Goal: Information Seeking & Learning: Learn about a topic

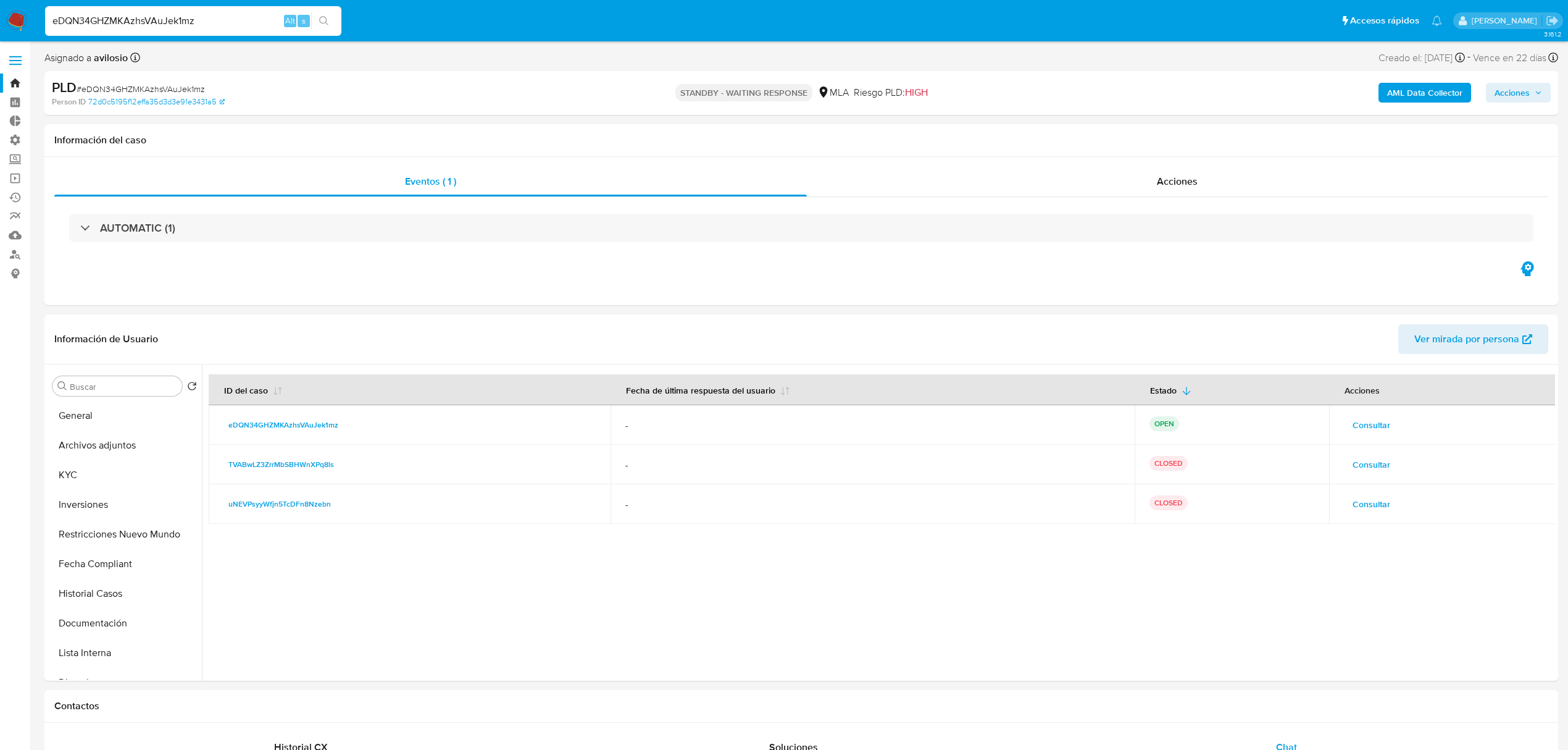
select select "10"
click at [121, 470] on button "KYC" at bounding box center [120, 475] width 145 height 30
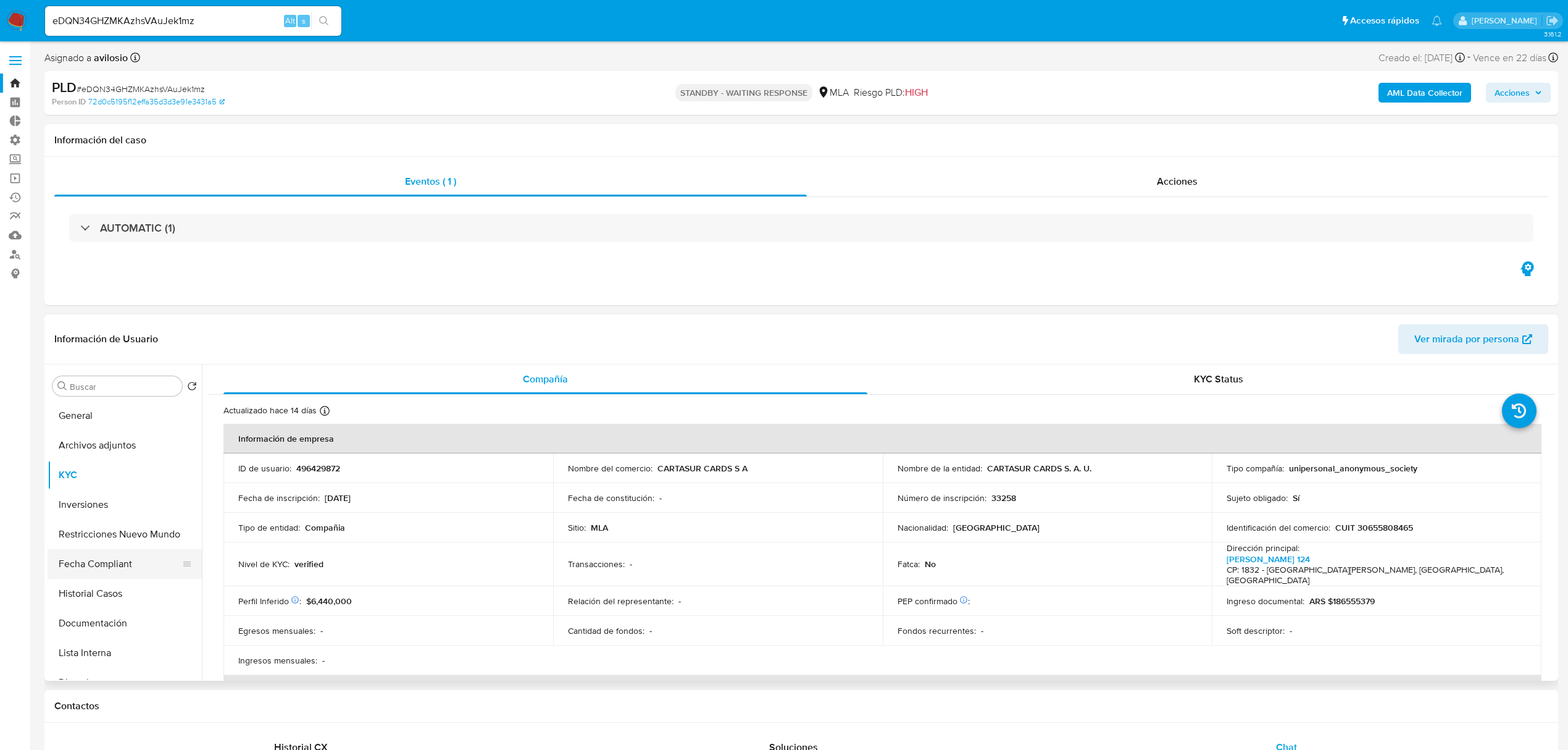
click at [110, 562] on button "Fecha Compliant" at bounding box center [120, 564] width 145 height 30
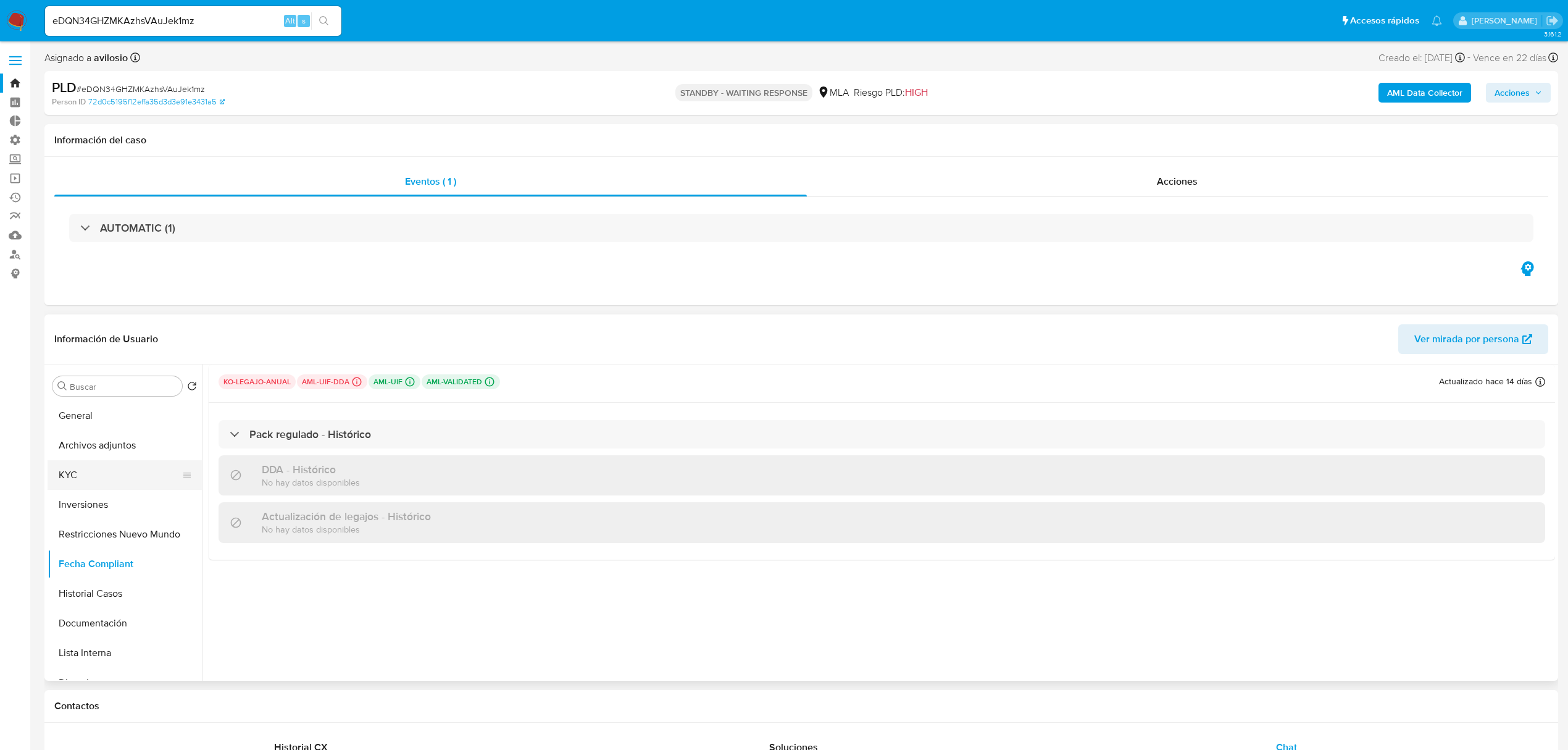
click at [100, 468] on button "KYC" at bounding box center [120, 475] width 145 height 30
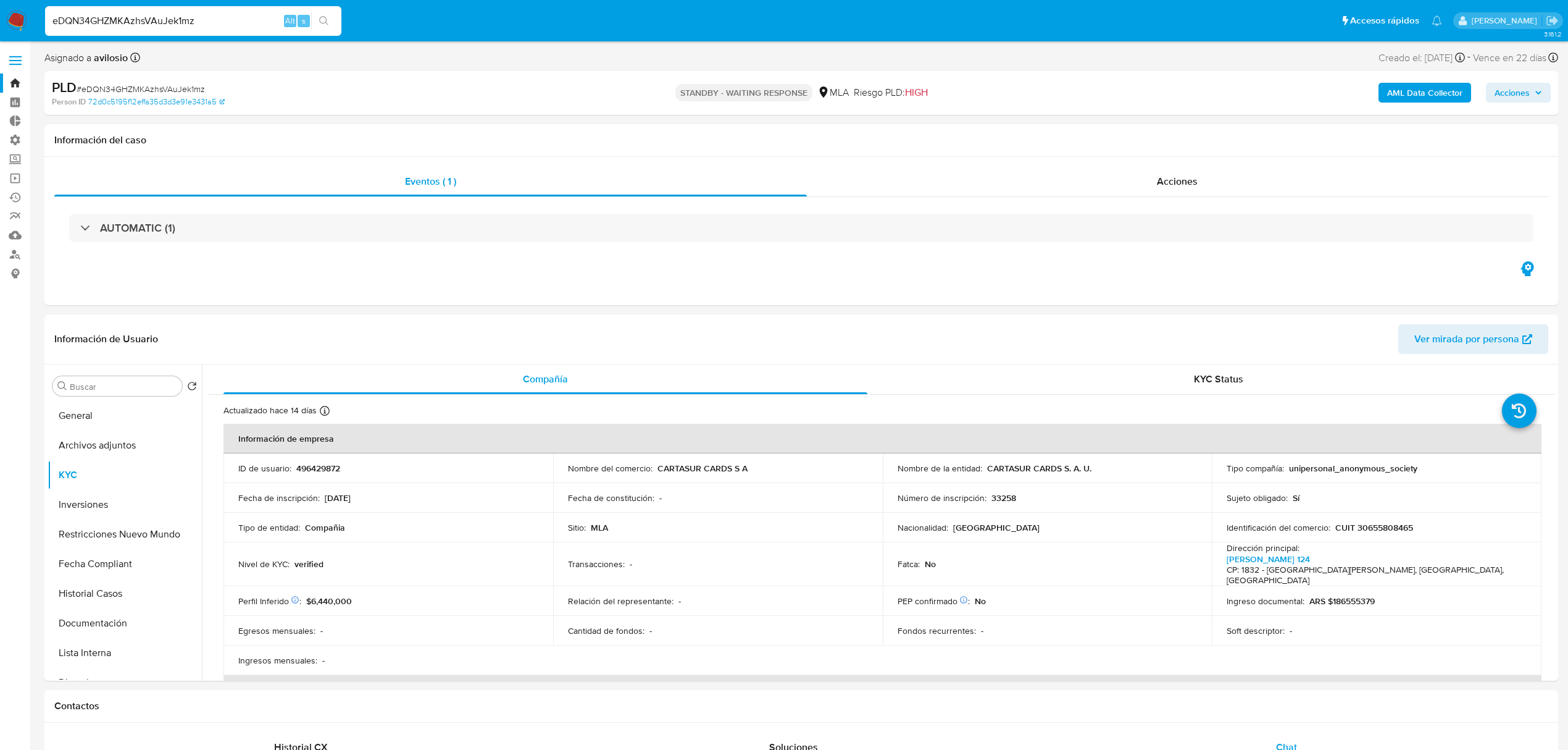
paste input "DCkhXIsOHXWjB0BeCXOIL3h1"
type input "DCkhXIsOHXWjB0BeCXOIL3h1"
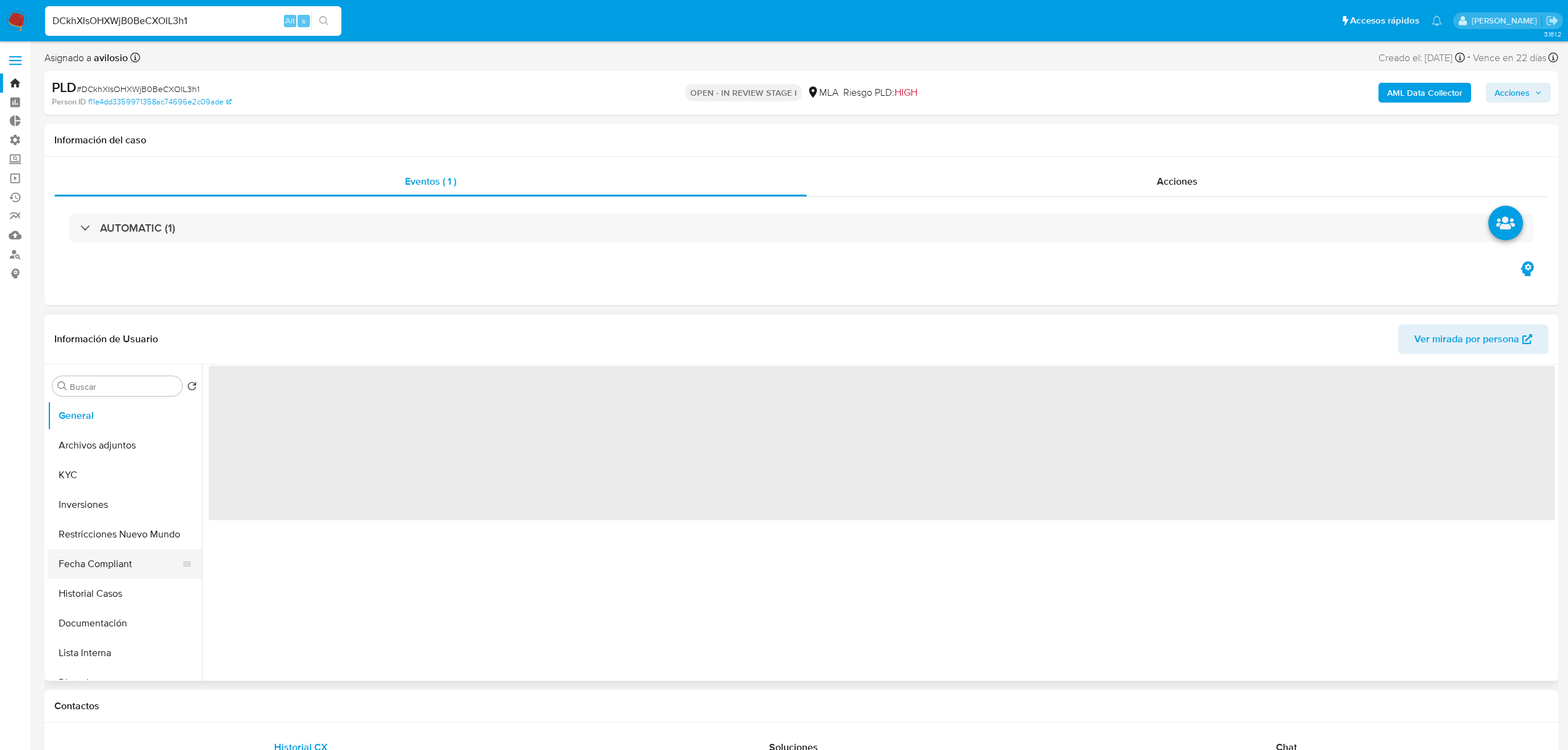
click at [127, 561] on button "Fecha Compliant" at bounding box center [120, 564] width 145 height 30
select select "10"
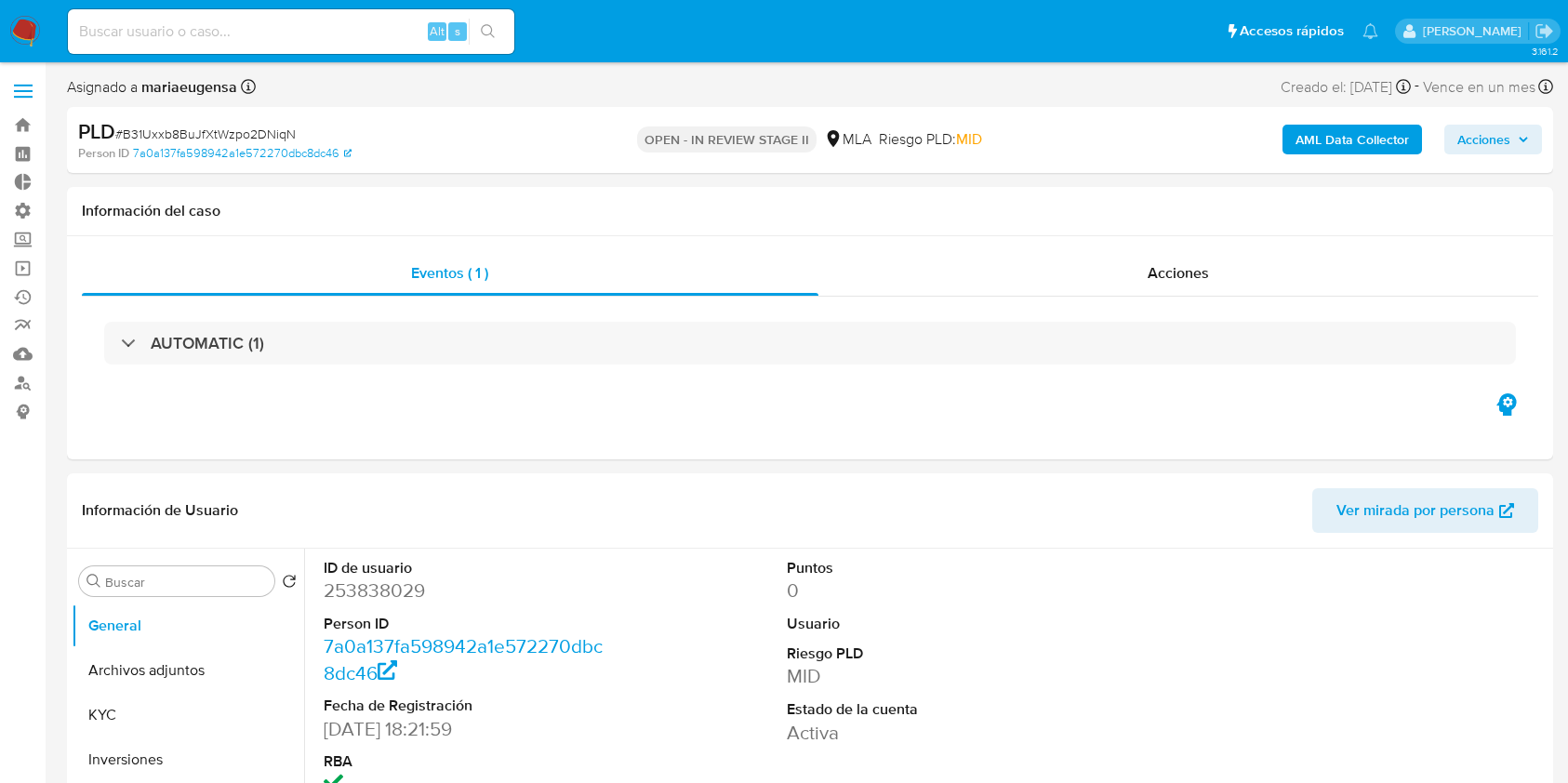
select select "10"
click at [22, 361] on link "Mulan" at bounding box center [110, 354] width 221 height 28
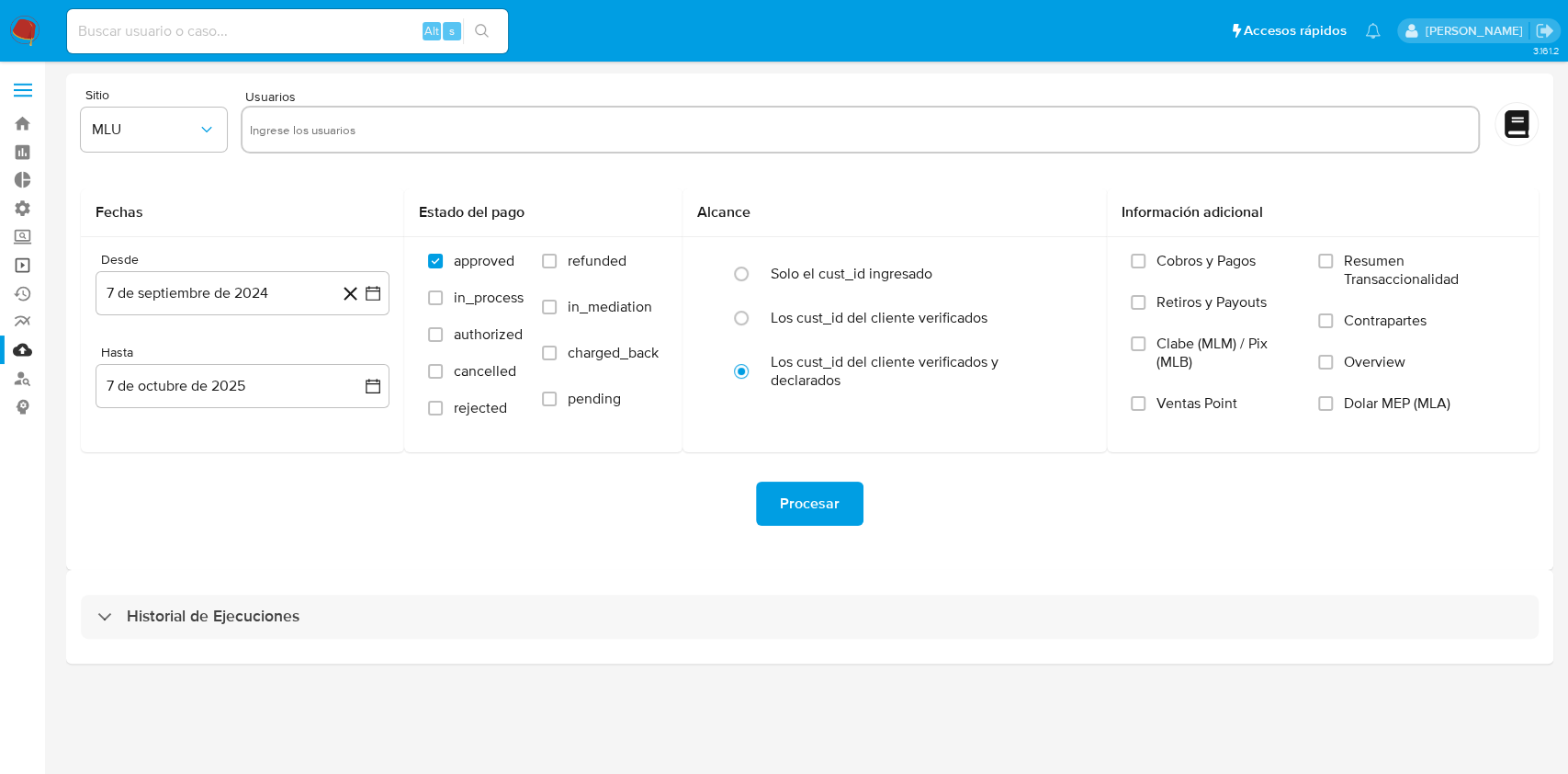
click at [17, 259] on link "Operaciones masivas" at bounding box center [109, 265] width 218 height 28
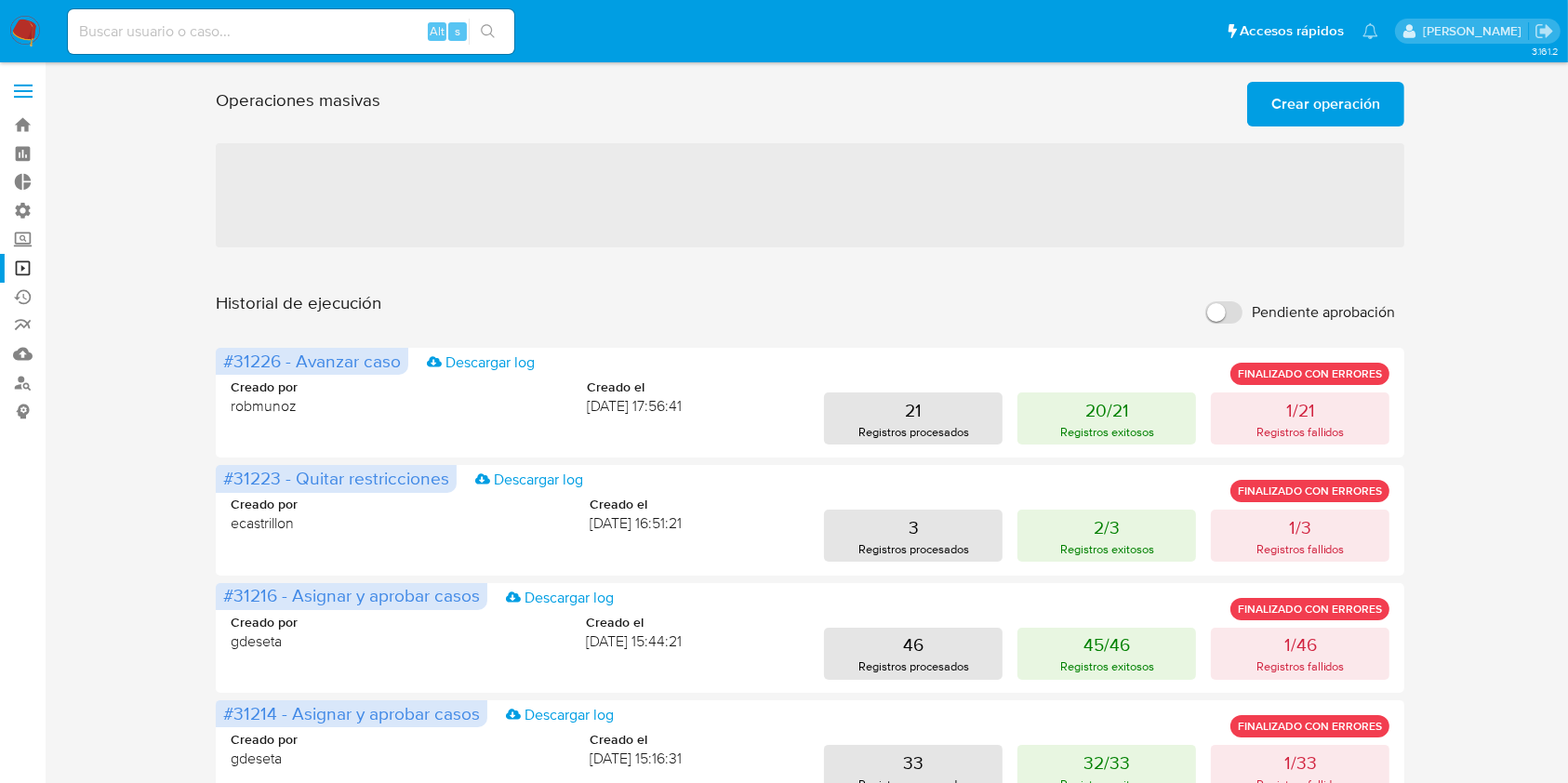
click at [1354, 92] on span "Crear operación" at bounding box center [1325, 103] width 109 height 41
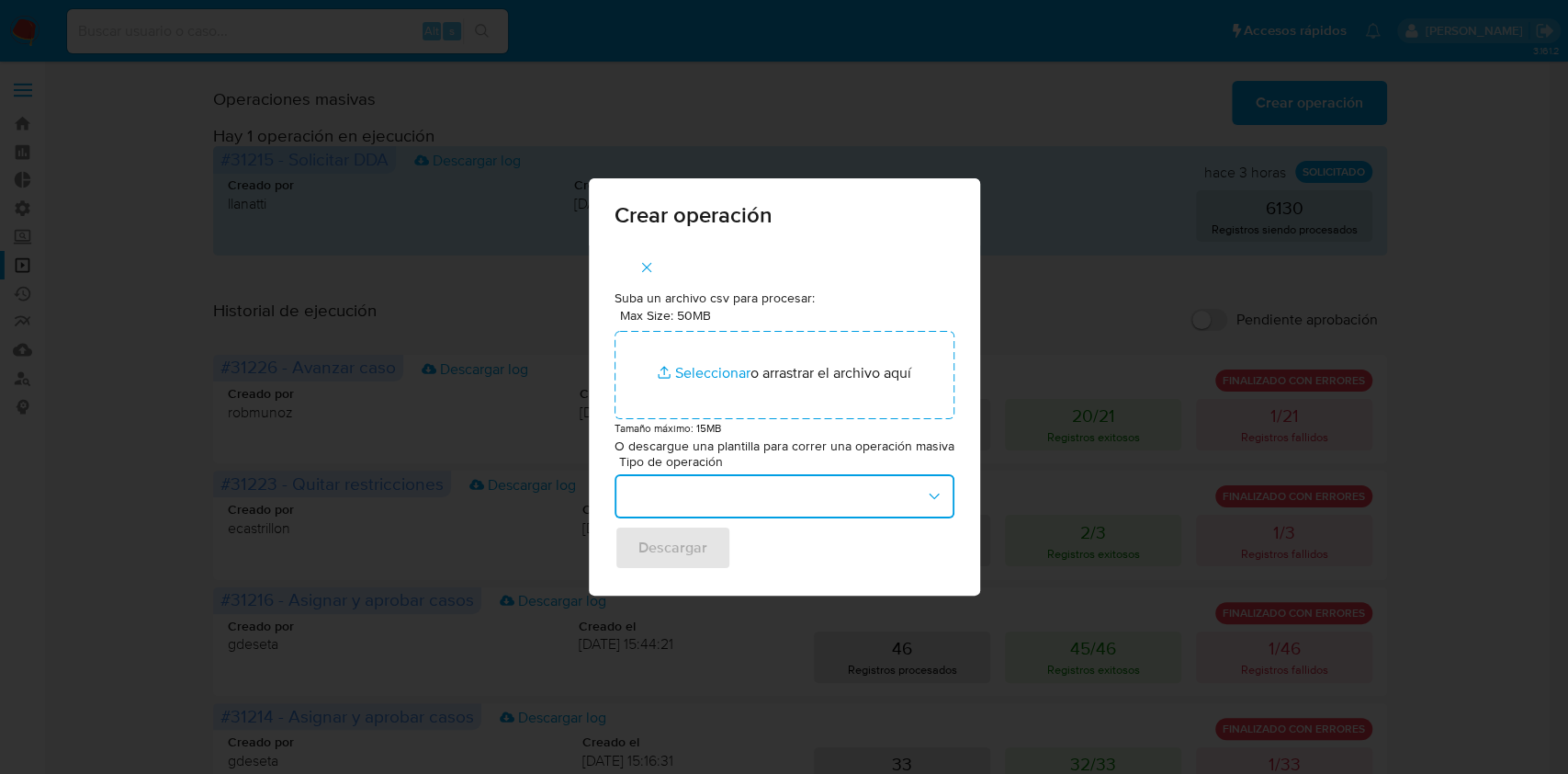
click at [820, 518] on button "button" at bounding box center [784, 496] width 340 height 44
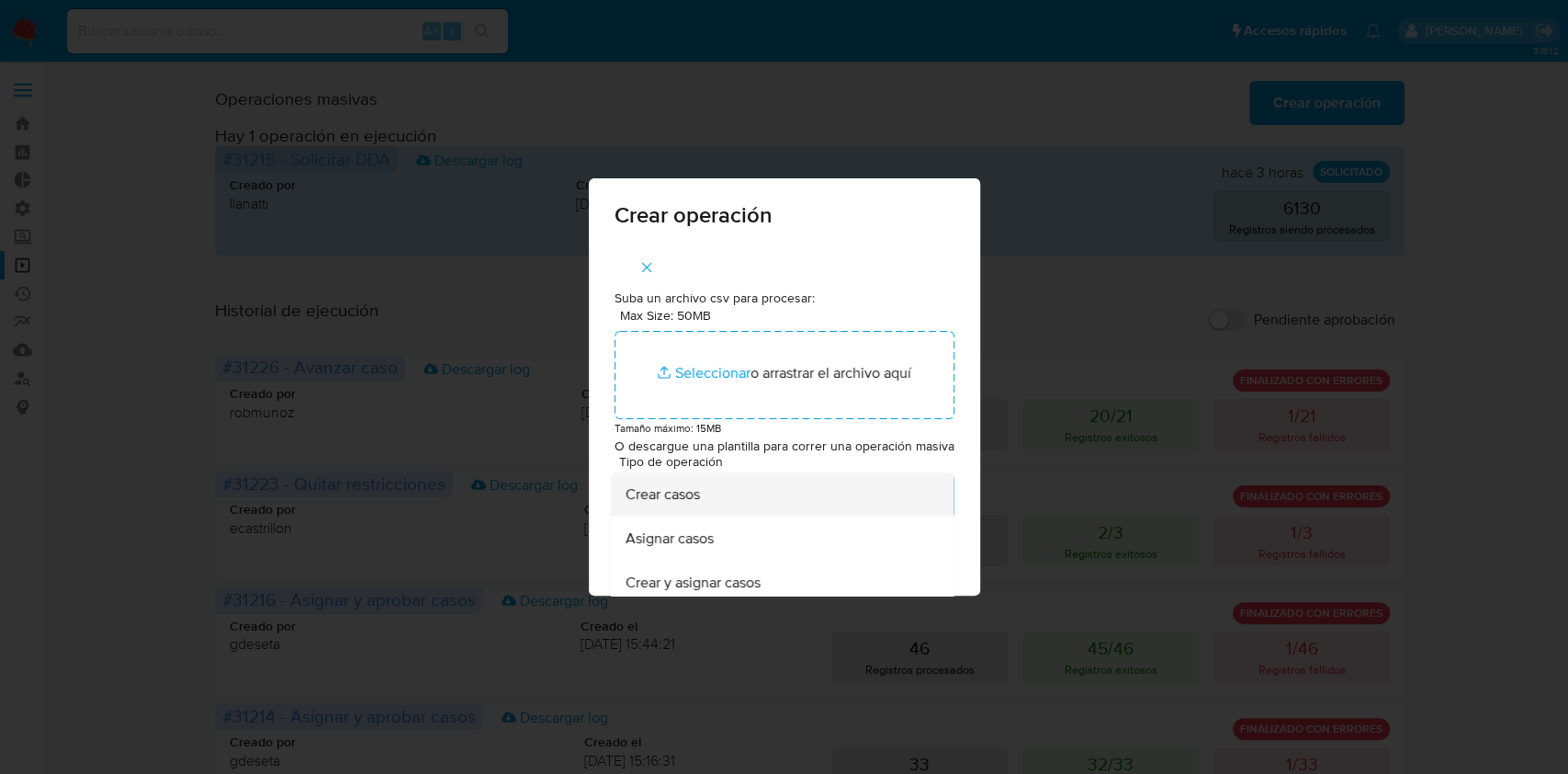
click at [843, 504] on div "Crear casos" at bounding box center [777, 495] width 303 height 44
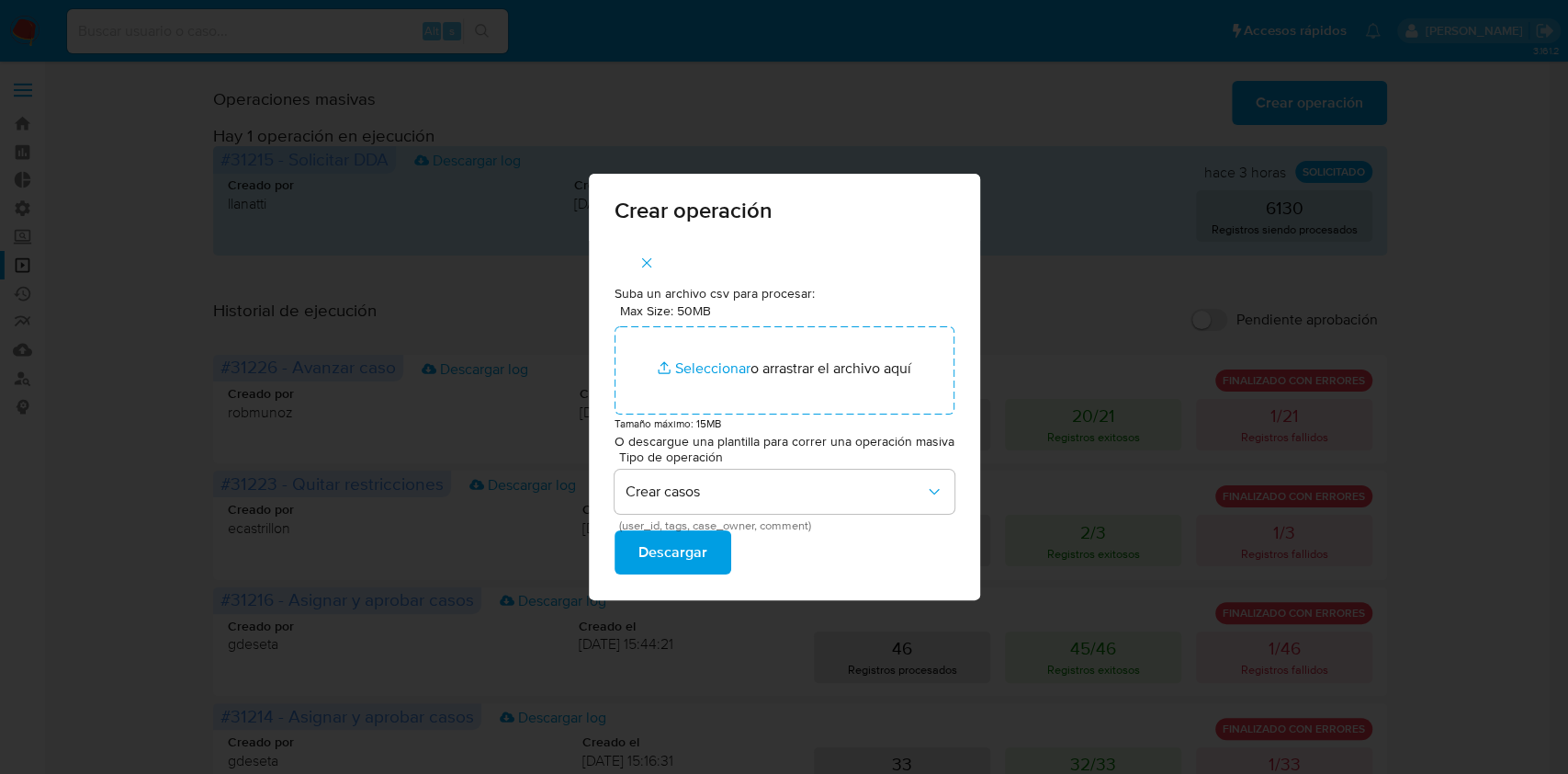
click at [658, 562] on span "Descargar" at bounding box center [673, 552] width 69 height 40
click at [1058, 313] on div "Crear operación Suba un archivo csv para procesar: Max Size: 50MB Seleccionar a…" at bounding box center [784, 387] width 1568 height 774
drag, startPoint x: 1118, startPoint y: 99, endPoint x: 1022, endPoint y: 66, distance: 101.5
click at [1062, 78] on div "Crear operación Suba un archivo csv para procesar: Max Size: 50MB Seleccionar a…" at bounding box center [784, 387] width 1568 height 774
click at [1093, 243] on div "Crear operación Suba un archivo csv para procesar: Max Size: 50MB Seleccionar a…" at bounding box center [784, 387] width 1568 height 774
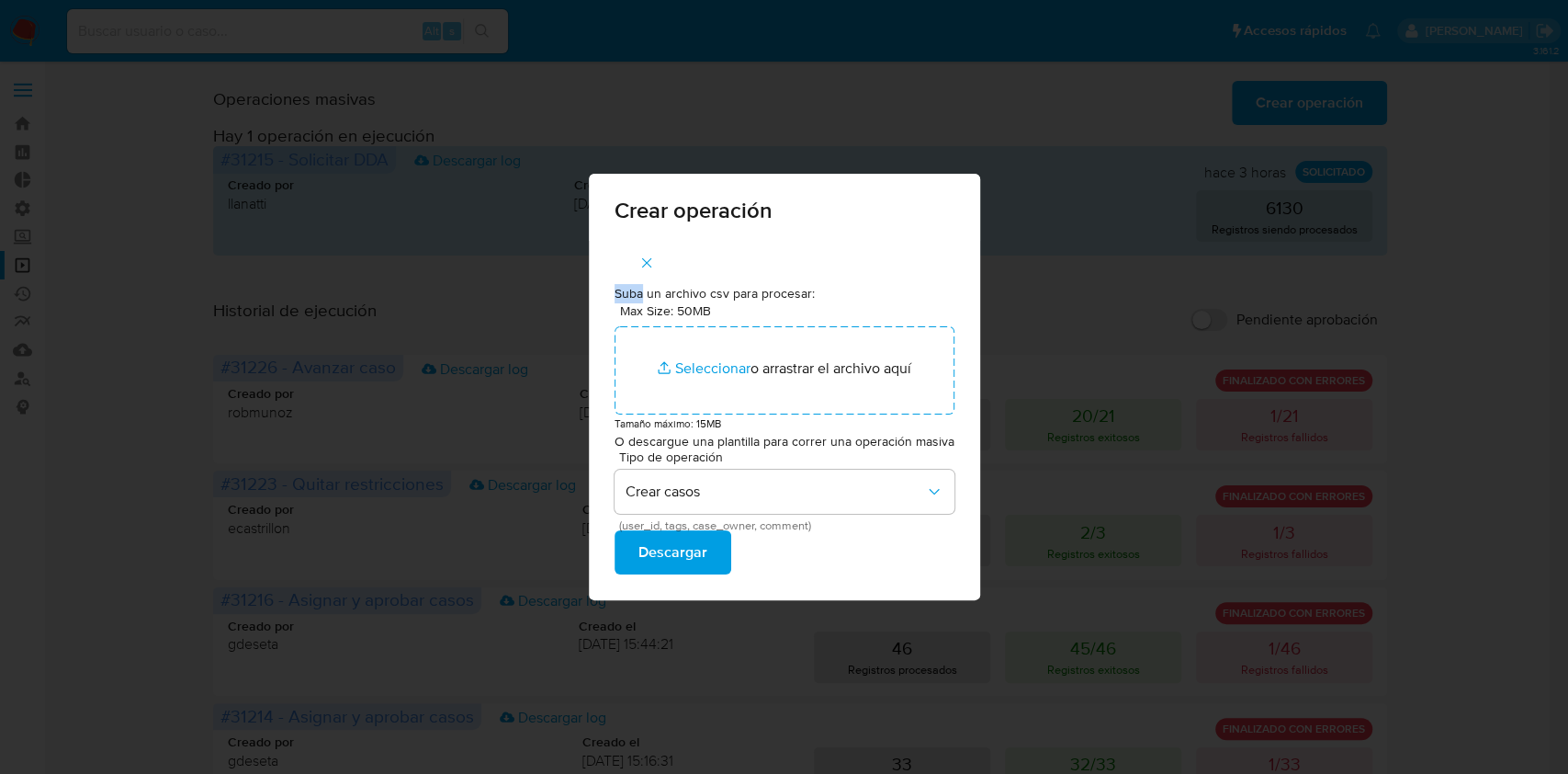
click at [1089, 243] on div "Crear operación Suba un archivo csv para procesar: Max Size: 50MB Seleccionar a…" at bounding box center [784, 387] width 1568 height 774
click at [644, 260] on icon "button" at bounding box center [647, 263] width 17 height 17
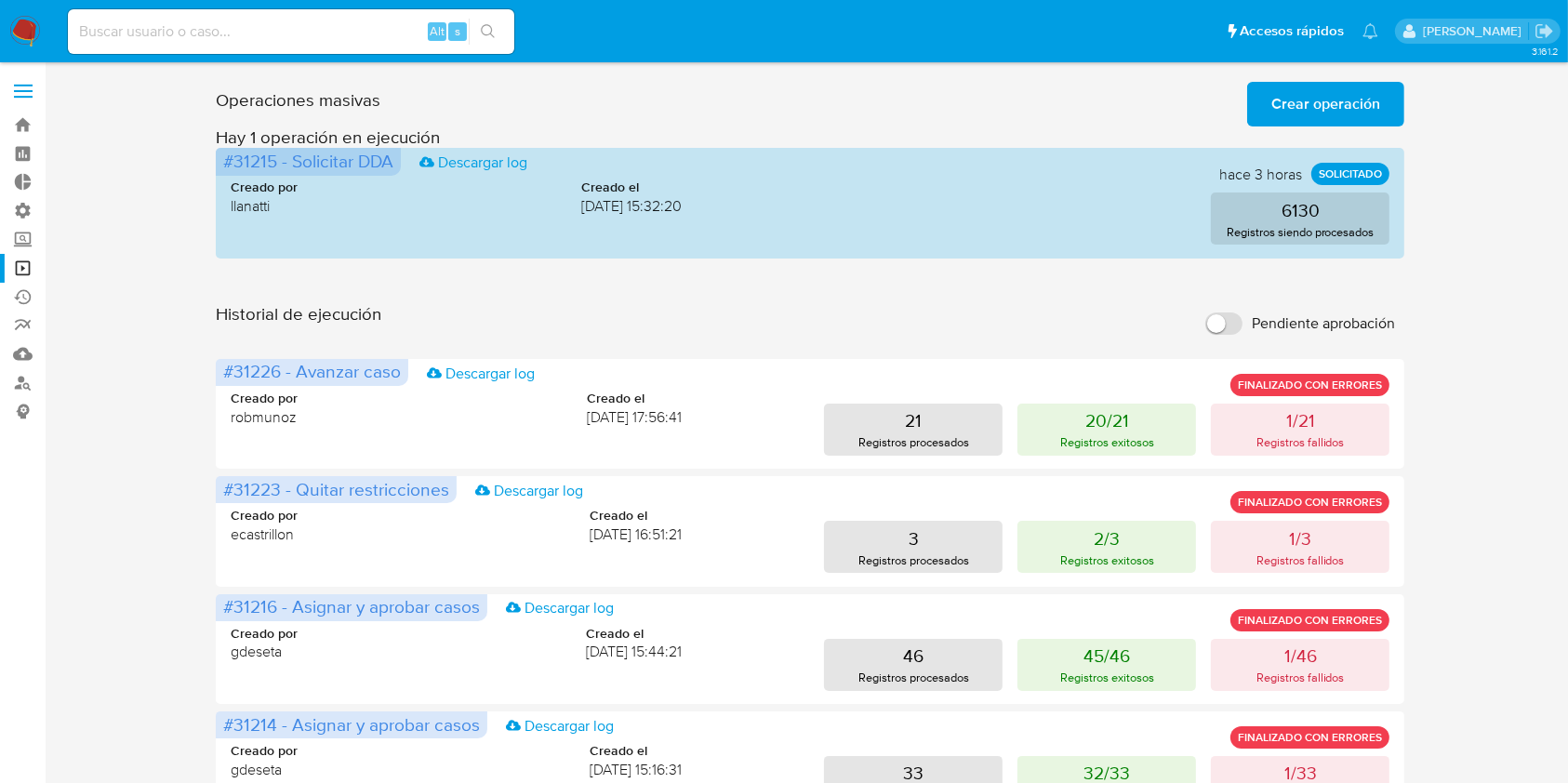
click at [29, 45] on img at bounding box center [25, 31] width 31 height 31
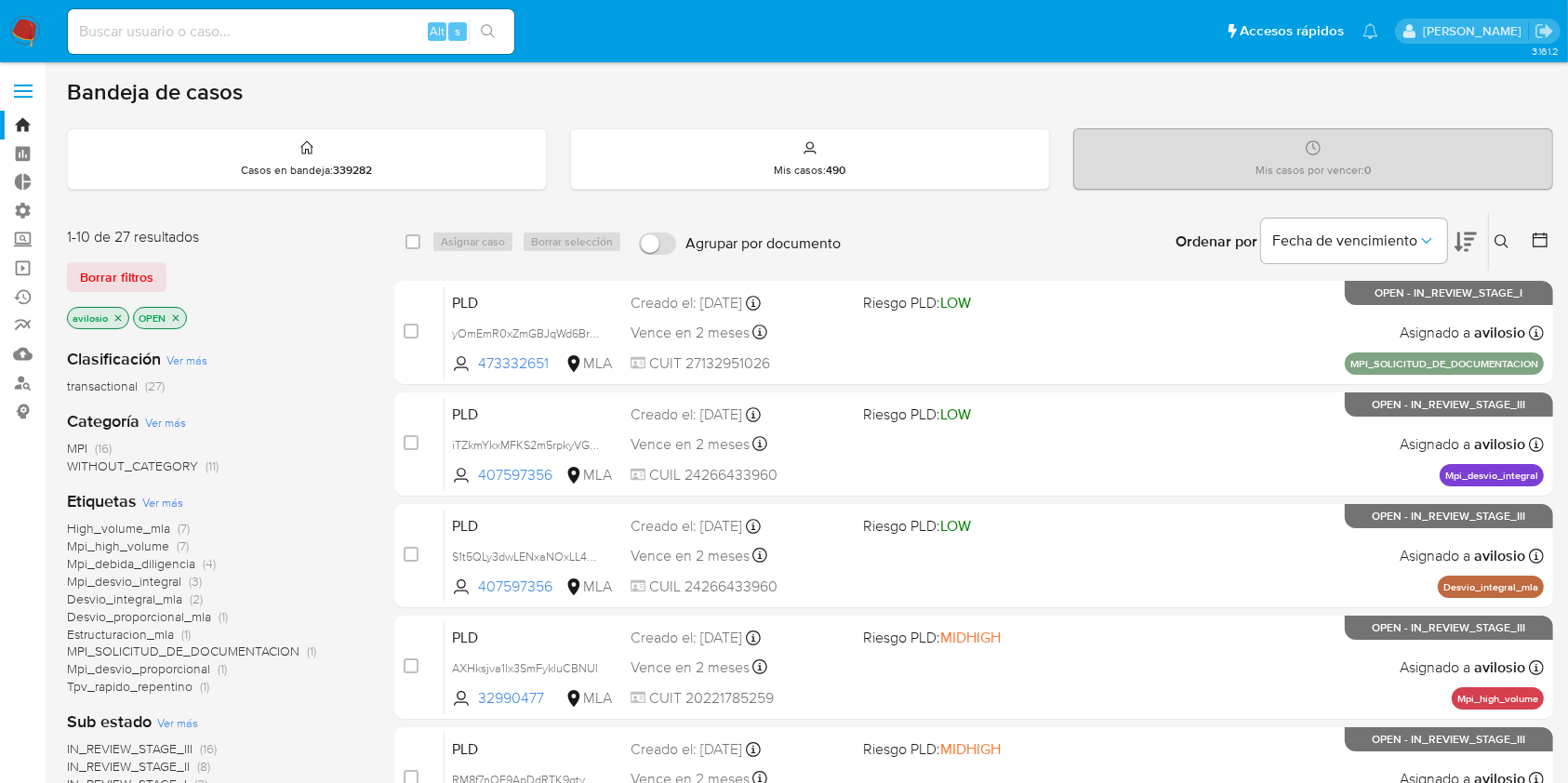
click at [119, 317] on icon "close-filter" at bounding box center [119, 318] width 7 height 7
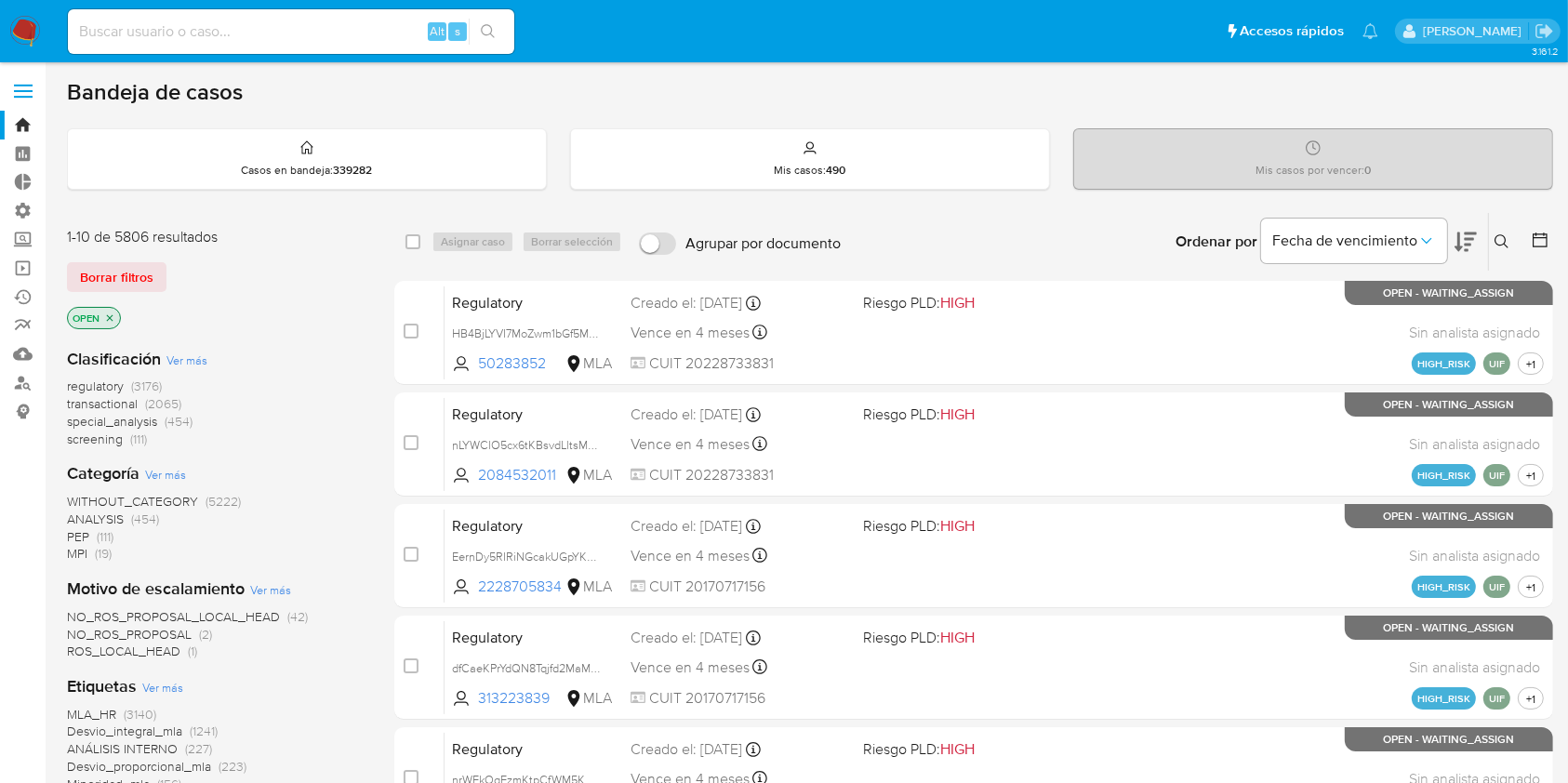
click at [114, 318] on icon "close-filter" at bounding box center [110, 319] width 11 height 11
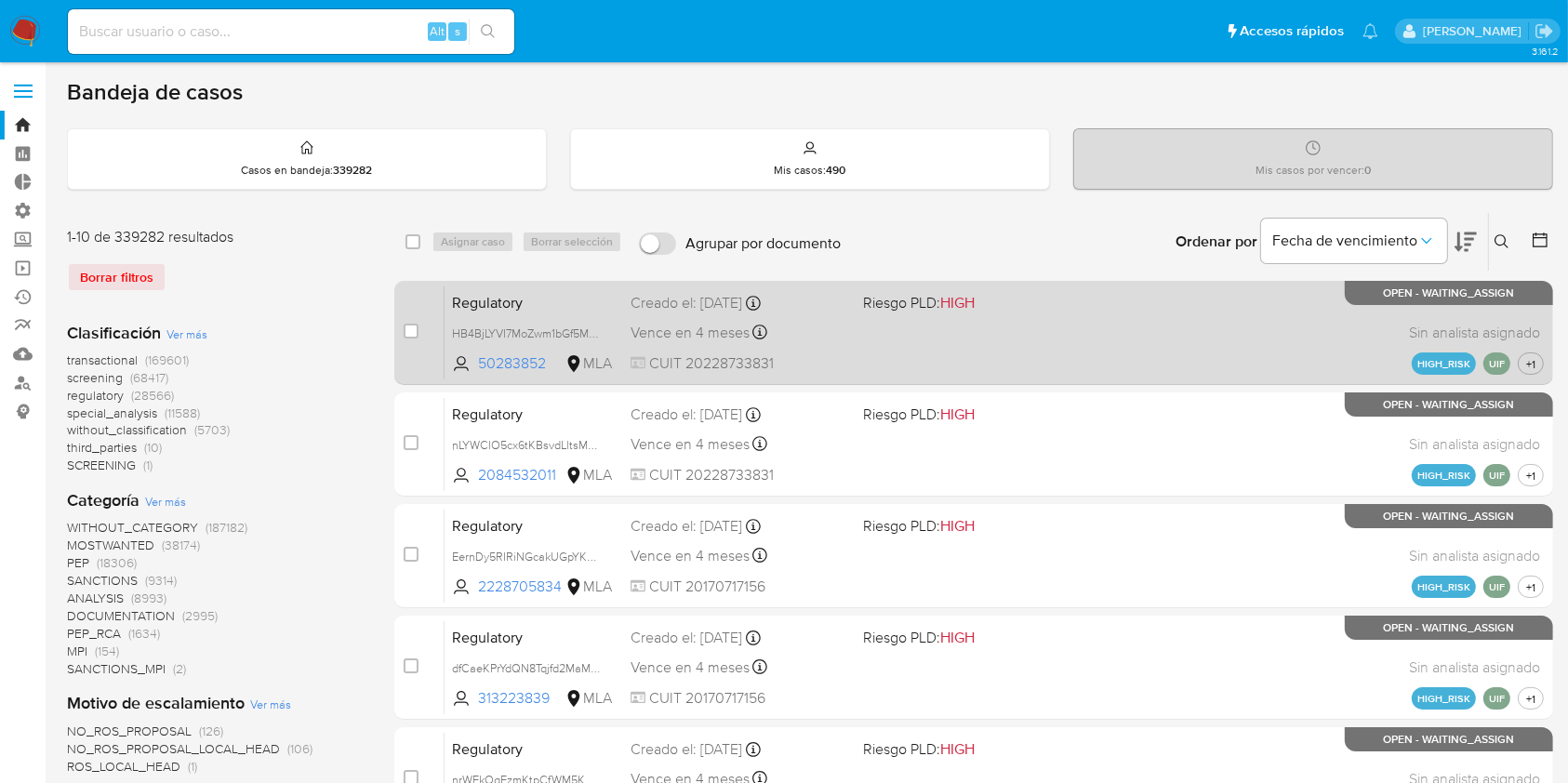
click at [514, 352] on div "Regulatory HB4BjLYVI7MoZwm1bGf5MhSg 50283852 MLA Riesgo PLD: HIGH Creado el: 03…" at bounding box center [994, 332] width 1099 height 94
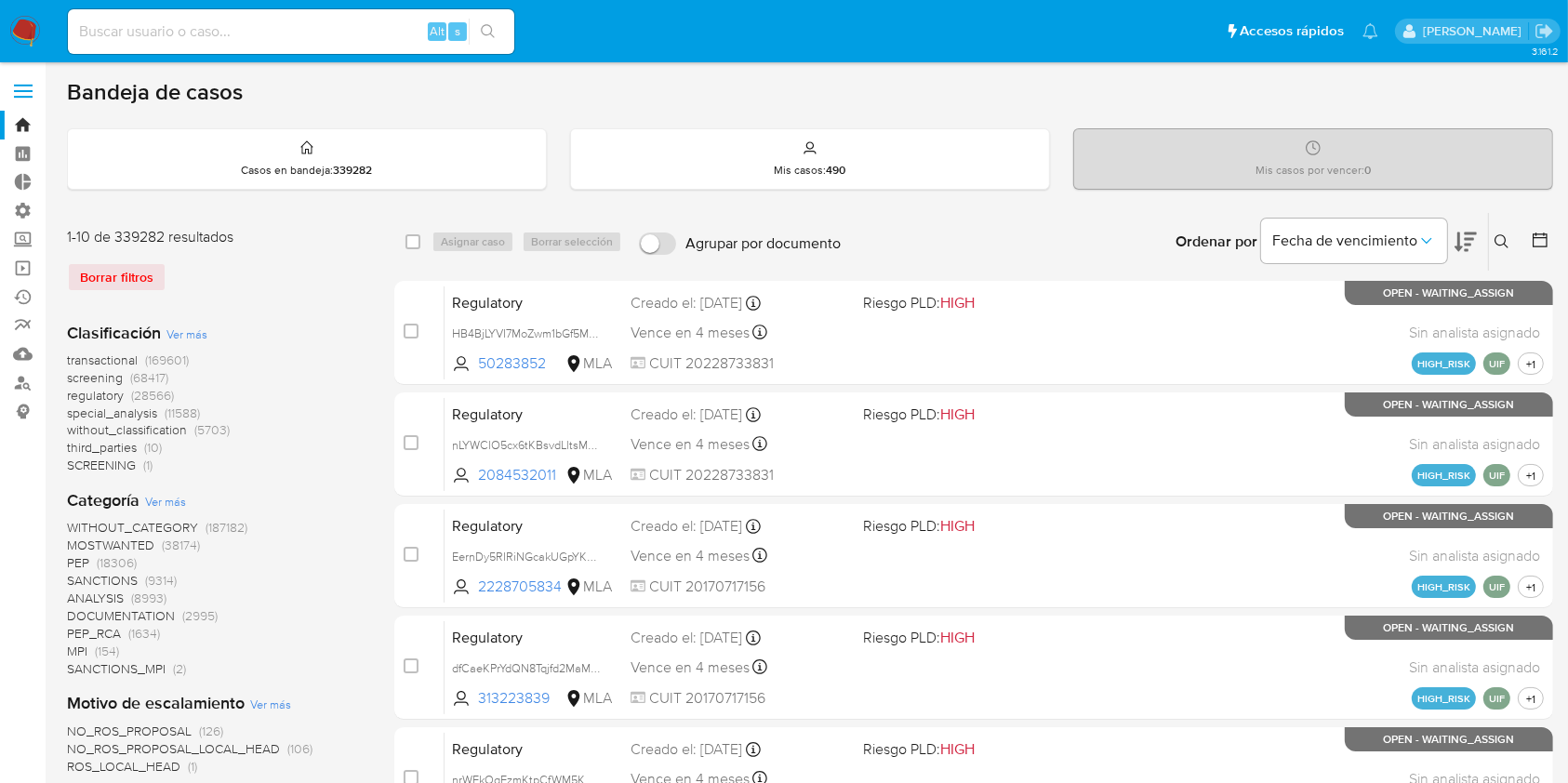
click at [158, 35] on input at bounding box center [291, 32] width 447 height 25
paste input "1523023109"
type input "1523023109"
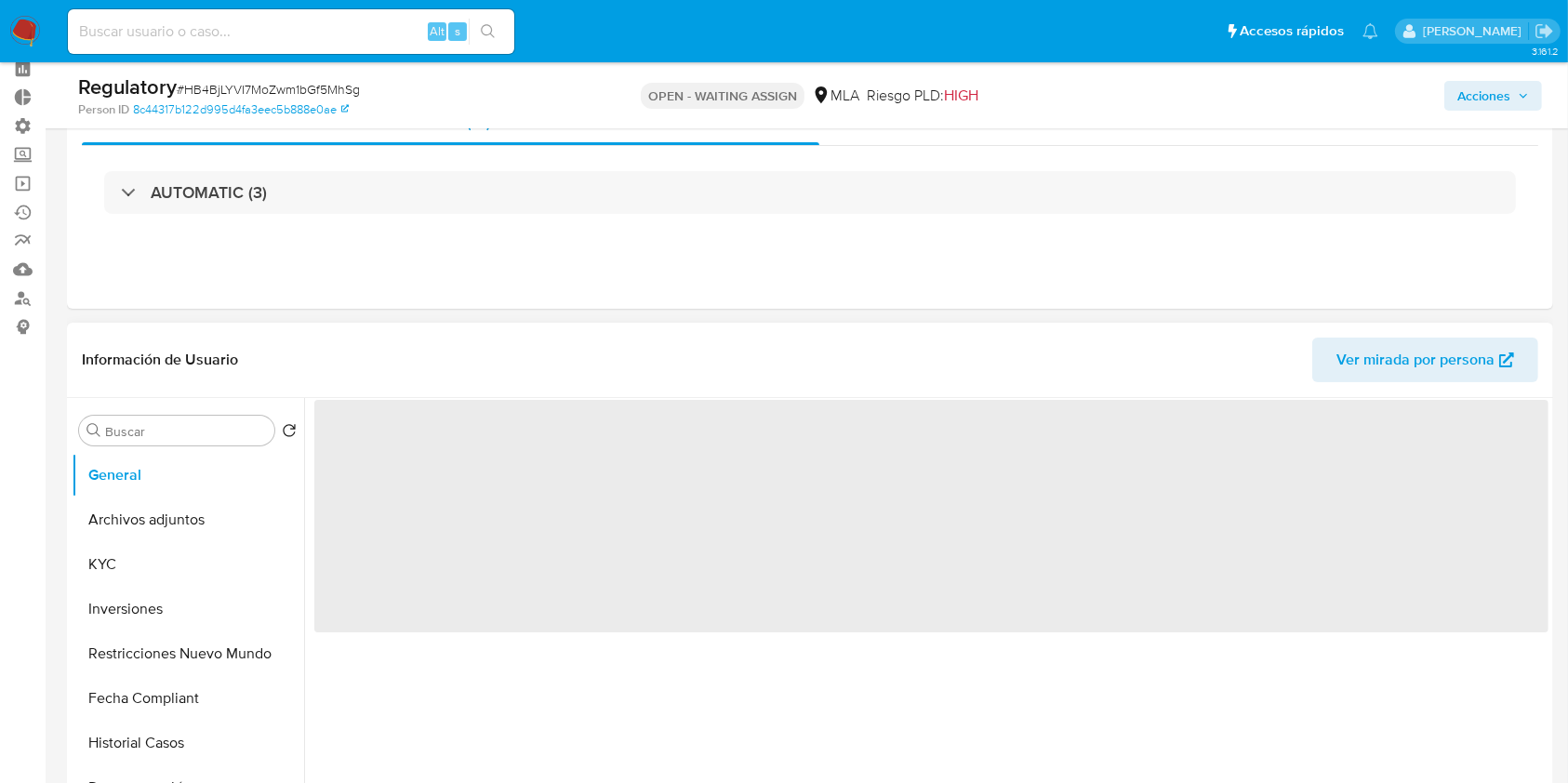
scroll to position [123, 0]
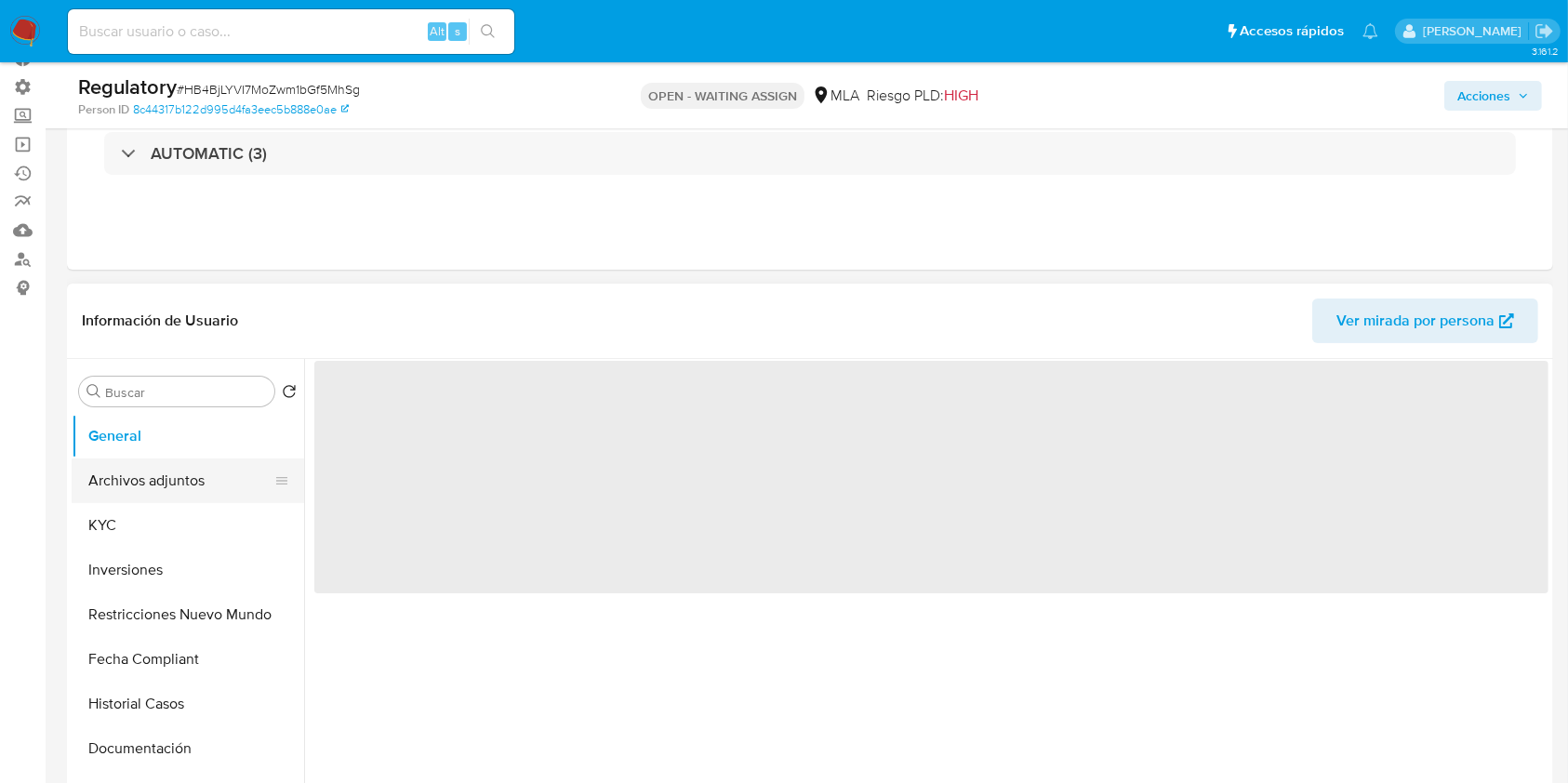
select select "10"
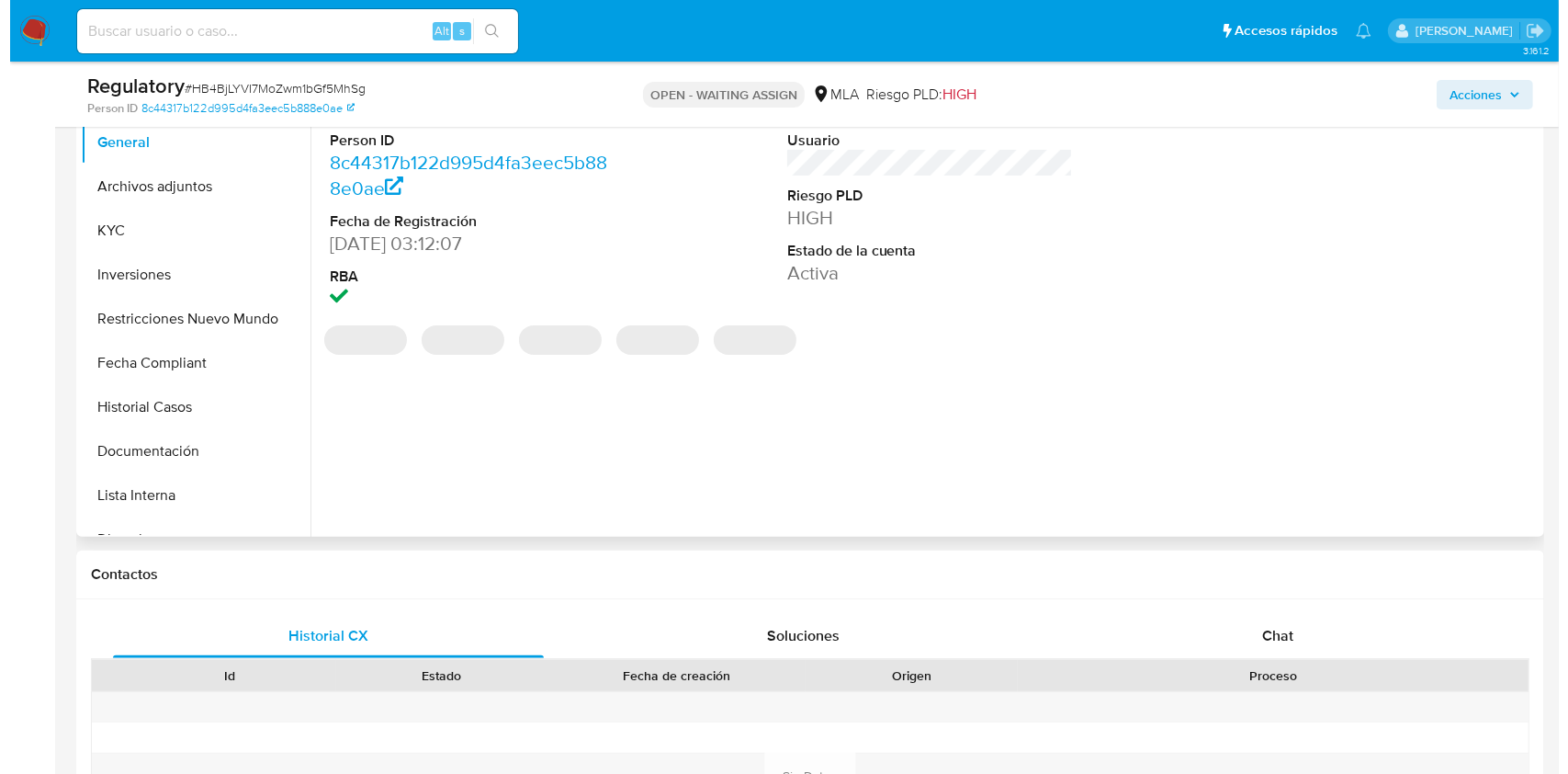
scroll to position [245, 0]
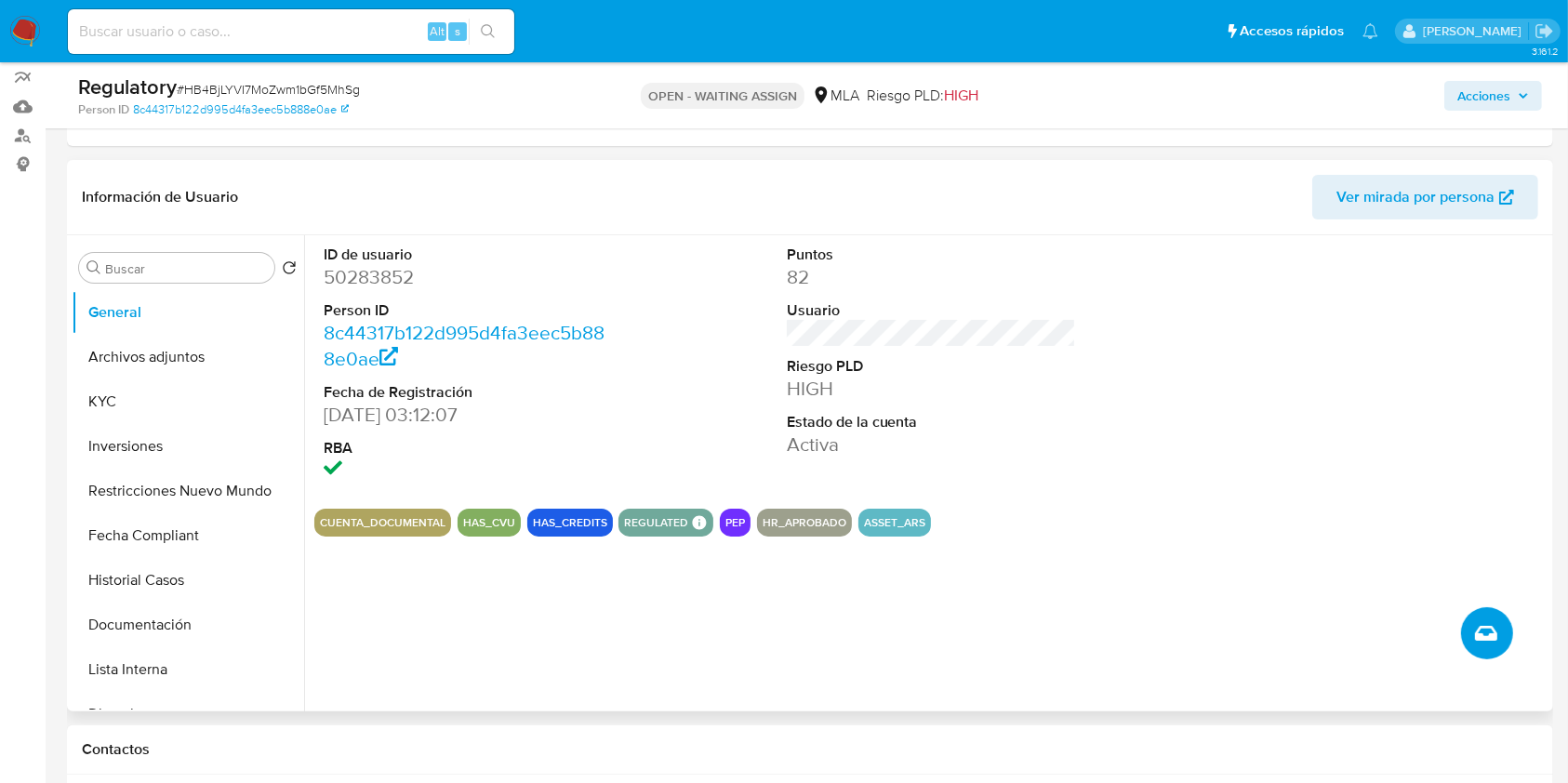
click at [1502, 638] on button "Crear caso manual" at bounding box center [1486, 633] width 52 height 52
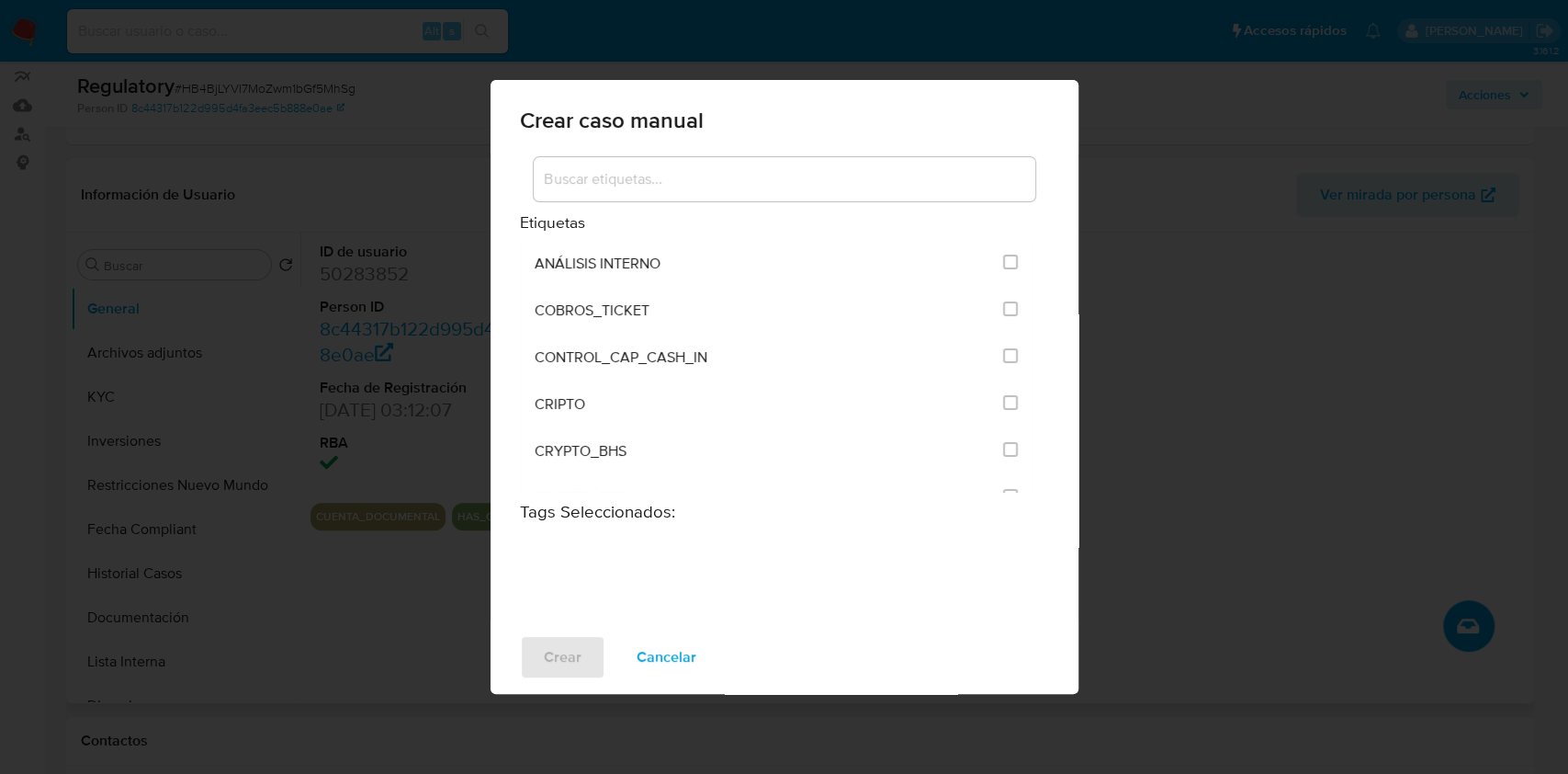
click at [653, 183] on input at bounding box center [785, 180] width 502 height 24
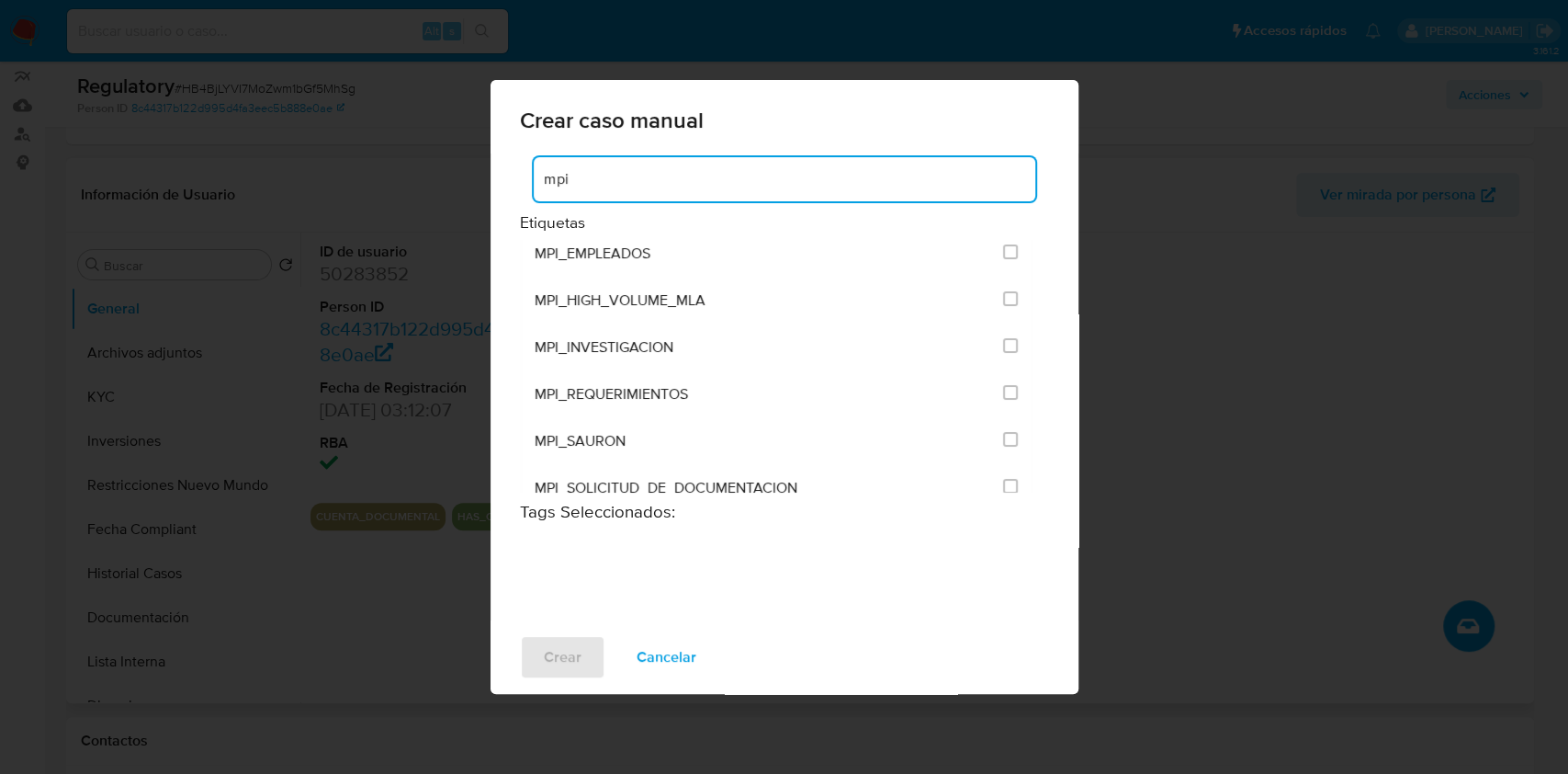
type input "mpi"
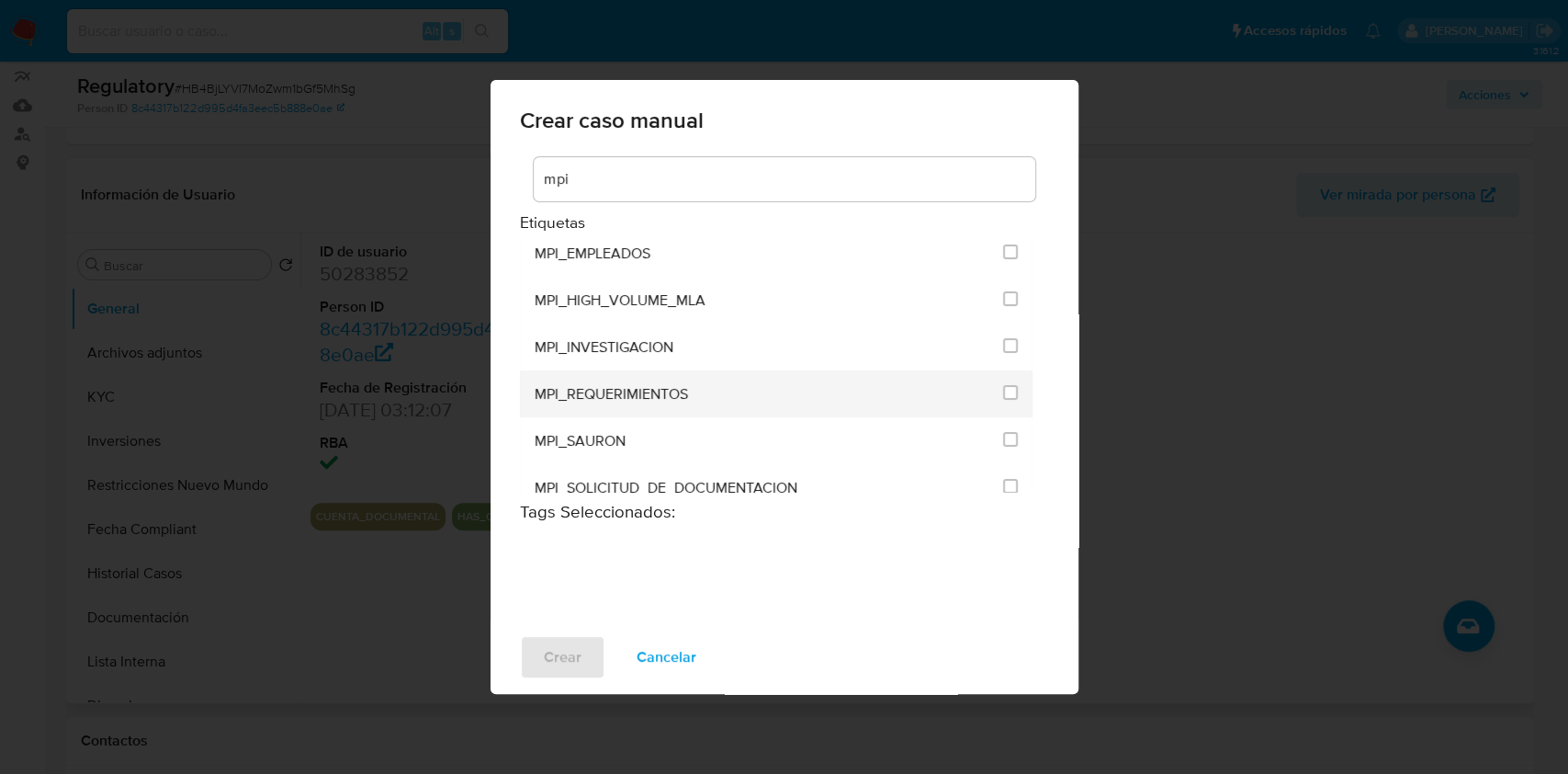
scroll to position [266, 0]
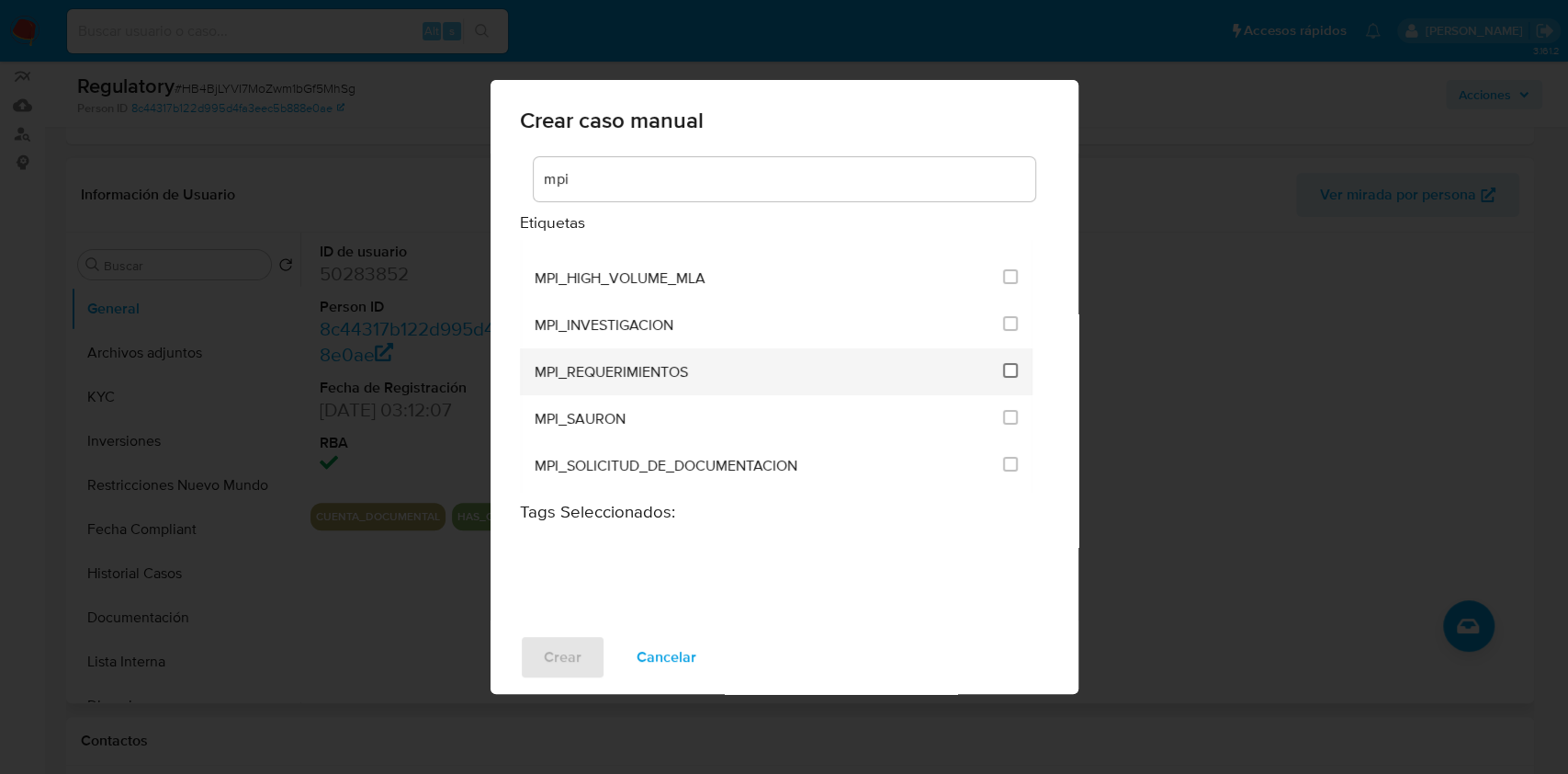
click at [1010, 365] on input "3293" at bounding box center [1011, 370] width 15 height 15
checkbox input "true"
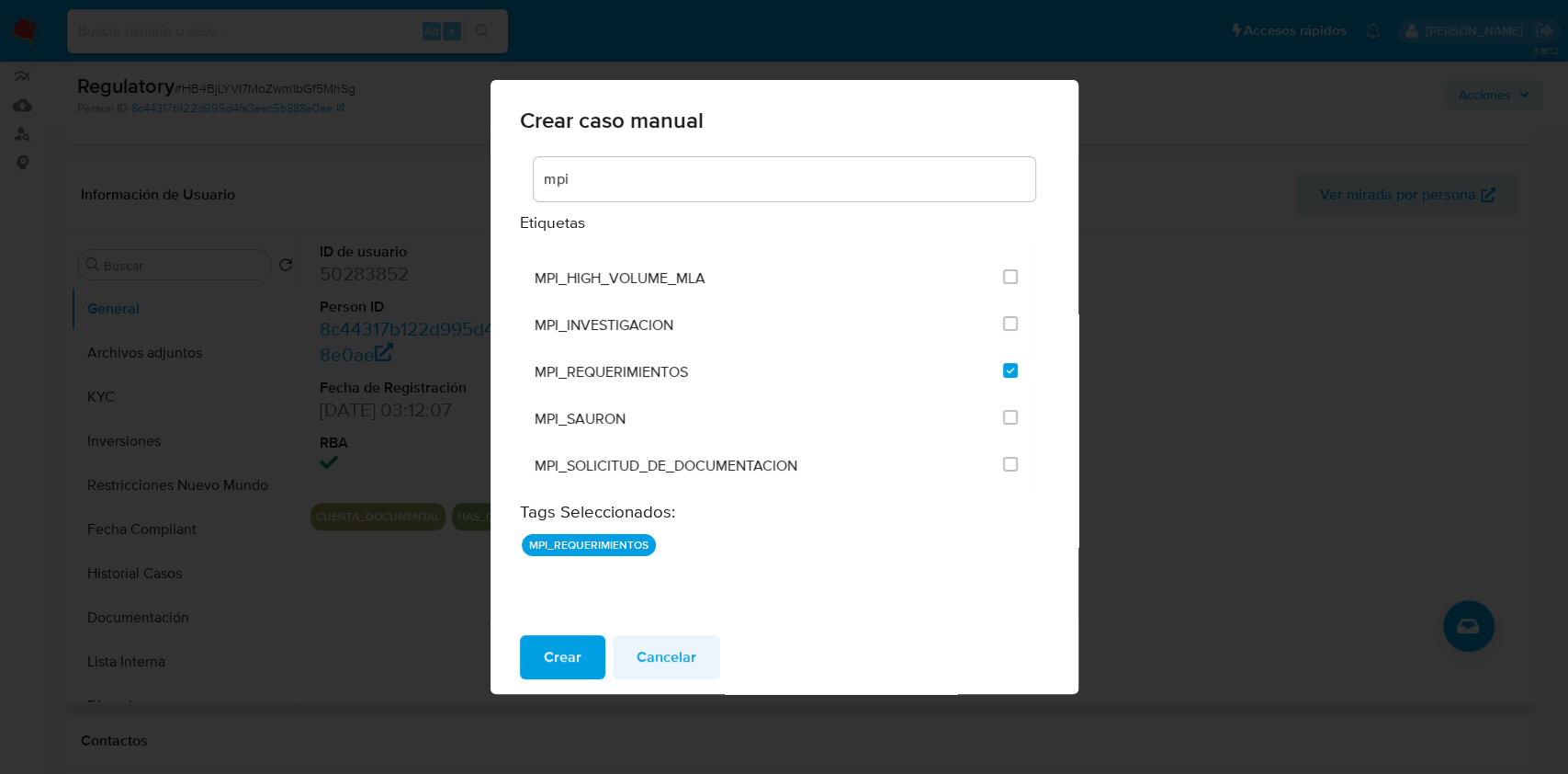
click at [691, 648] on span "Cancelar" at bounding box center [667, 657] width 60 height 40
checkbox input "false"
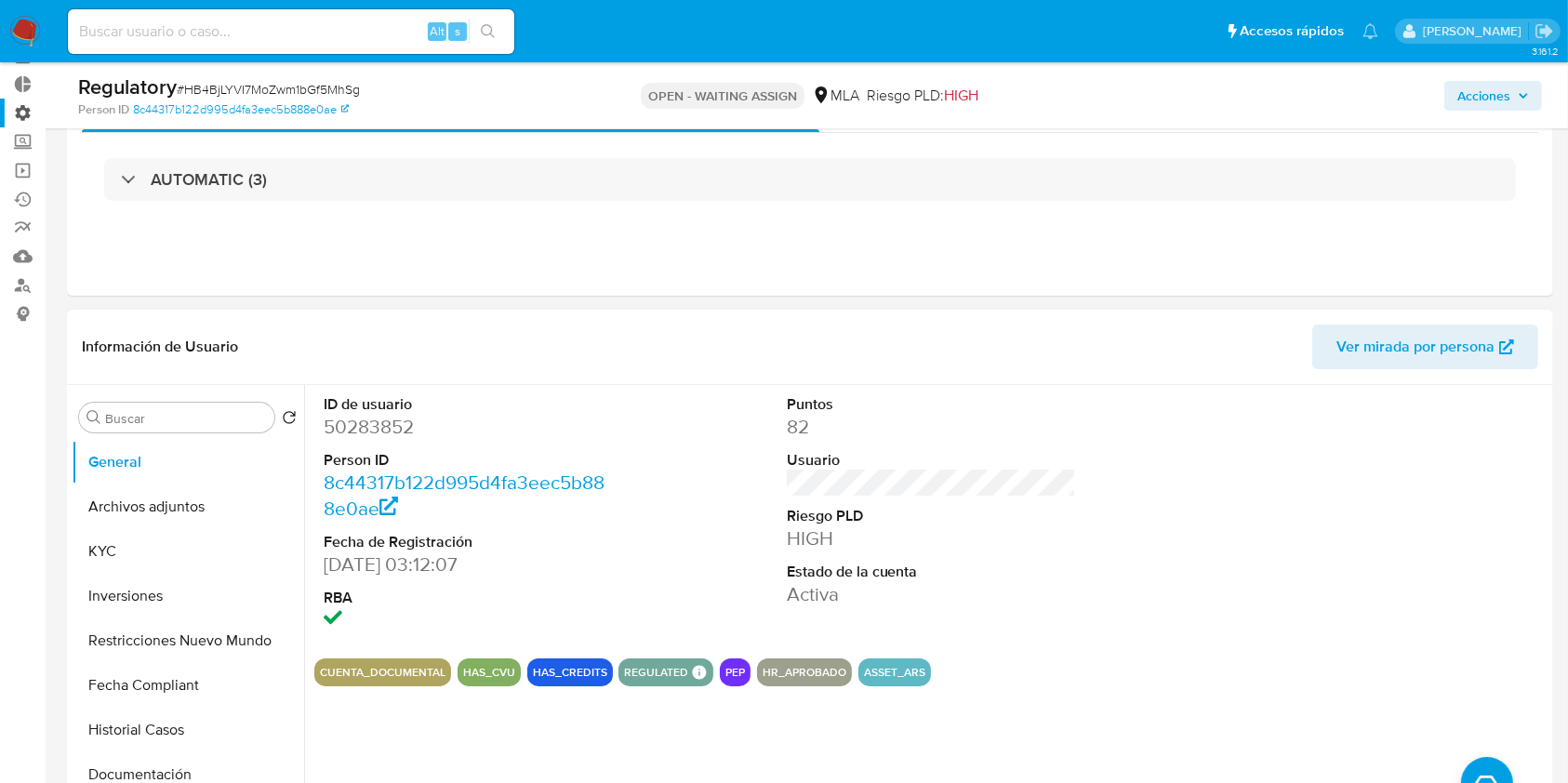
scroll to position [0, 0]
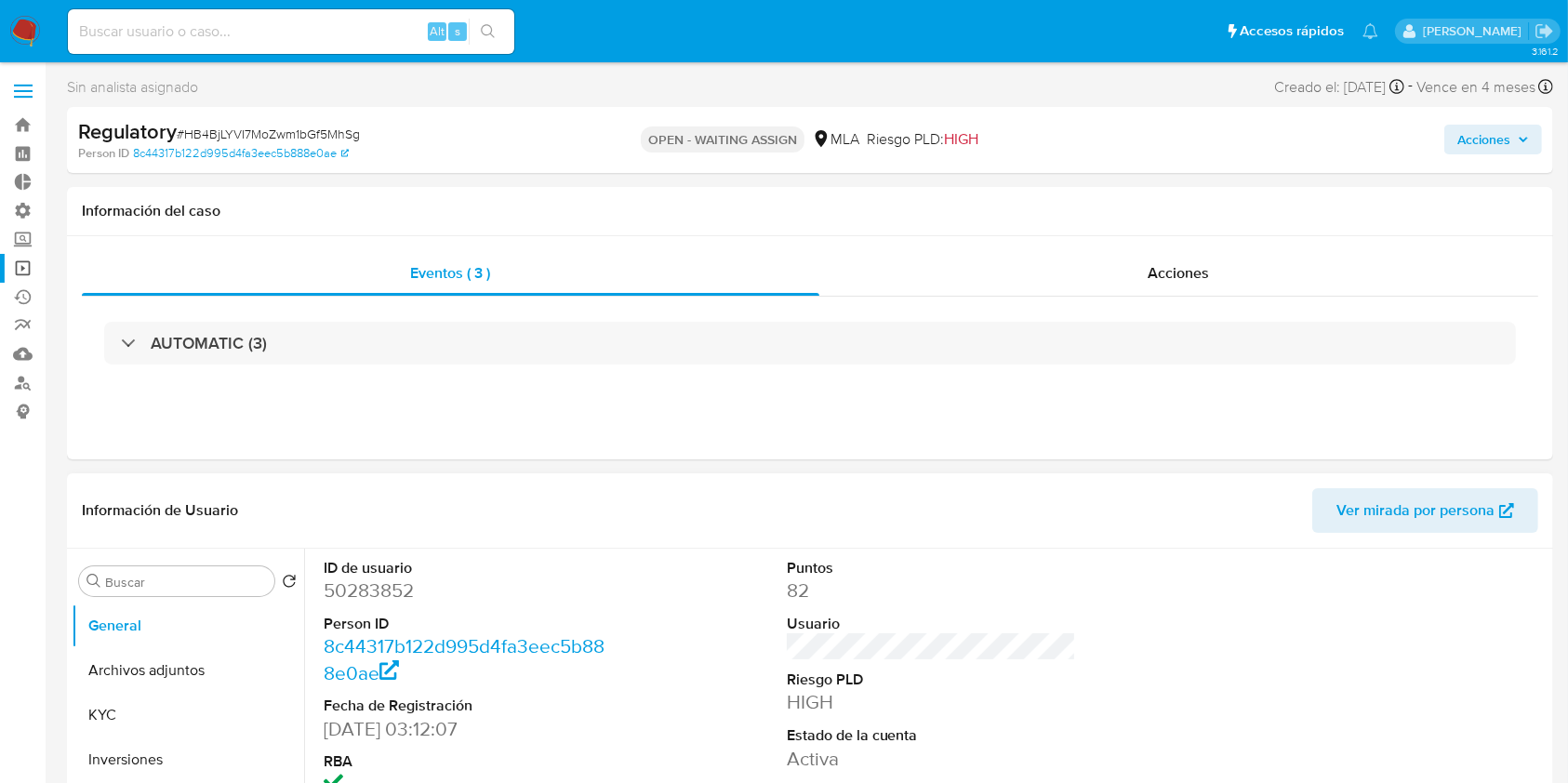
click at [24, 270] on link "Operaciones masivas" at bounding box center [110, 268] width 221 height 28
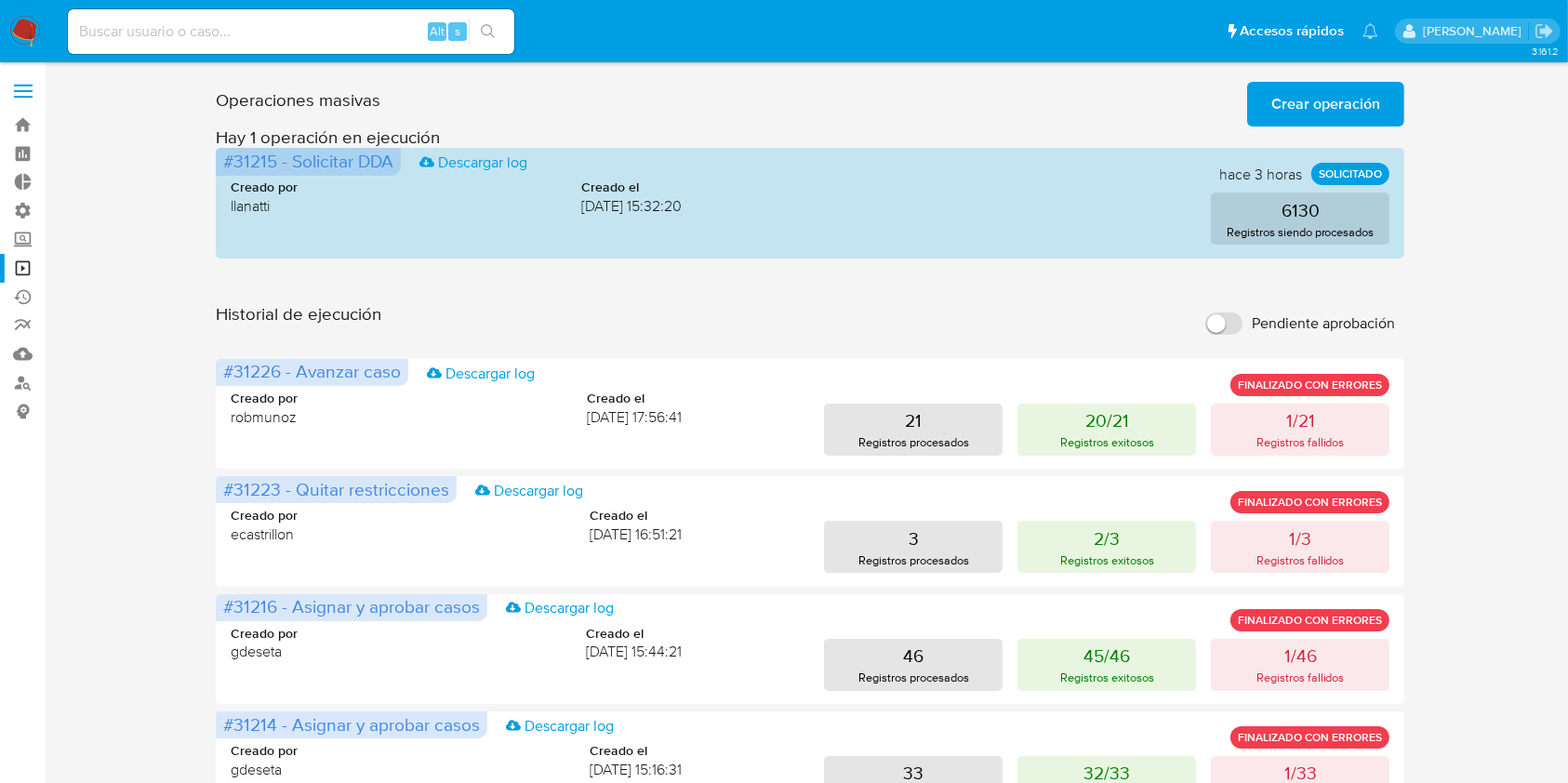
click at [1302, 114] on span "Crear operación" at bounding box center [1325, 103] width 109 height 41
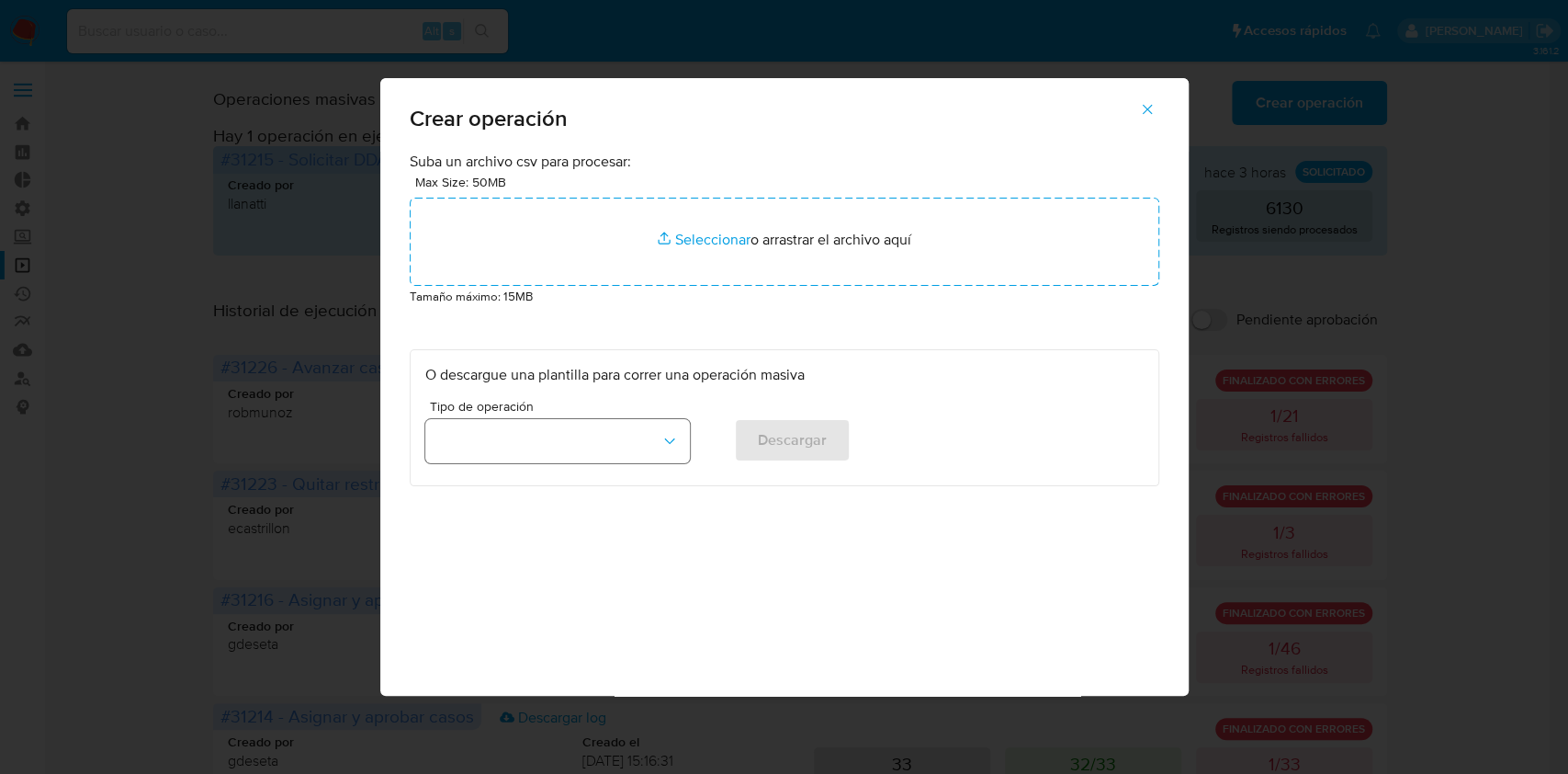
click at [647, 432] on button "button" at bounding box center [557, 440] width 264 height 44
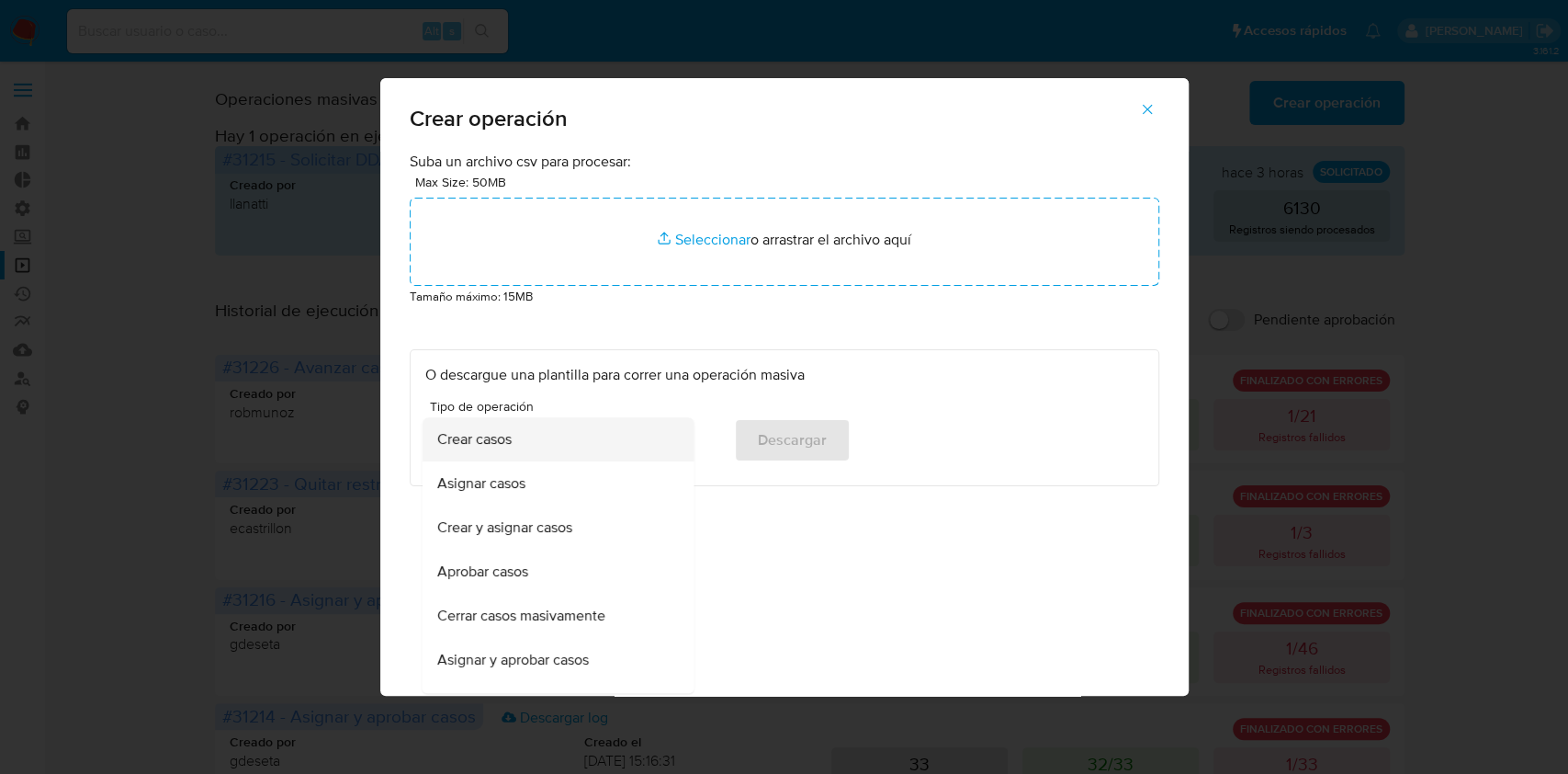
click at [596, 448] on div "Crear casos" at bounding box center [552, 439] width 231 height 44
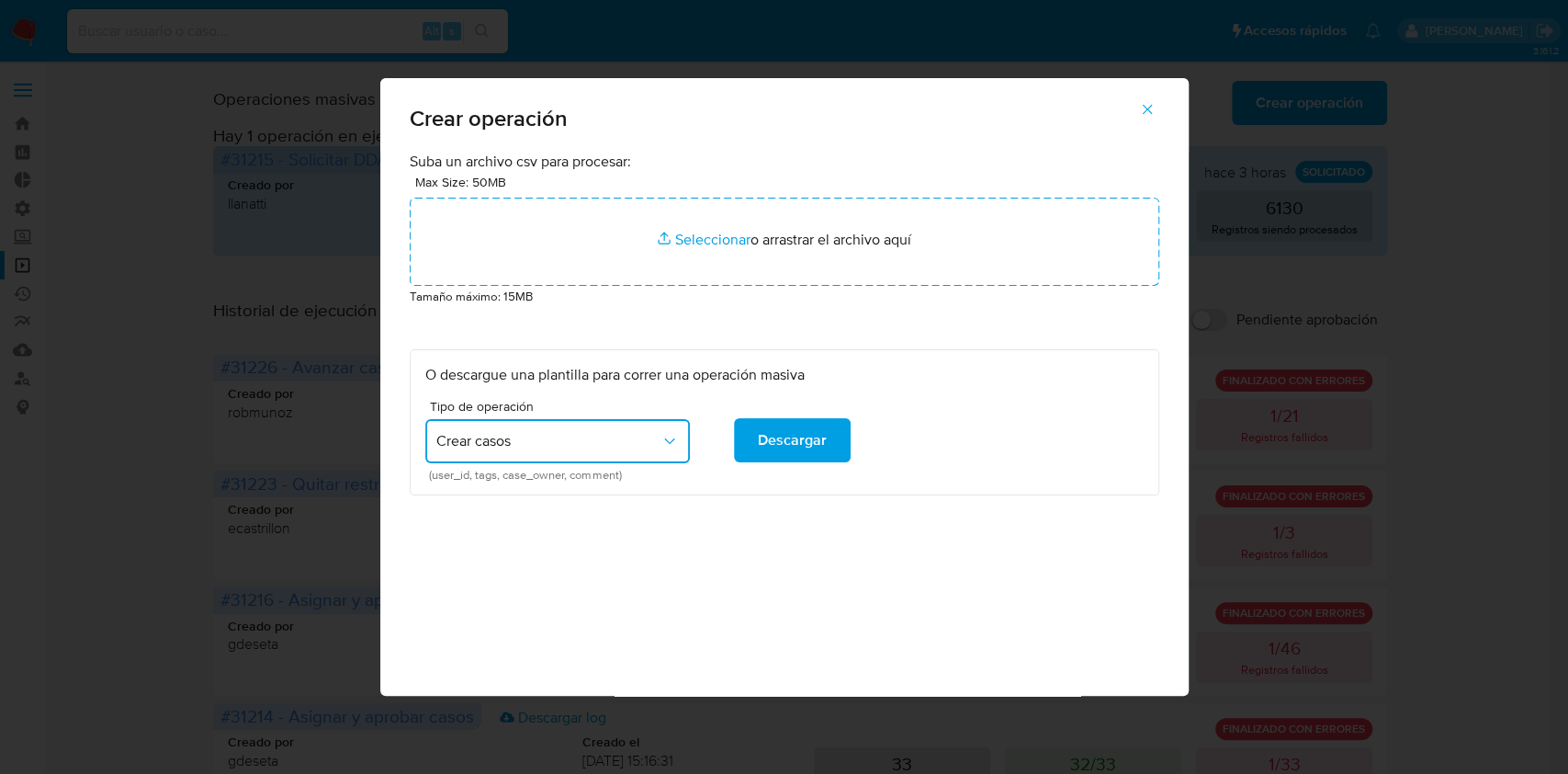
click at [1149, 102] on icon "button" at bounding box center [1147, 110] width 17 height 17
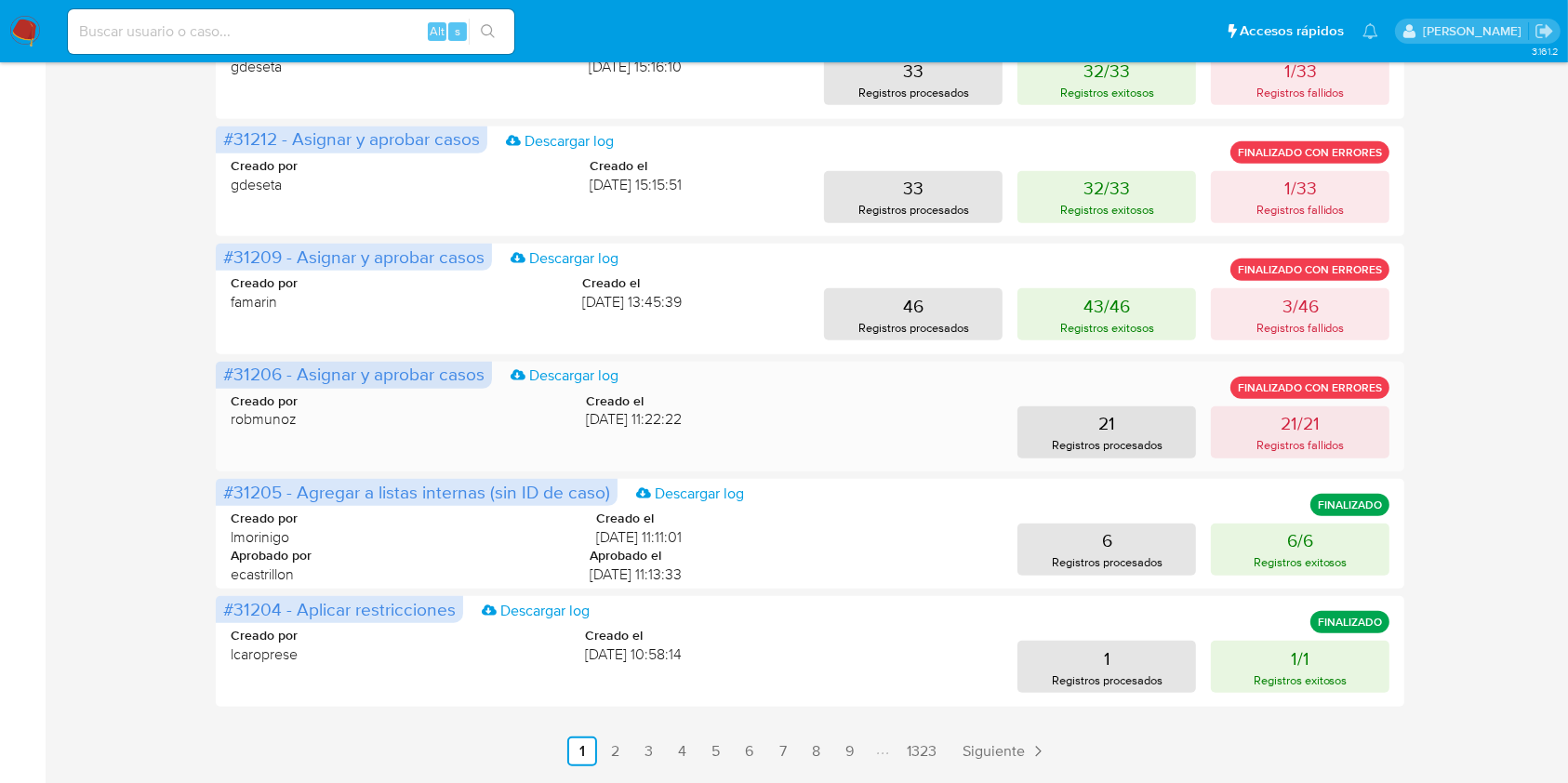
scroll to position [882, 0]
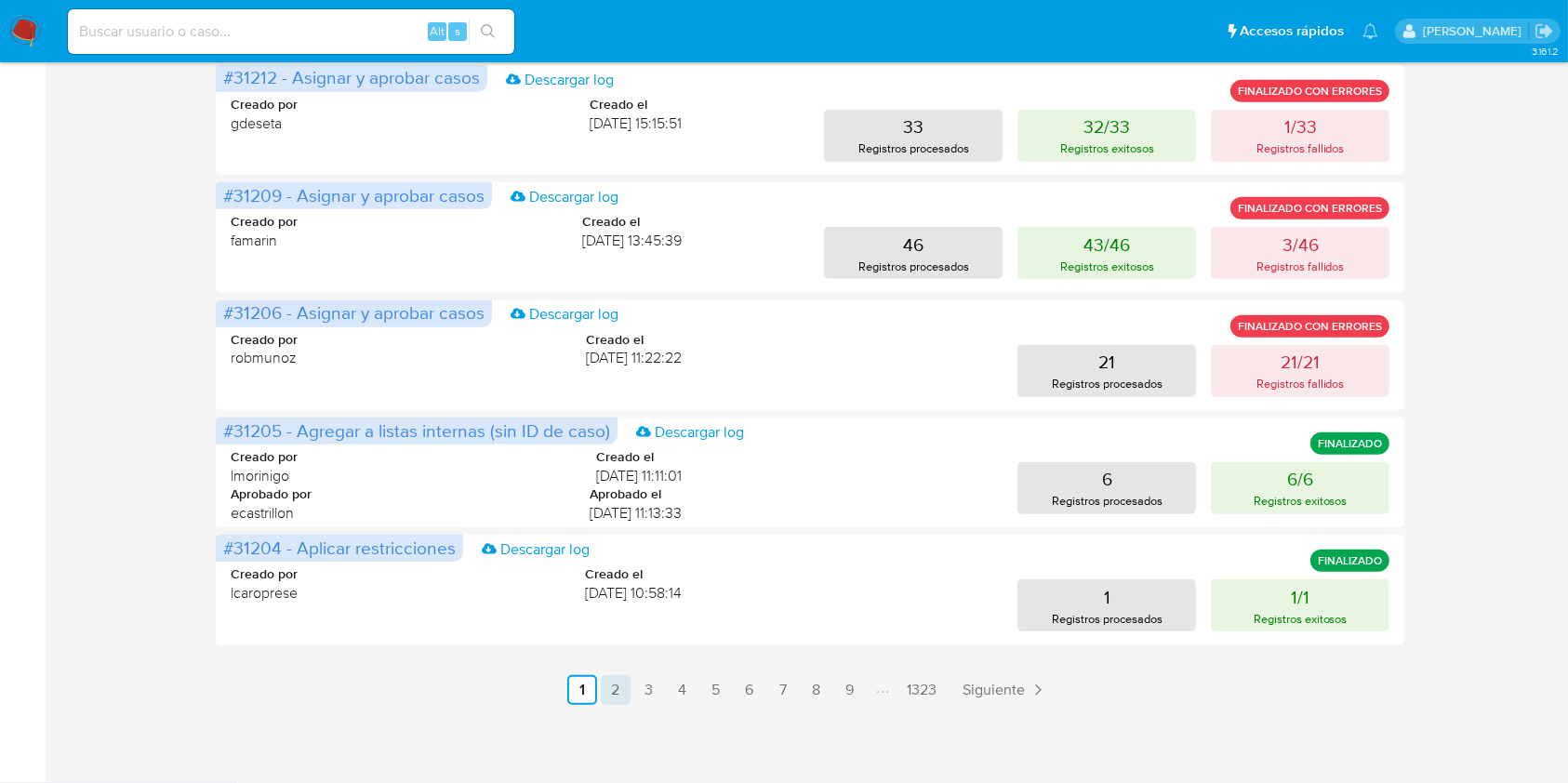
click at [621, 692] on link "2" at bounding box center [615, 689] width 29 height 29
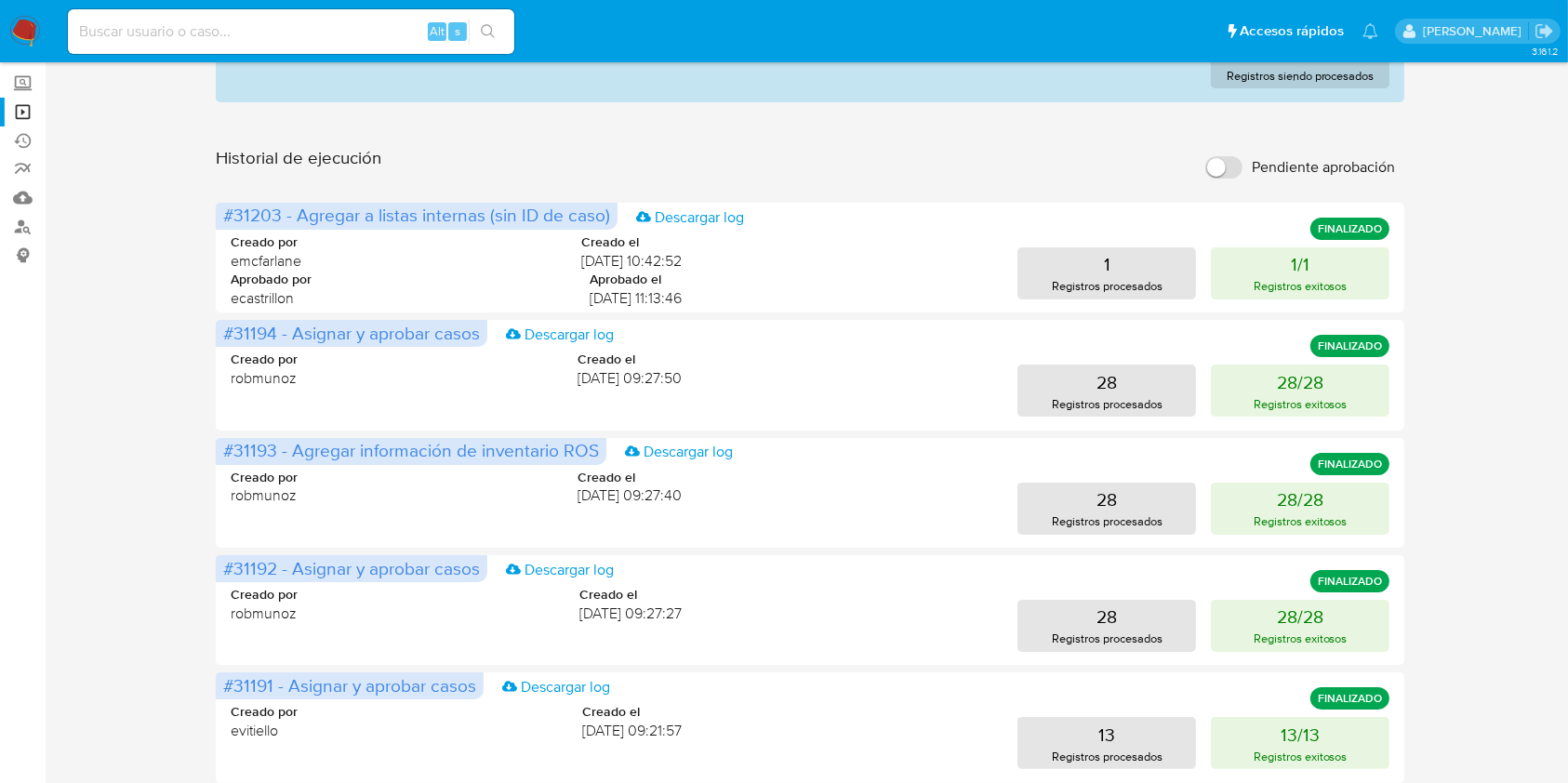
scroll to position [0, 0]
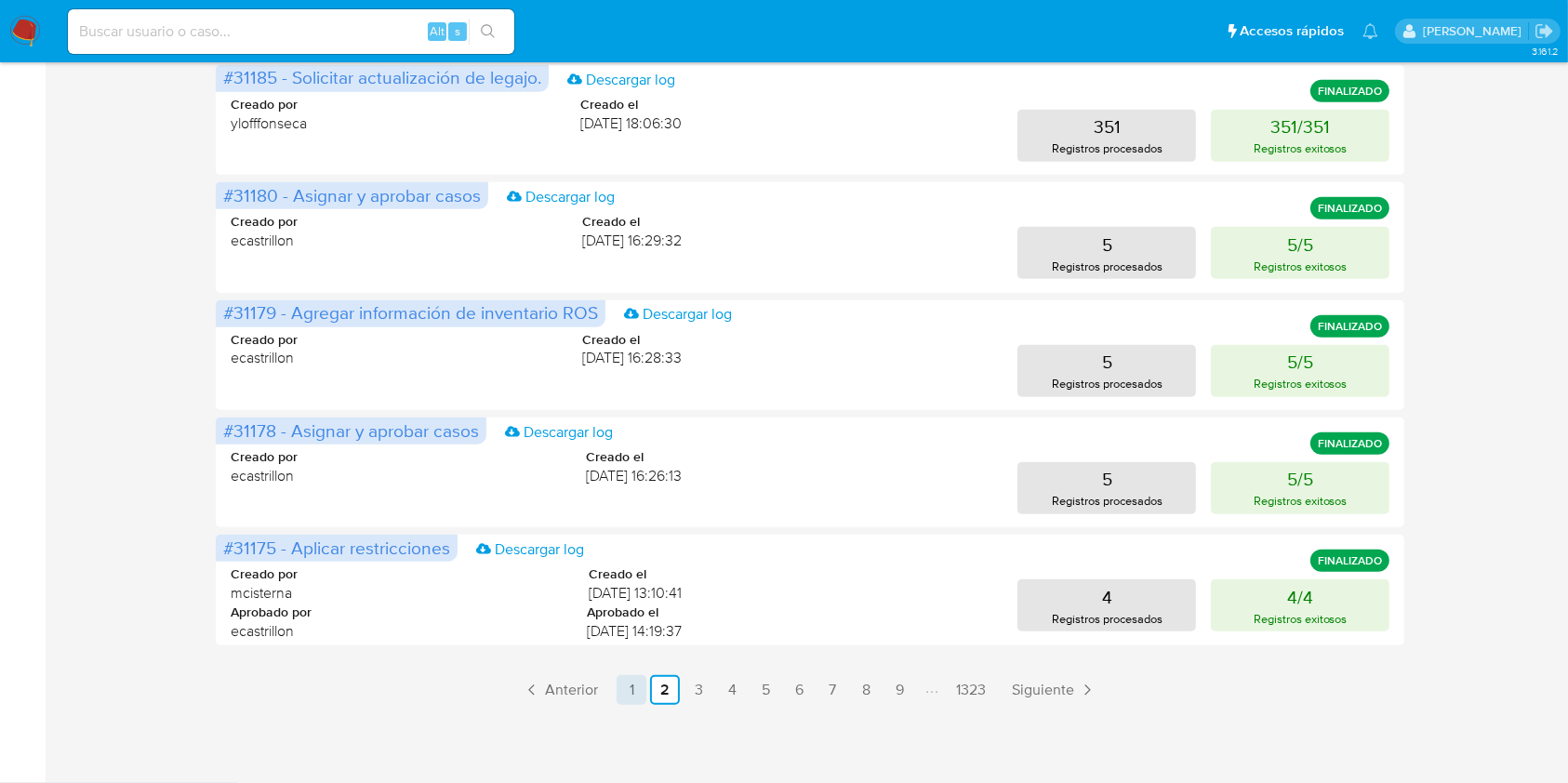
click at [627, 692] on link "1" at bounding box center [630, 689] width 29 height 29
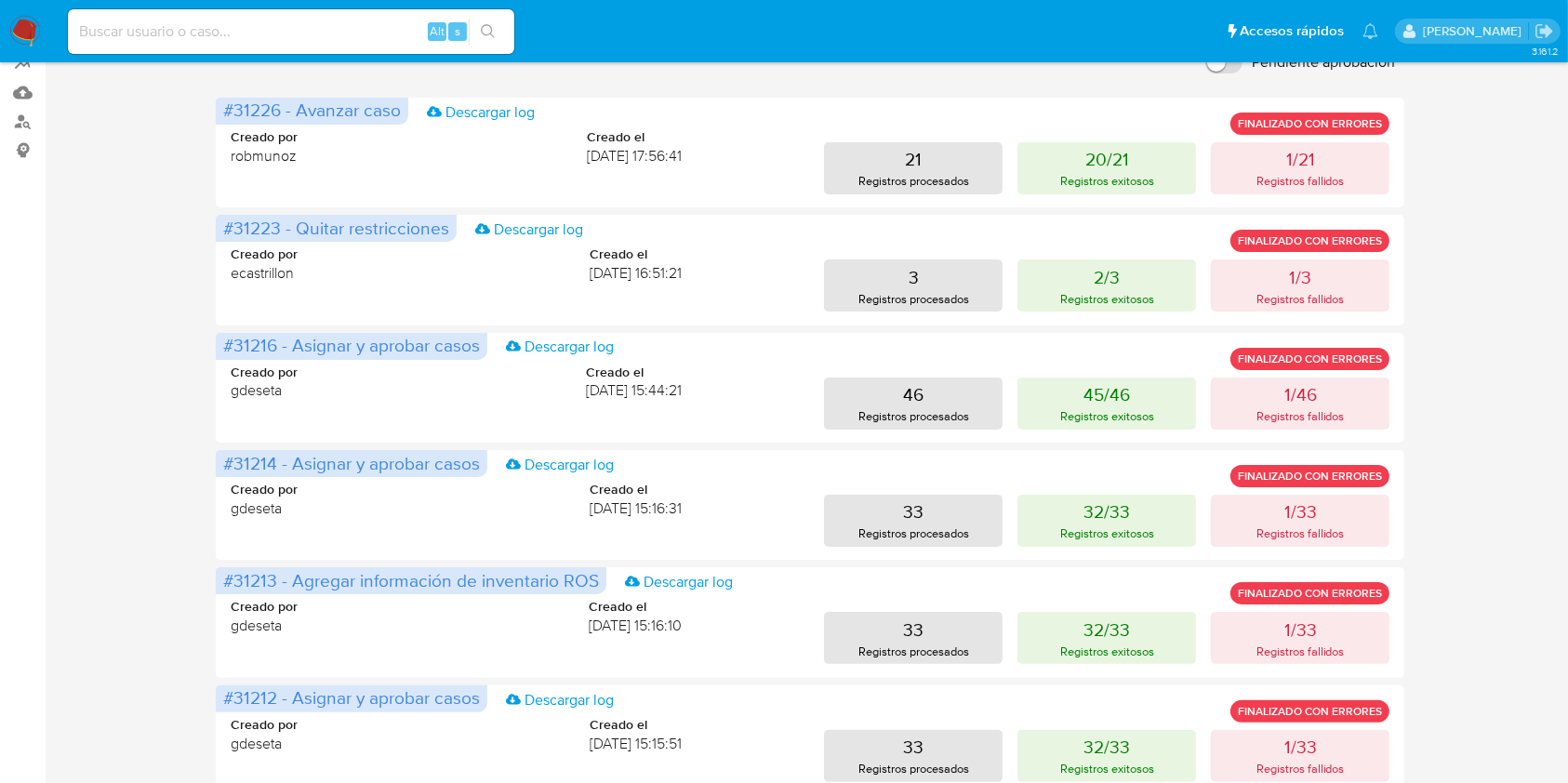
scroll to position [633, 0]
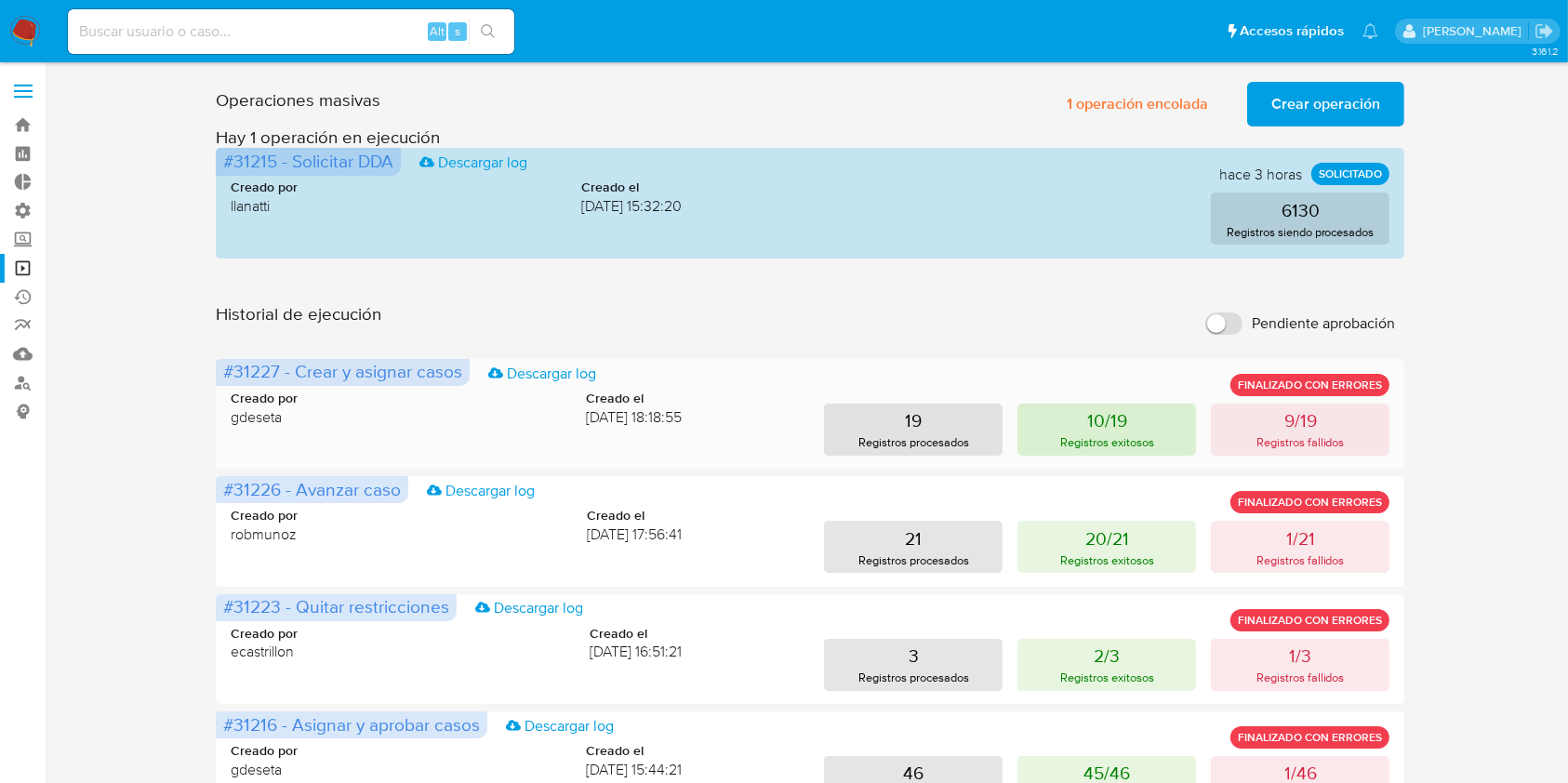
click at [1107, 444] on p "Registros exitosos" at bounding box center [1106, 442] width 94 height 18
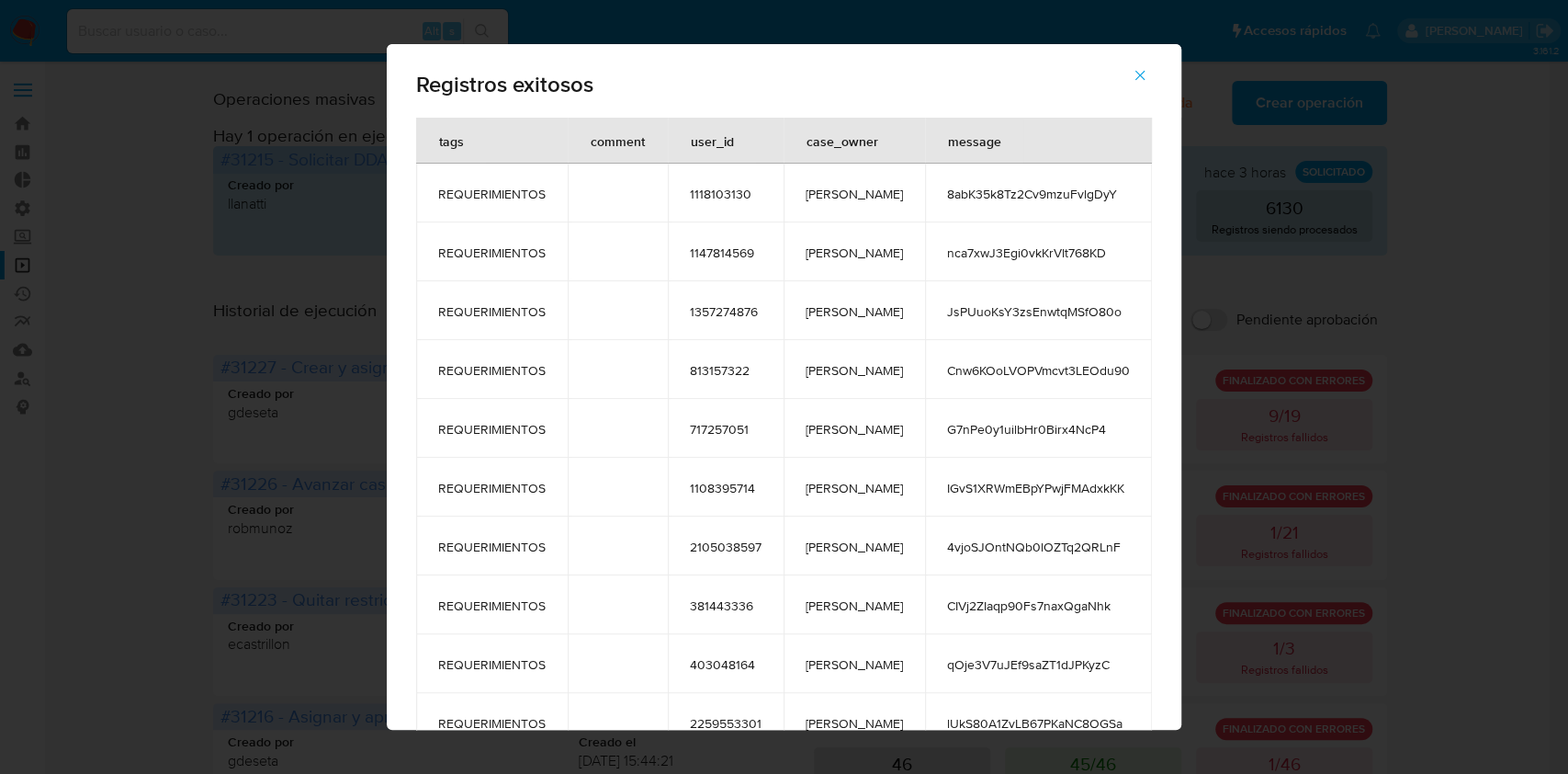
click at [1021, 198] on span "8abK35k8Tz2Cv9mzuFvlgDyY" at bounding box center [1038, 194] width 183 height 17
click at [170, 154] on div "Registros exitosos tags comment user_id case_owner message REQUERIMIENTOS 11181…" at bounding box center [784, 387] width 1568 height 774
click at [1132, 72] on icon "button" at bounding box center [1140, 76] width 17 height 17
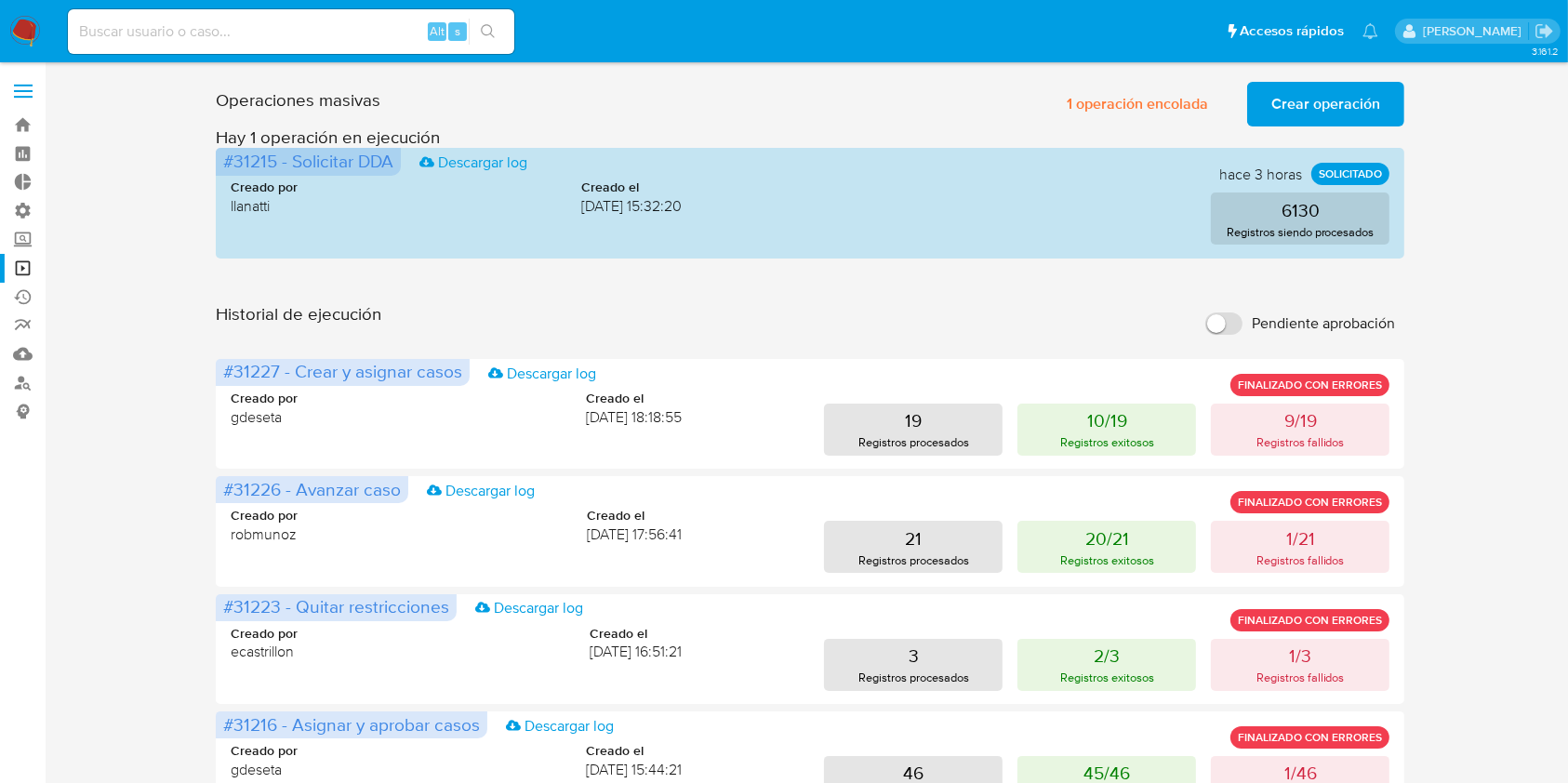
click at [165, 39] on input at bounding box center [291, 32] width 447 height 25
paste input "8abK35k8Tz2Cv9mzuFvlgDyY"
type input "8abK35k8Tz2Cv9mzuFvlgDyY"
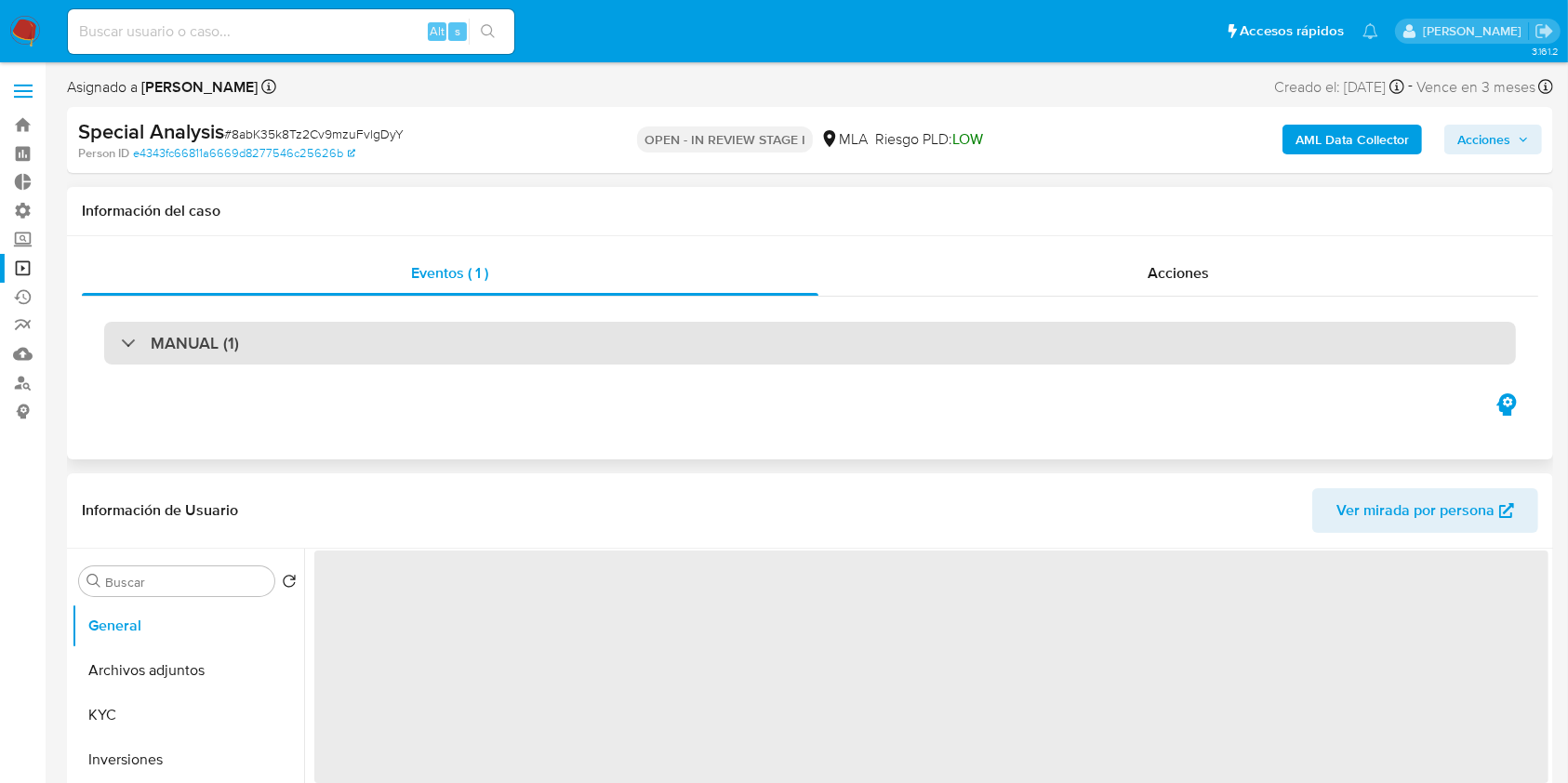
select select "10"
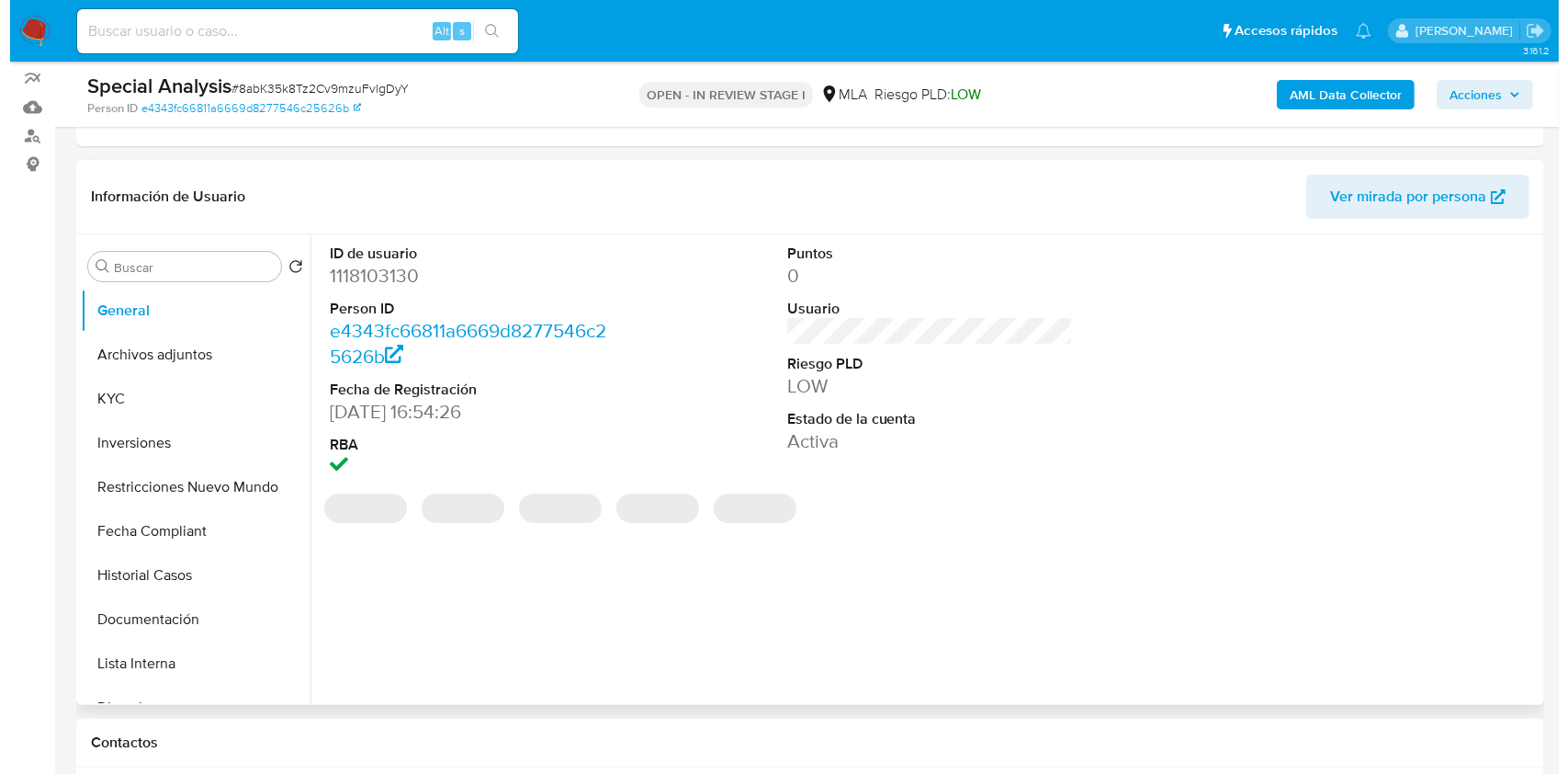
scroll to position [245, 0]
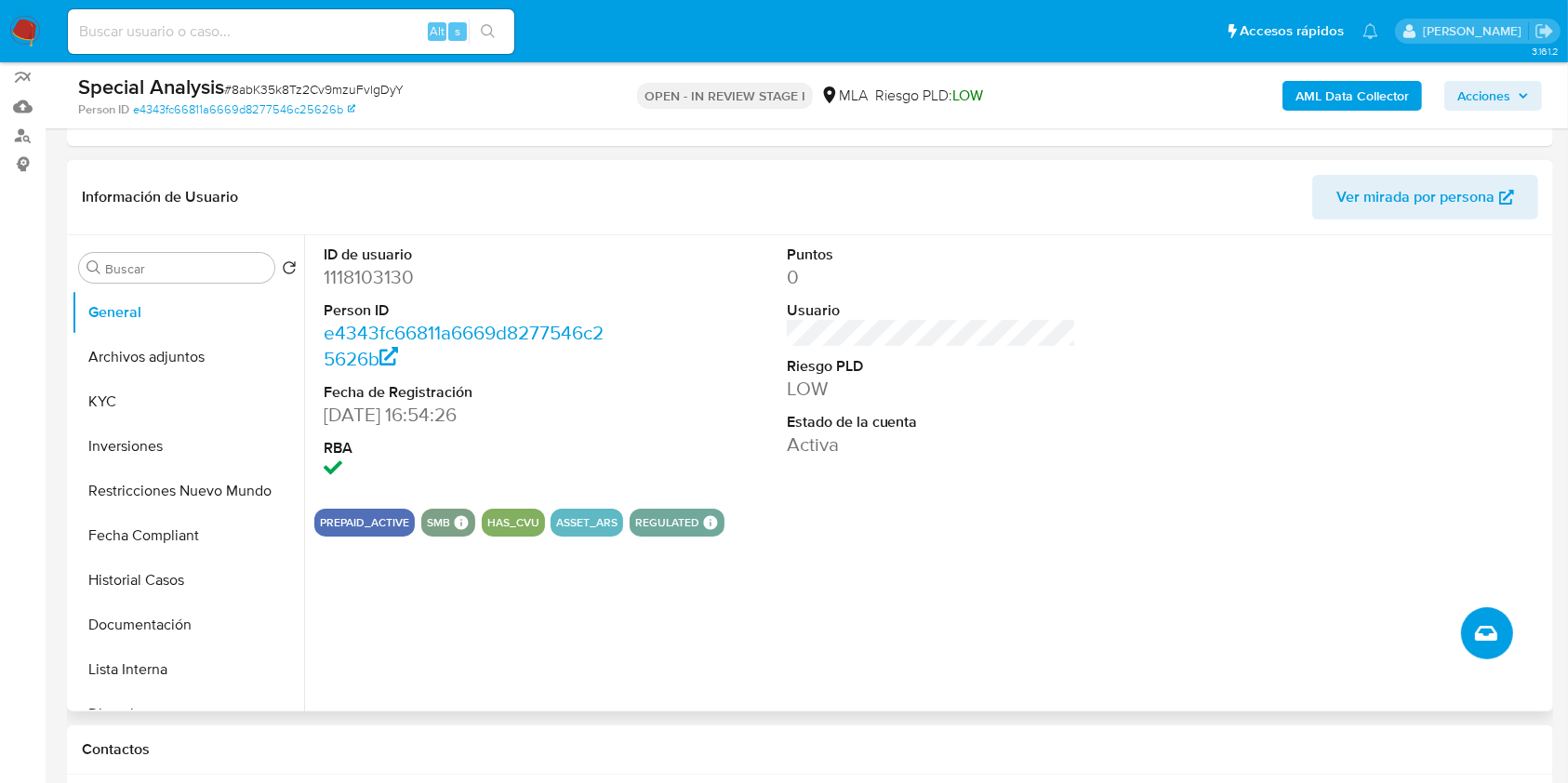
click at [1487, 634] on icon "Crear caso manual" at bounding box center [1486, 633] width 23 height 15
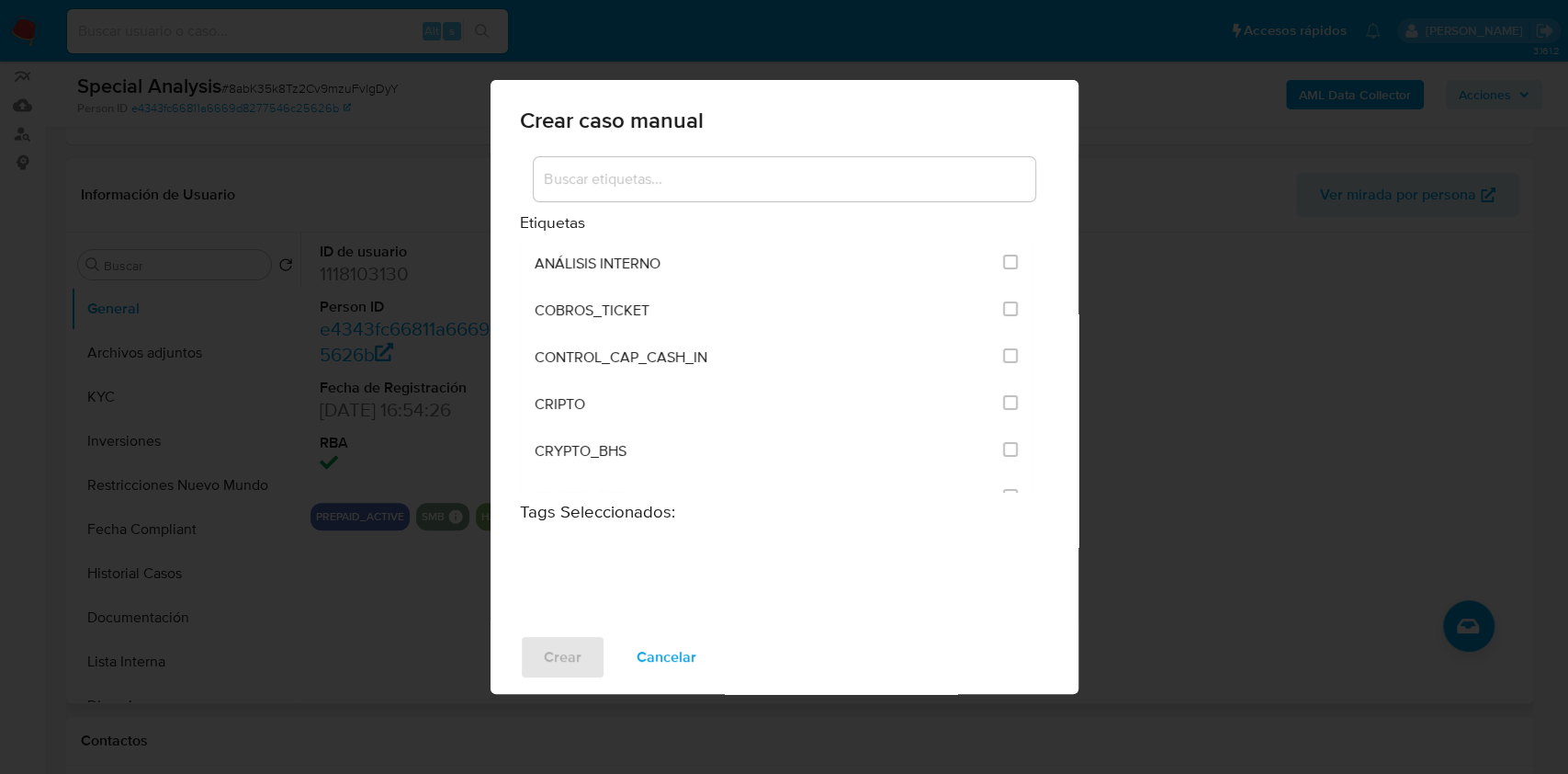
click at [1427, 430] on div "Crear caso manual Etiquetas ANÁLISIS INTERNO COBROS_TICKET CONTROL_CAP_CASH_IN …" at bounding box center [784, 387] width 1568 height 774
click at [662, 651] on span "Cancelar" at bounding box center [667, 657] width 60 height 40
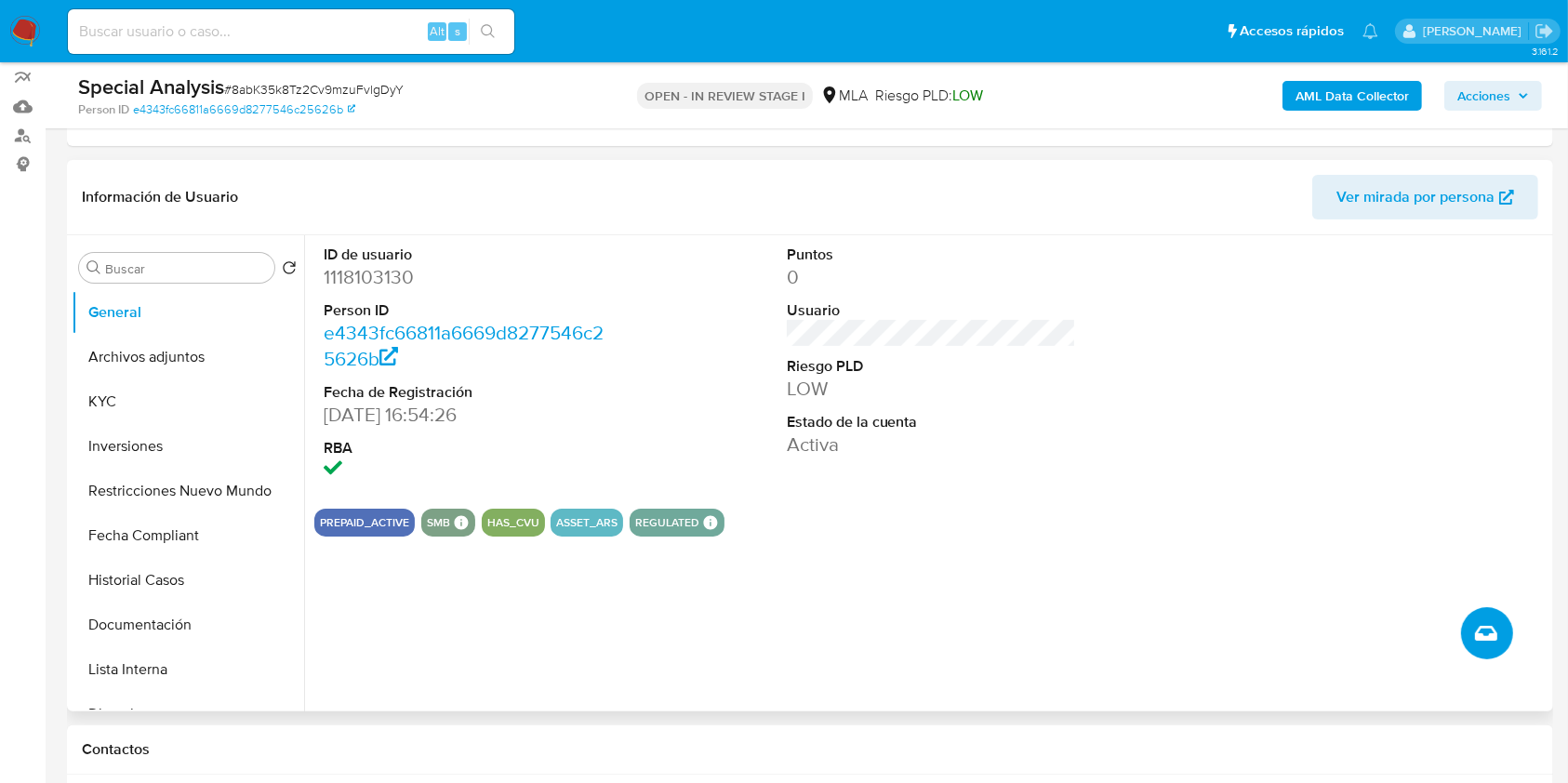
click at [1478, 630] on icon "Crear caso manual" at bounding box center [1486, 633] width 23 height 23
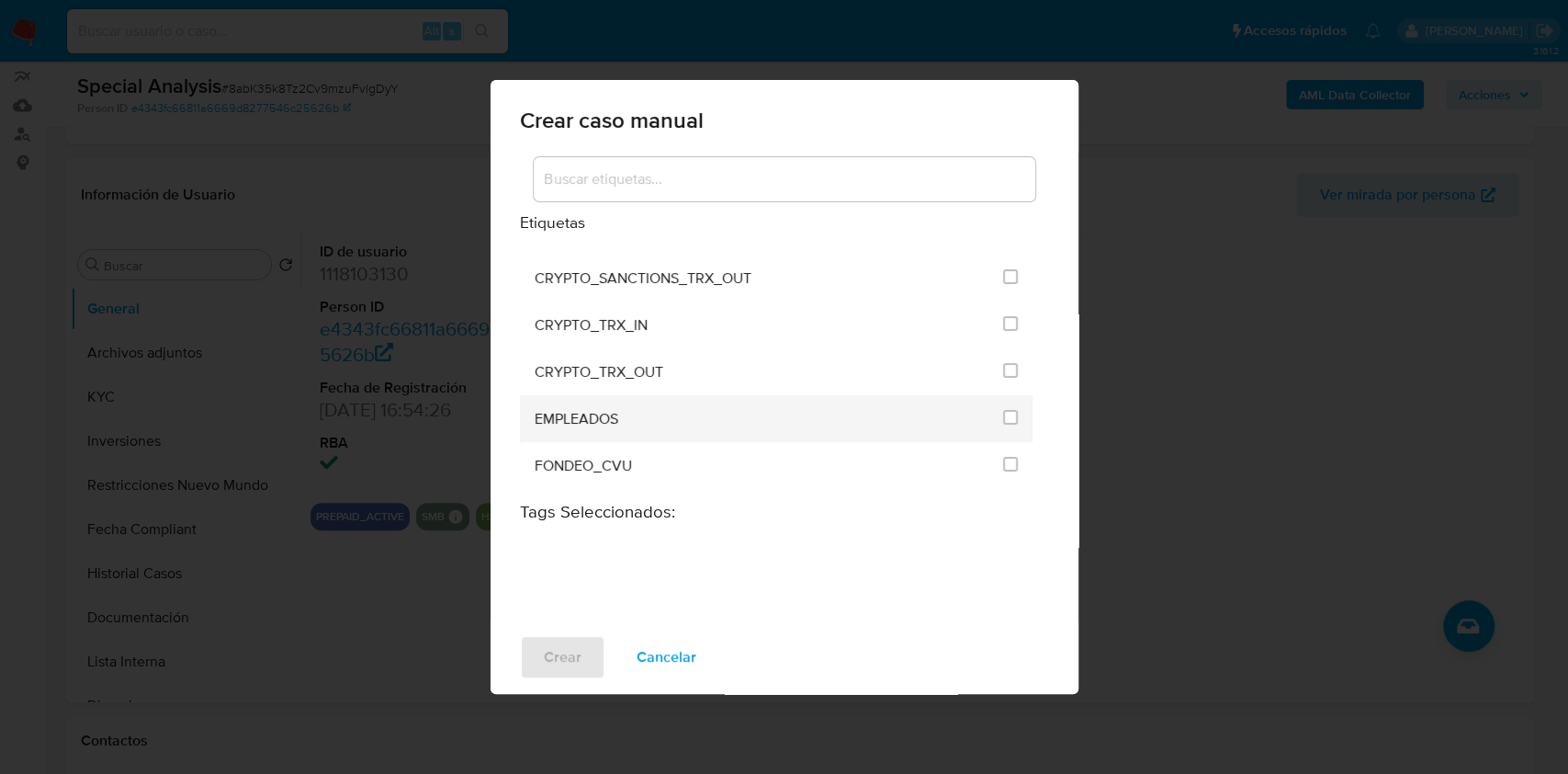
scroll to position [367, 0]
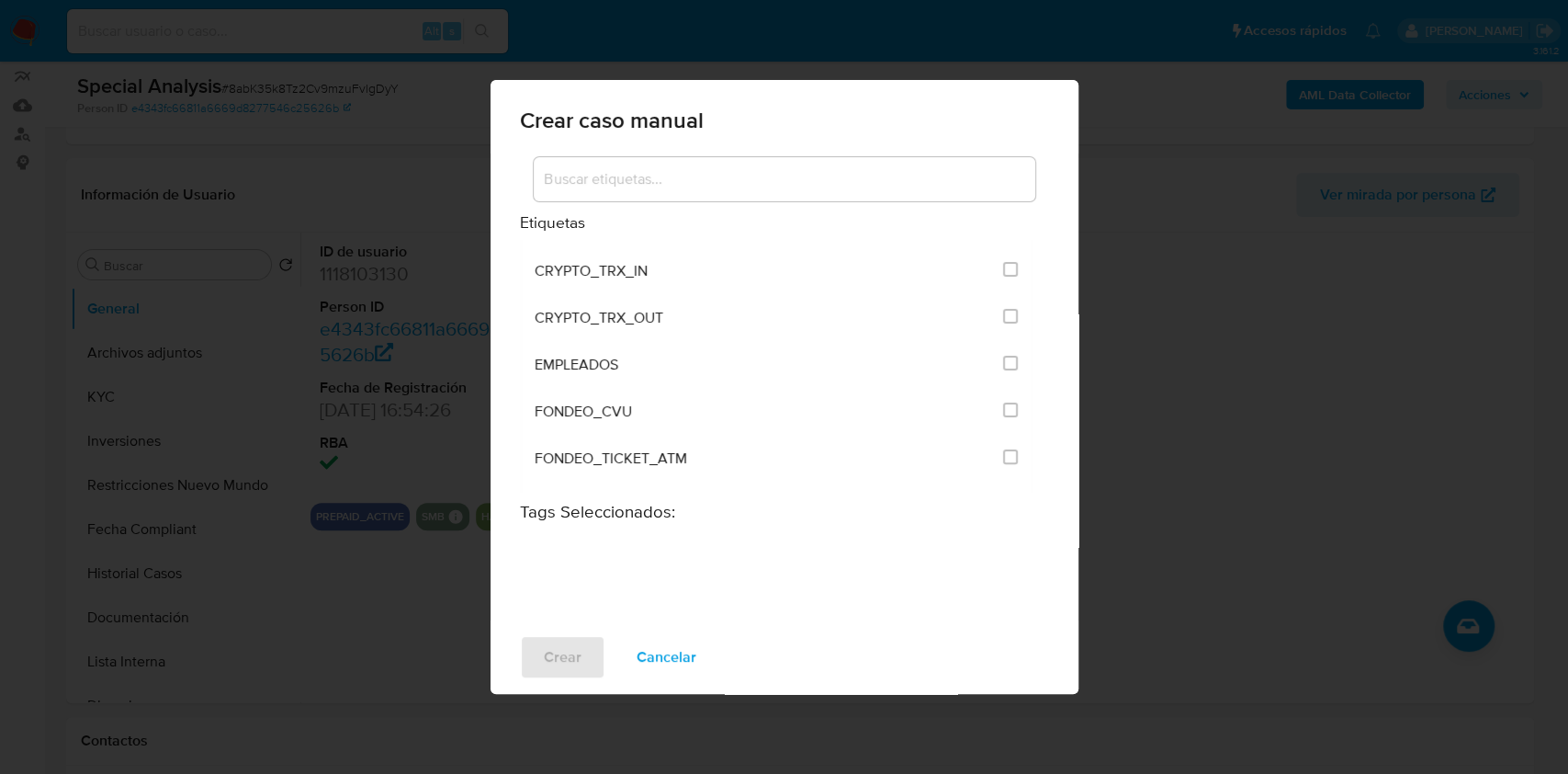
click at [797, 180] on input at bounding box center [785, 180] width 502 height 24
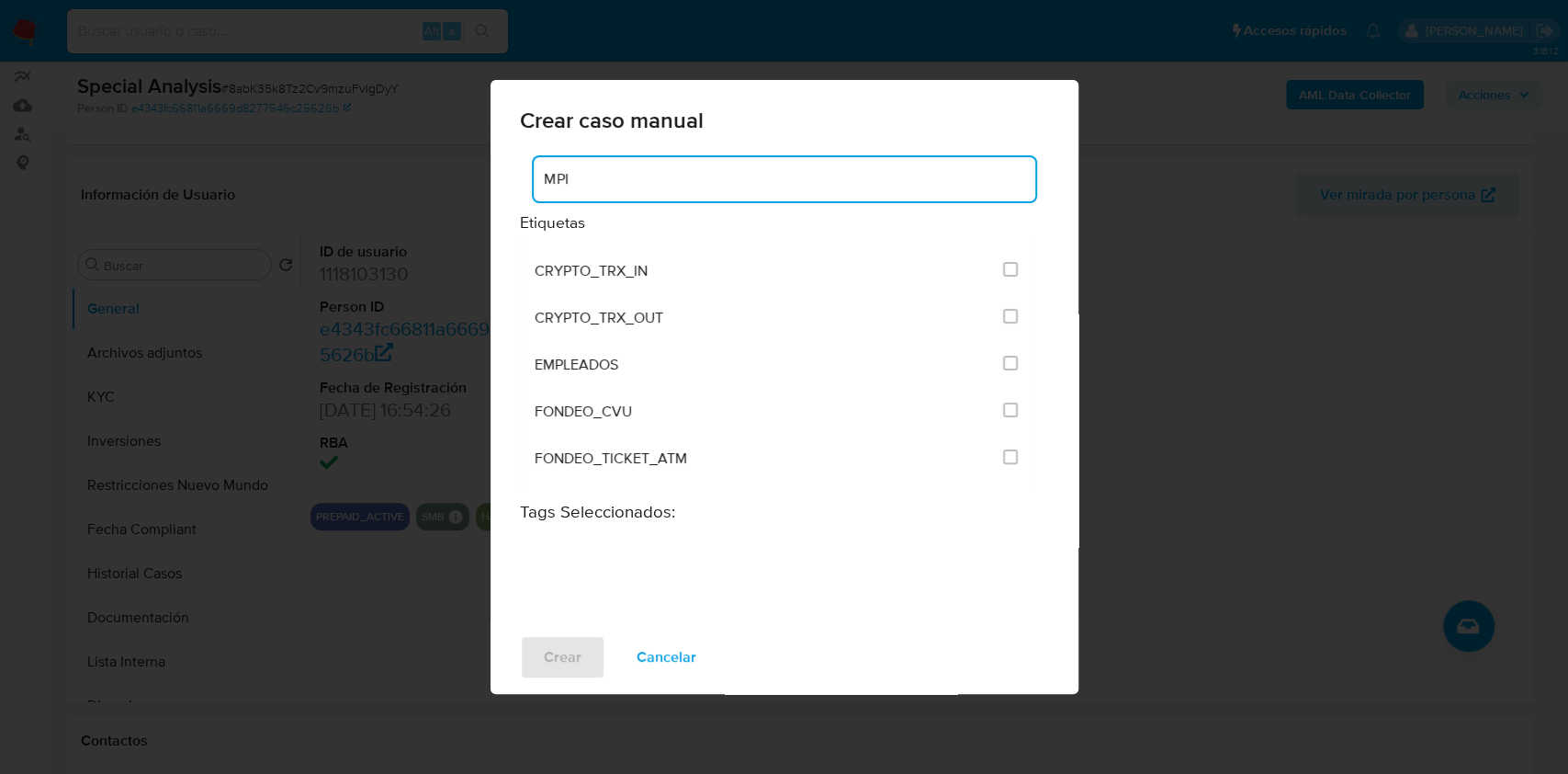
scroll to position [266, 0]
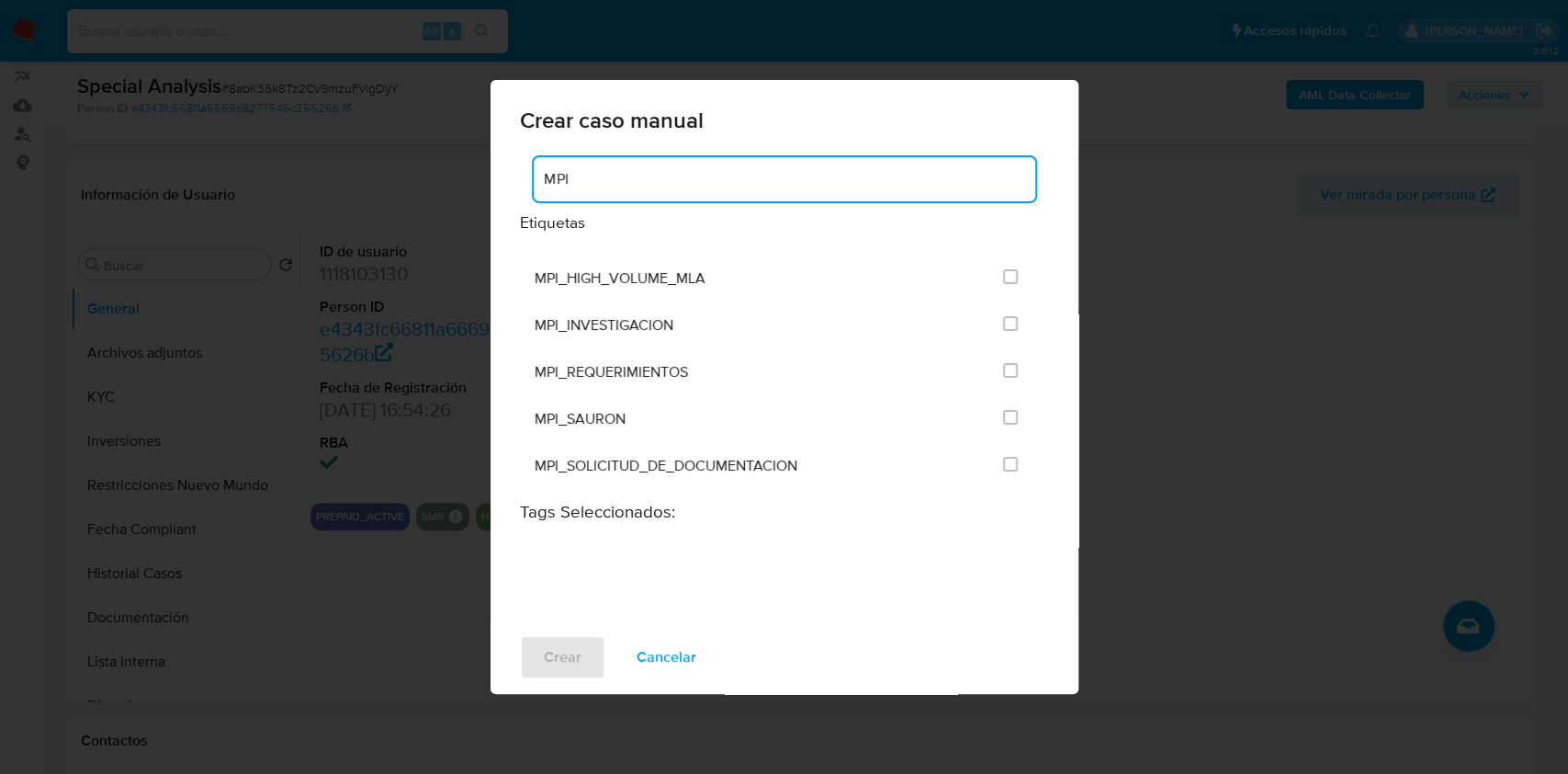
type input "MPI"
click at [1223, 315] on div "Crear caso manual MPI Etiquetas MPI_ANALISIS_INTERNO MPI_ANALISIS_NOTICIAS MPI_…" at bounding box center [784, 387] width 1568 height 774
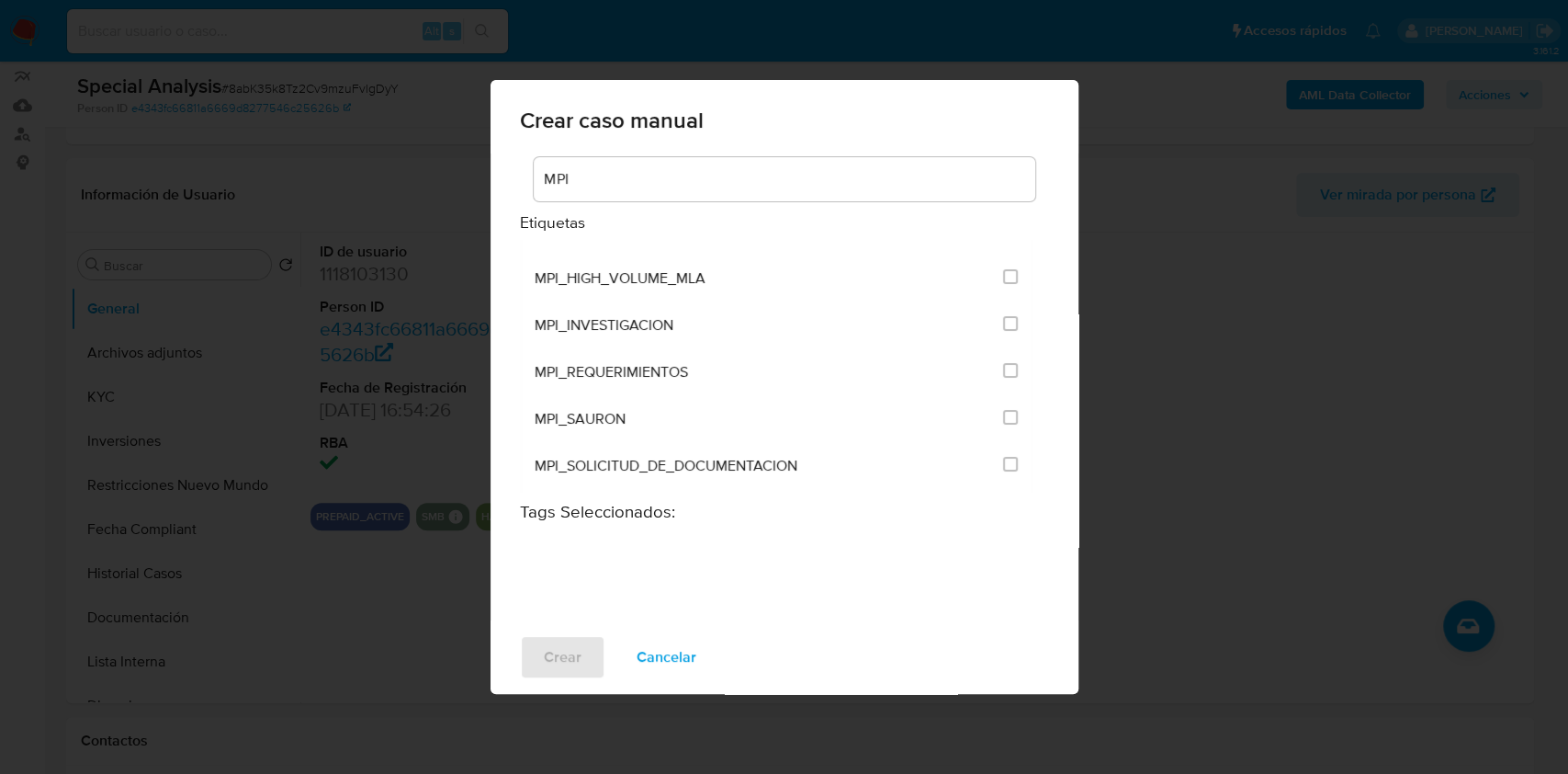
click at [693, 637] on button "Cancelar" at bounding box center [666, 657] width 108 height 44
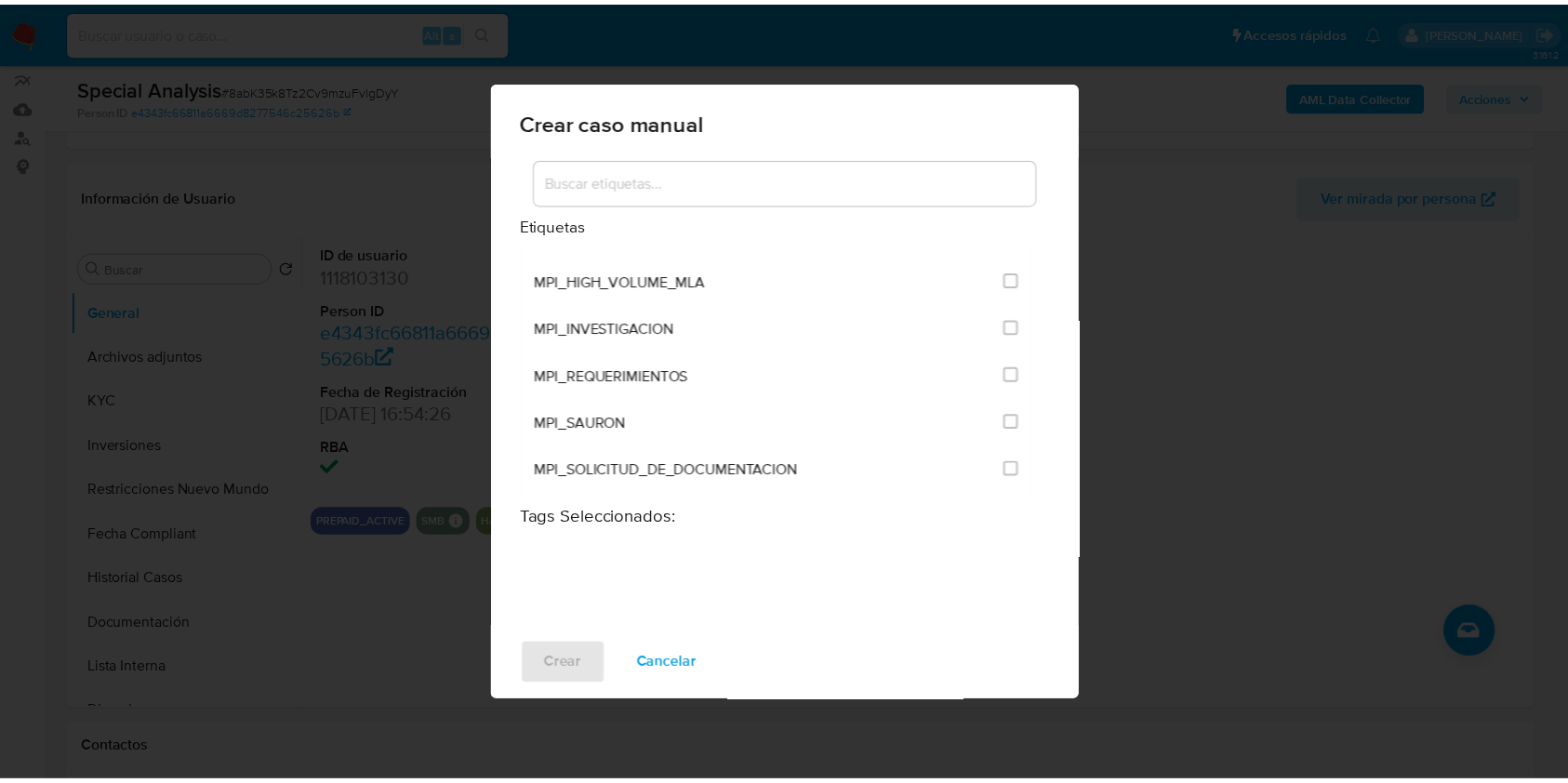
scroll to position [372, 0]
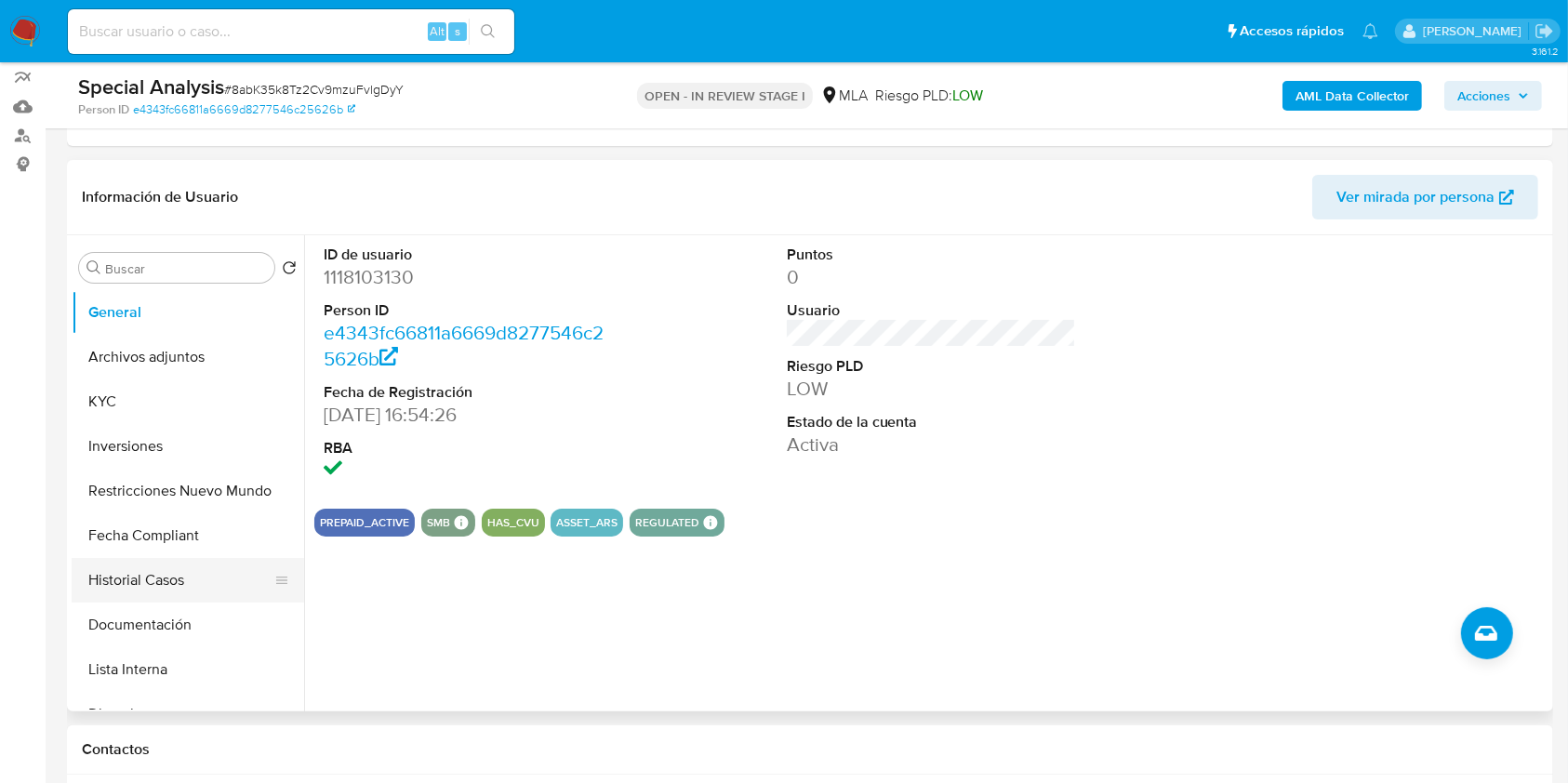
click at [181, 577] on button "Historial Casos" at bounding box center [181, 580] width 218 height 45
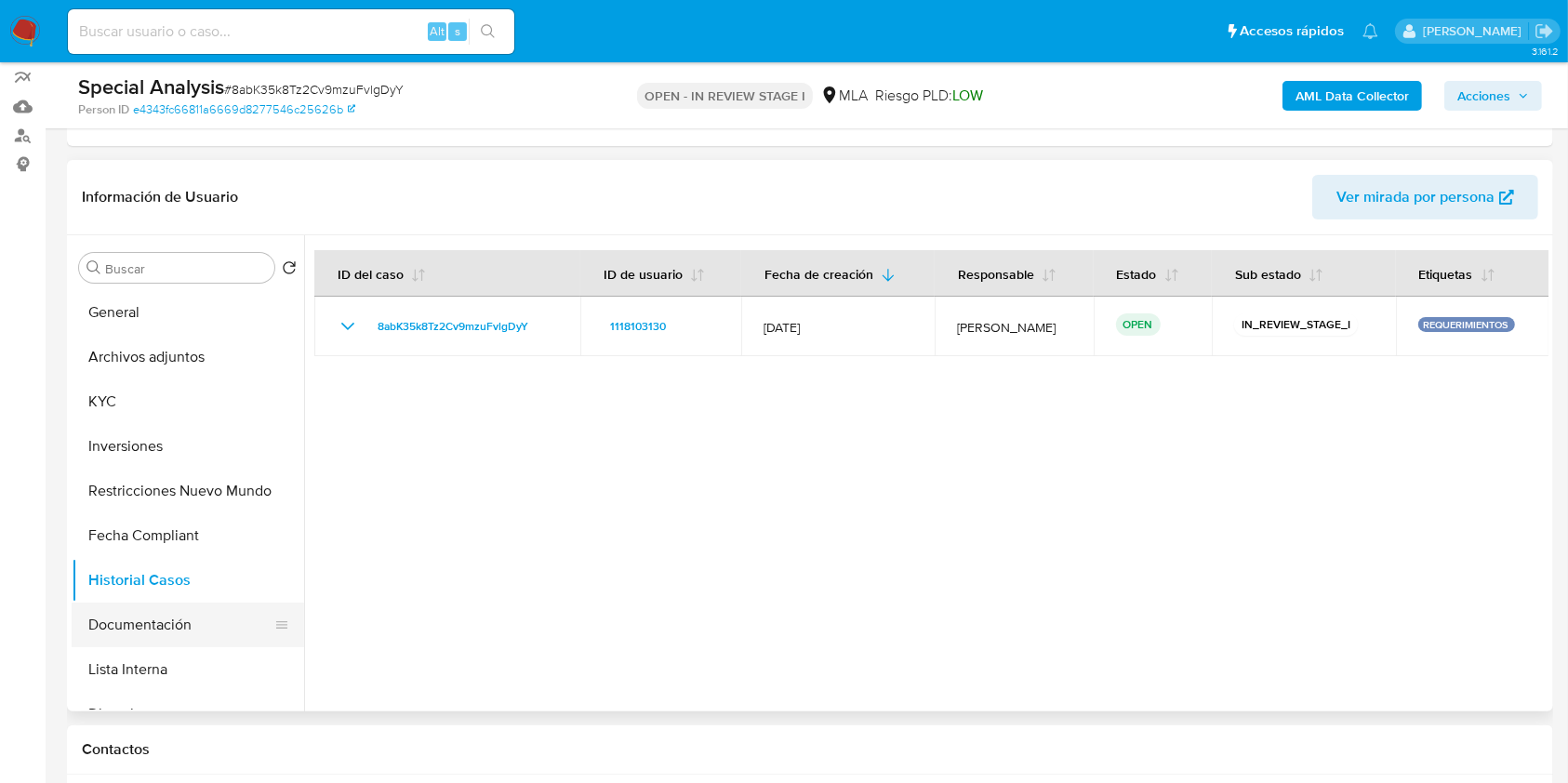
click at [160, 611] on button "Documentación" at bounding box center [181, 625] width 218 height 45
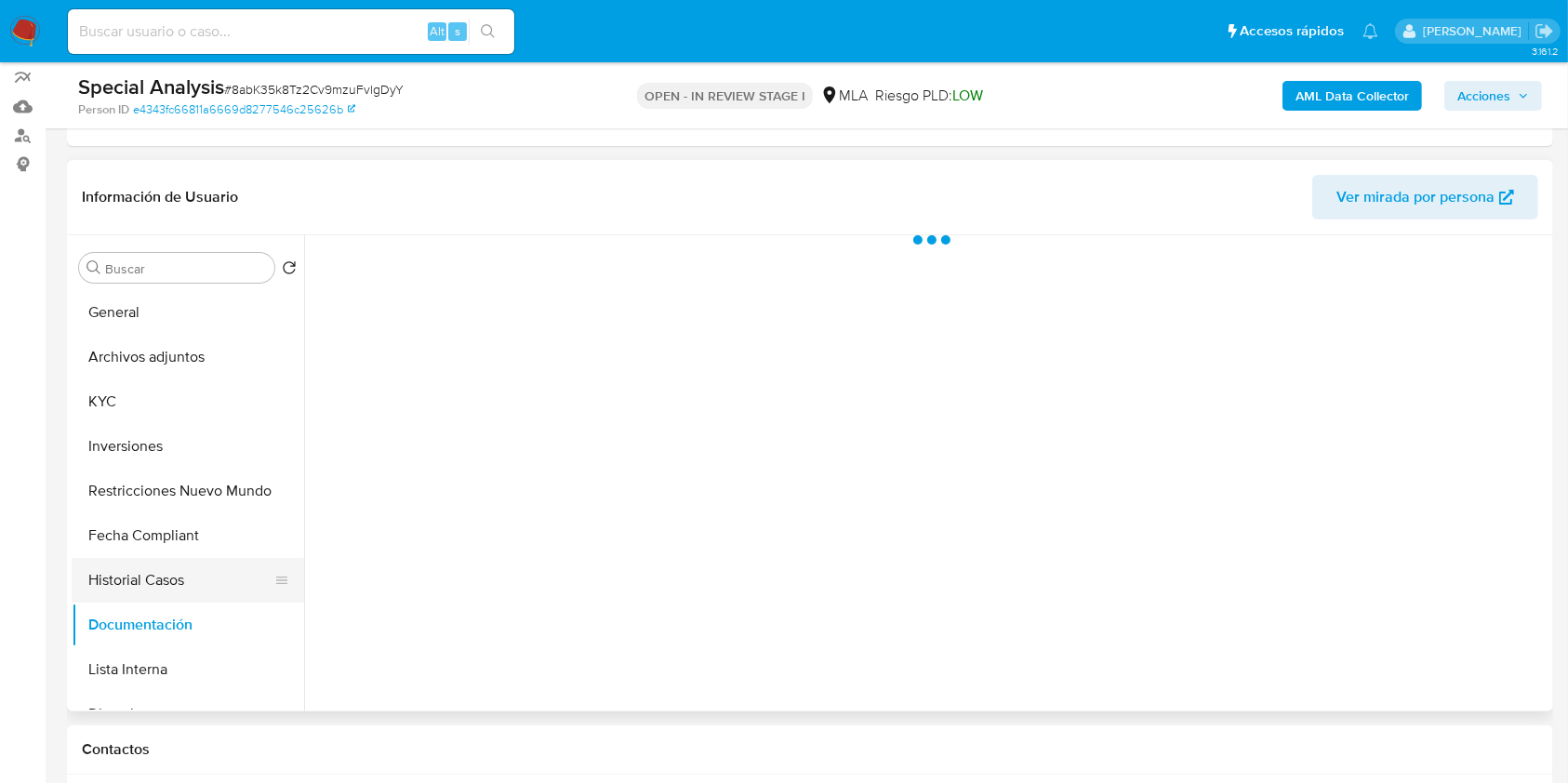
click at [168, 581] on button "Historial Casos" at bounding box center [181, 580] width 218 height 45
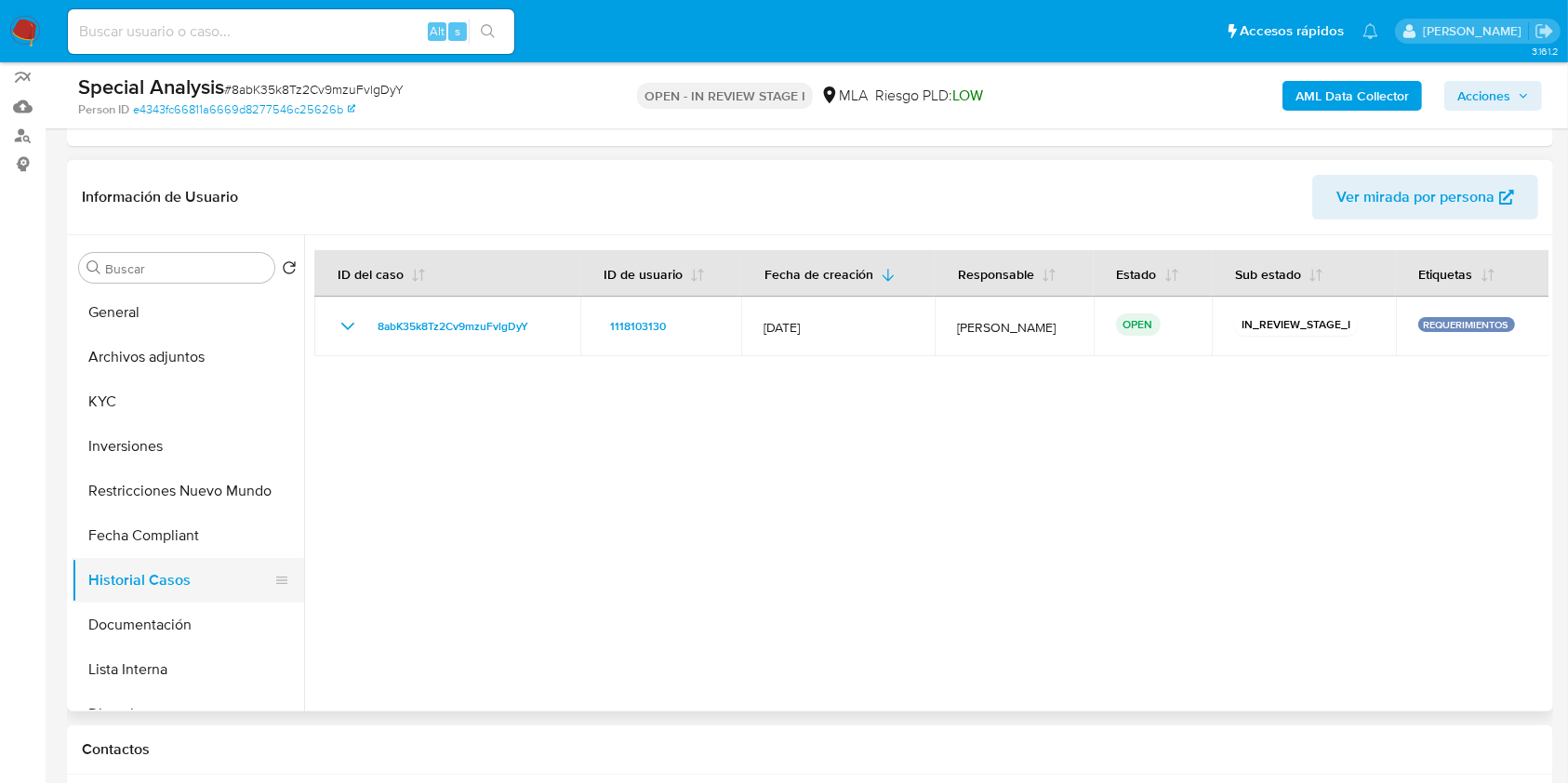
click at [144, 576] on button "Historial Casos" at bounding box center [181, 580] width 218 height 45
click at [147, 622] on button "Documentación" at bounding box center [181, 625] width 218 height 45
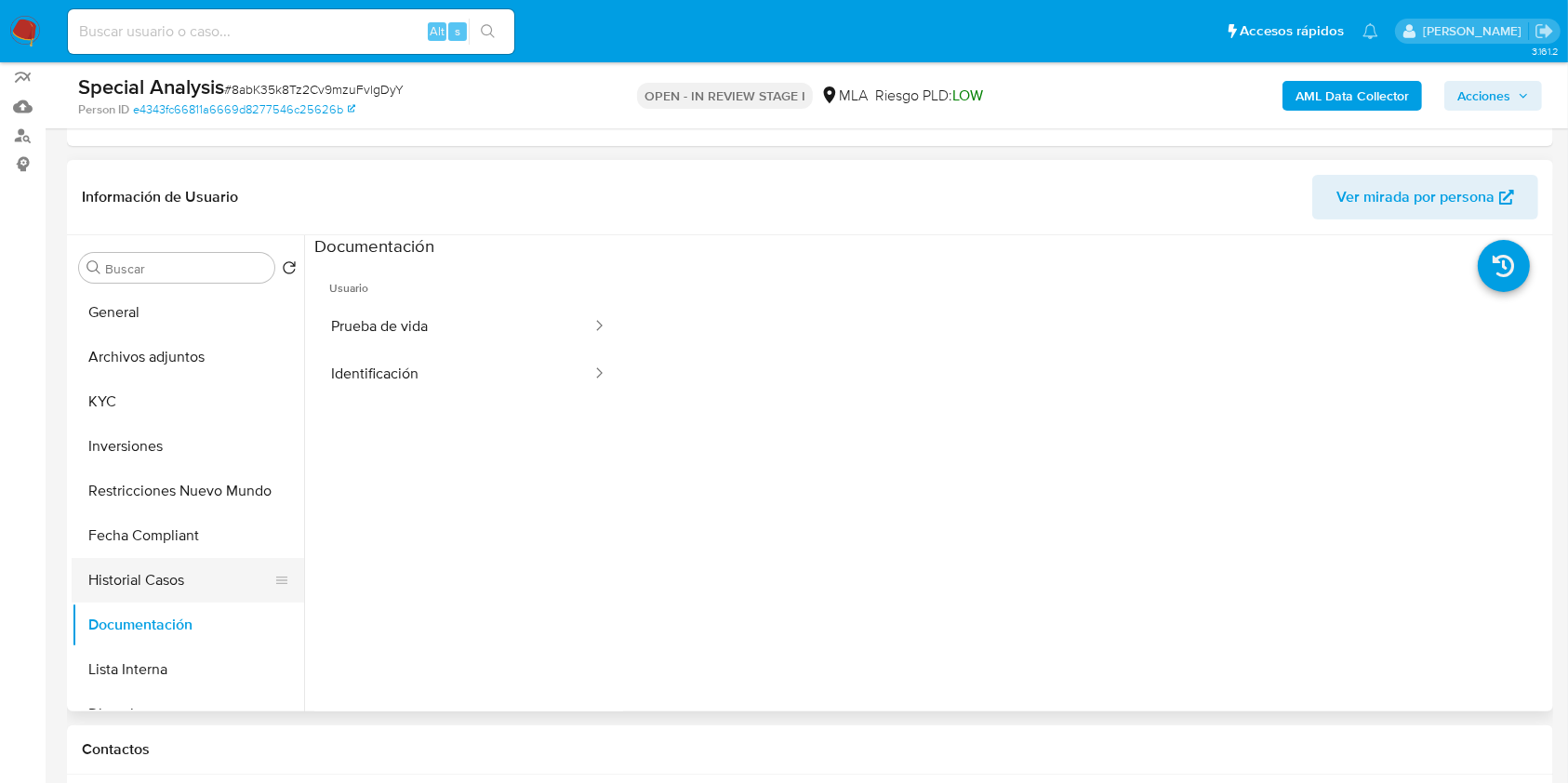
click at [141, 569] on button "Historial Casos" at bounding box center [181, 580] width 218 height 45
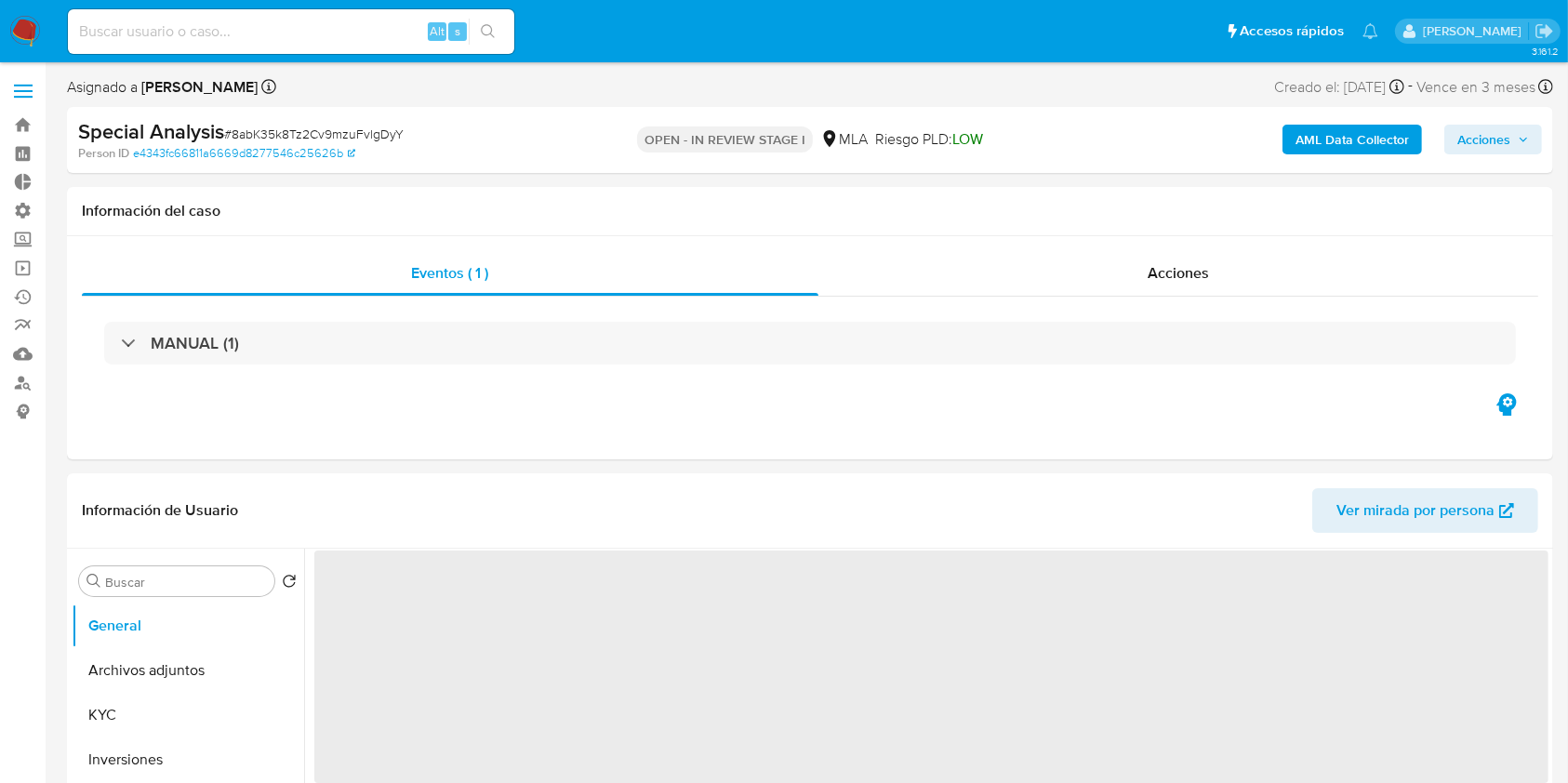
select select "10"
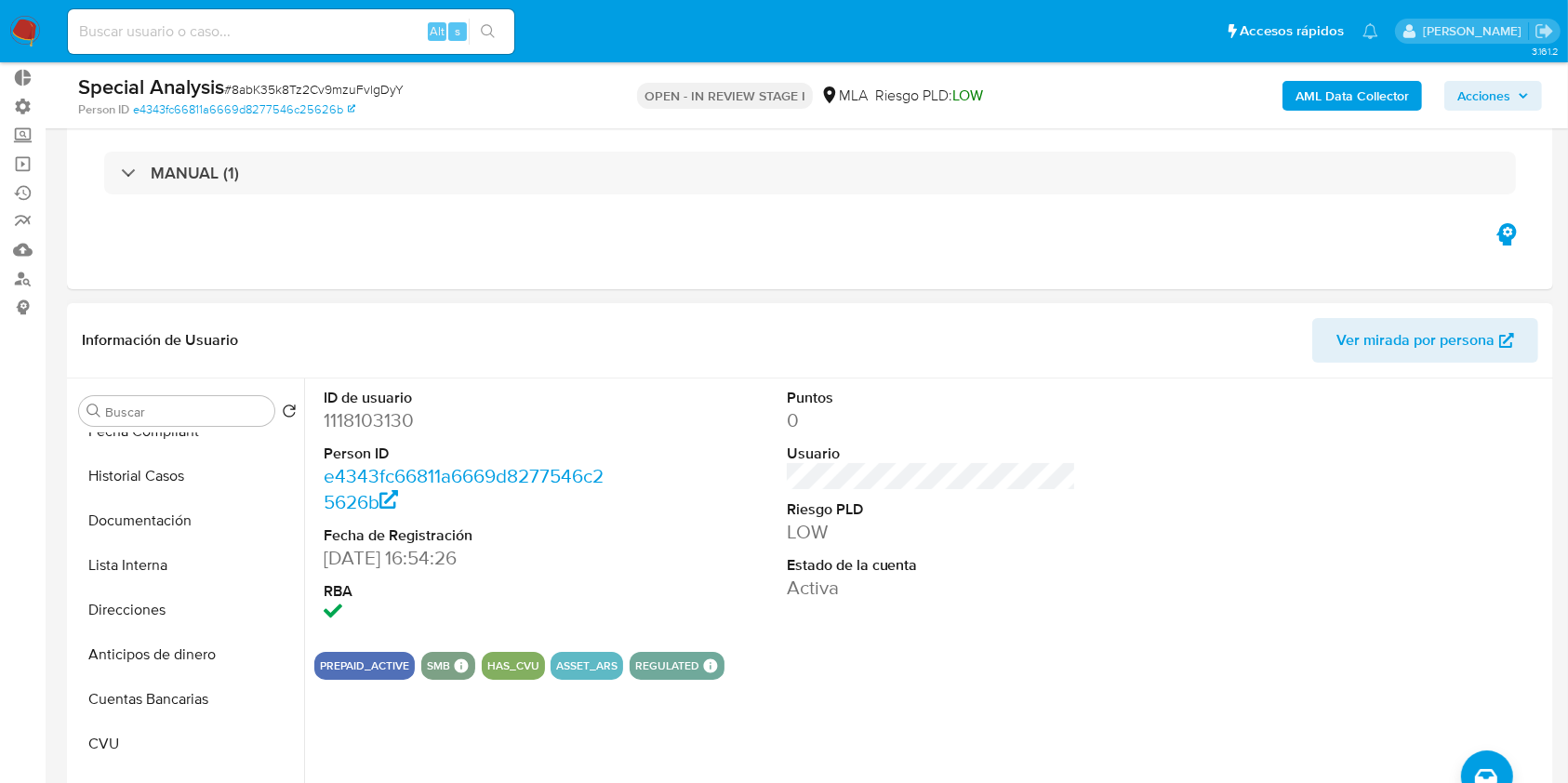
scroll to position [247, 0]
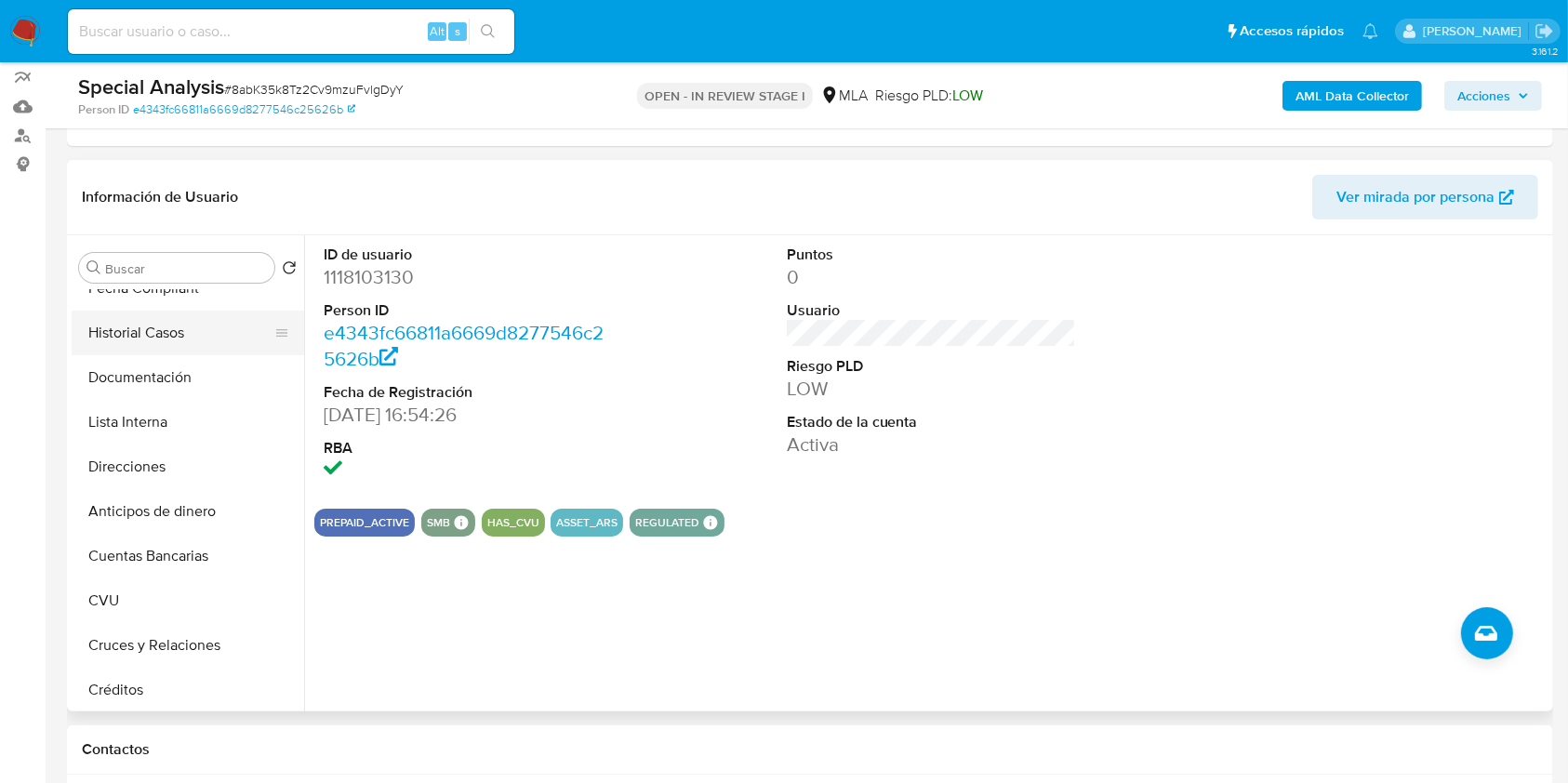
click at [156, 323] on button "Historial Casos" at bounding box center [181, 333] width 218 height 45
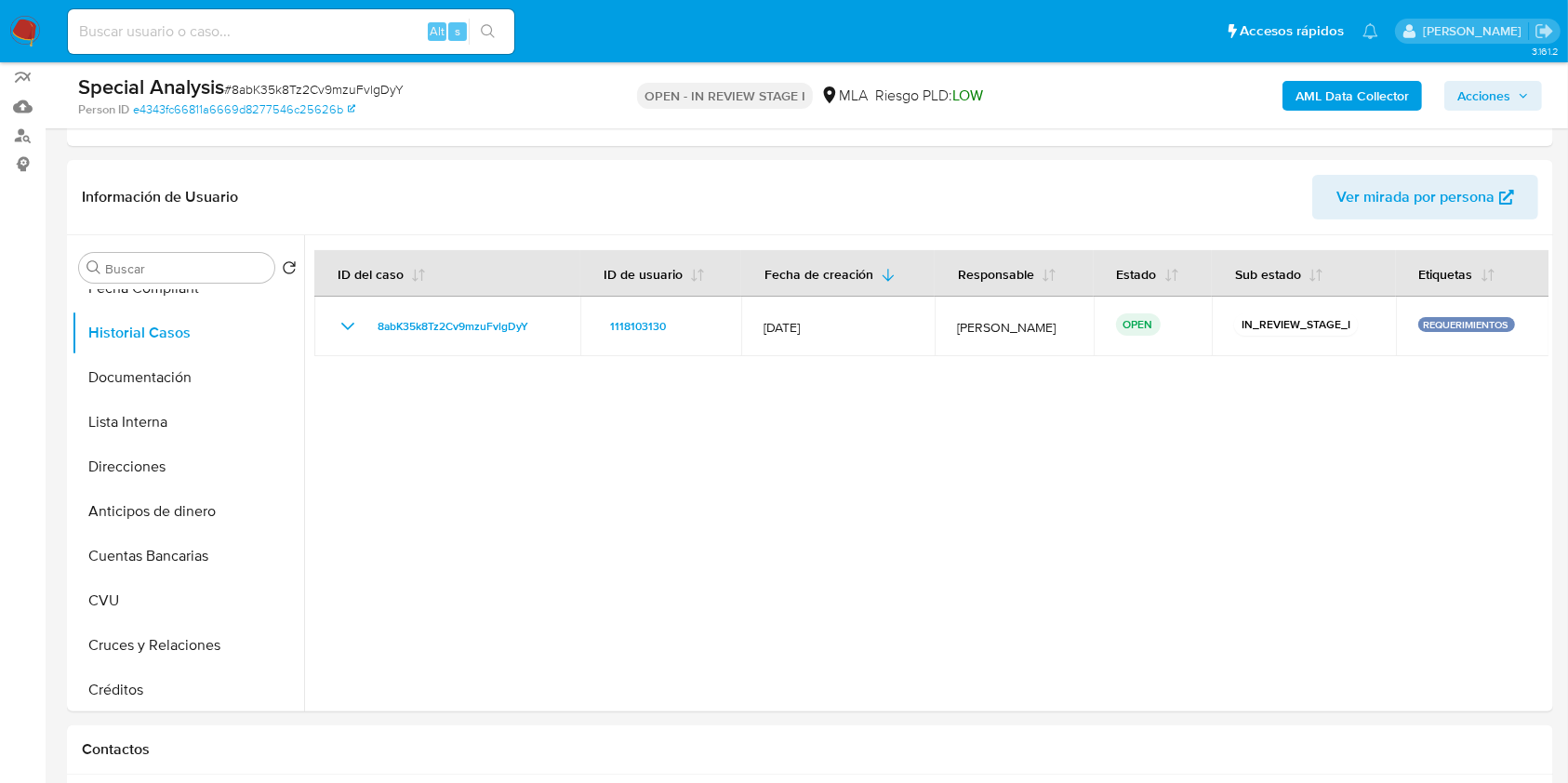
click at [35, 24] on img at bounding box center [25, 31] width 31 height 31
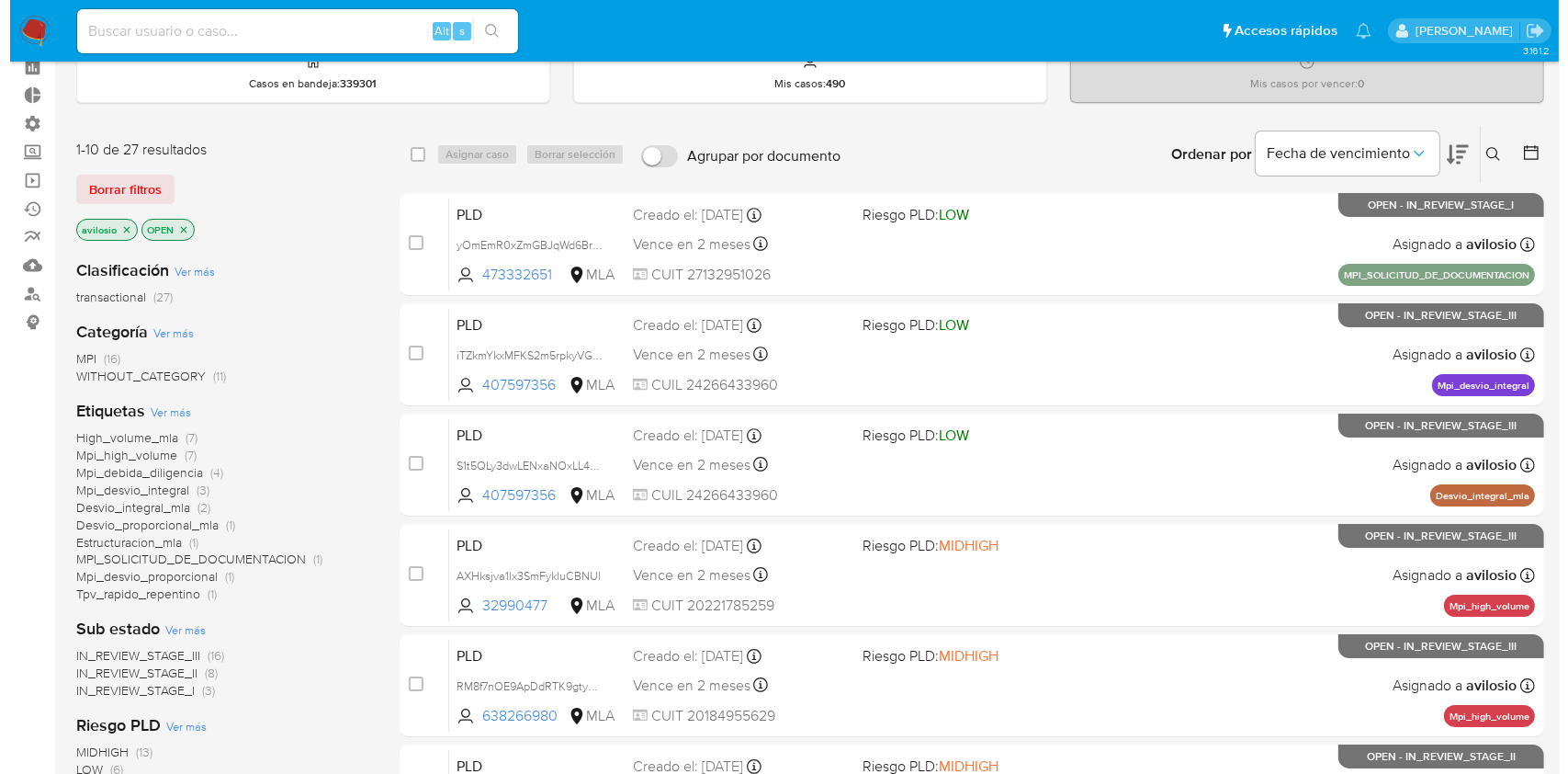
scroll to position [122, 0]
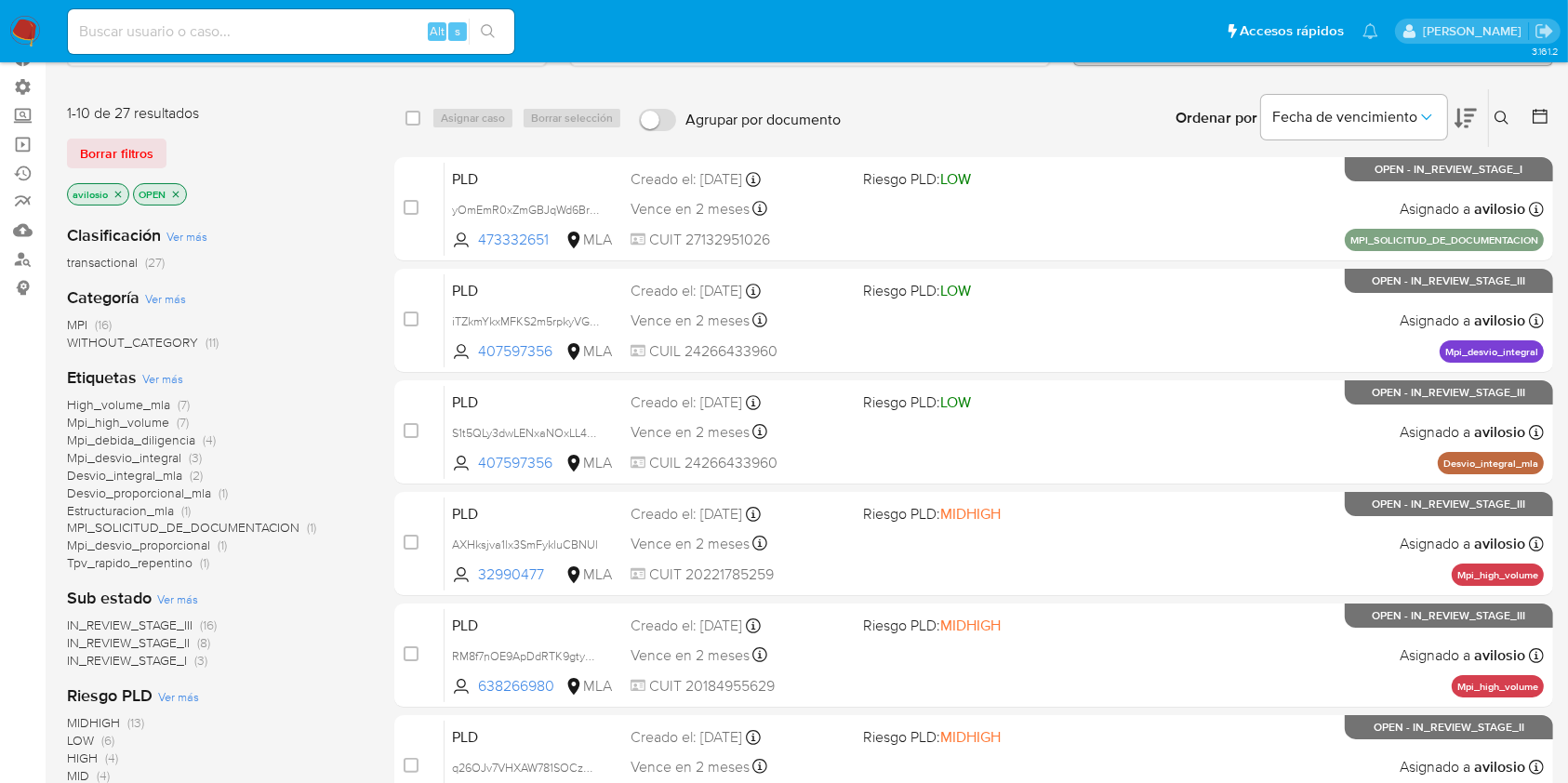
click at [173, 375] on span "Ver más" at bounding box center [162, 378] width 41 height 17
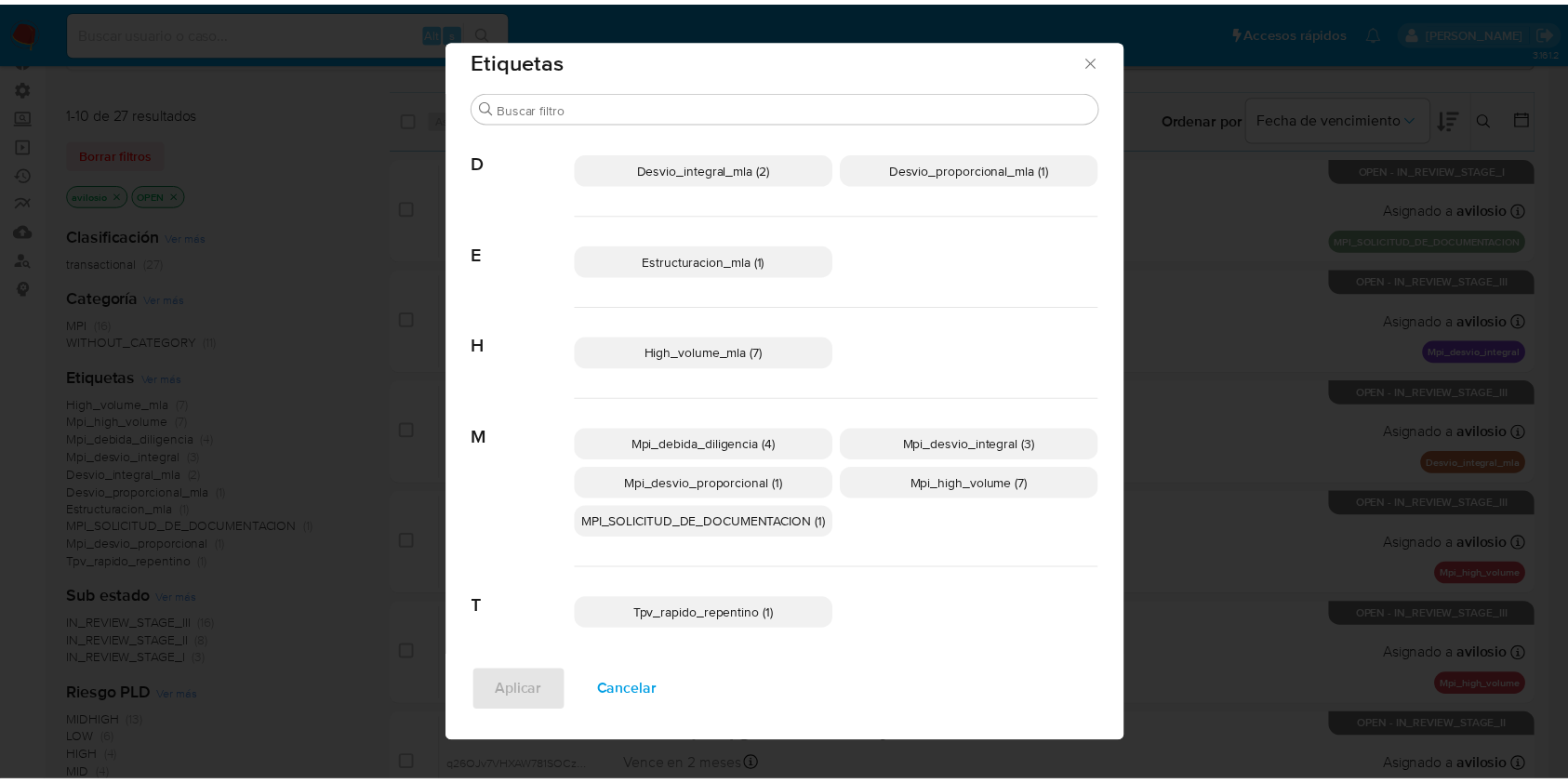
scroll to position [0, 0]
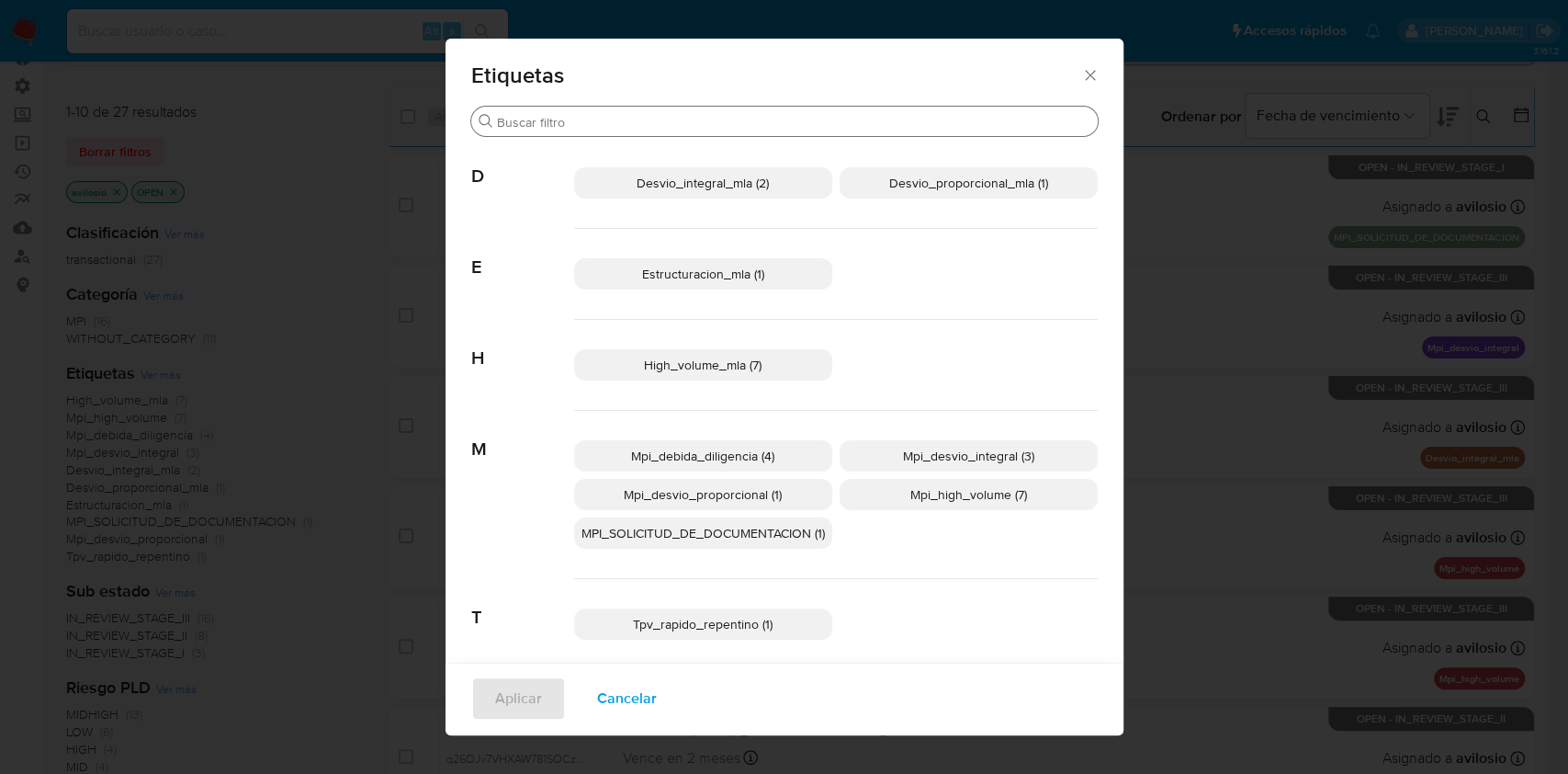
click at [691, 129] on input "Buscar" at bounding box center [794, 123] width 594 height 17
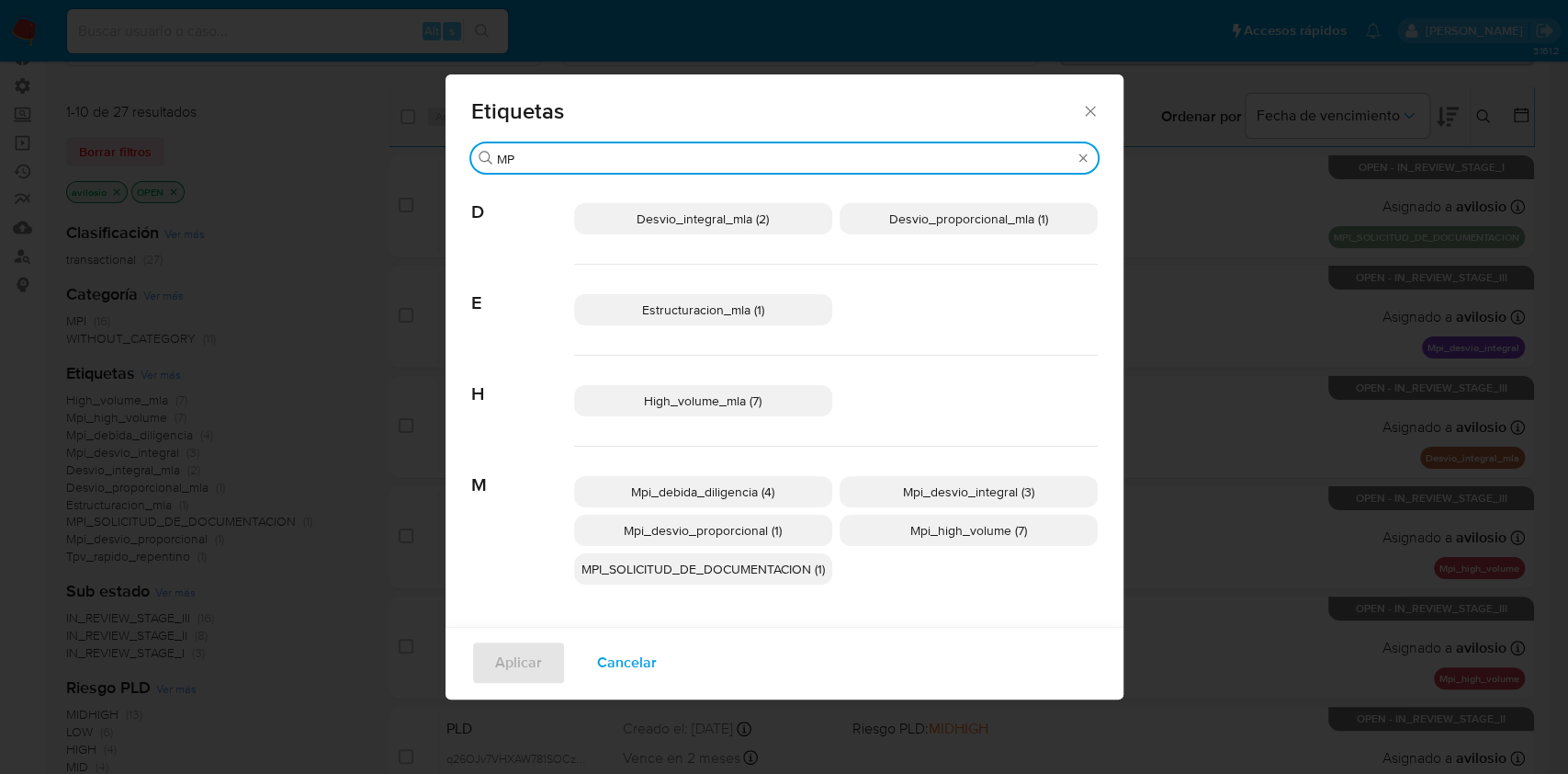
type input "MPI"
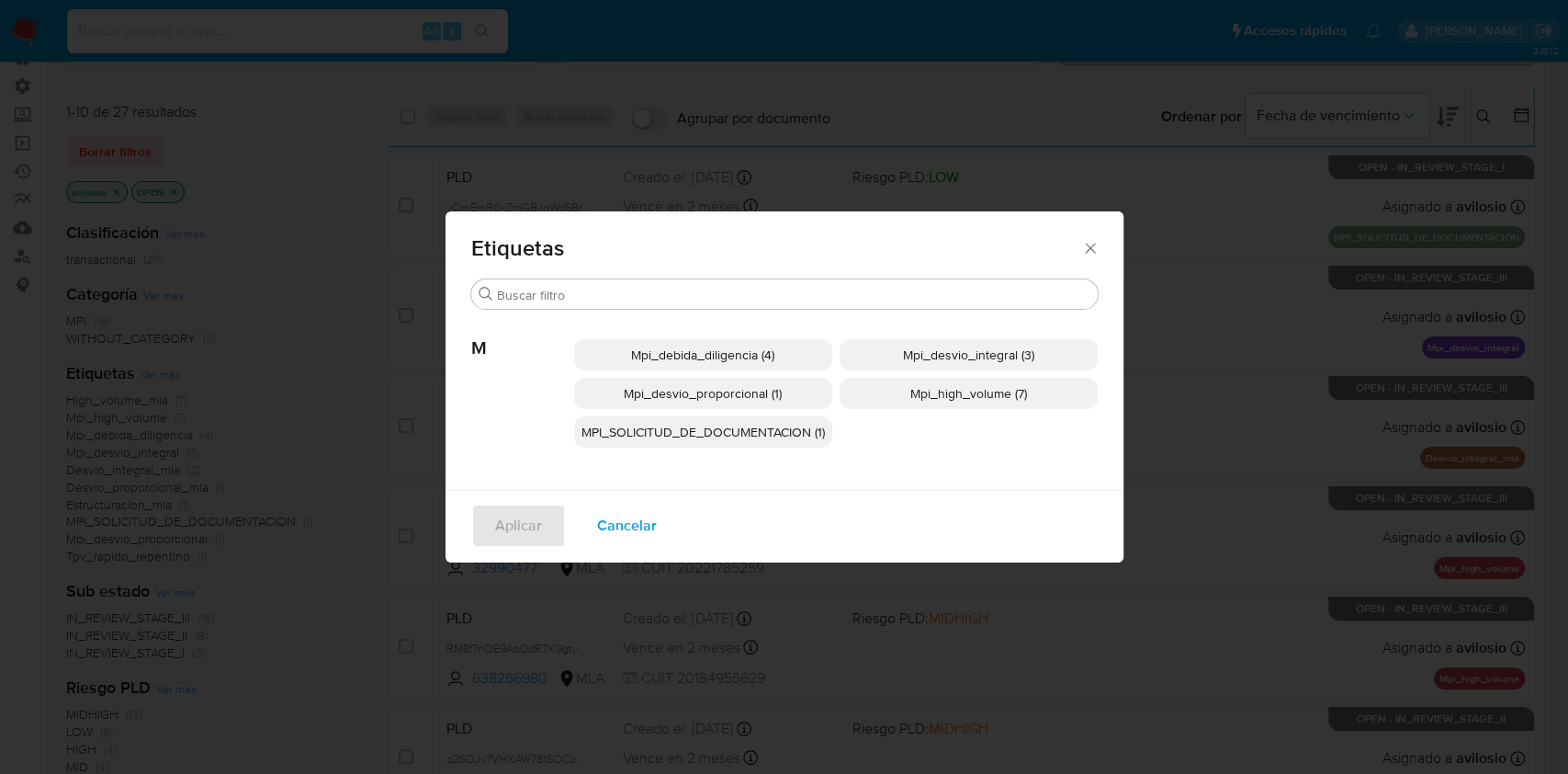
click at [628, 529] on span "Cancelar" at bounding box center [628, 525] width 60 height 40
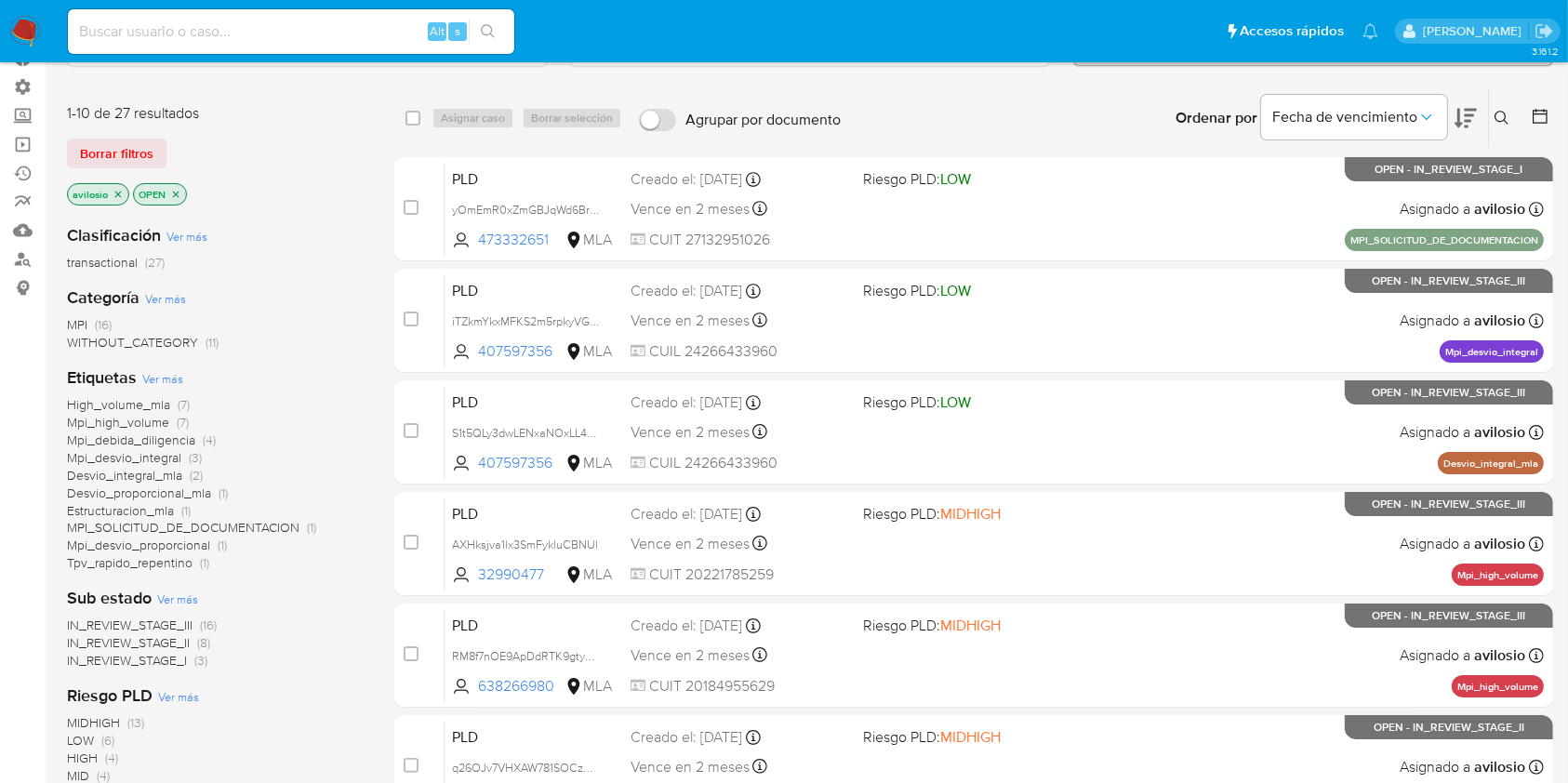
click at [253, 33] on input at bounding box center [291, 32] width 447 height 25
paste input "1467513076"
type input "1467513076"
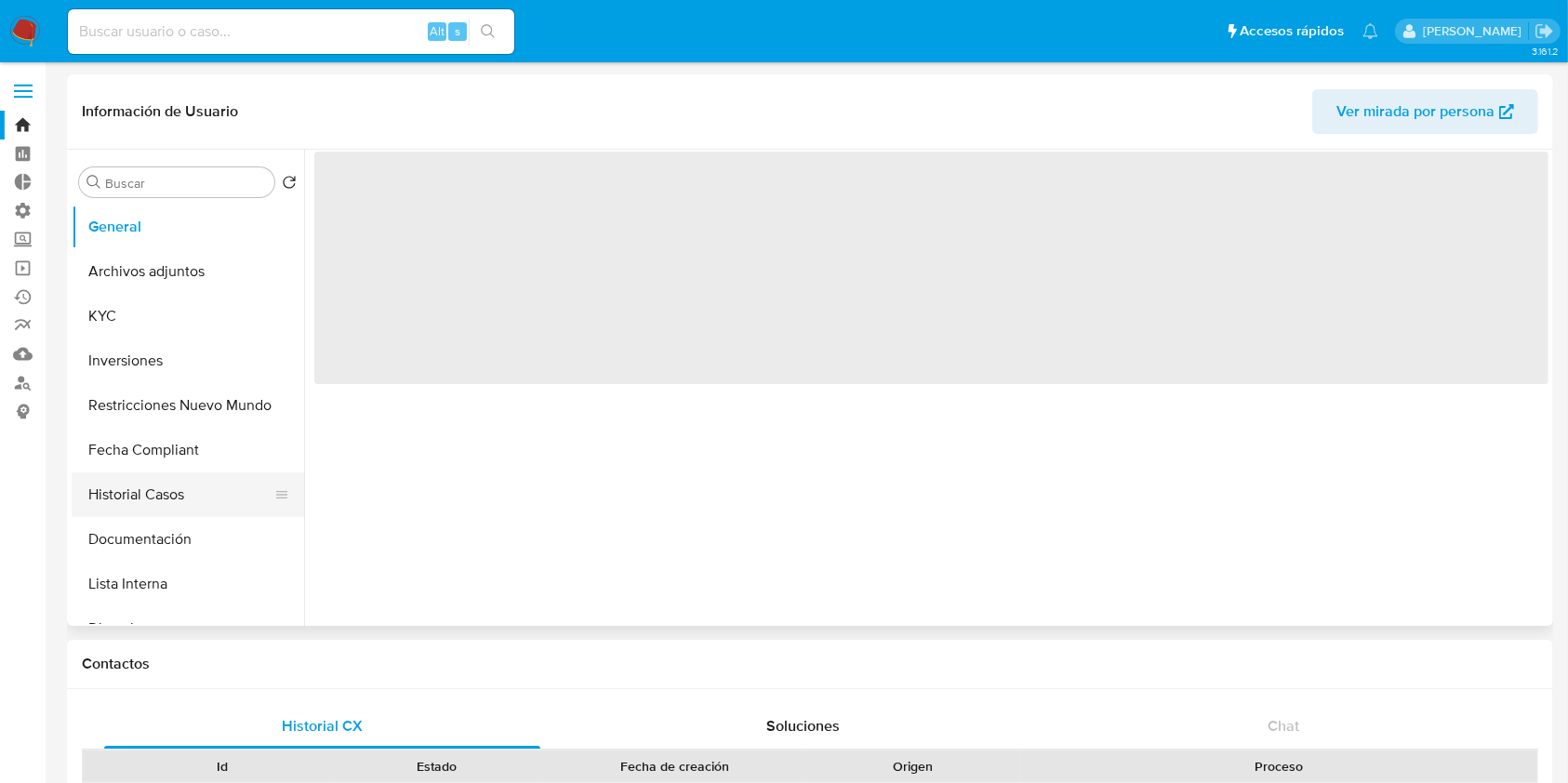
click at [178, 495] on button "Historial Casos" at bounding box center [181, 494] width 218 height 45
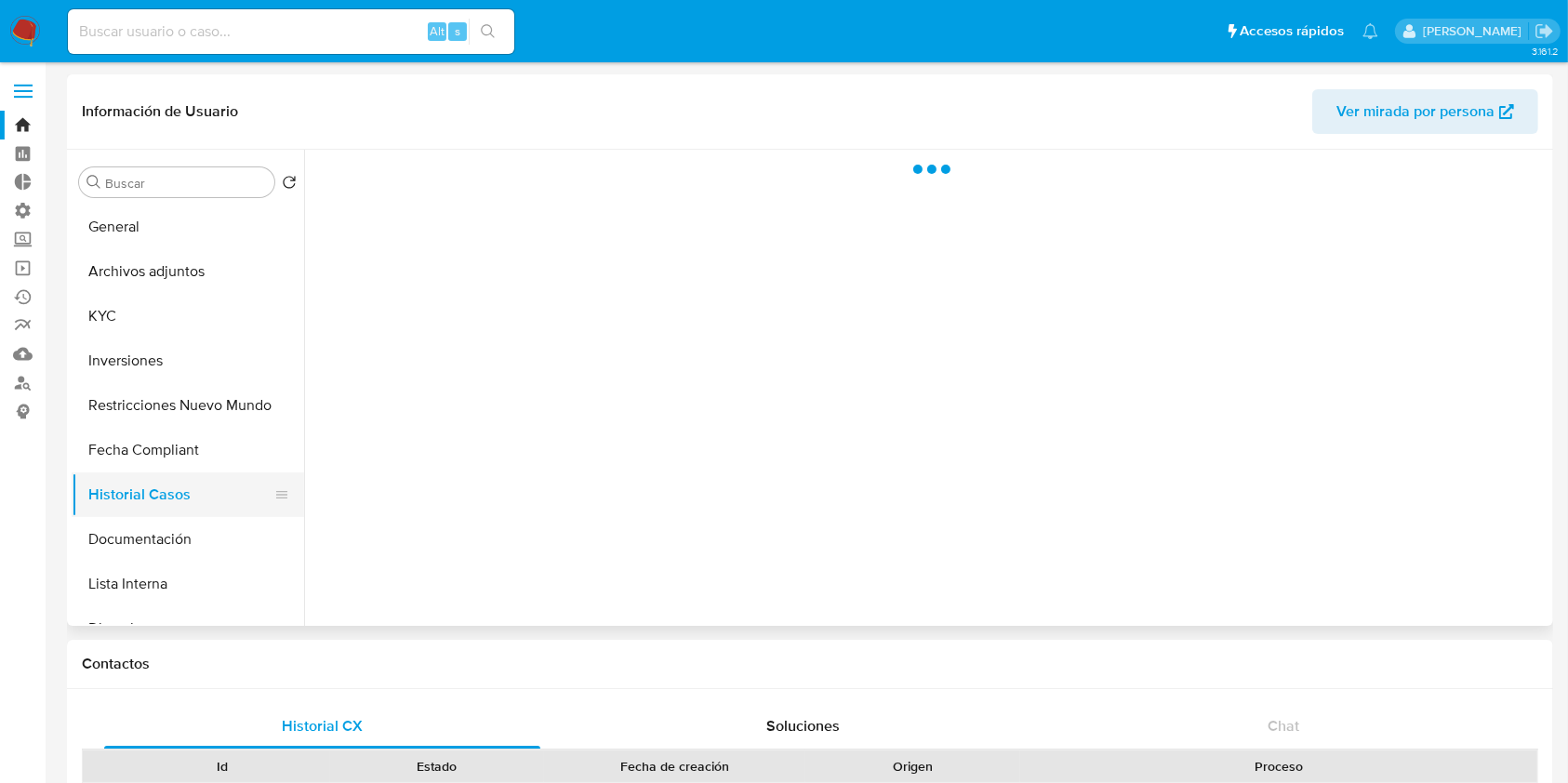
select select "10"
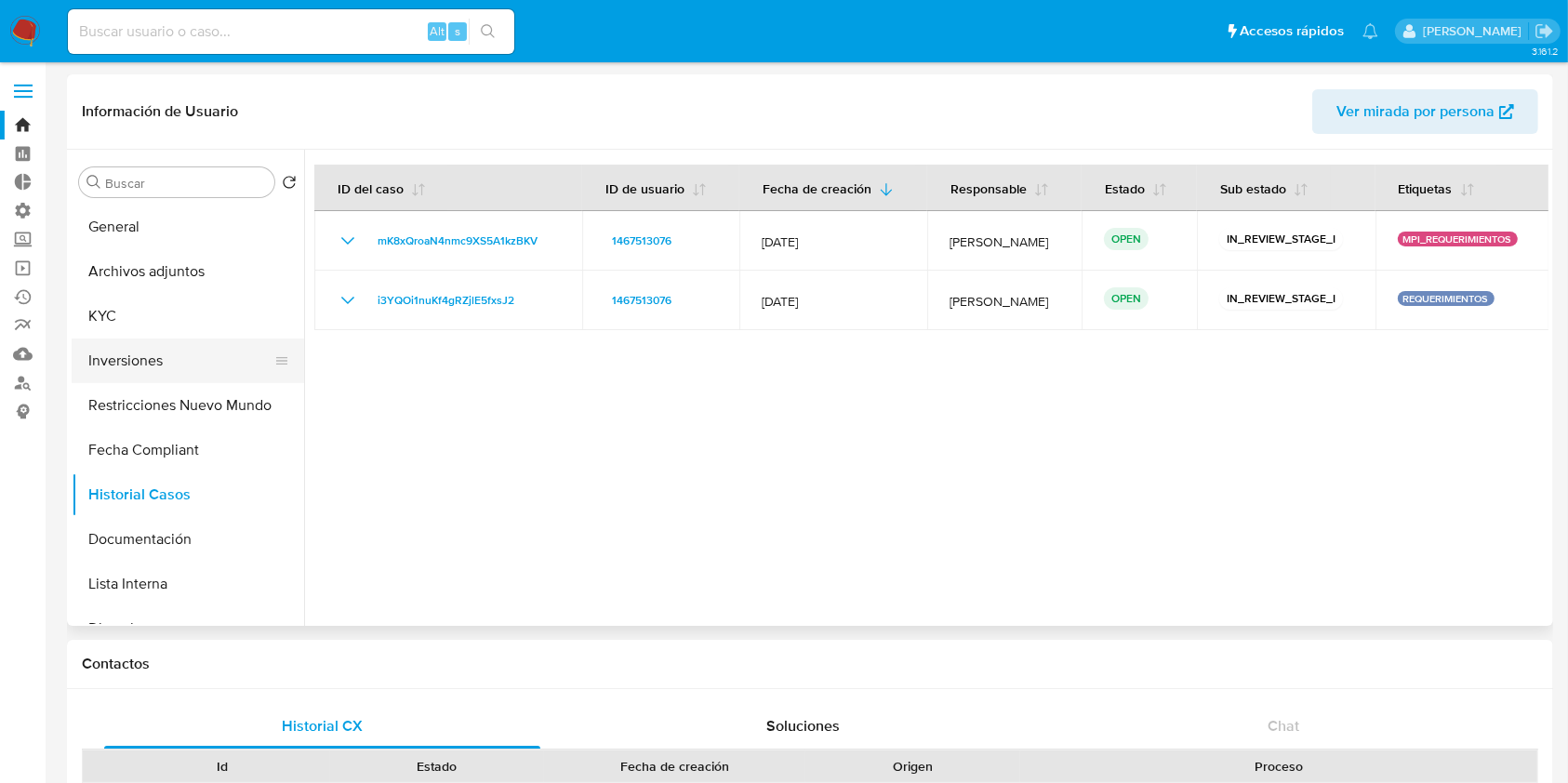
click at [128, 353] on button "Inversiones" at bounding box center [181, 360] width 218 height 45
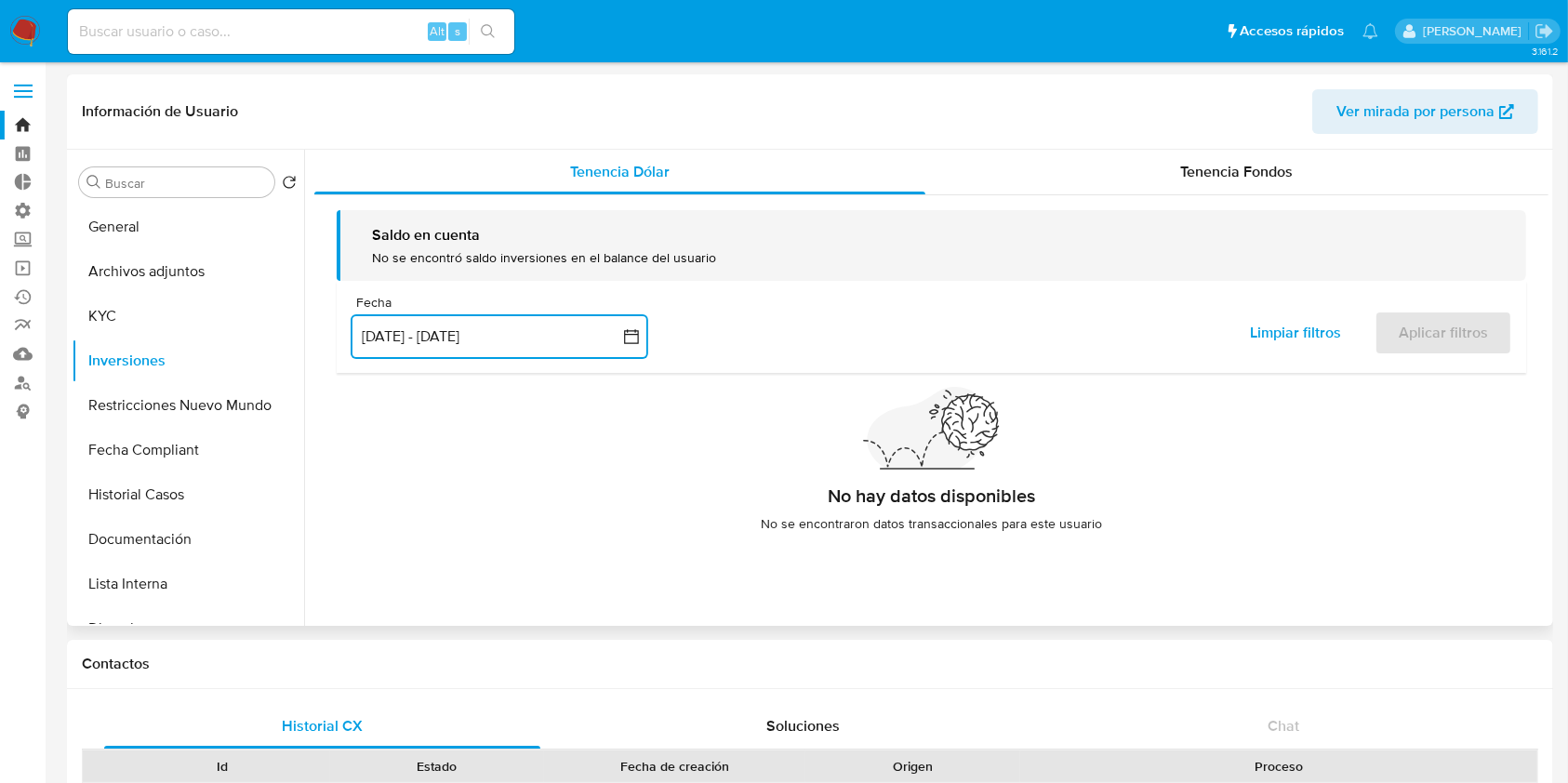
click at [552, 346] on button "[DATE] - [DATE]" at bounding box center [500, 337] width 298 height 45
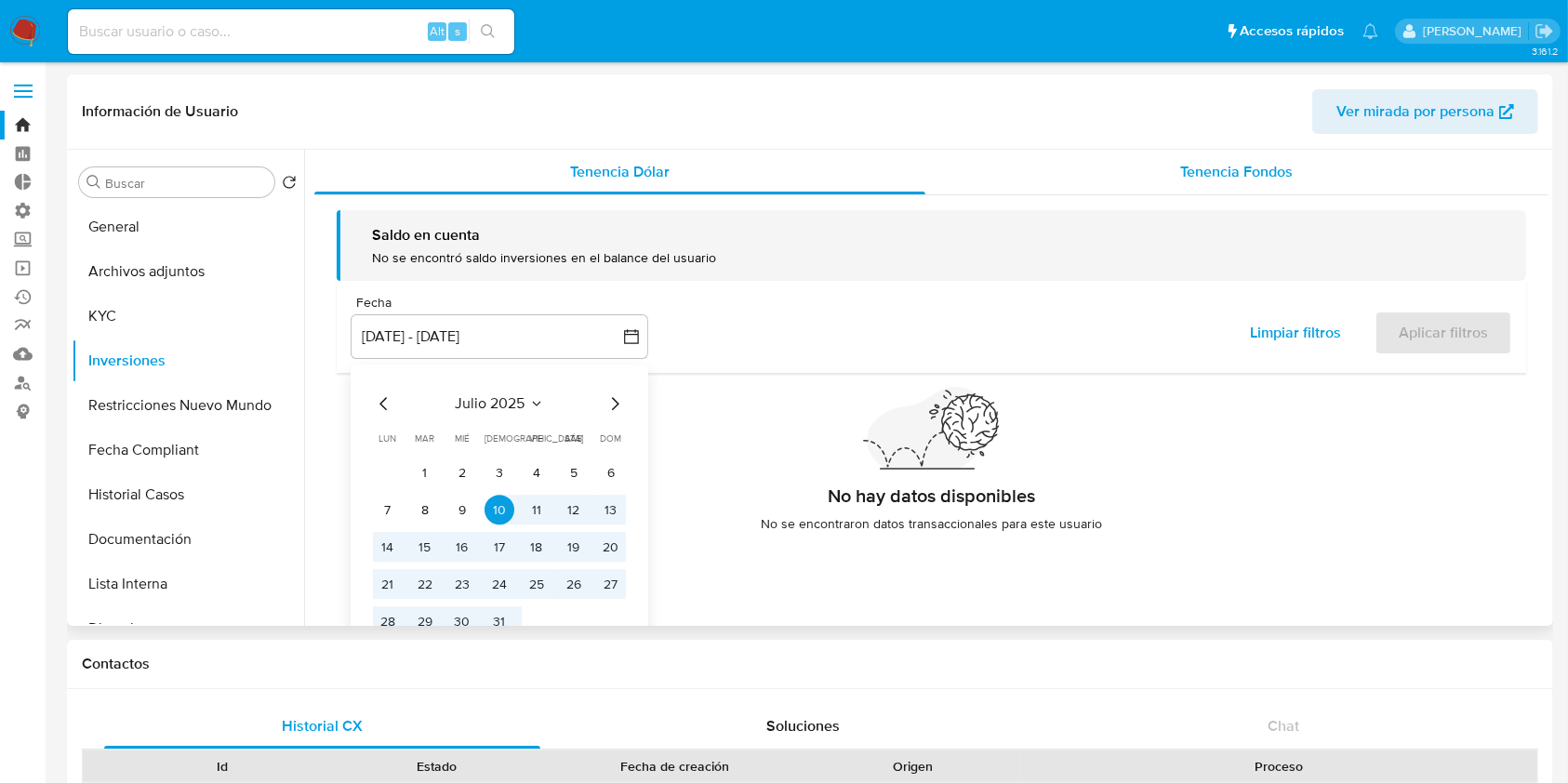
click at [1236, 172] on span "Tenencia Fondos" at bounding box center [1236, 172] width 113 height 22
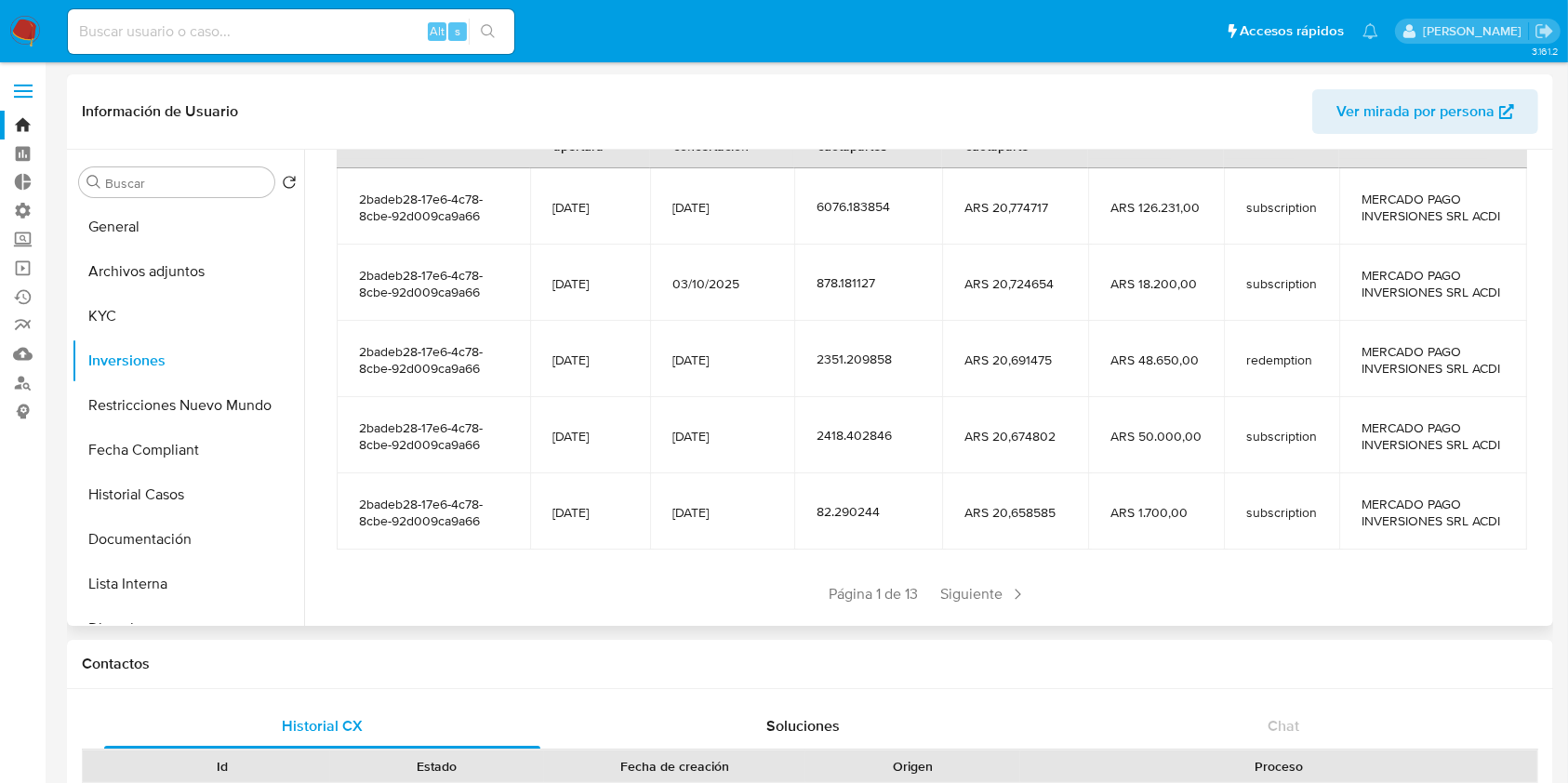
scroll to position [328, 0]
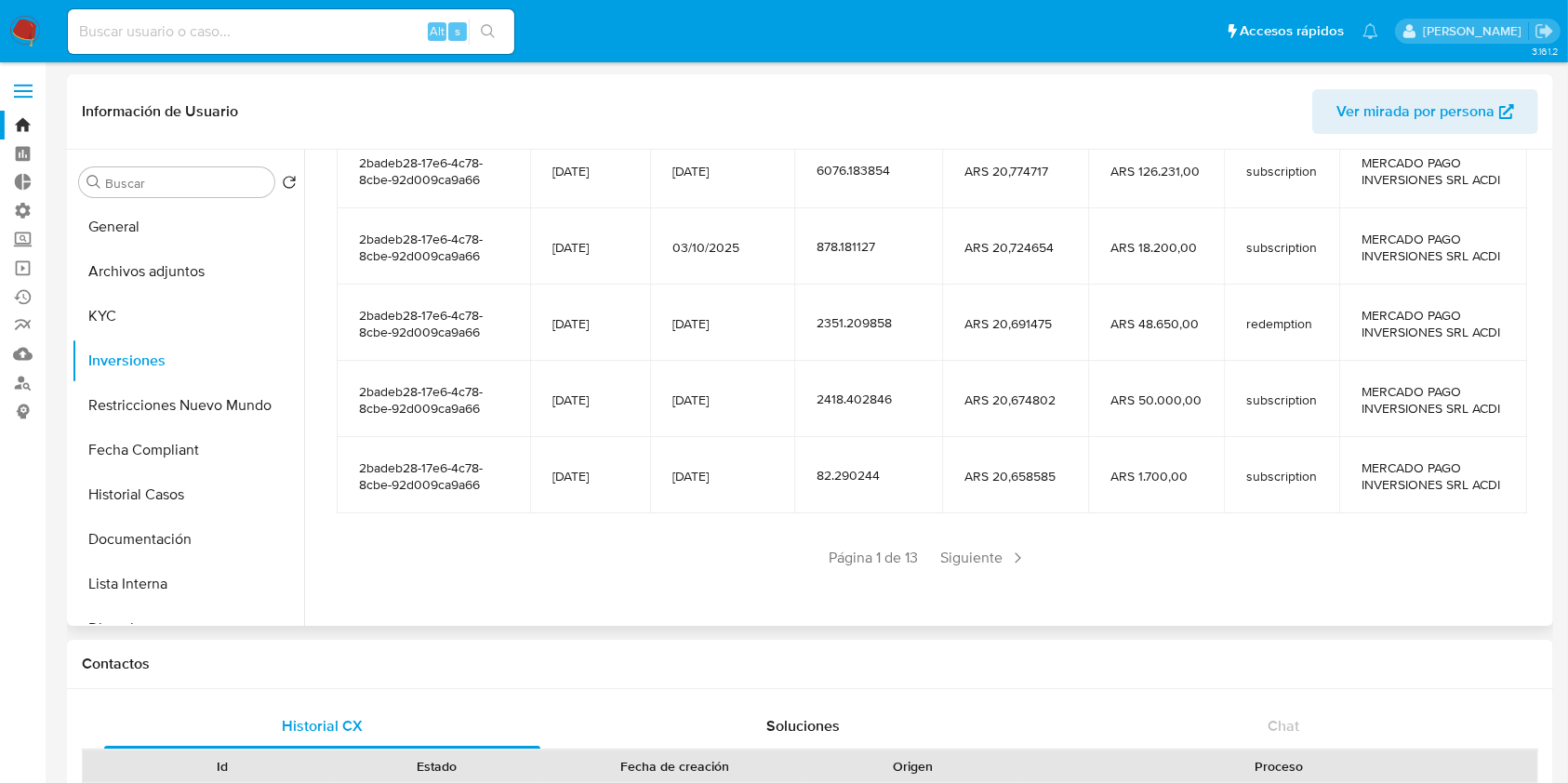
click at [950, 539] on section "Cuenta Fecha de apertura Fecha de concertación Cantidad de cuotapartes Valor de…" at bounding box center [931, 321] width 1190 height 504
click at [959, 551] on span "Siguiente" at bounding box center [984, 557] width 100 height 29
click at [273, 33] on input at bounding box center [291, 32] width 447 height 25
paste input "2105038597"
type input "2105038597"
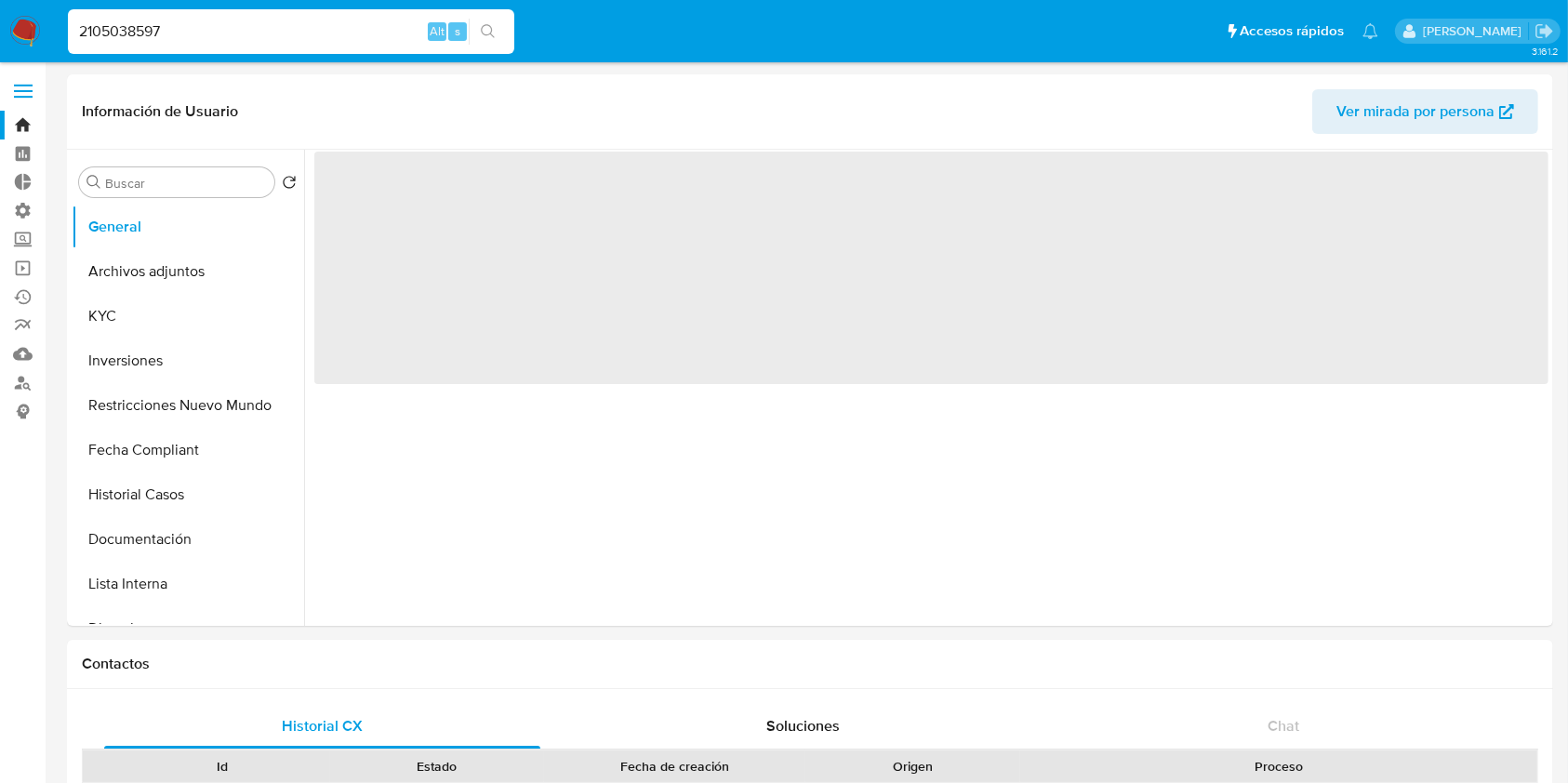
select select "10"
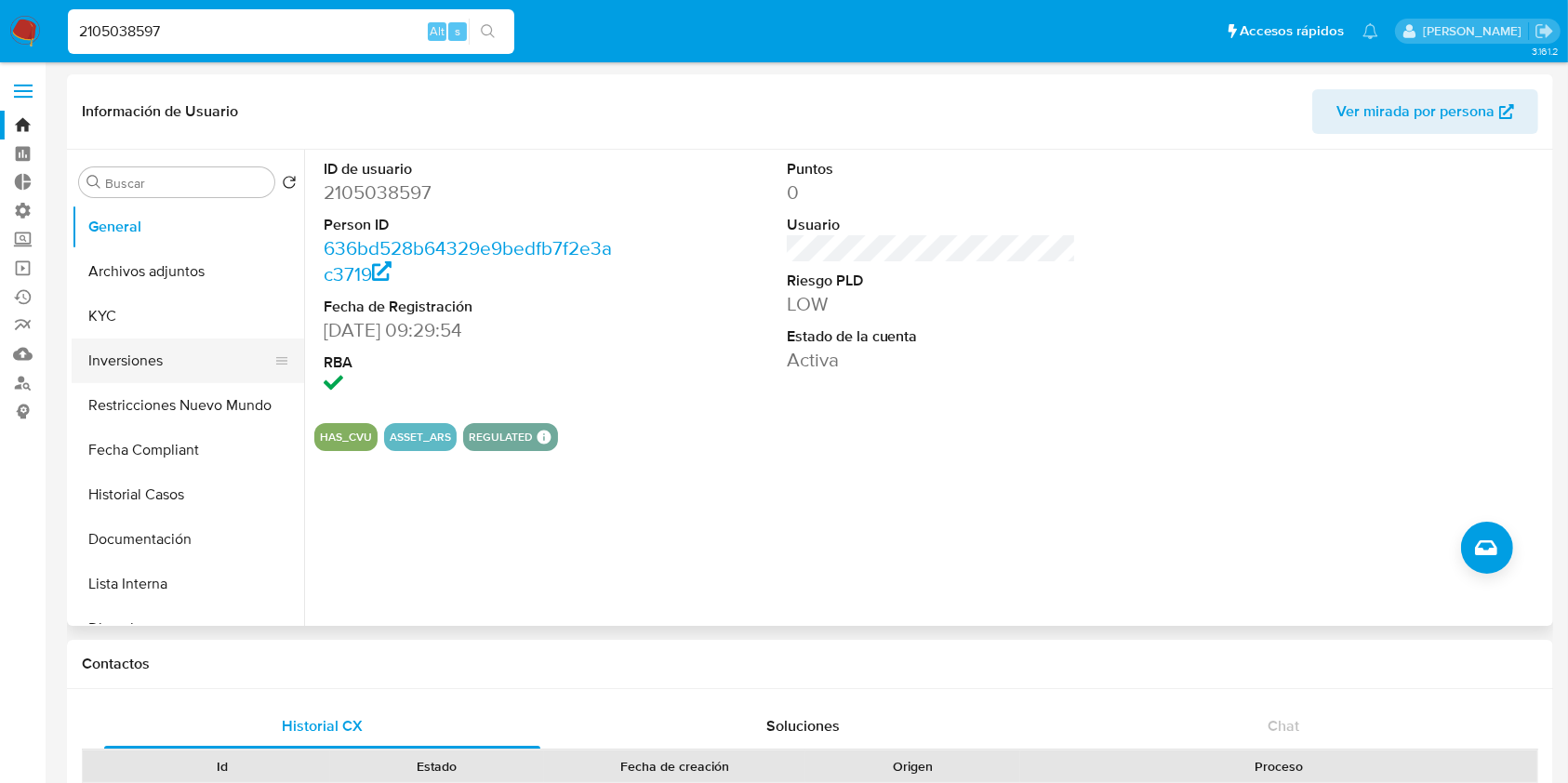
click at [89, 371] on button "Inversiones" at bounding box center [181, 360] width 218 height 45
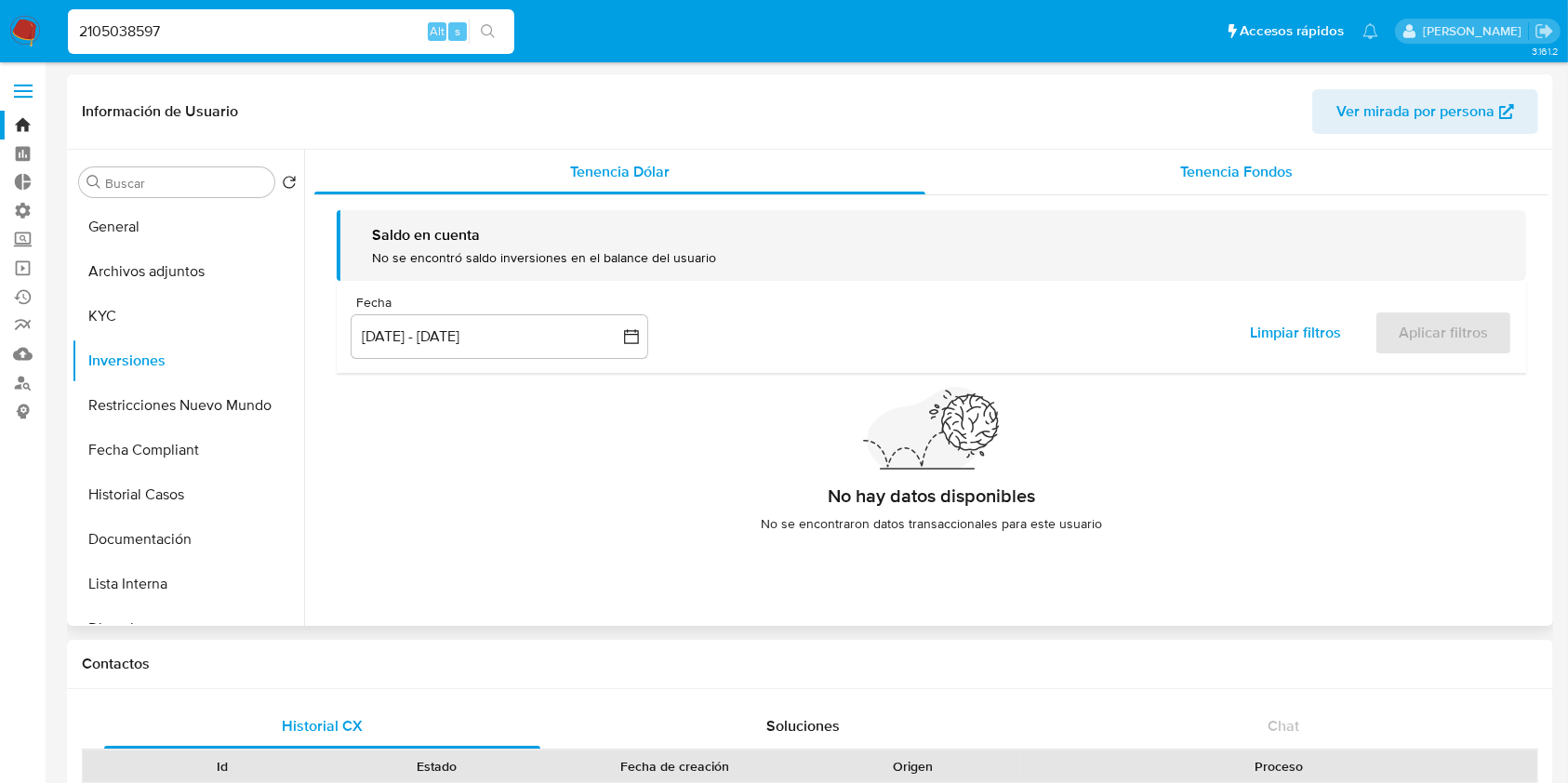
click at [1268, 185] on div "Tenencia Fondos" at bounding box center [1237, 172] width 624 height 45
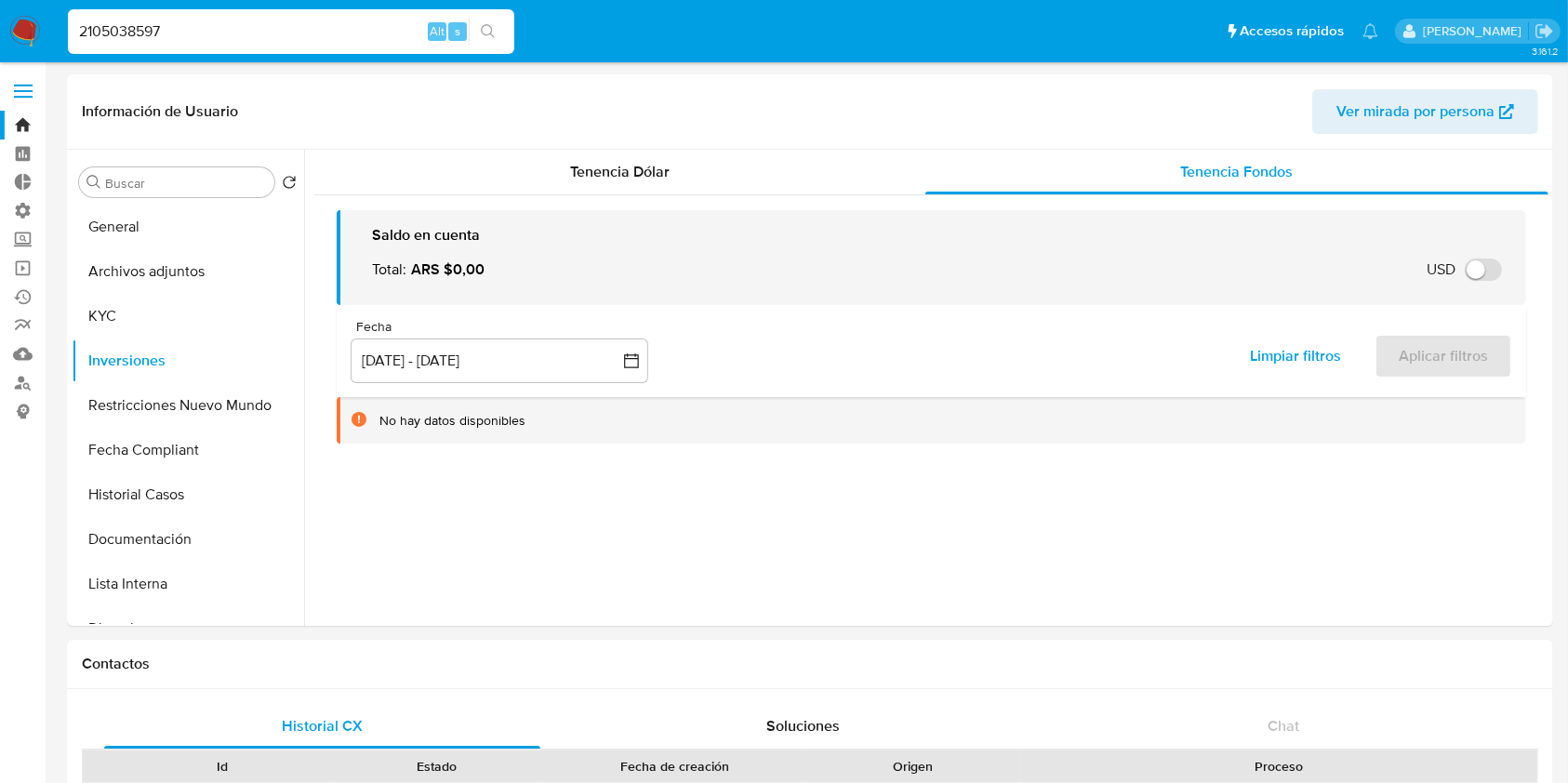
click at [219, 33] on input "2105038597" at bounding box center [291, 32] width 447 height 25
paste input "1467513076"
type input "1467513076"
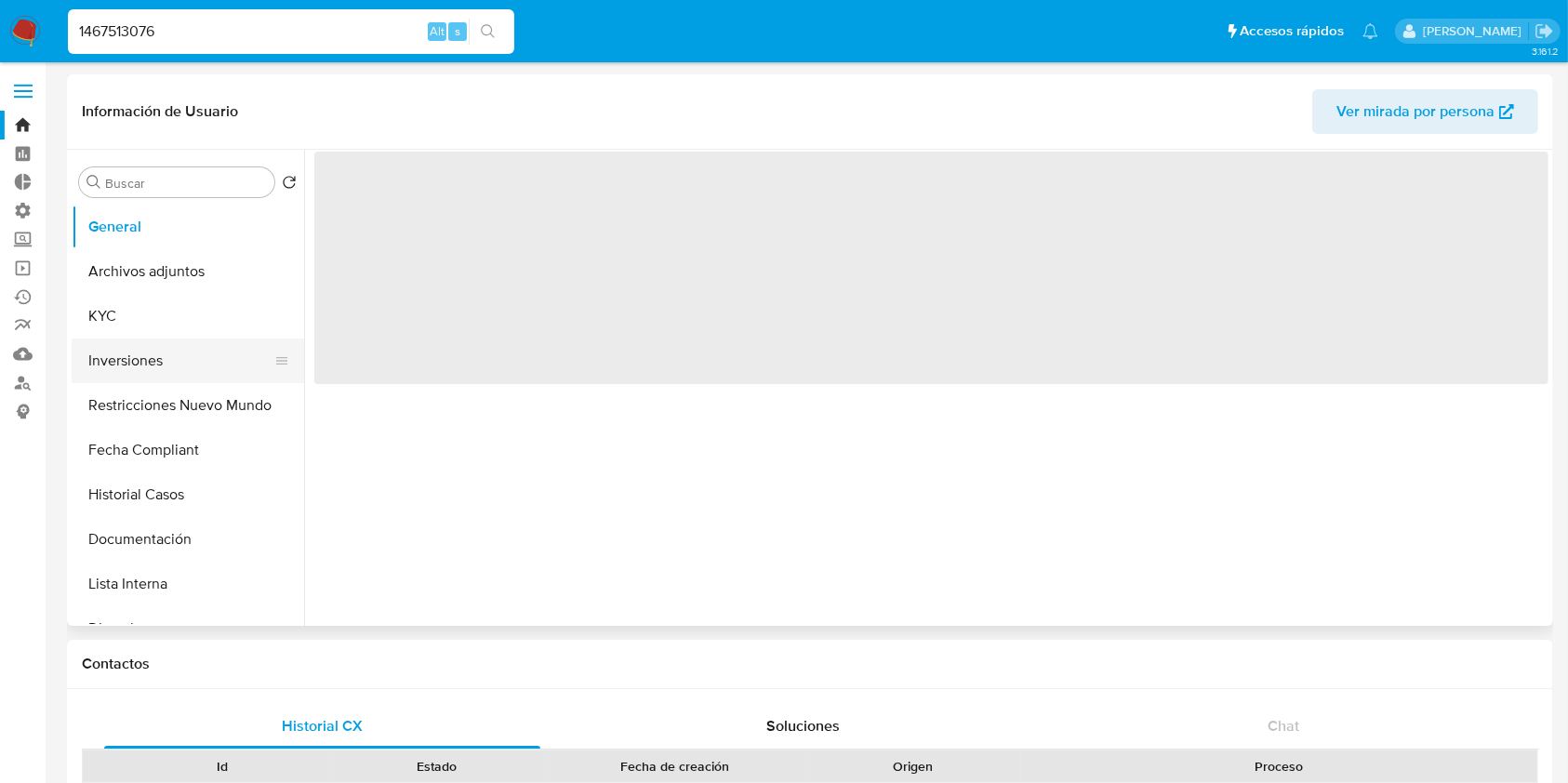
select select "10"
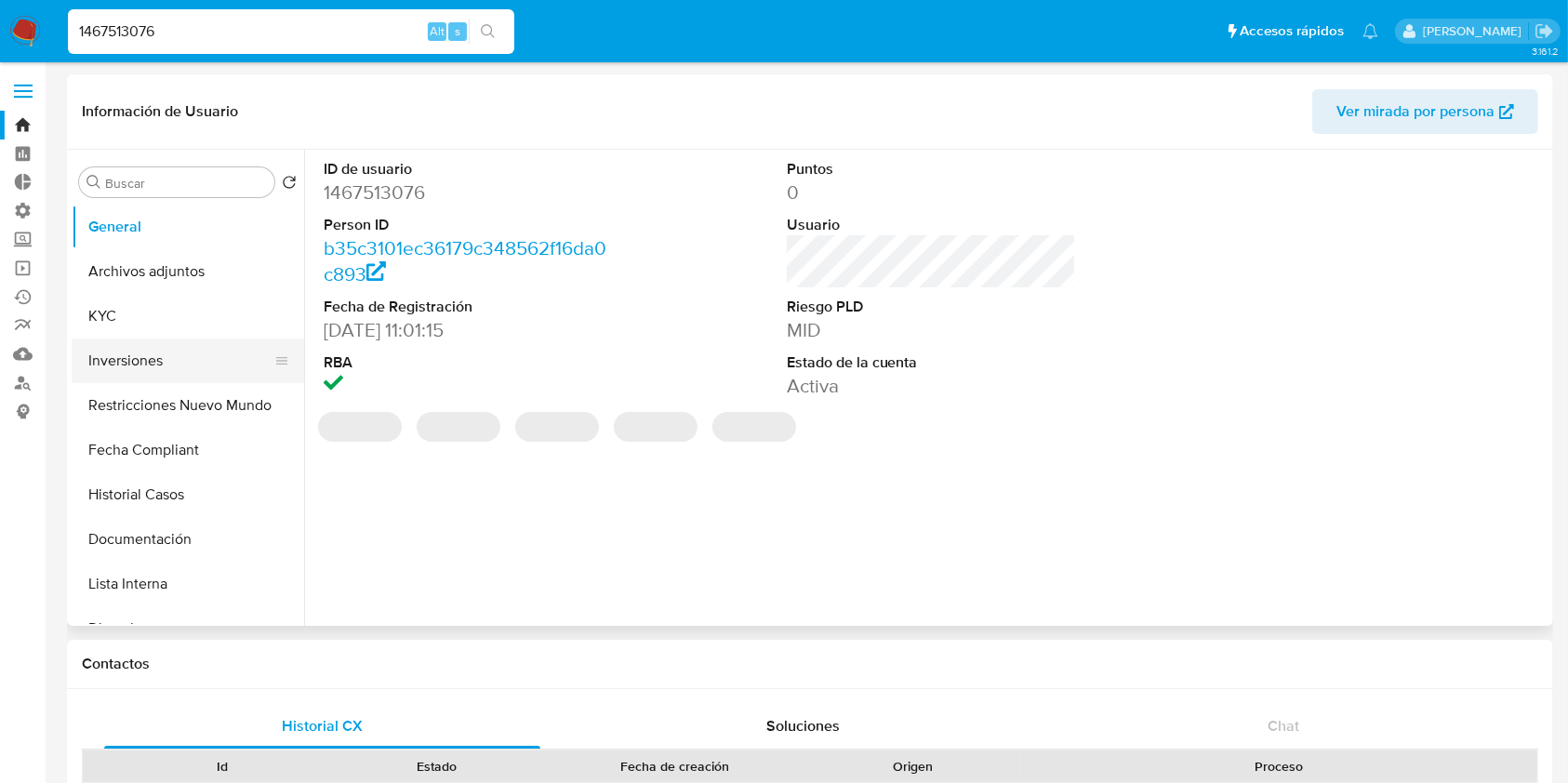
click at [140, 363] on button "Inversiones" at bounding box center [181, 360] width 218 height 45
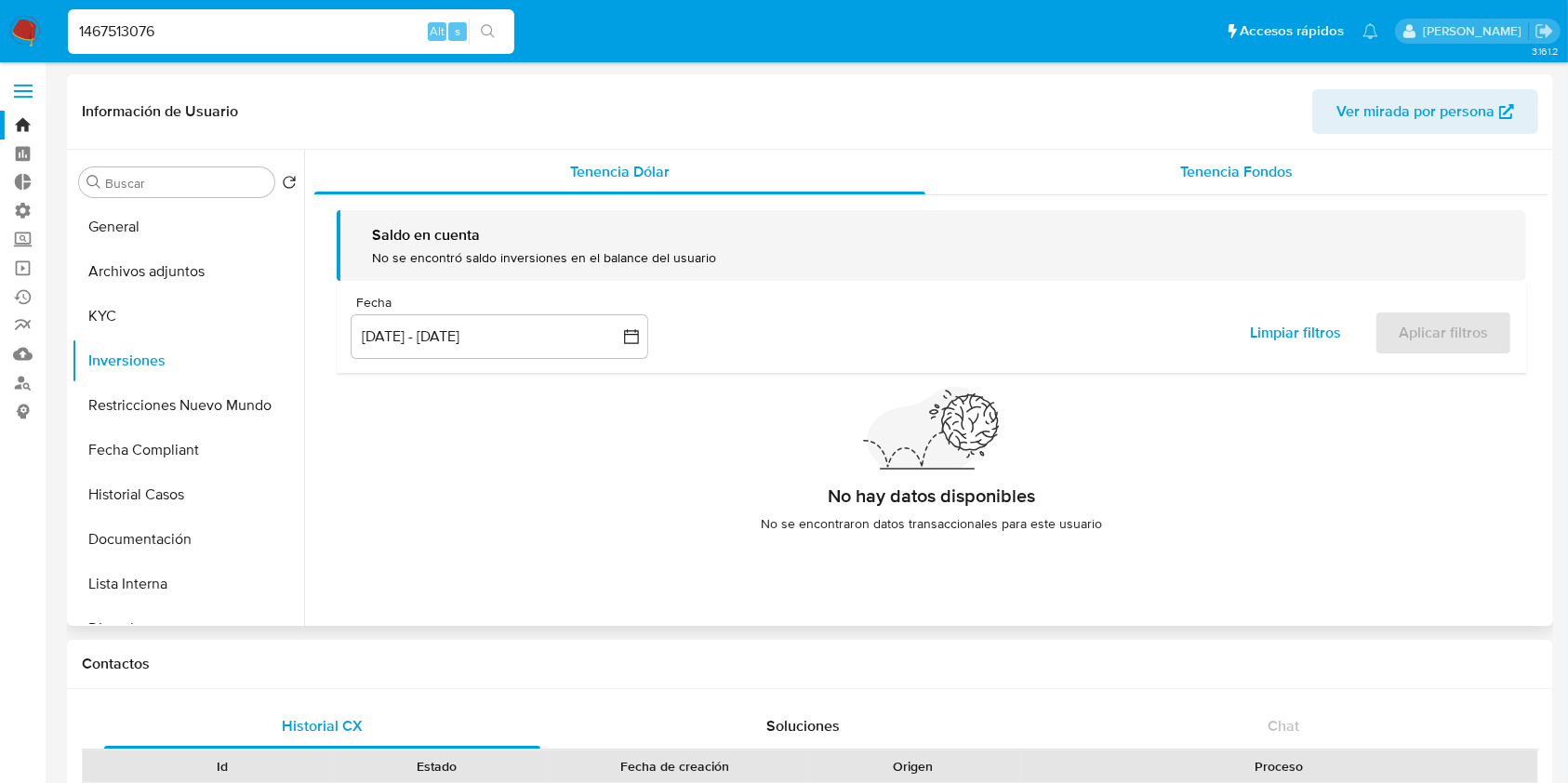
click at [1328, 184] on div "Tenencia Fondos" at bounding box center [1237, 172] width 624 height 45
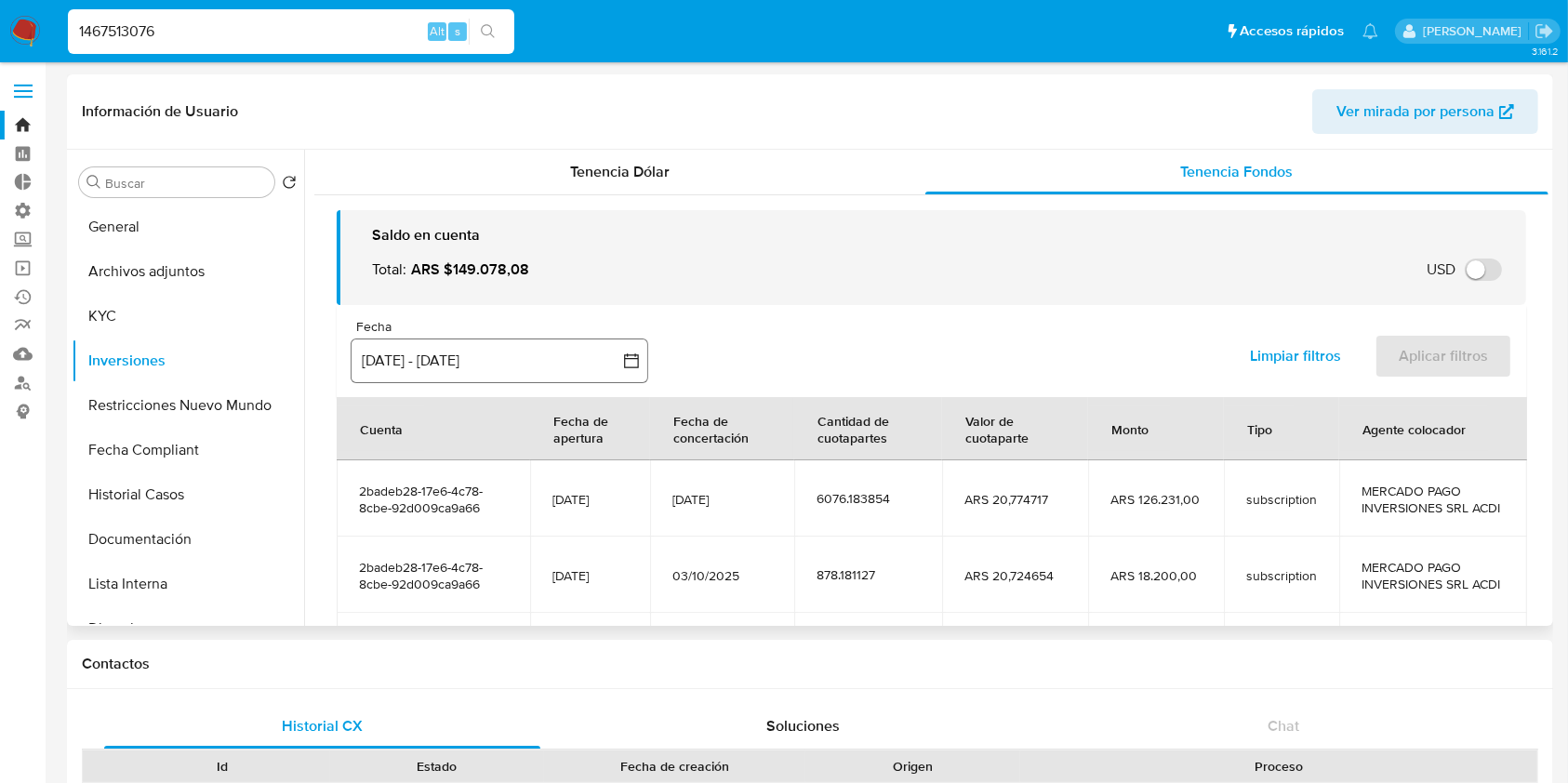
click at [402, 353] on button "[DATE] - [DATE]" at bounding box center [500, 360] width 298 height 45
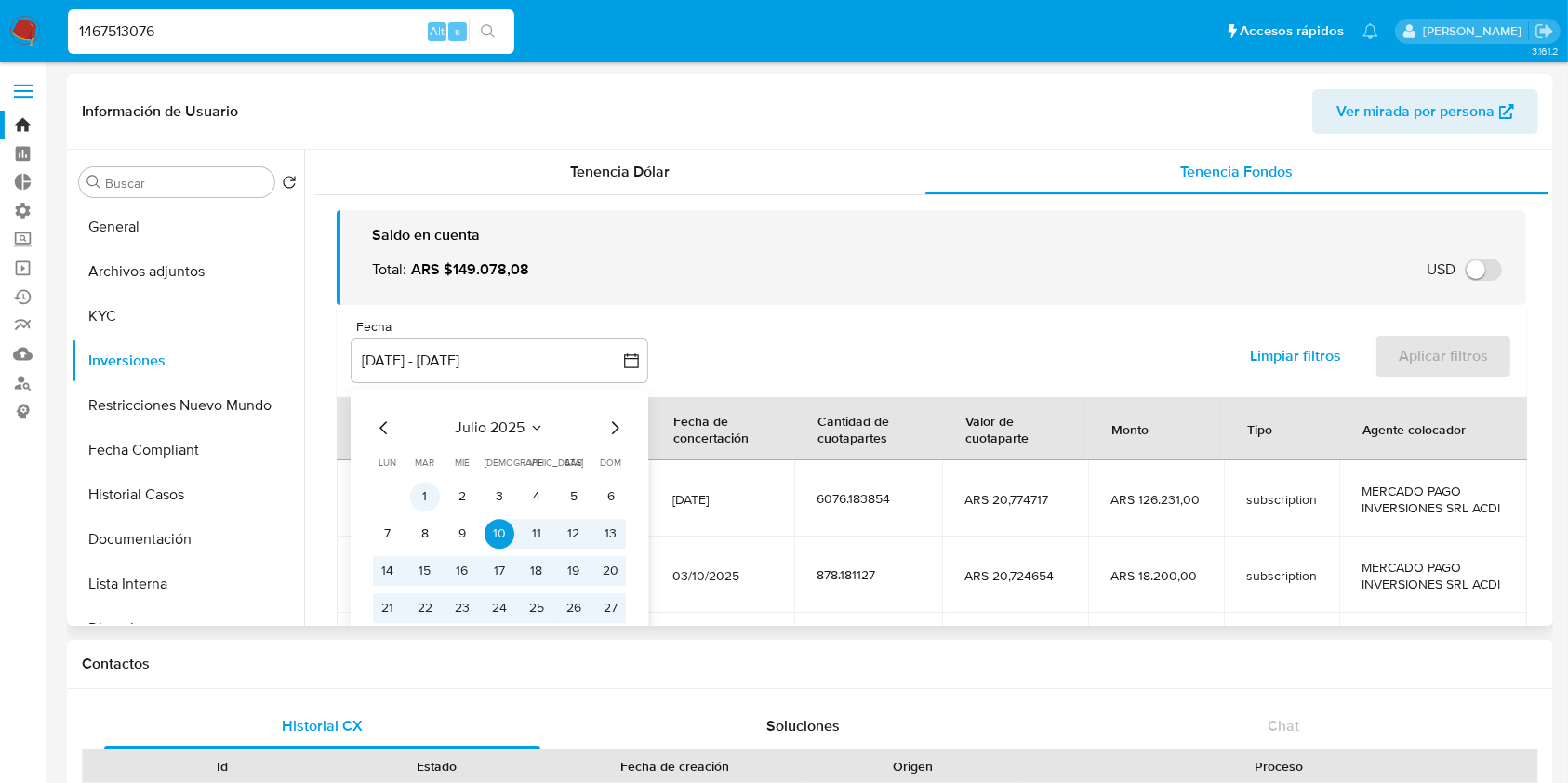
click at [421, 505] on button "1" at bounding box center [425, 496] width 29 height 29
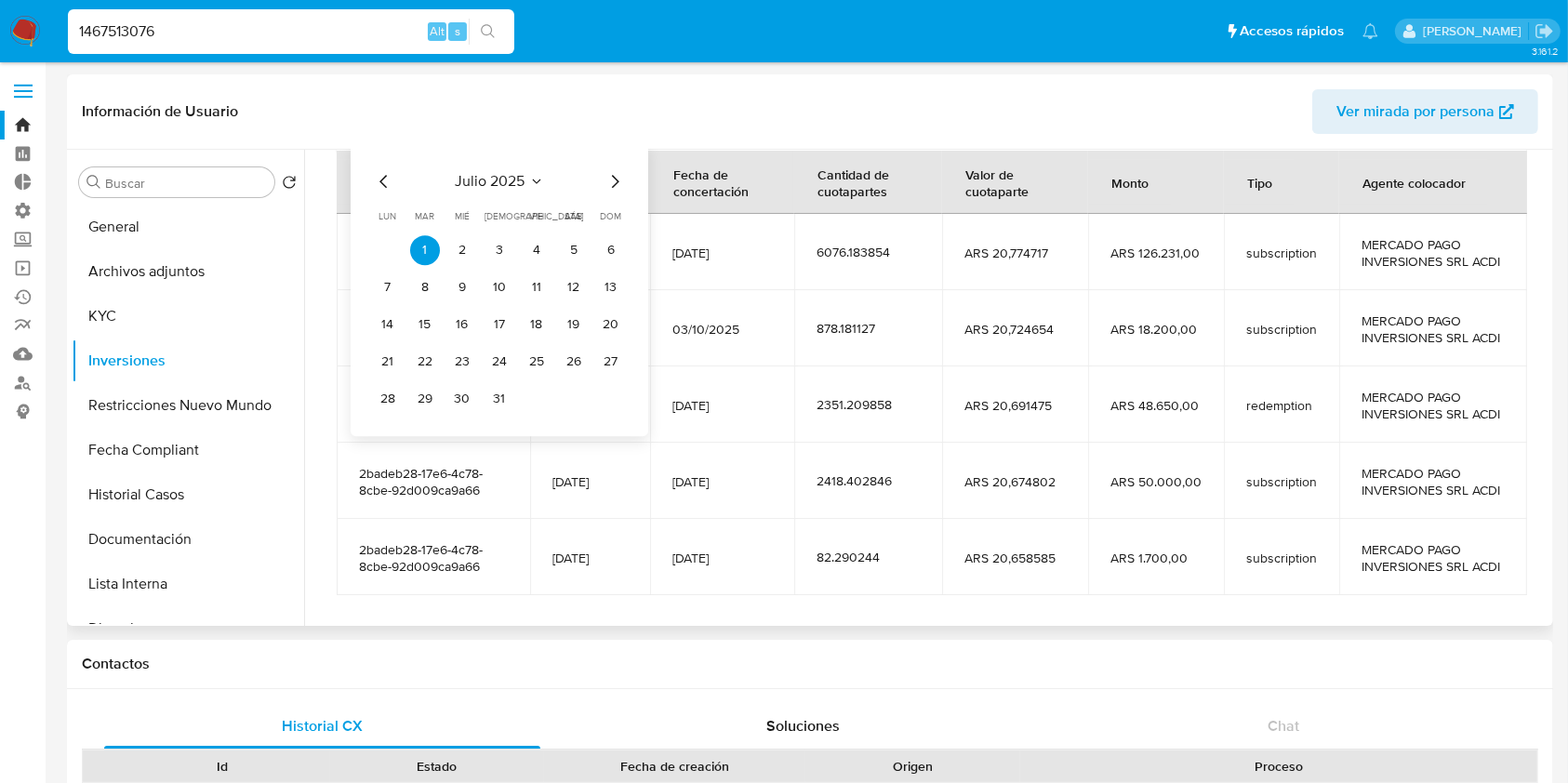
scroll to position [247, 0]
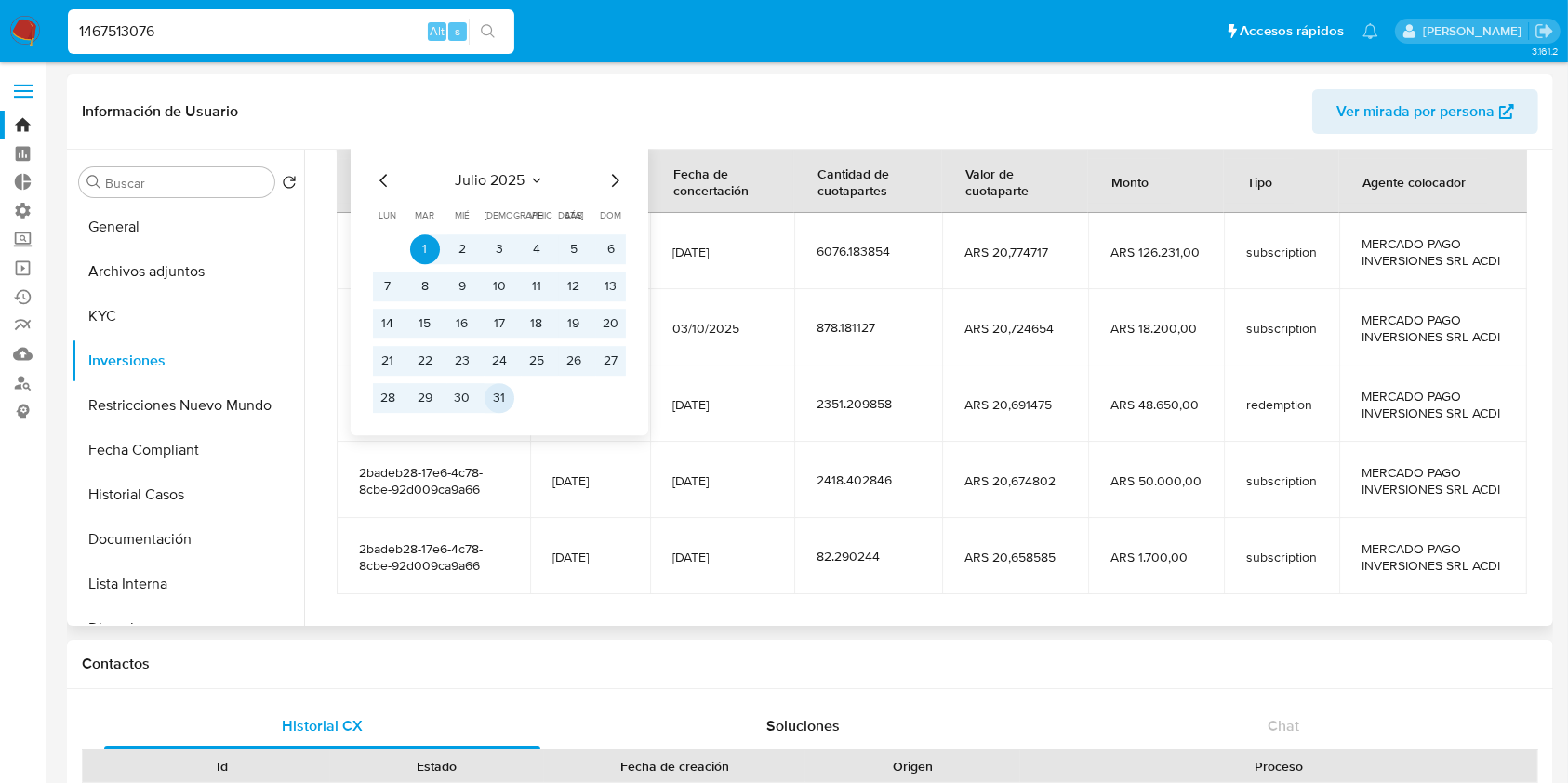
click at [507, 401] on button "31" at bounding box center [499, 397] width 29 height 29
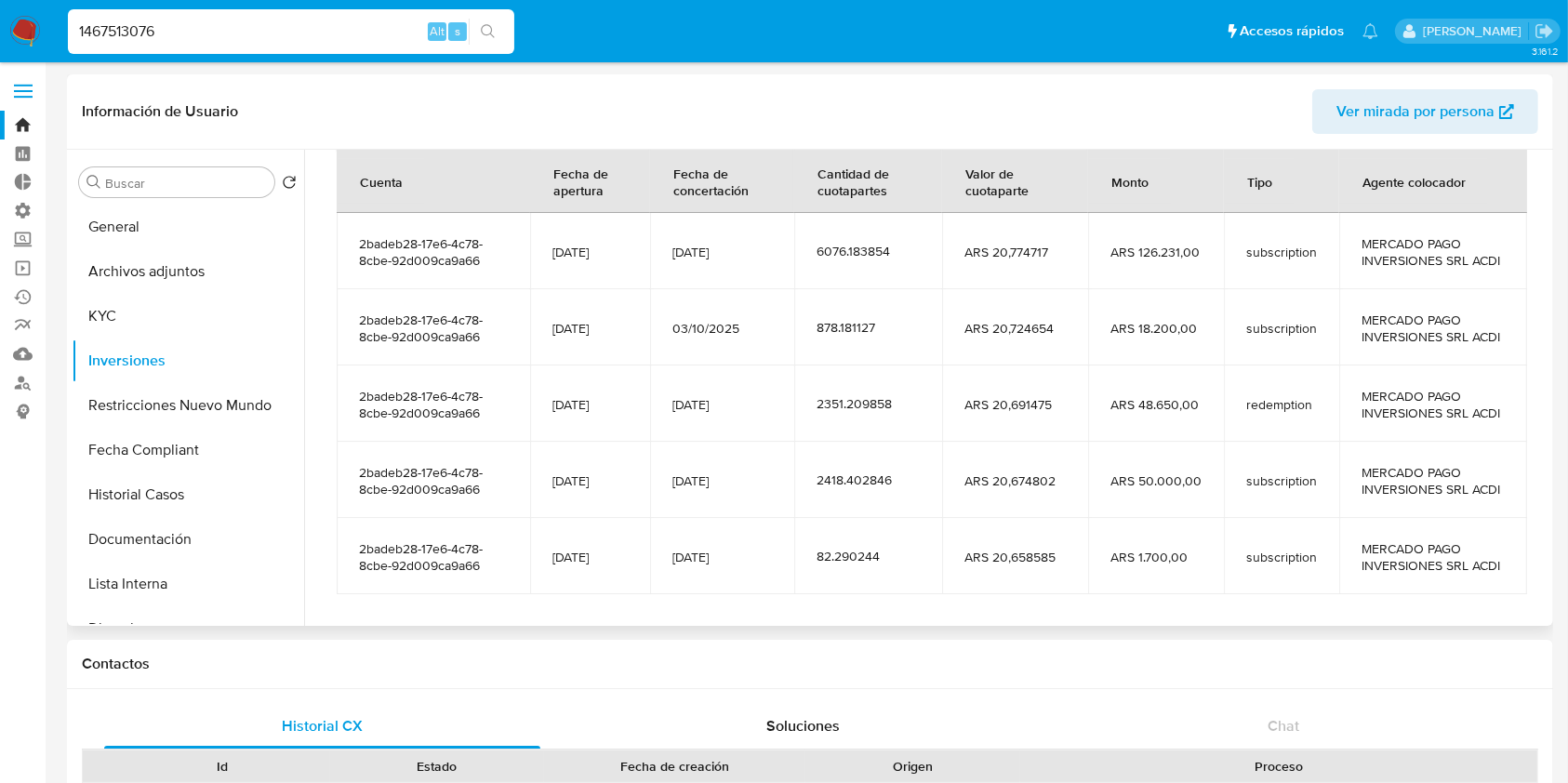
scroll to position [0, 0]
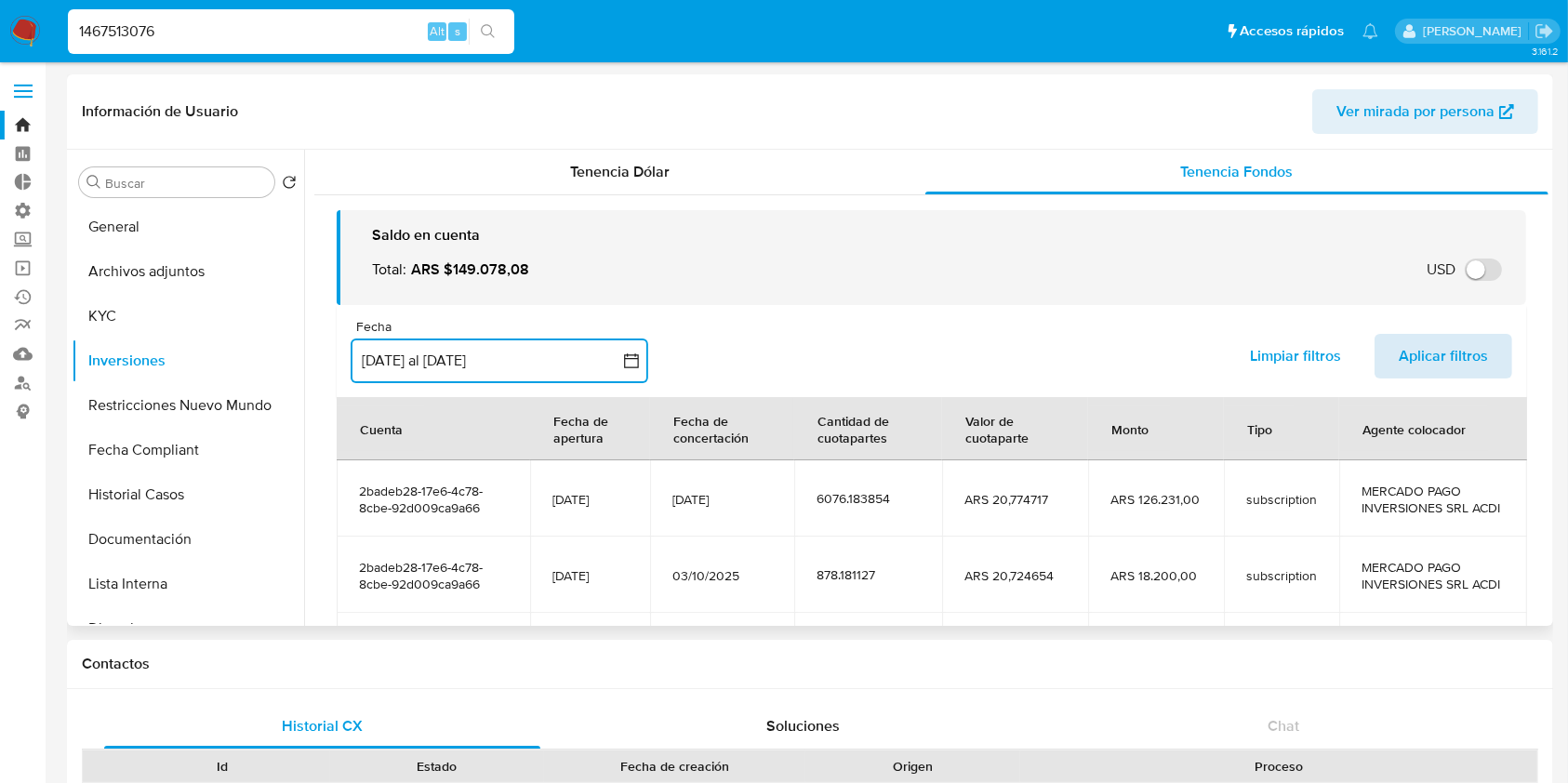
click at [1428, 359] on span "Aplicar filtros" at bounding box center [1443, 355] width 89 height 41
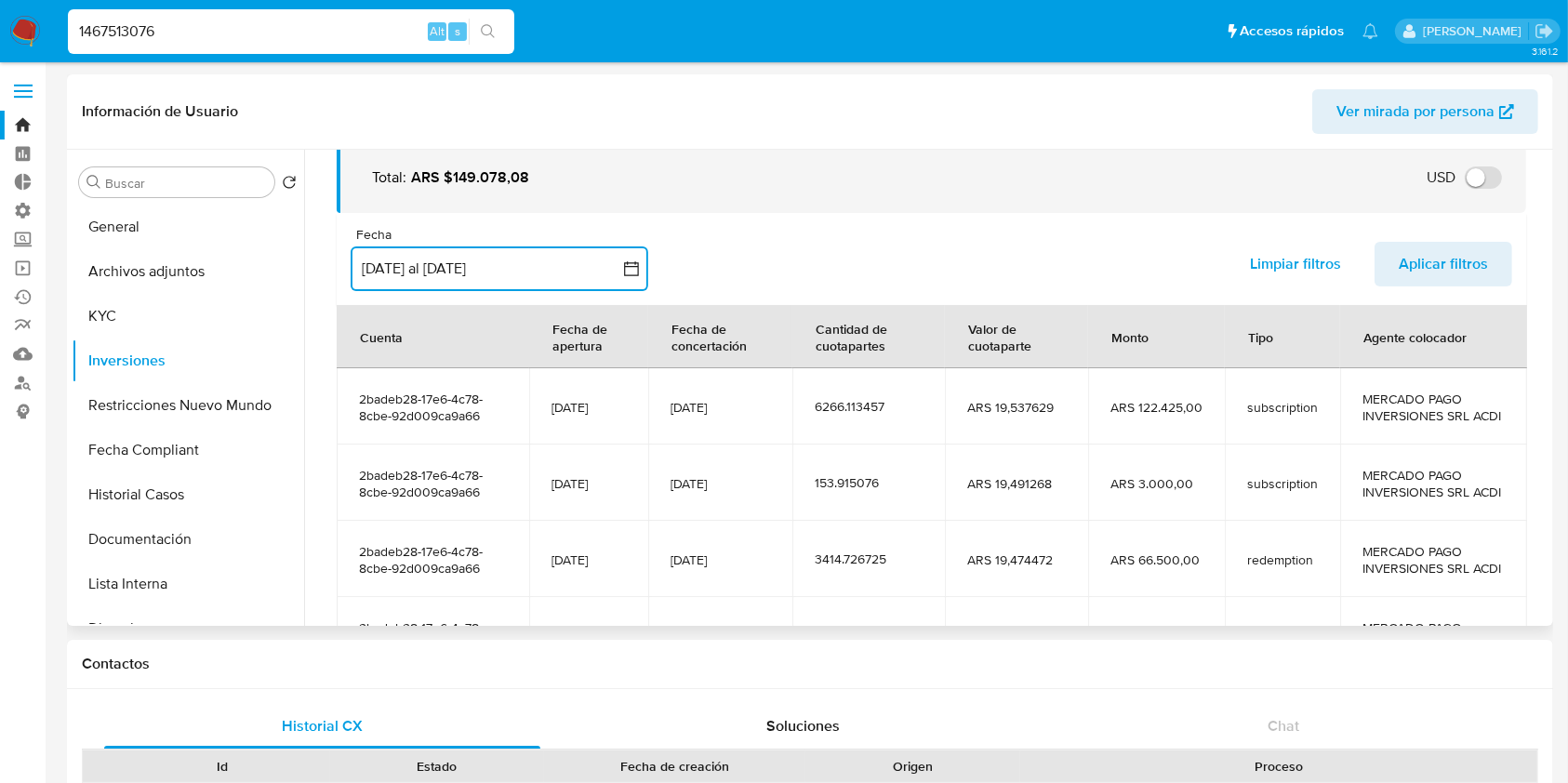
scroll to position [123, 0]
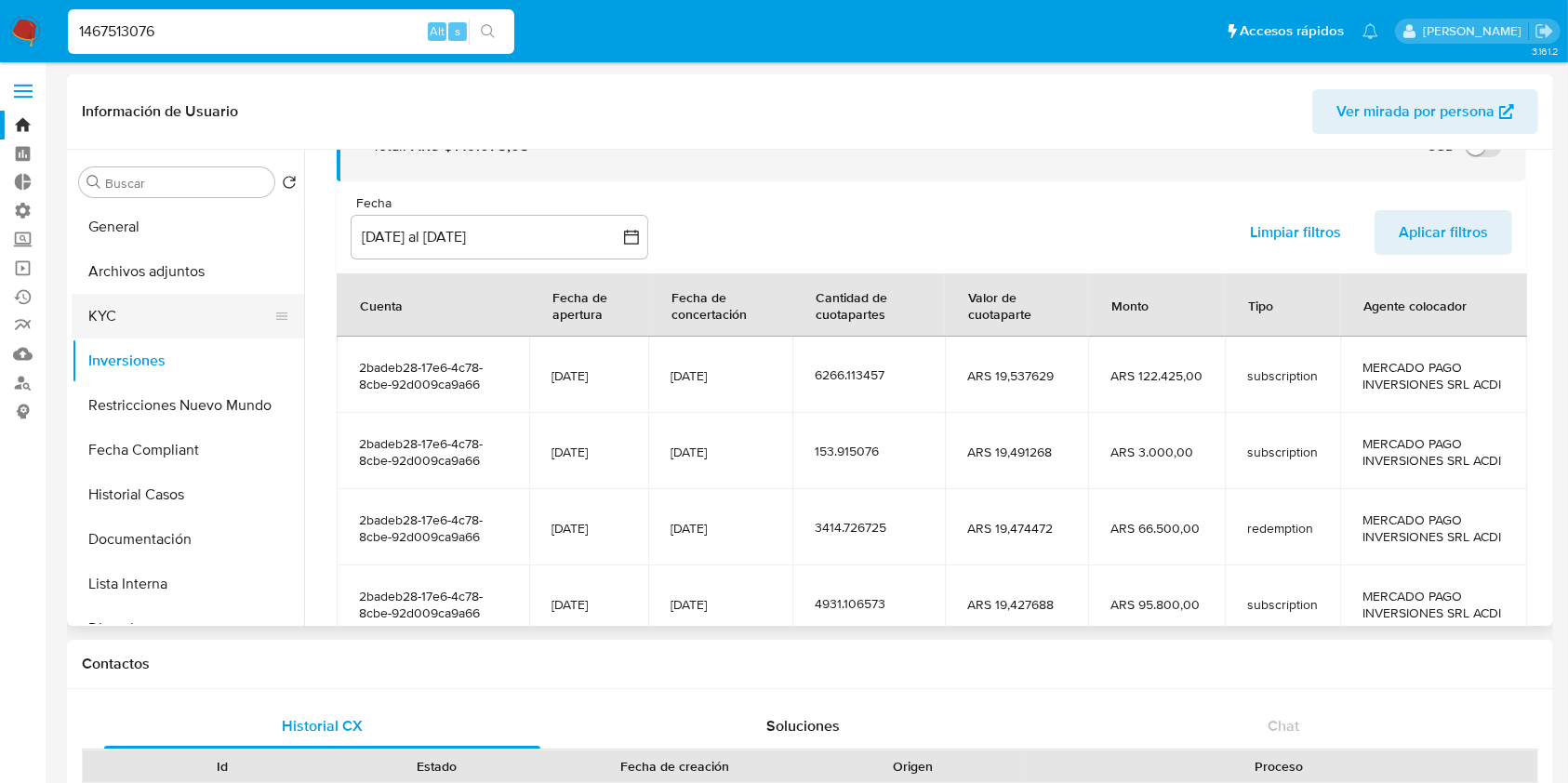
click at [88, 319] on button "KYC" at bounding box center [181, 316] width 218 height 45
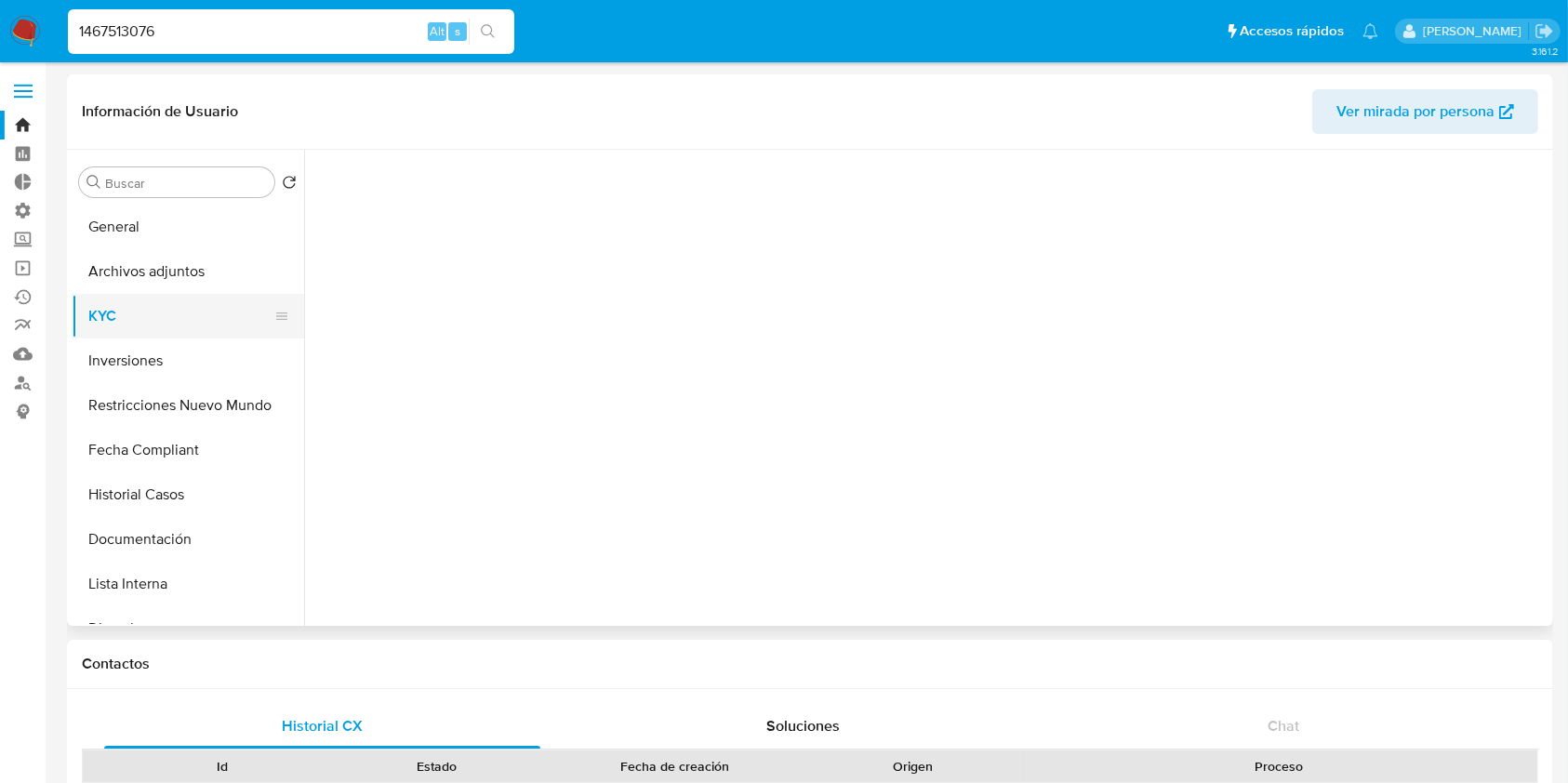
scroll to position [0, 0]
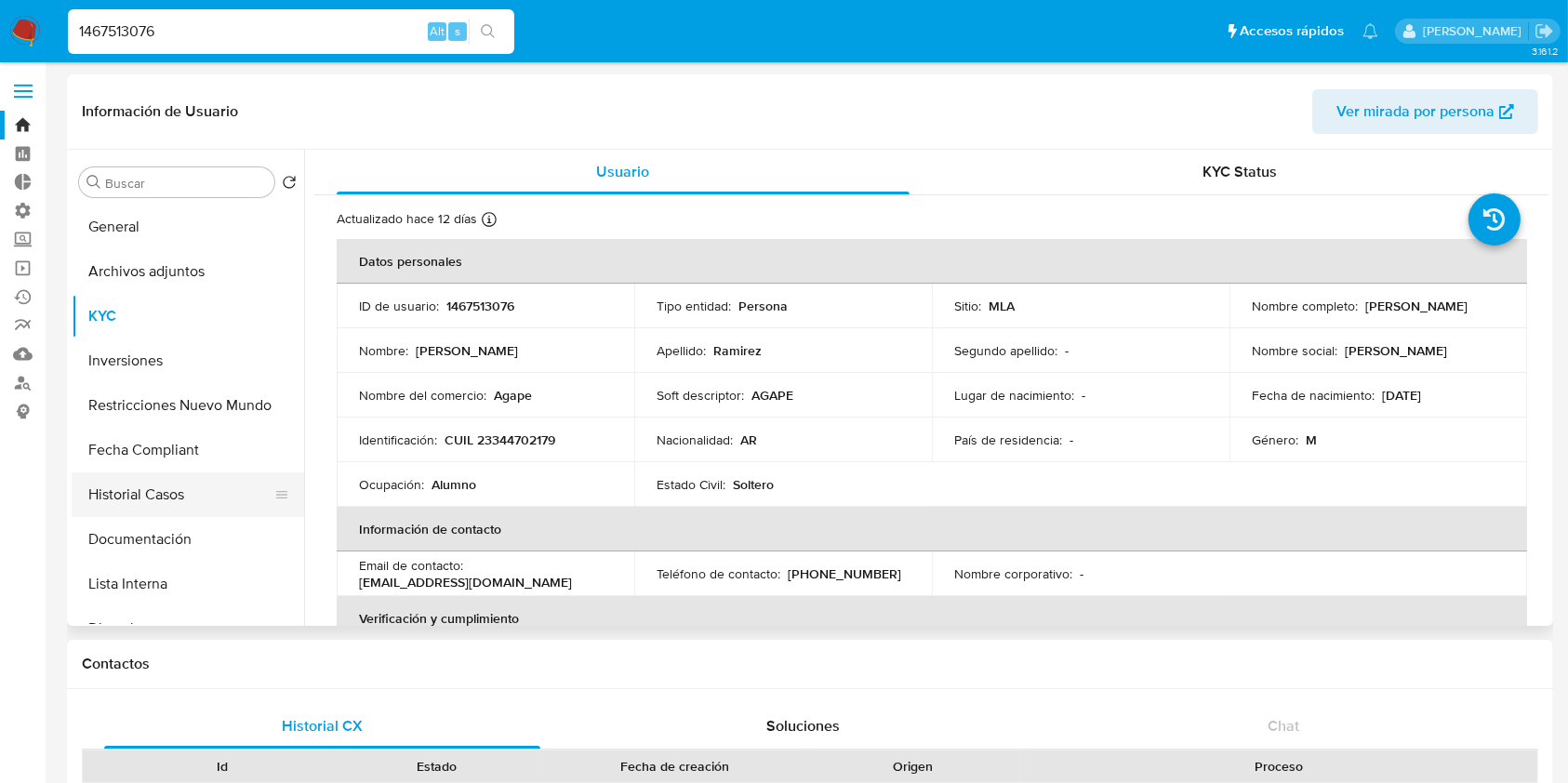
click at [170, 482] on button "Historial Casos" at bounding box center [181, 494] width 218 height 45
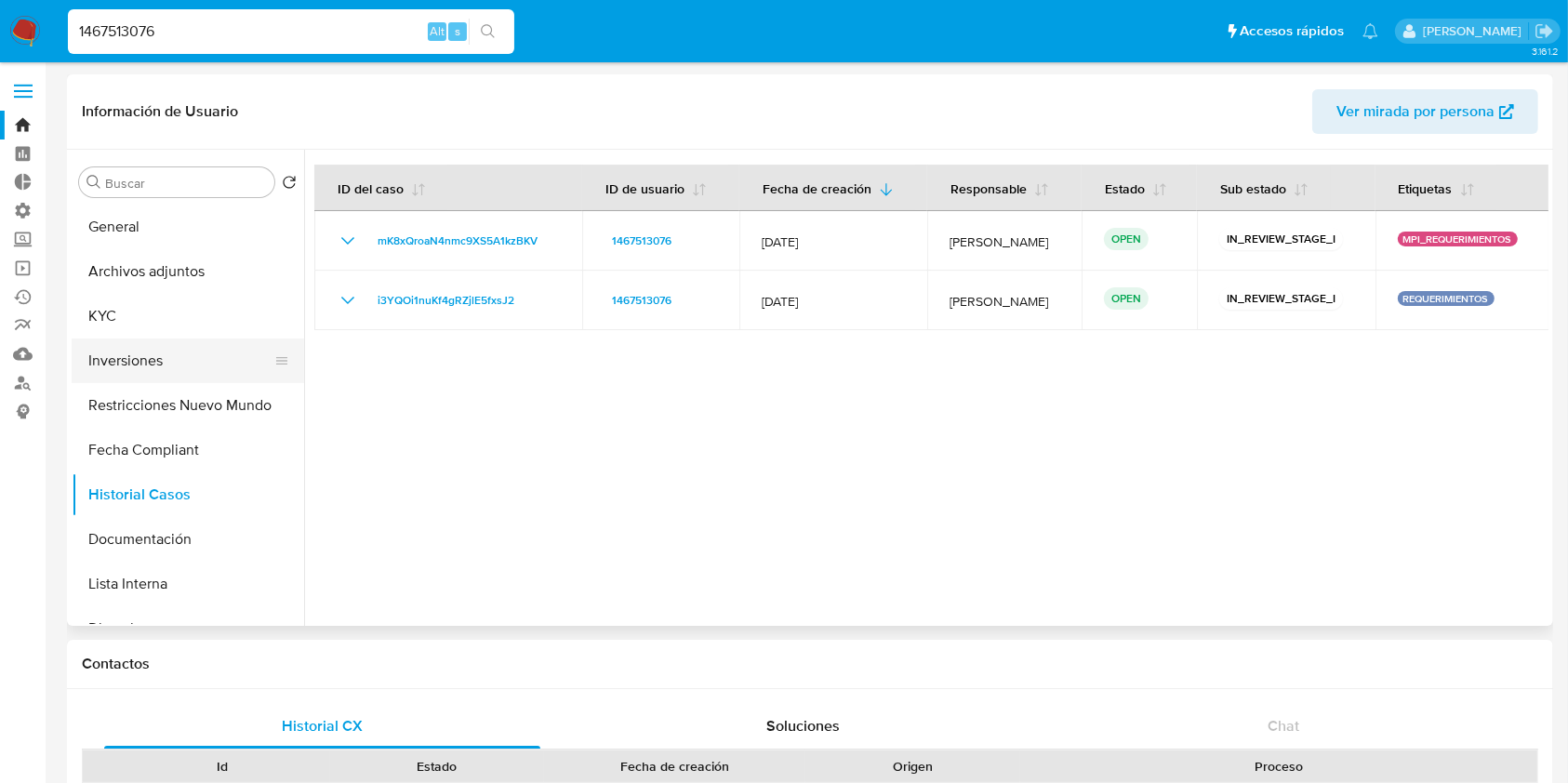
click at [104, 354] on button "Inversiones" at bounding box center [181, 360] width 218 height 45
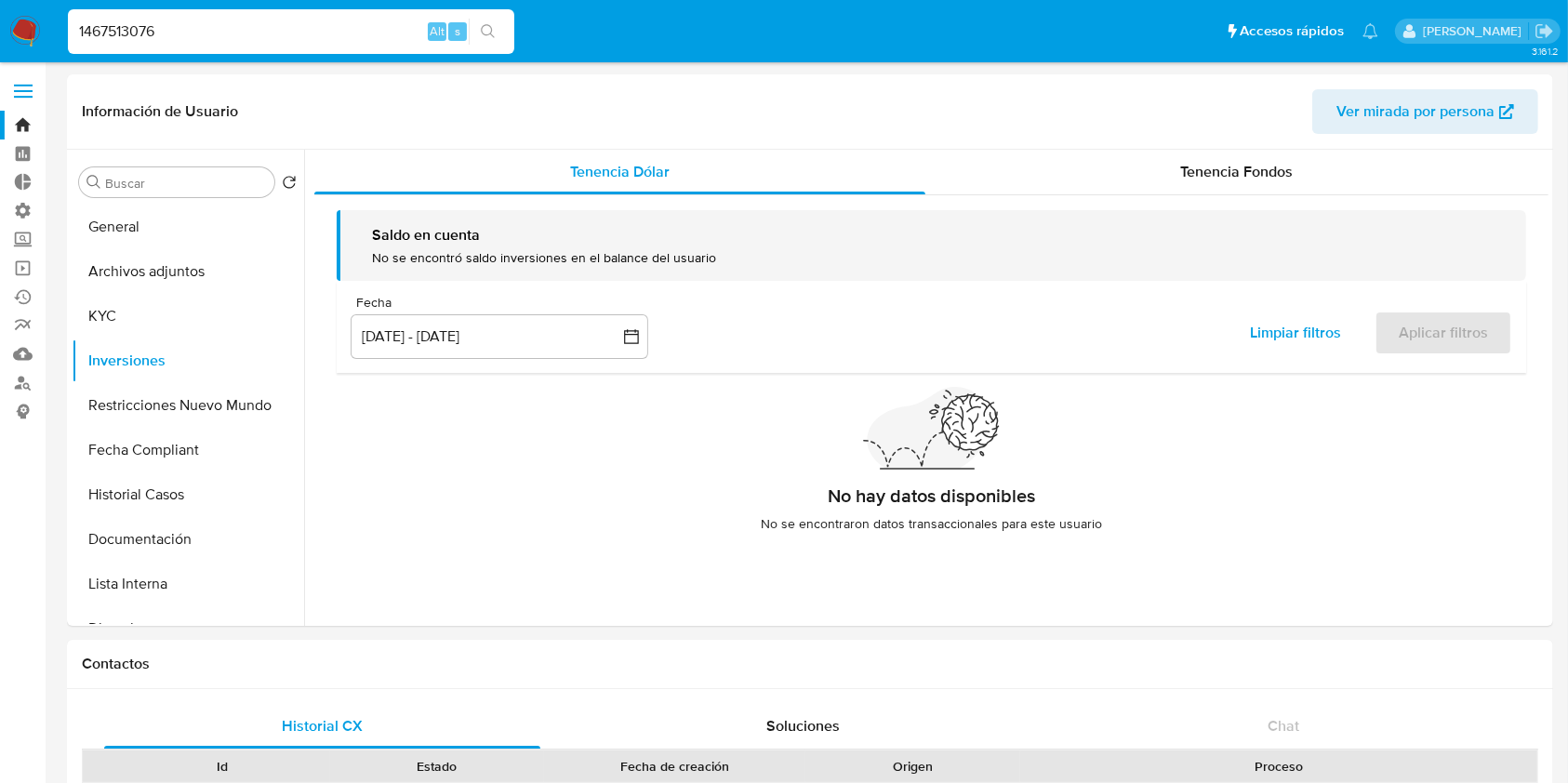
drag, startPoint x: 240, startPoint y: 36, endPoint x: 370, endPoint y: 39, distance: 130.0
click at [0, 29] on nav "Pausado Ver notificaciones 1467513076 Alt s Accesos rápidos Presiona las siguie…" at bounding box center [784, 31] width 1568 height 63
click at [1174, 182] on div "Tenencia Fondos" at bounding box center [1237, 172] width 624 height 45
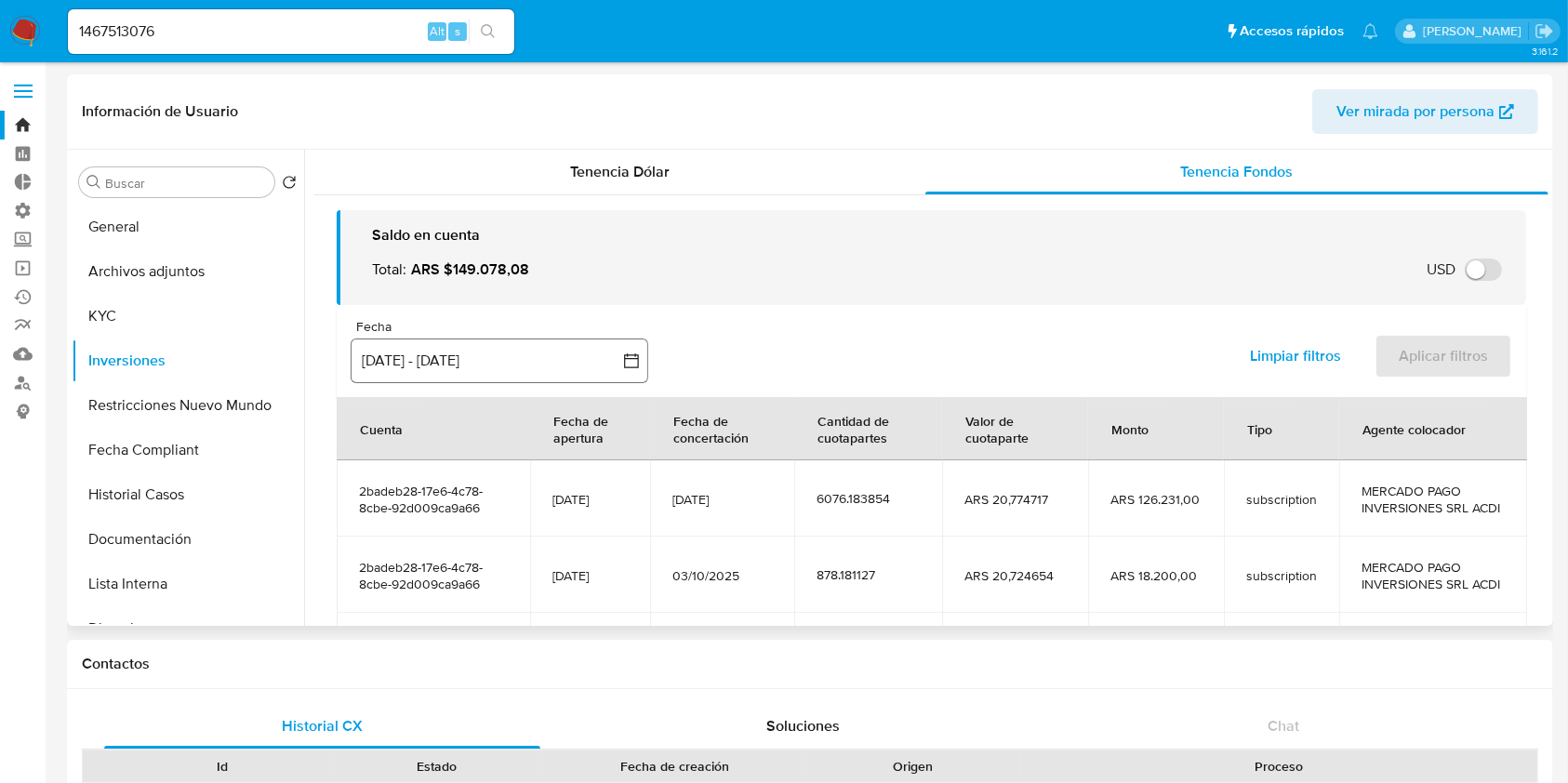
click at [464, 361] on button "[DATE] - [DATE]" at bounding box center [500, 360] width 298 height 45
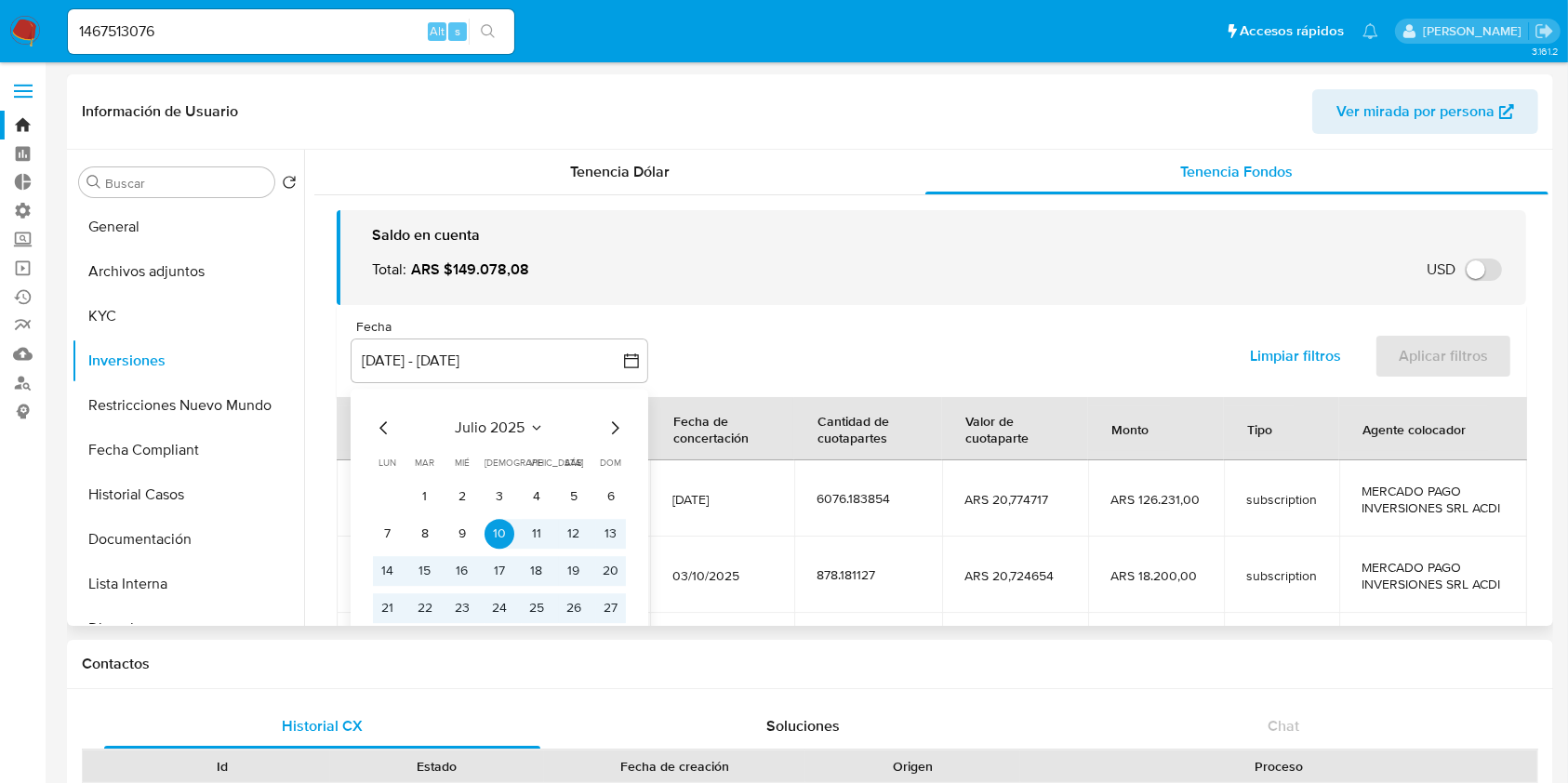
drag, startPoint x: 420, startPoint y: 500, endPoint x: 559, endPoint y: 479, distance: 140.6
click at [433, 499] on button "1" at bounding box center [425, 496] width 29 height 29
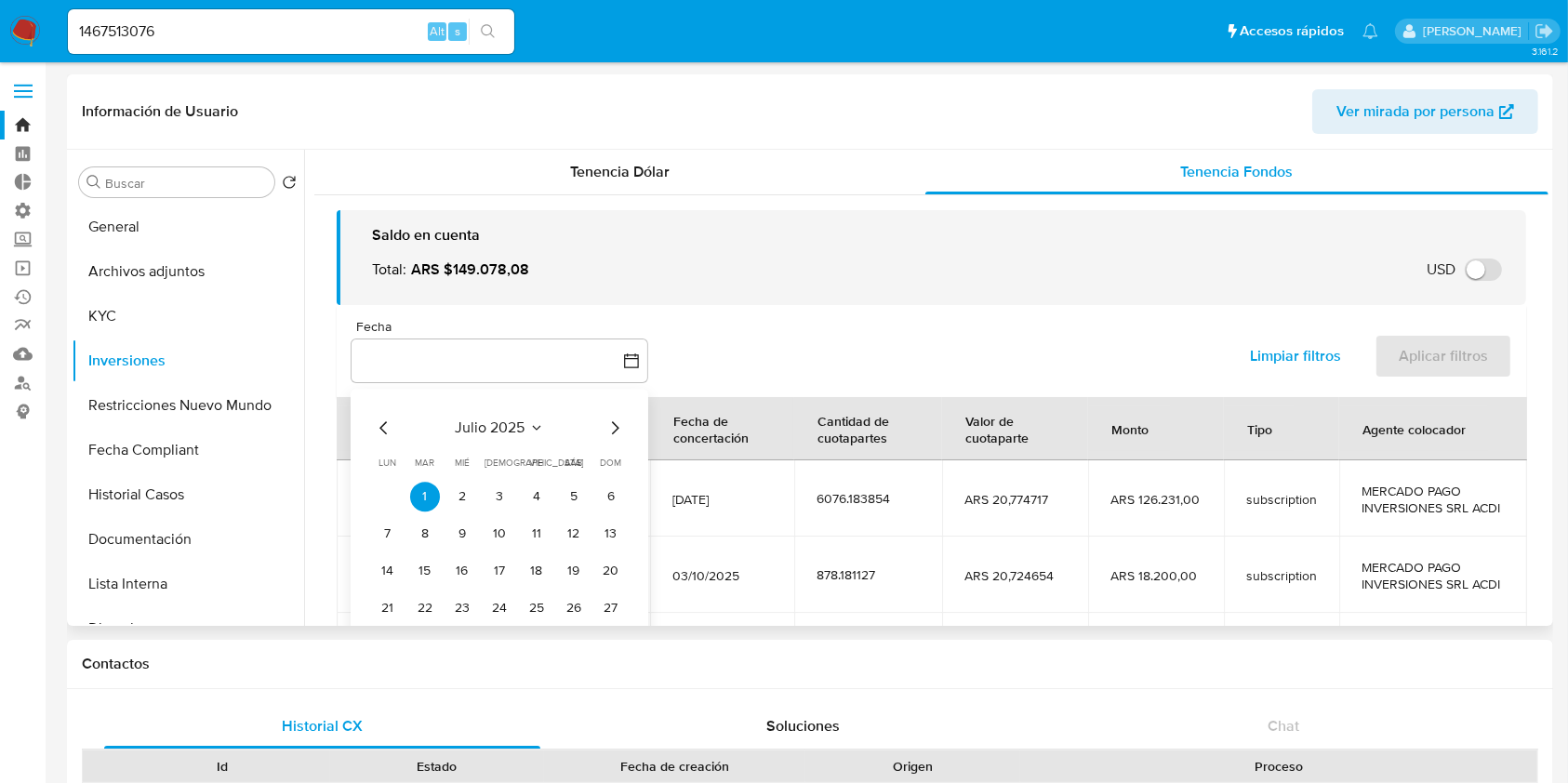
click at [611, 428] on icon "Mes siguiente" at bounding box center [615, 428] width 23 height 23
click at [616, 435] on icon "Mes siguiente" at bounding box center [615, 428] width 23 height 23
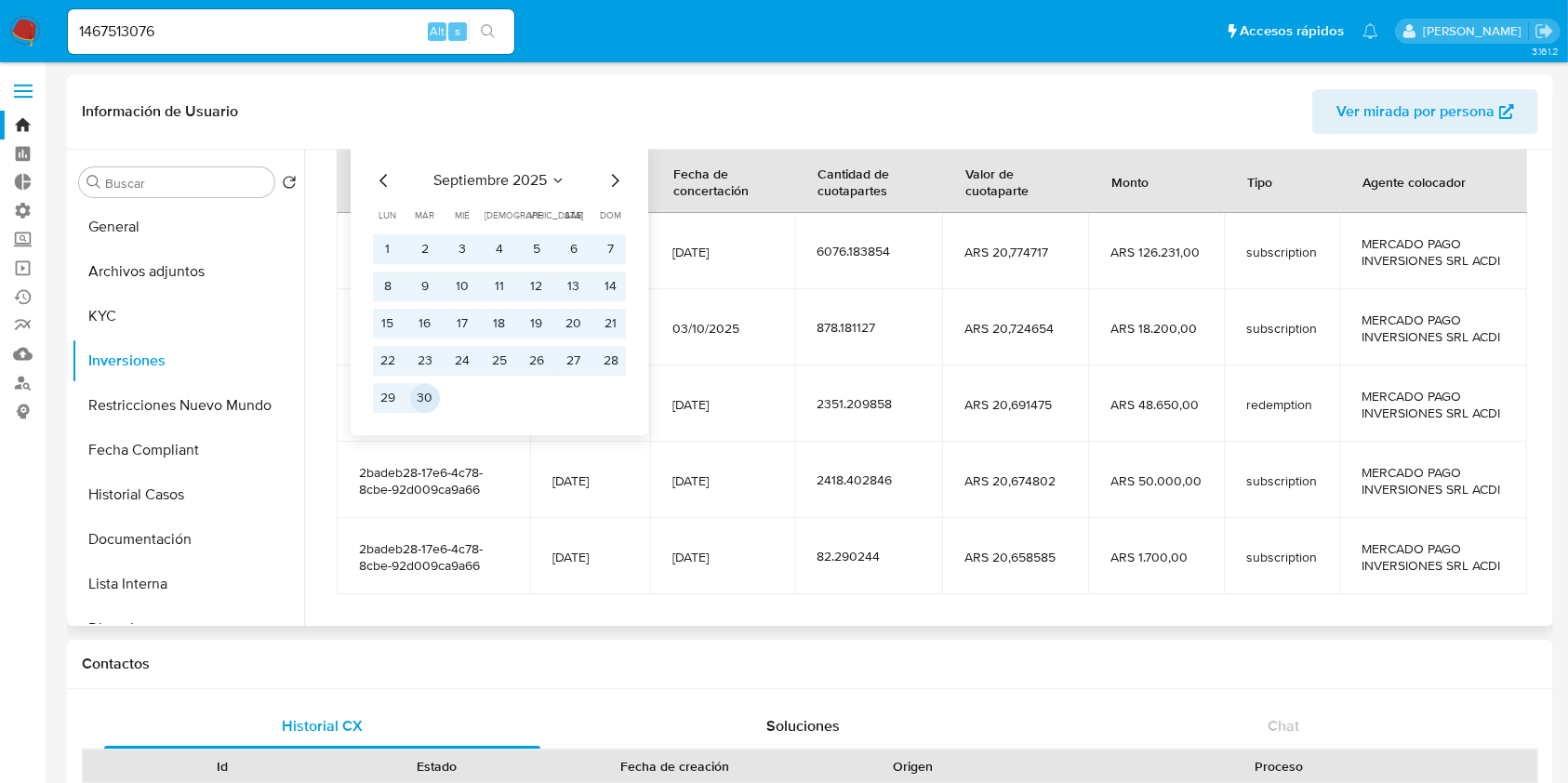
click at [427, 395] on button "30" at bounding box center [425, 397] width 29 height 29
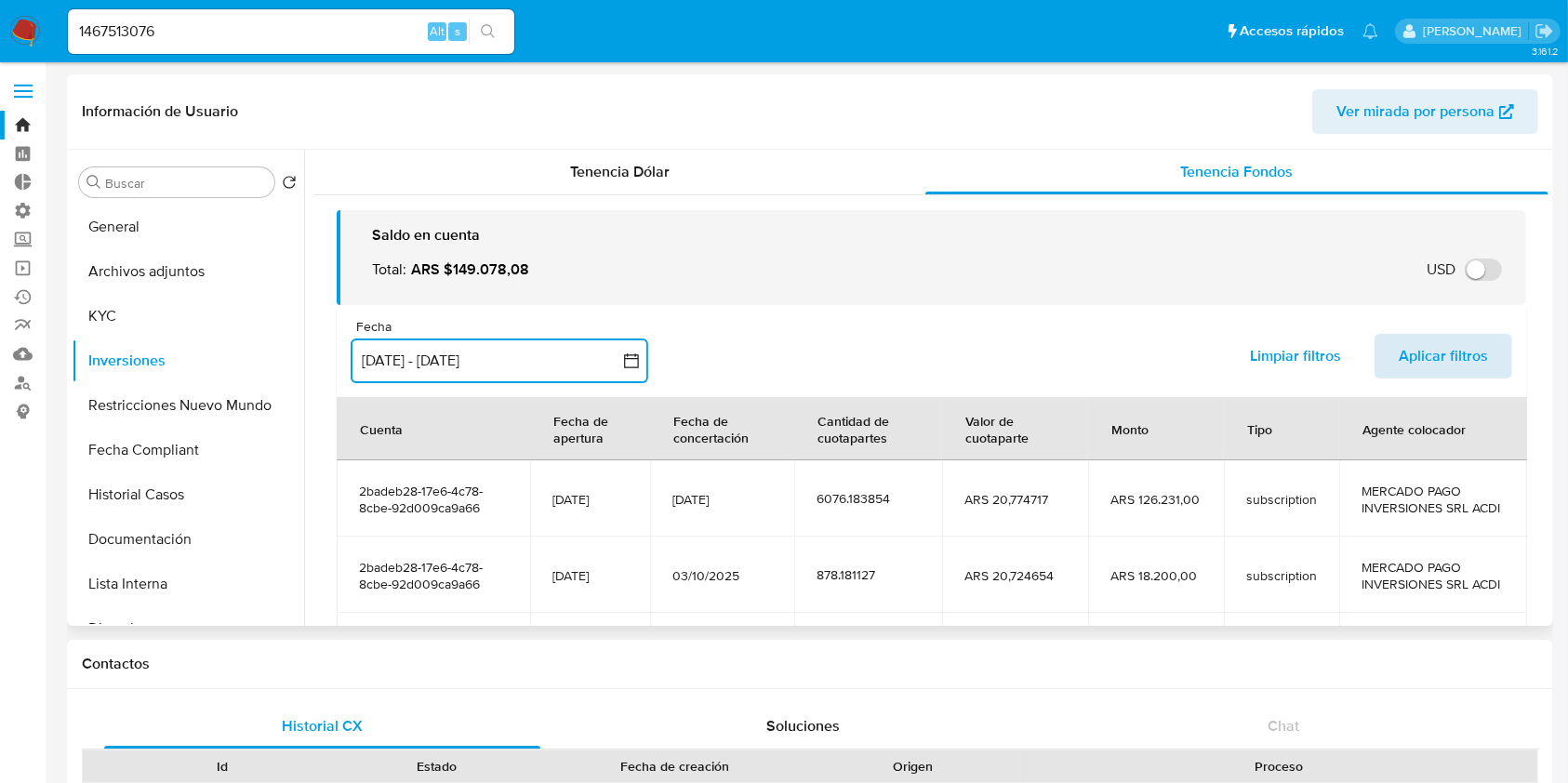
click at [1431, 363] on span "Aplicar filtros" at bounding box center [1443, 355] width 89 height 41
drag, startPoint x: 283, startPoint y: 25, endPoint x: 0, endPoint y: 68, distance: 286.2
paste input "2259553301"
type input "2259553301"
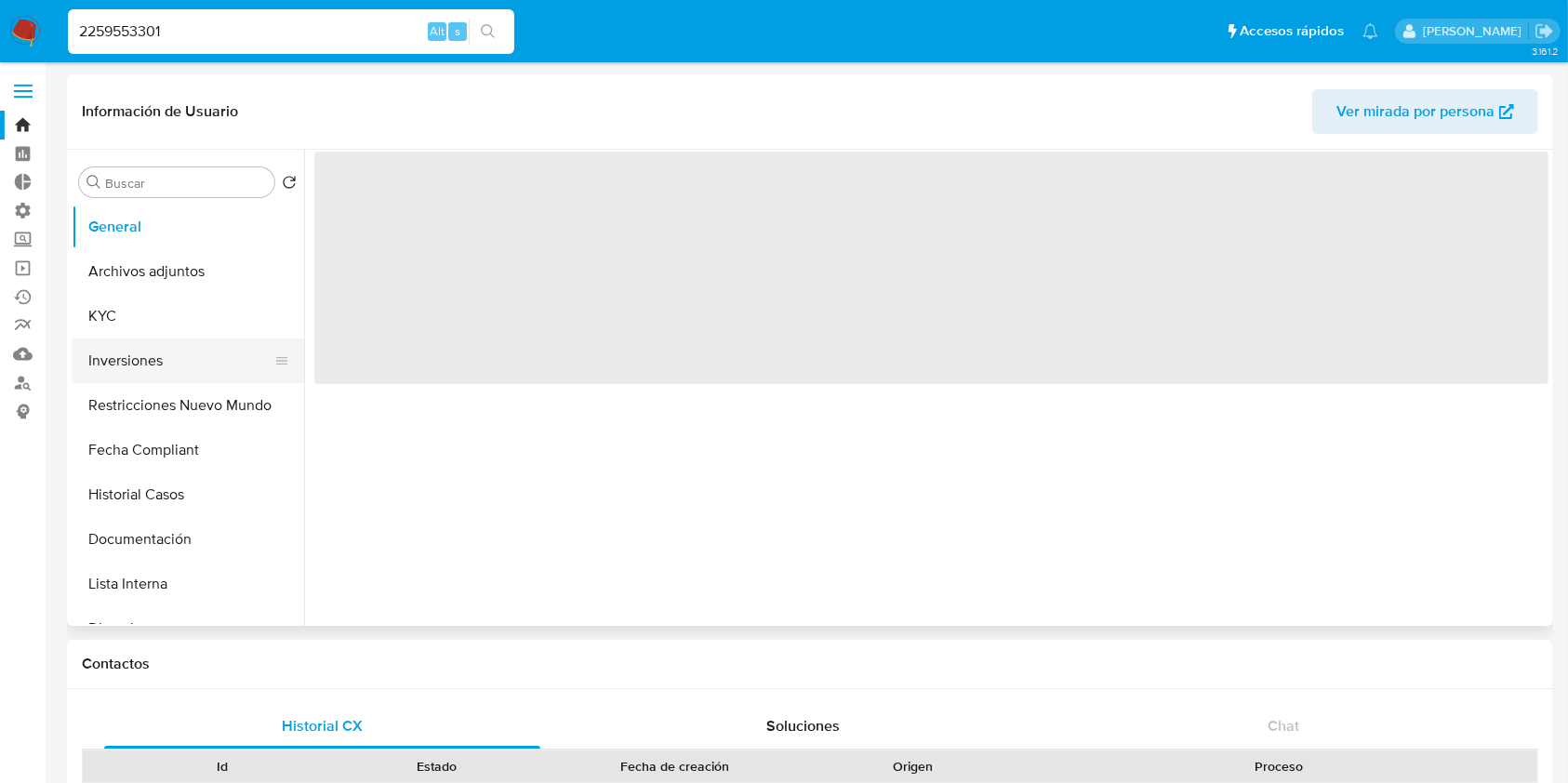
select select "10"
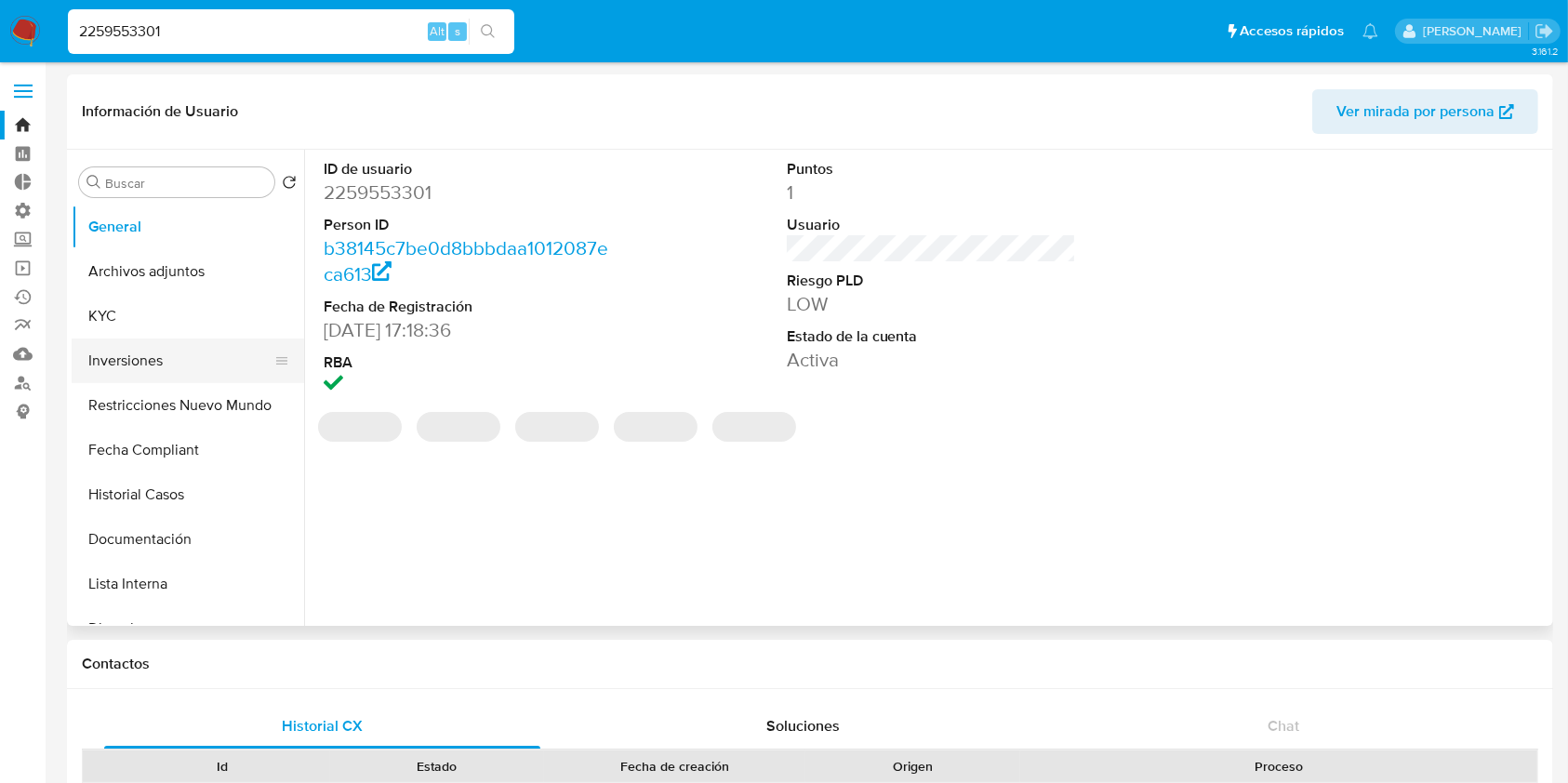
click at [156, 368] on button "Inversiones" at bounding box center [181, 360] width 218 height 45
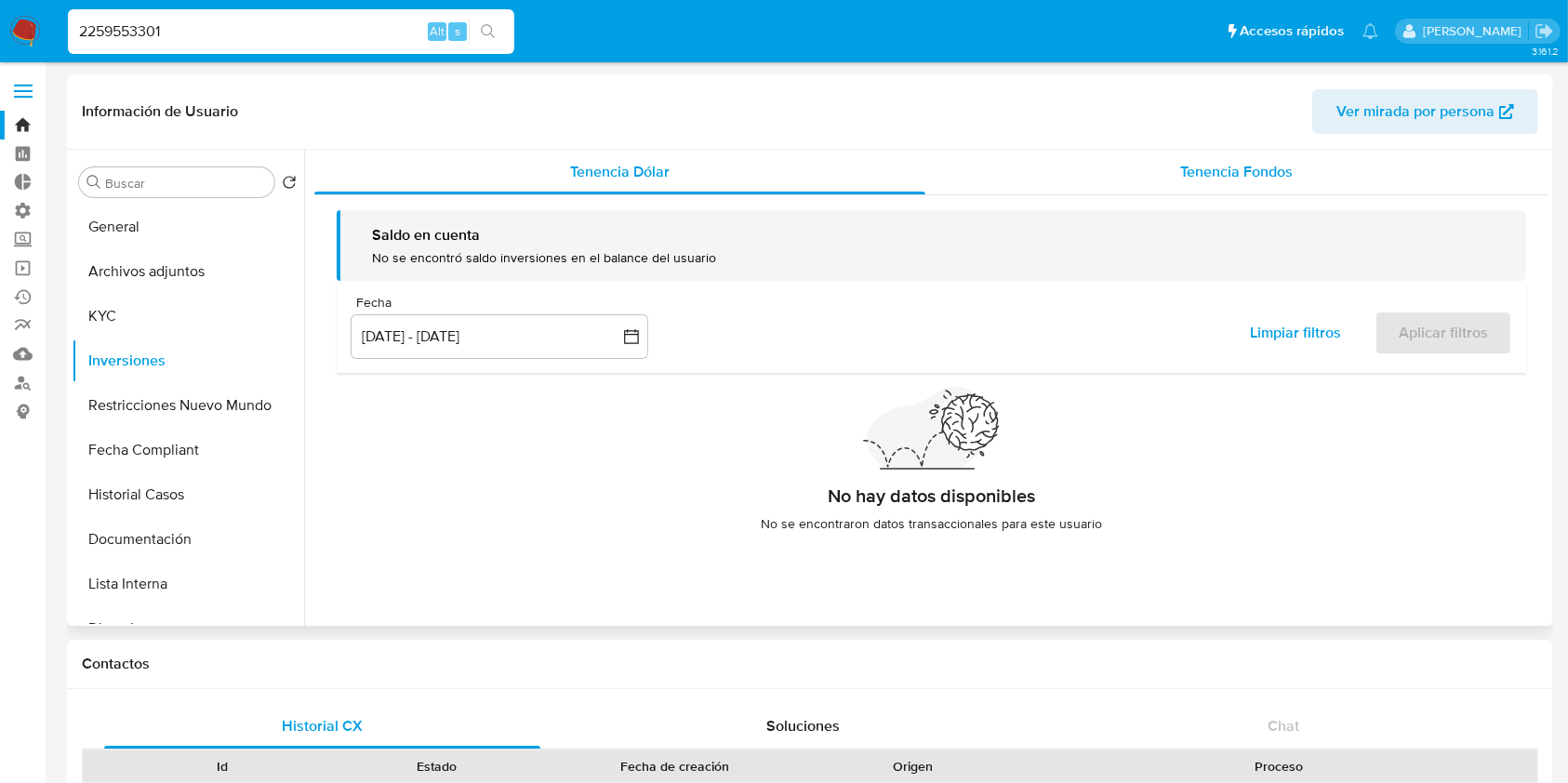
click at [1319, 174] on div "Tenencia Fondos" at bounding box center [1237, 172] width 624 height 45
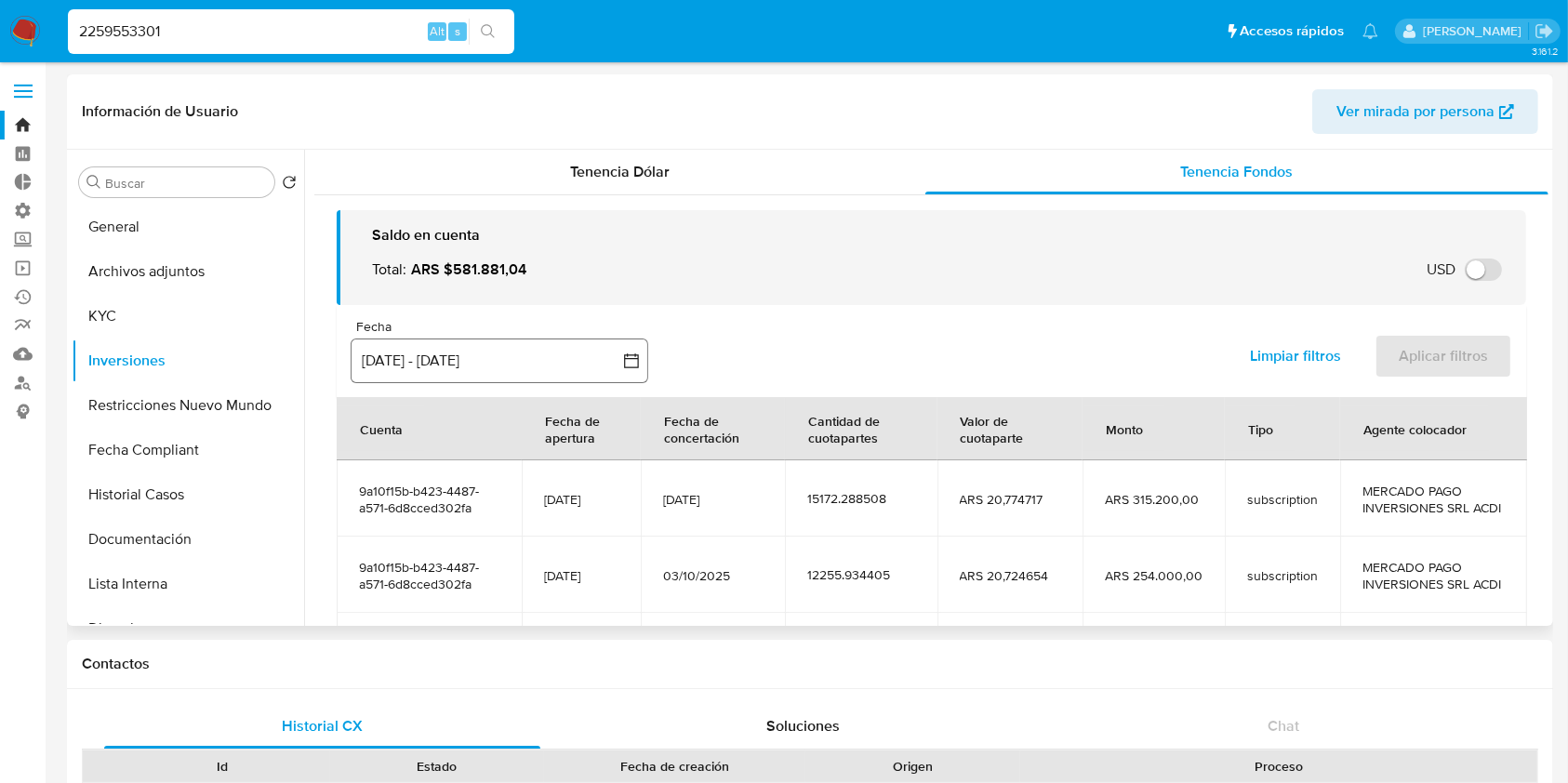
click at [485, 356] on button "[DATE] - [DATE]" at bounding box center [500, 360] width 298 height 45
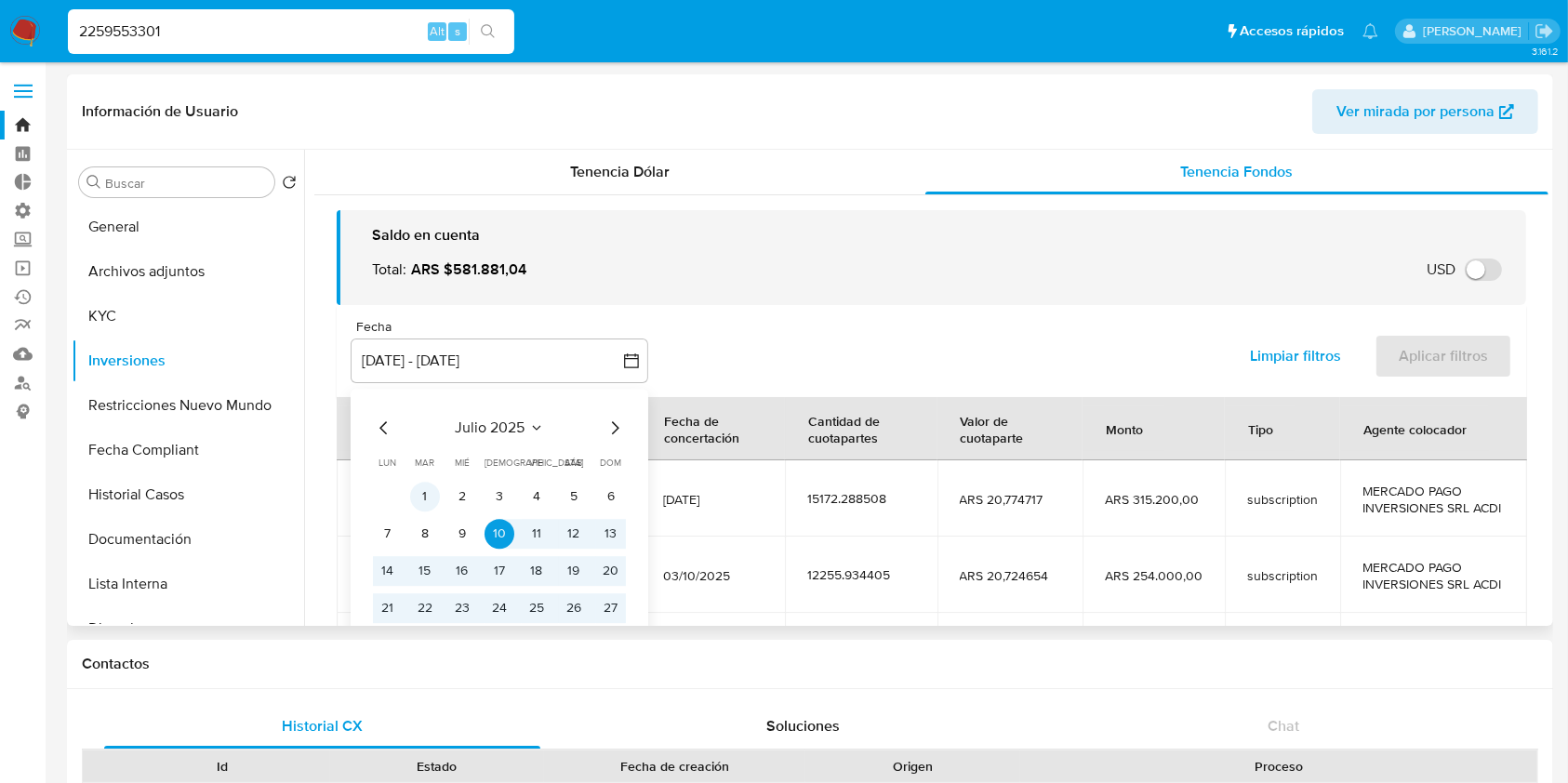
click at [421, 499] on button "1" at bounding box center [425, 496] width 29 height 29
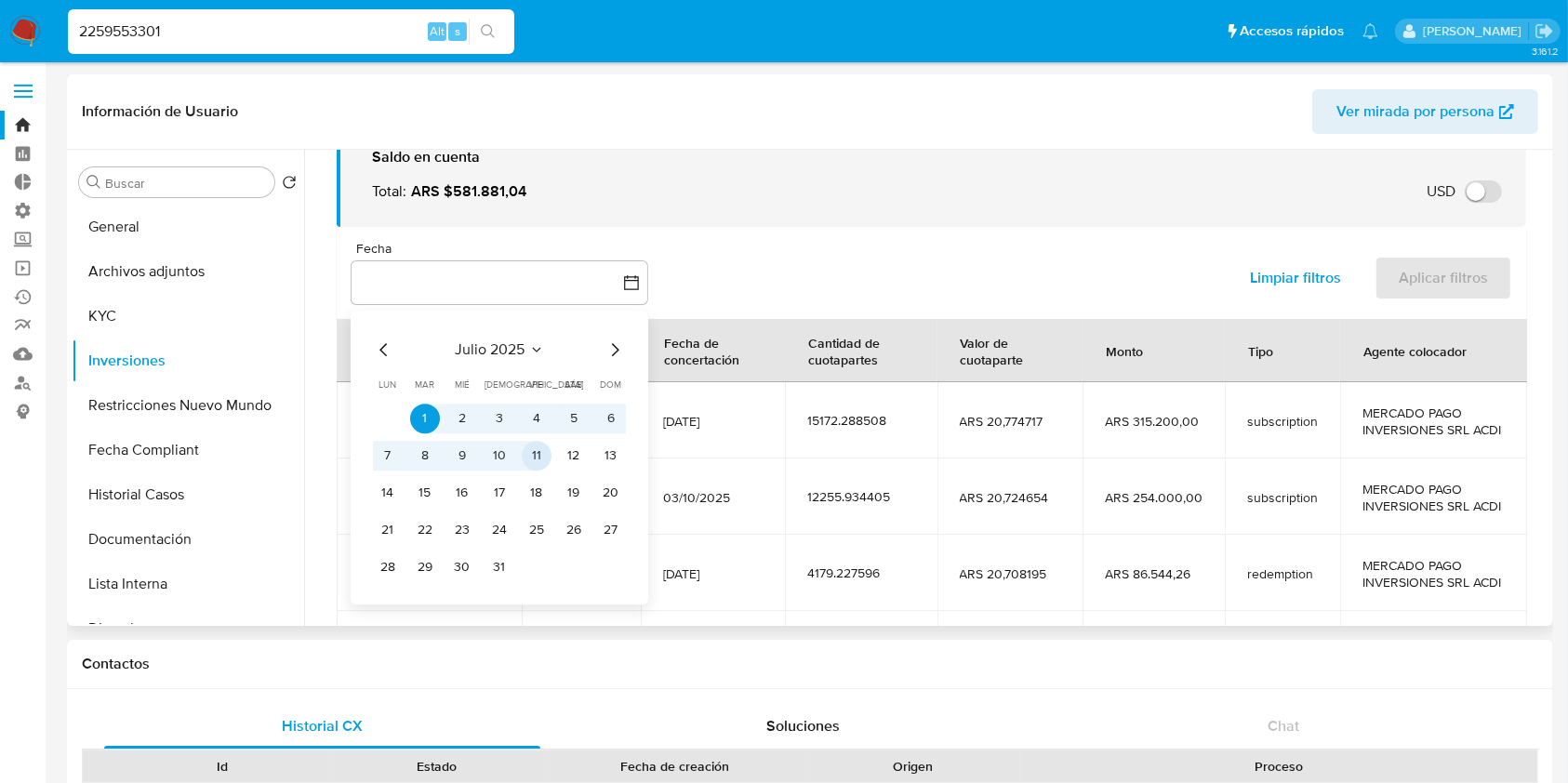
scroll to position [247, 0]
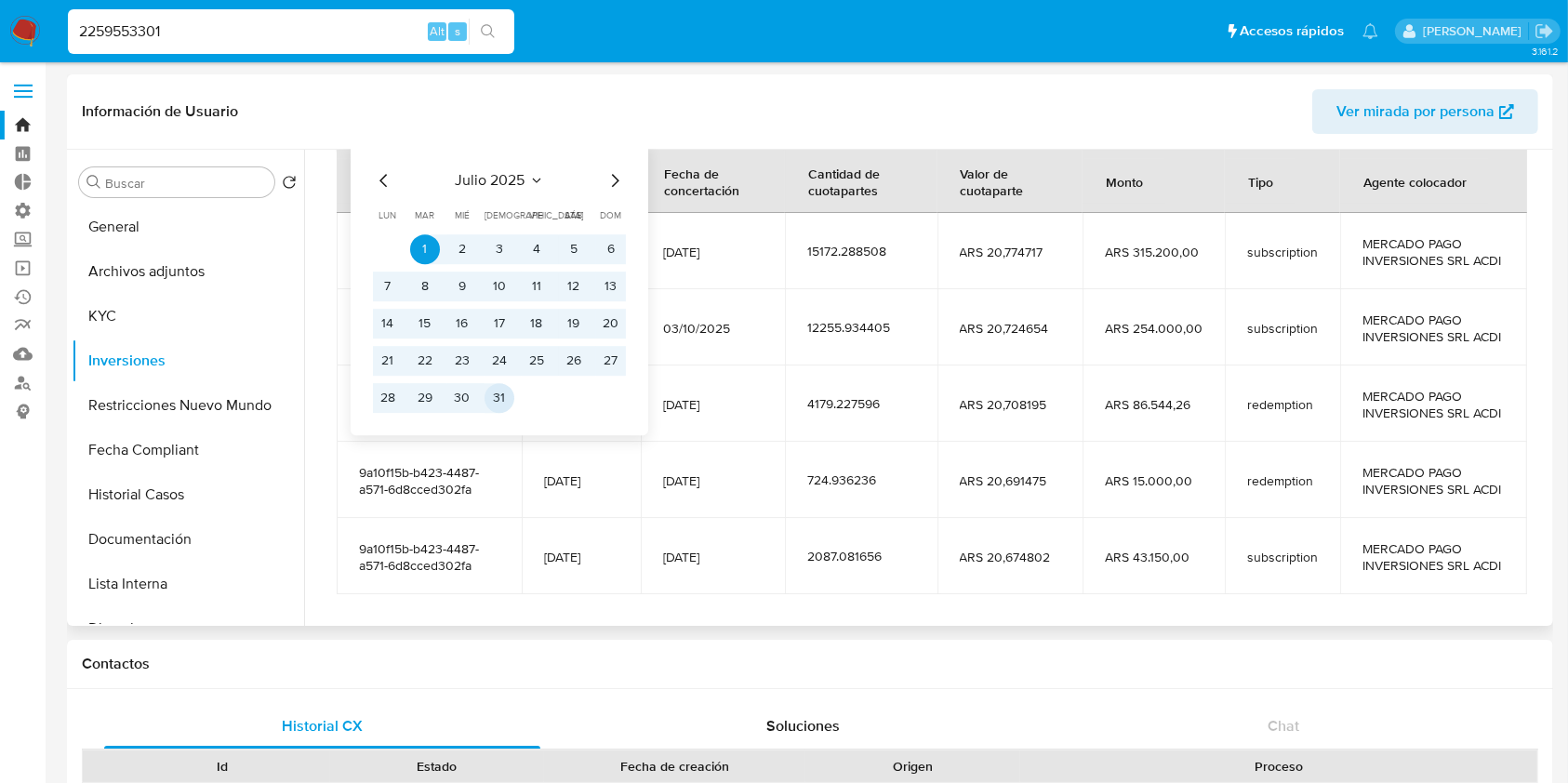
click at [505, 403] on button "31" at bounding box center [499, 397] width 29 height 29
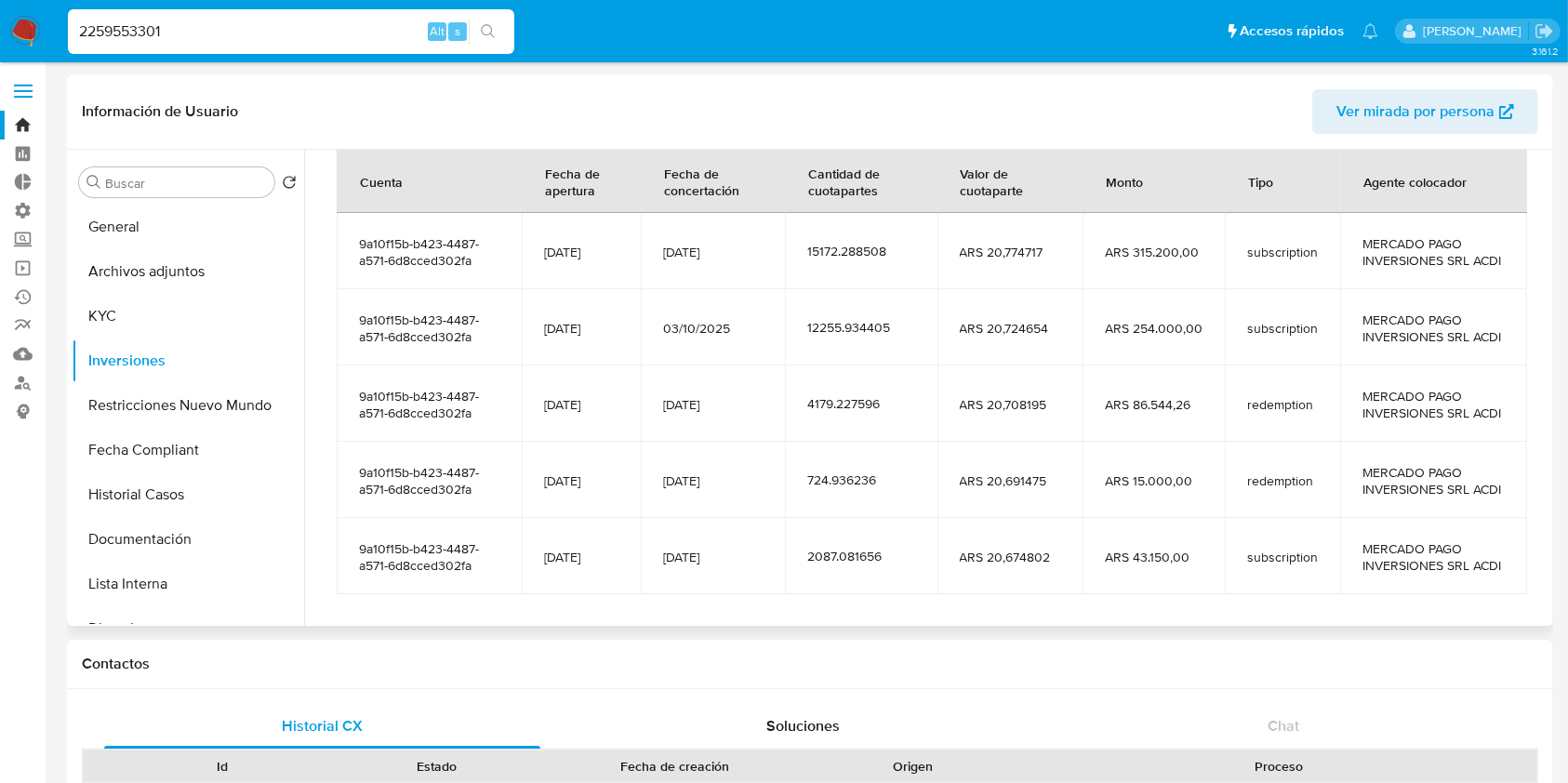
scroll to position [0, 0]
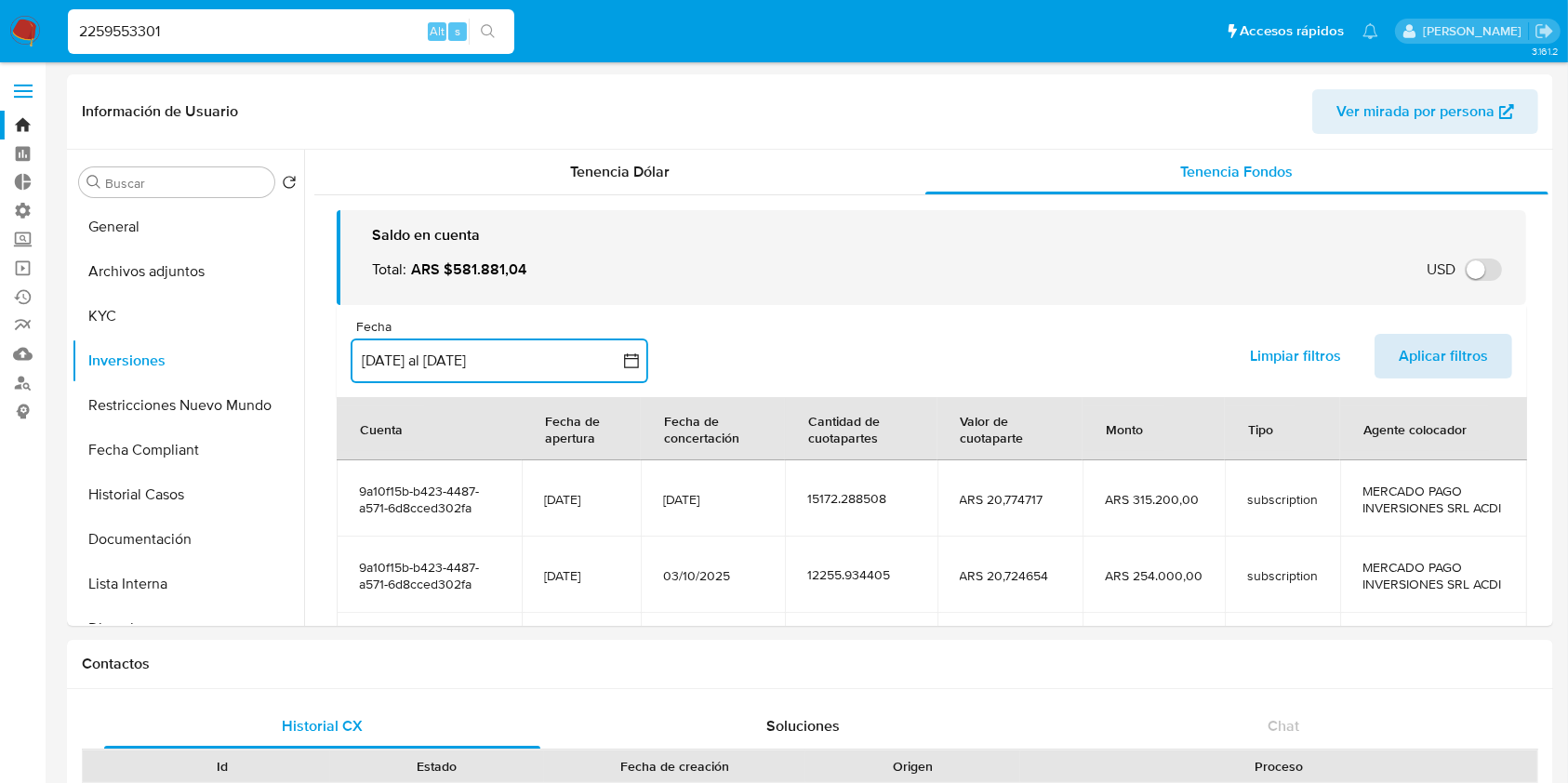
click at [1472, 366] on span "Aplicar filtros" at bounding box center [1443, 355] width 89 height 41
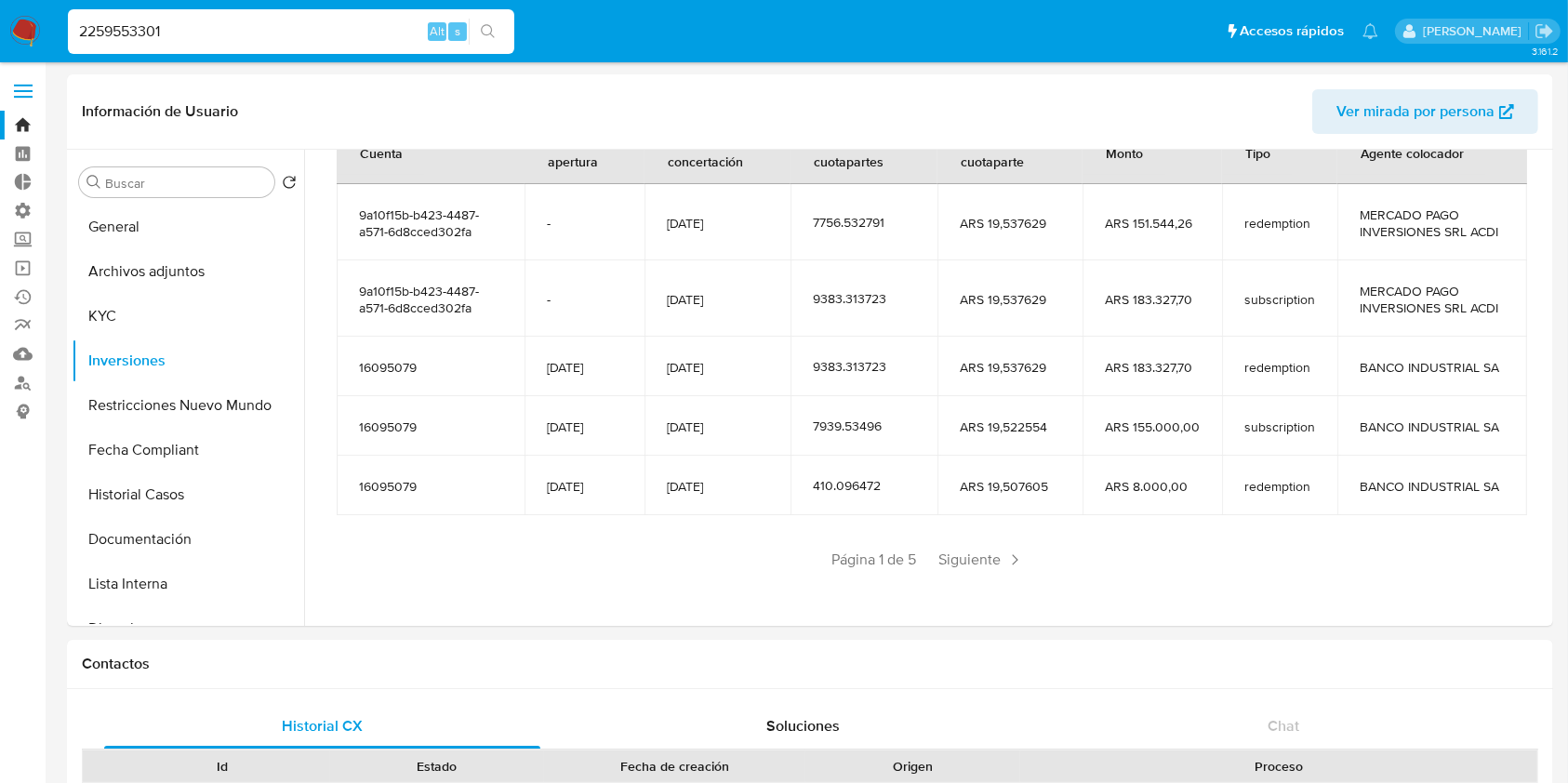
scroll to position [278, 0]
click at [253, 41] on input "2259553301" at bounding box center [291, 32] width 447 height 25
click at [253, 40] on input "2259553301" at bounding box center [291, 32] width 447 height 25
paste input "105038597"
type input "2105038597"
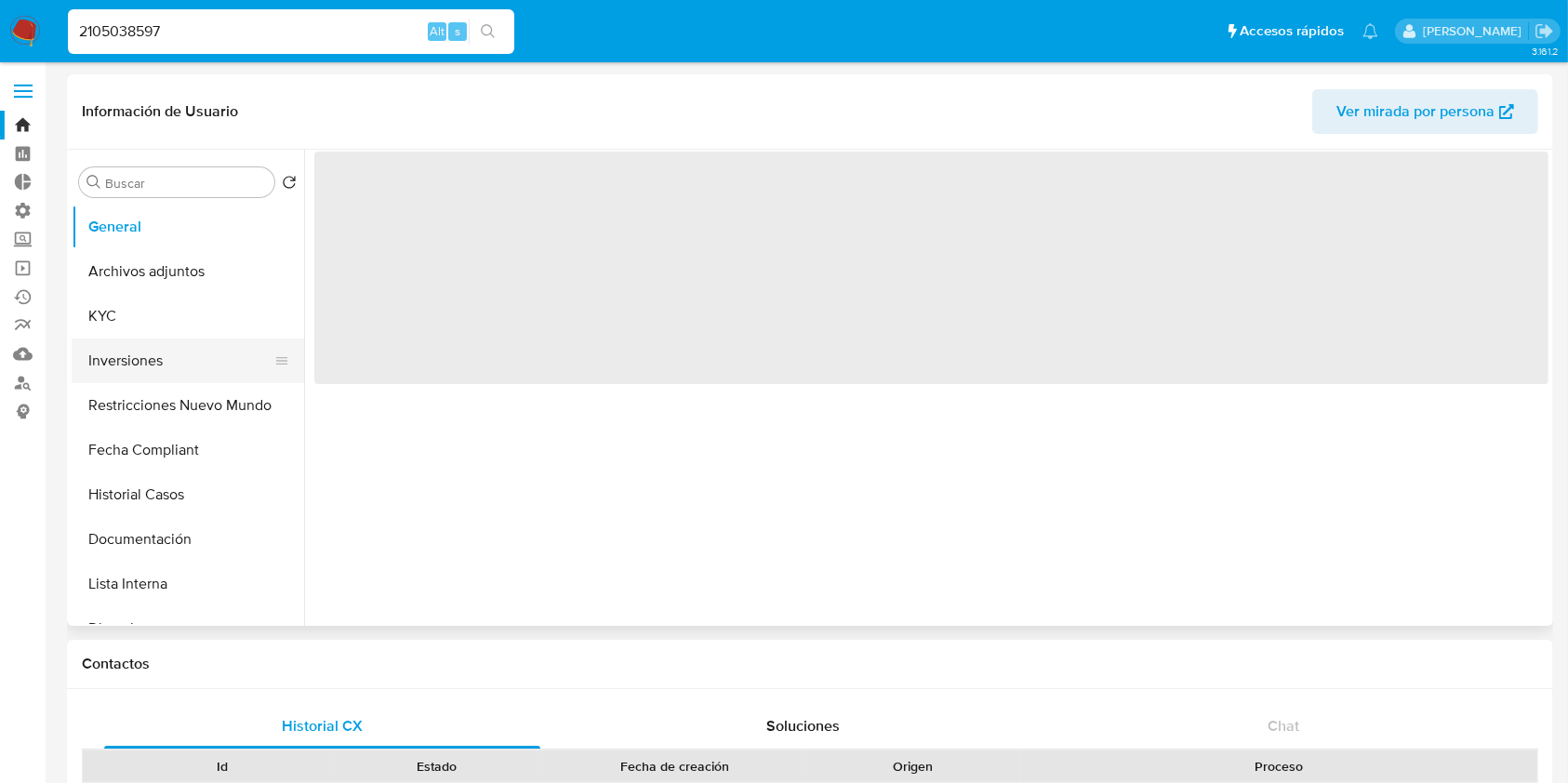
select select "10"
click at [178, 373] on button "Inversiones" at bounding box center [181, 360] width 218 height 45
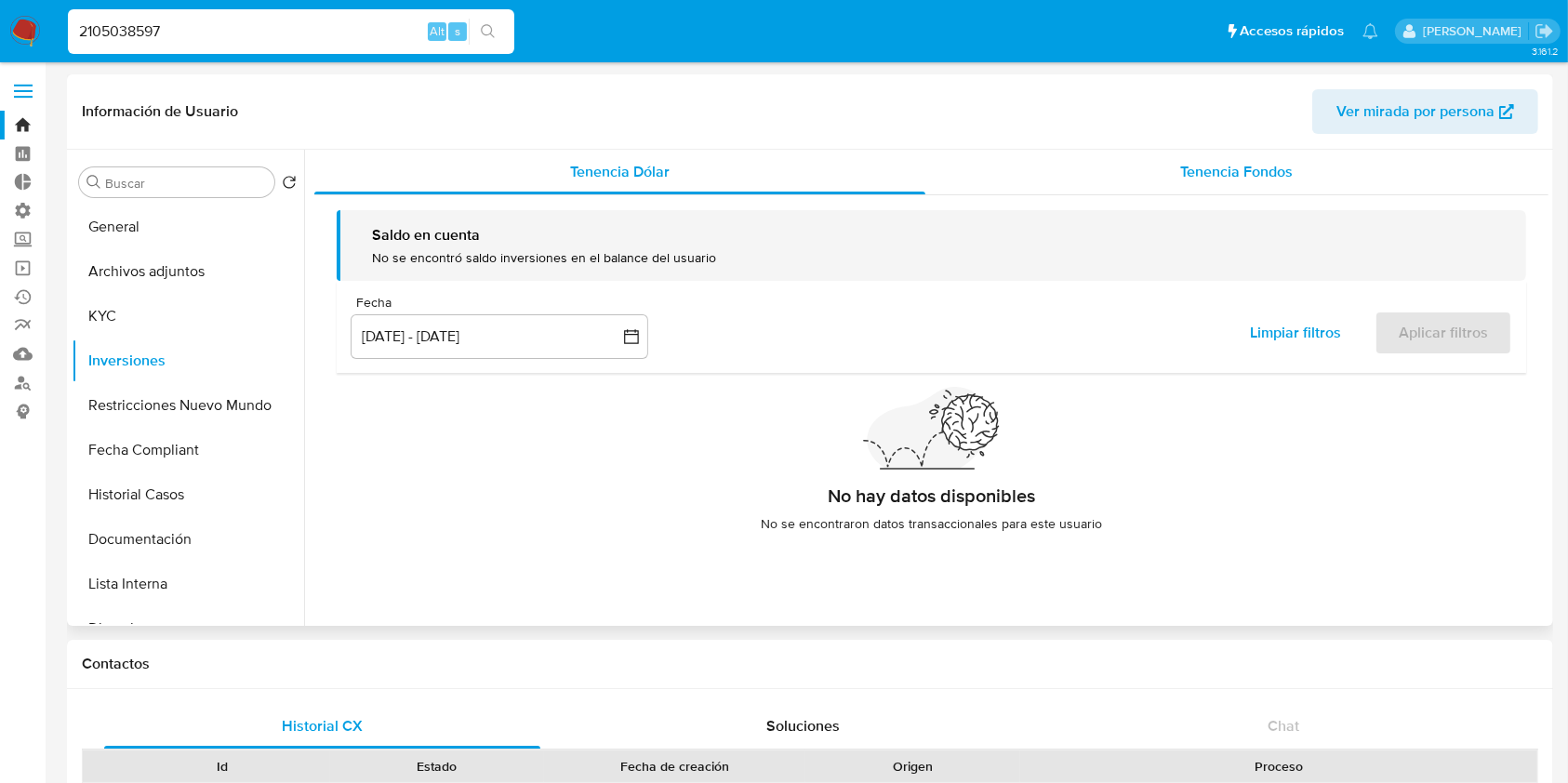
click at [1332, 180] on div "Tenencia Fondos" at bounding box center [1237, 172] width 624 height 45
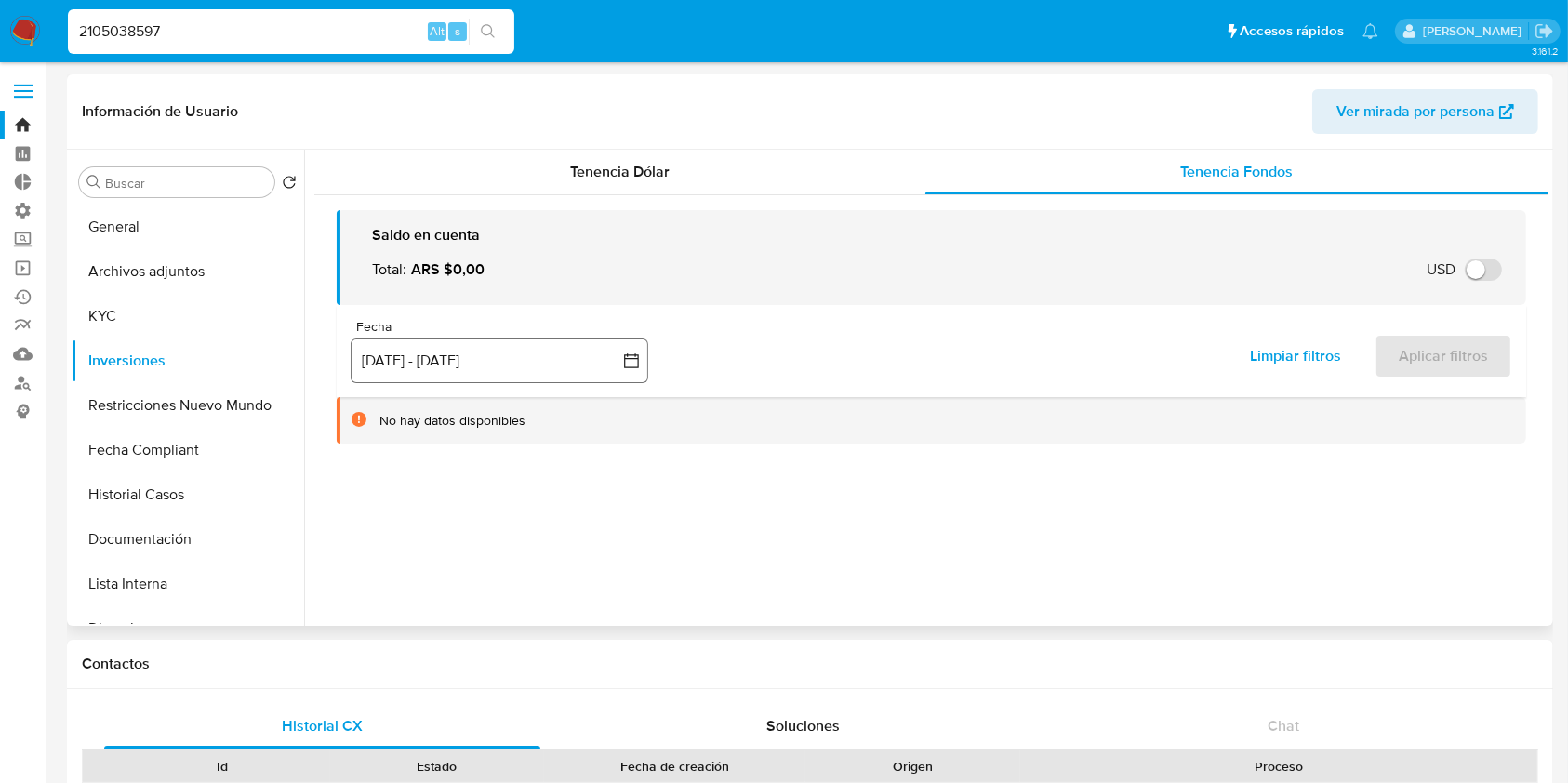
click at [450, 350] on button "[DATE] - [DATE]" at bounding box center [500, 360] width 298 height 45
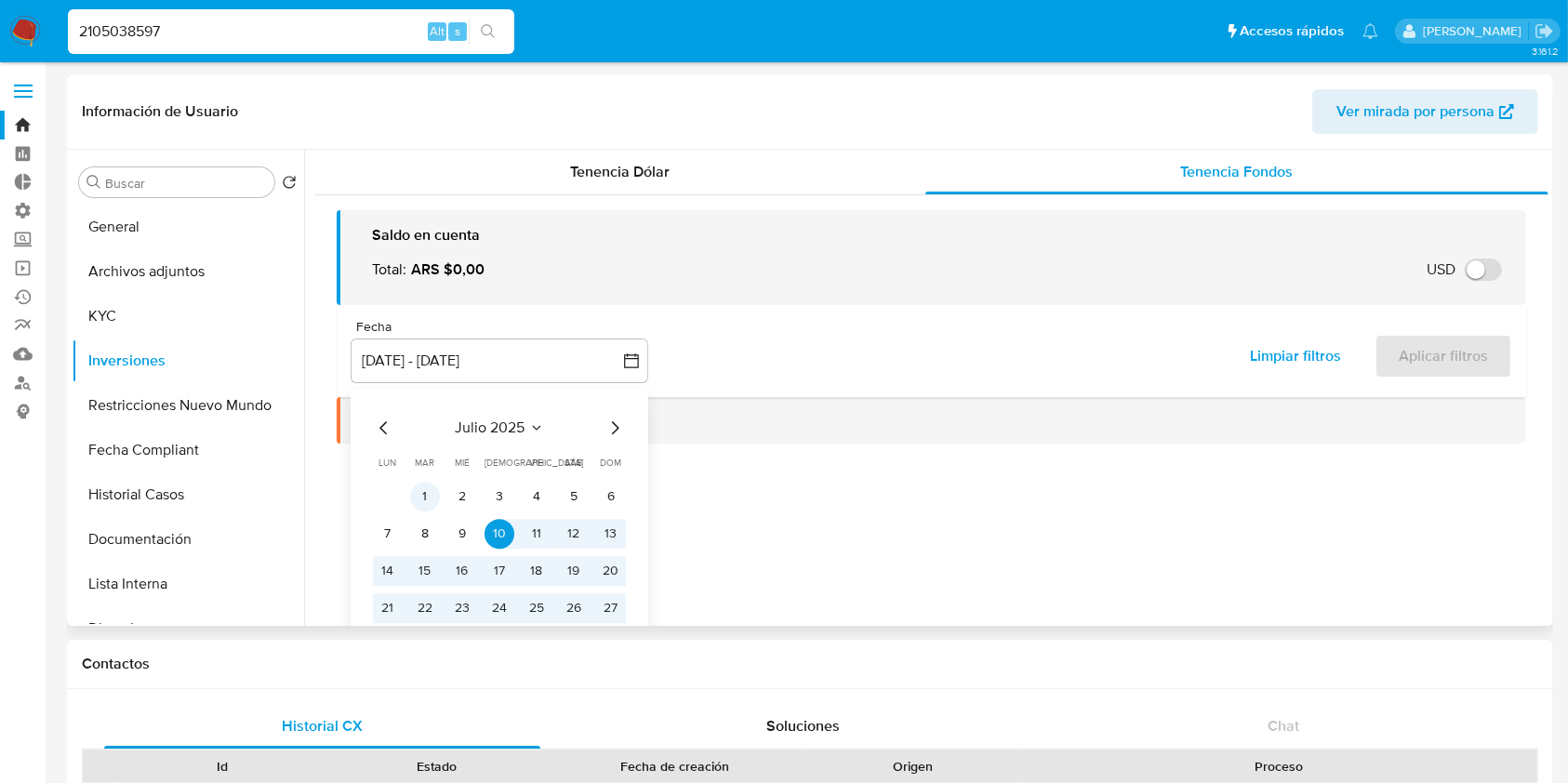
click at [432, 498] on button "1" at bounding box center [425, 496] width 29 height 29
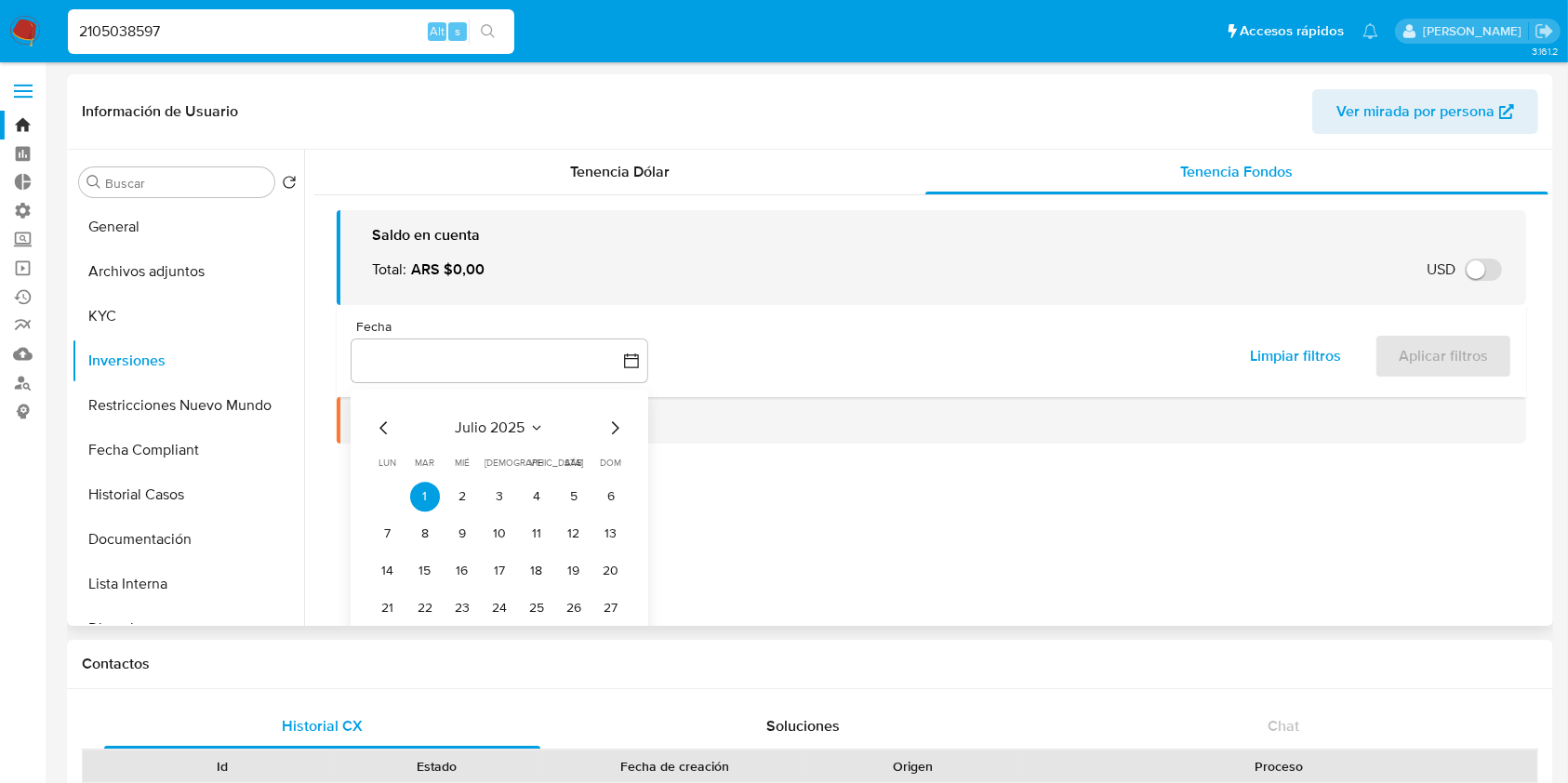
click at [612, 427] on icon "Mes siguiente" at bounding box center [615, 428] width 23 height 23
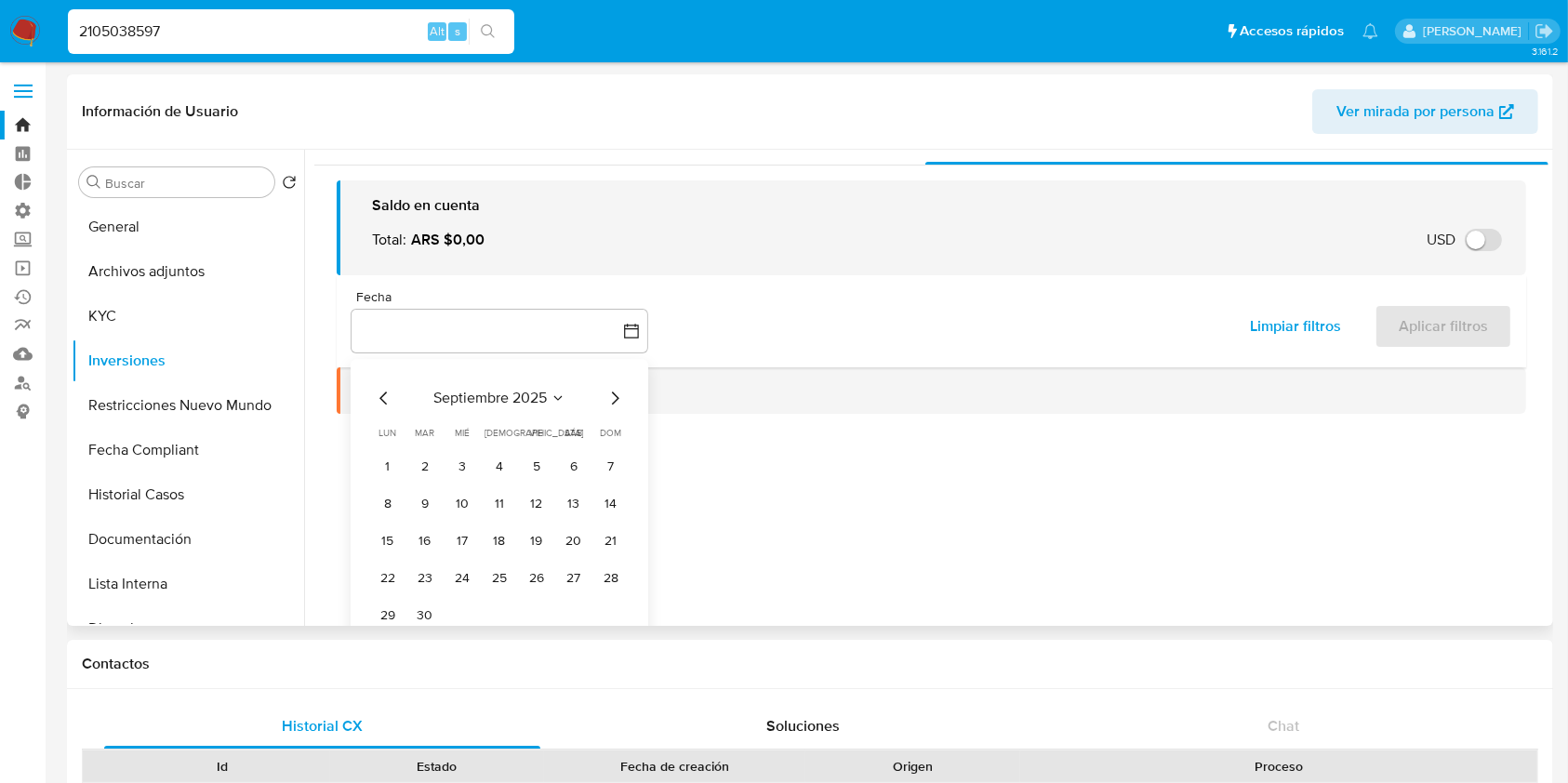
scroll to position [56, 0]
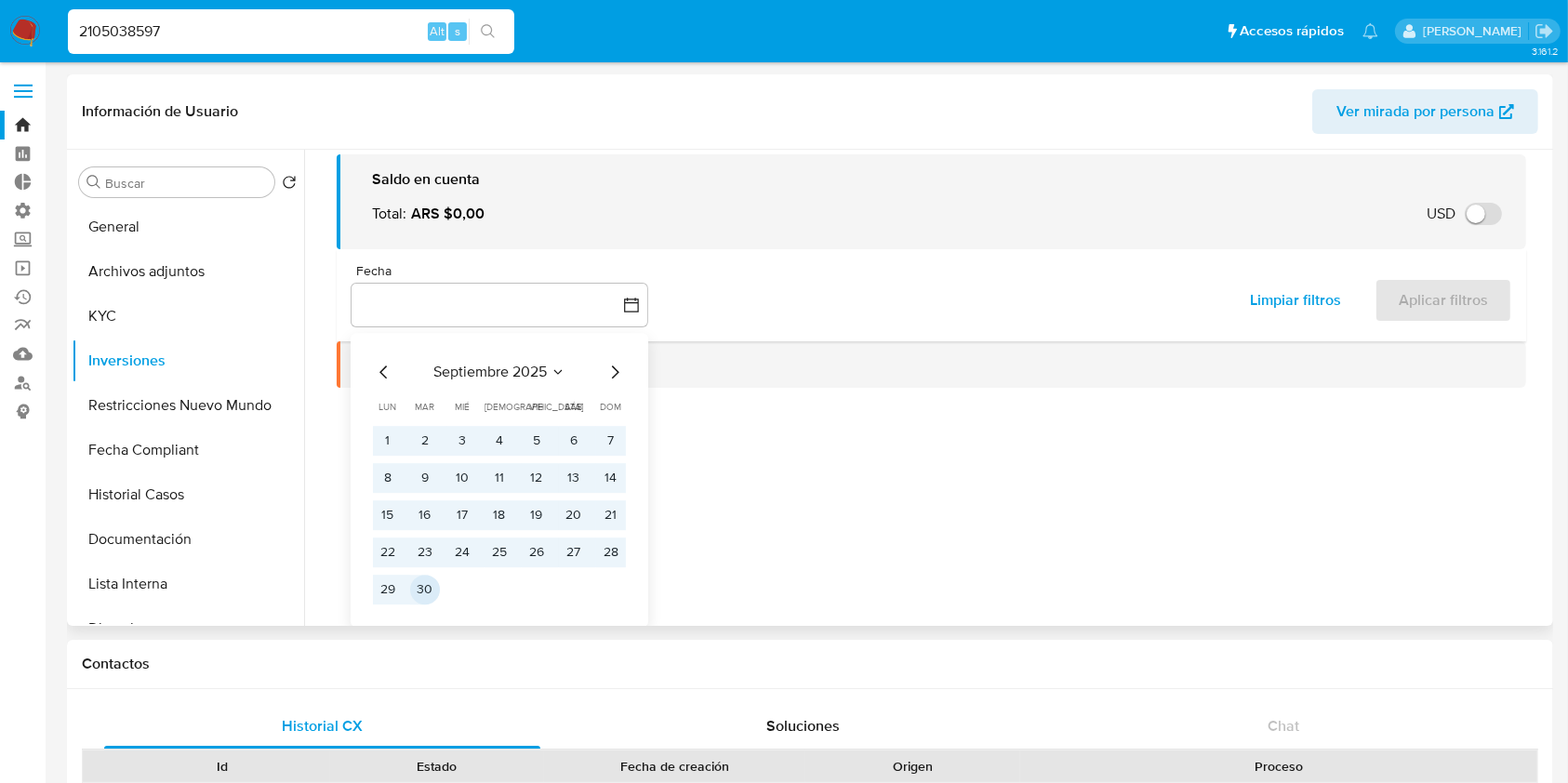
click at [425, 598] on button "30" at bounding box center [425, 589] width 29 height 29
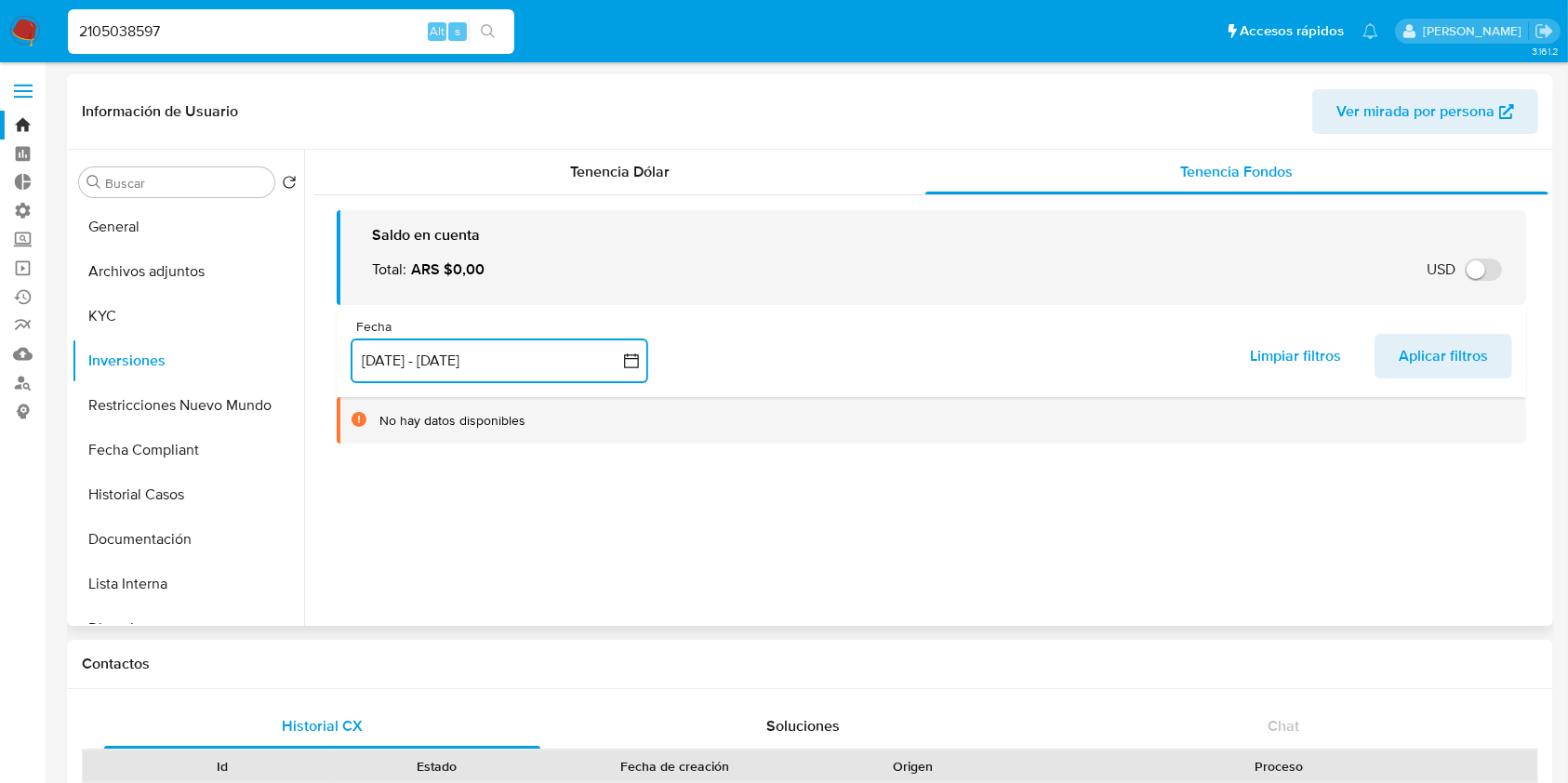
scroll to position [0, 0]
click at [1438, 362] on span "Aplicar filtros" at bounding box center [1443, 355] width 89 height 41
drag, startPoint x: 0, startPoint y: 65, endPoint x: 331, endPoint y: 55, distance: 331.2
paste input "1523023109"
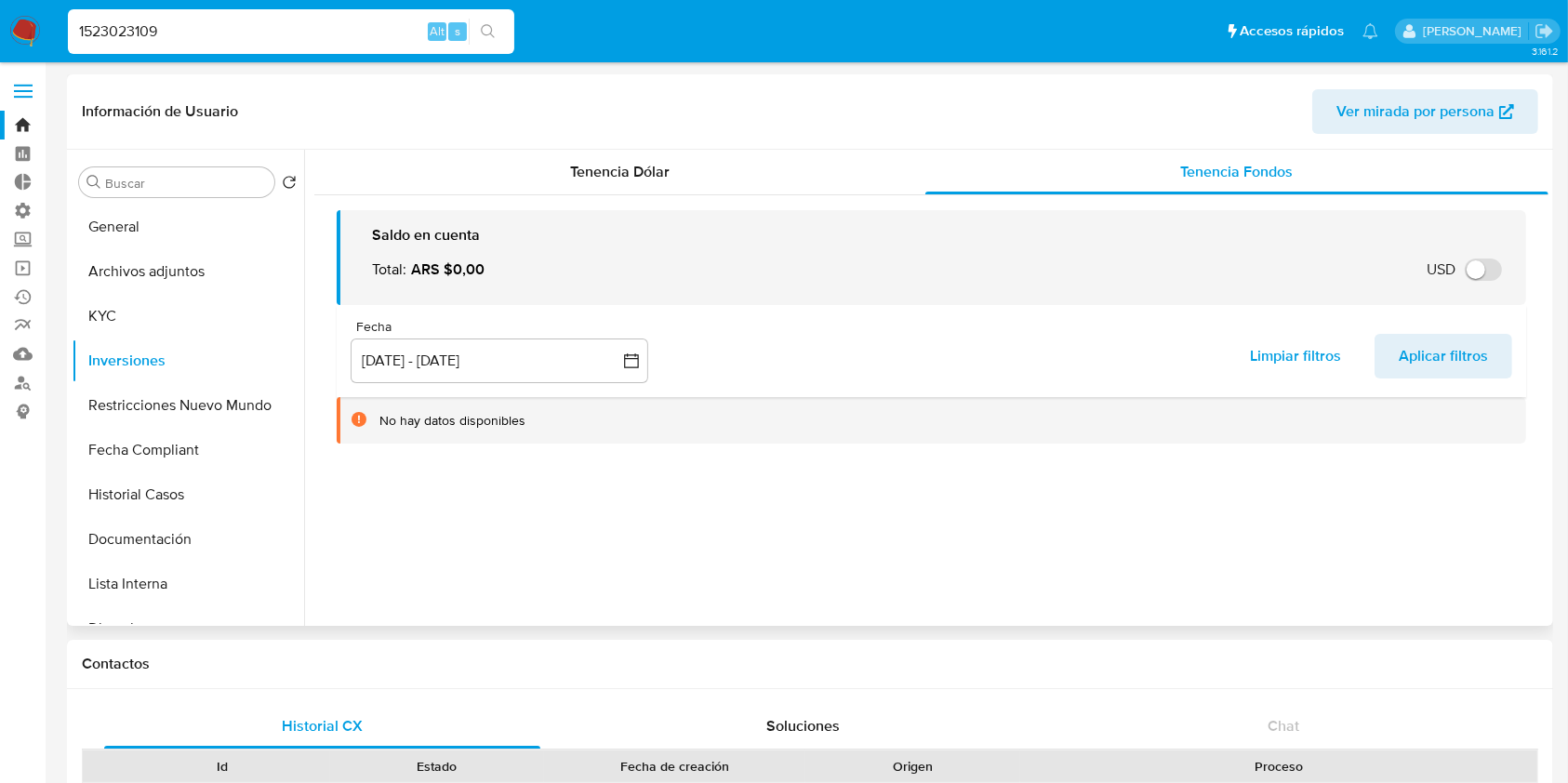
type input "1523023109"
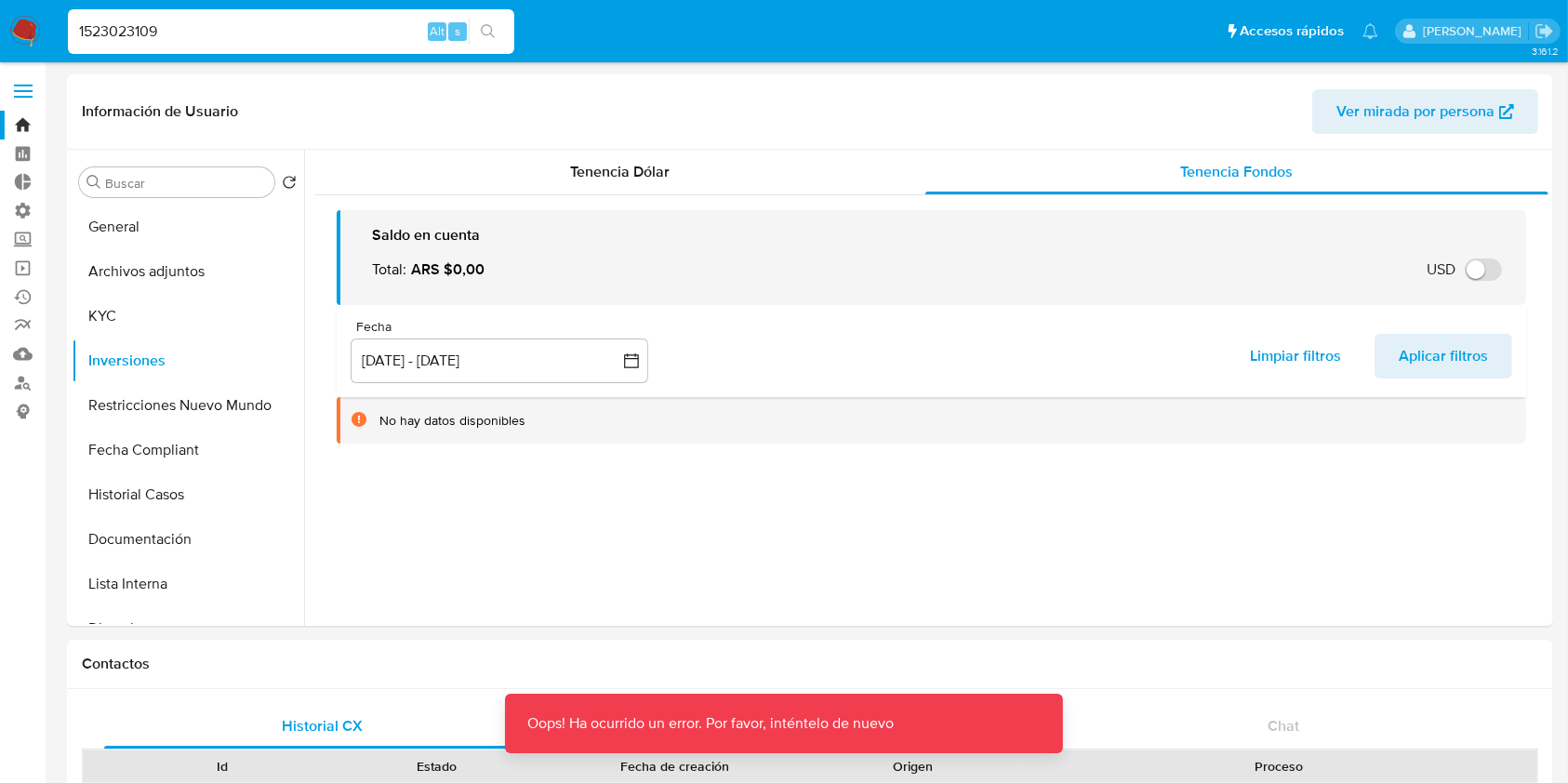
click at [486, 39] on button "search-icon" at bounding box center [487, 31] width 38 height 26
click at [266, 56] on div "1523023109 Alt s" at bounding box center [291, 31] width 447 height 52
click at [268, 26] on input "1523023109" at bounding box center [291, 32] width 447 height 25
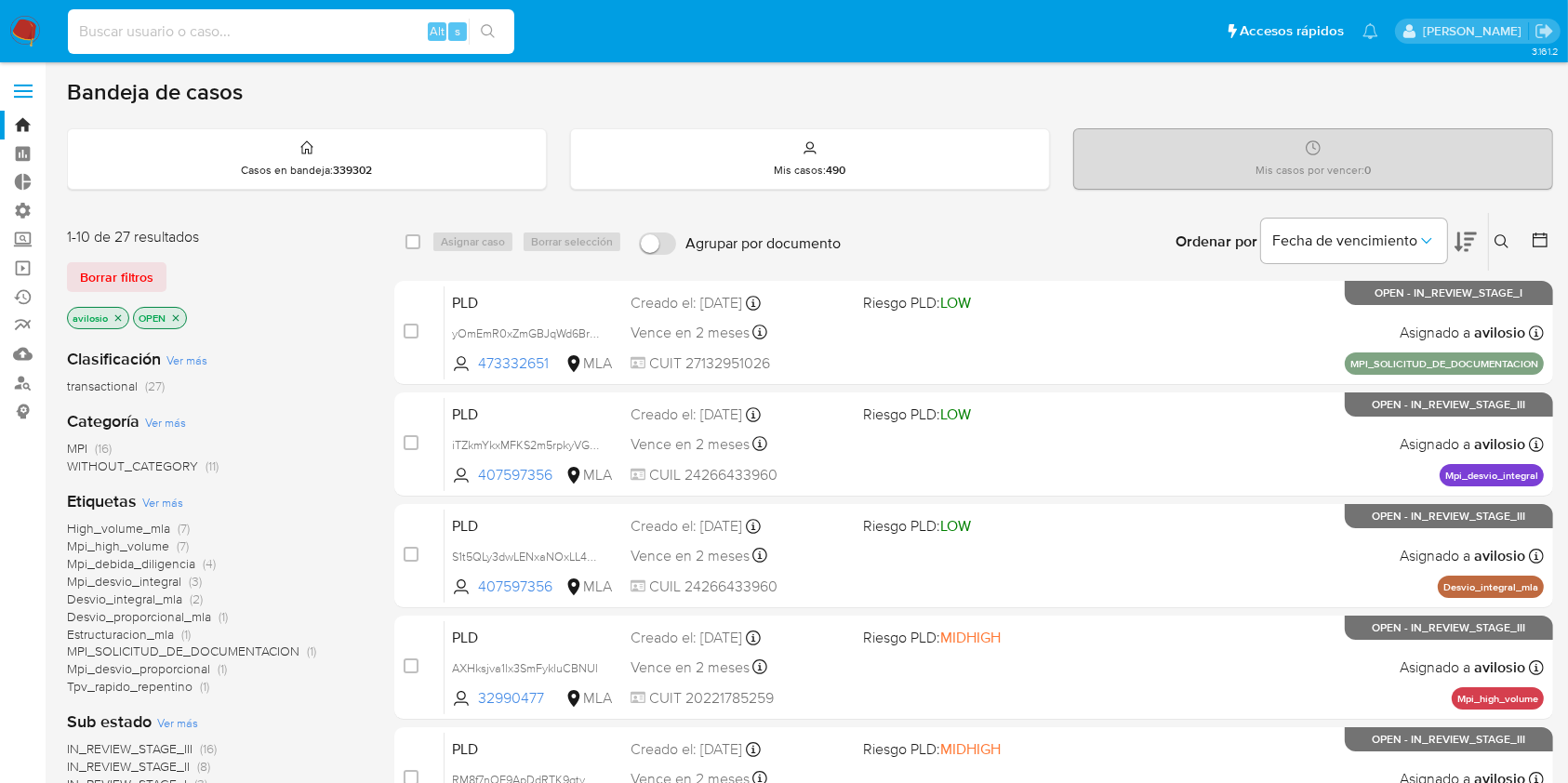
click at [232, 28] on input at bounding box center [291, 32] width 447 height 25
paste input "1523023109"
type input "1523023109"
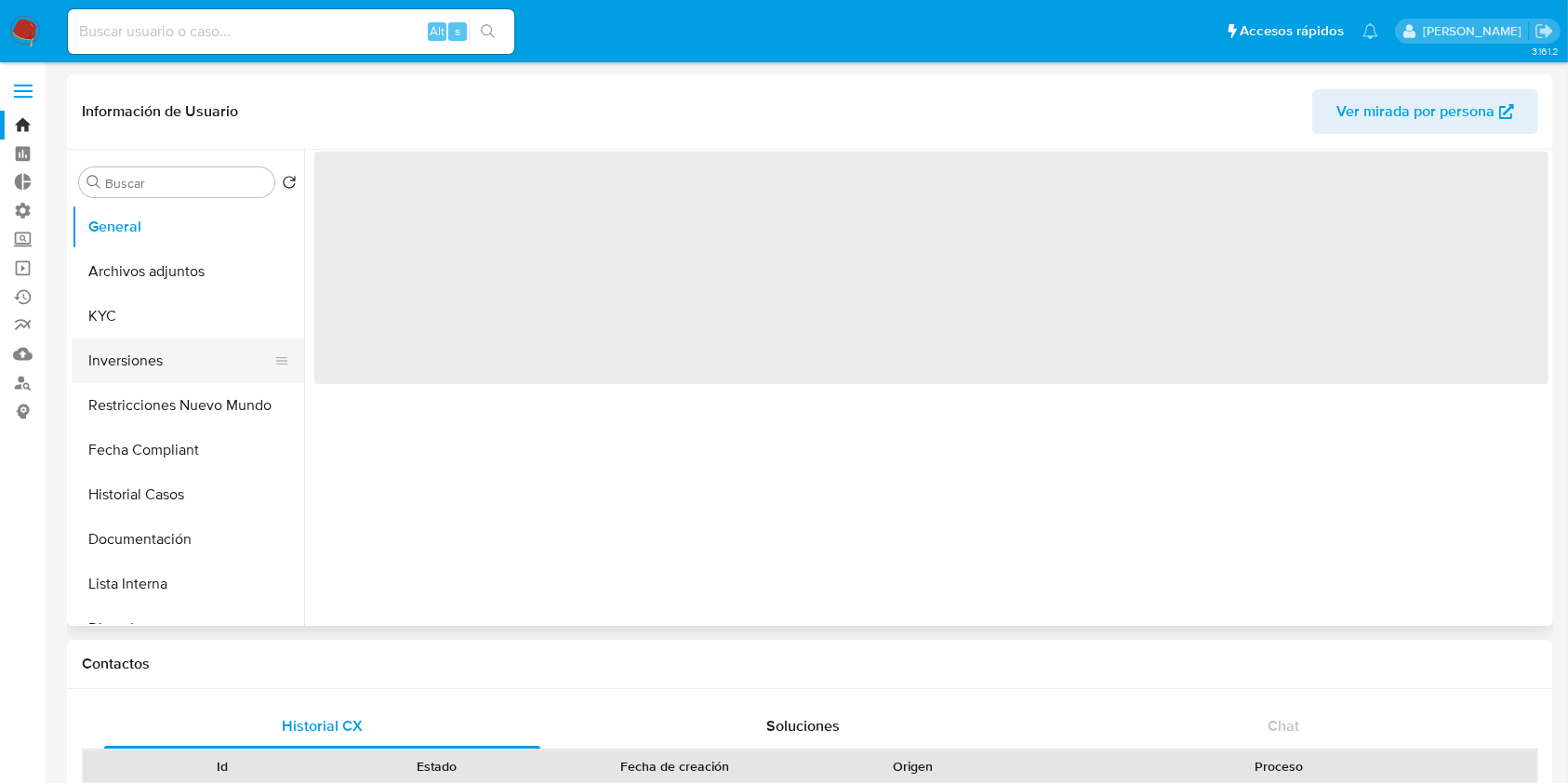
drag, startPoint x: 164, startPoint y: 364, endPoint x: 246, endPoint y: 374, distance: 82.6
click at [164, 364] on button "Inversiones" at bounding box center [181, 360] width 218 height 45
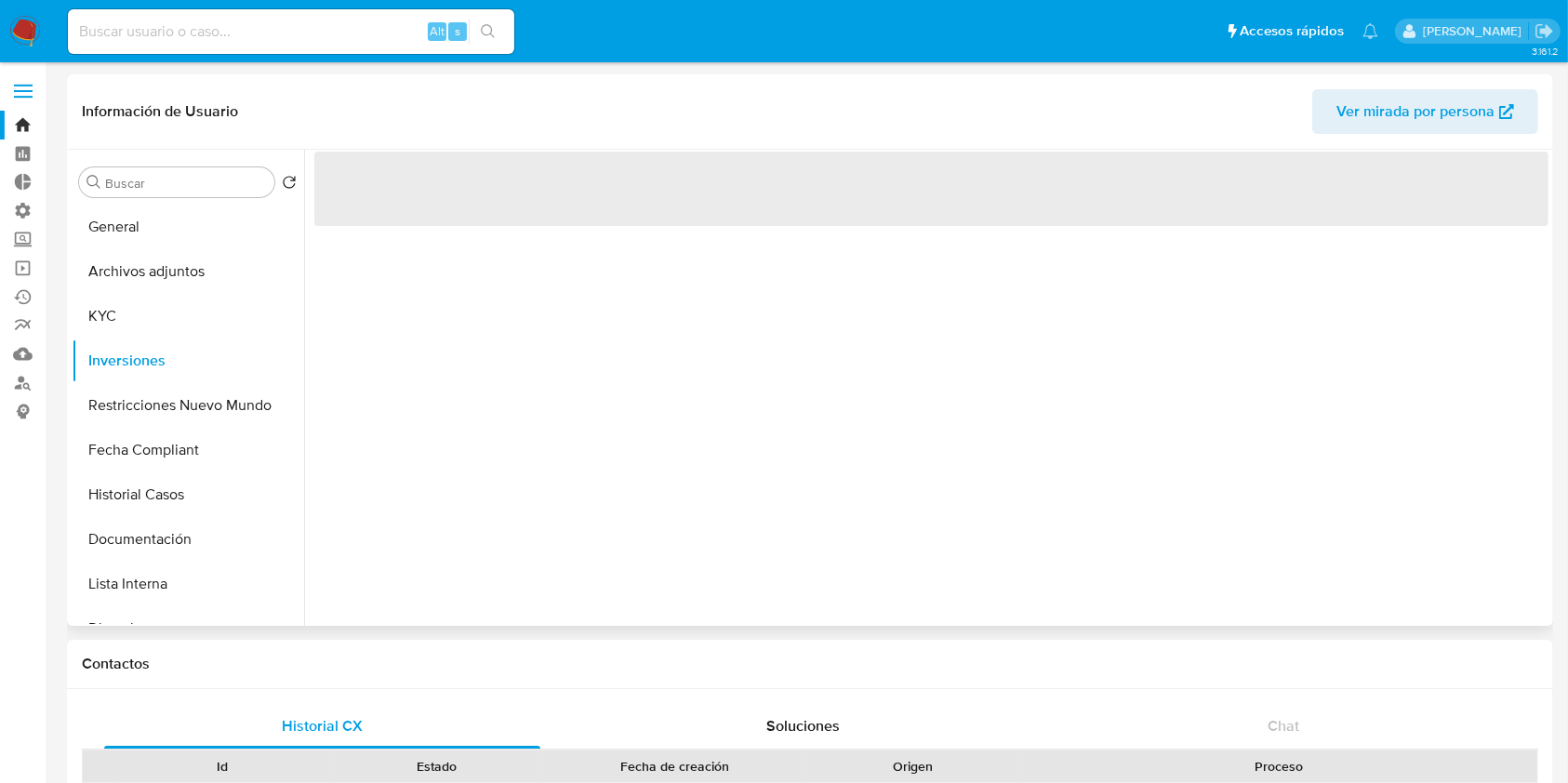
select select "10"
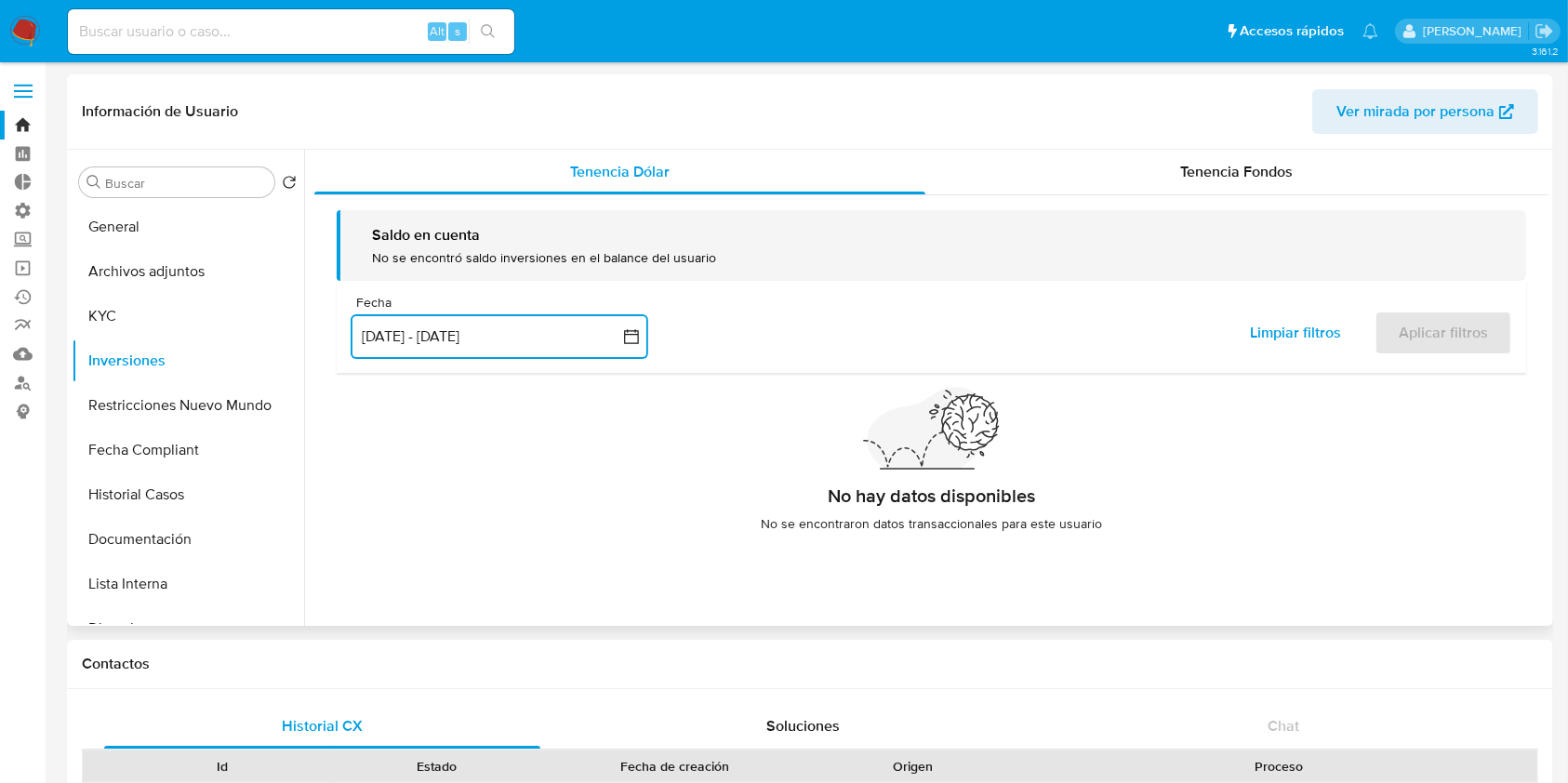
click at [407, 346] on button "[DATE] - [DATE]" at bounding box center [500, 337] width 298 height 45
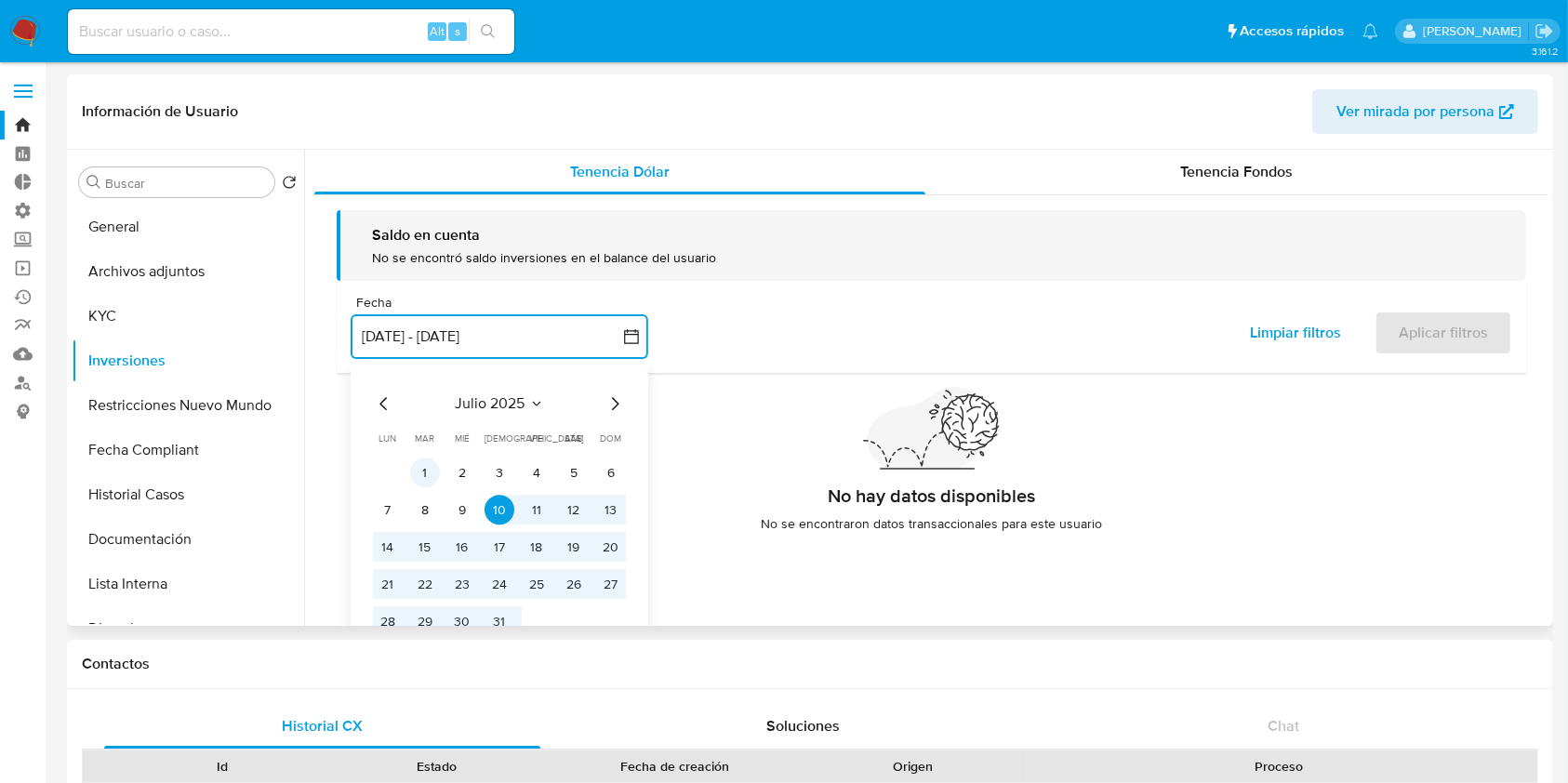
click at [420, 472] on button "1" at bounding box center [425, 473] width 29 height 29
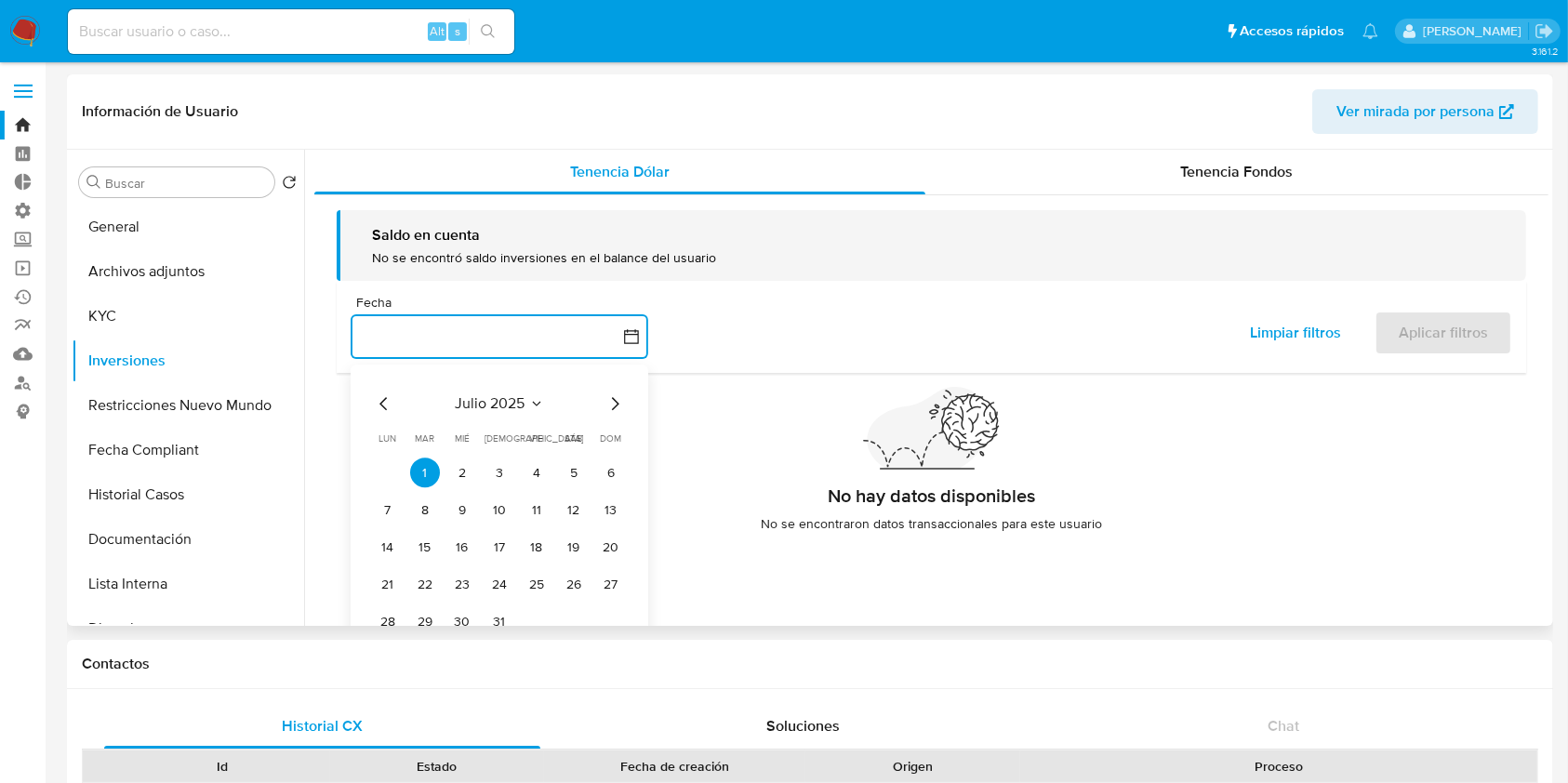
click at [611, 404] on icon "Mes siguiente" at bounding box center [615, 405] width 23 height 23
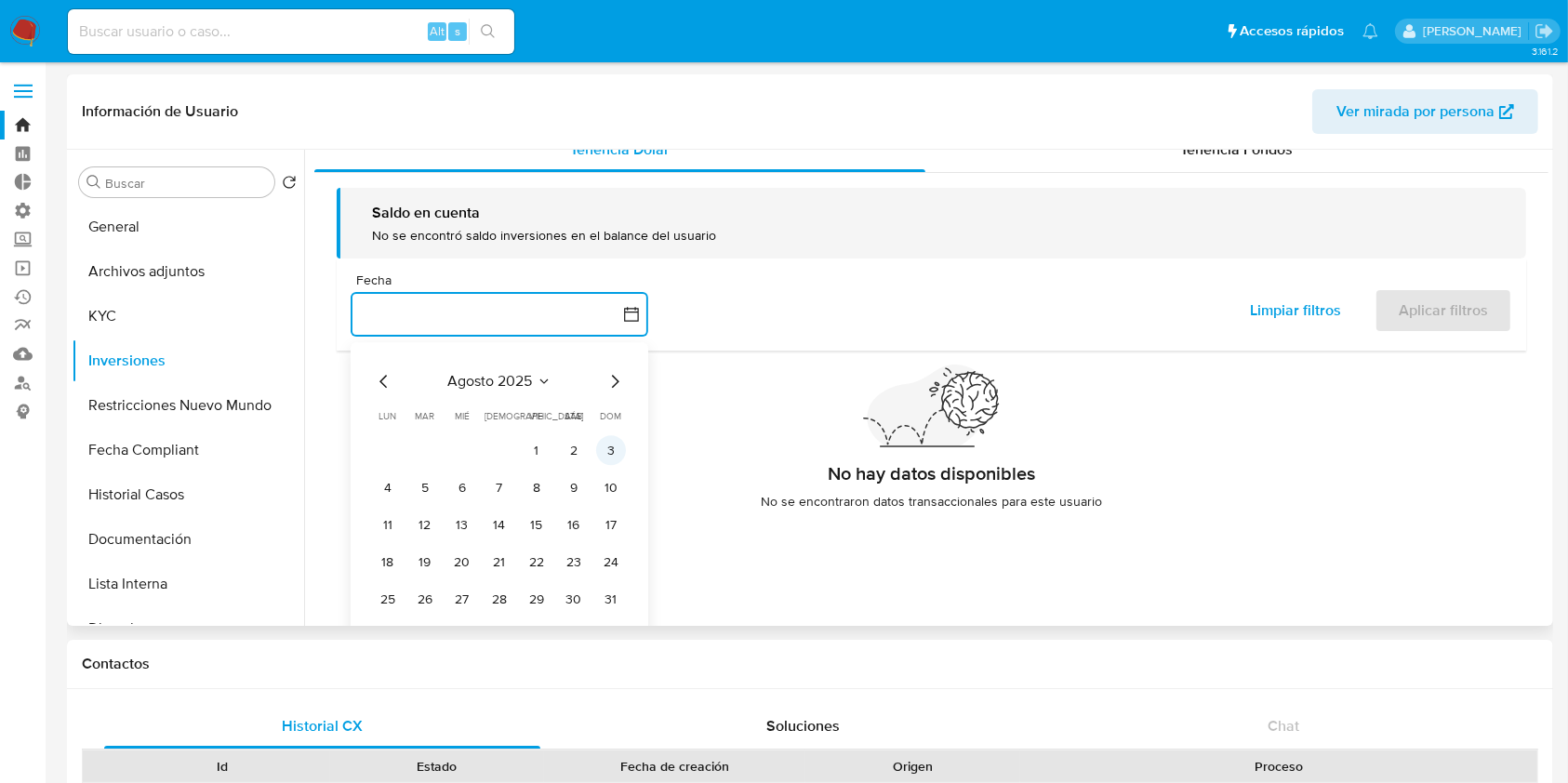
scroll to position [32, 0]
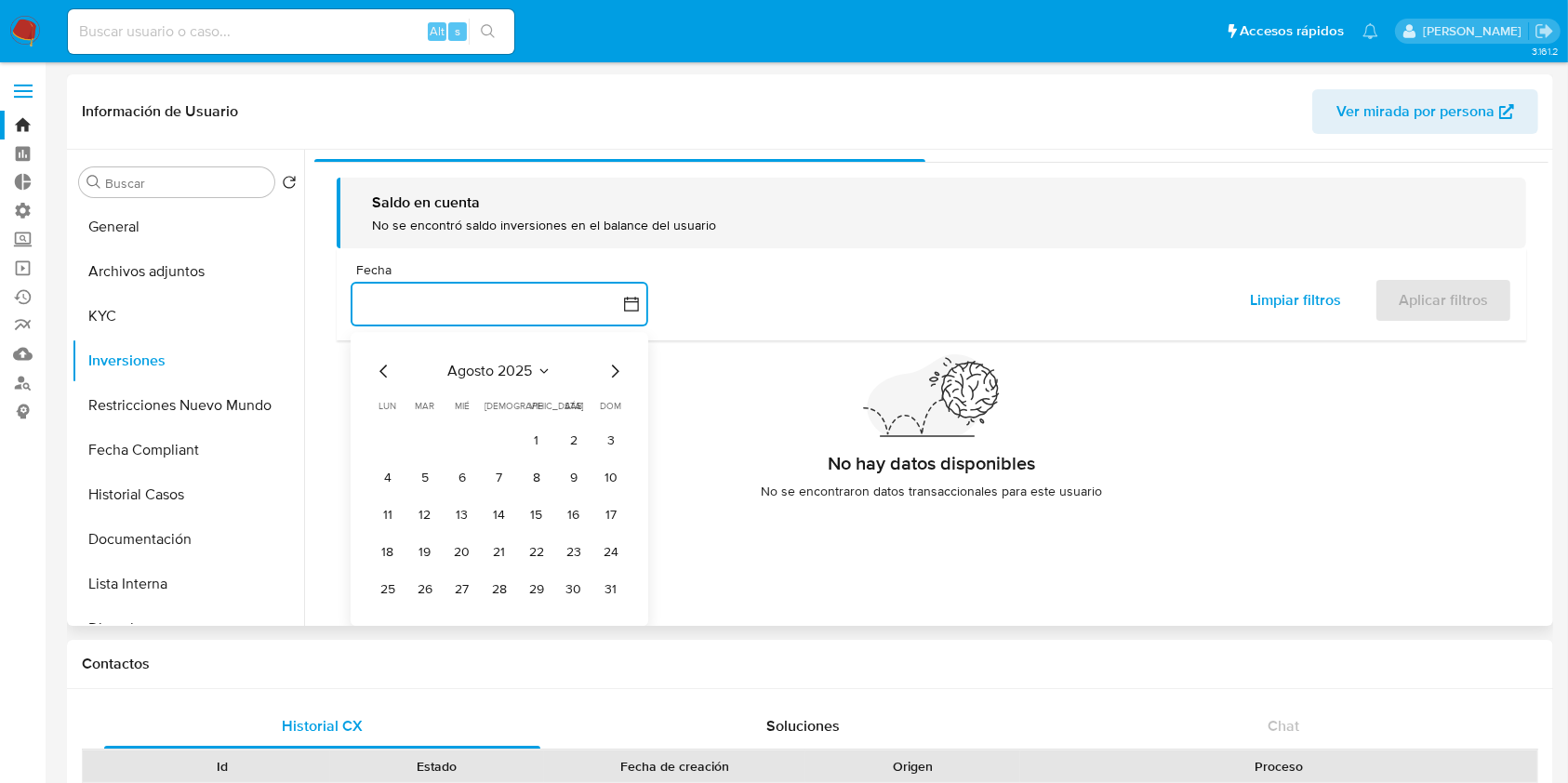
click at [606, 363] on icon "Mes siguiente" at bounding box center [615, 373] width 23 height 23
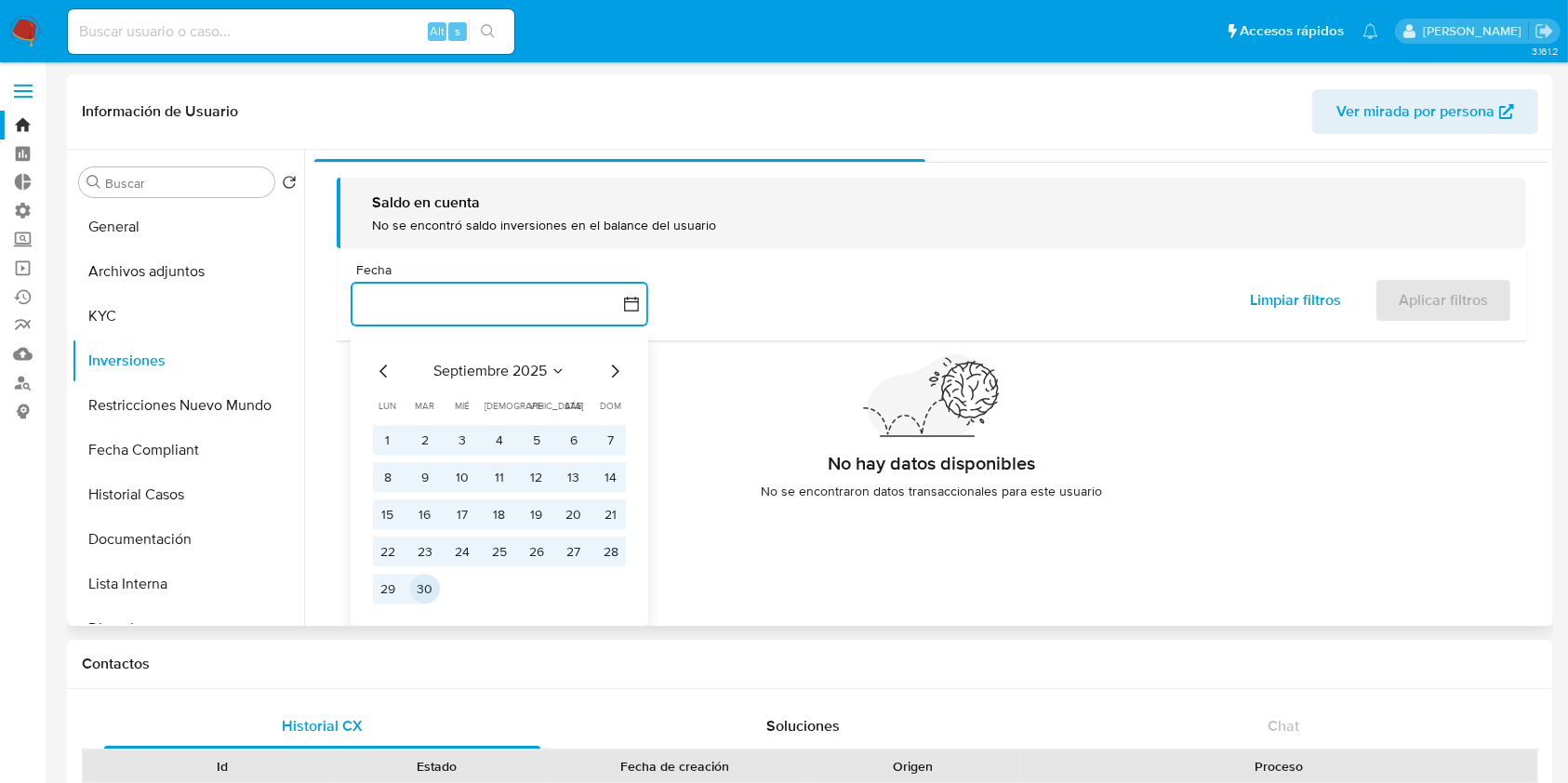
click at [422, 598] on button "30" at bounding box center [425, 589] width 29 height 29
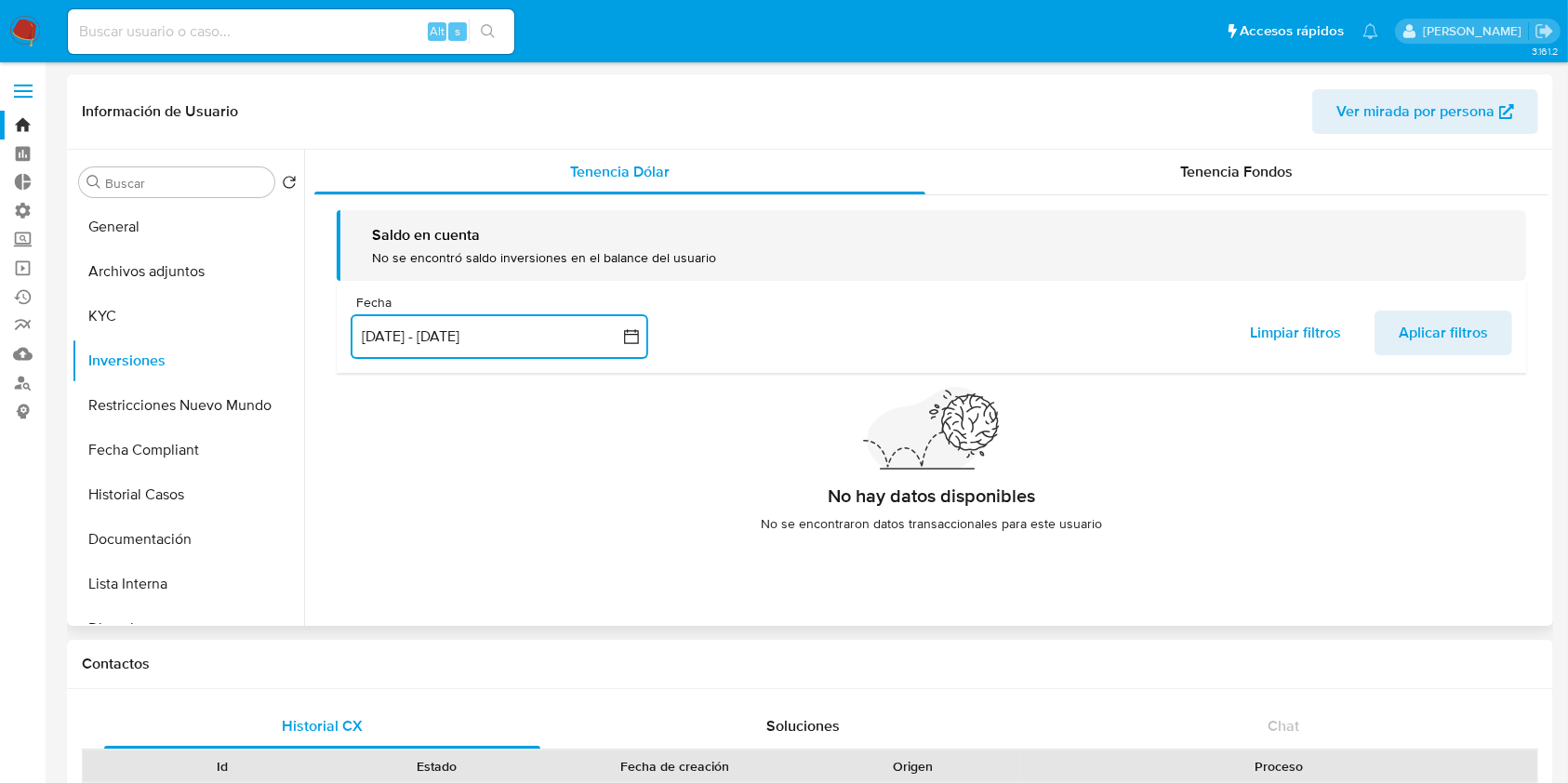
scroll to position [0, 0]
click at [1417, 330] on span "Aplicar filtros" at bounding box center [1443, 333] width 89 height 41
click at [1223, 168] on span "Tenencia Fondos" at bounding box center [1236, 172] width 113 height 22
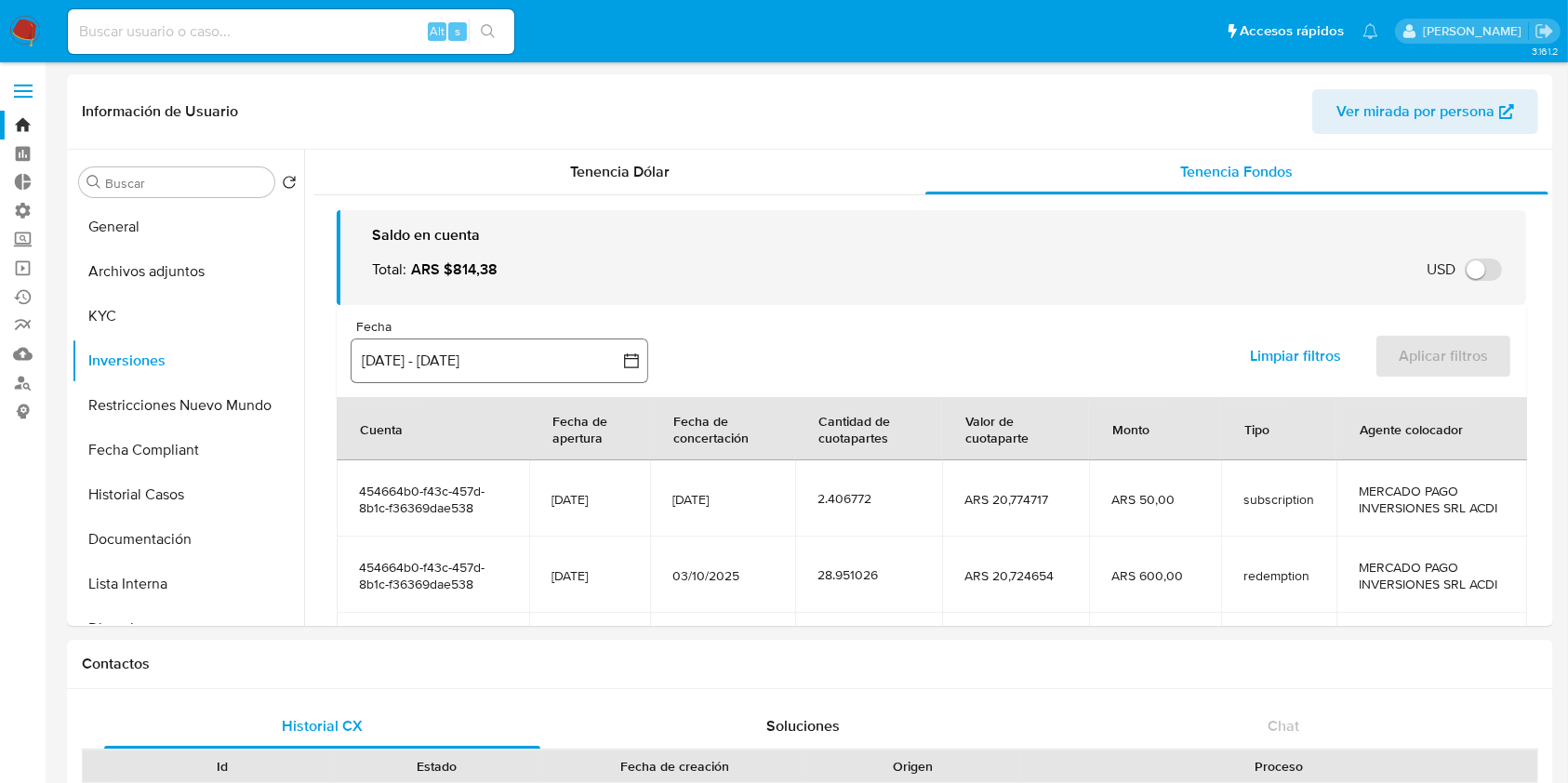
click at [447, 371] on button "[DATE] - [DATE]" at bounding box center [500, 360] width 298 height 45
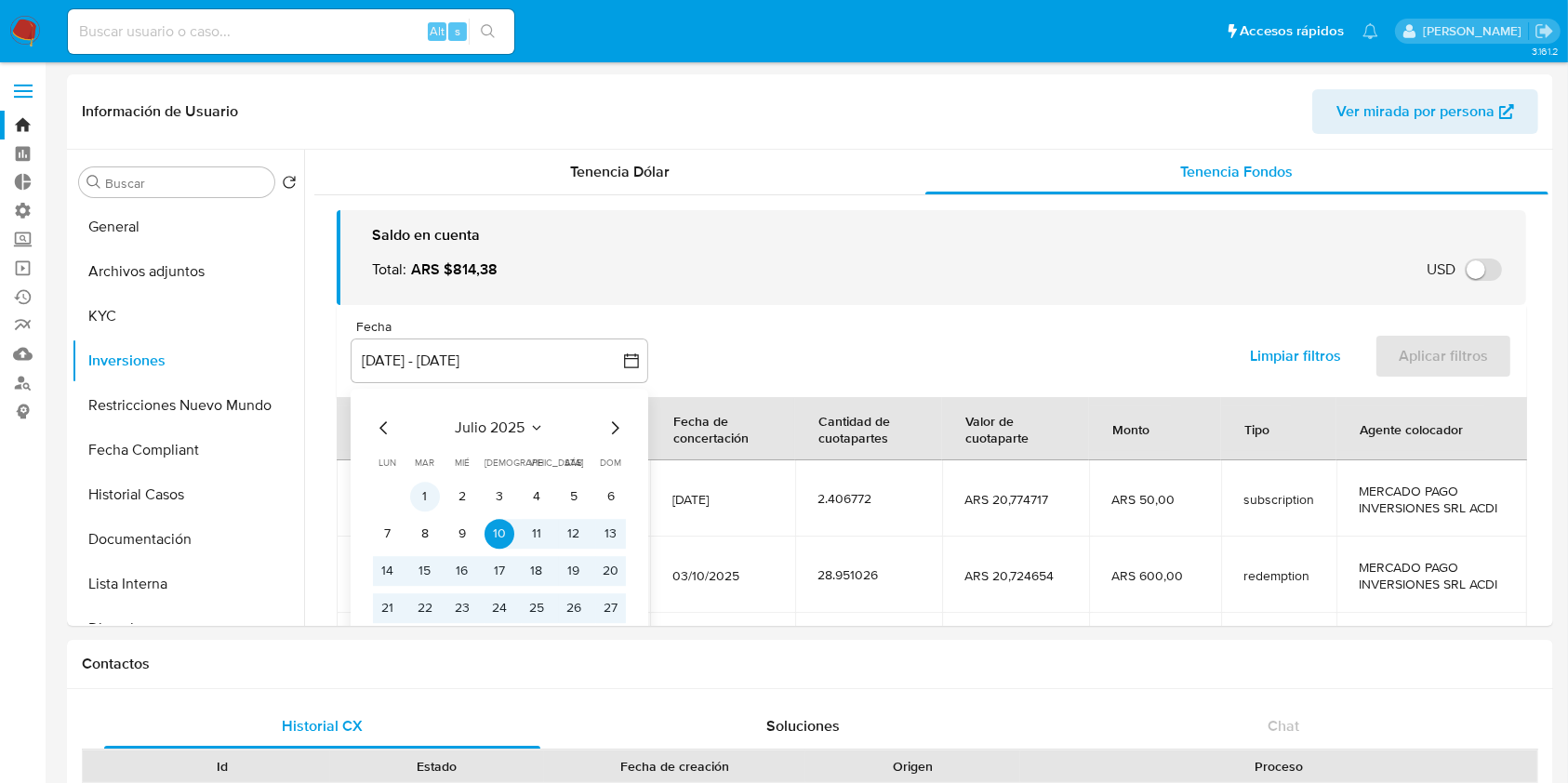
click at [421, 493] on button "1" at bounding box center [425, 496] width 29 height 29
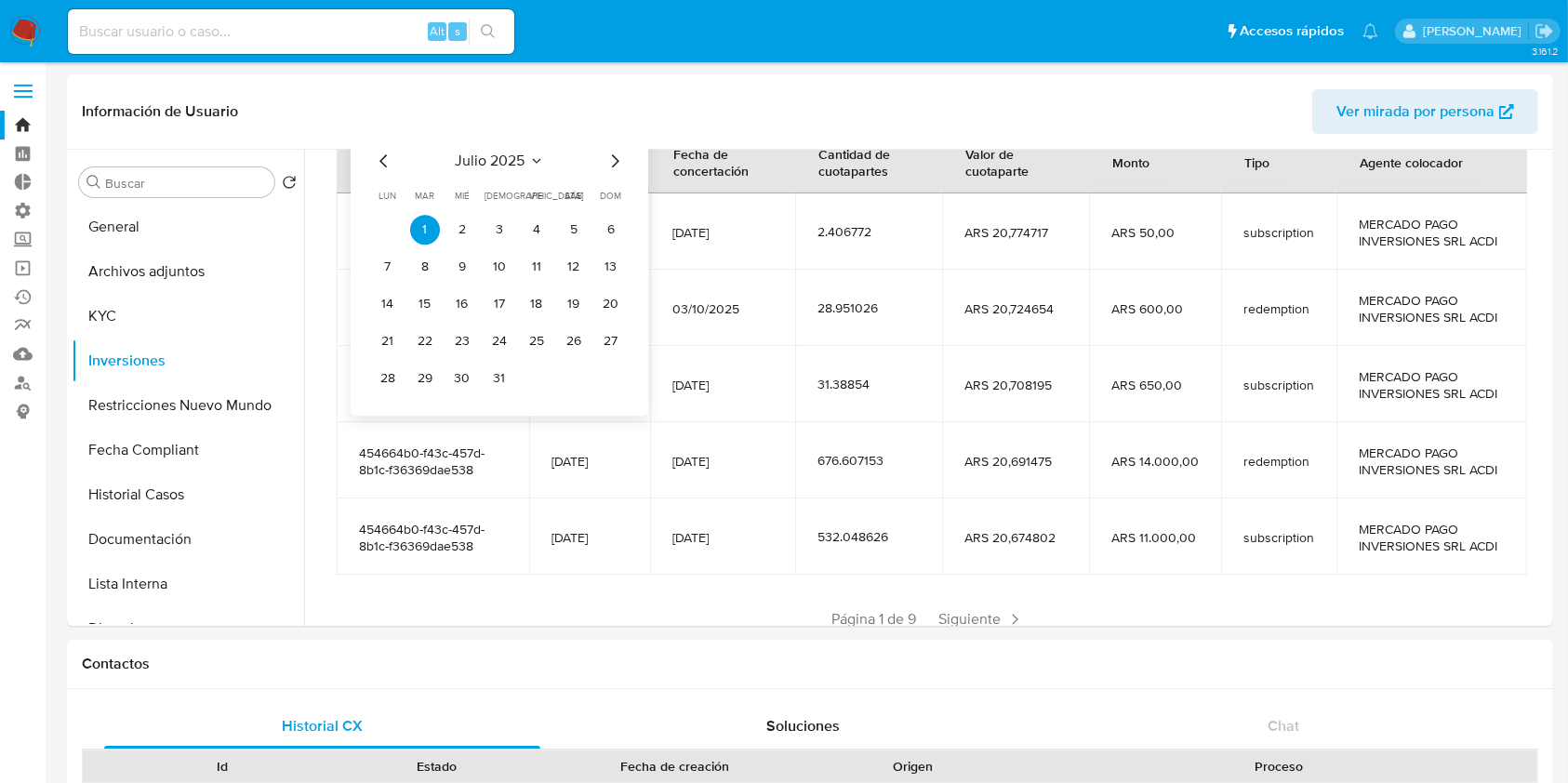
scroll to position [81, 0]
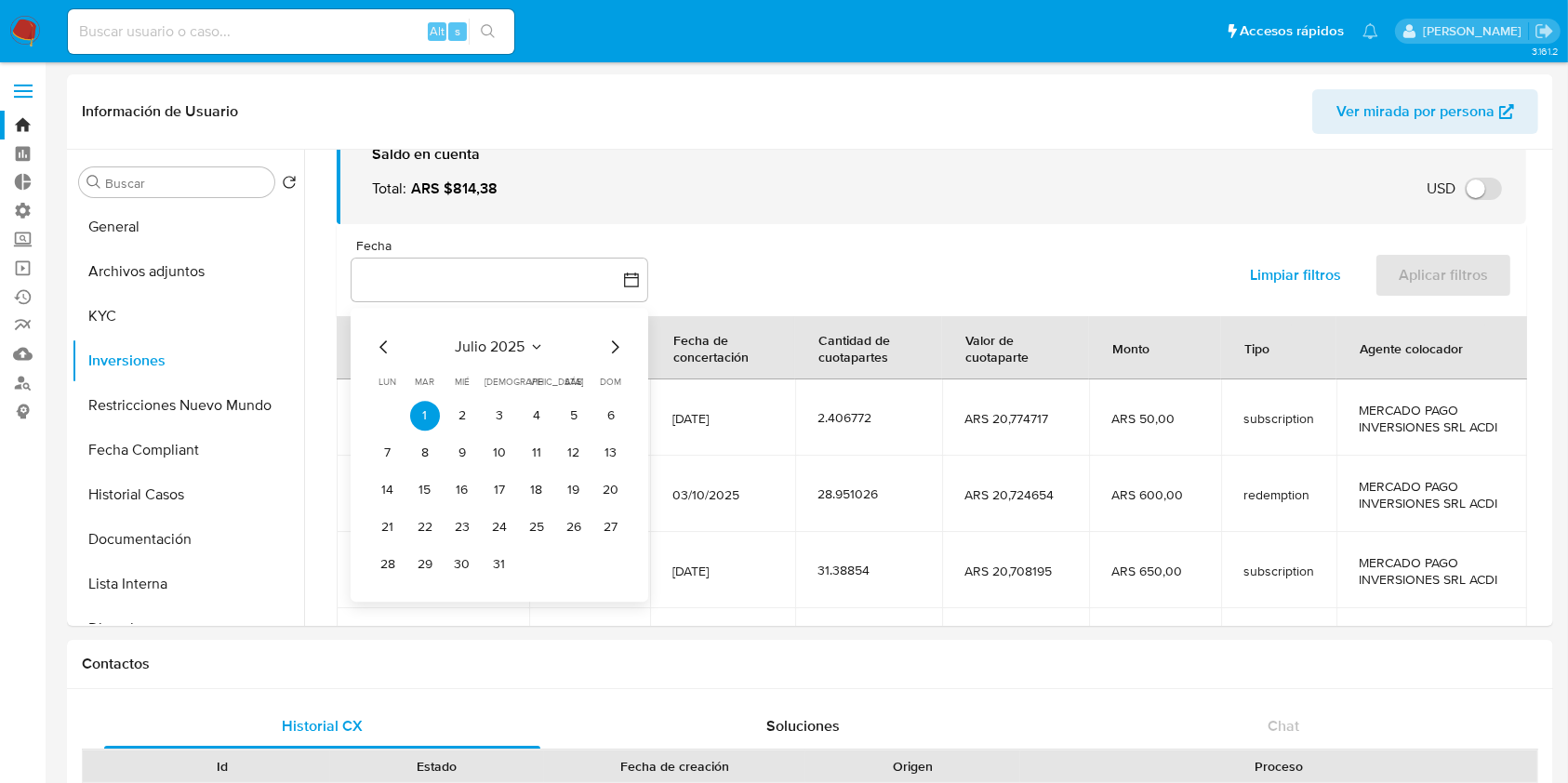
click at [613, 352] on icon "Mes siguiente" at bounding box center [615, 347] width 23 height 23
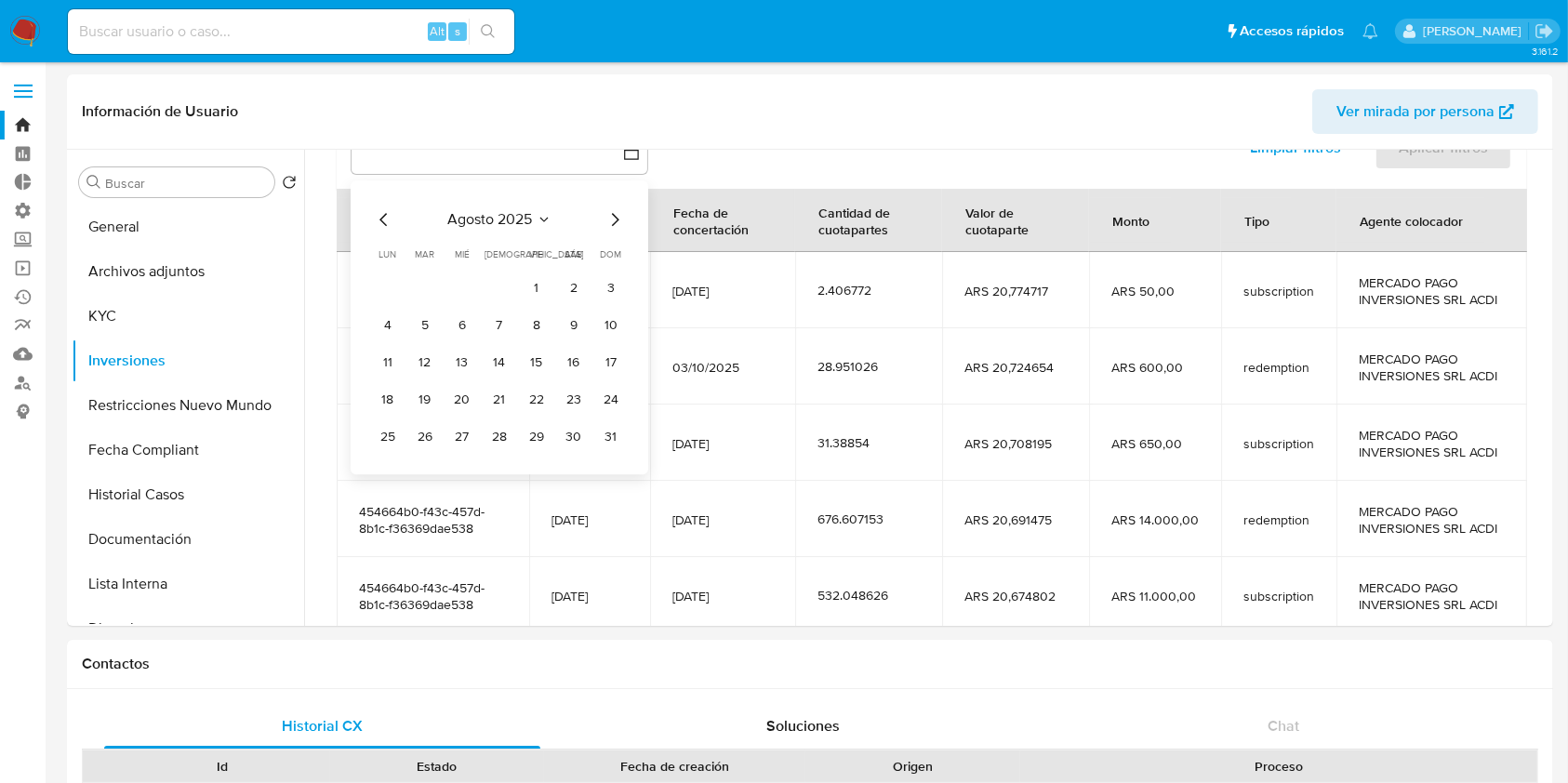
scroll to position [328, 0]
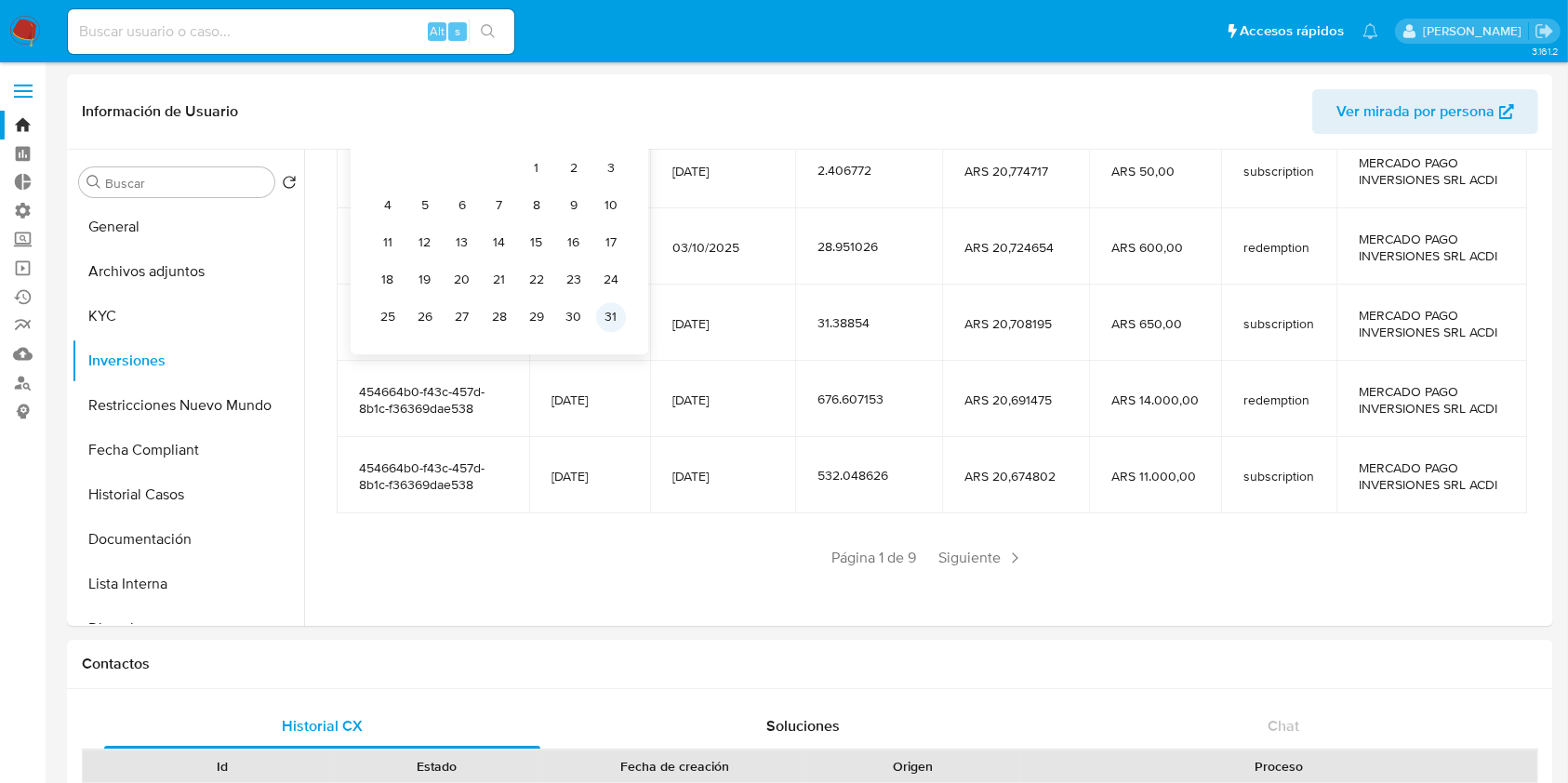
click at [616, 323] on button "31" at bounding box center [611, 317] width 29 height 29
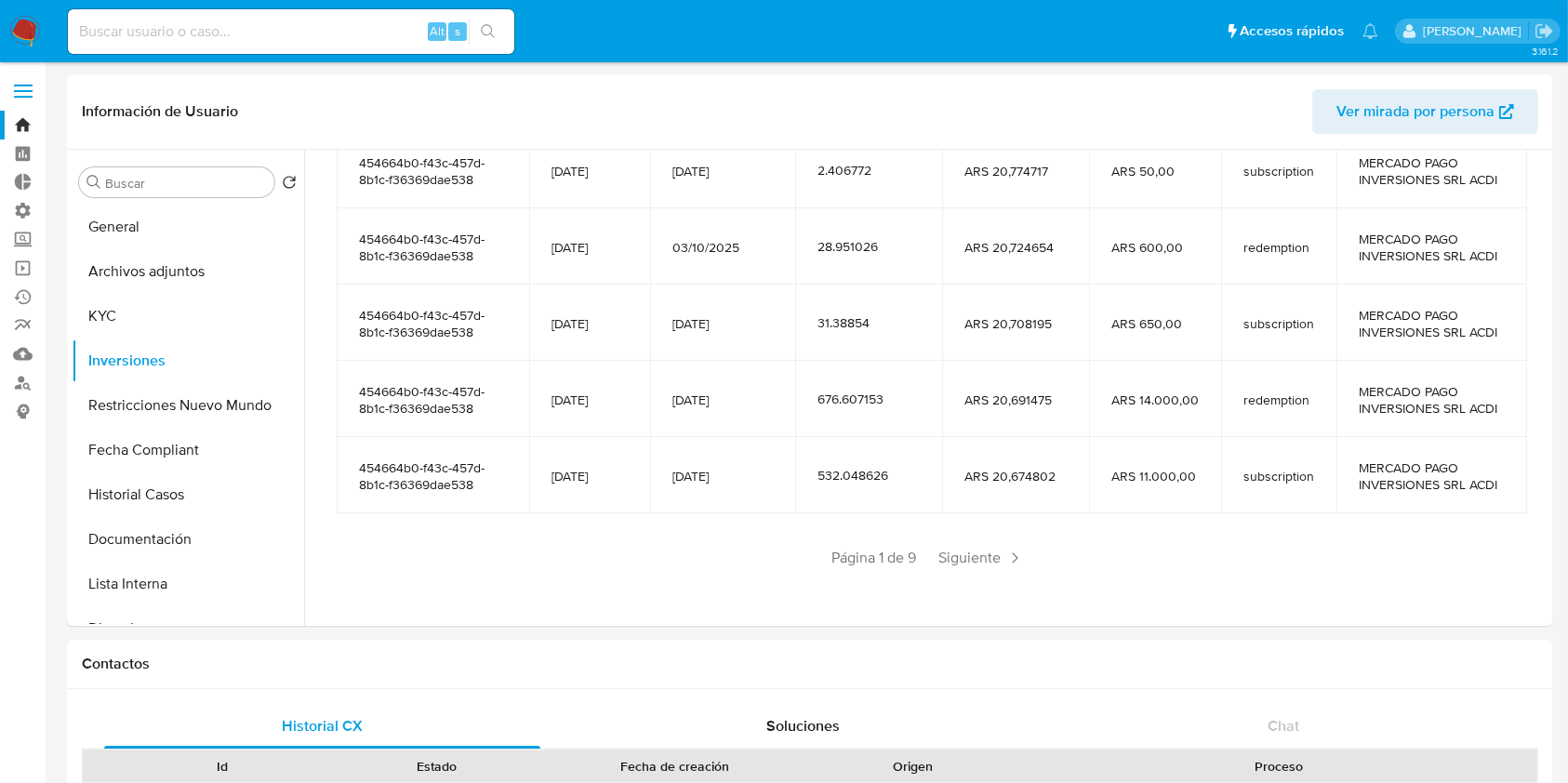
scroll to position [0, 0]
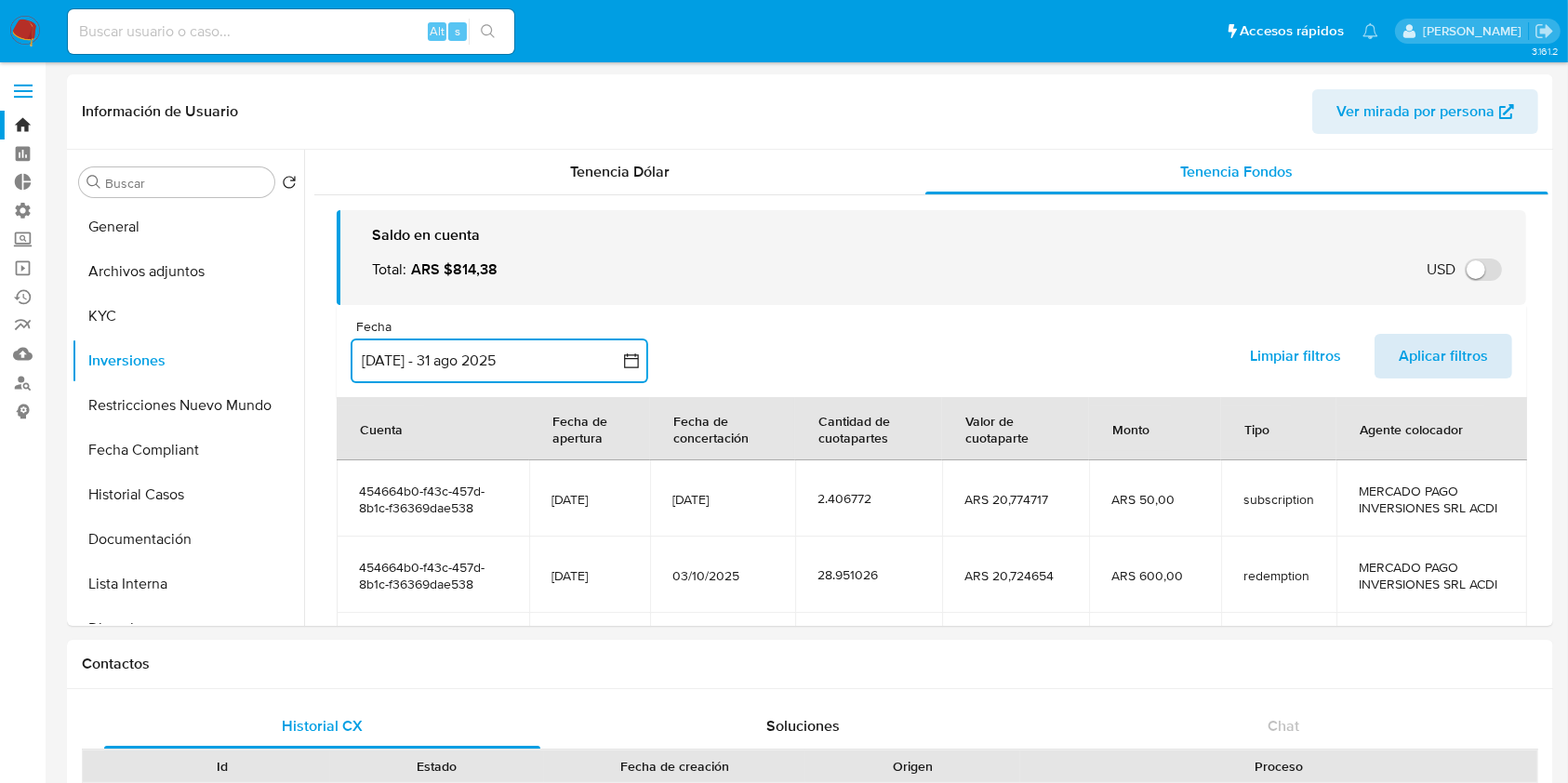
click at [1431, 371] on span "Aplicar filtros" at bounding box center [1443, 355] width 89 height 41
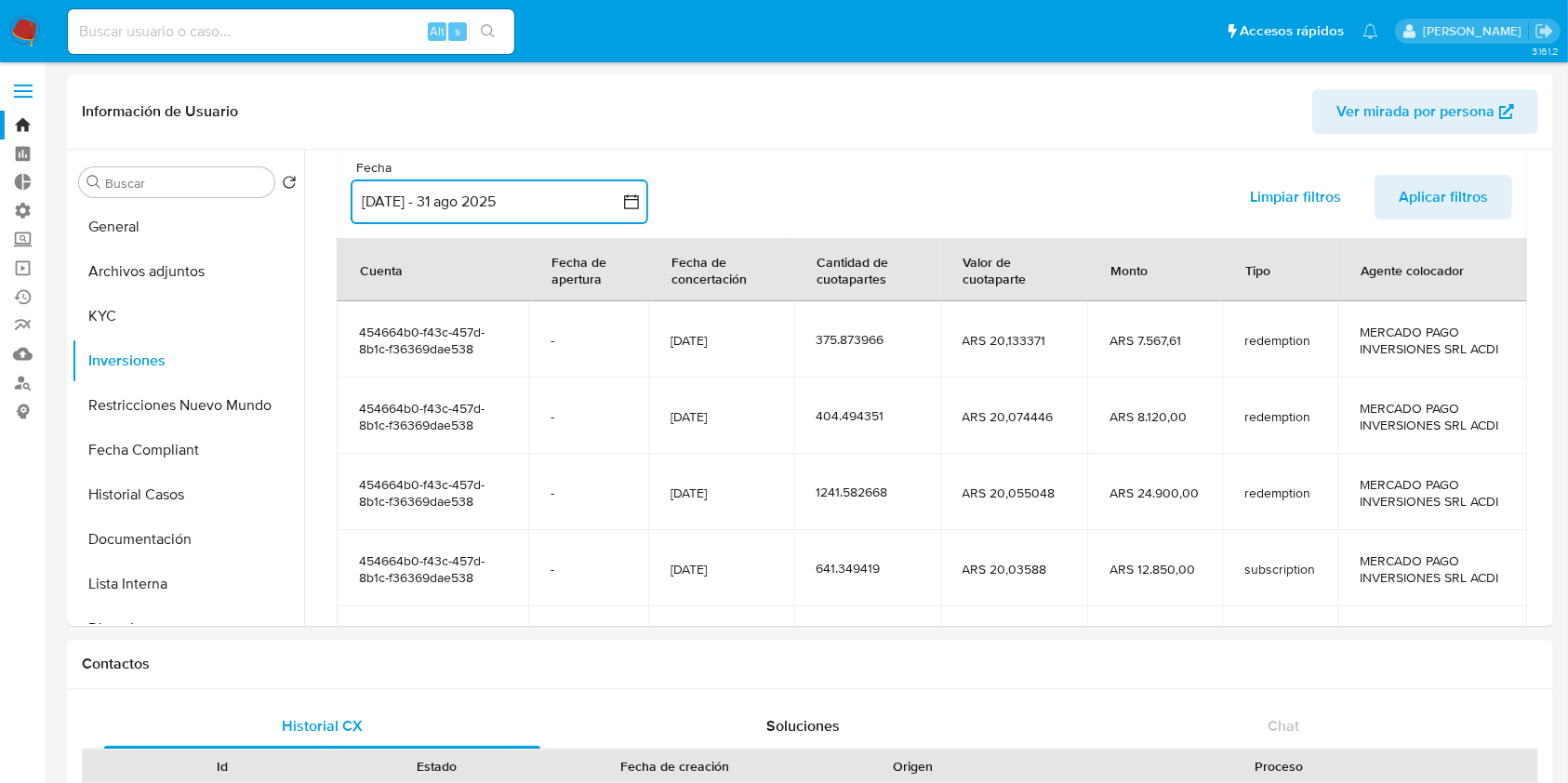
scroll to position [328, 0]
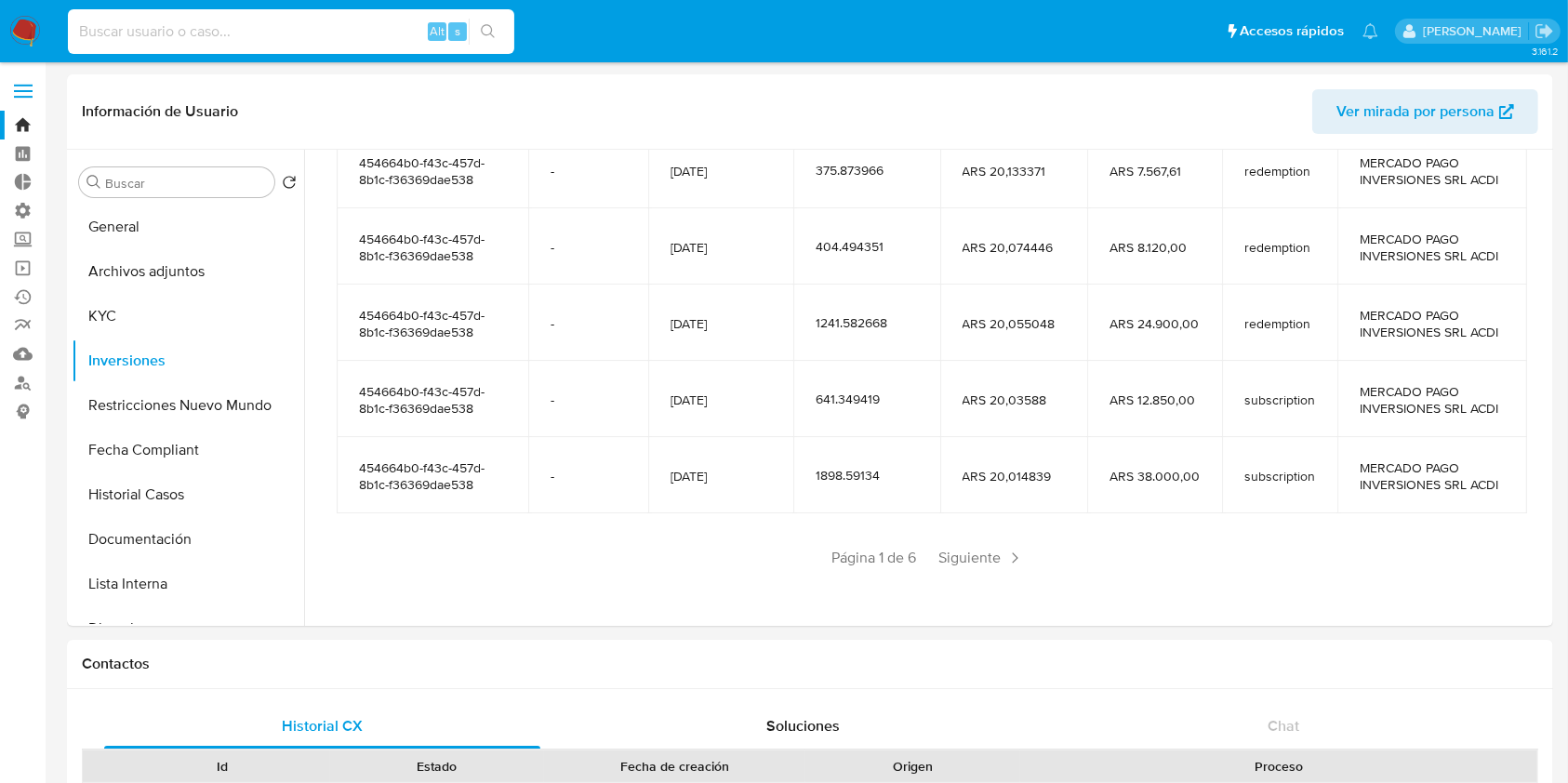
click at [223, 30] on input at bounding box center [291, 32] width 447 height 25
paste input "1494653326"
type input "1494653326"
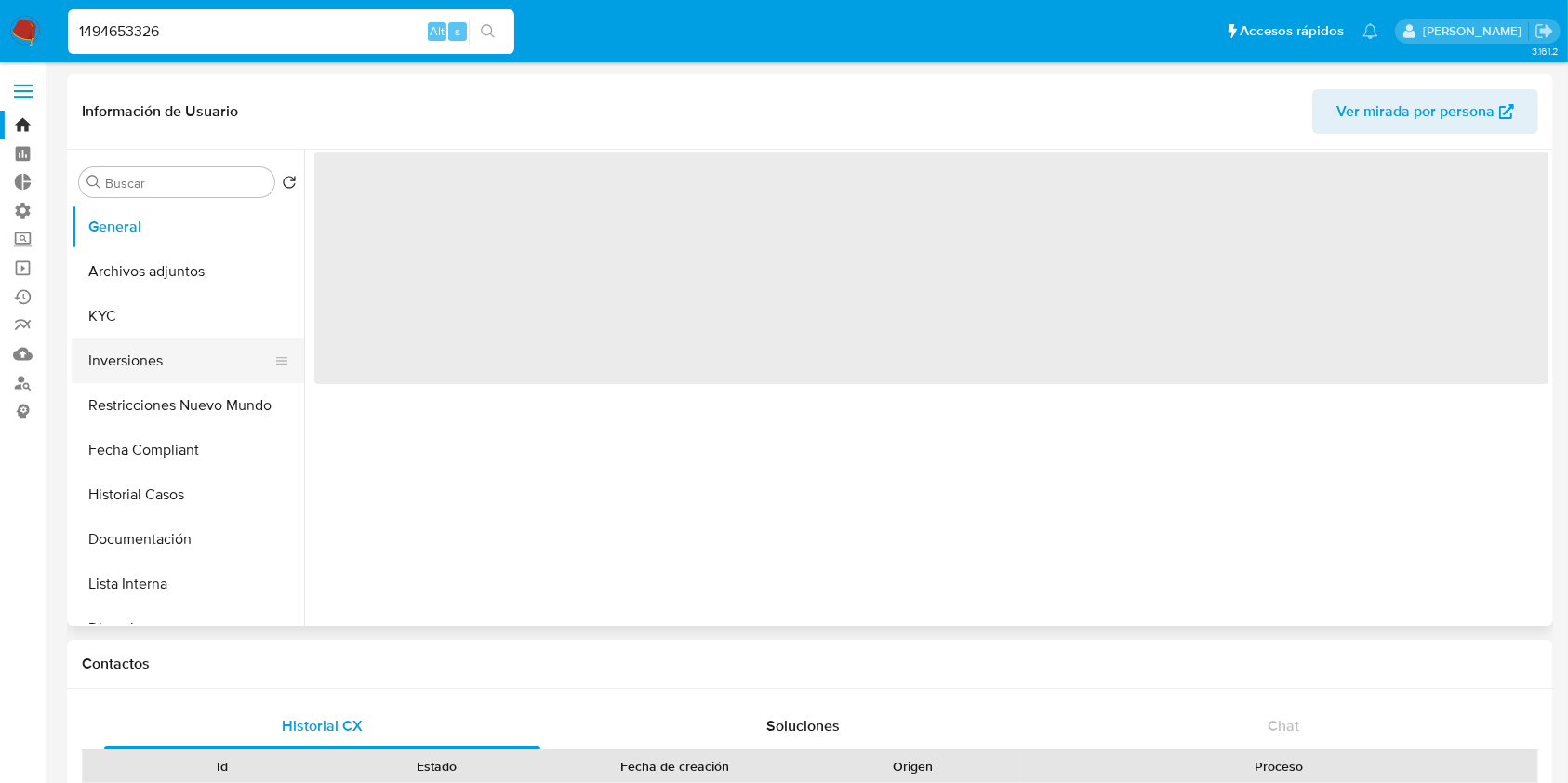
click at [163, 366] on button "Inversiones" at bounding box center [181, 360] width 218 height 45
select select "10"
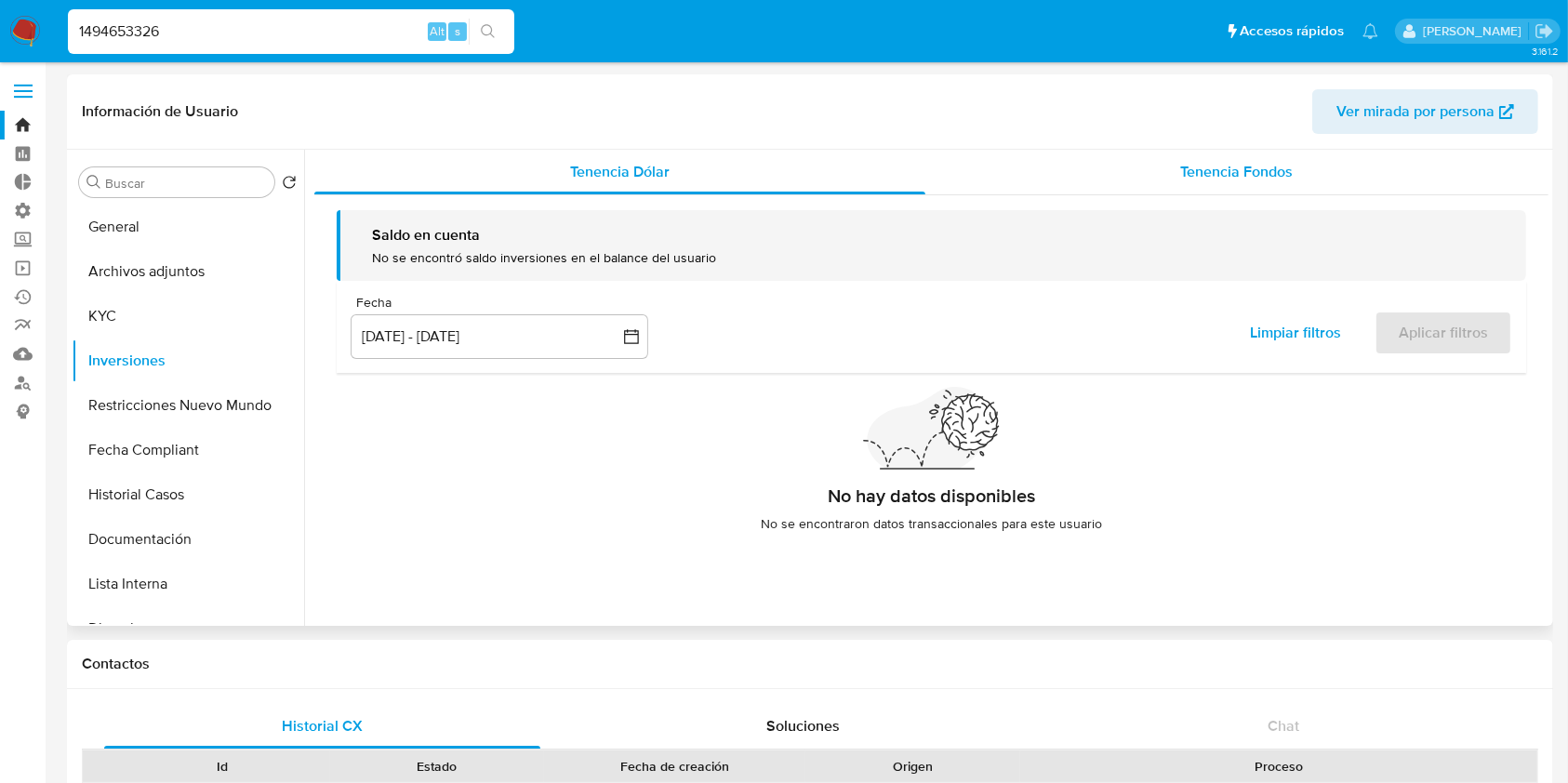
click at [1320, 176] on div "Tenencia Fondos" at bounding box center [1237, 172] width 624 height 45
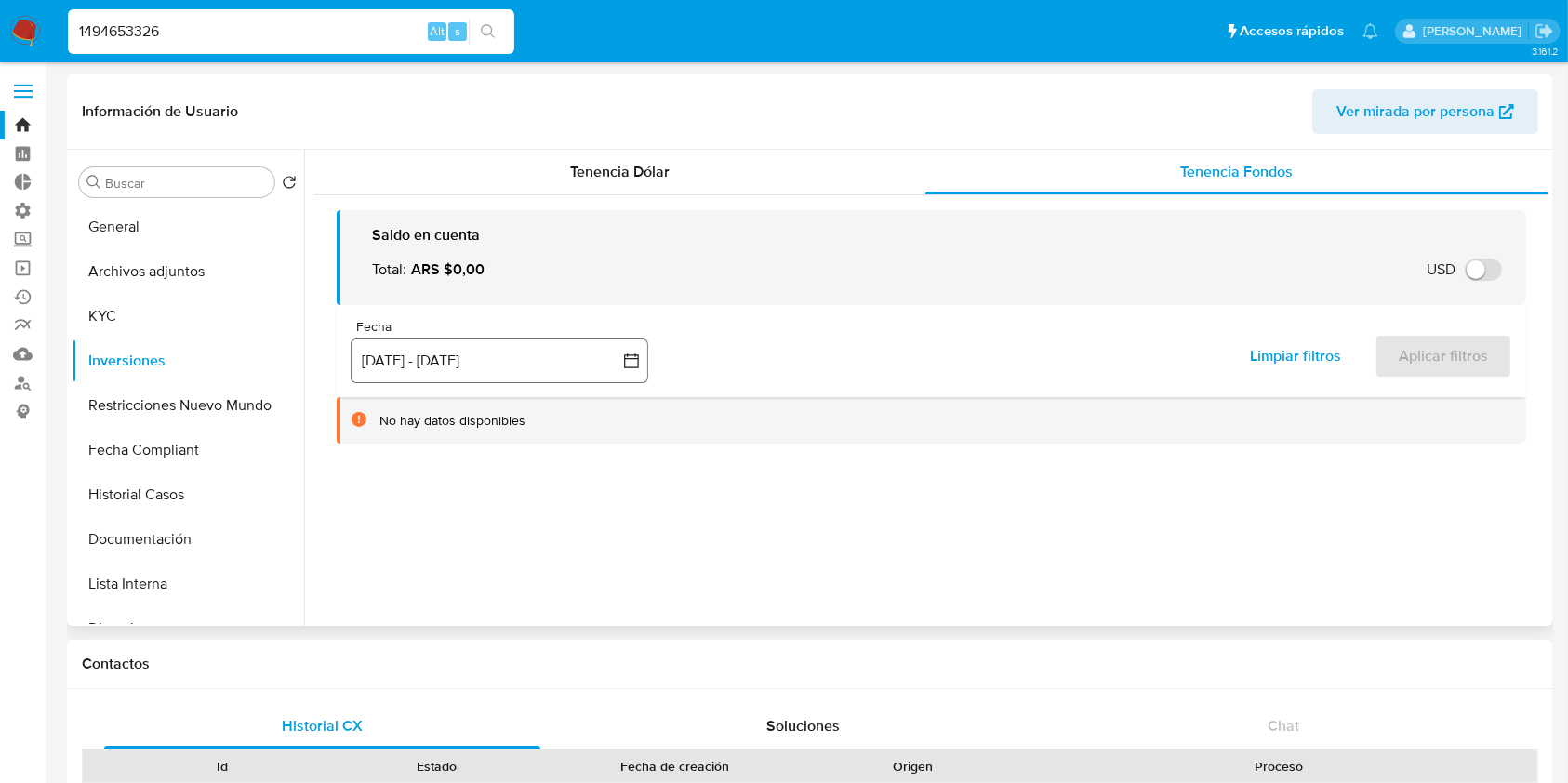
click at [450, 375] on button "[DATE] - [DATE]" at bounding box center [500, 360] width 298 height 45
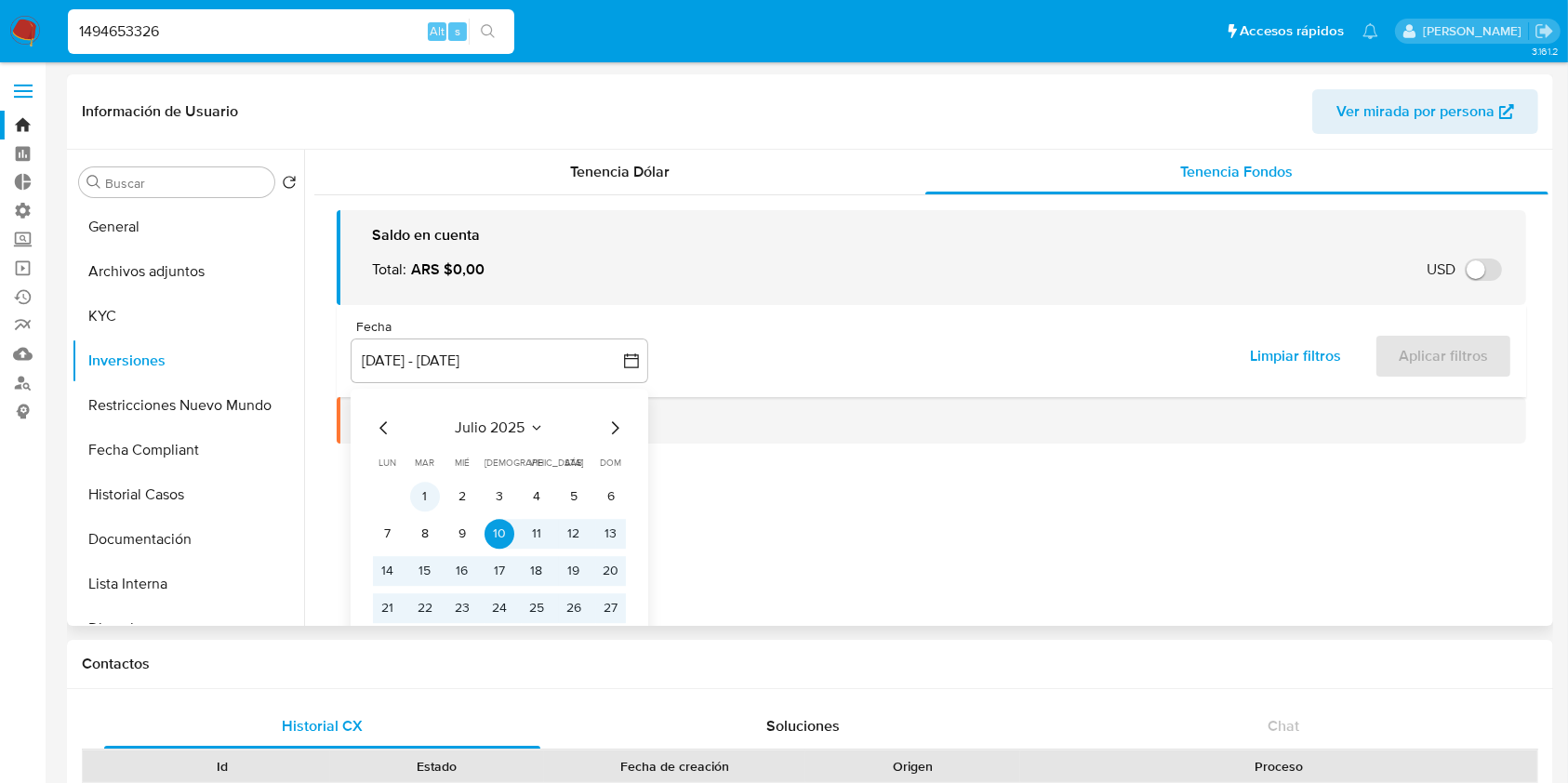
click at [432, 501] on button "1" at bounding box center [425, 496] width 29 height 29
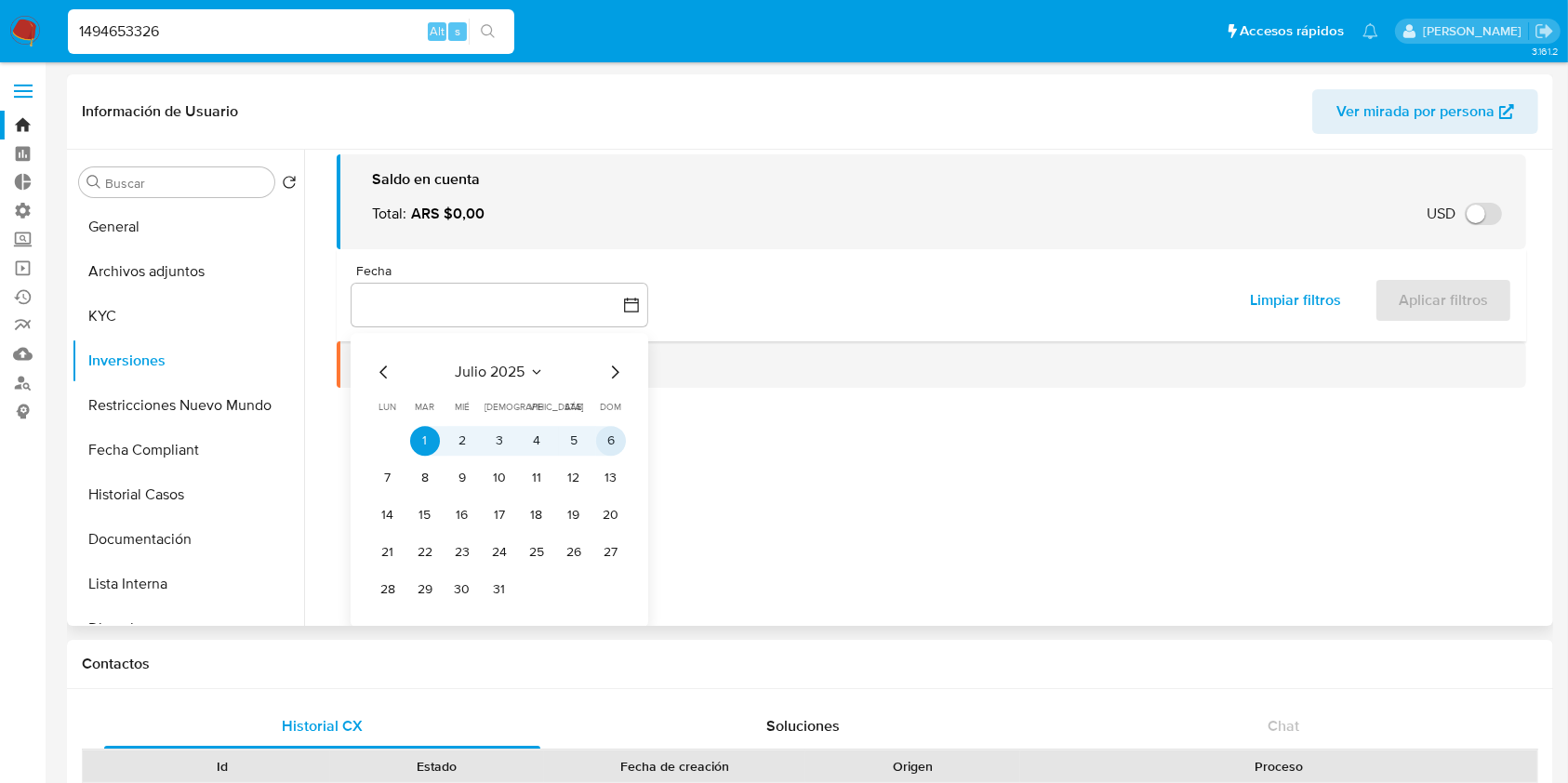
click at [615, 368] on icon "Mes siguiente" at bounding box center [615, 372] width 8 height 13
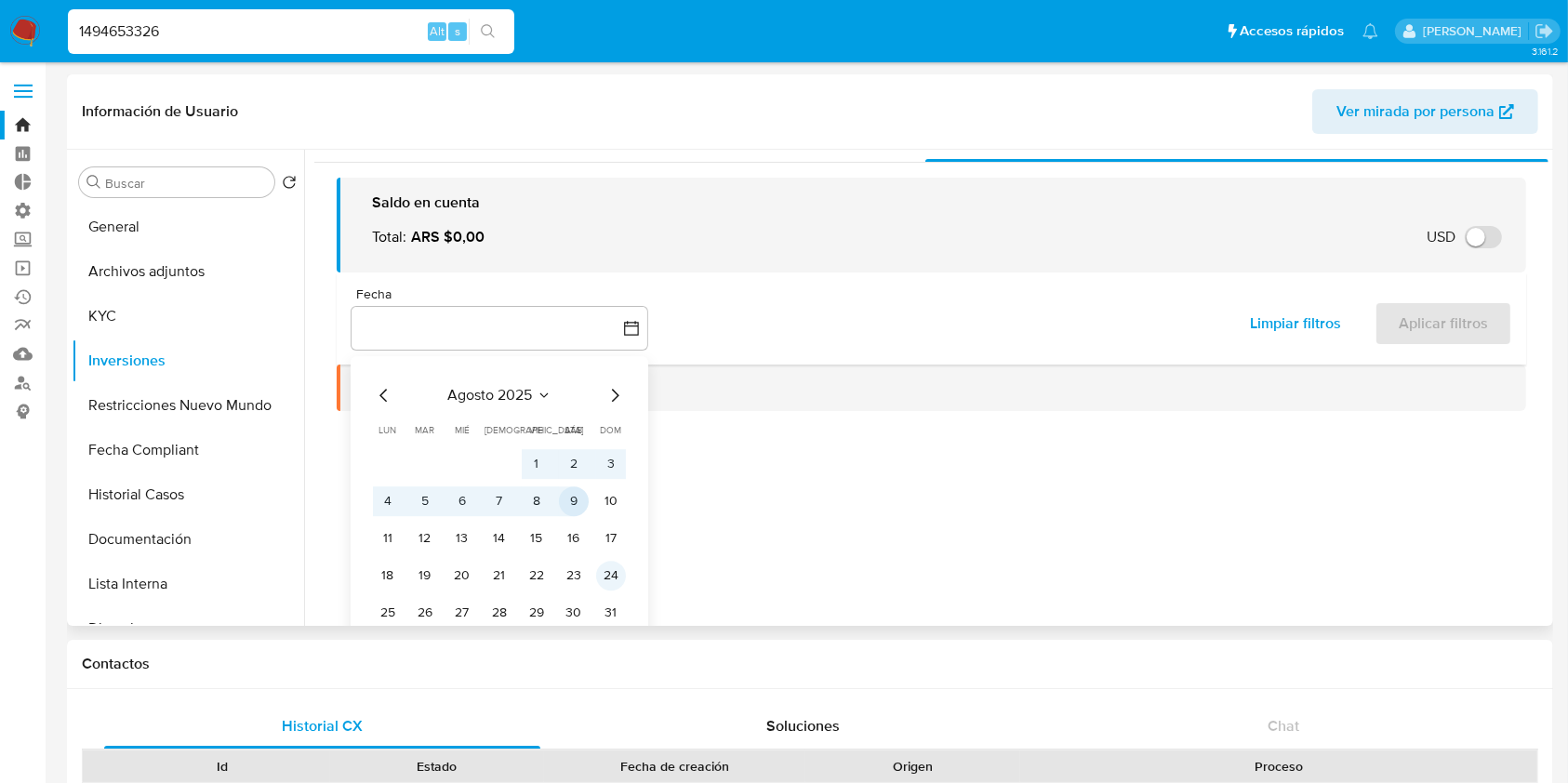
scroll to position [56, 0]
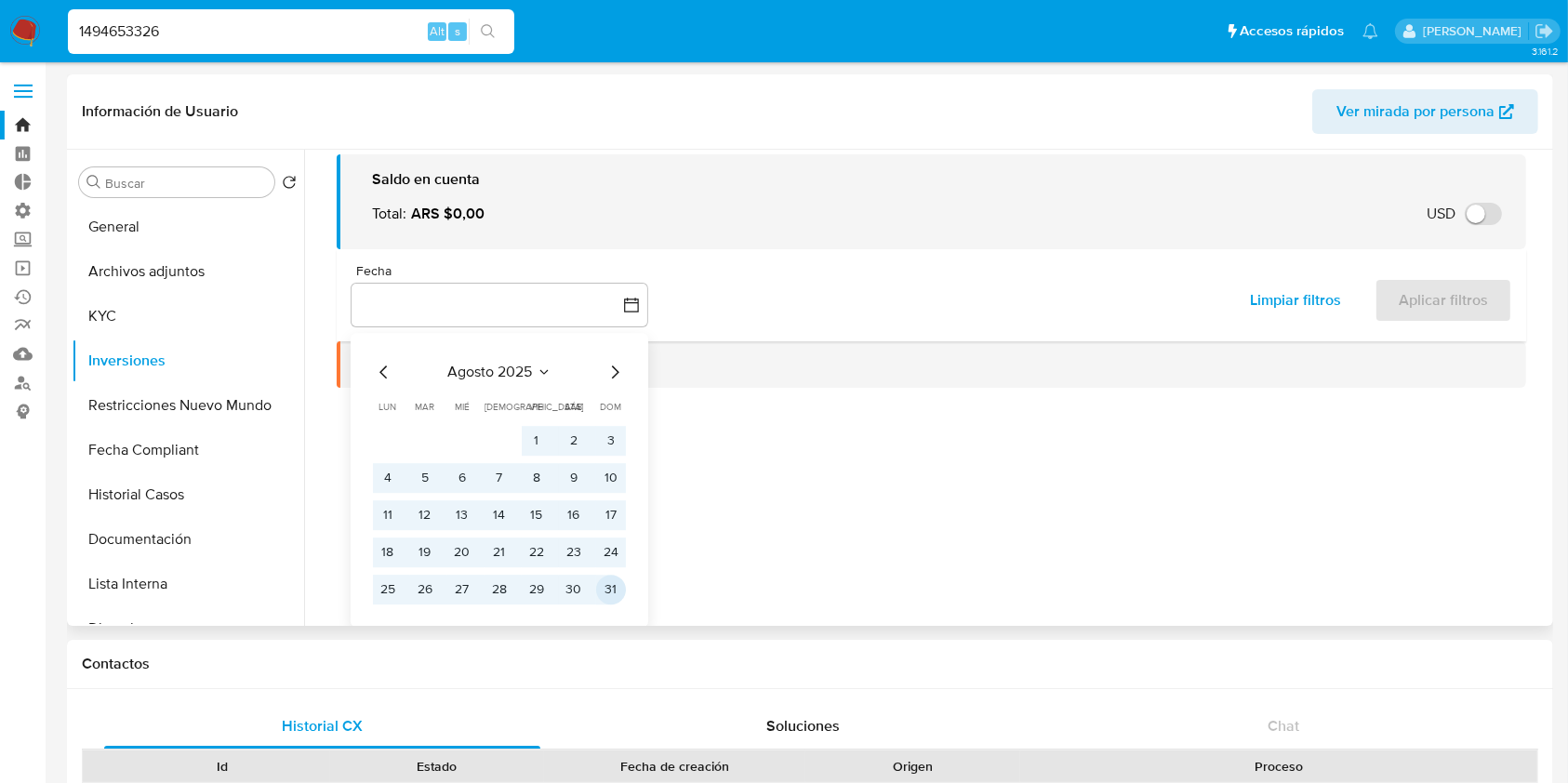
click at [617, 596] on button "31" at bounding box center [611, 589] width 29 height 29
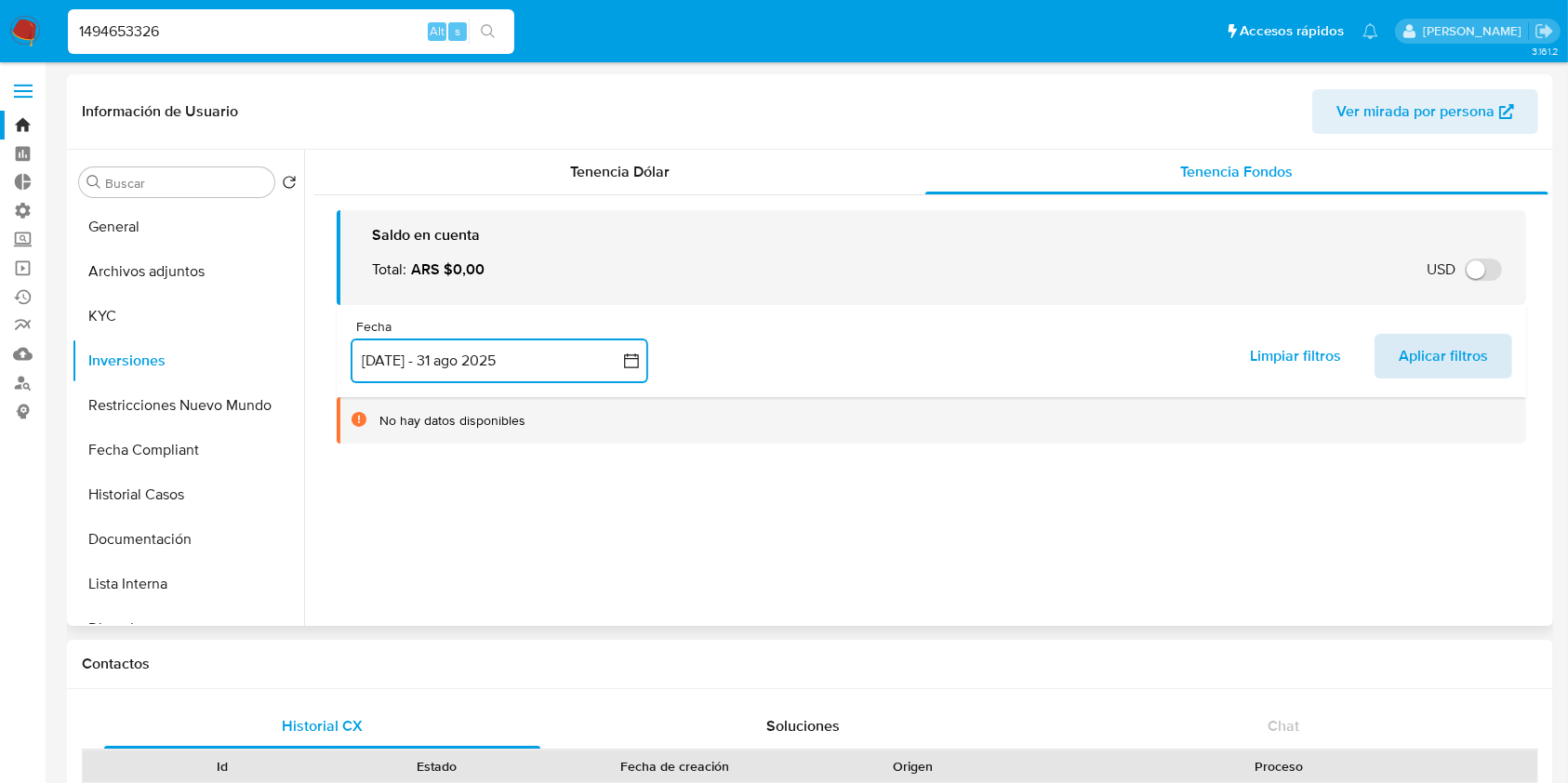
click at [1450, 365] on span "Aplicar filtros" at bounding box center [1443, 355] width 89 height 41
click at [487, 363] on button "1 jul 2025 - 31 ago 2025" at bounding box center [500, 360] width 298 height 45
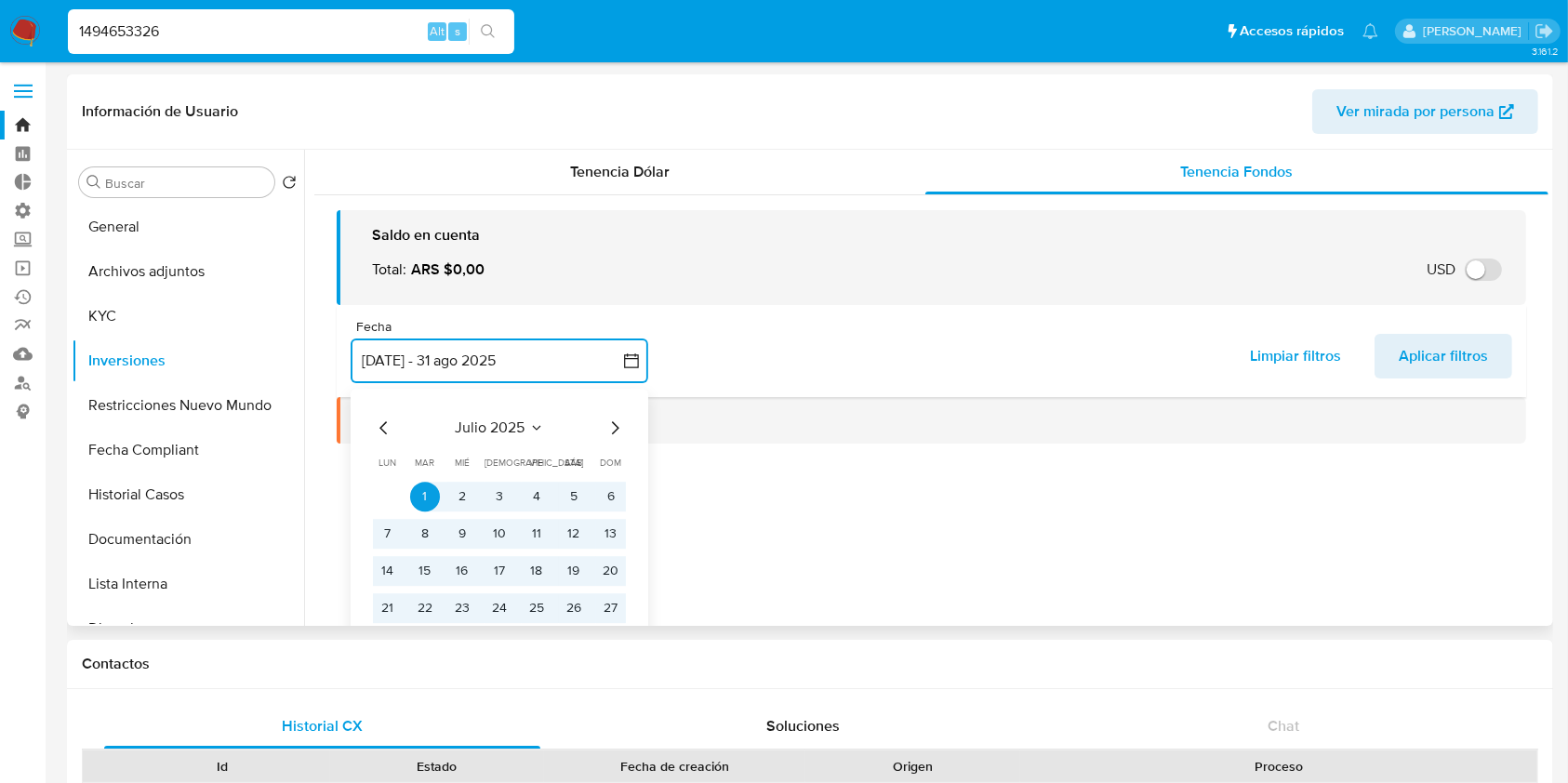
click at [612, 431] on icon "Mes siguiente" at bounding box center [615, 428] width 8 height 13
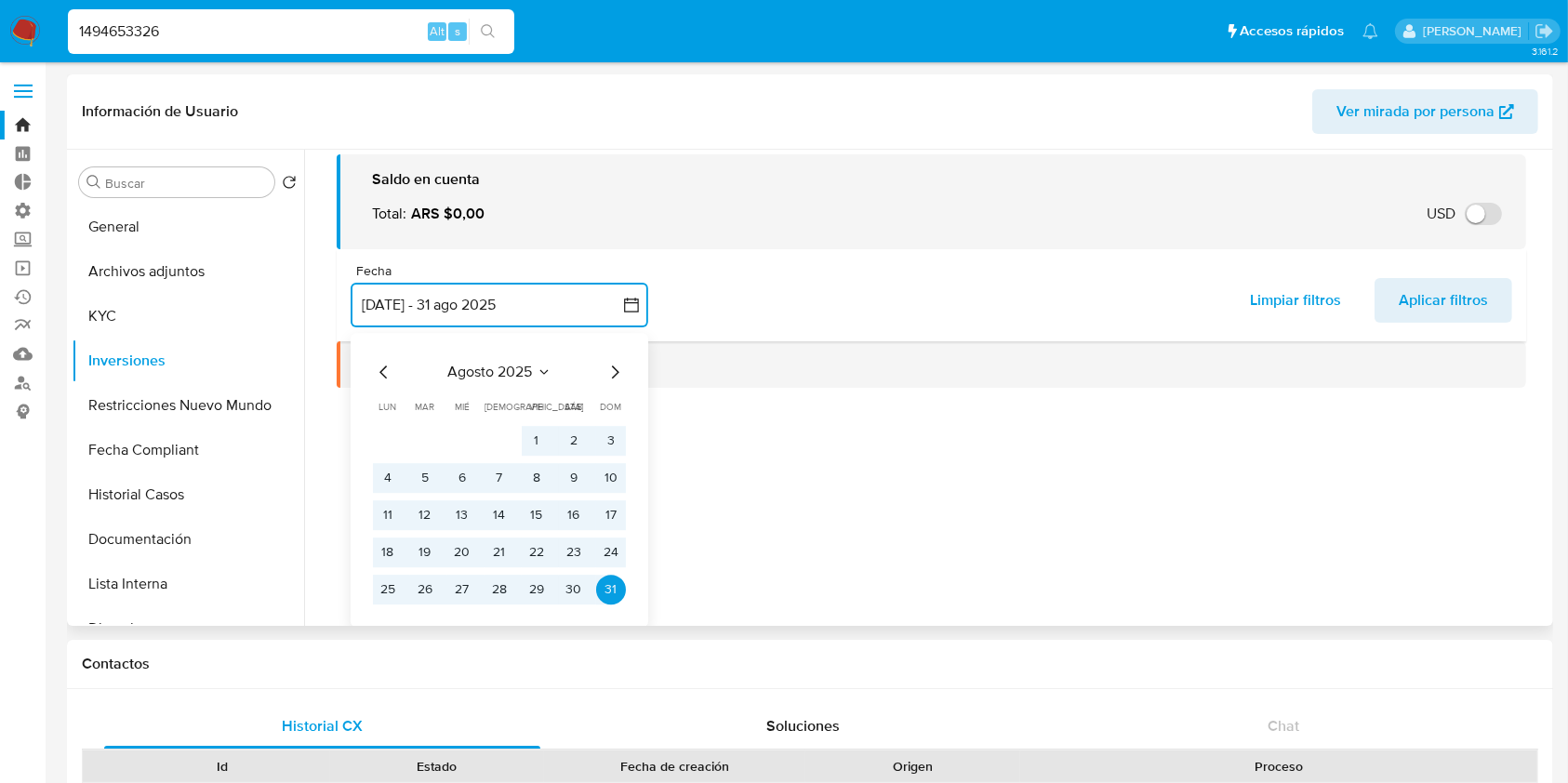
click at [619, 378] on icon "Mes siguiente" at bounding box center [615, 373] width 23 height 23
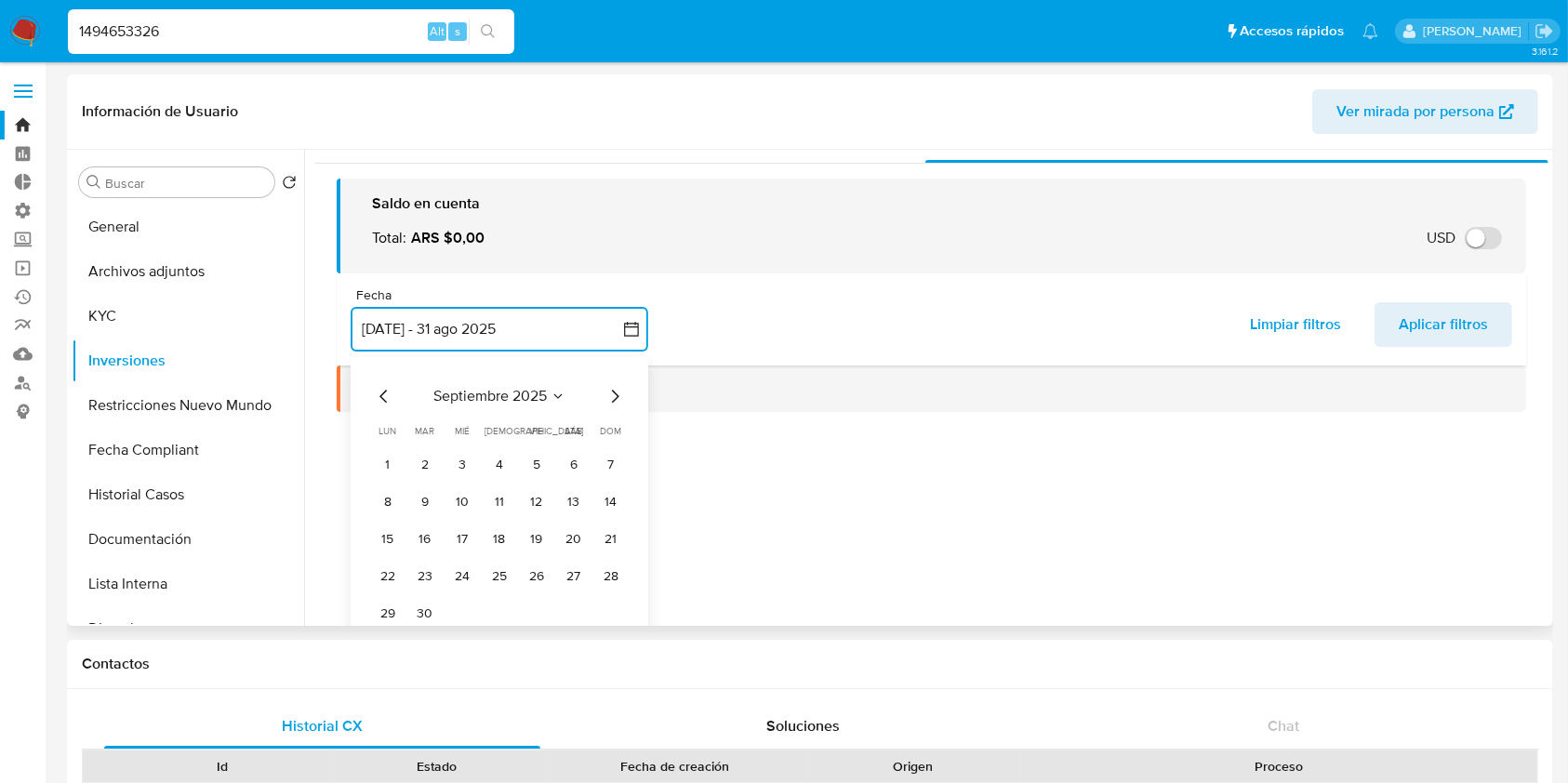
scroll to position [56, 0]
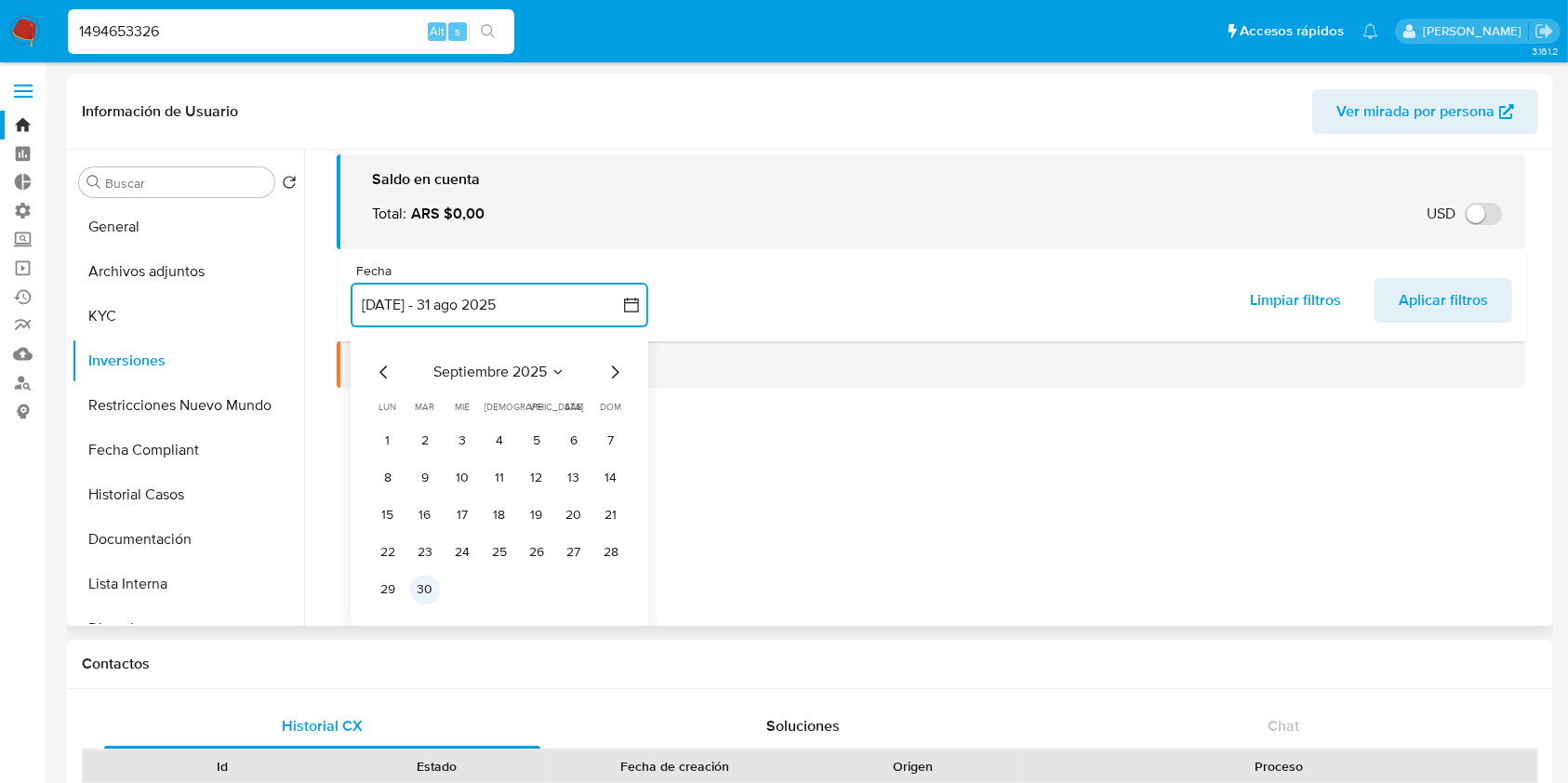
click at [431, 597] on button "30" at bounding box center [425, 589] width 29 height 29
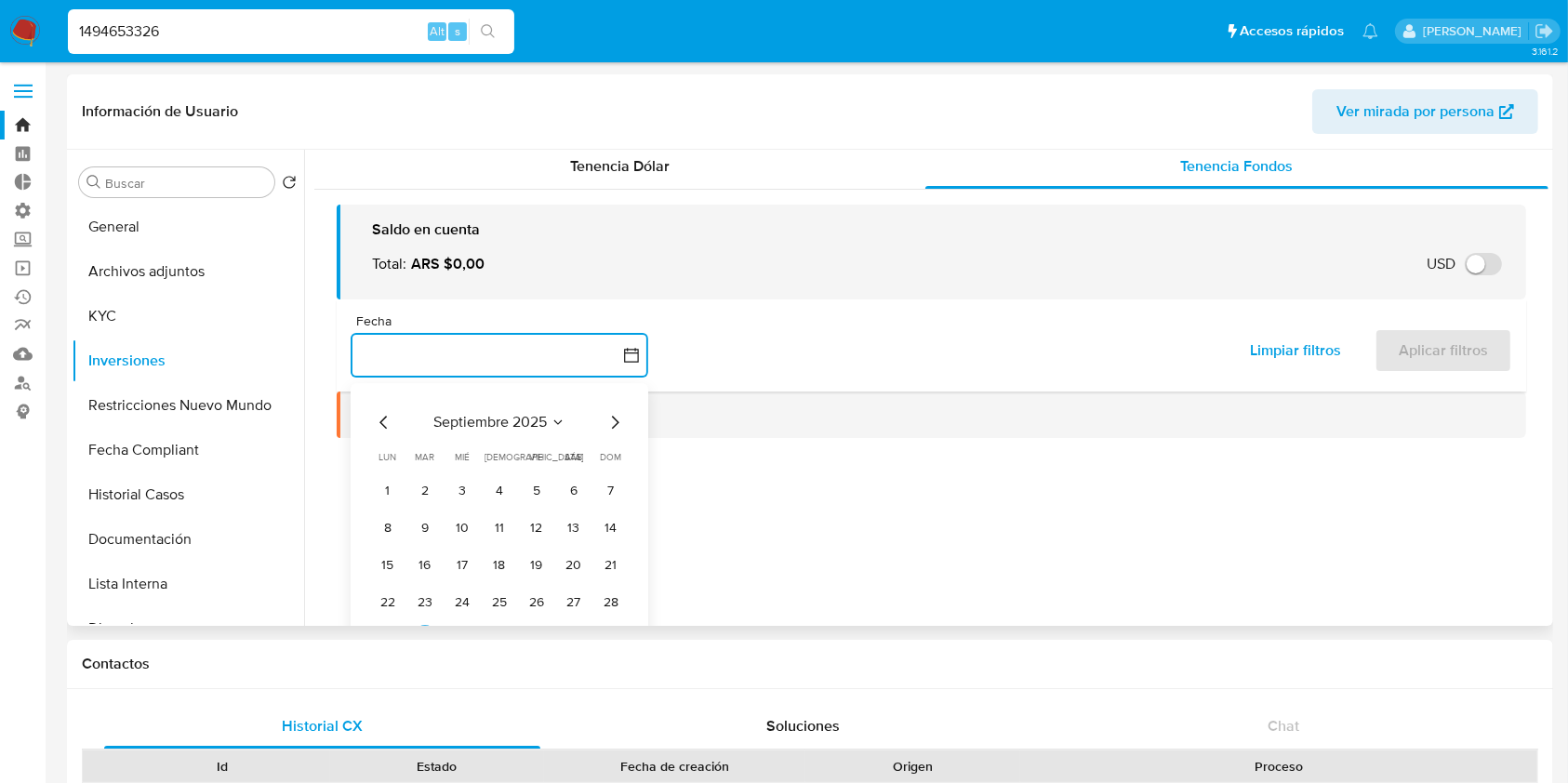
click at [374, 415] on icon "Mes anterior" at bounding box center [384, 423] width 23 height 23
click at [415, 493] on button "1" at bounding box center [425, 490] width 29 height 29
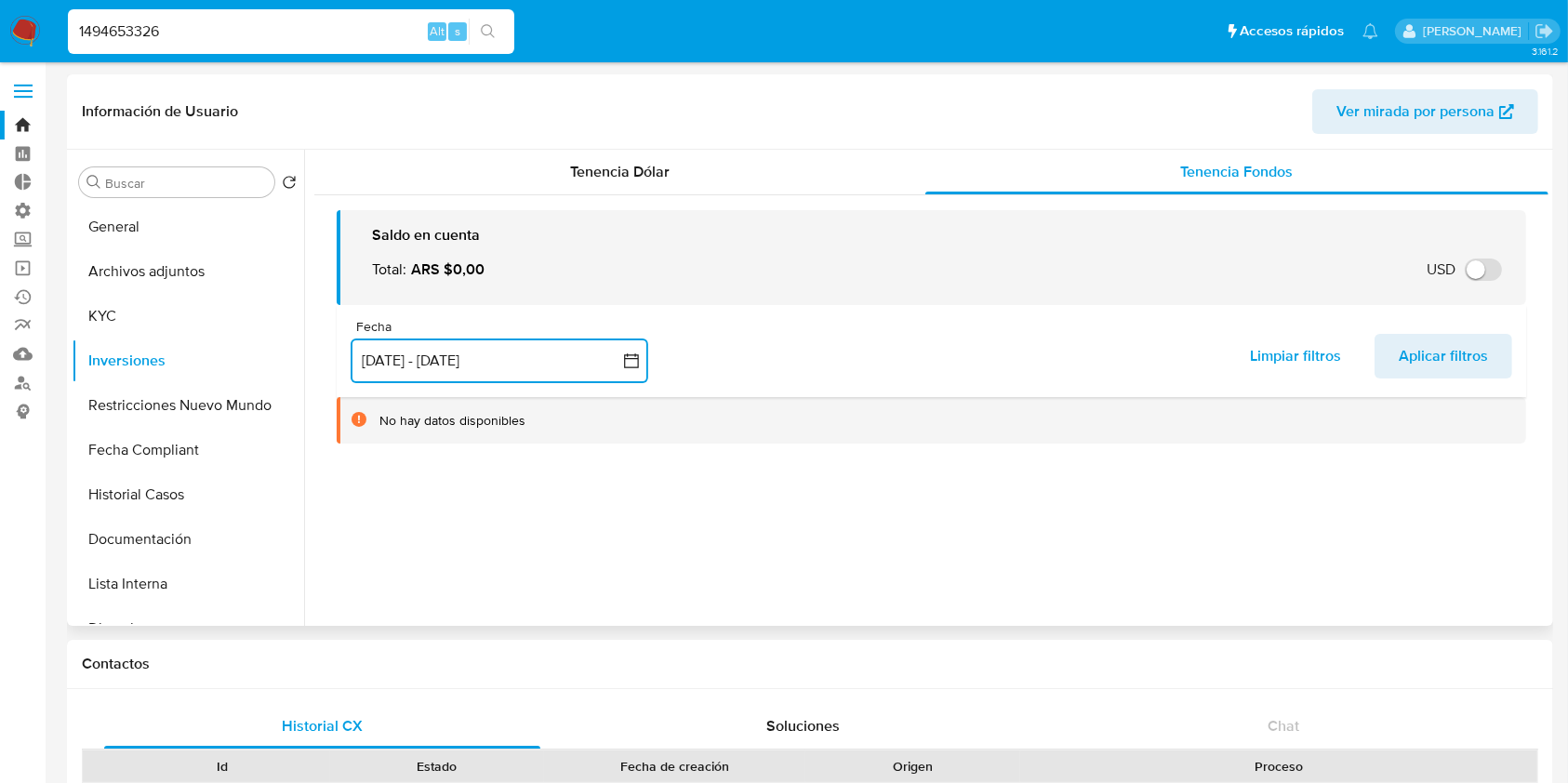
scroll to position [0, 0]
click at [593, 364] on button "[DATE] - [DATE]" at bounding box center [500, 360] width 298 height 45
click at [1458, 344] on span "Aplicar filtros" at bounding box center [1443, 355] width 89 height 41
click at [140, 243] on button "General" at bounding box center [181, 227] width 218 height 45
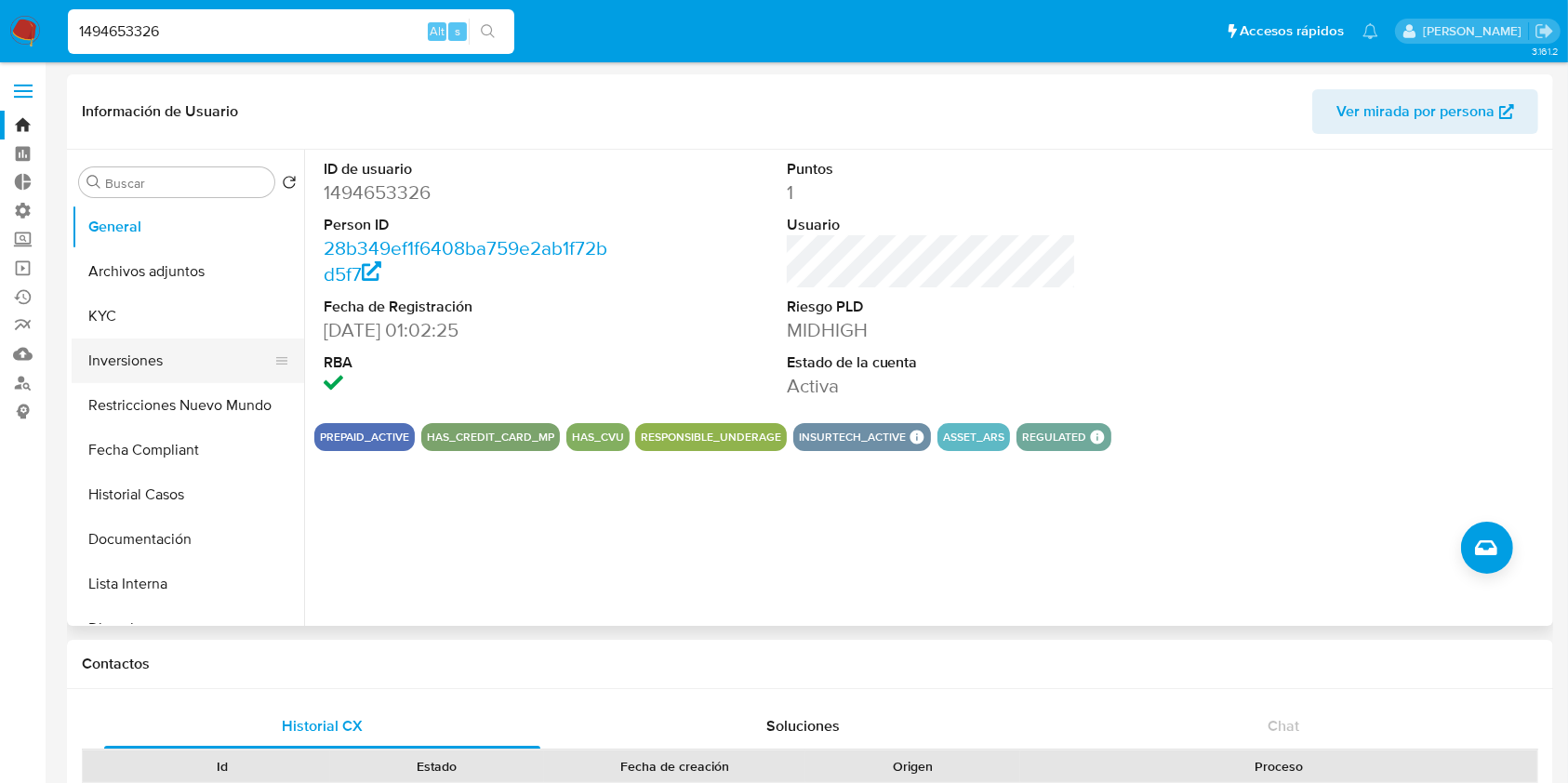
click at [119, 355] on button "Inversiones" at bounding box center [181, 360] width 218 height 45
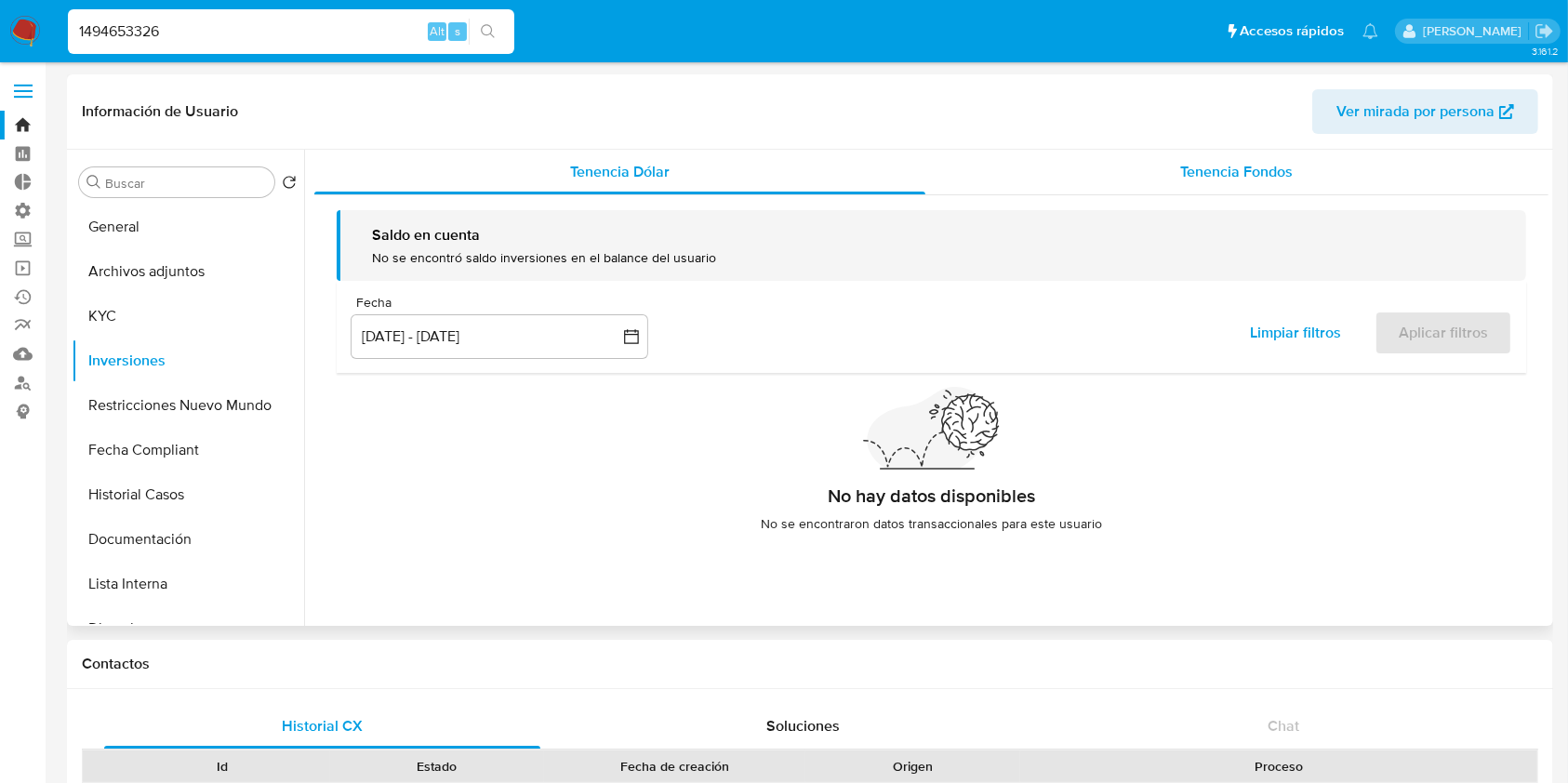
click at [1325, 175] on div "Tenencia Fondos" at bounding box center [1237, 172] width 624 height 45
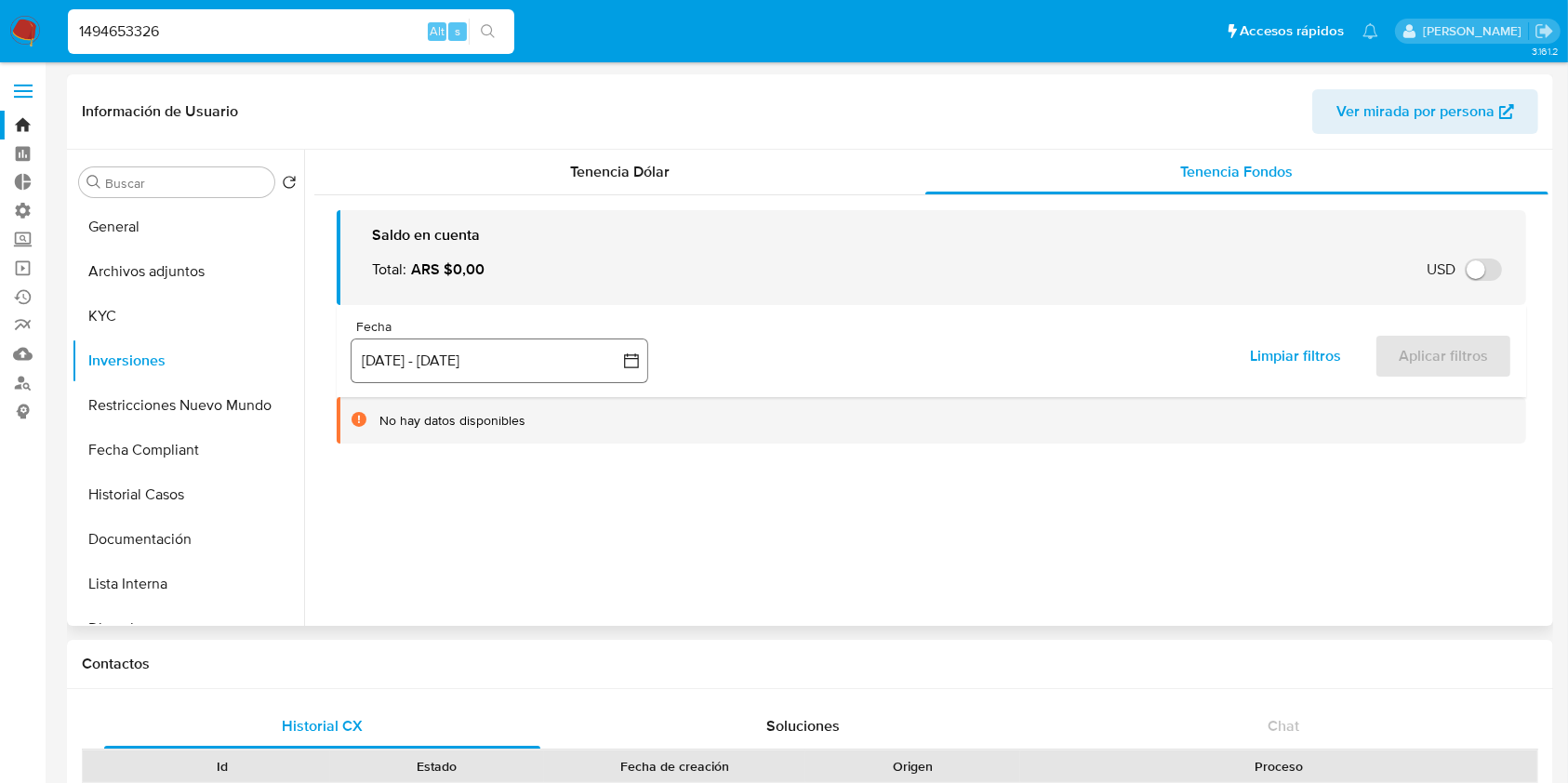
click at [502, 355] on button "[DATE] - [DATE]" at bounding box center [500, 360] width 298 height 45
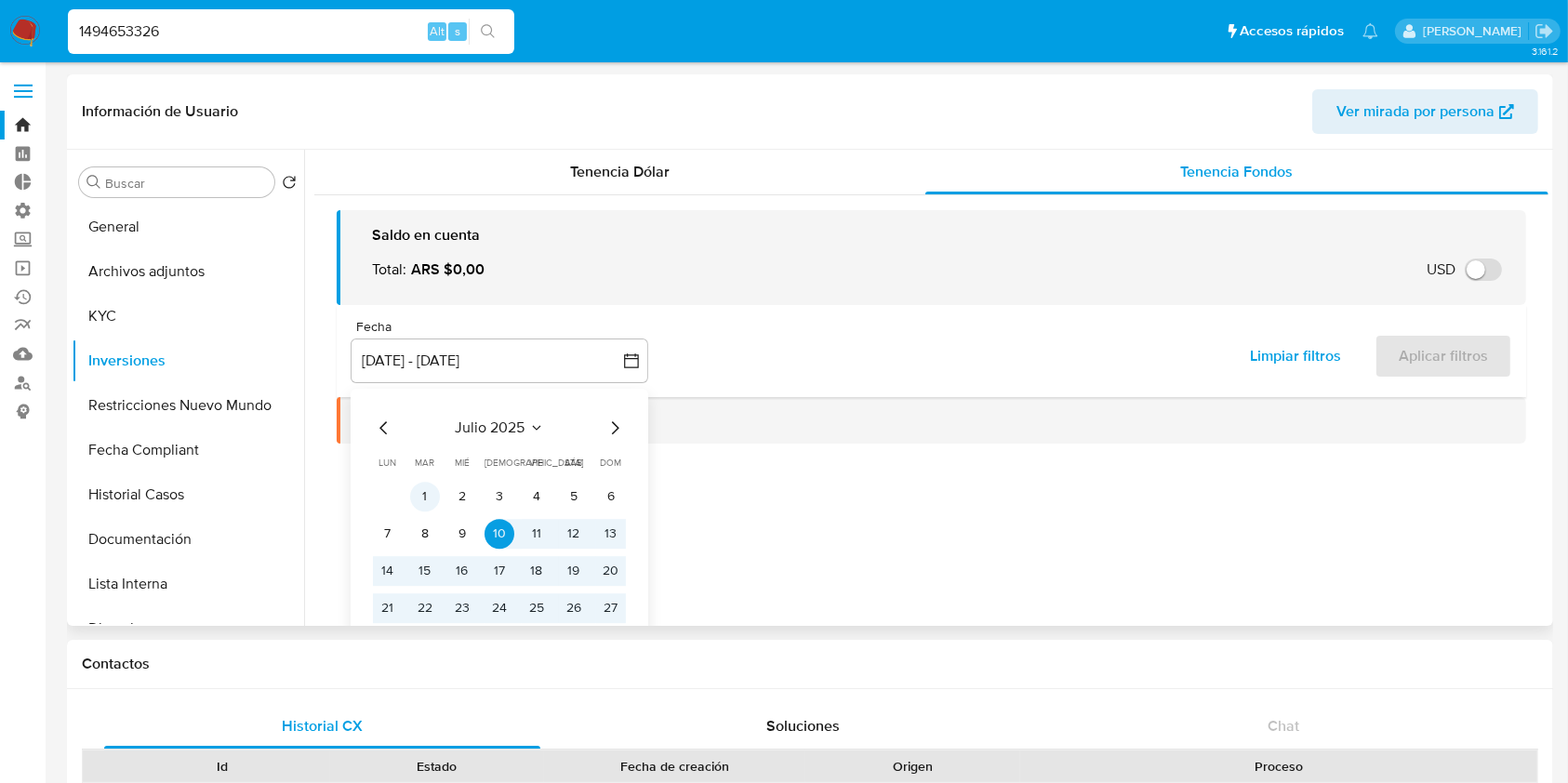
click at [428, 495] on button "1" at bounding box center [425, 496] width 29 height 29
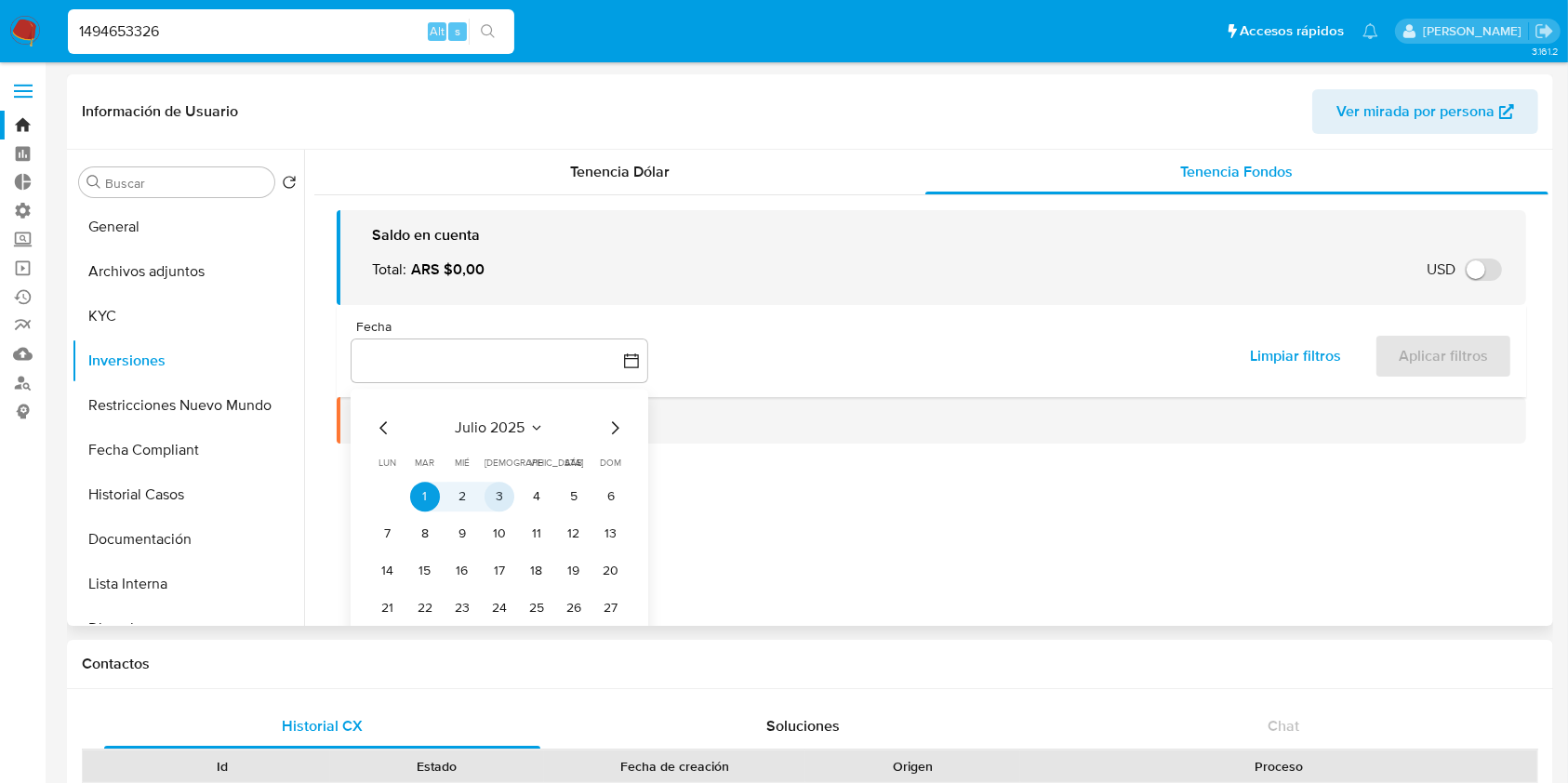
click at [614, 430] on icon "Mes siguiente" at bounding box center [615, 428] width 8 height 13
click at [615, 430] on icon "Mes siguiente" at bounding box center [615, 428] width 23 height 23
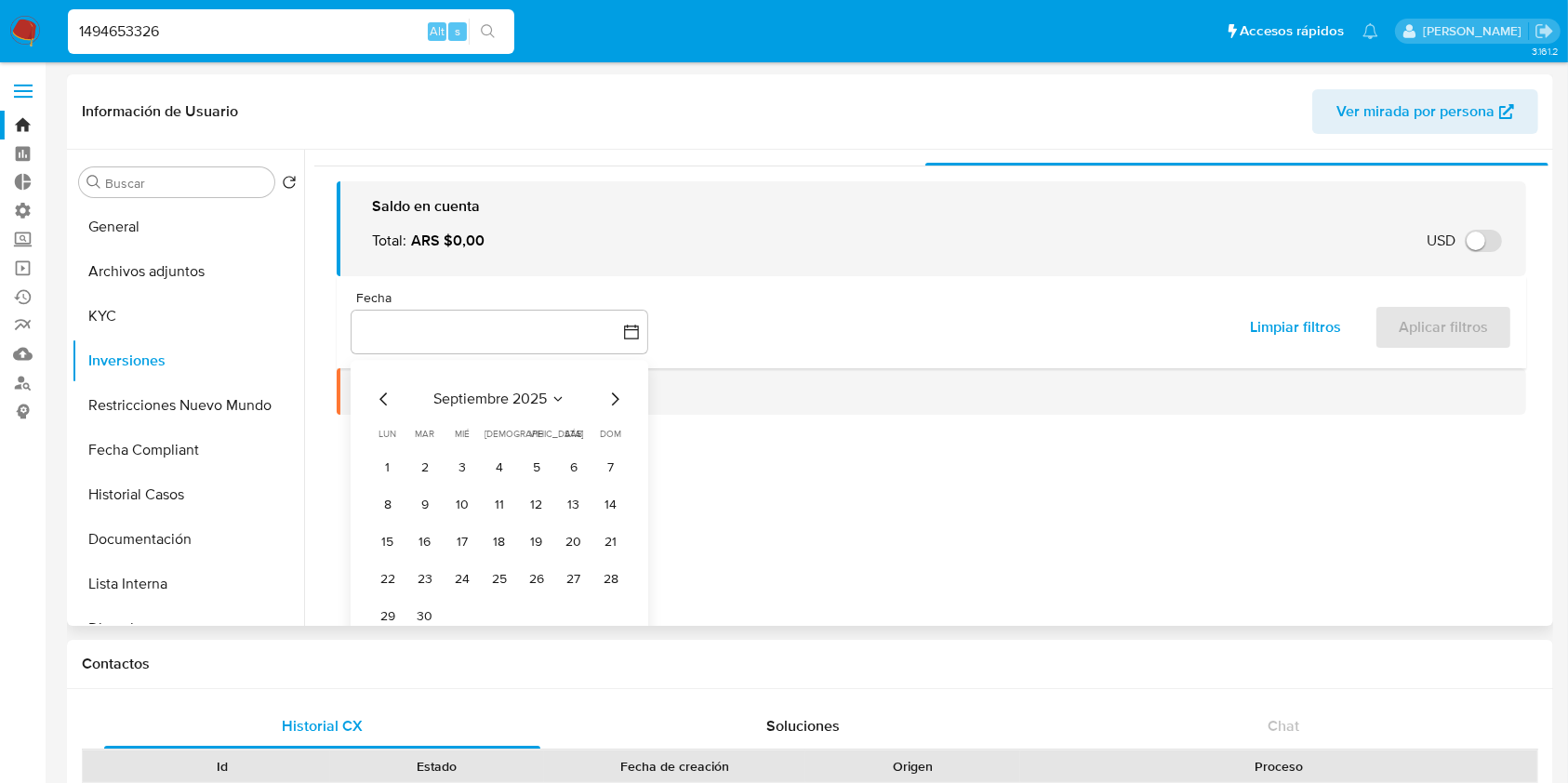
scroll to position [56, 0]
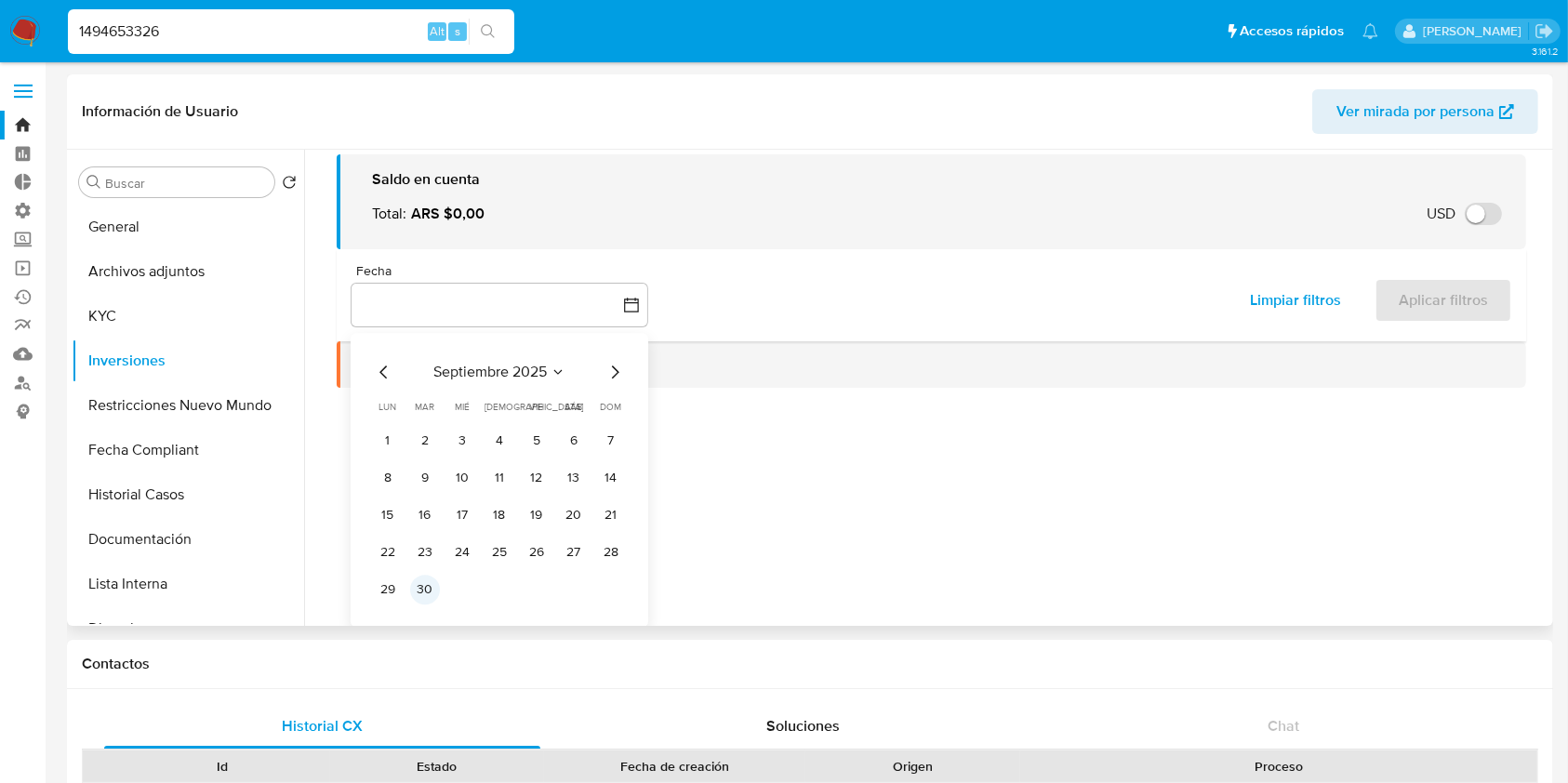
click at [427, 599] on button "30" at bounding box center [425, 589] width 29 height 29
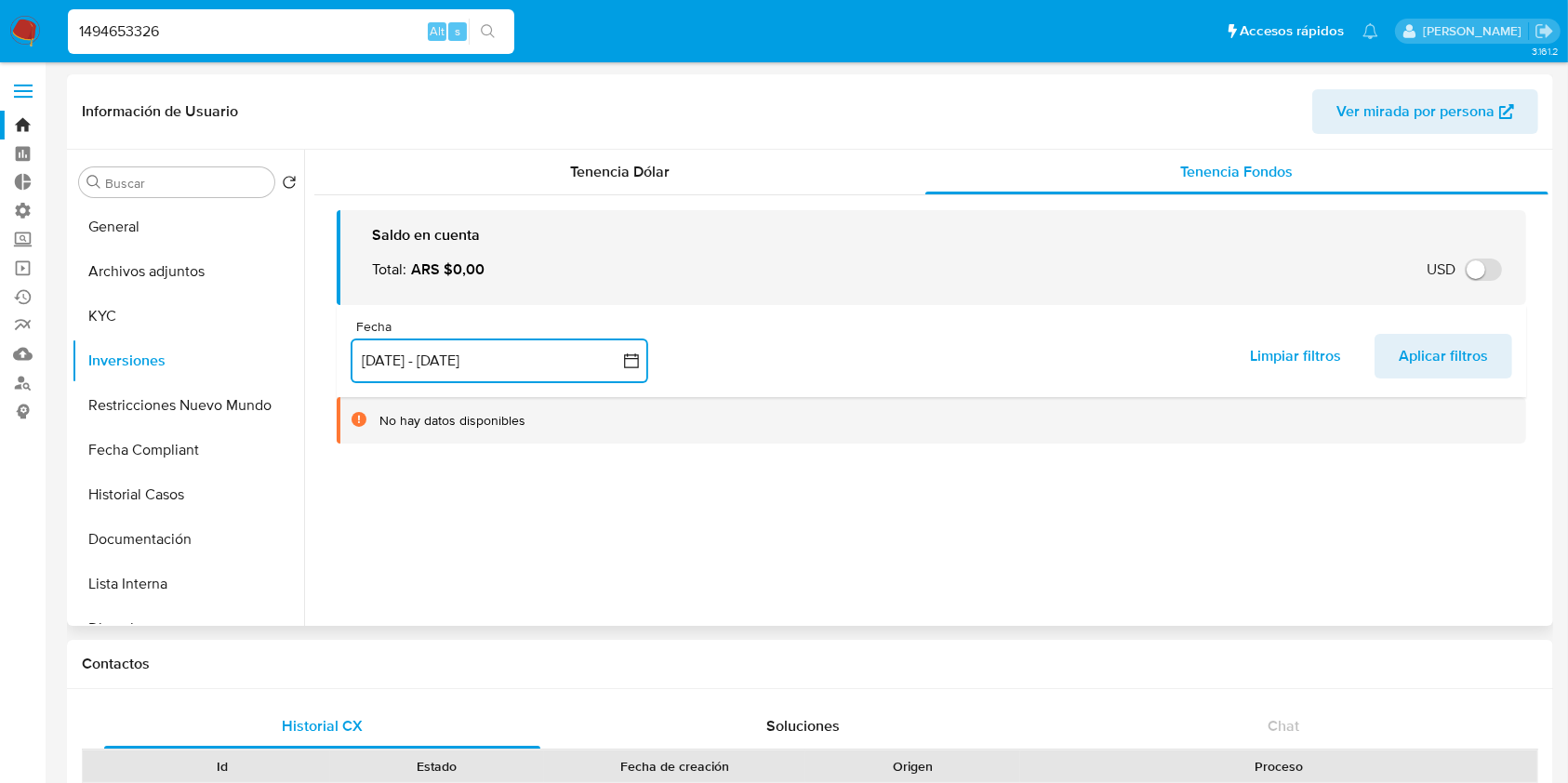
scroll to position [0, 0]
click at [1469, 357] on span "Aplicar filtros" at bounding box center [1443, 355] width 89 height 41
click at [239, 36] on input "1494653326" at bounding box center [291, 32] width 447 height 25
click at [275, 34] on input "1494653326" at bounding box center [291, 32] width 447 height 25
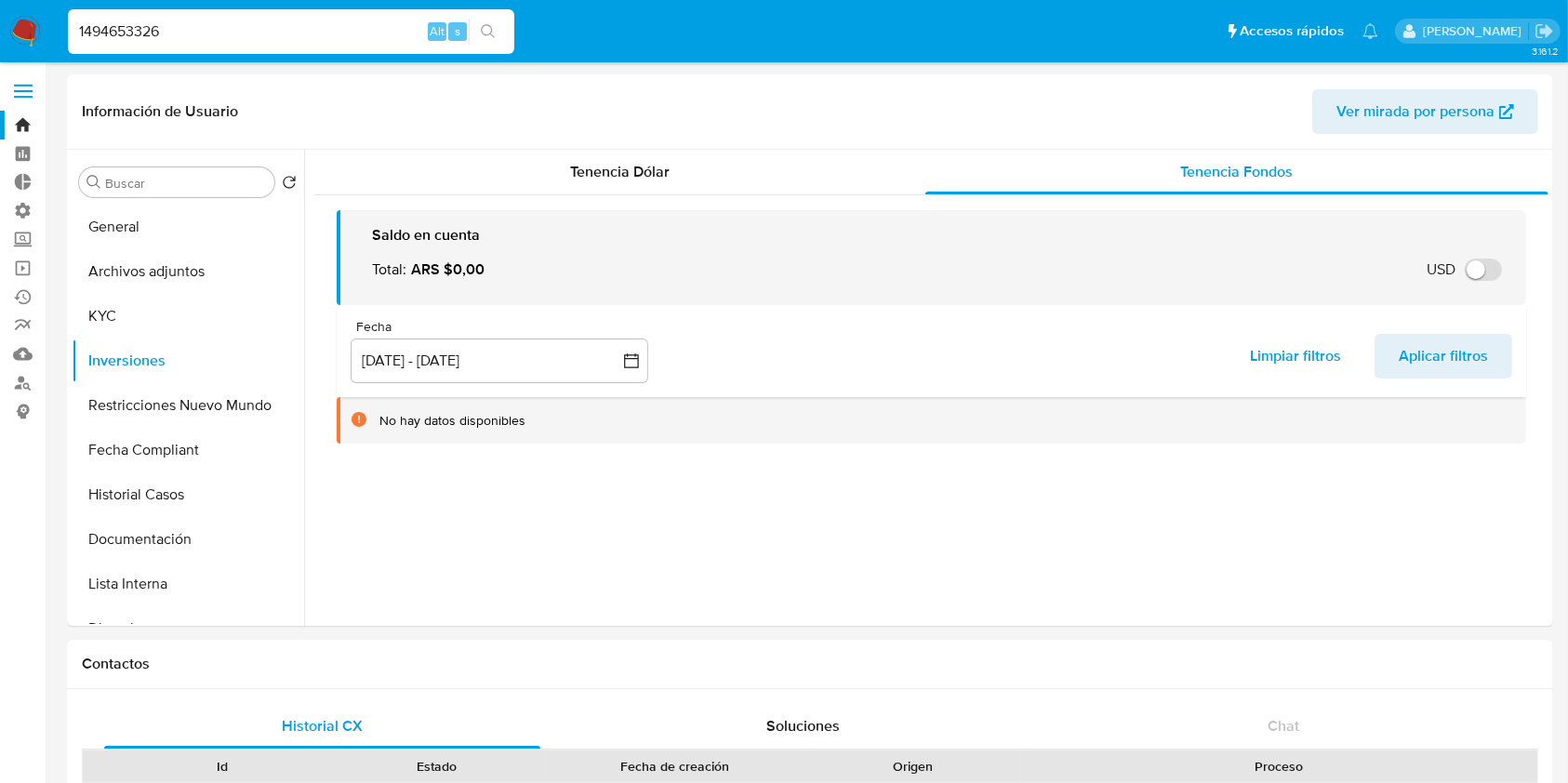
click at [275, 34] on input "1494653326" at bounding box center [291, 32] width 447 height 25
paste input "6751307"
type input "1467513076"
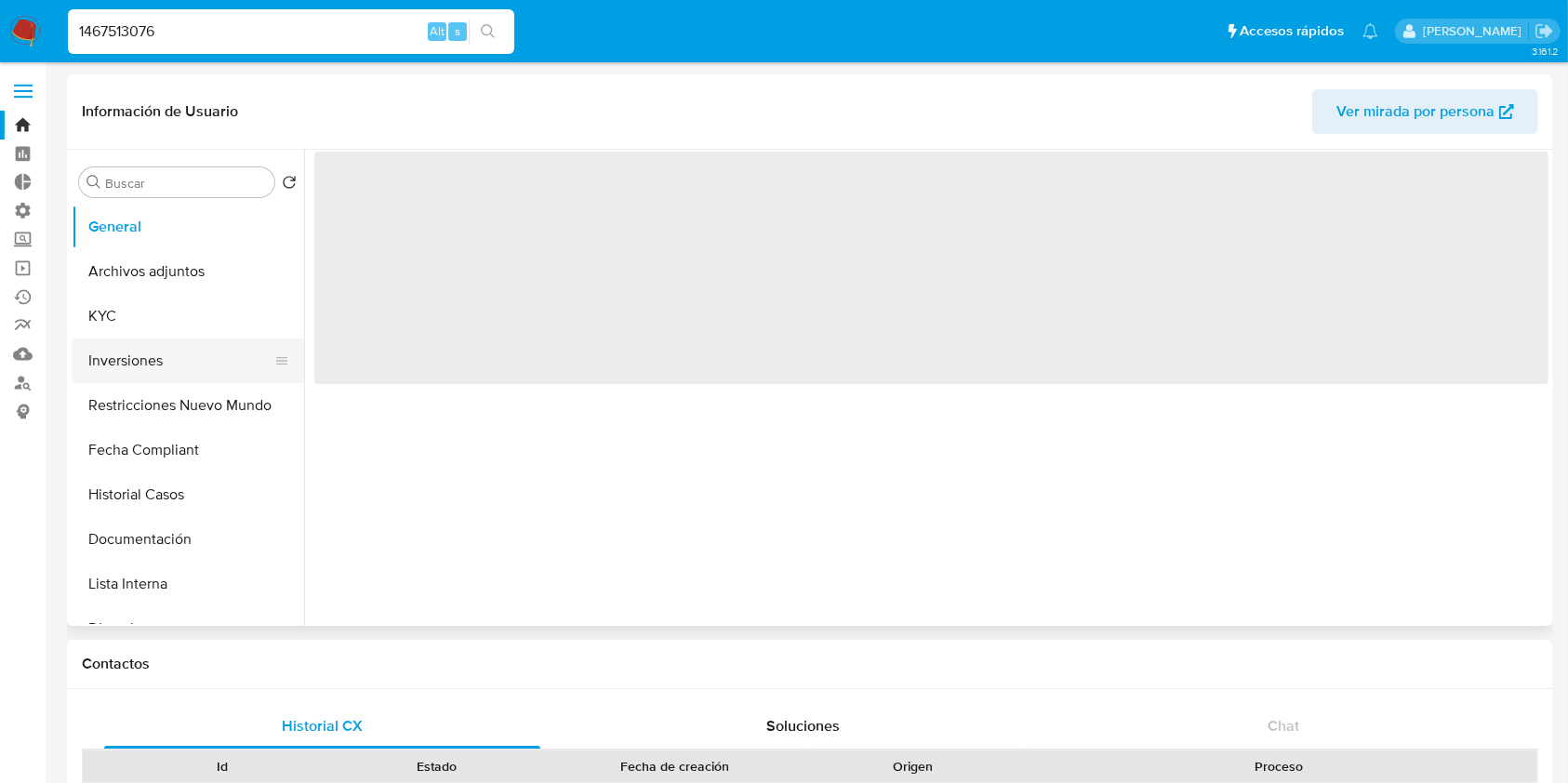
select select "10"
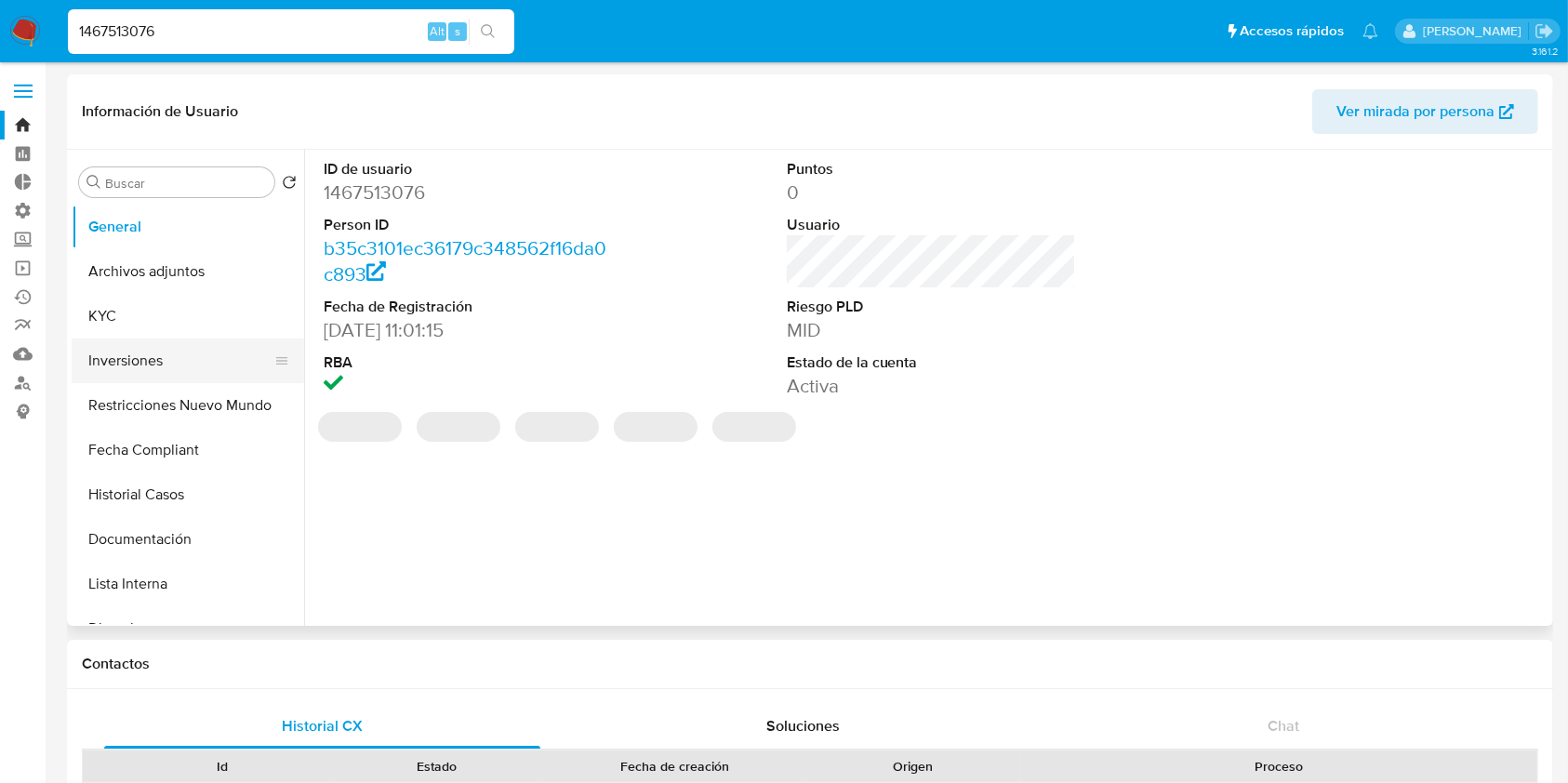
click at [141, 343] on button "Inversiones" at bounding box center [181, 360] width 218 height 45
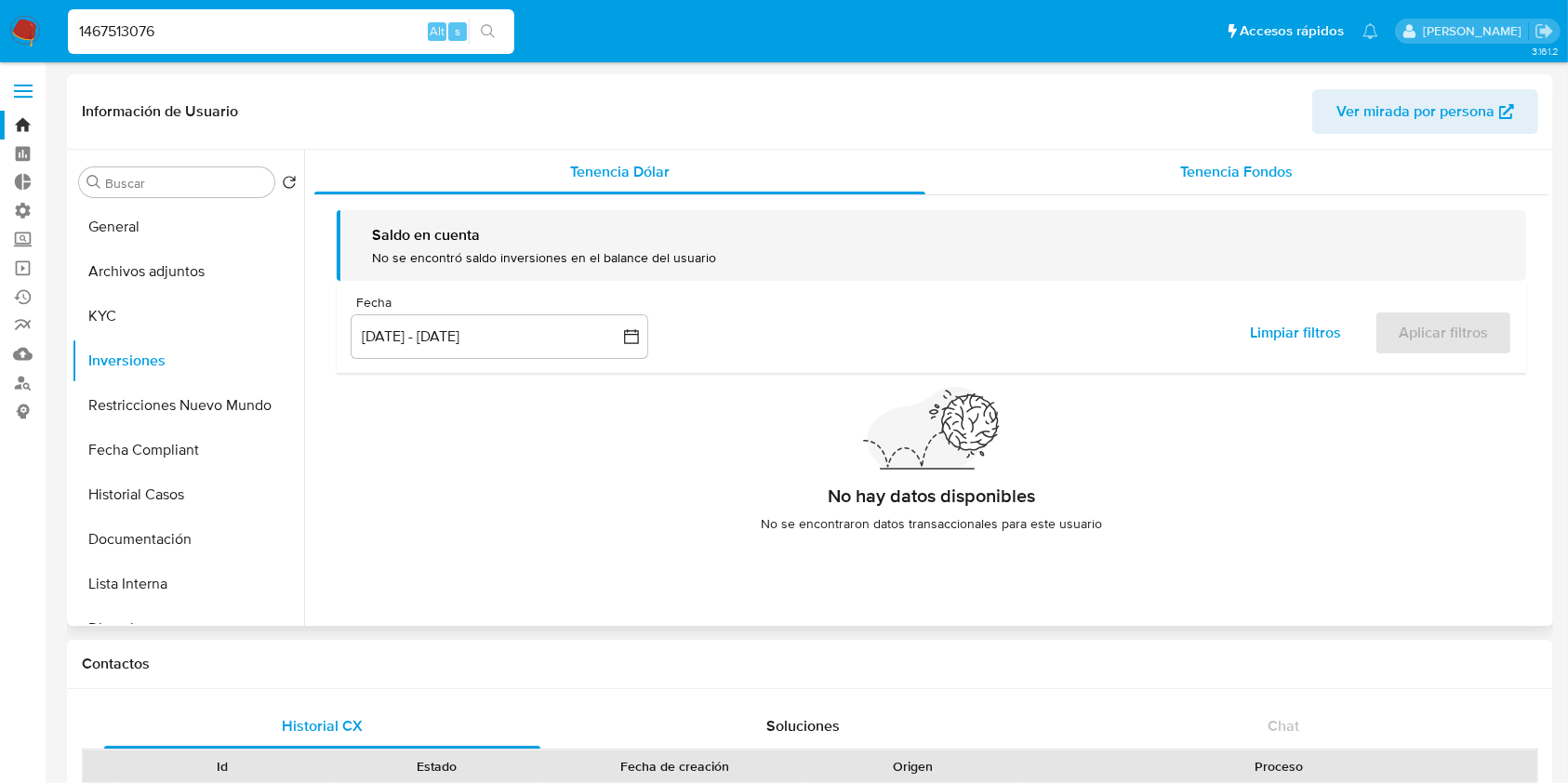
click at [1267, 172] on span "Tenencia Fondos" at bounding box center [1236, 172] width 113 height 22
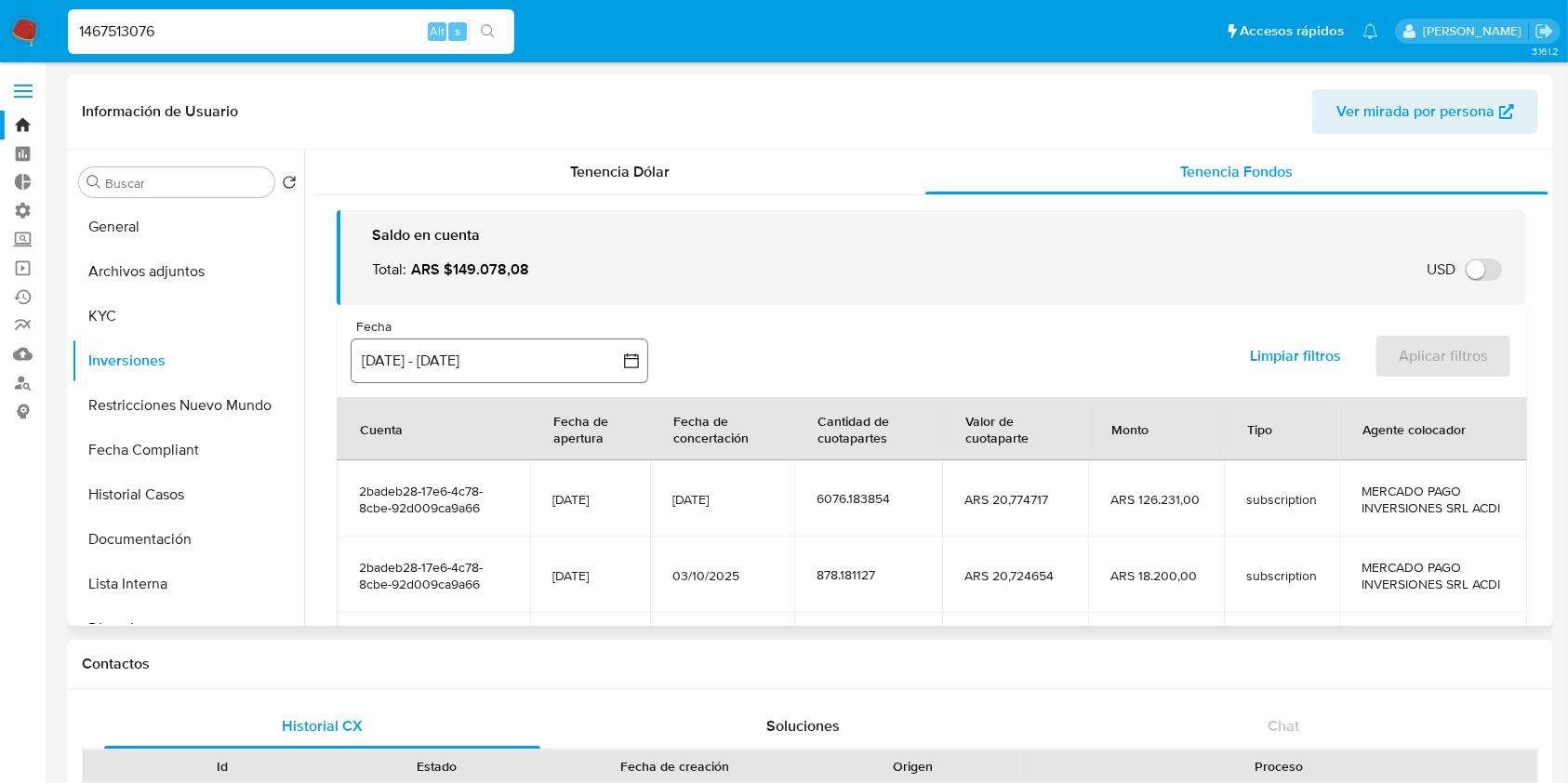
click at [416, 358] on button "[DATE] - [DATE]" at bounding box center [500, 360] width 298 height 45
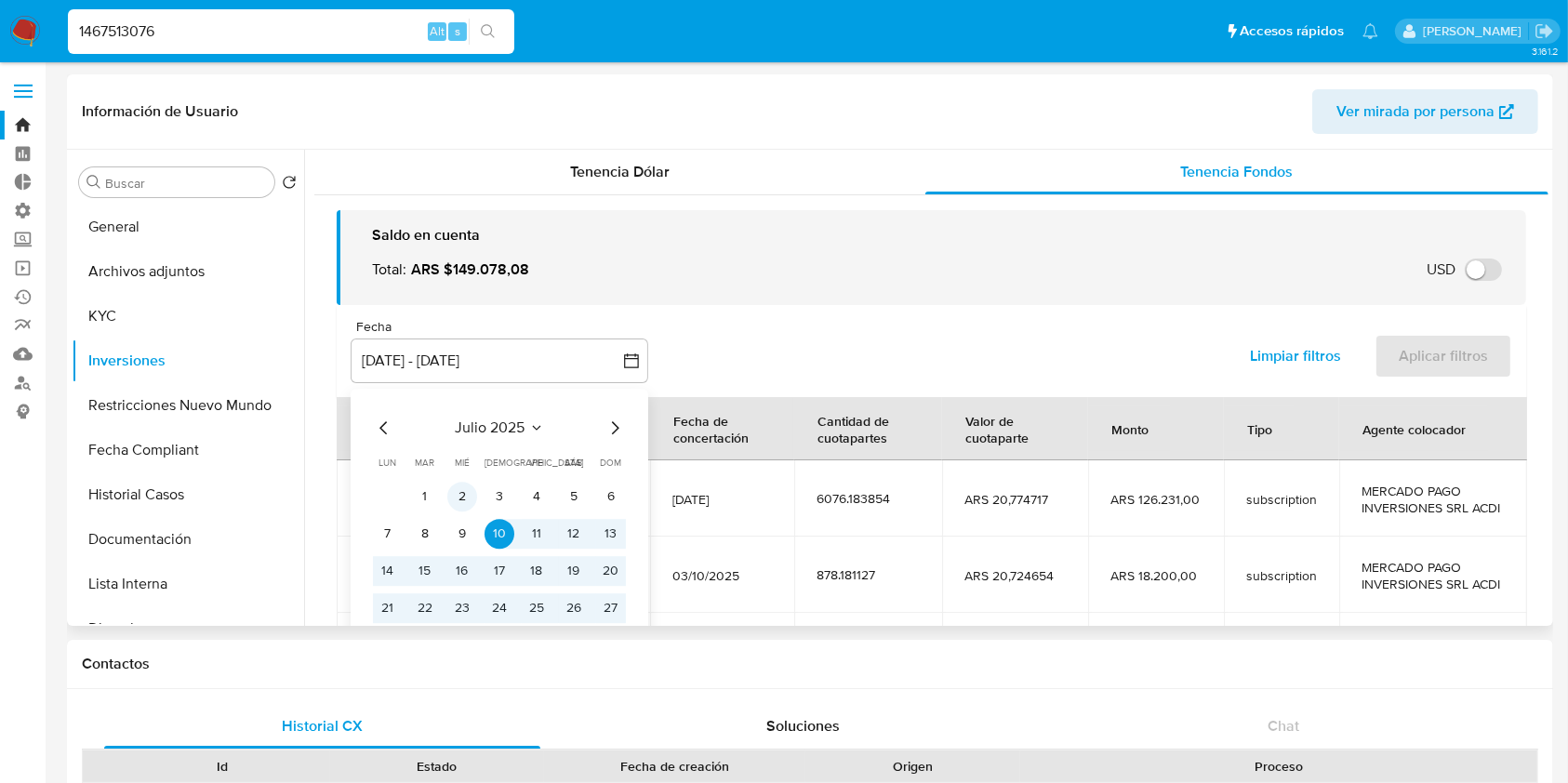
drag, startPoint x: 426, startPoint y: 498, endPoint x: 452, endPoint y: 490, distance: 27.2
click at [428, 498] on button "1" at bounding box center [425, 496] width 29 height 29
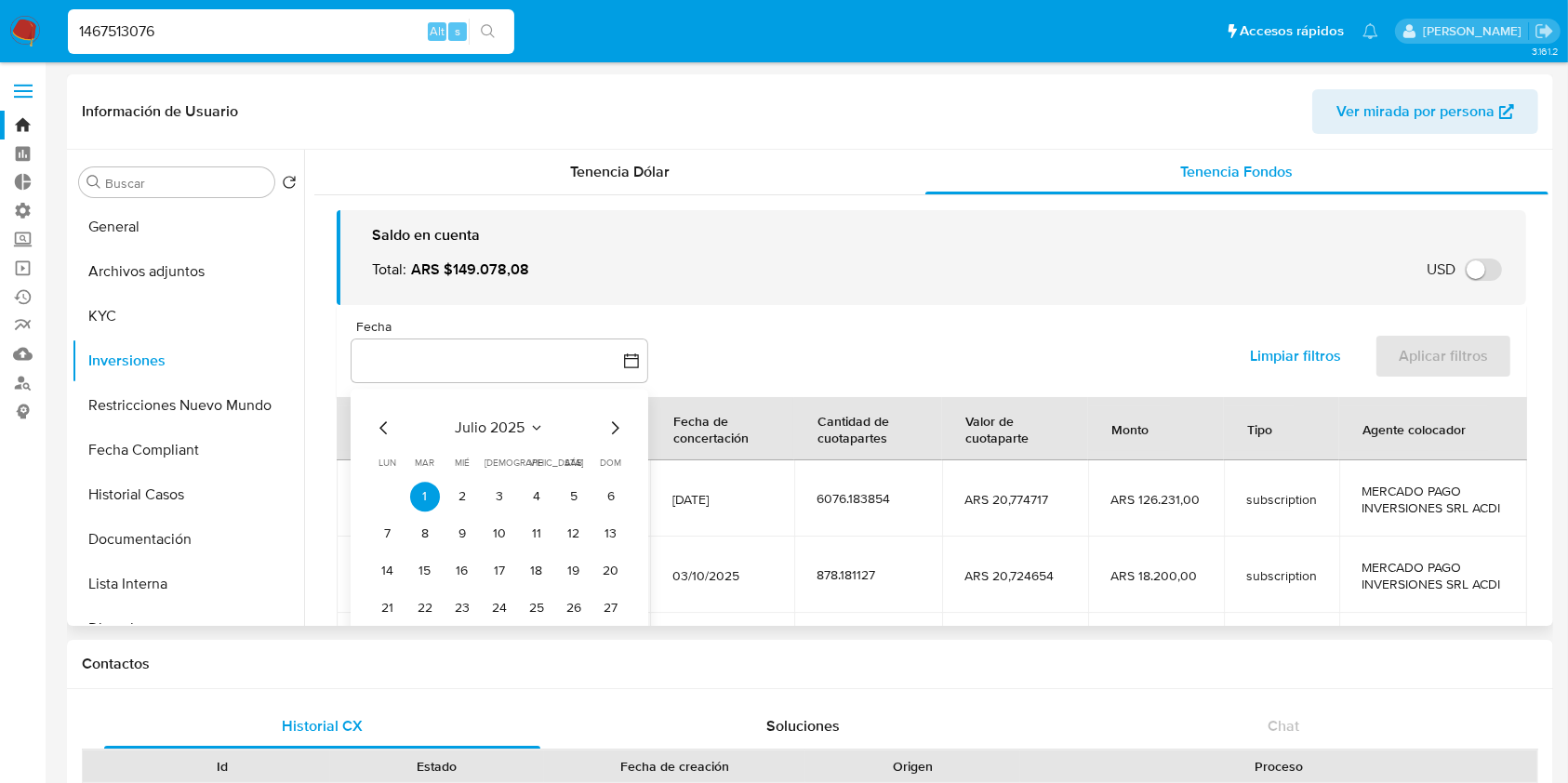
click at [611, 428] on icon "Mes siguiente" at bounding box center [615, 428] width 23 height 23
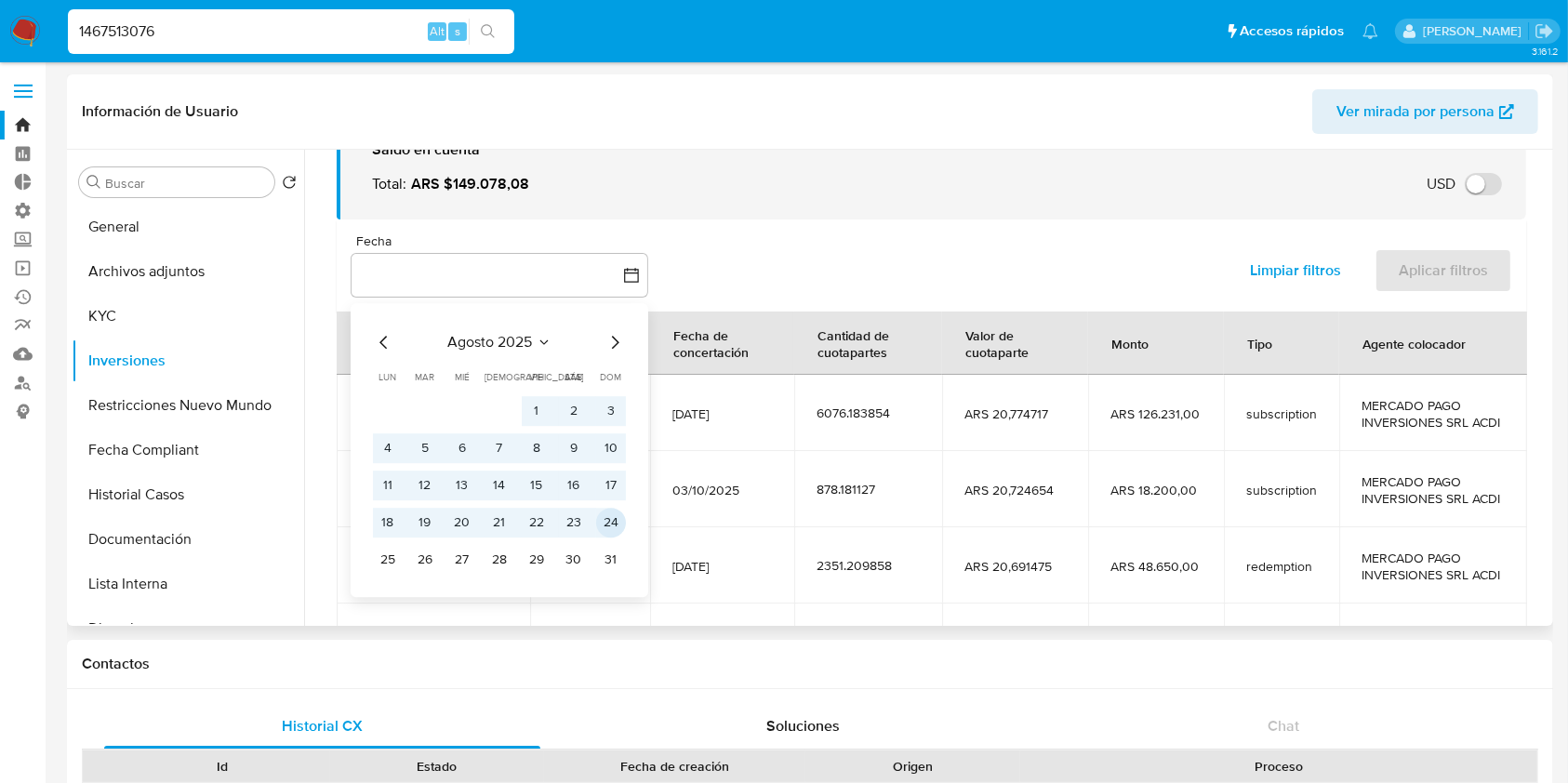
scroll to position [123, 0]
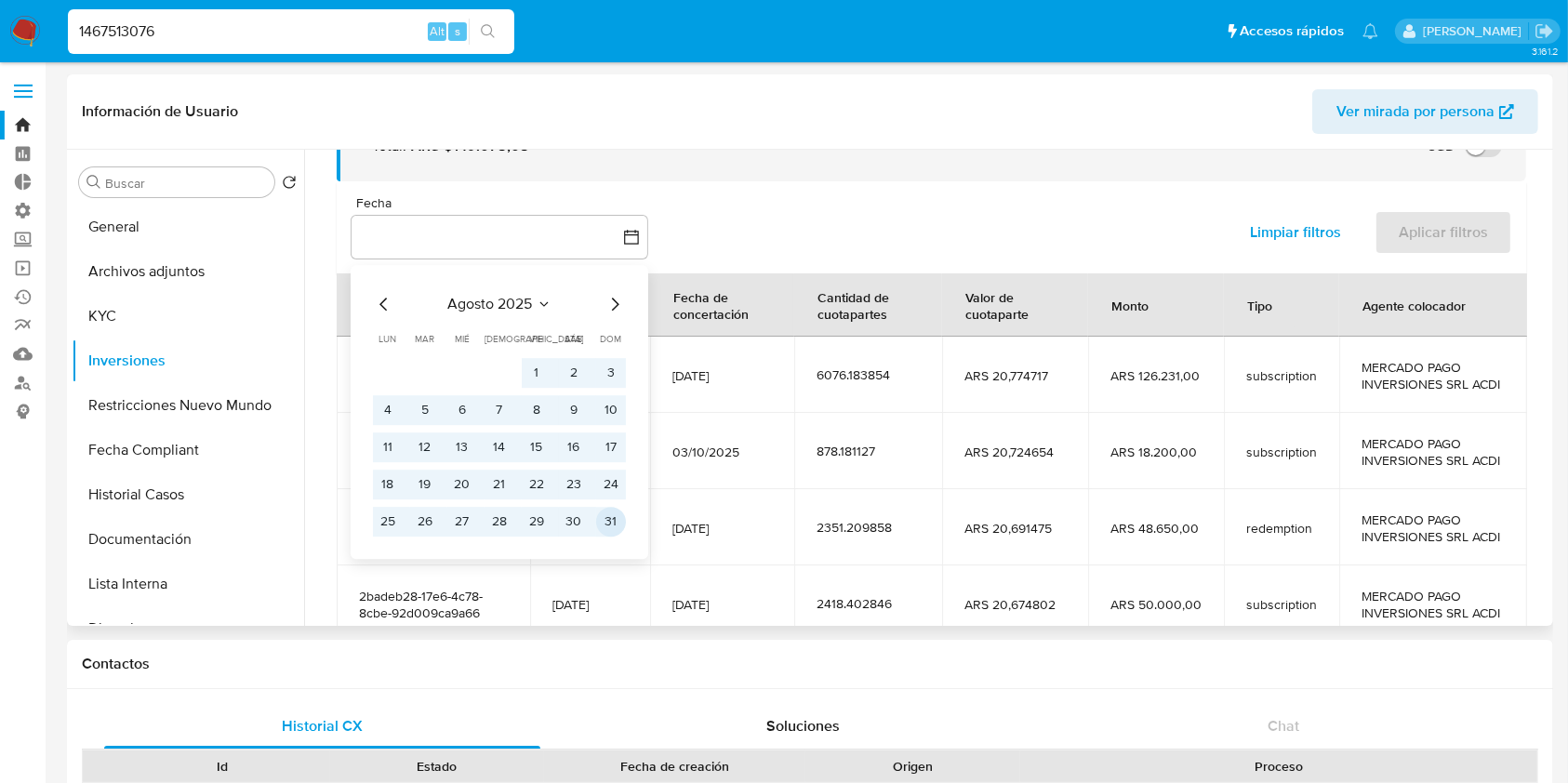
drag, startPoint x: 609, startPoint y: 520, endPoint x: 704, endPoint y: 505, distance: 96.2
click at [608, 520] on button "31" at bounding box center [611, 521] width 29 height 29
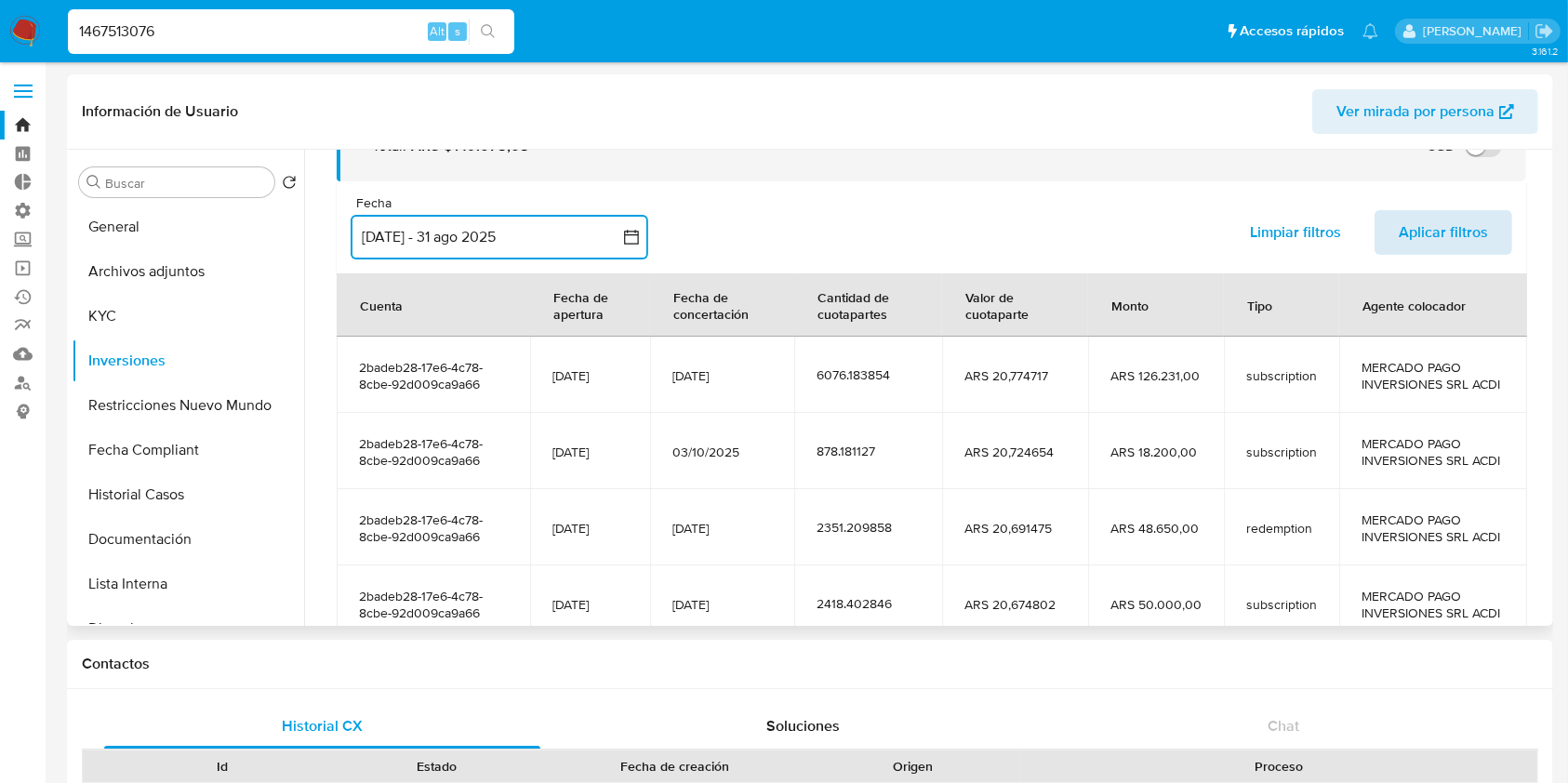
click at [1460, 237] on span "Aplicar filtros" at bounding box center [1443, 232] width 89 height 41
drag, startPoint x: 229, startPoint y: 27, endPoint x: 0, endPoint y: 50, distance: 230.2
click at [0, 50] on nav "Pausado Ver notificaciones 1467513076 Alt s Accesos rápidos Presiona las siguie…" at bounding box center [784, 31] width 1568 height 63
paste input "3572748"
type input "1357274876"
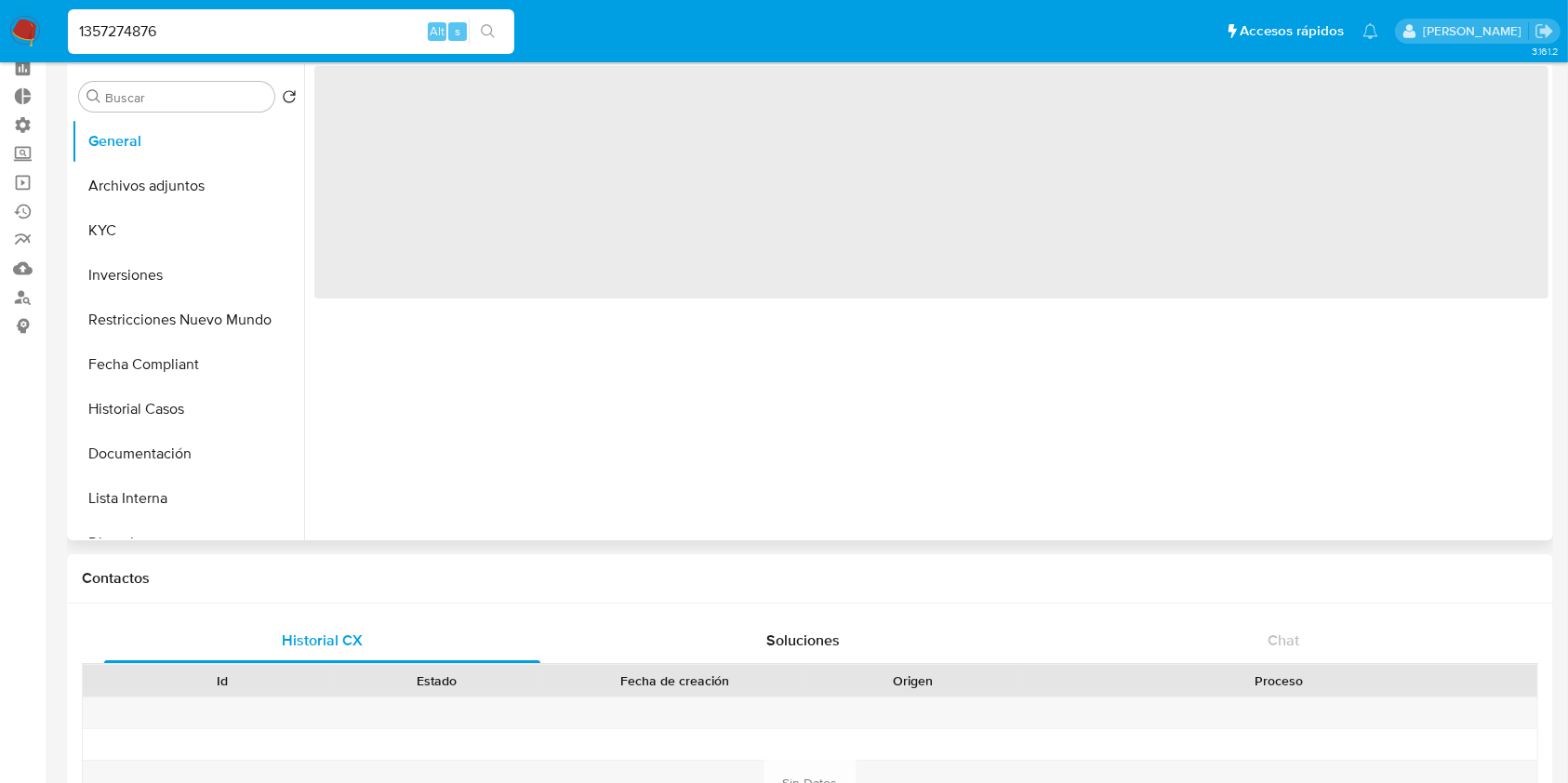
scroll to position [123, 0]
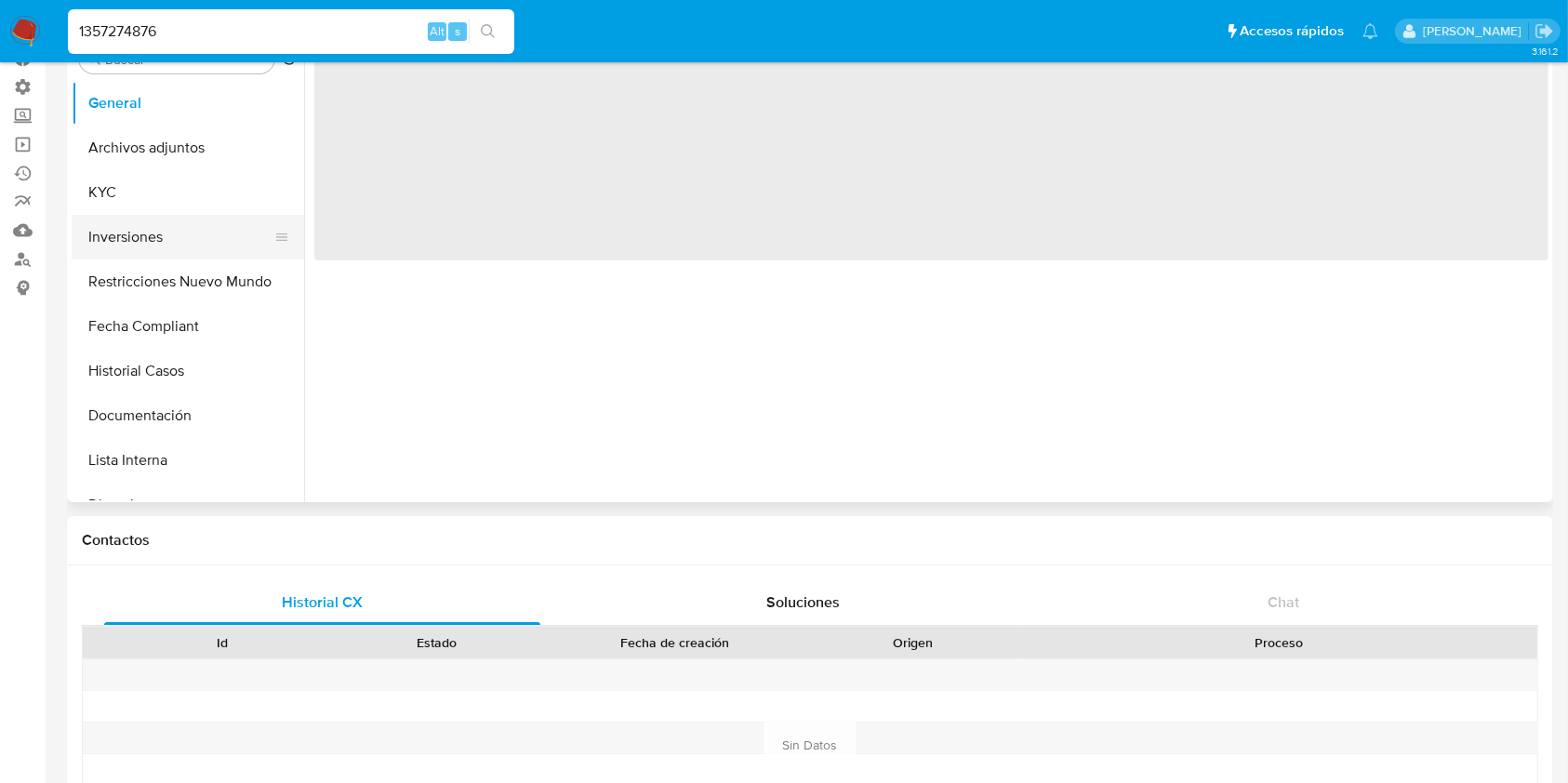
select select "10"
click at [126, 230] on button "Inversiones" at bounding box center [181, 237] width 218 height 45
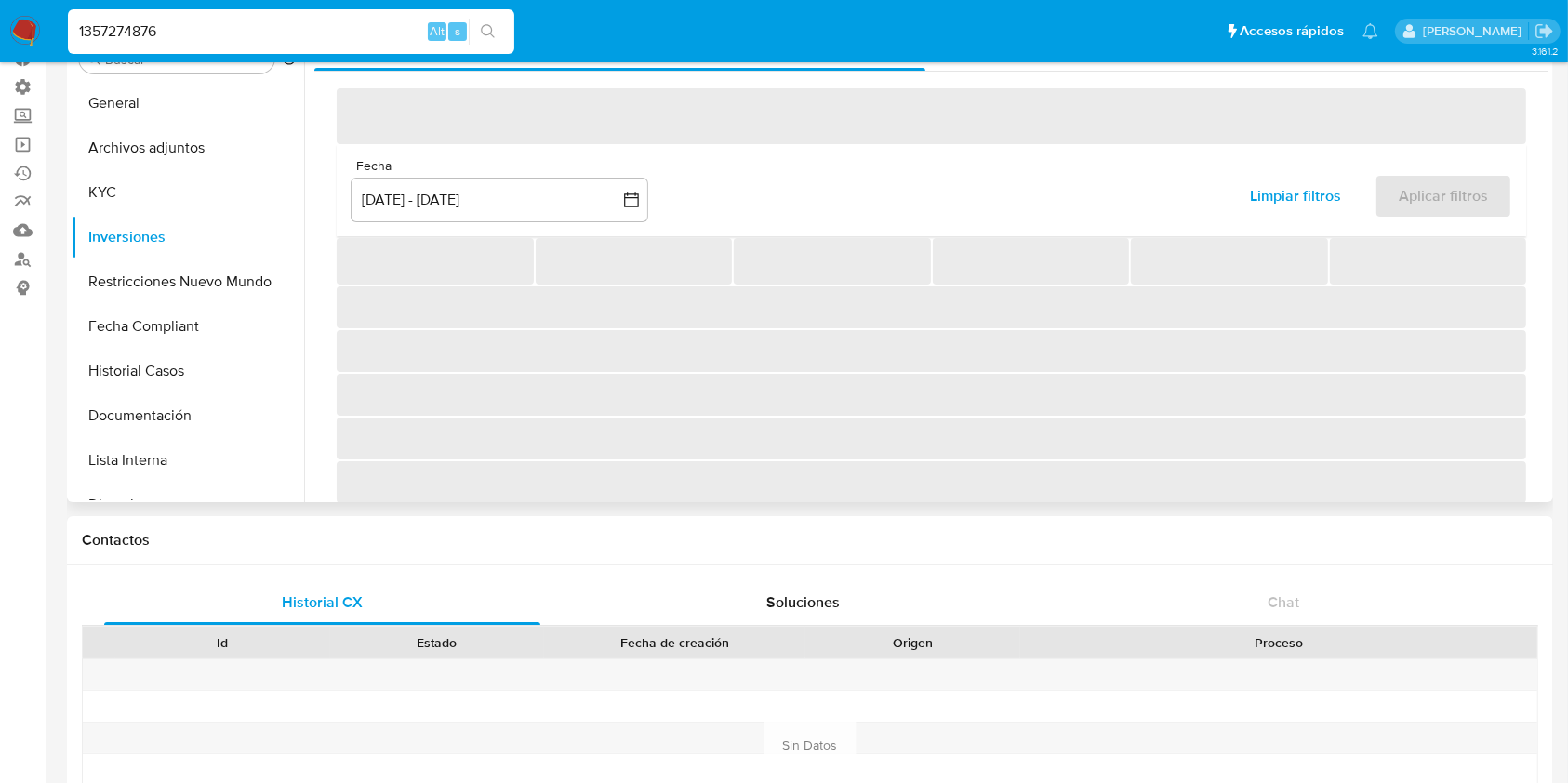
scroll to position [0, 0]
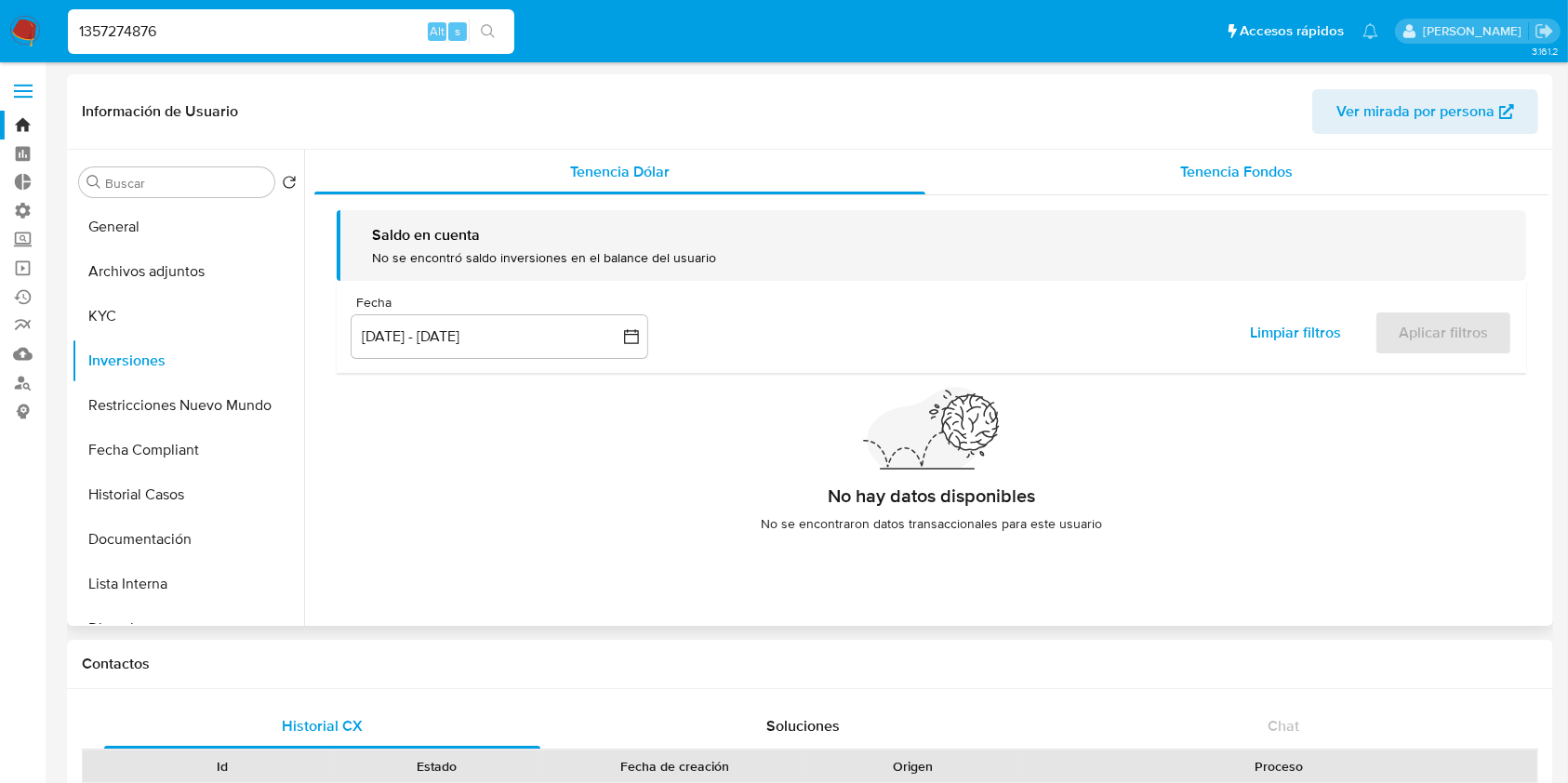
click at [1287, 173] on span "Tenencia Fondos" at bounding box center [1236, 172] width 113 height 22
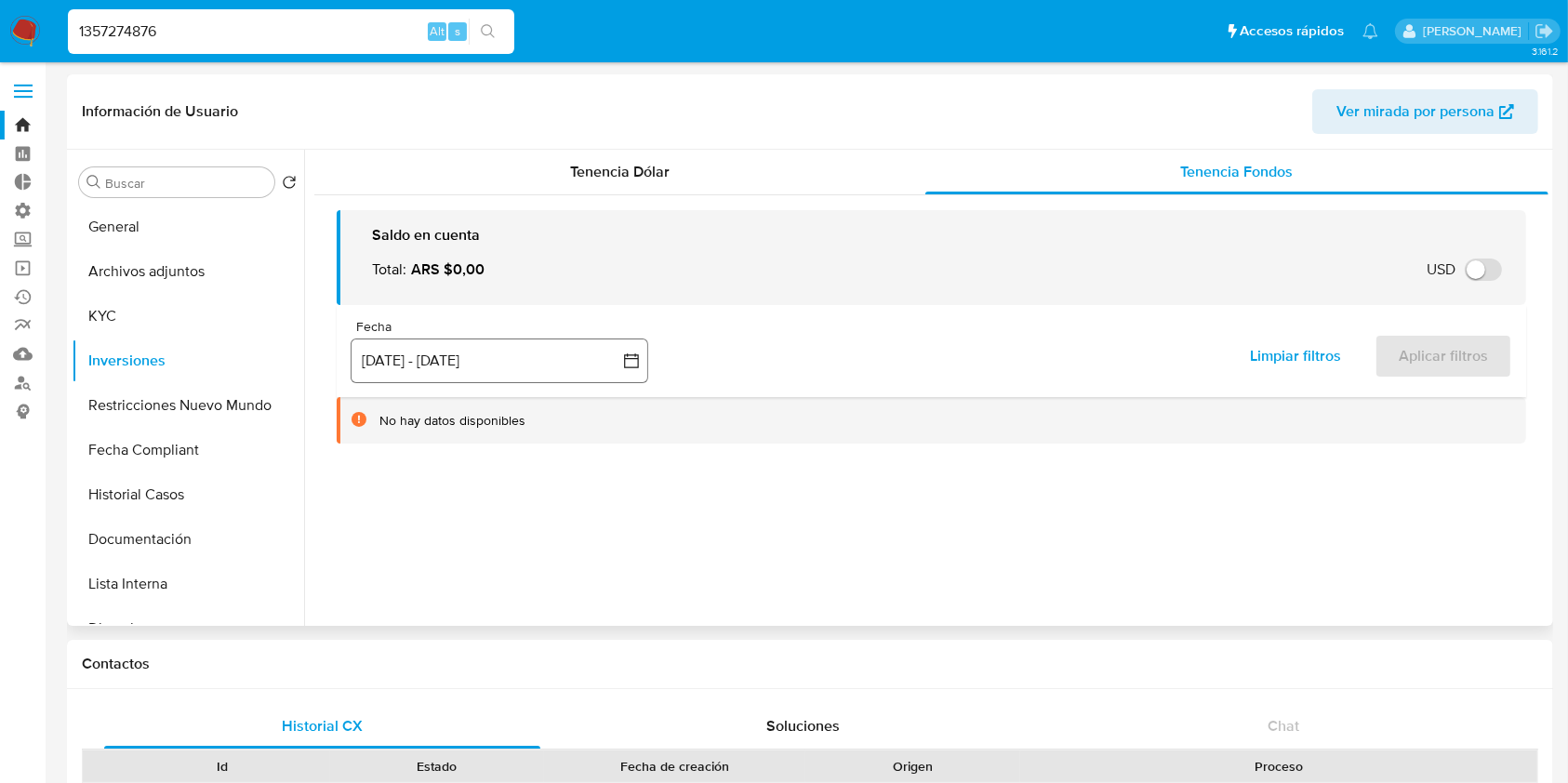
click at [444, 342] on button "[DATE] - [DATE]" at bounding box center [500, 360] width 298 height 45
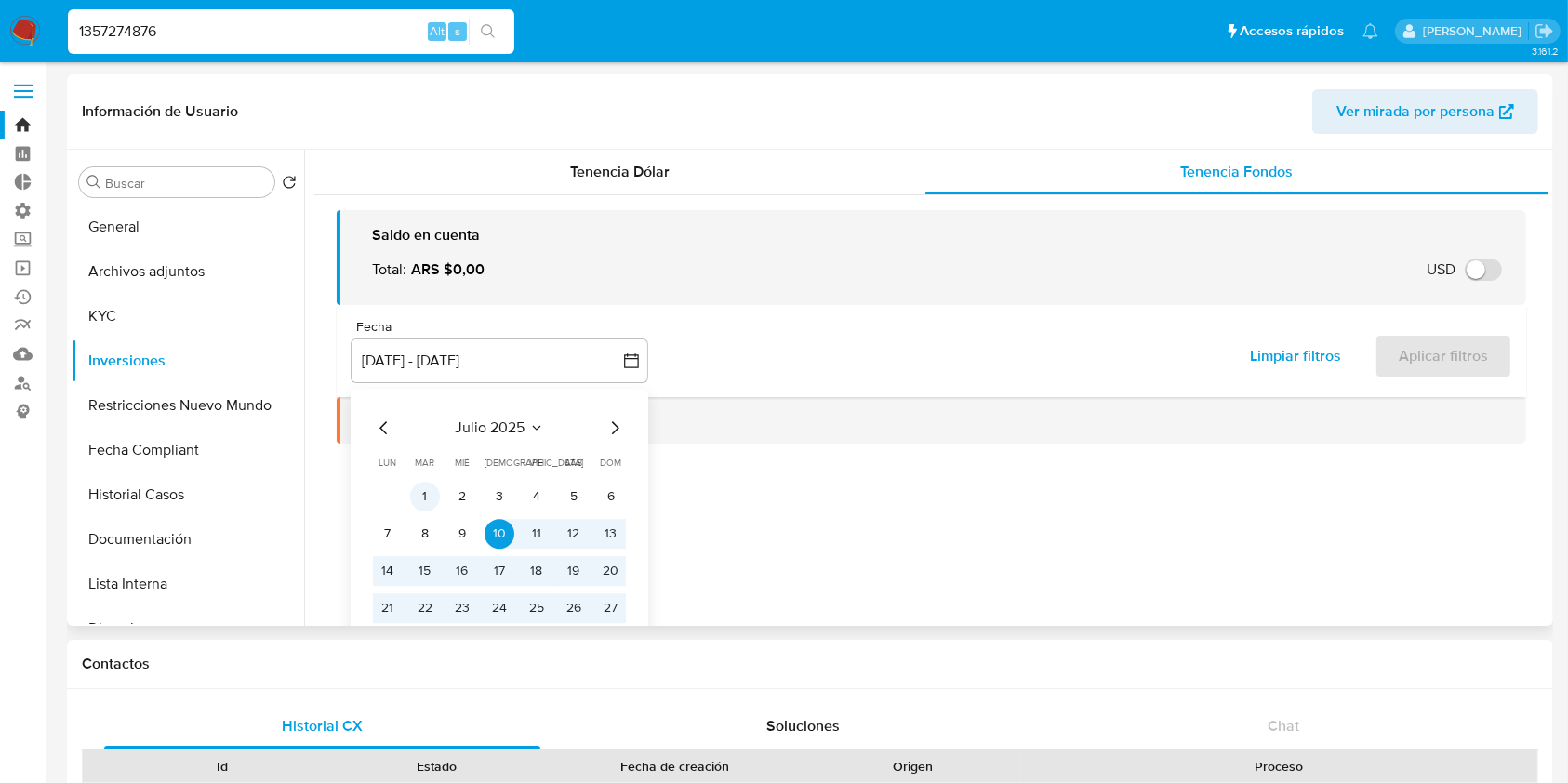
click at [418, 500] on button "1" at bounding box center [425, 496] width 29 height 29
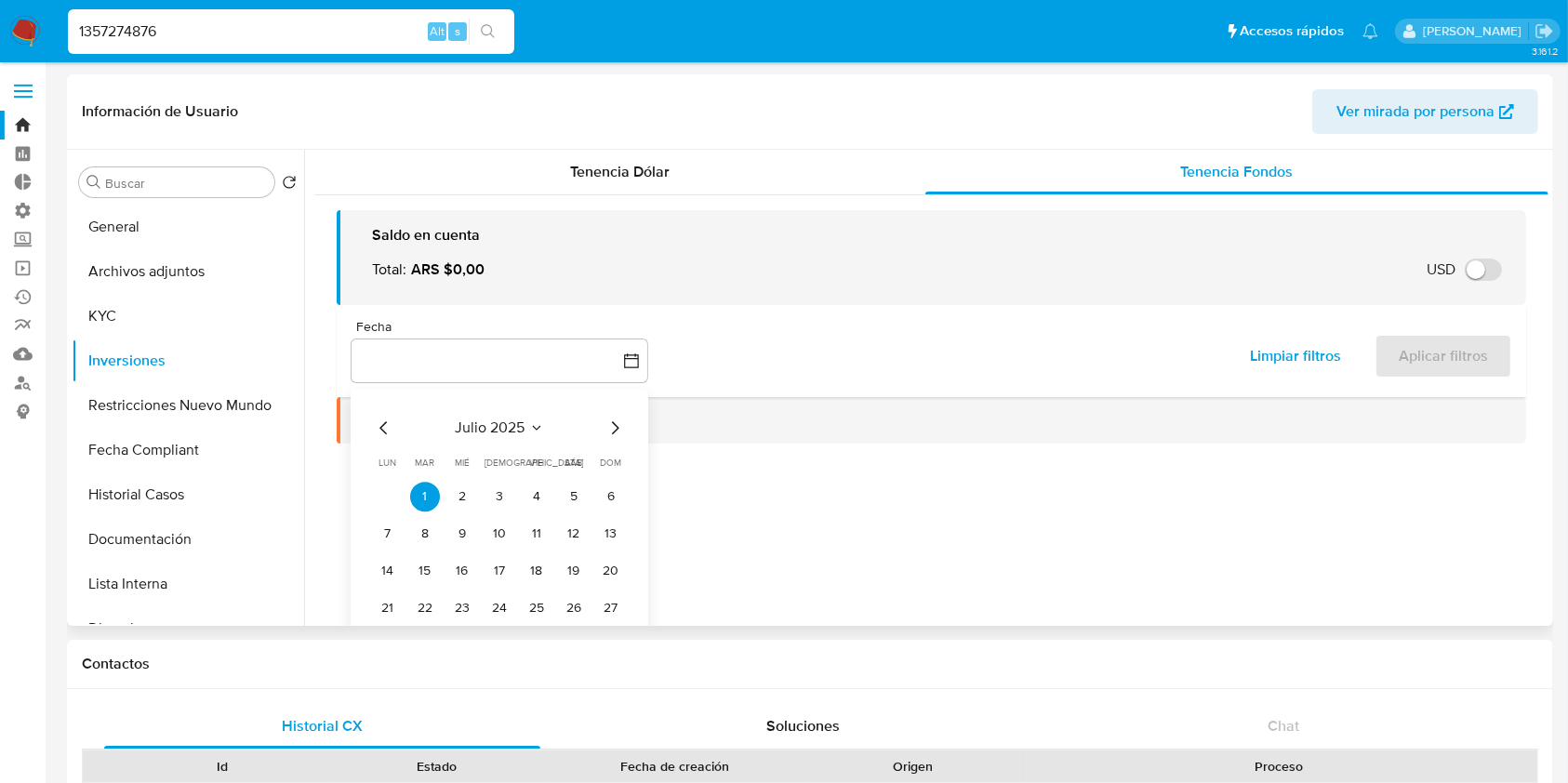
click at [623, 436] on icon "Mes siguiente" at bounding box center [615, 428] width 23 height 23
click at [611, 433] on icon "Mes siguiente" at bounding box center [615, 428] width 23 height 23
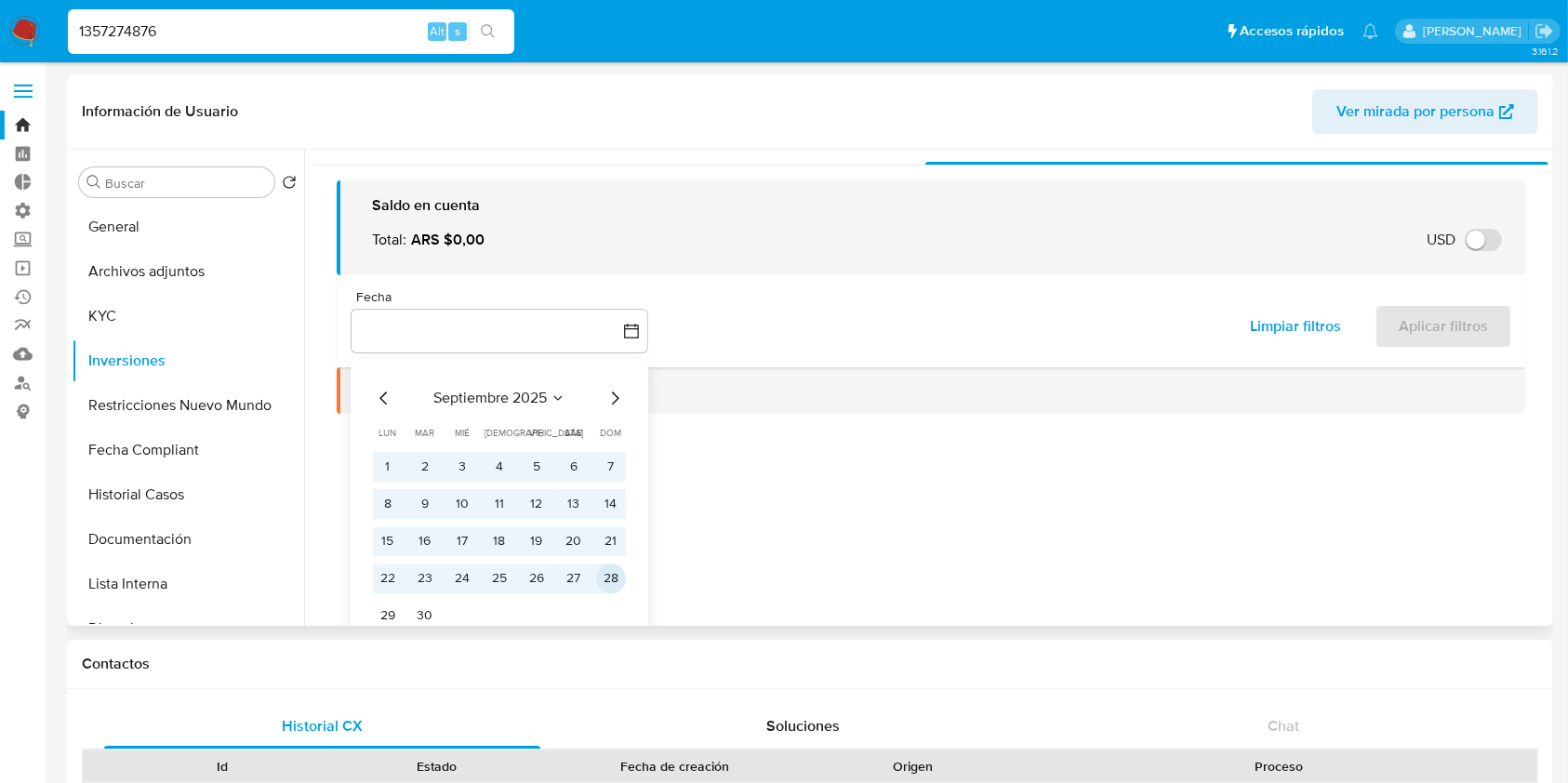
scroll to position [56, 0]
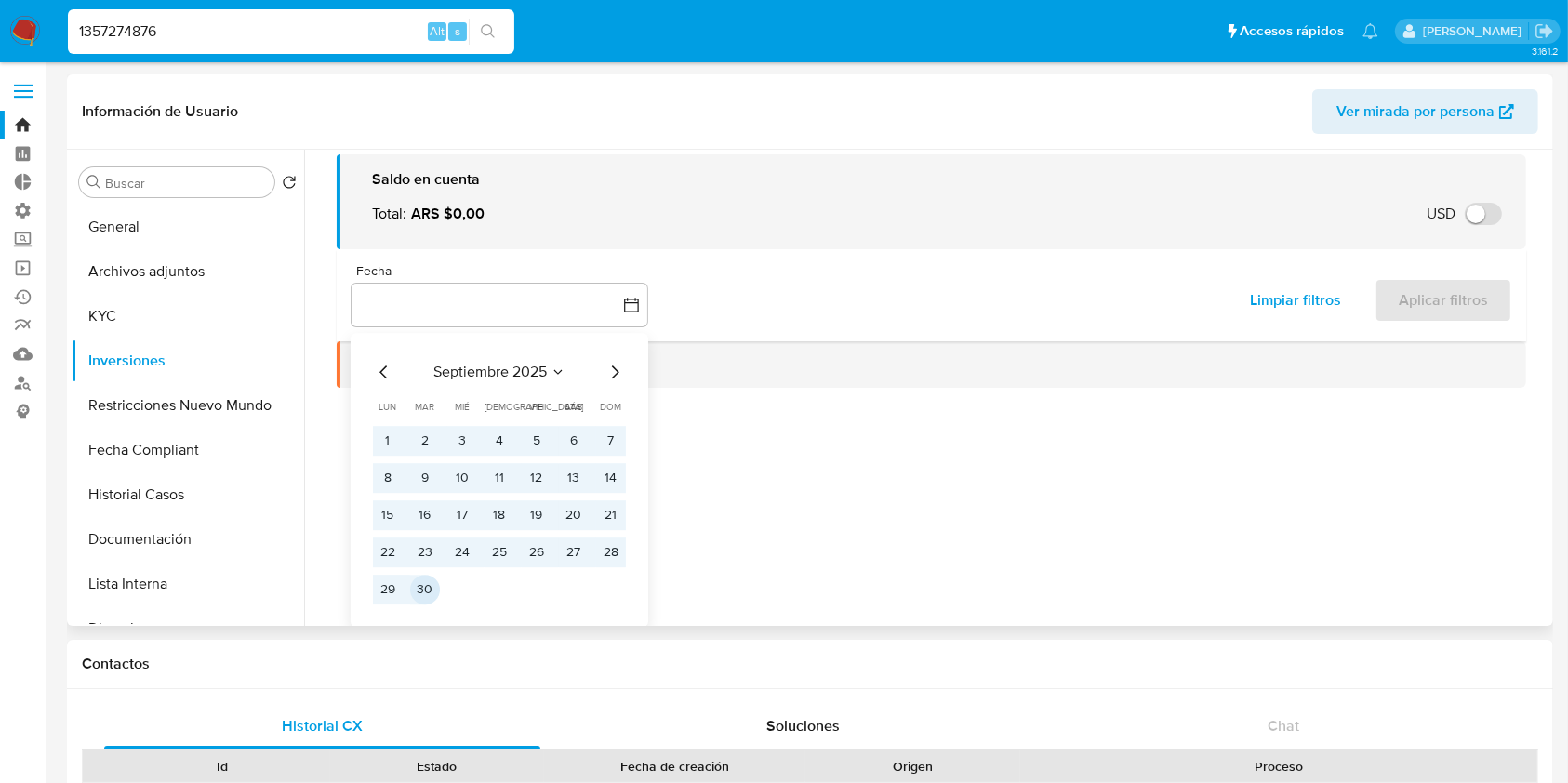
click at [428, 597] on button "30" at bounding box center [425, 589] width 29 height 29
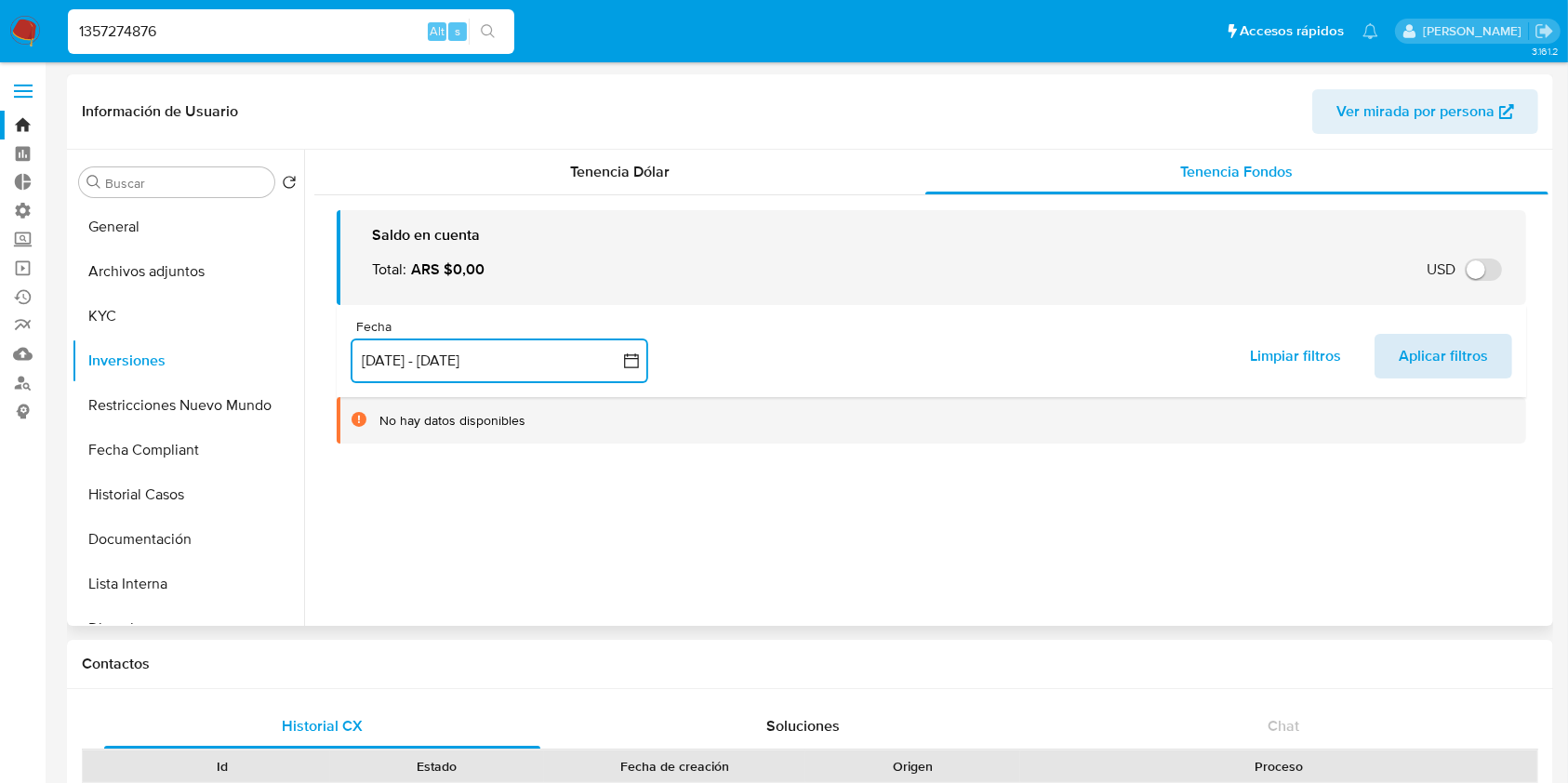
click at [1423, 354] on span "Aplicar filtros" at bounding box center [1443, 355] width 89 height 41
drag, startPoint x: 224, startPoint y: 41, endPoint x: 0, endPoint y: 52, distance: 224.3
click at [0, 52] on nav "Pausado Ver notificaciones 1357274876 Alt s Accesos rápidos Presiona las siguie…" at bounding box center [784, 31] width 1568 height 63
paste input "147814569"
type input "1147814569"
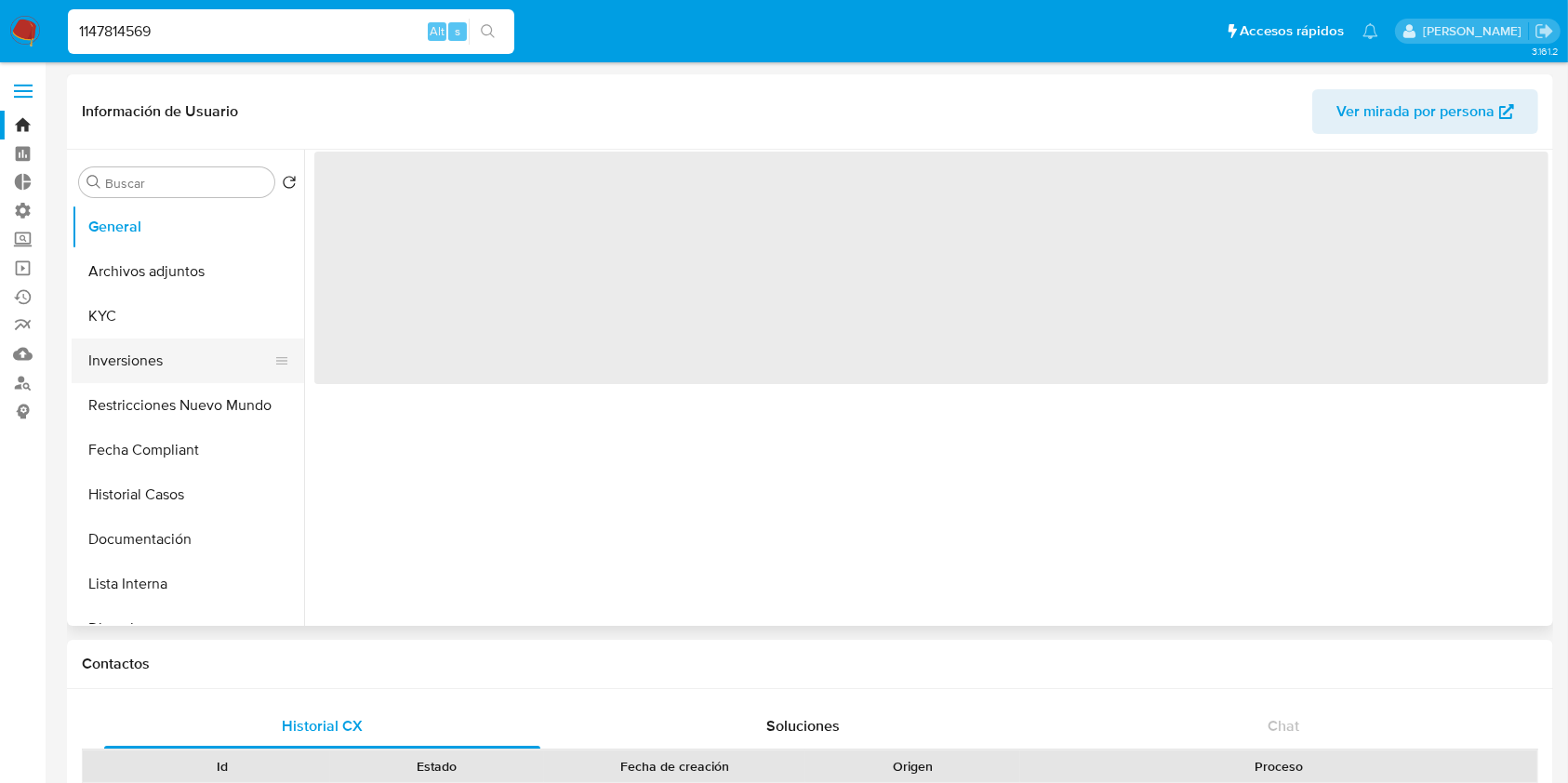
drag, startPoint x: 171, startPoint y: 359, endPoint x: 199, endPoint y: 350, distance: 29.4
click at [171, 359] on button "Inversiones" at bounding box center [181, 360] width 218 height 45
select select "10"
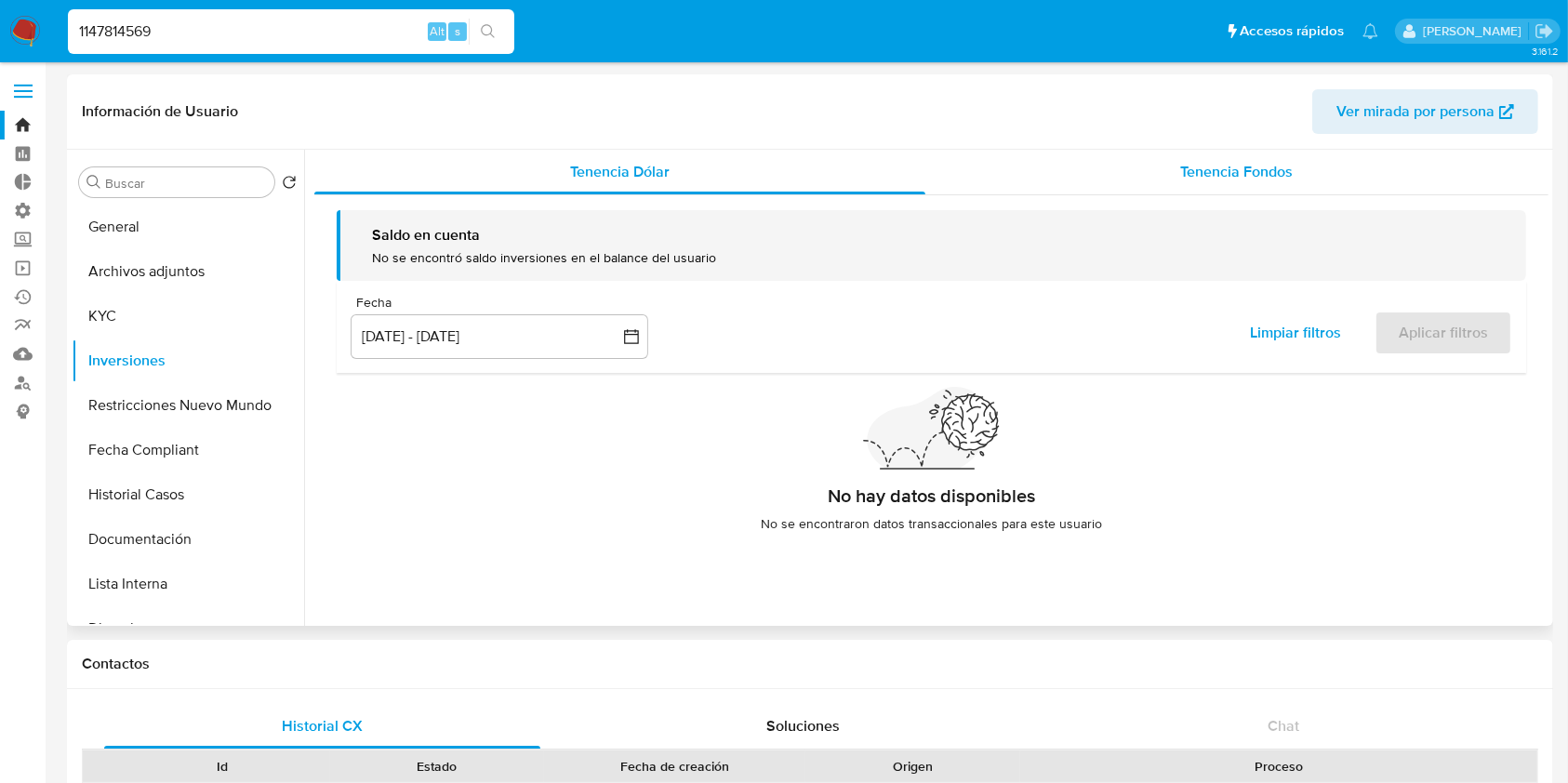
click at [1283, 170] on span "Tenencia Fondos" at bounding box center [1236, 172] width 113 height 22
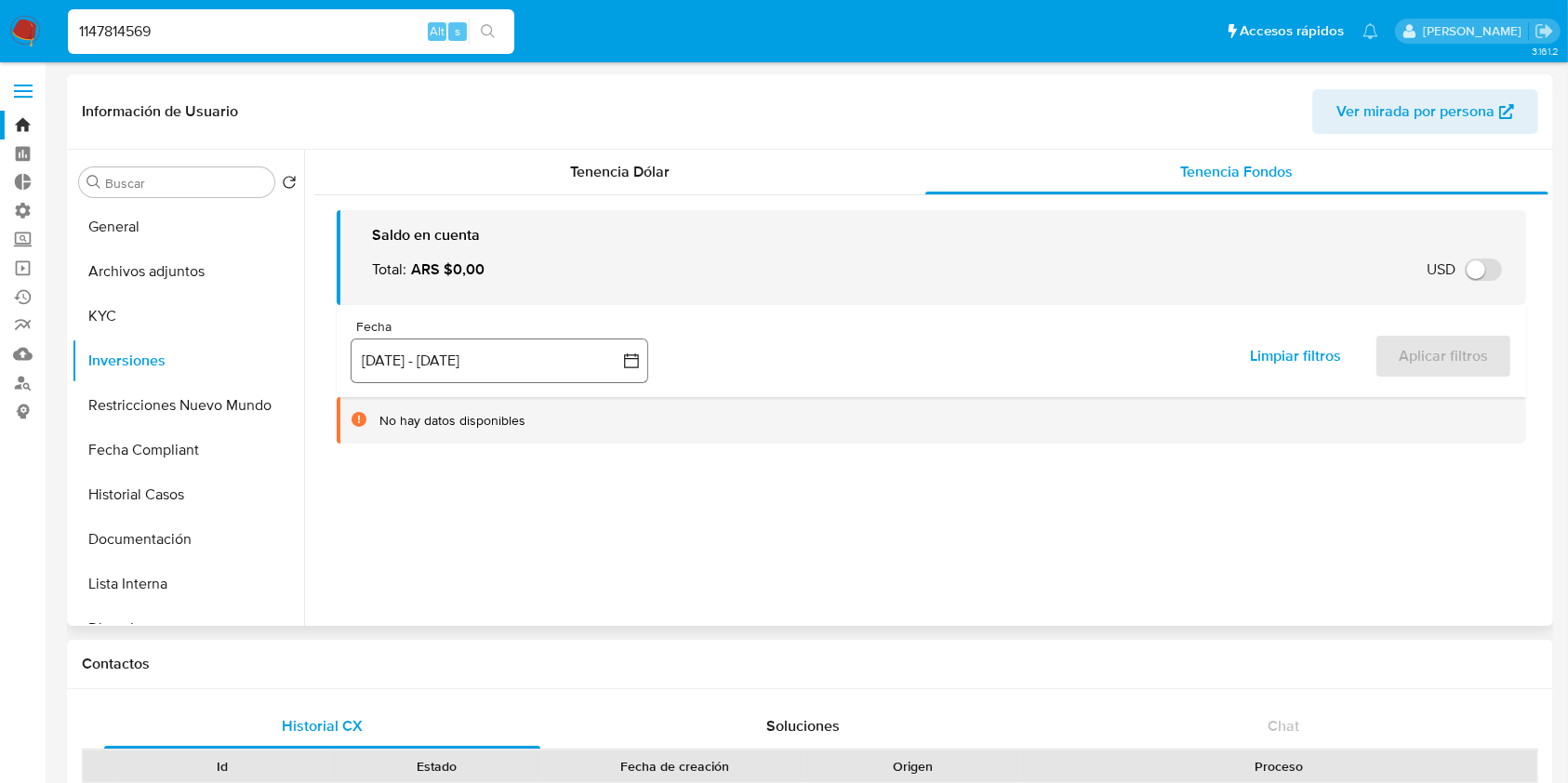
drag, startPoint x: 445, startPoint y: 363, endPoint x: 433, endPoint y: 372, distance: 15.0
click at [435, 369] on button "[DATE] - [DATE]" at bounding box center [500, 360] width 298 height 45
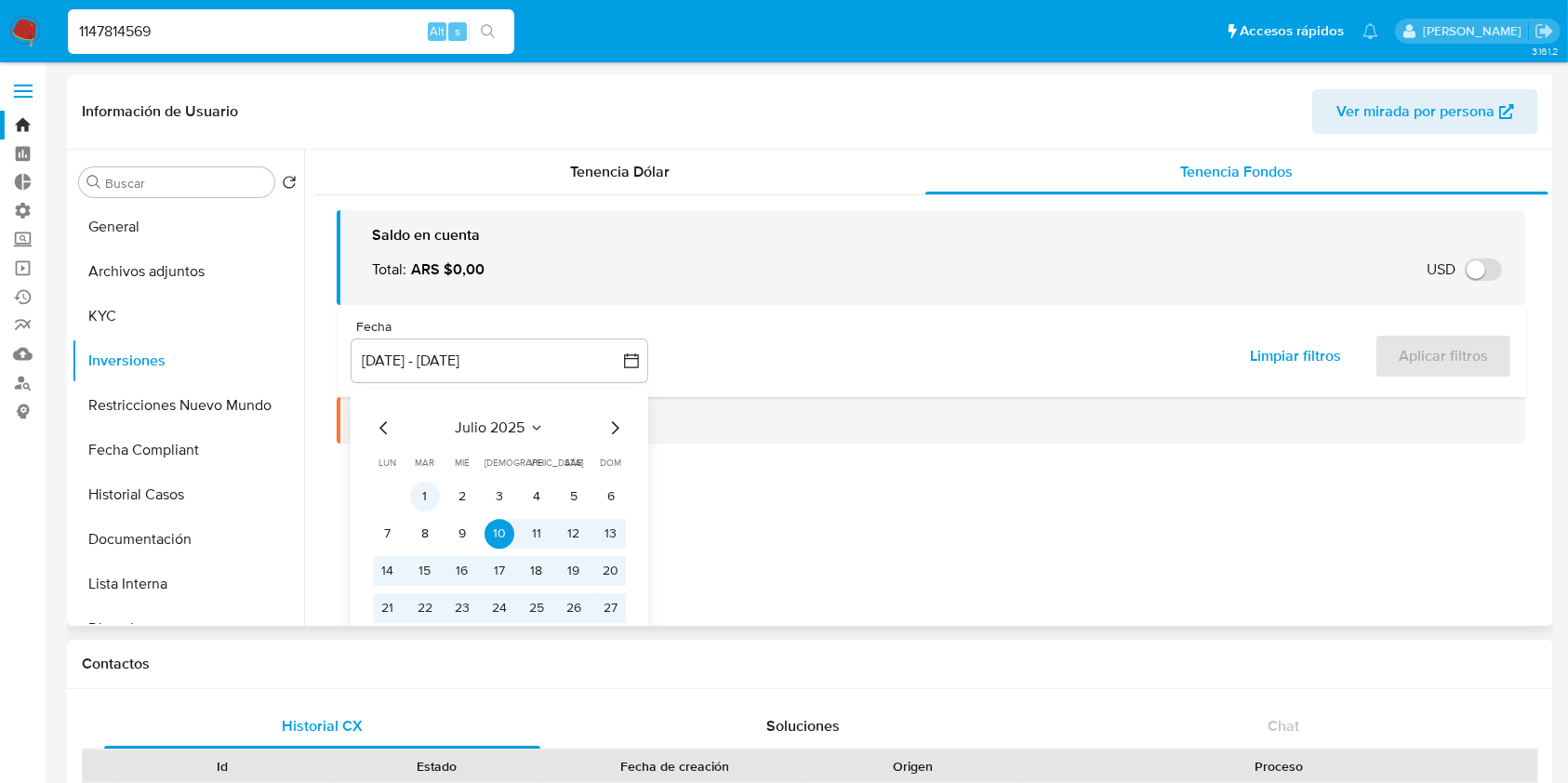
click at [426, 502] on button "1" at bounding box center [425, 496] width 29 height 29
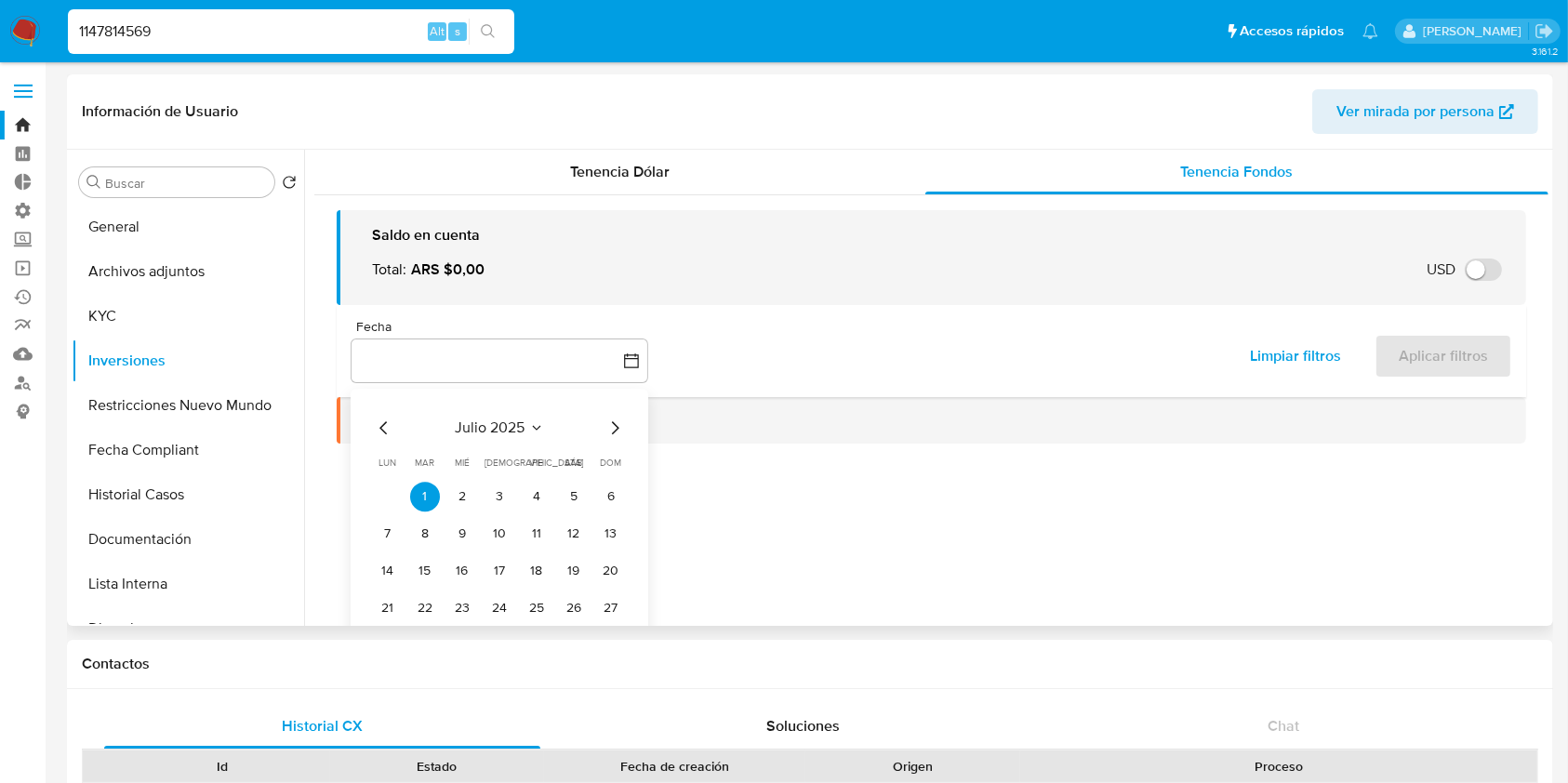
click at [613, 428] on icon "Mes siguiente" at bounding box center [615, 428] width 23 height 23
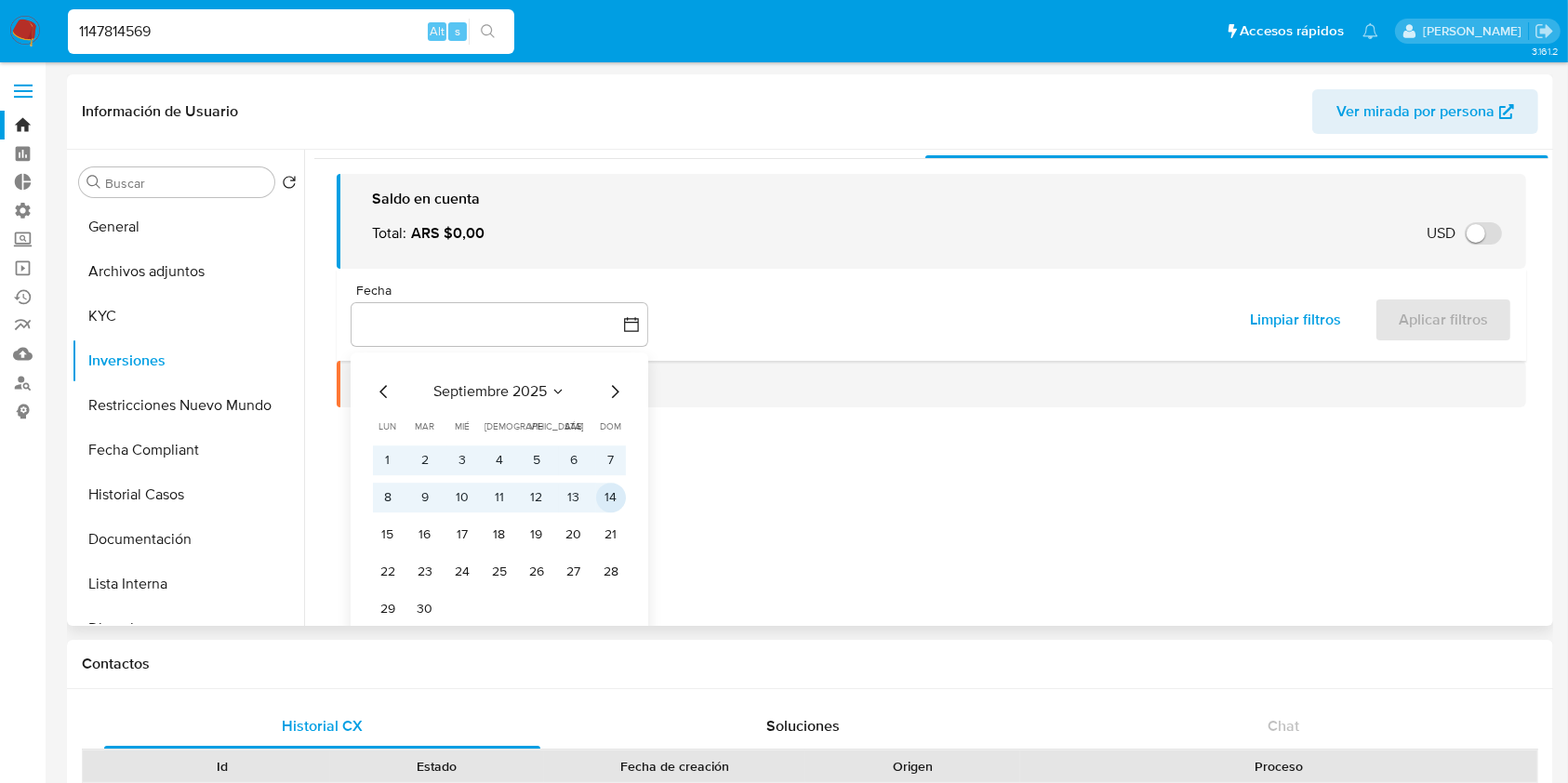
scroll to position [56, 0]
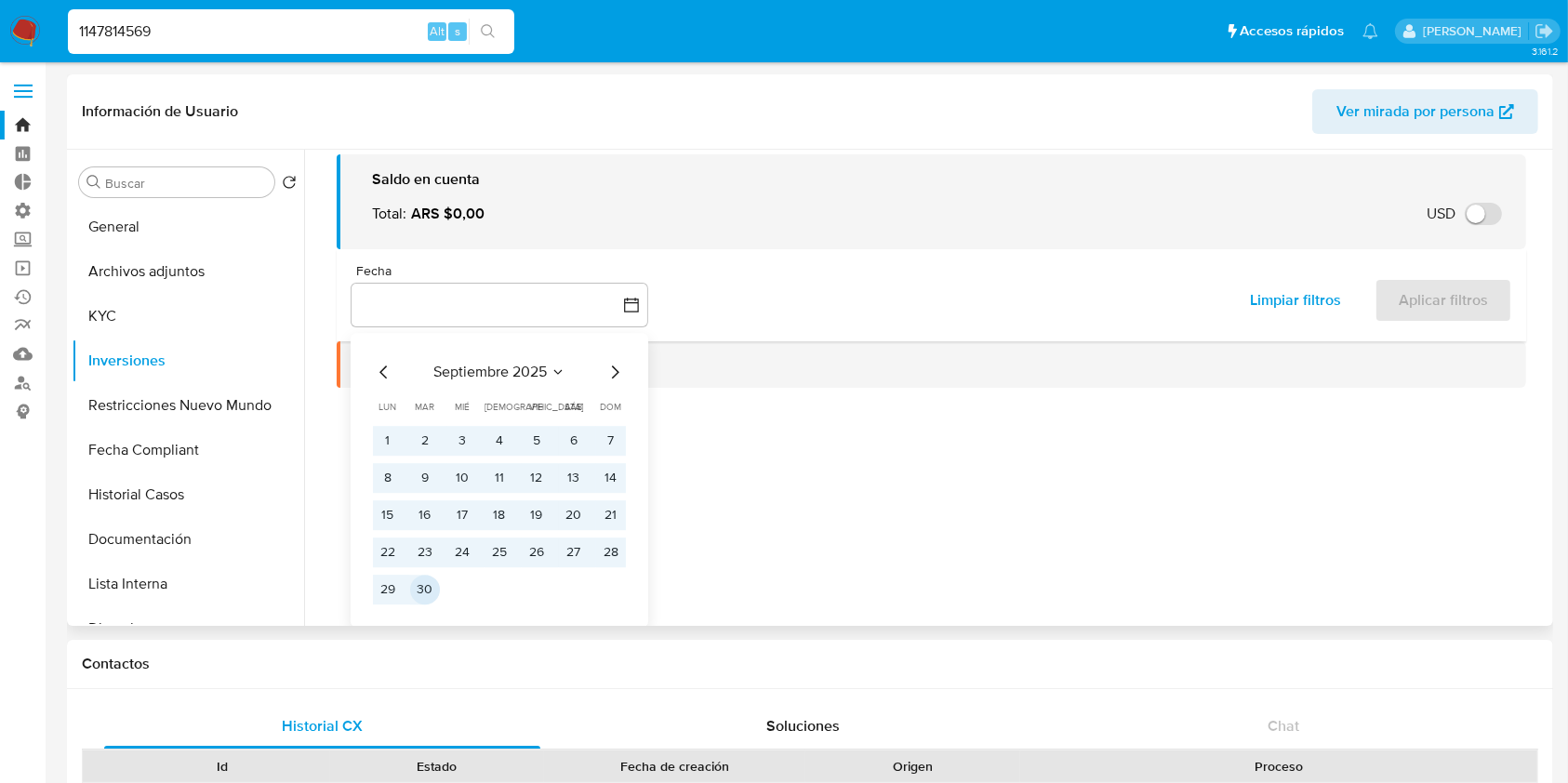
click at [421, 603] on button "30" at bounding box center [425, 589] width 29 height 29
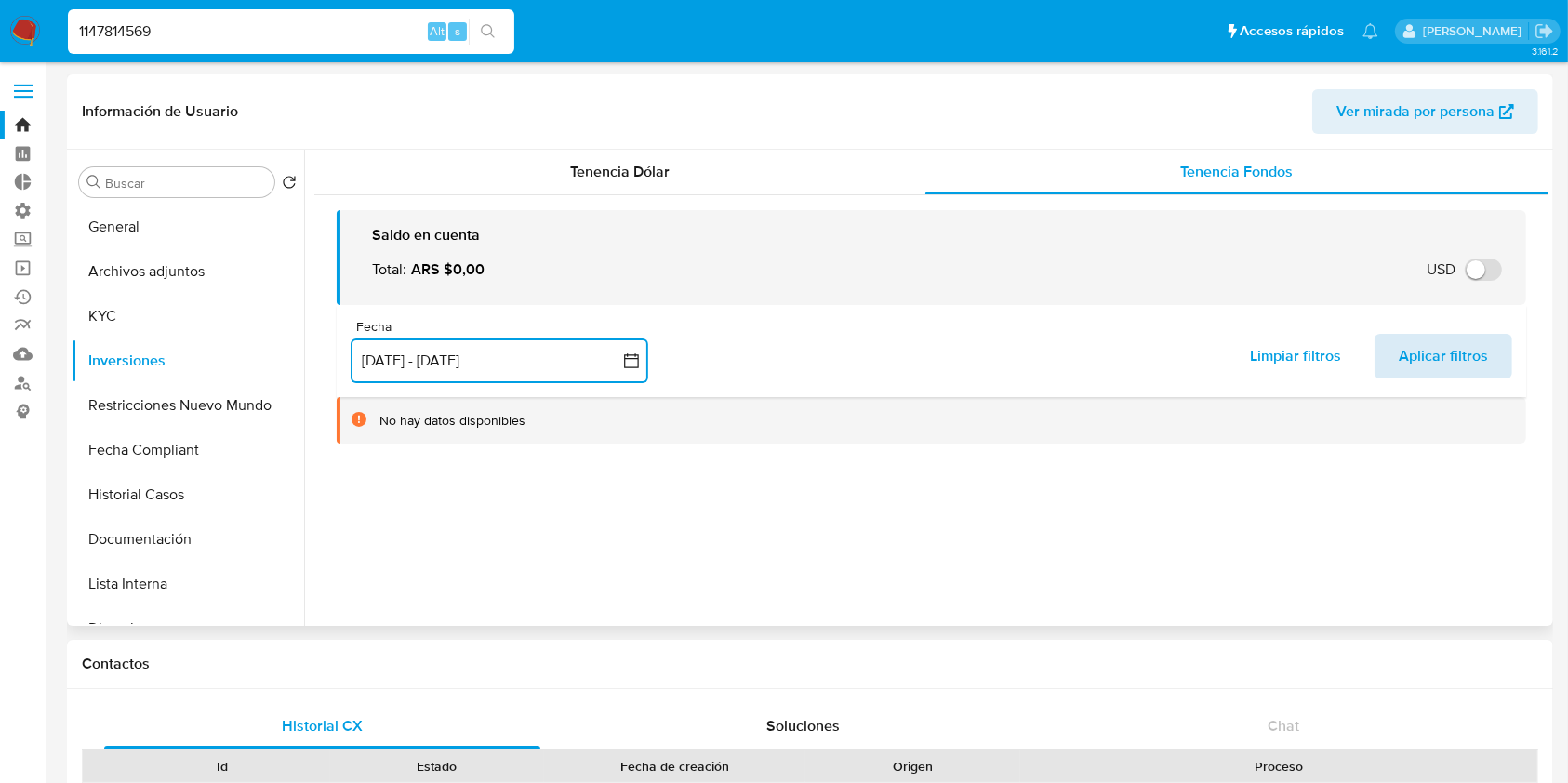
click at [1456, 354] on span "Aplicar filtros" at bounding box center [1443, 355] width 89 height 41
select select "10"
click at [1487, 346] on button "Aplicar filtros" at bounding box center [1443, 355] width 137 height 45
drag, startPoint x: 165, startPoint y: 29, endPoint x: 64, endPoint y: 30, distance: 101.0
click at [0, 27] on nav "Pausado Ver notificaciones 1147814569 Alt s Accesos rápidos Presiona las siguie…" at bounding box center [784, 31] width 1568 height 63
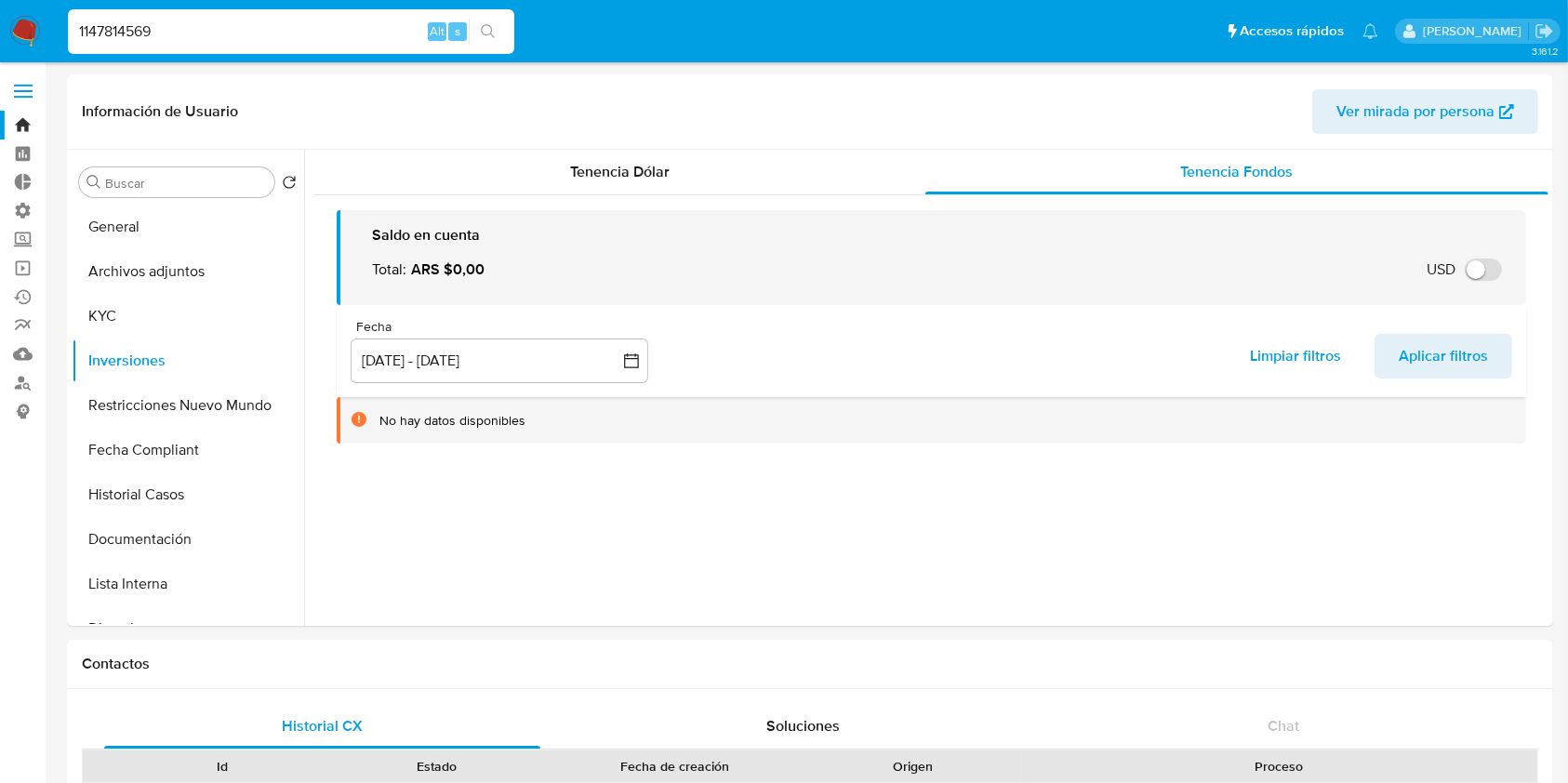
paste input "18103130"
type input "1118103130"
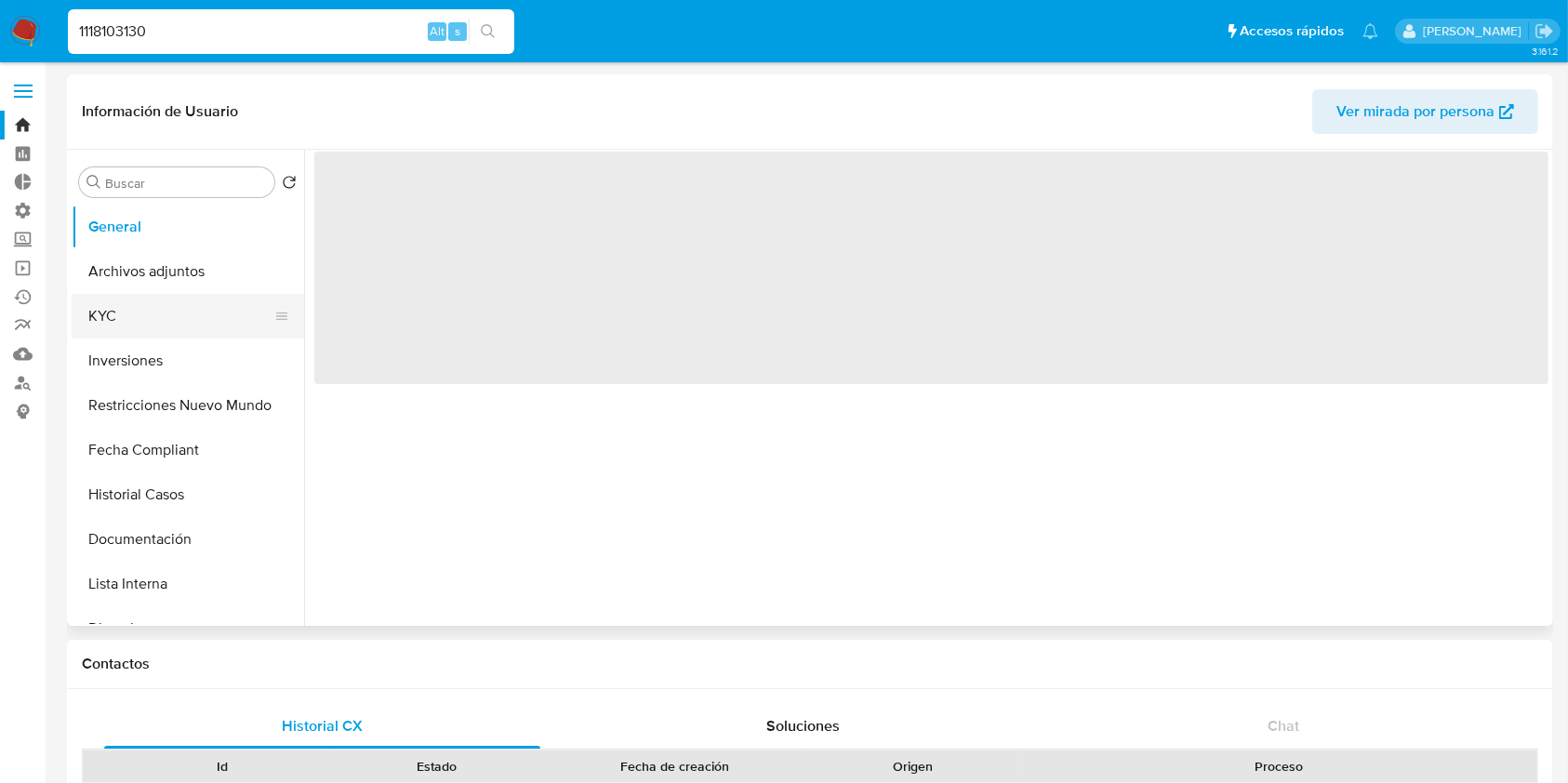
select select "10"
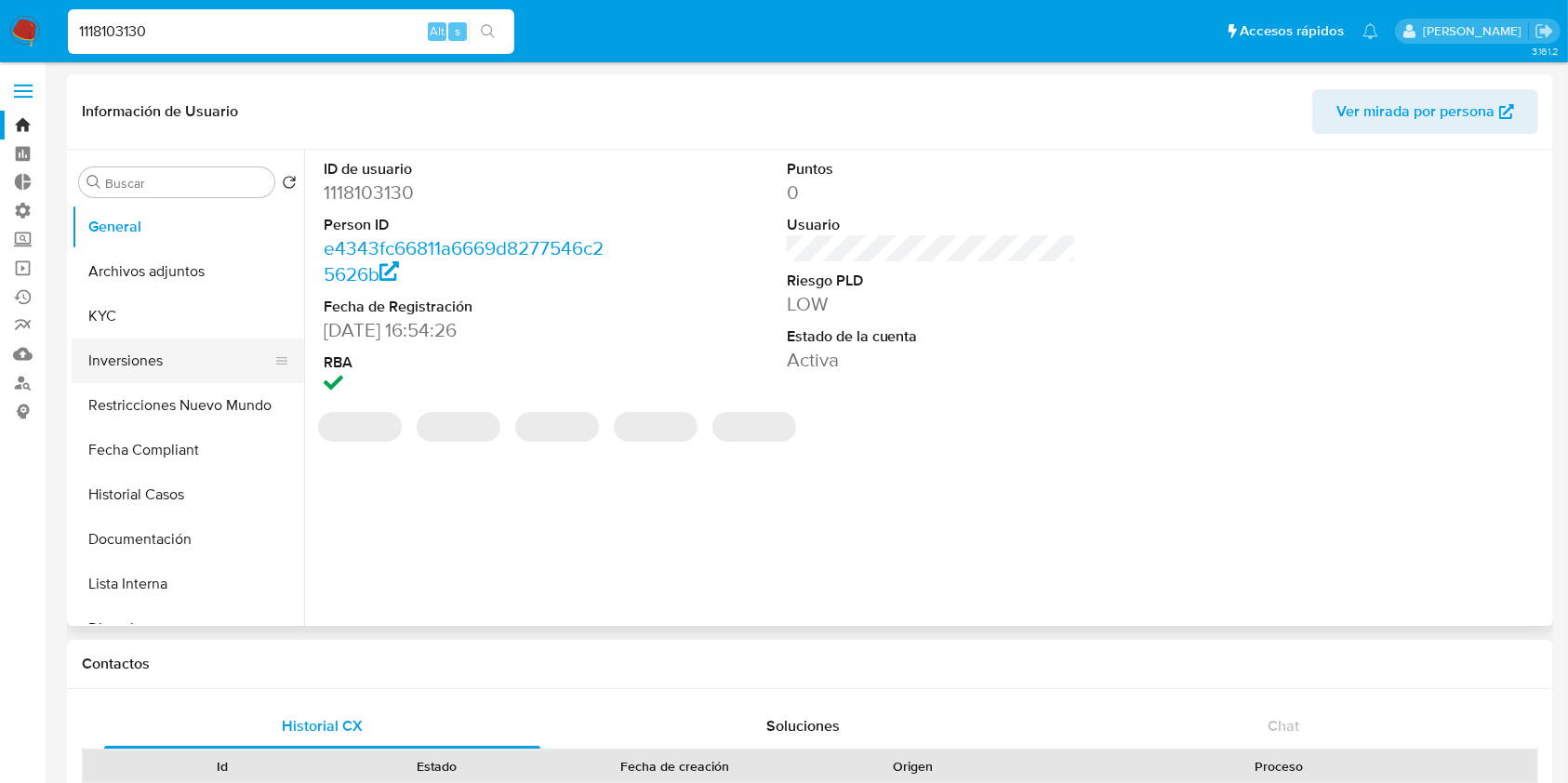
click at [149, 354] on button "Inversiones" at bounding box center [181, 360] width 218 height 45
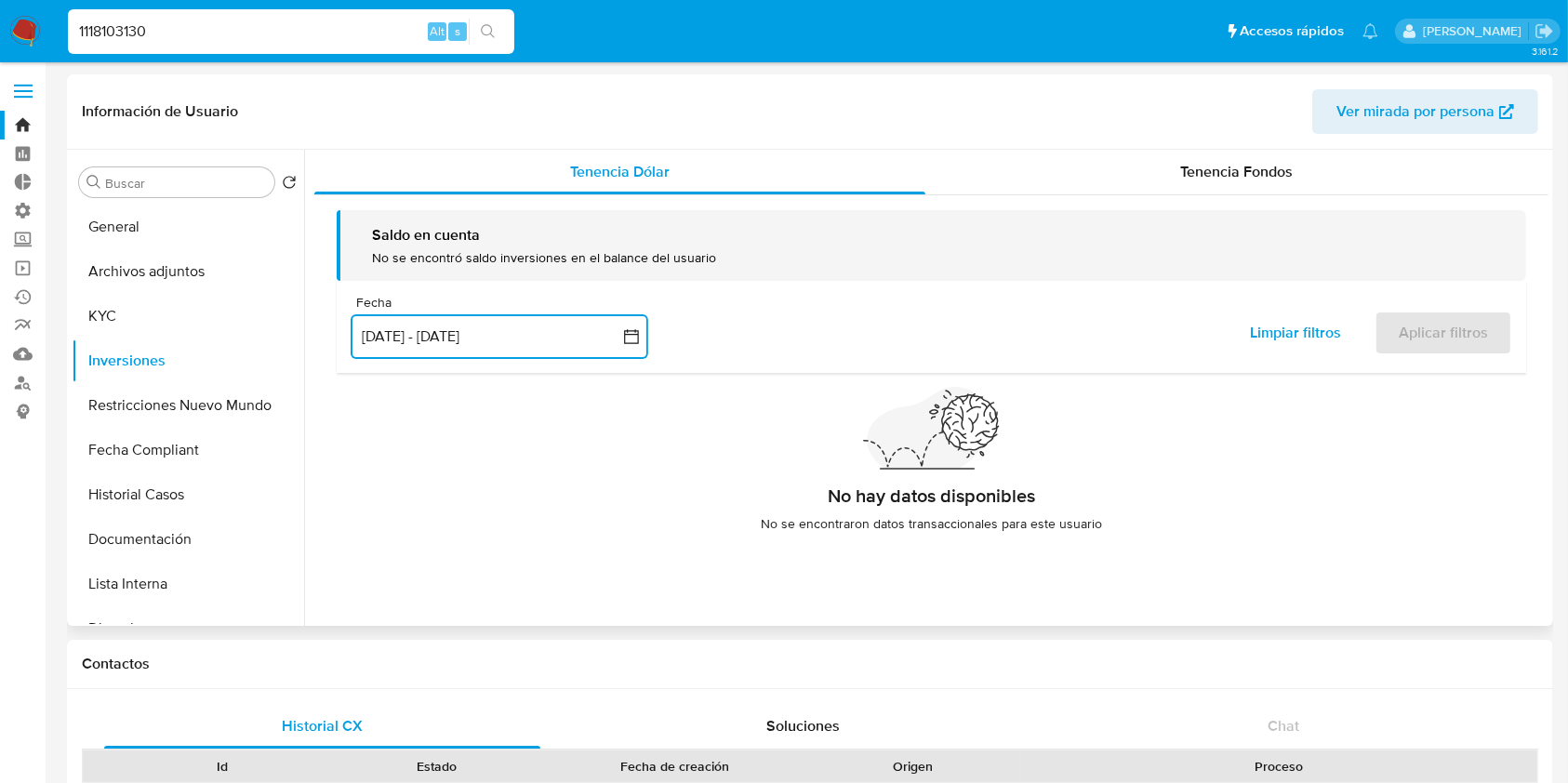
click at [514, 343] on button "[DATE] - [DATE]" at bounding box center [500, 337] width 298 height 45
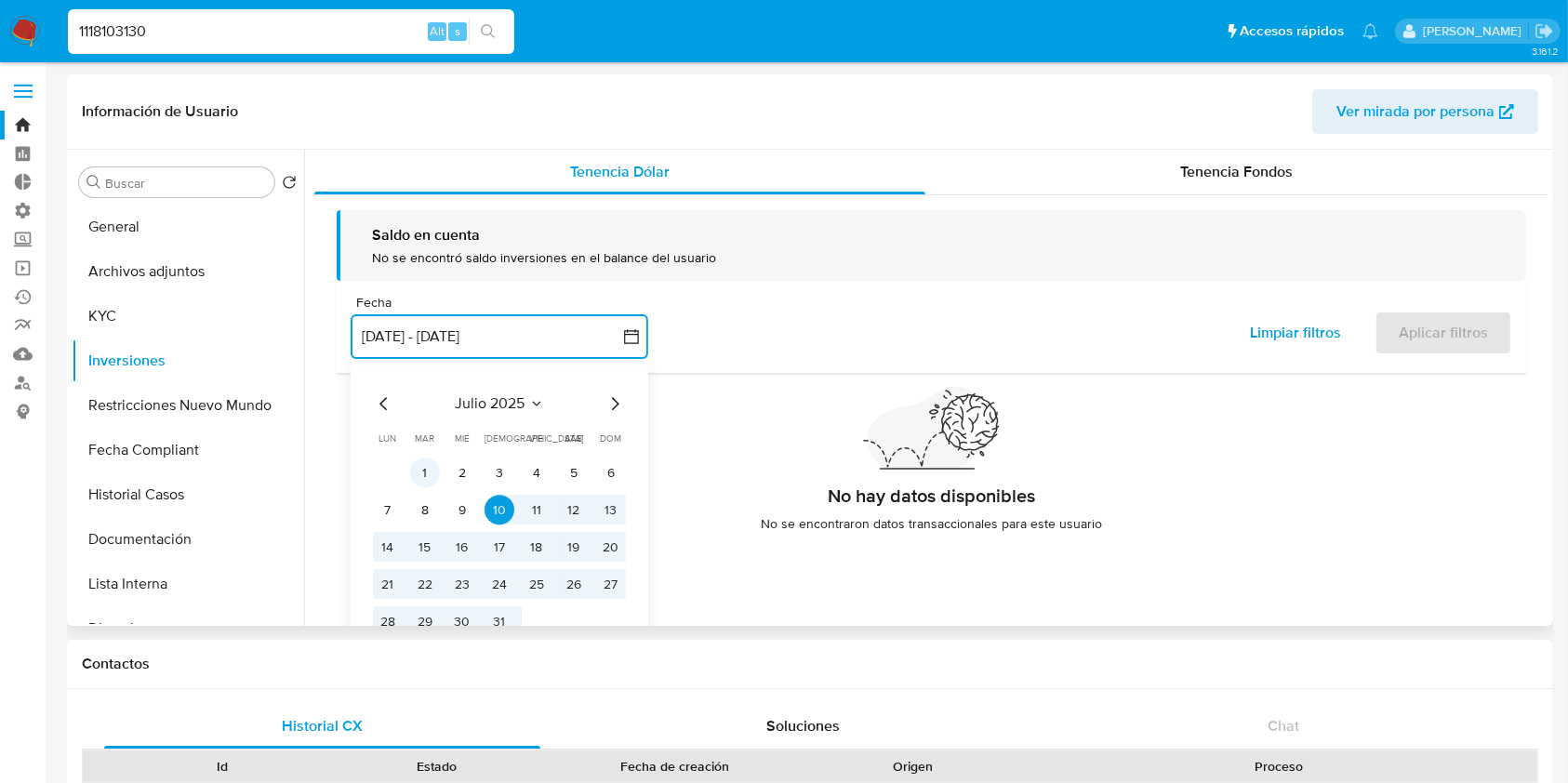
click at [413, 473] on button "1" at bounding box center [425, 473] width 29 height 29
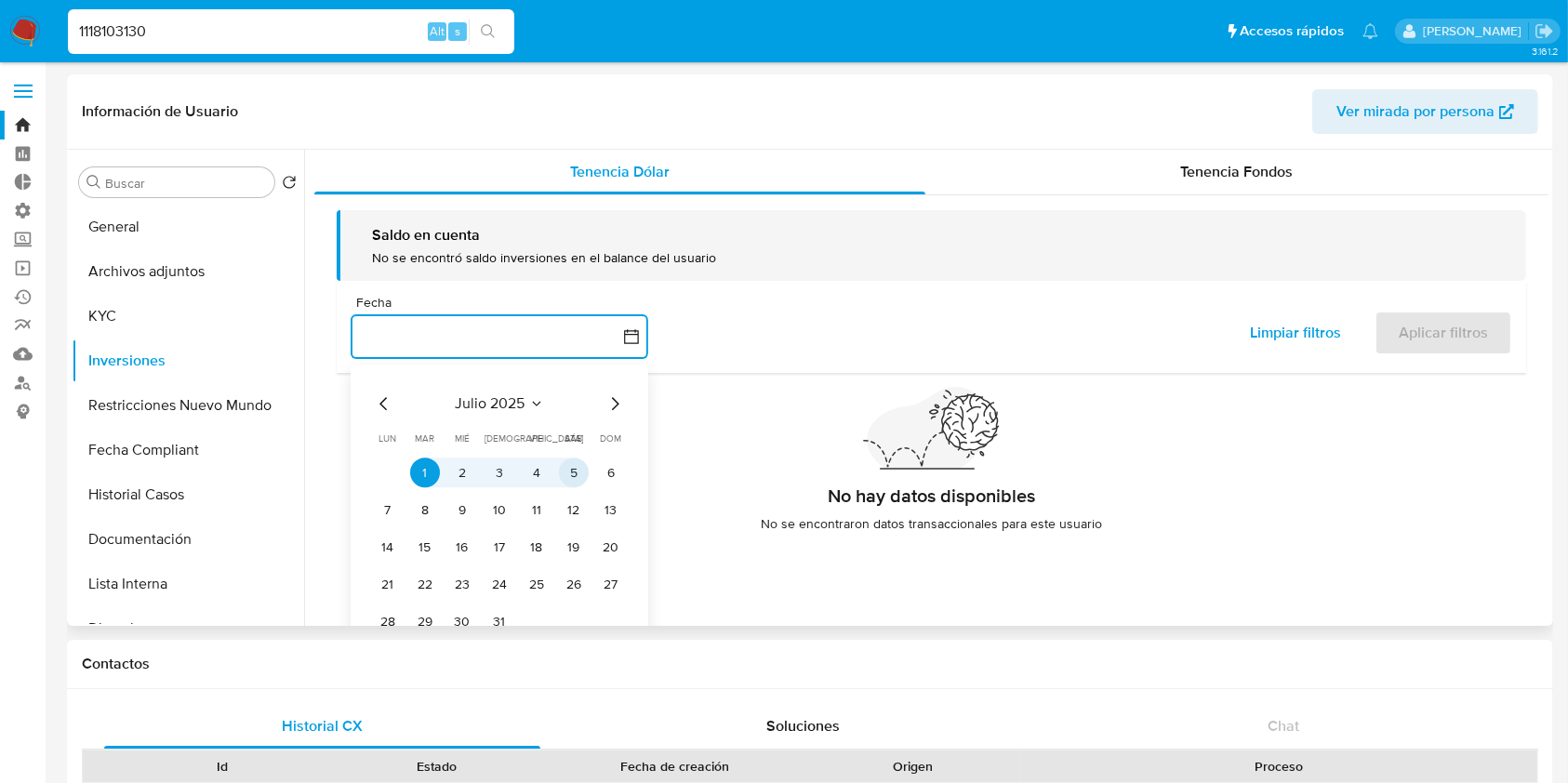
click at [618, 402] on icon "Mes siguiente" at bounding box center [615, 405] width 23 height 23
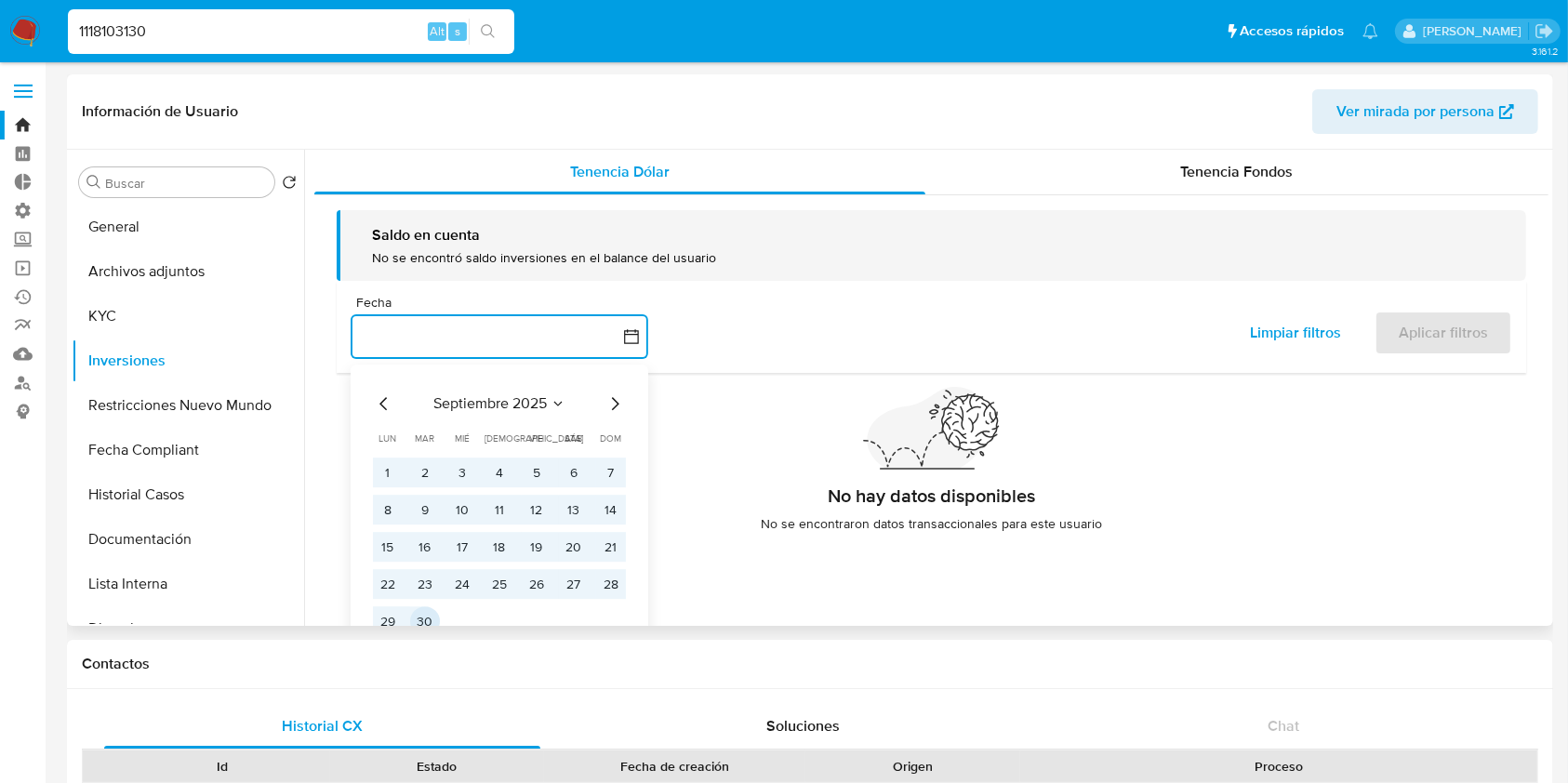
click at [421, 618] on button "30" at bounding box center [425, 622] width 29 height 29
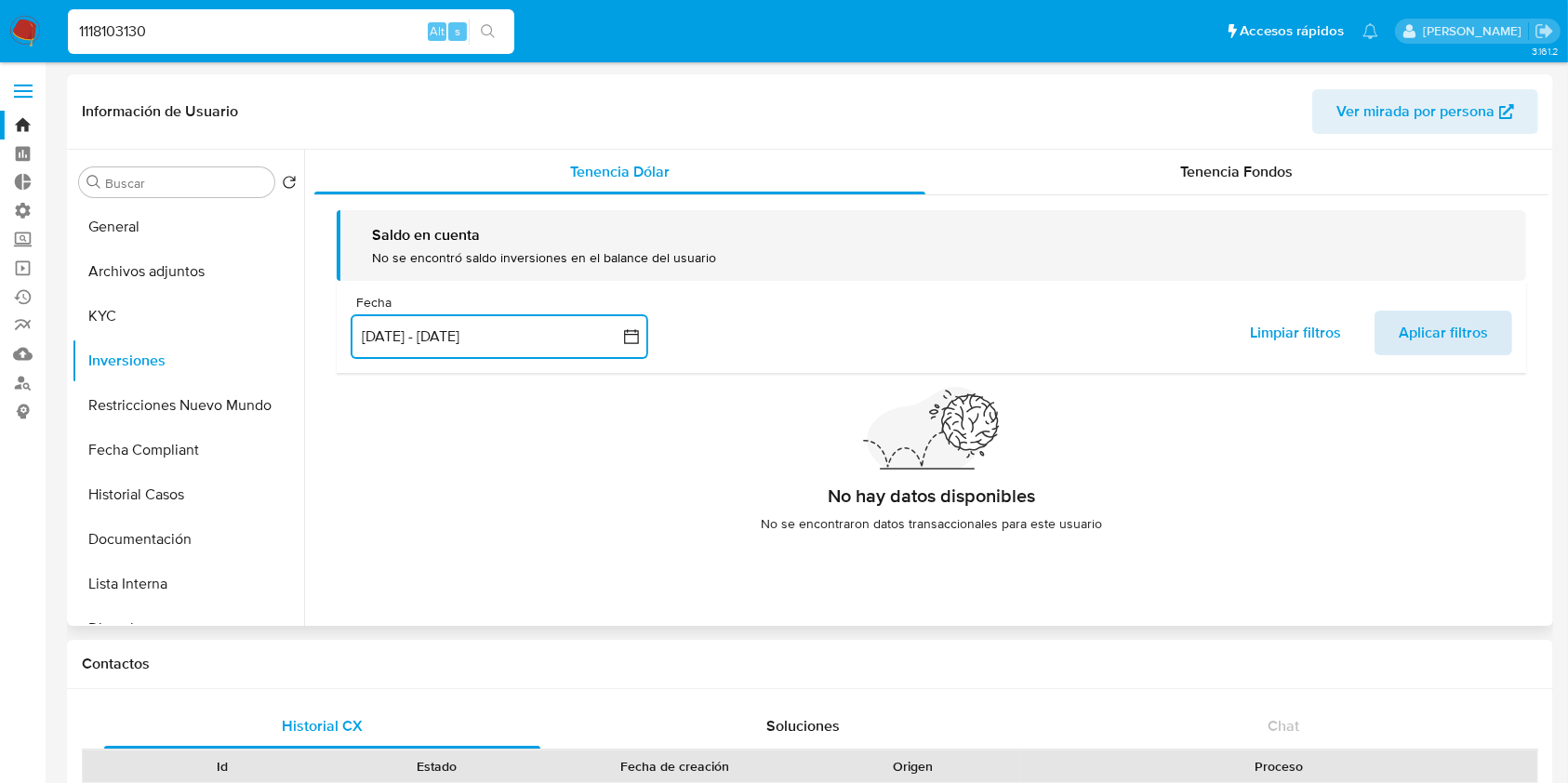
click at [1474, 333] on span "Aplicar filtros" at bounding box center [1443, 333] width 89 height 41
click at [1204, 174] on span "Tenencia Fondos" at bounding box center [1236, 172] width 113 height 22
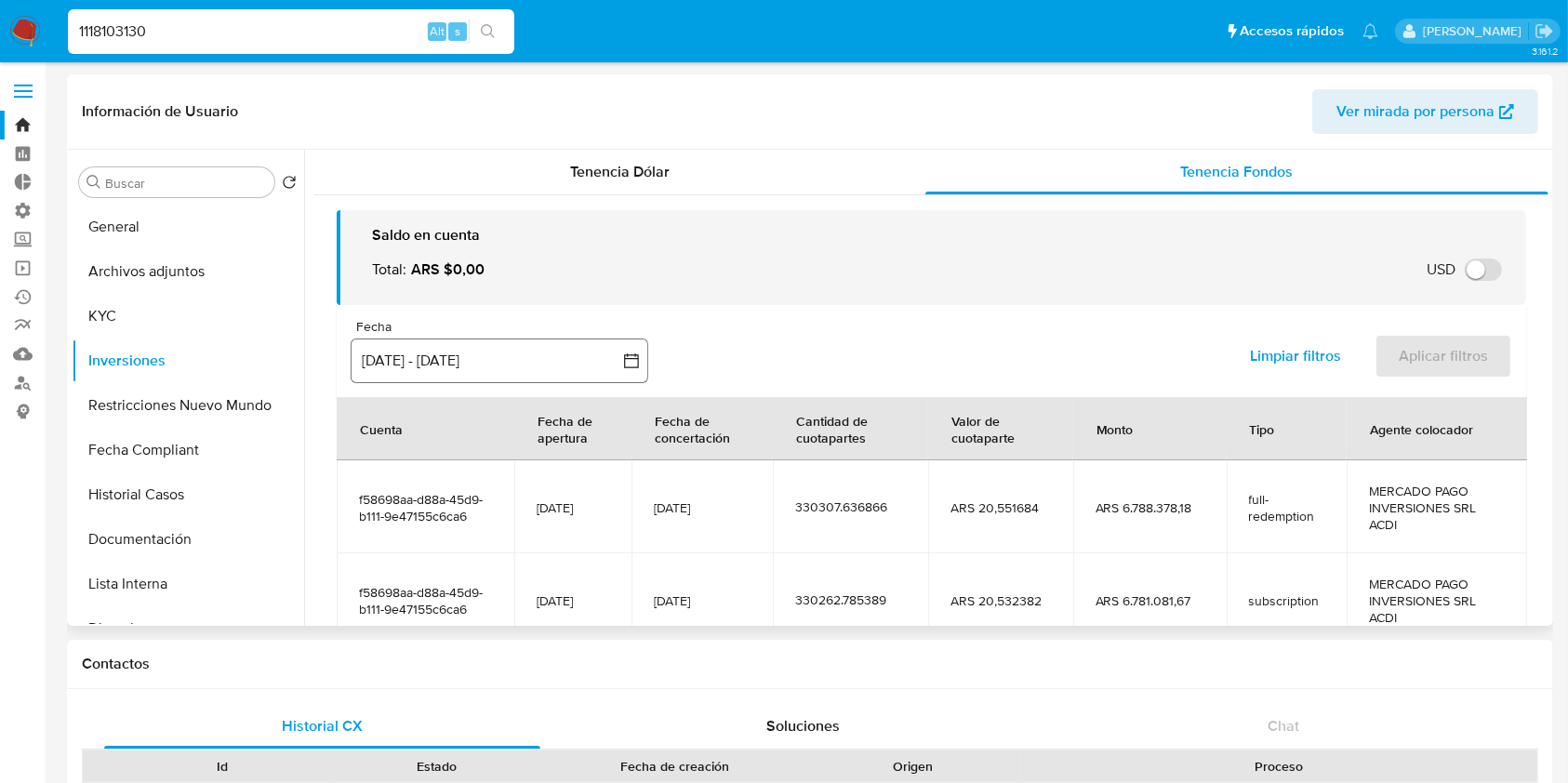
click at [387, 350] on button "[DATE] - [DATE]" at bounding box center [500, 360] width 298 height 45
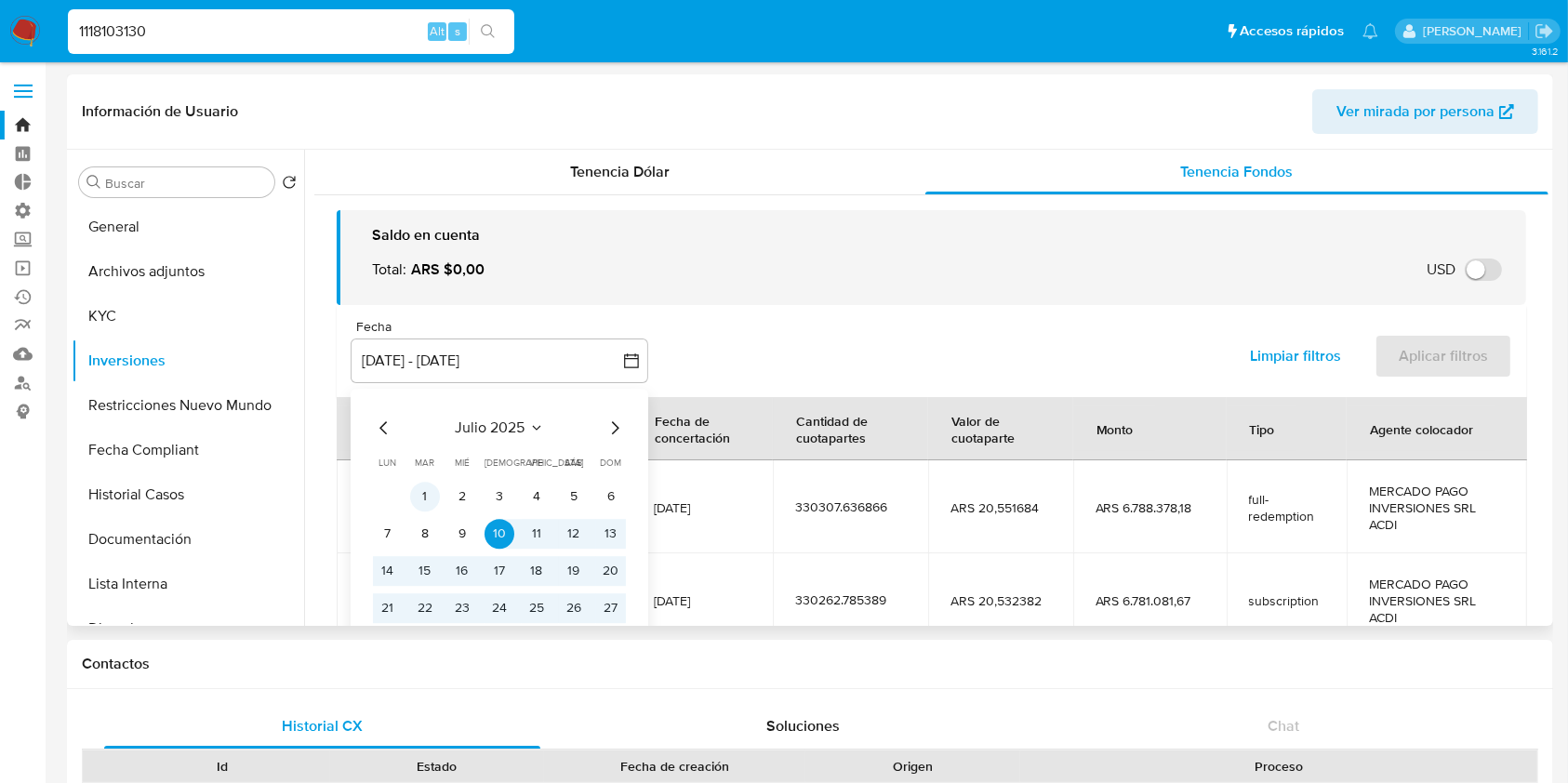
click at [424, 494] on button "1" at bounding box center [425, 496] width 29 height 29
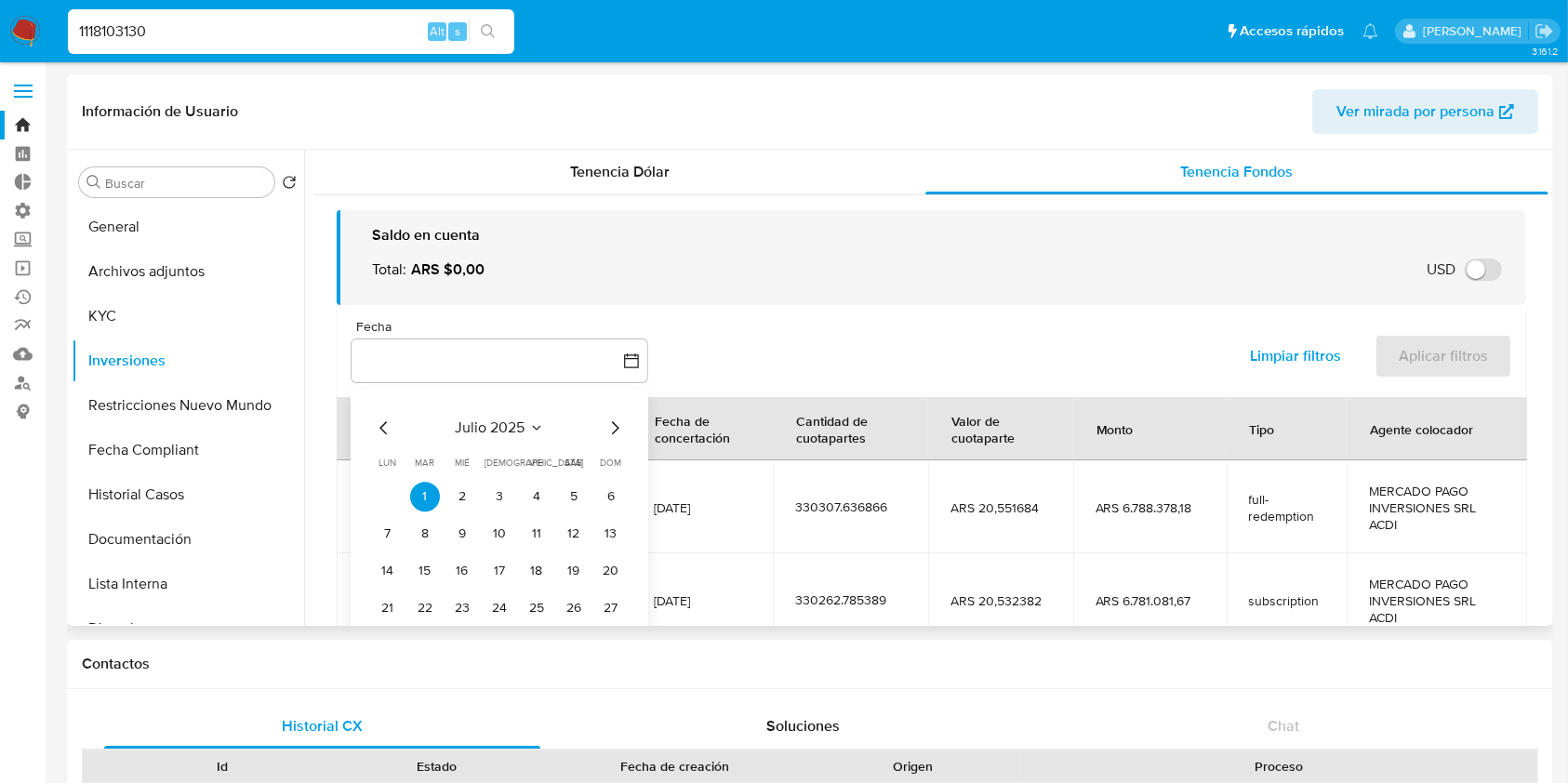
click at [623, 421] on icon "Mes siguiente" at bounding box center [615, 428] width 23 height 23
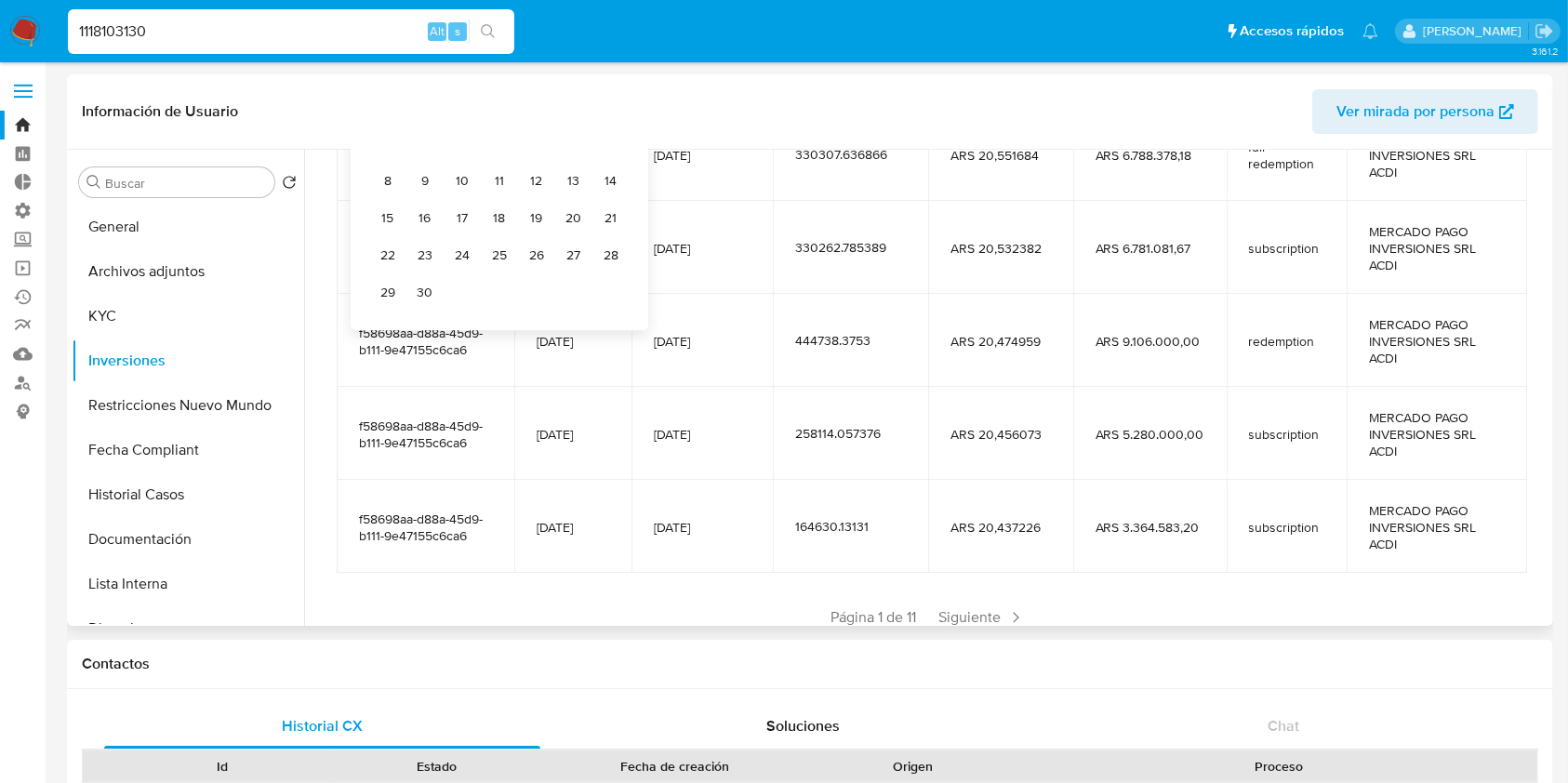
scroll to position [372, 0]
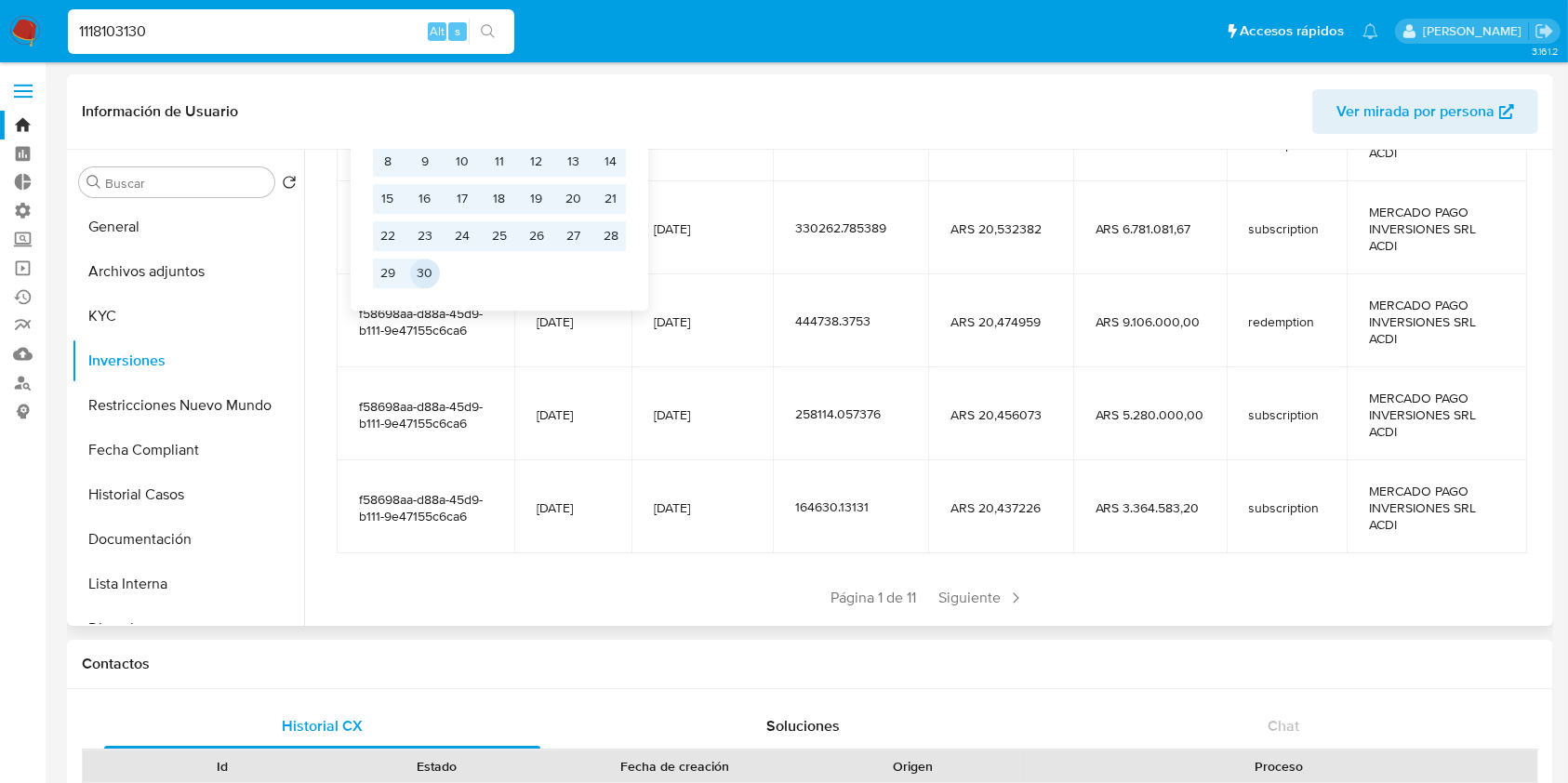
click at [426, 276] on button "30" at bounding box center [425, 273] width 29 height 29
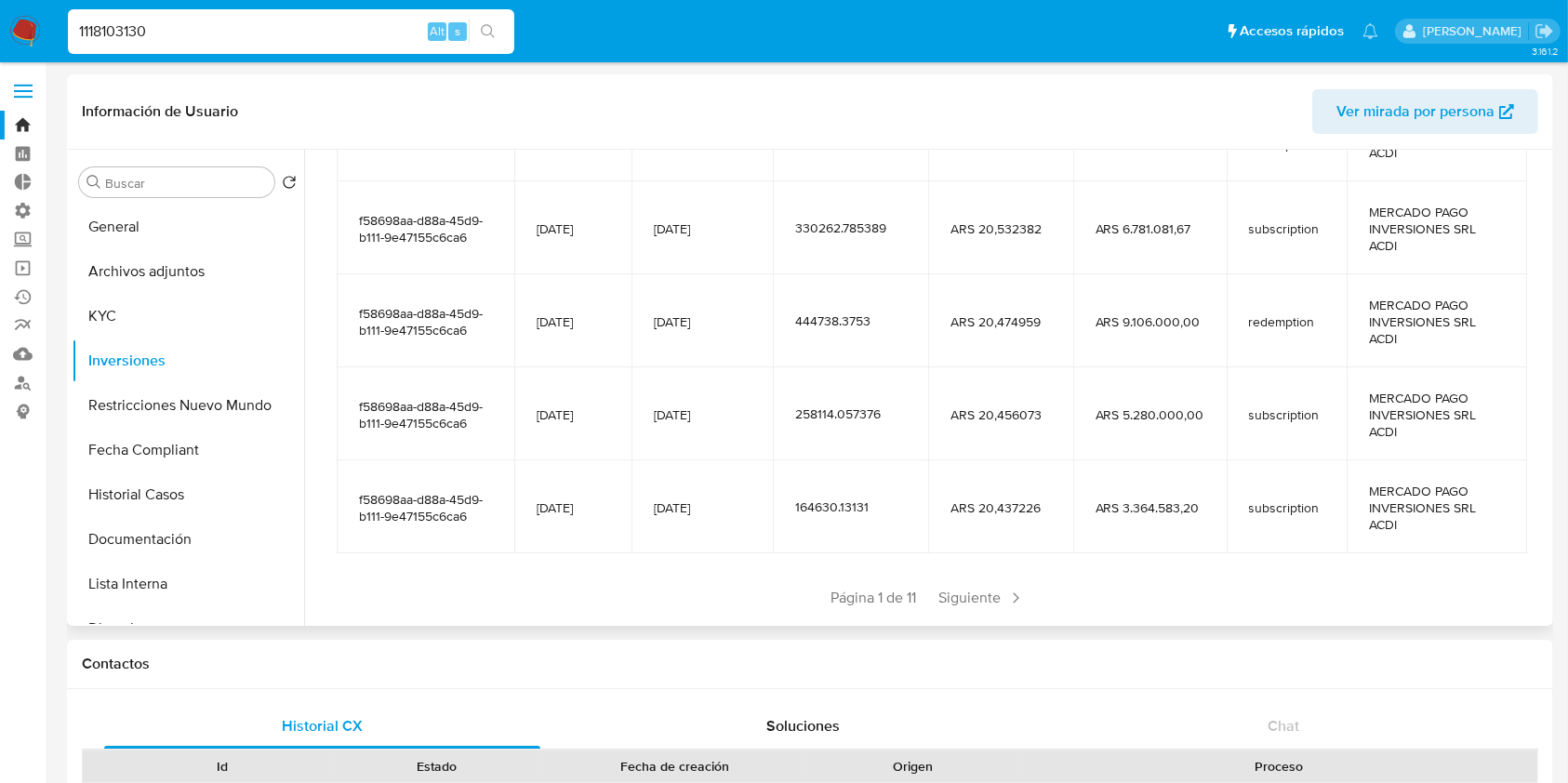
scroll to position [0, 0]
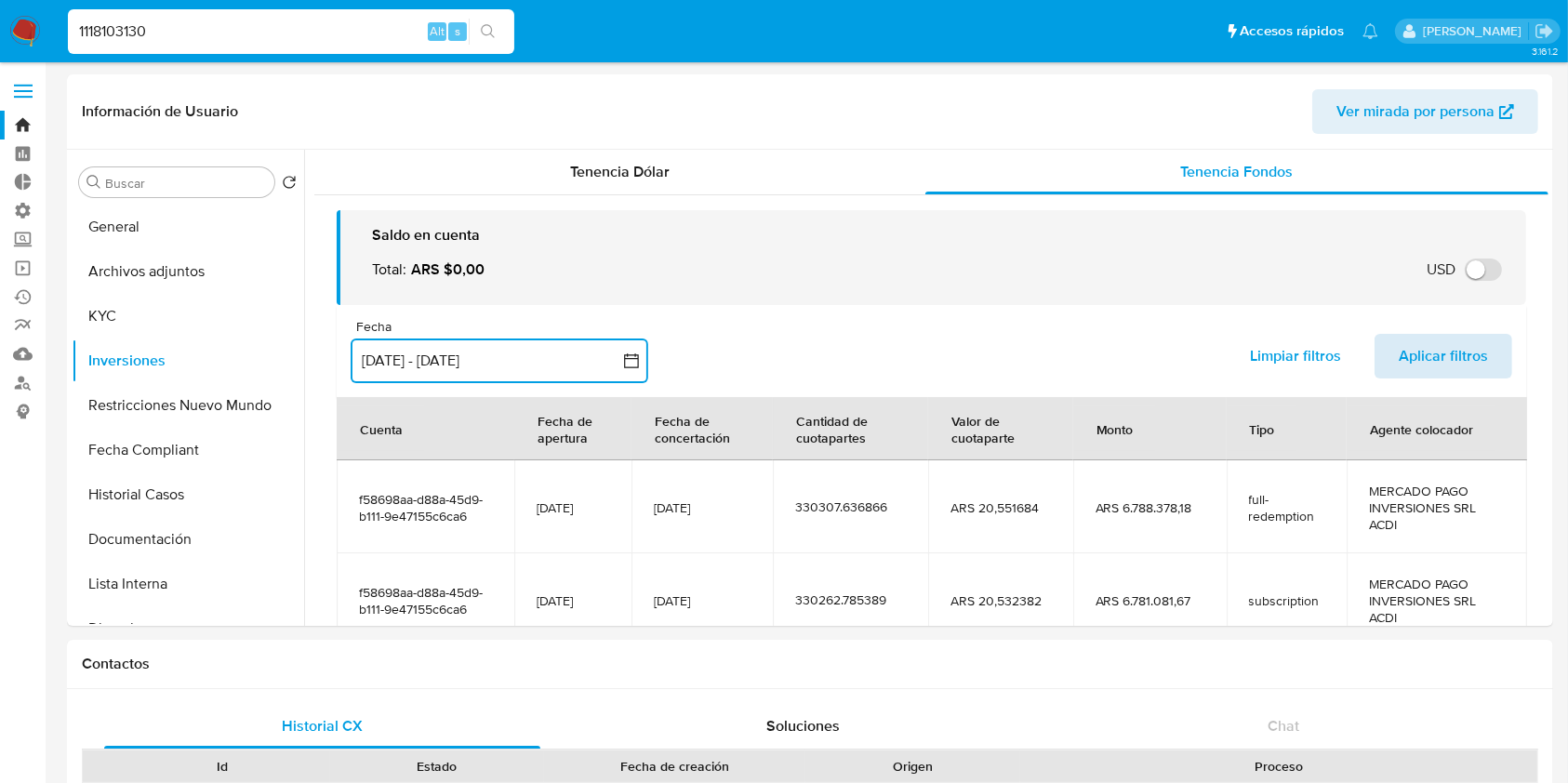
click at [1442, 372] on span "Aplicar filtros" at bounding box center [1443, 355] width 89 height 41
drag, startPoint x: 265, startPoint y: 43, endPoint x: 100, endPoint y: 24, distance: 166.1
click at [100, 24] on div "1118103130 Alt s" at bounding box center [291, 31] width 447 height 45
click at [155, 20] on input "1118103130" at bounding box center [291, 32] width 447 height 25
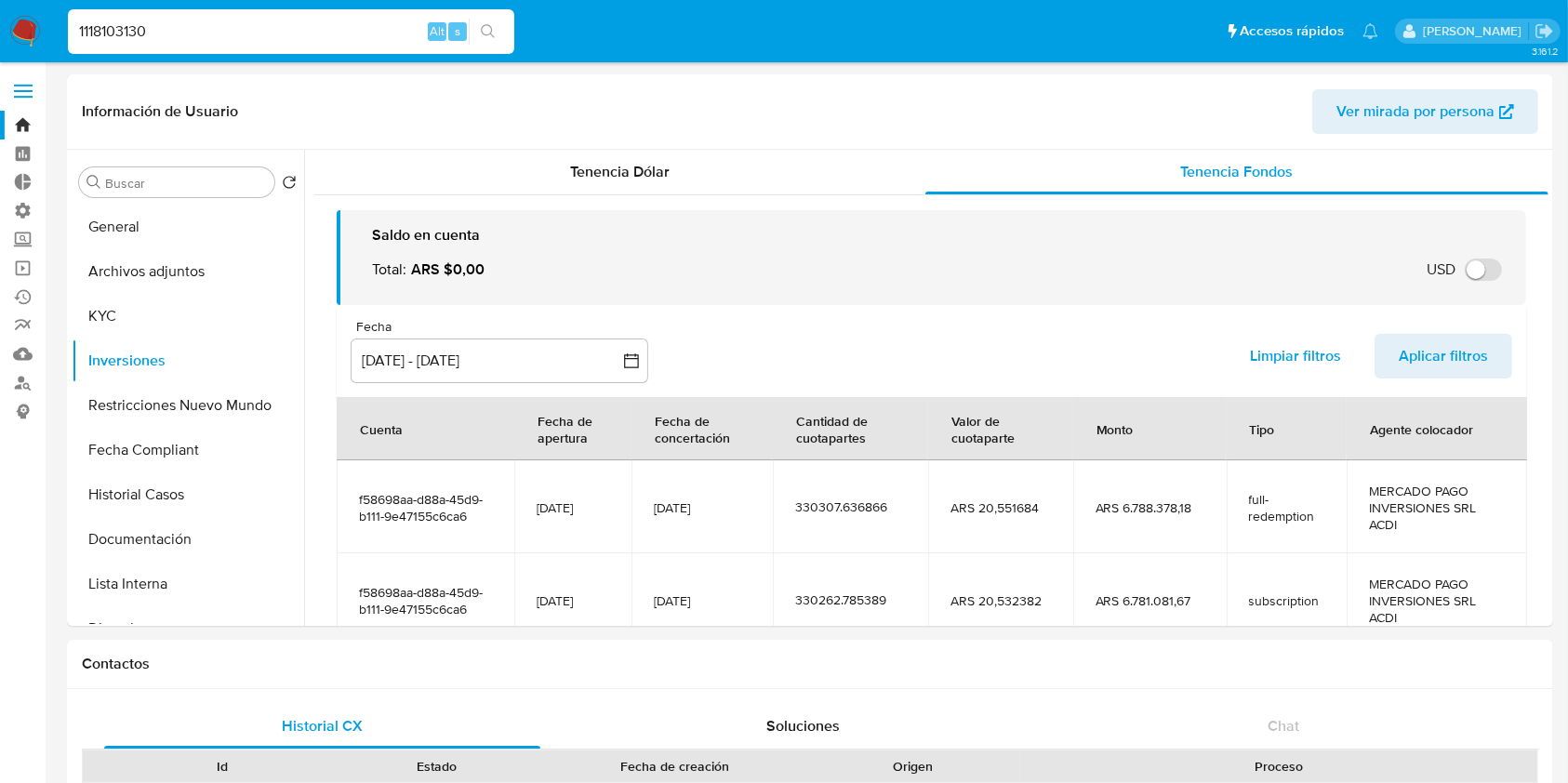
paste input "08395714"
type input "1108395714"
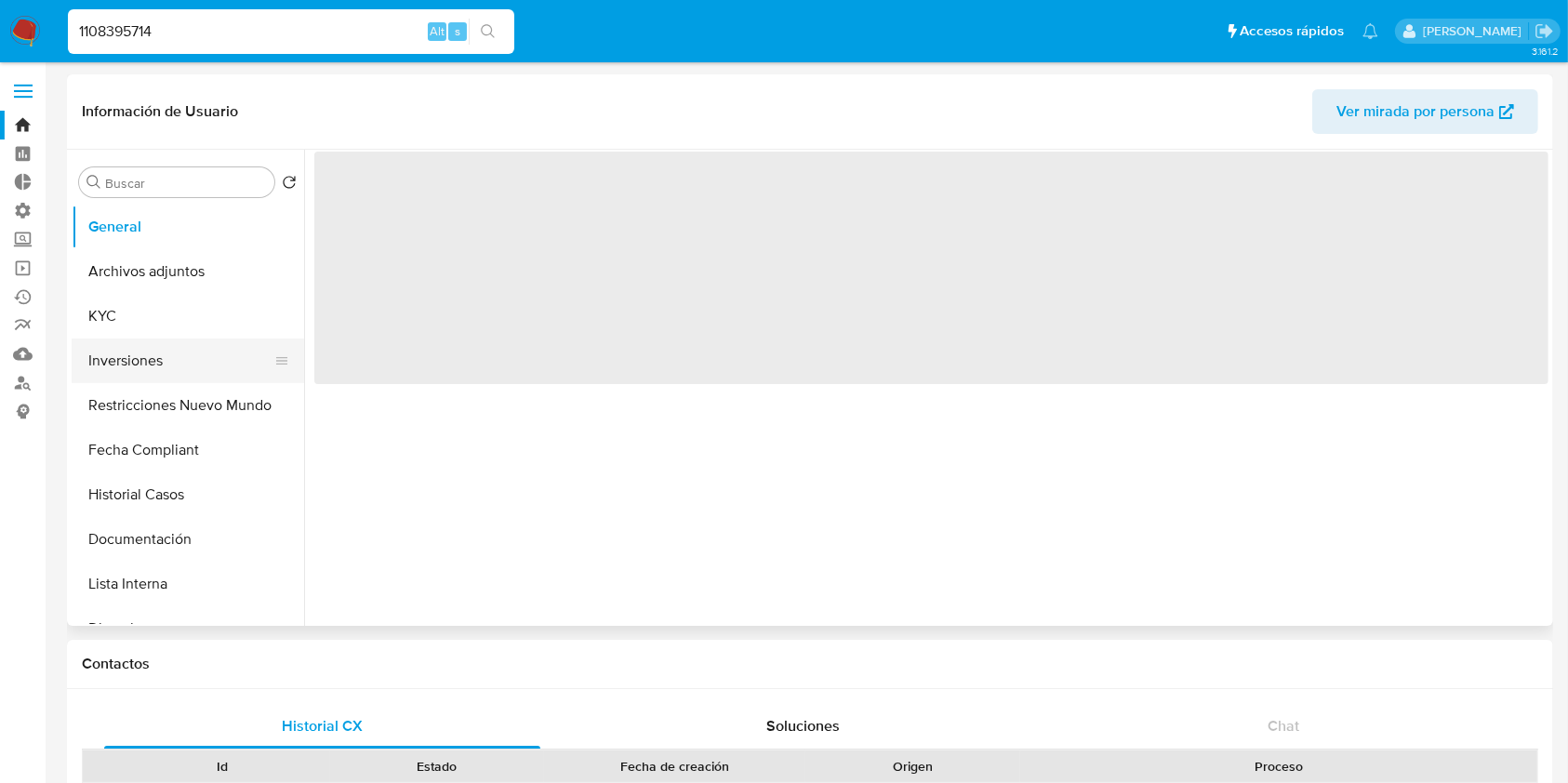
click at [123, 350] on button "Inversiones" at bounding box center [181, 360] width 218 height 45
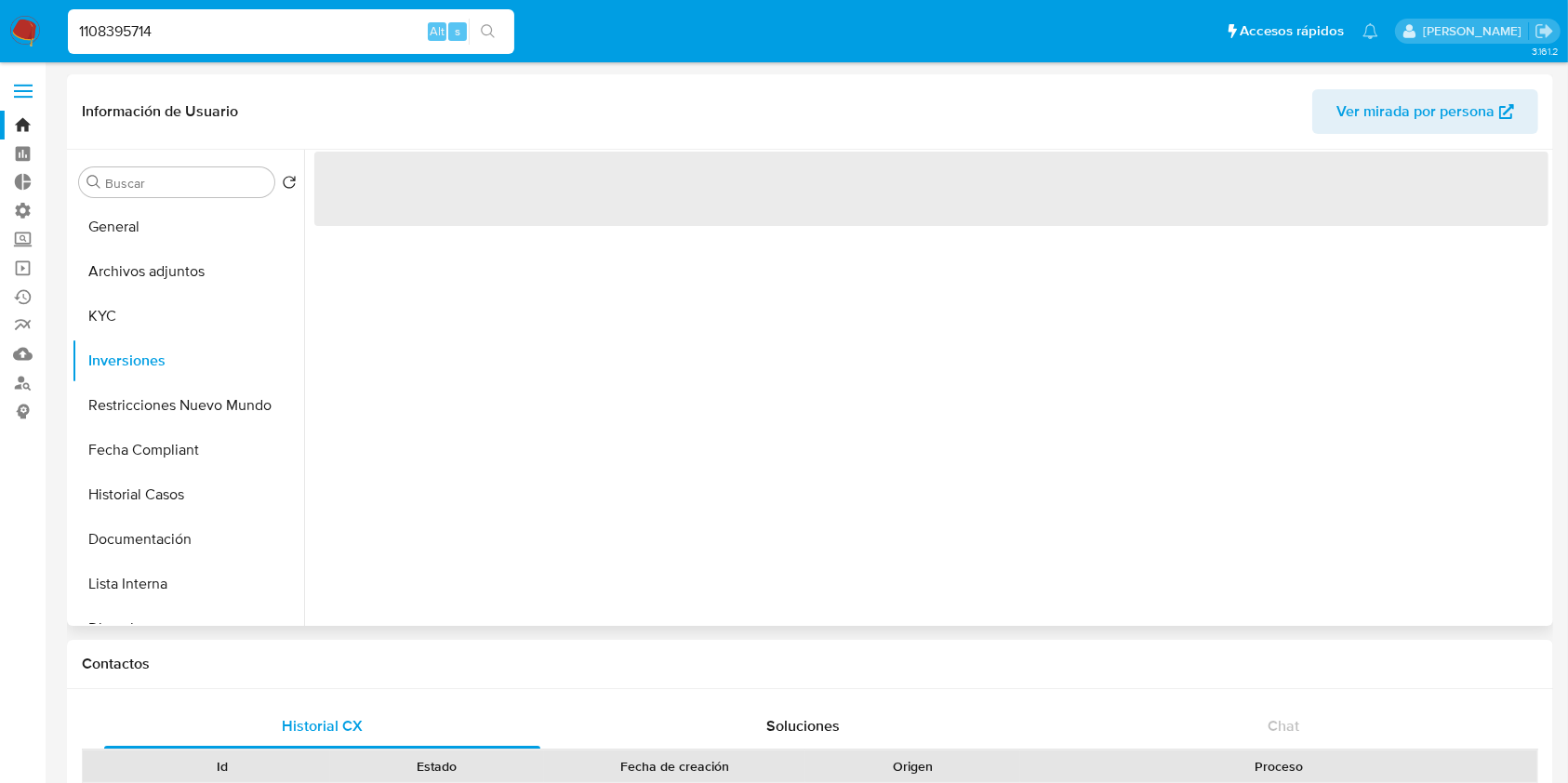
select select "10"
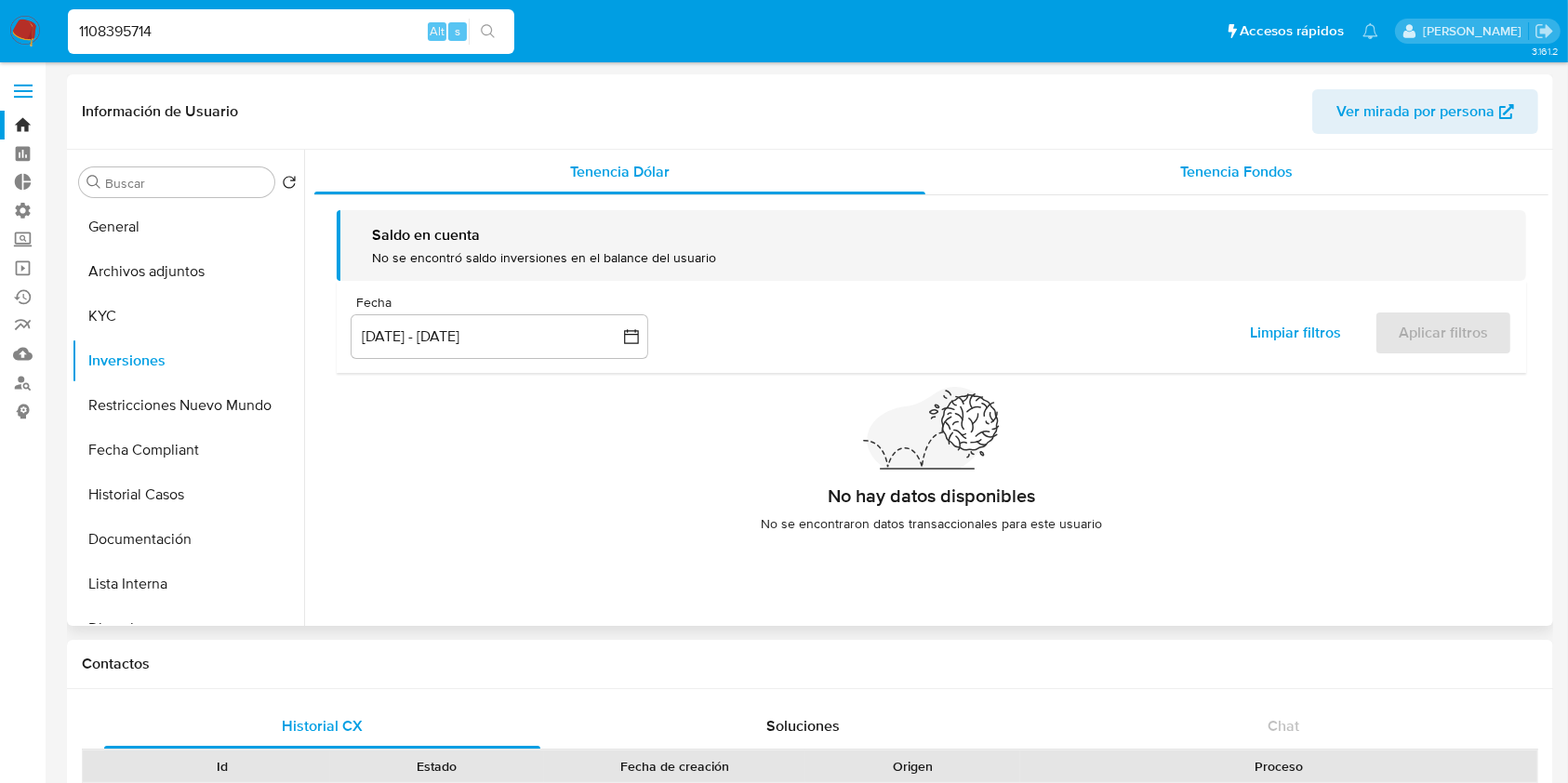
click at [1267, 174] on span "Tenencia Fondos" at bounding box center [1236, 172] width 113 height 22
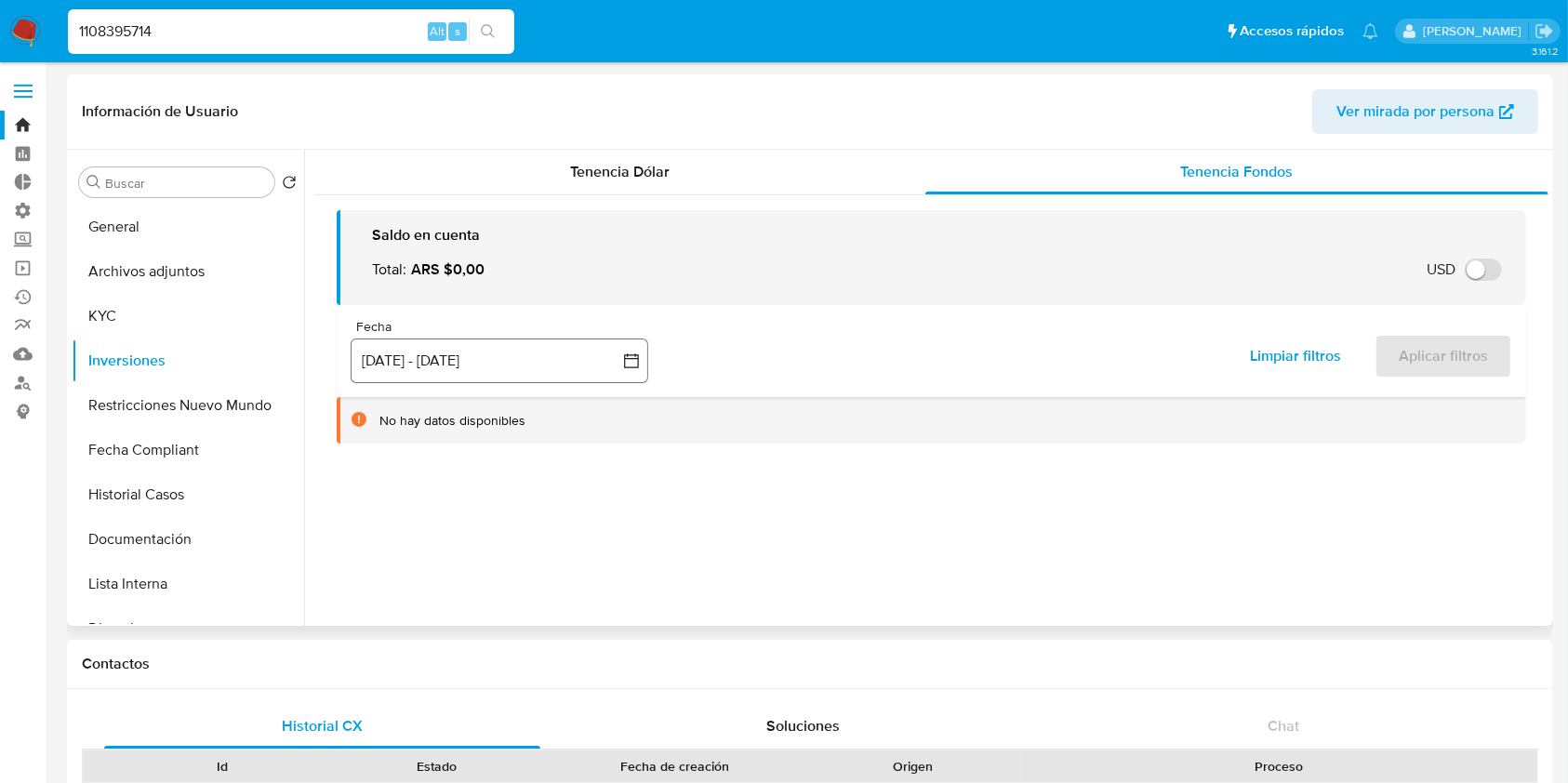
click at [418, 357] on button "[DATE] - [DATE]" at bounding box center [500, 360] width 298 height 45
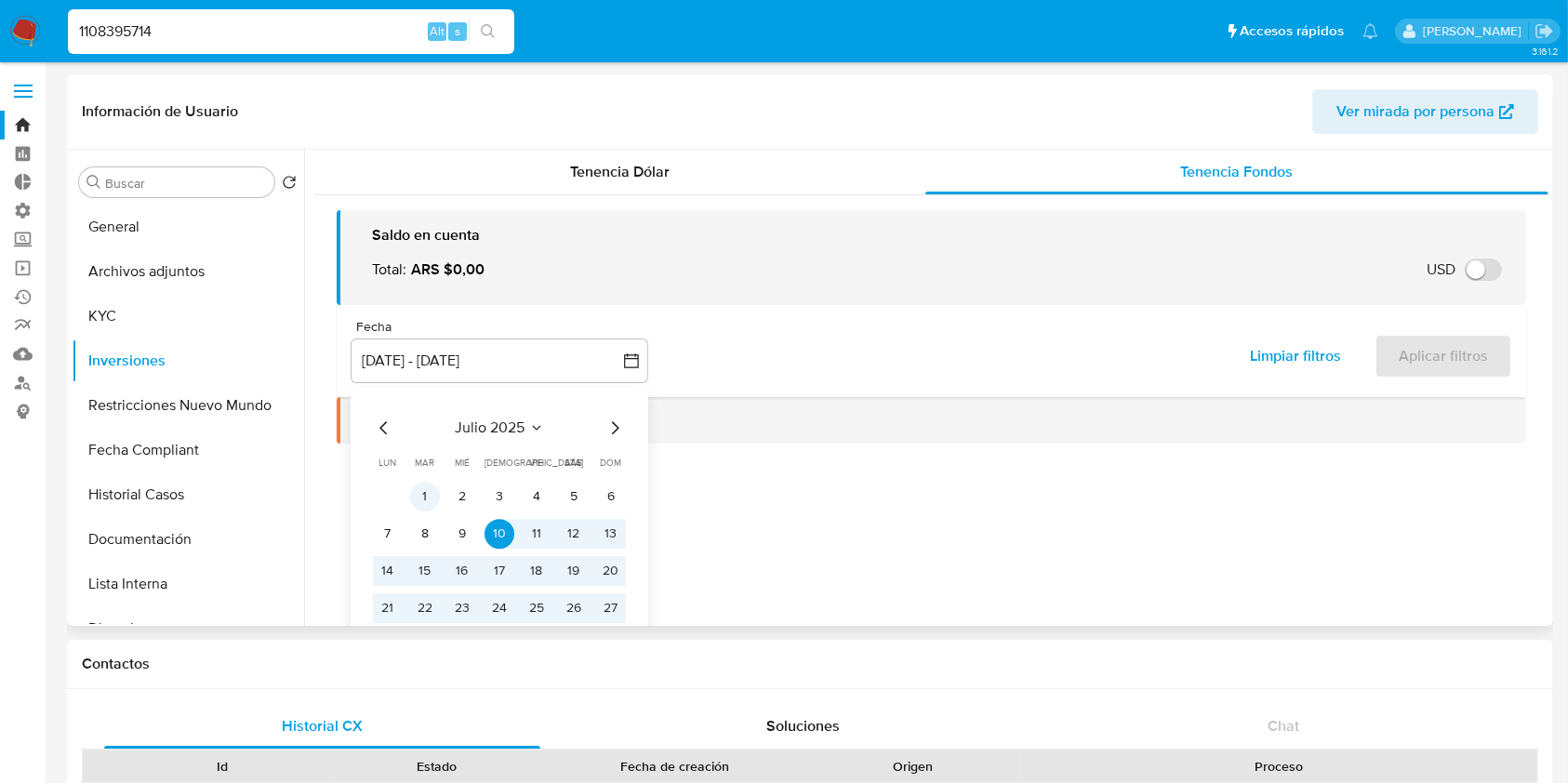
click at [422, 496] on button "1" at bounding box center [425, 496] width 29 height 29
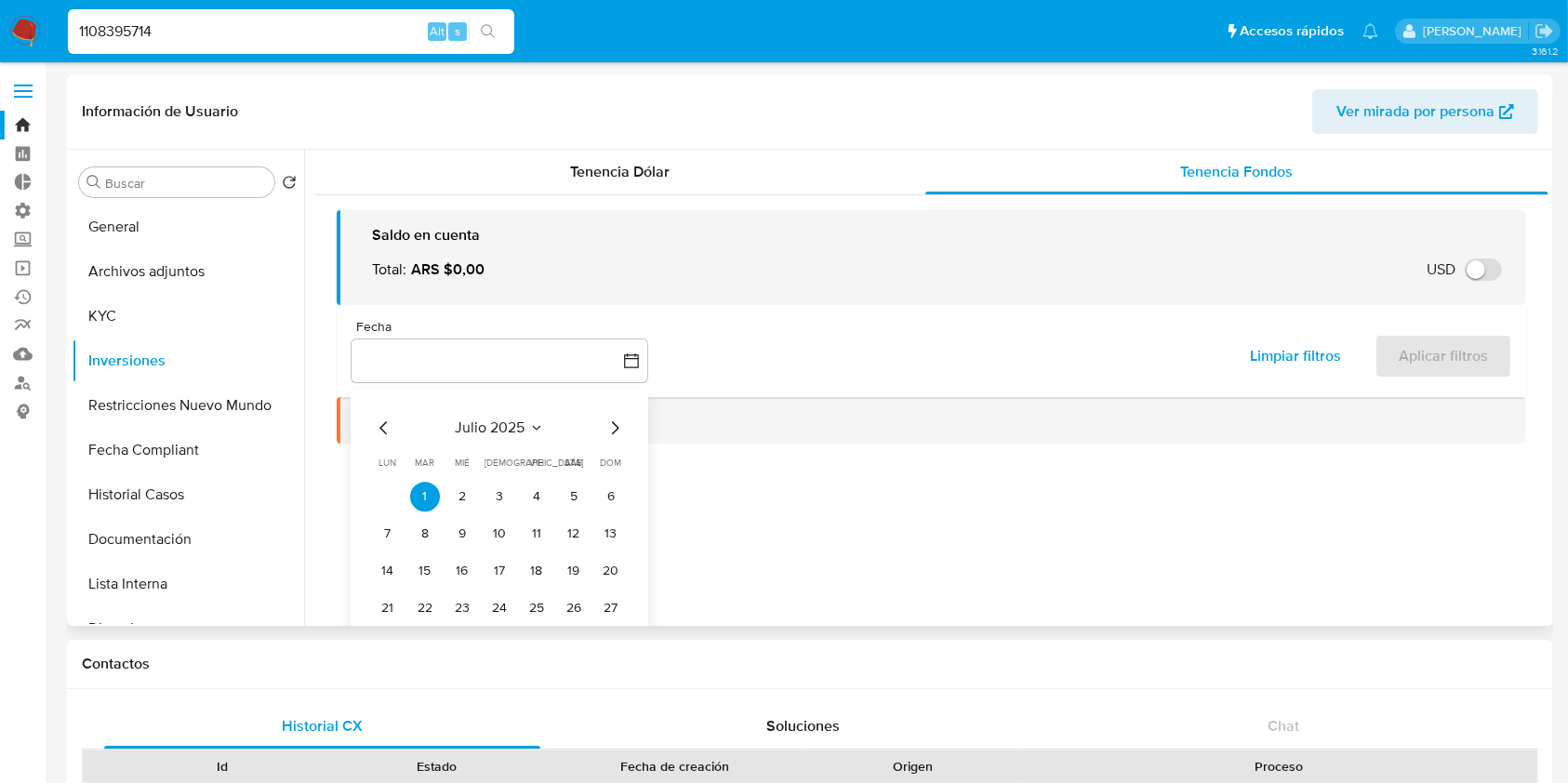
click at [611, 424] on icon "Mes siguiente" at bounding box center [615, 428] width 23 height 23
click at [614, 424] on icon "Mes siguiente" at bounding box center [615, 428] width 8 height 13
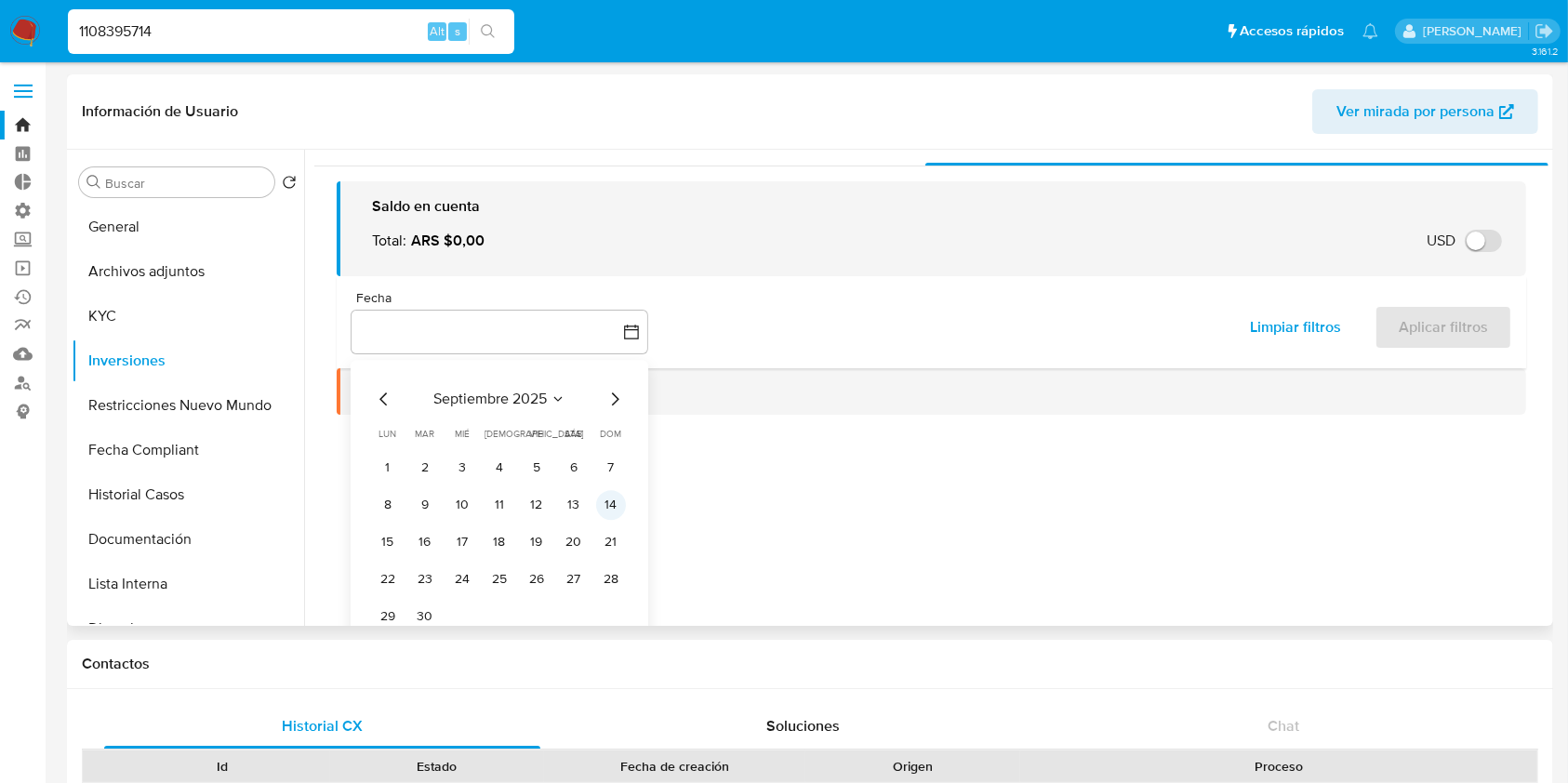
scroll to position [56, 0]
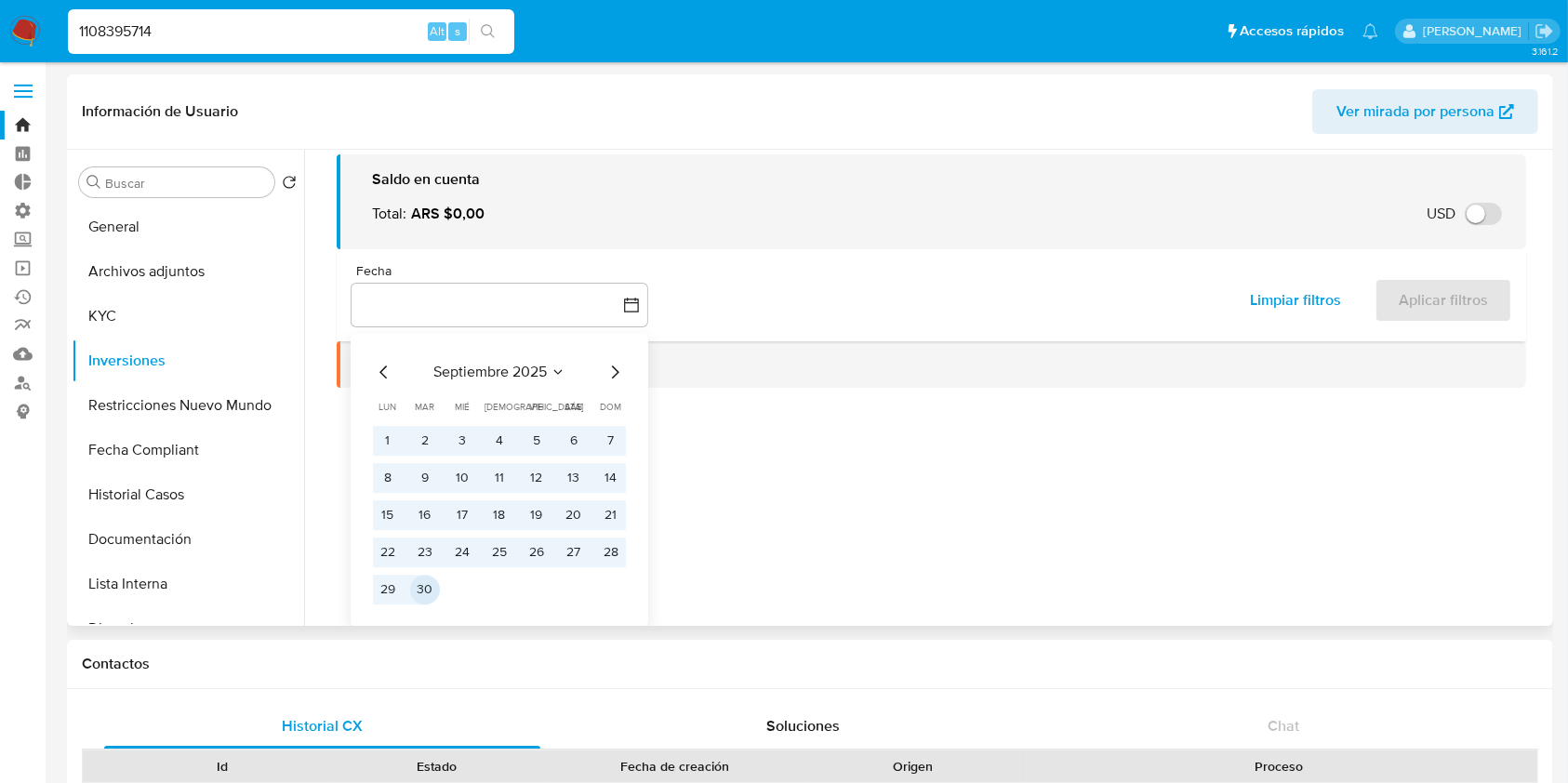
click at [426, 592] on button "30" at bounding box center [425, 589] width 29 height 29
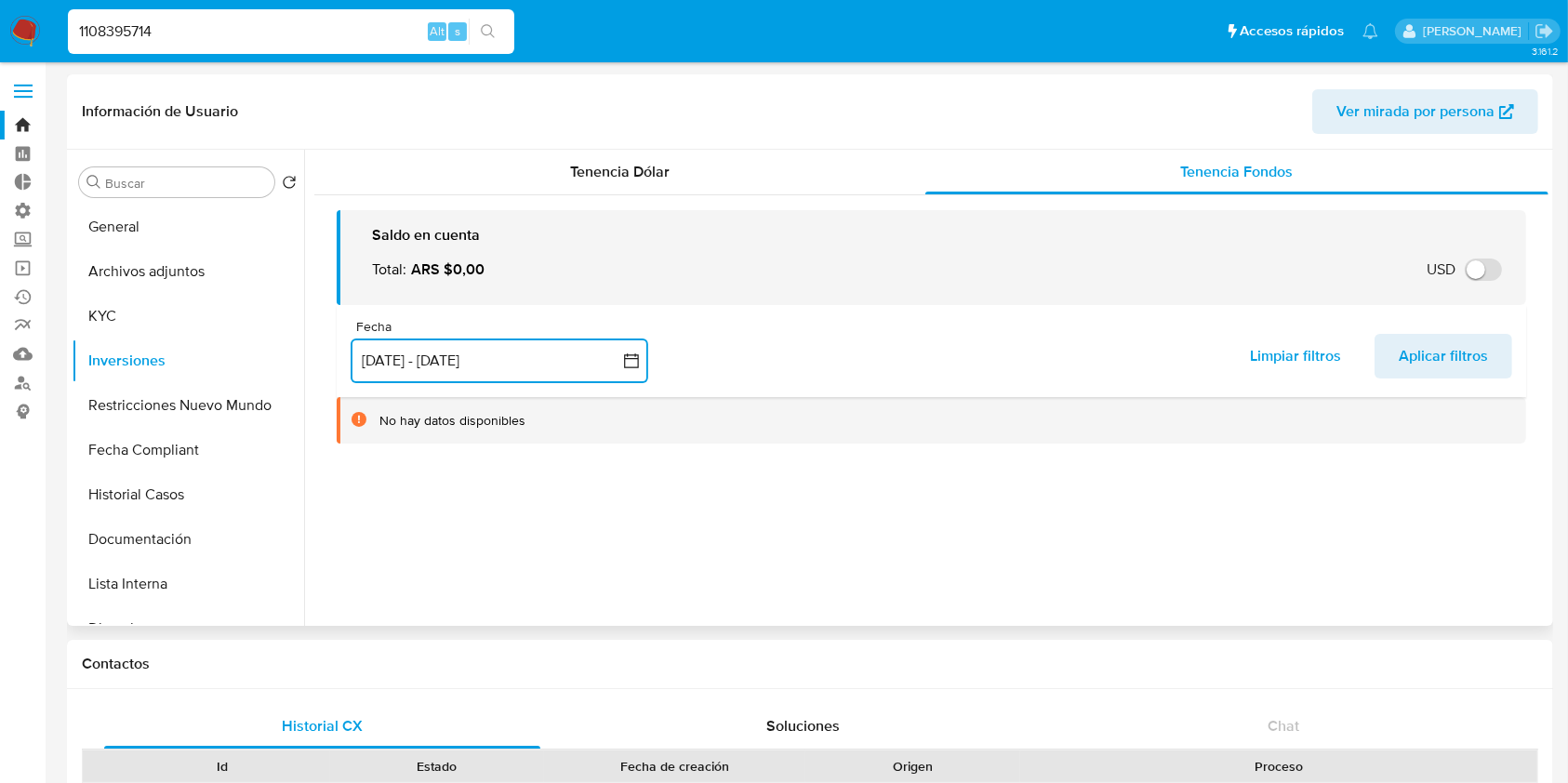
scroll to position [0, 0]
click at [1449, 355] on span "Aplicar filtros" at bounding box center [1443, 355] width 89 height 41
click at [196, 23] on input "1108395714" at bounding box center [291, 32] width 447 height 25
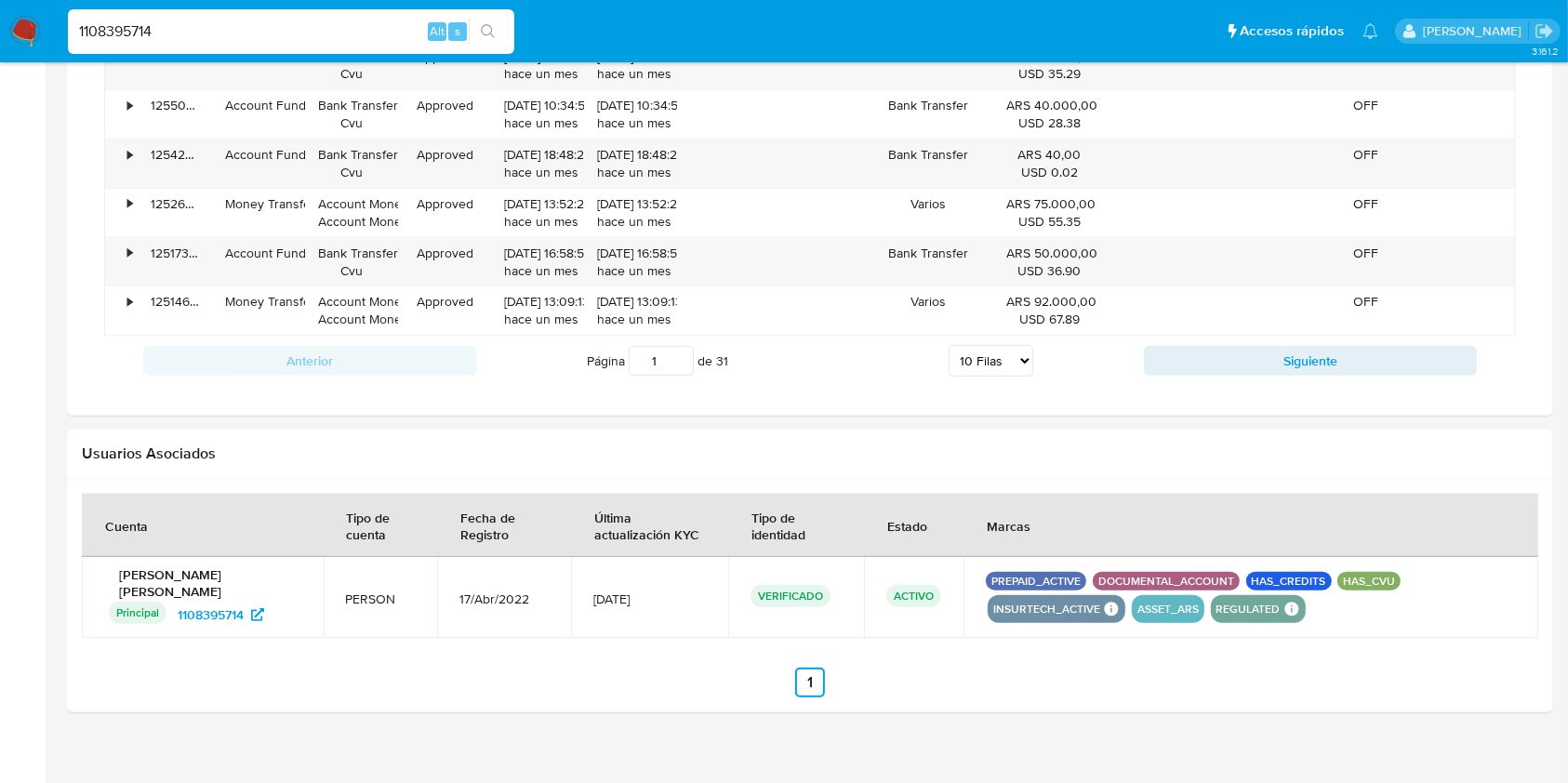
scroll to position [1674, 0]
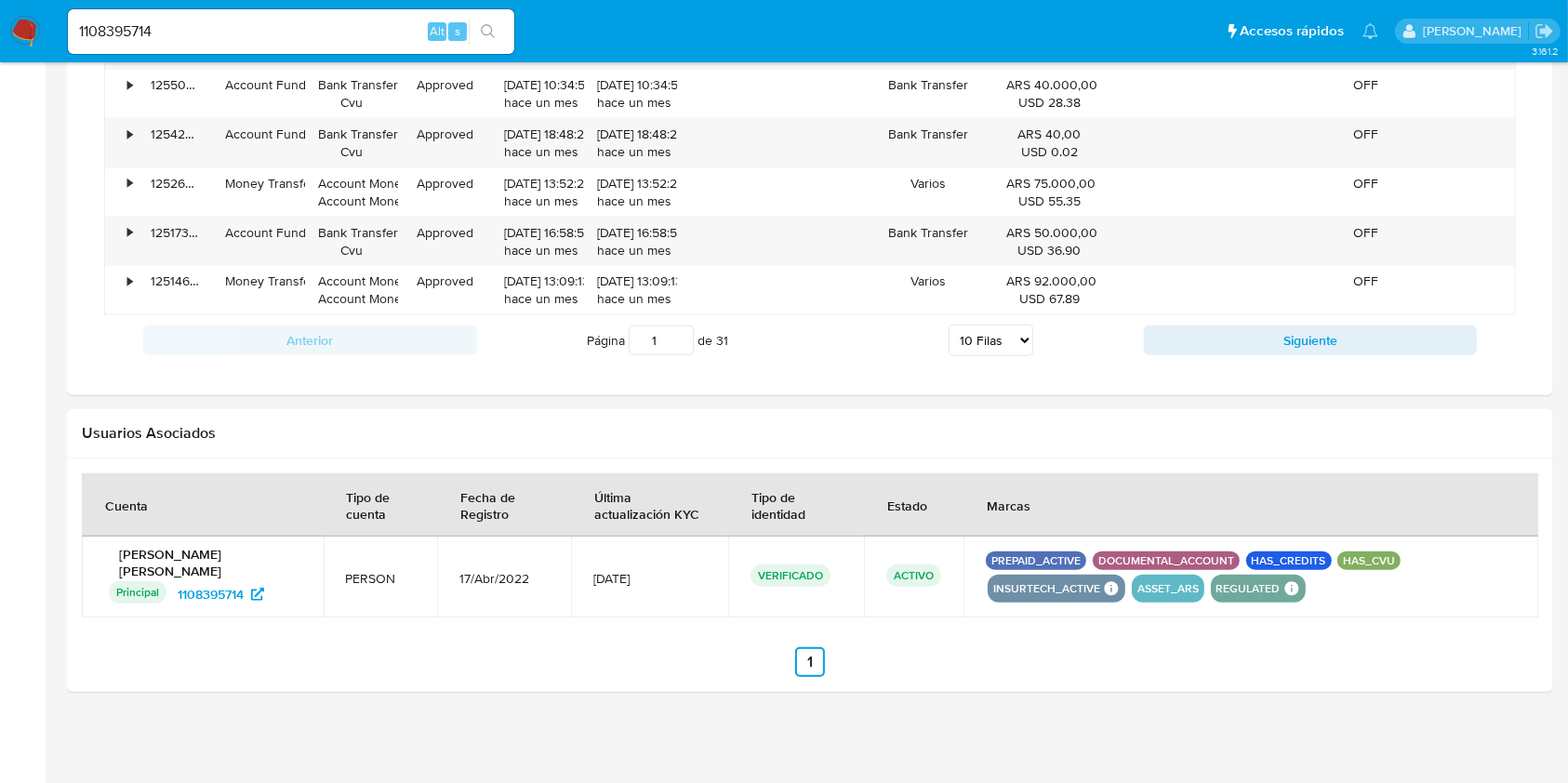
click at [239, 16] on div "1108395714 Alt s" at bounding box center [291, 31] width 447 height 45
click at [228, 29] on input "1108395714" at bounding box center [291, 32] width 447 height 25
paste input "1179255"
type input "1101179255"
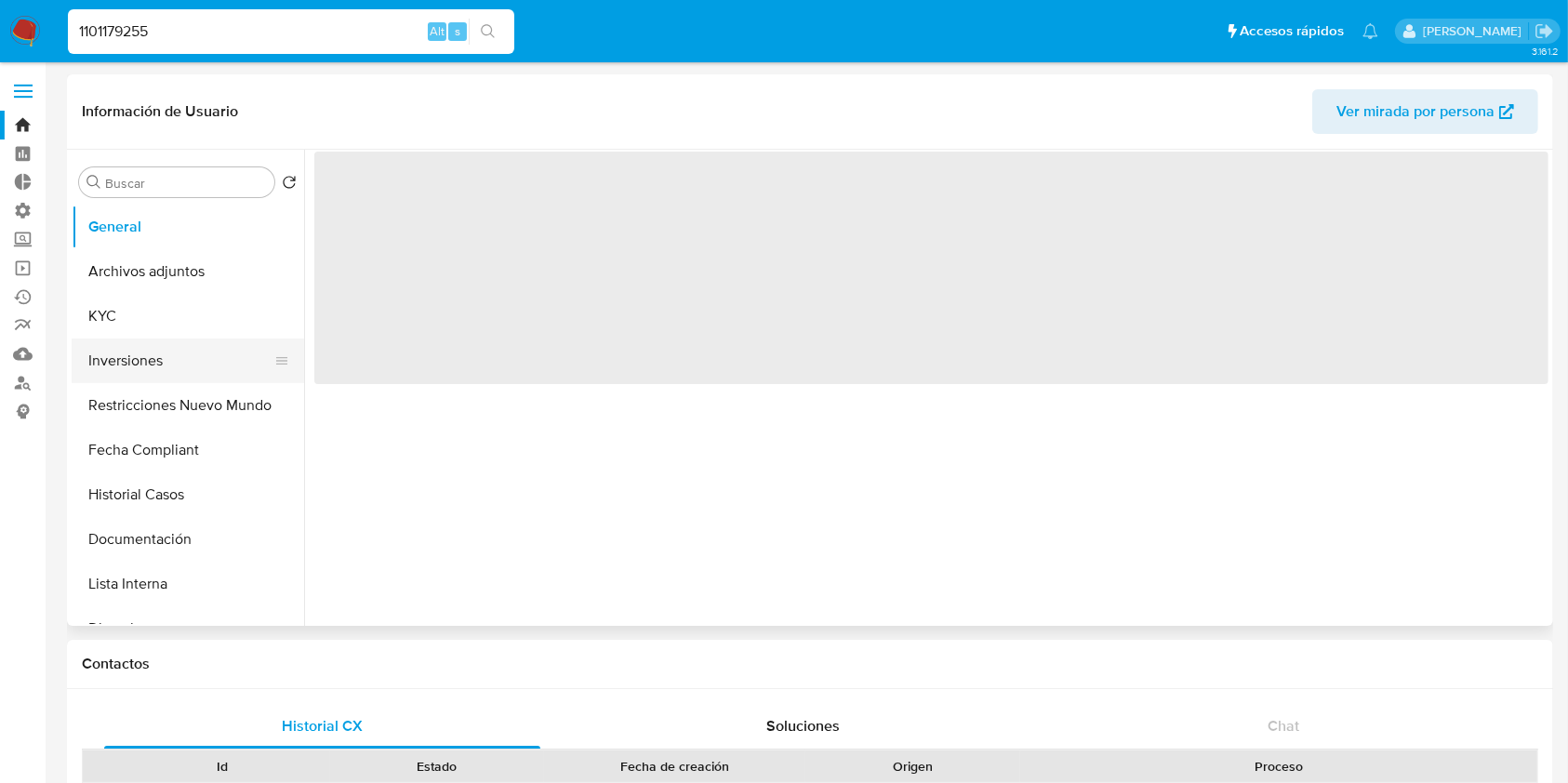
click at [139, 346] on button "Inversiones" at bounding box center [181, 360] width 218 height 45
select select "10"
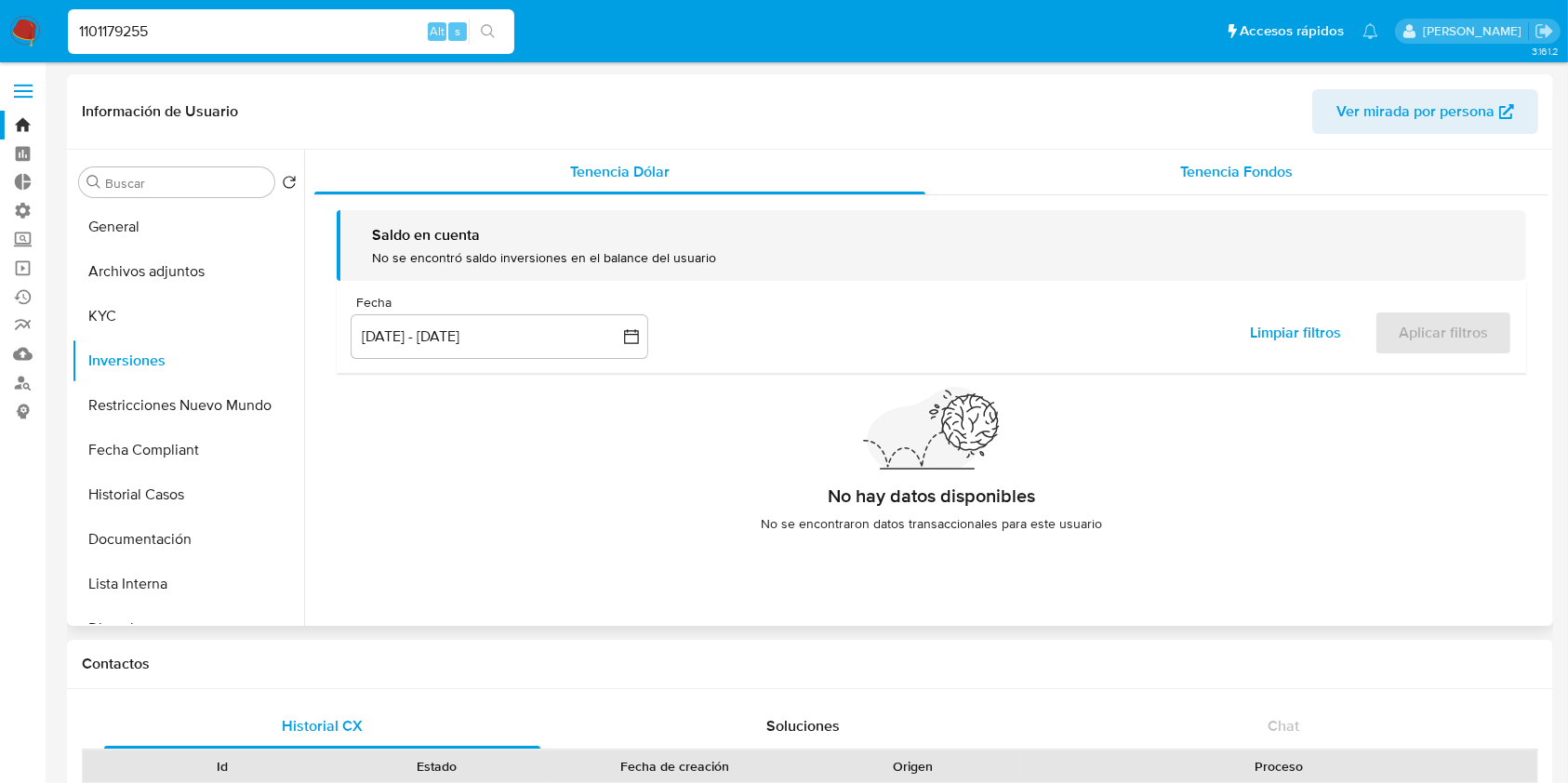
click at [1282, 174] on span "Tenencia Fondos" at bounding box center [1236, 172] width 113 height 22
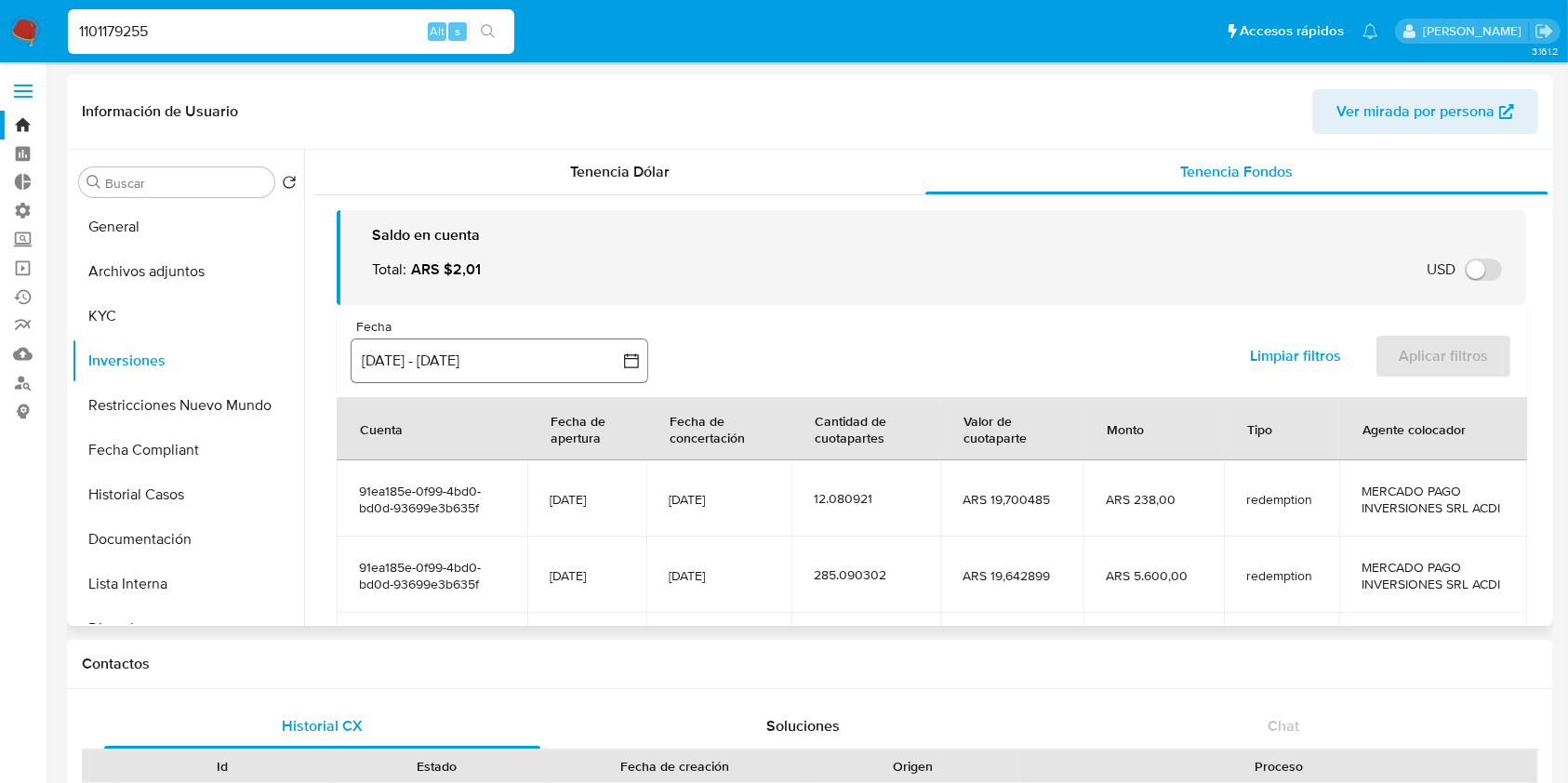
click at [363, 343] on button "[DATE] - [DATE]" at bounding box center [500, 360] width 298 height 45
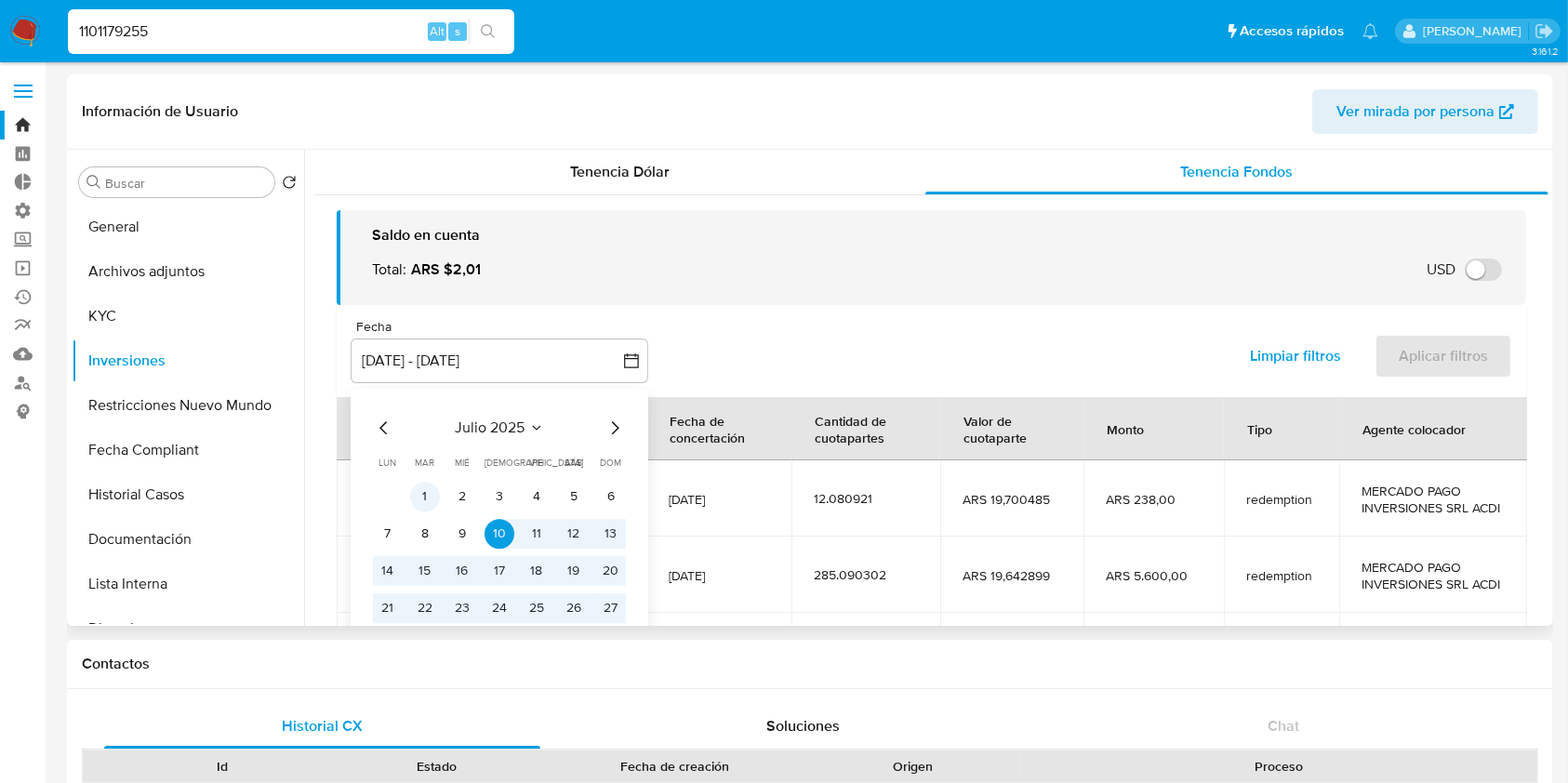
click at [425, 490] on button "1" at bounding box center [425, 496] width 29 height 29
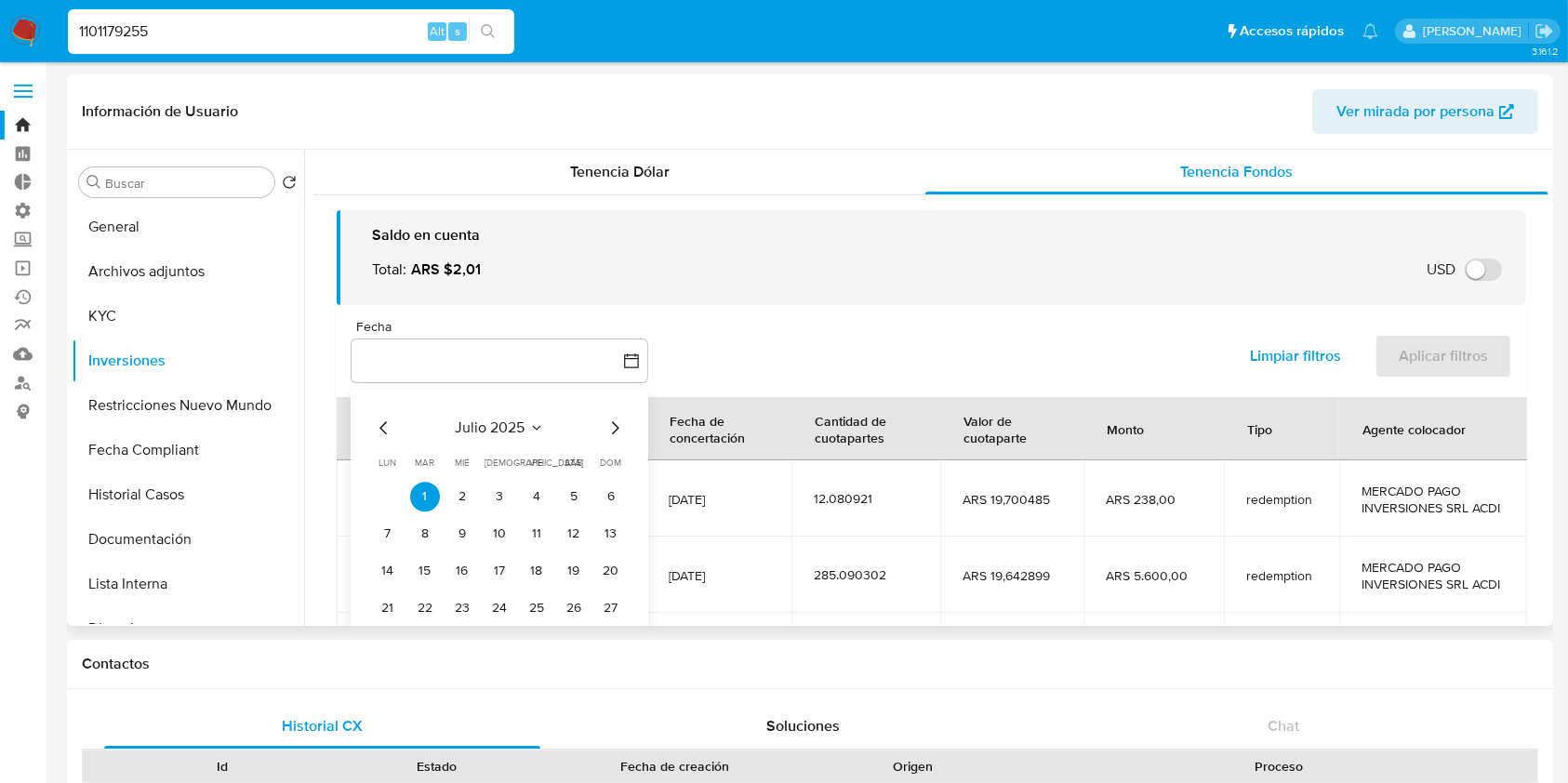
click at [629, 425] on div "julio 2025 julio 2025 lun lunes mar martes mié miércoles jue jueves vie viernes…" at bounding box center [500, 536] width 298 height 294
click at [623, 427] on icon "Mes siguiente" at bounding box center [615, 428] width 23 height 23
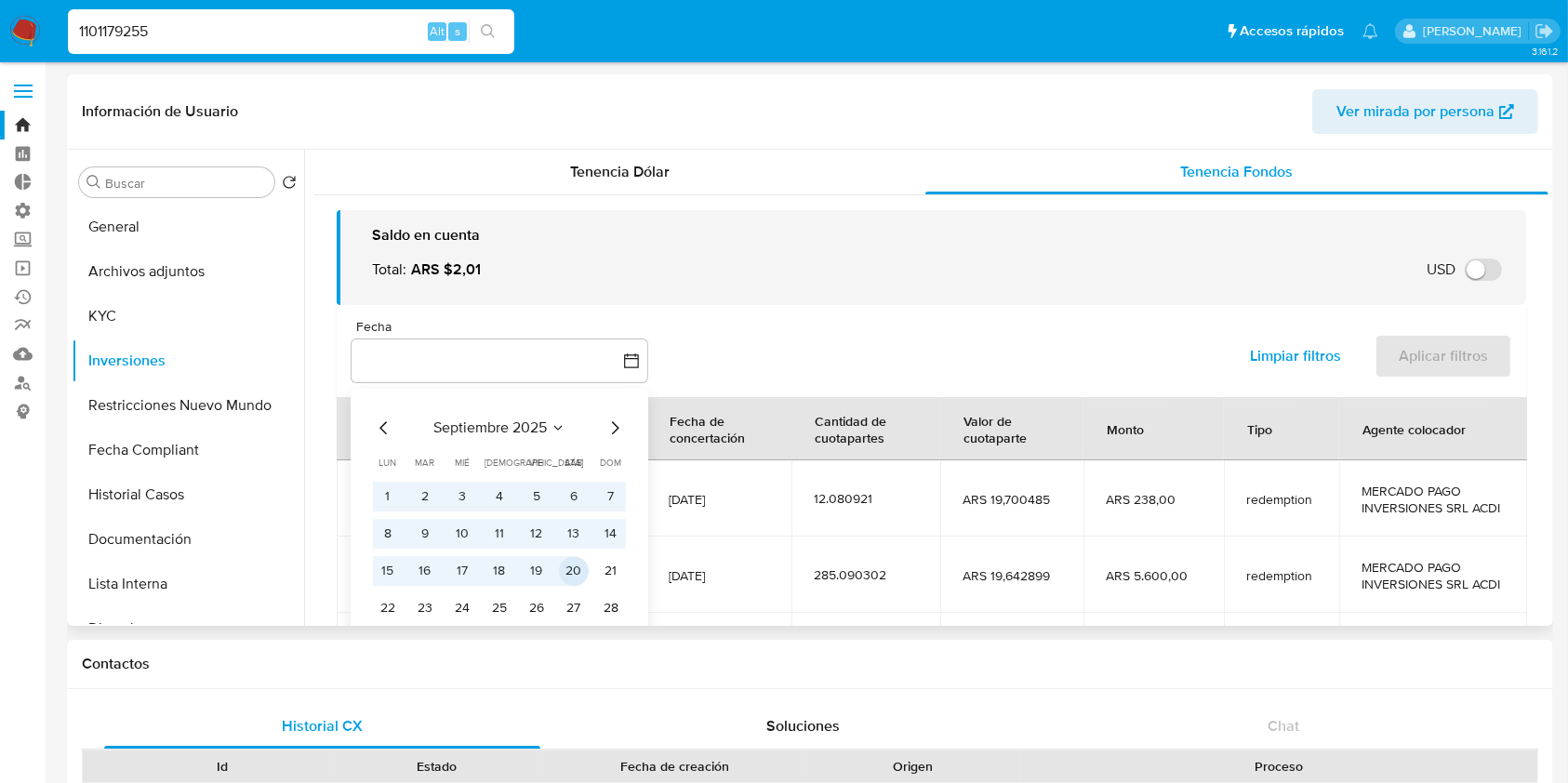
scroll to position [123, 0]
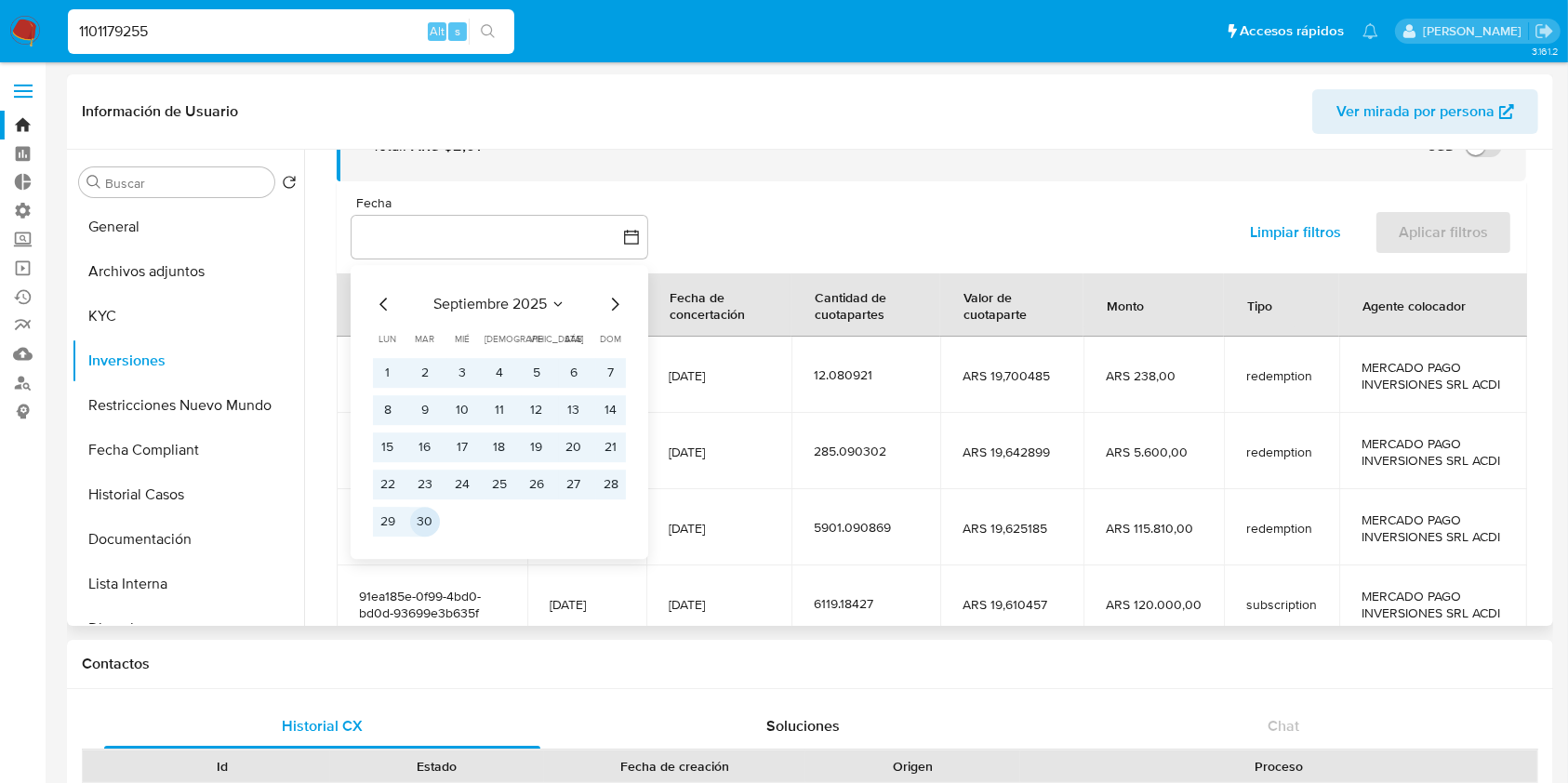
click at [432, 528] on button "30" at bounding box center [425, 521] width 29 height 29
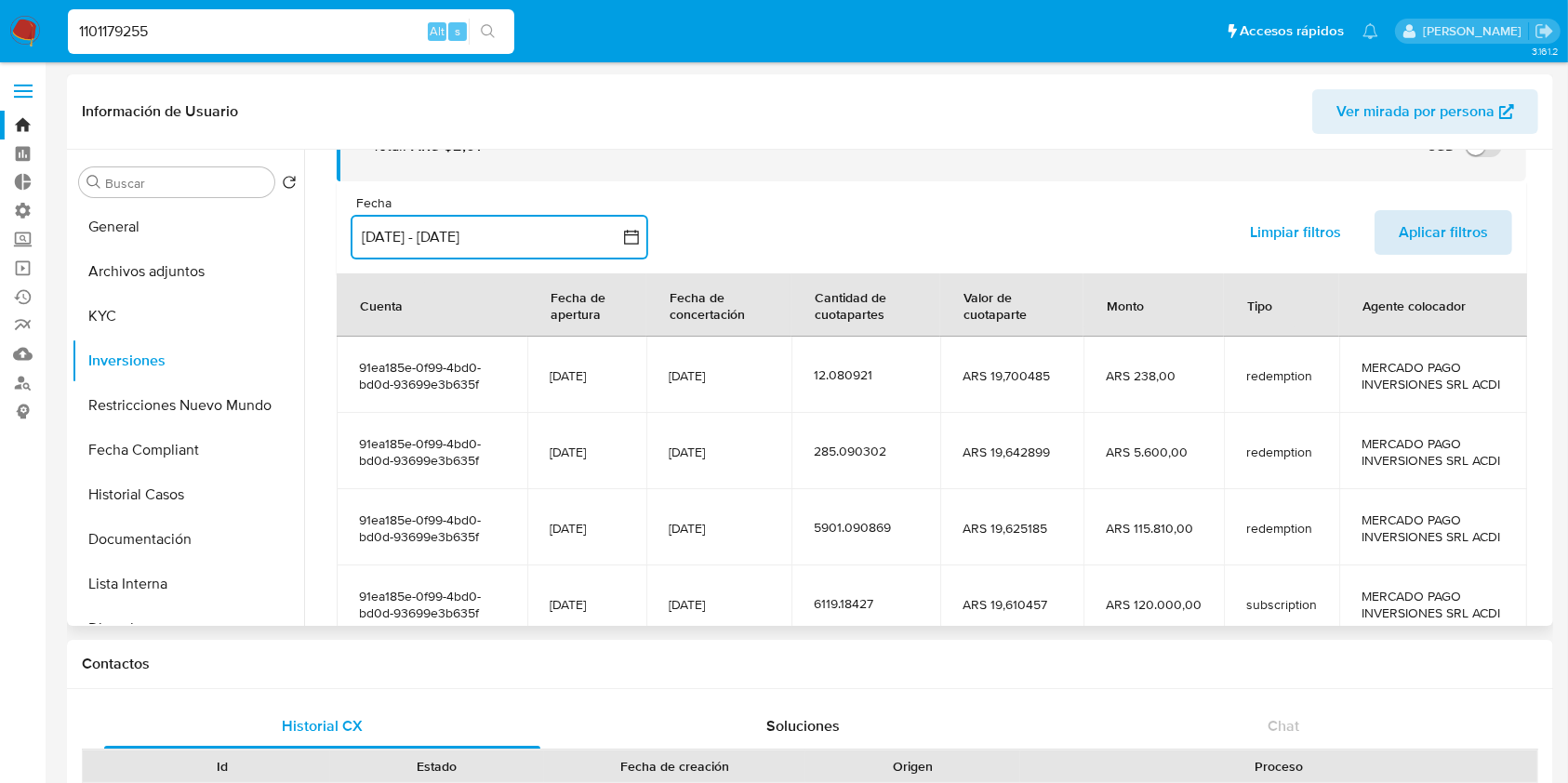
click at [1465, 220] on span "Aplicar filtros" at bounding box center [1443, 232] width 89 height 41
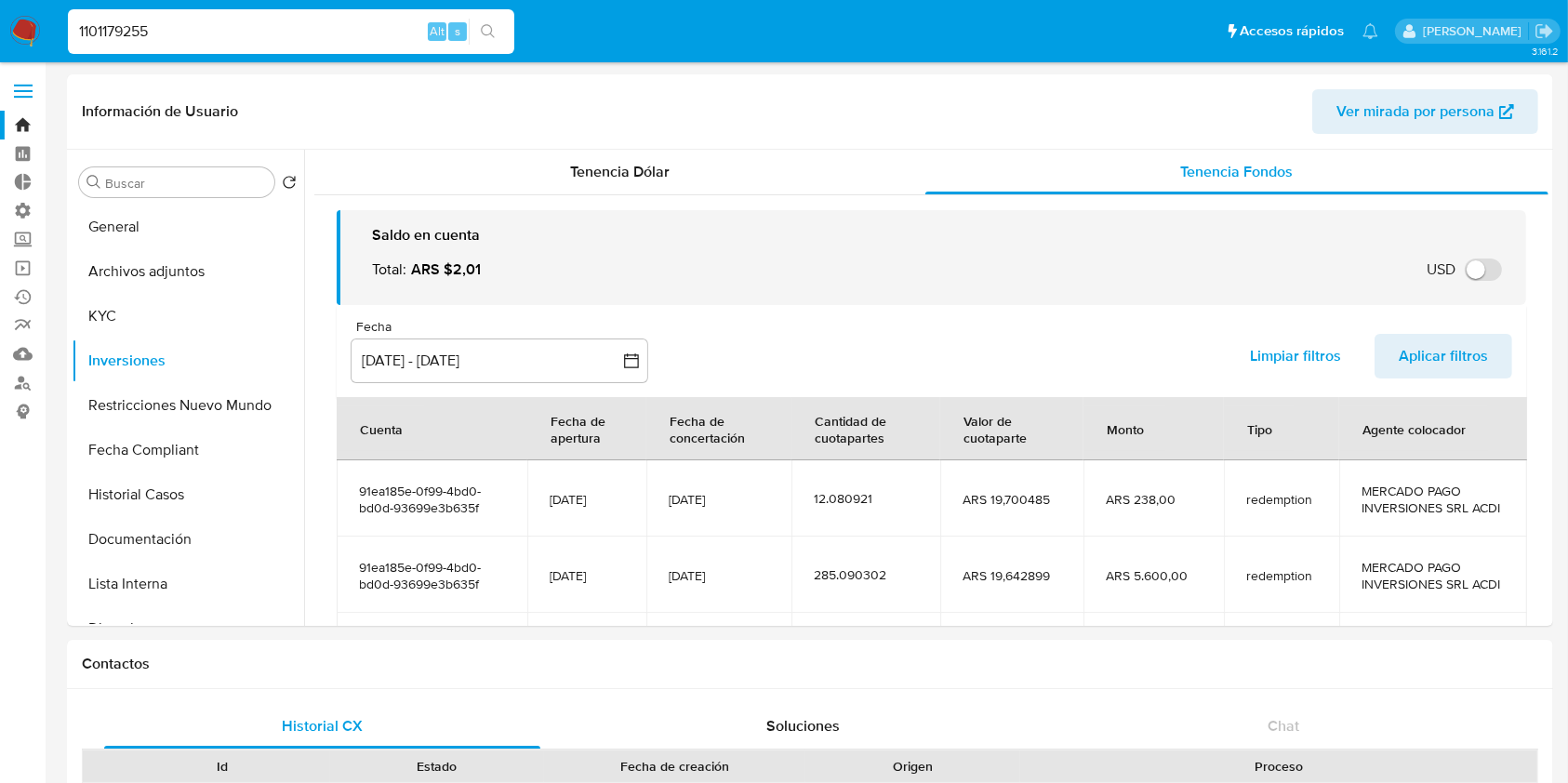
click at [249, 26] on input "1101179255" at bounding box center [291, 32] width 447 height 25
paste input "813157322"
type input "813157322"
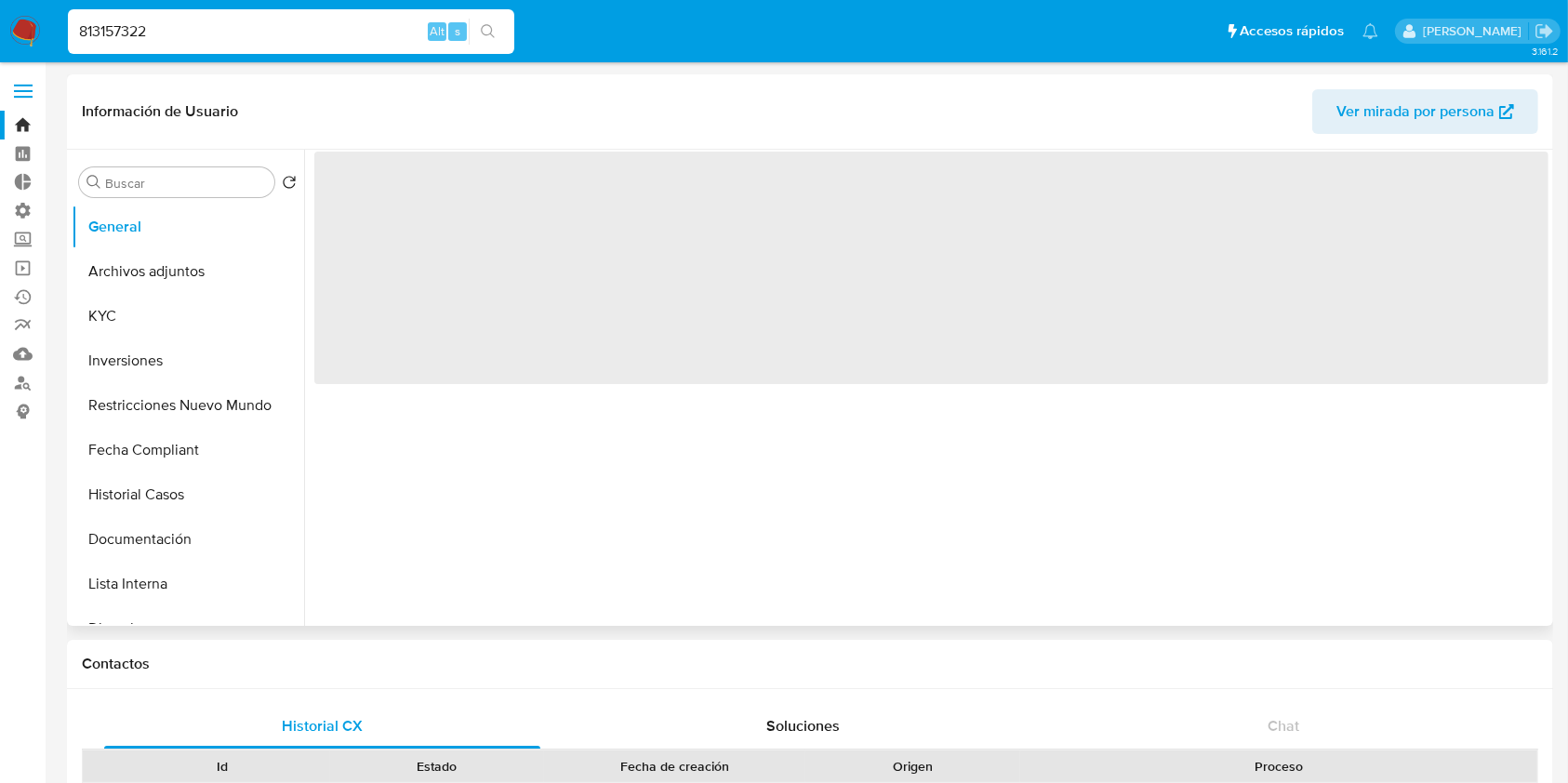
select select "10"
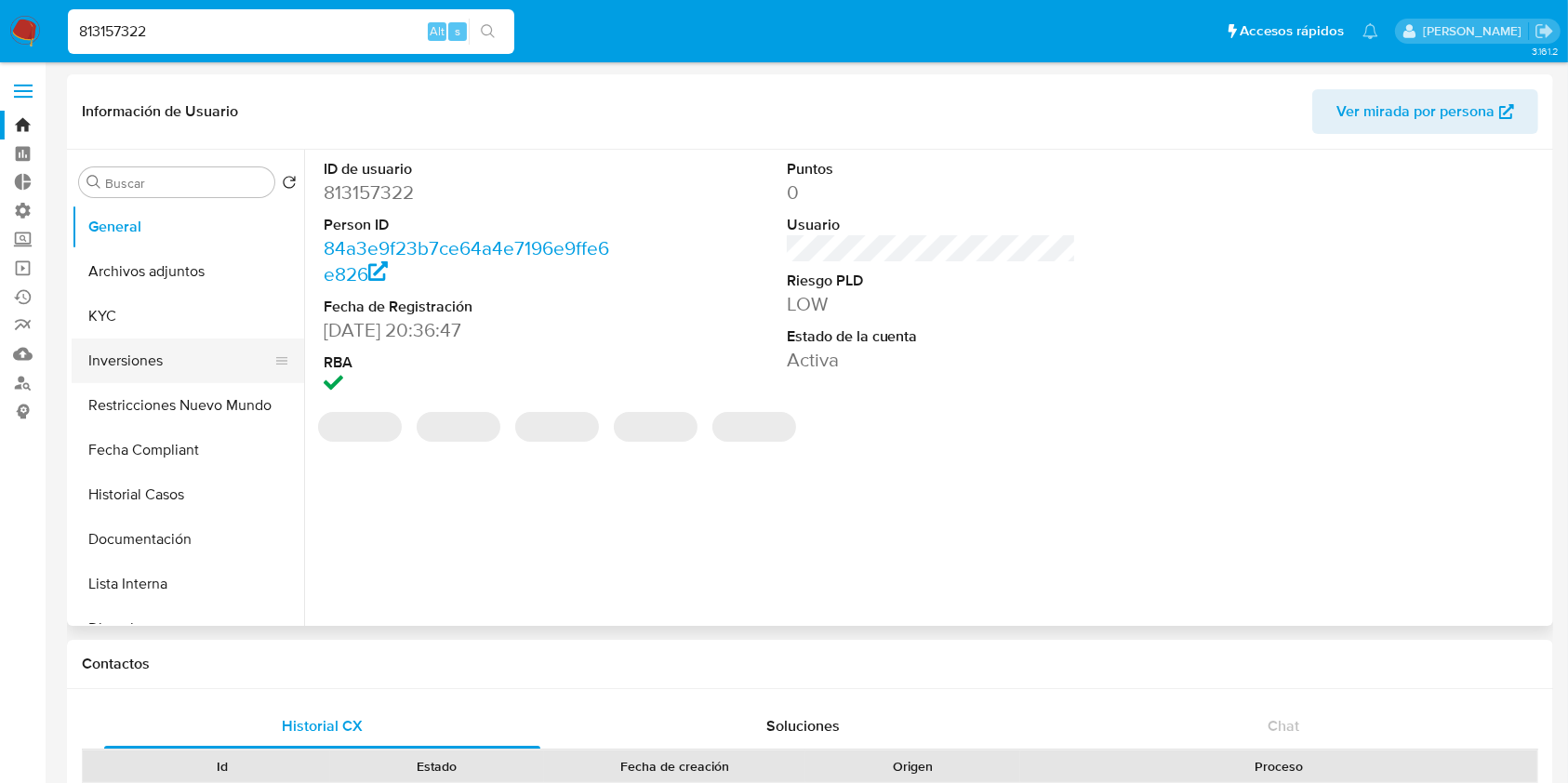
click at [133, 360] on button "Inversiones" at bounding box center [181, 360] width 218 height 45
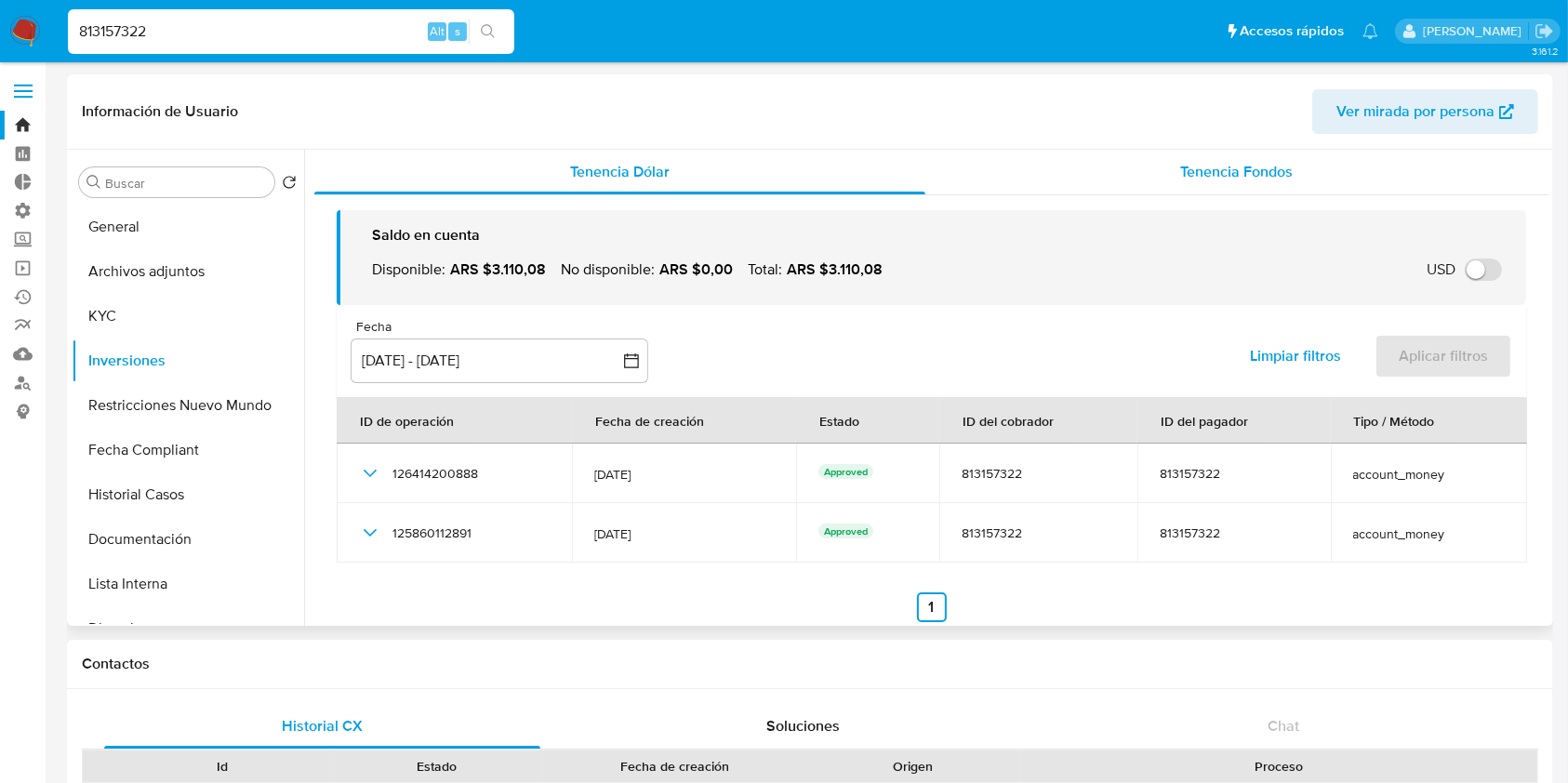
click at [1285, 174] on span "Tenencia Fondos" at bounding box center [1236, 172] width 113 height 22
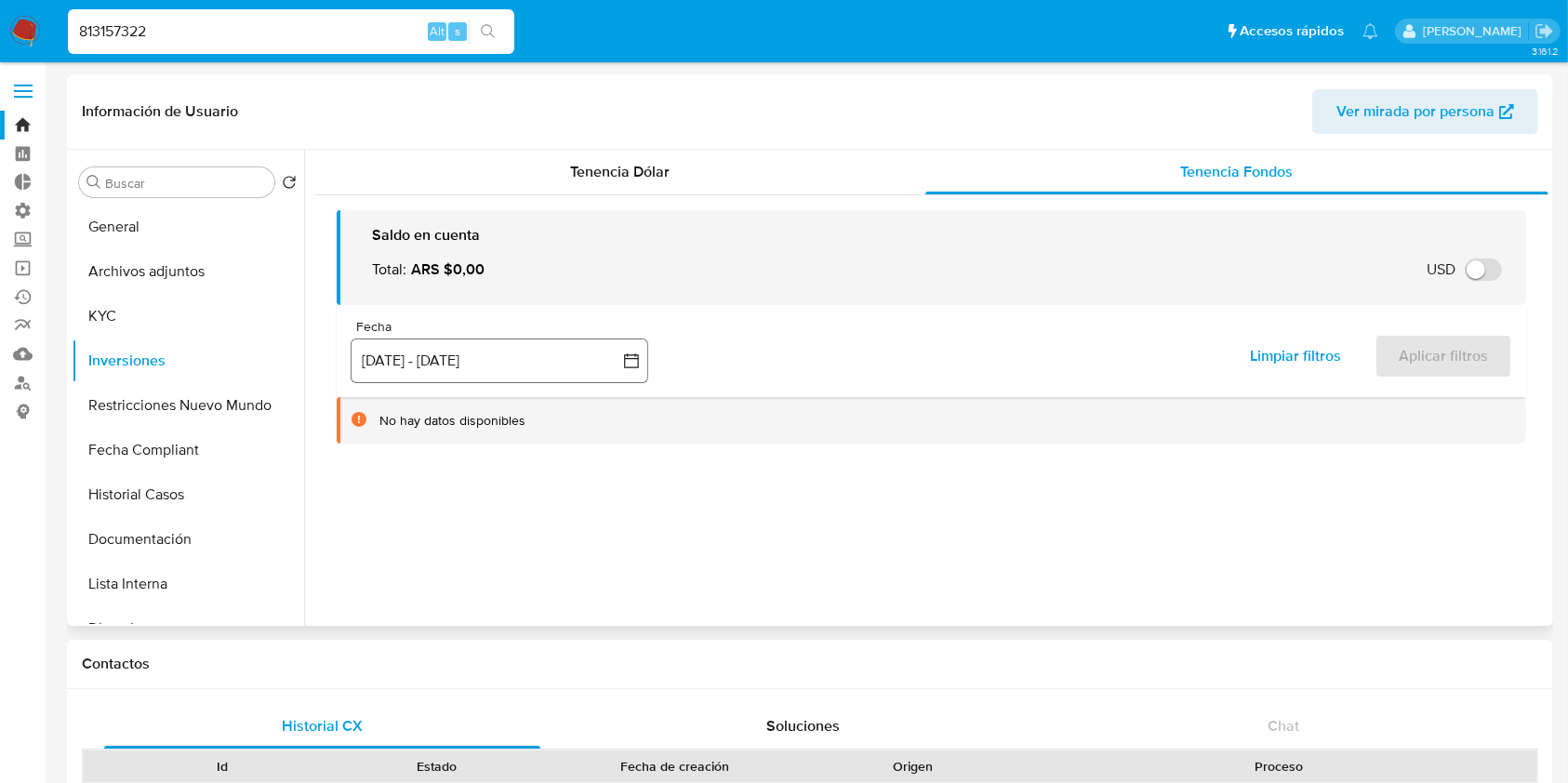
click at [435, 380] on button "[DATE] - [DATE]" at bounding box center [500, 360] width 298 height 45
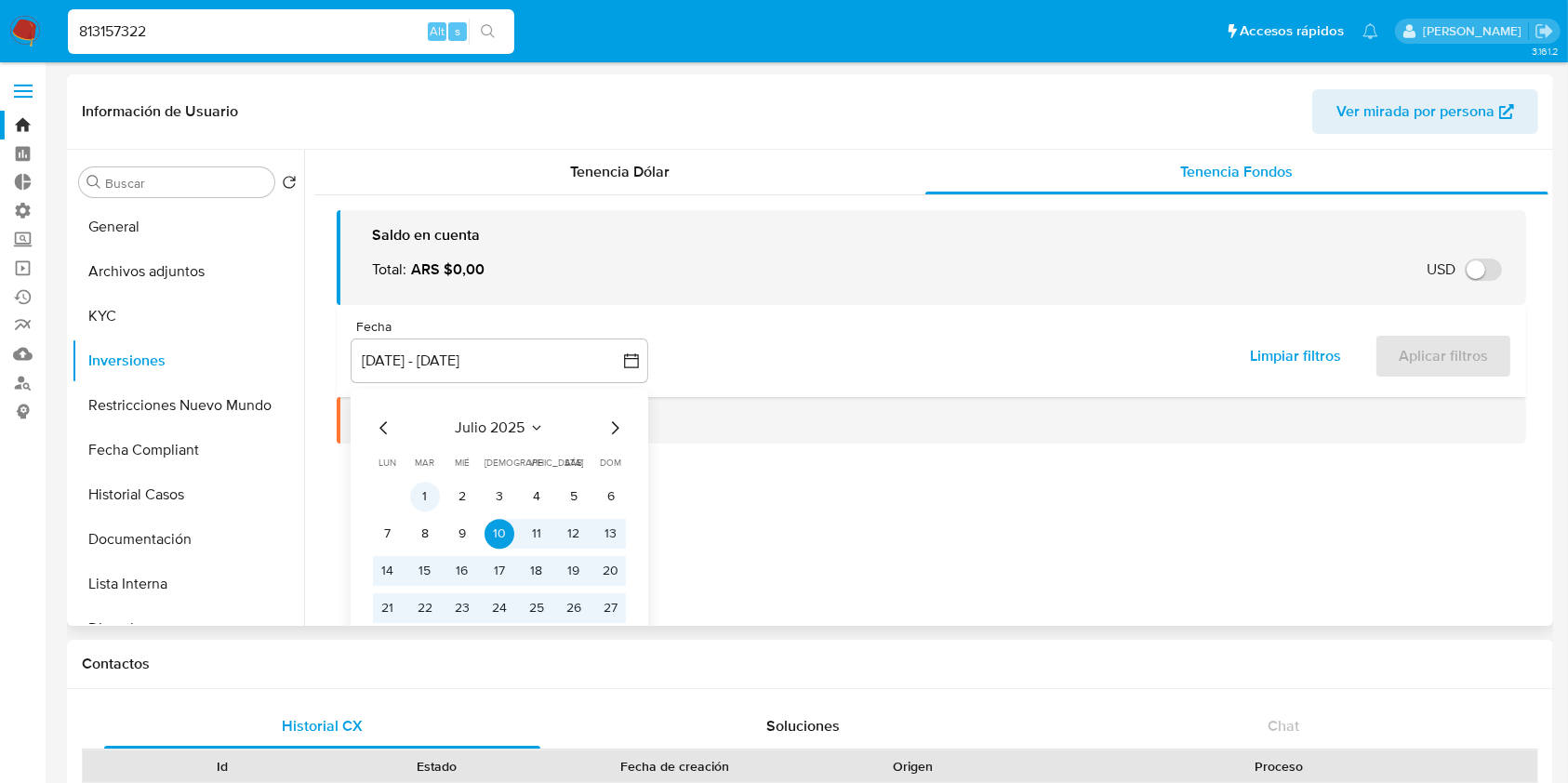
click at [416, 495] on button "1" at bounding box center [425, 496] width 29 height 29
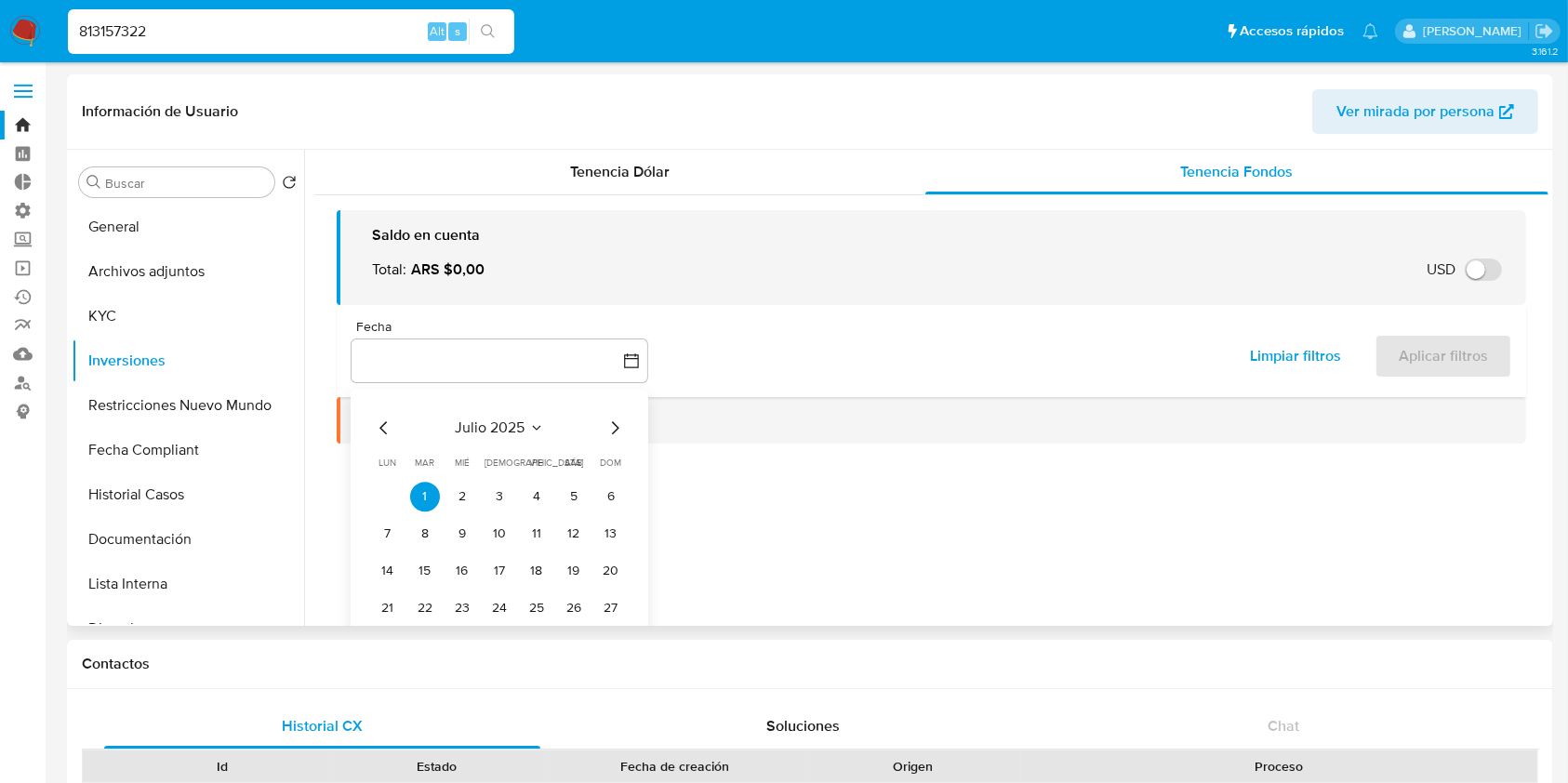
click at [624, 428] on icon "Mes siguiente" at bounding box center [615, 428] width 23 height 23
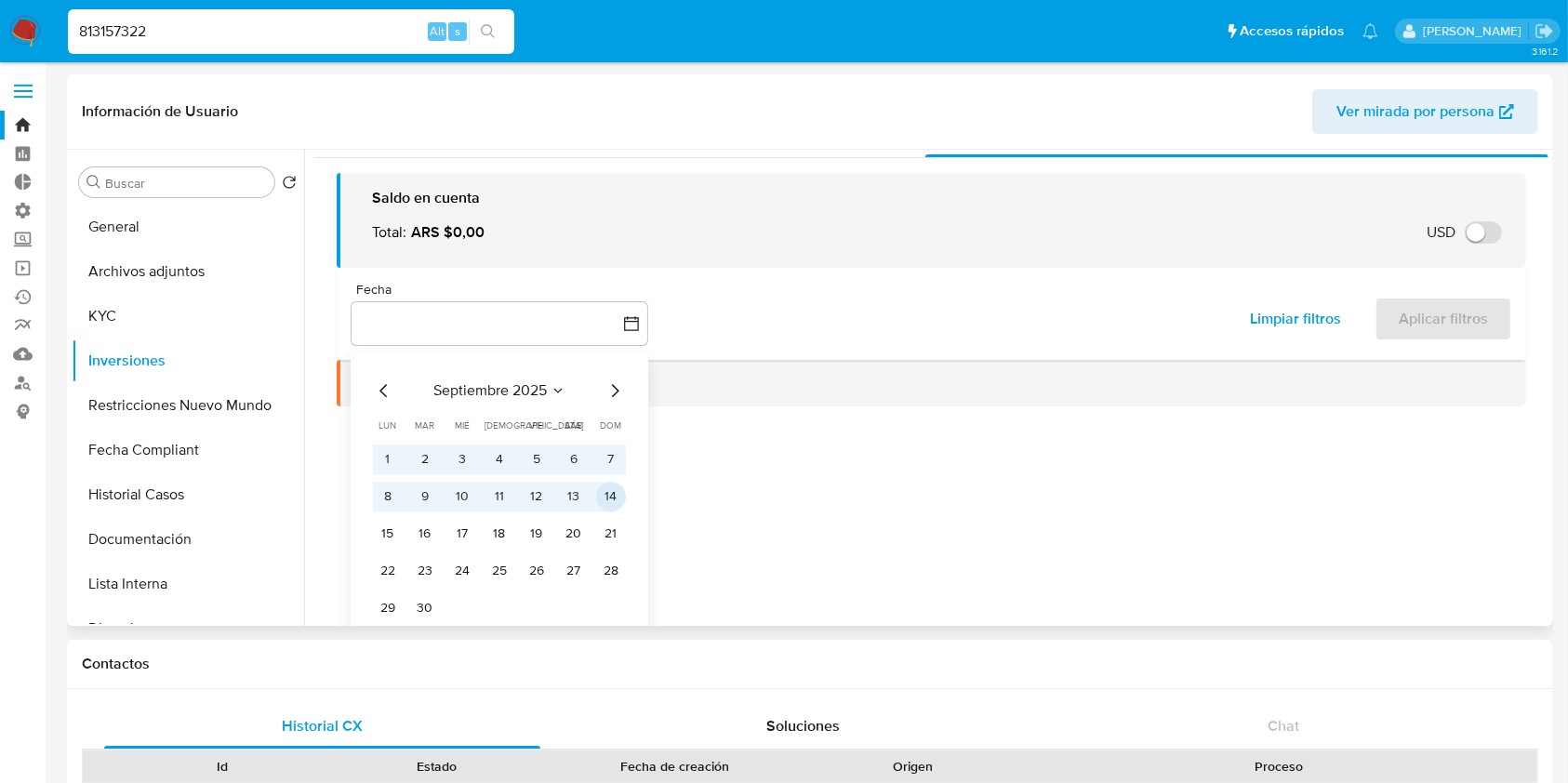
scroll to position [56, 0]
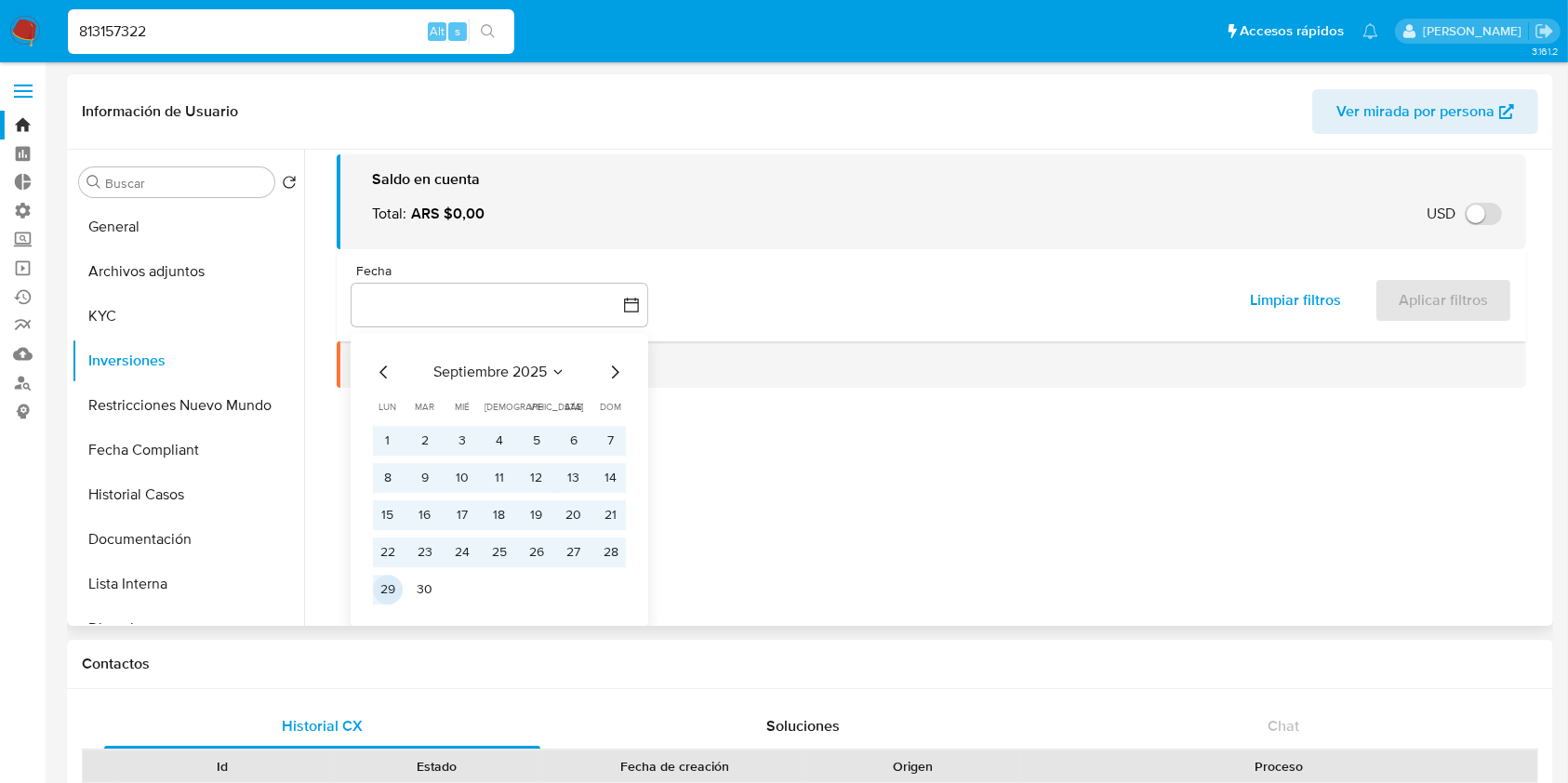
click at [429, 594] on button "30" at bounding box center [425, 589] width 29 height 29
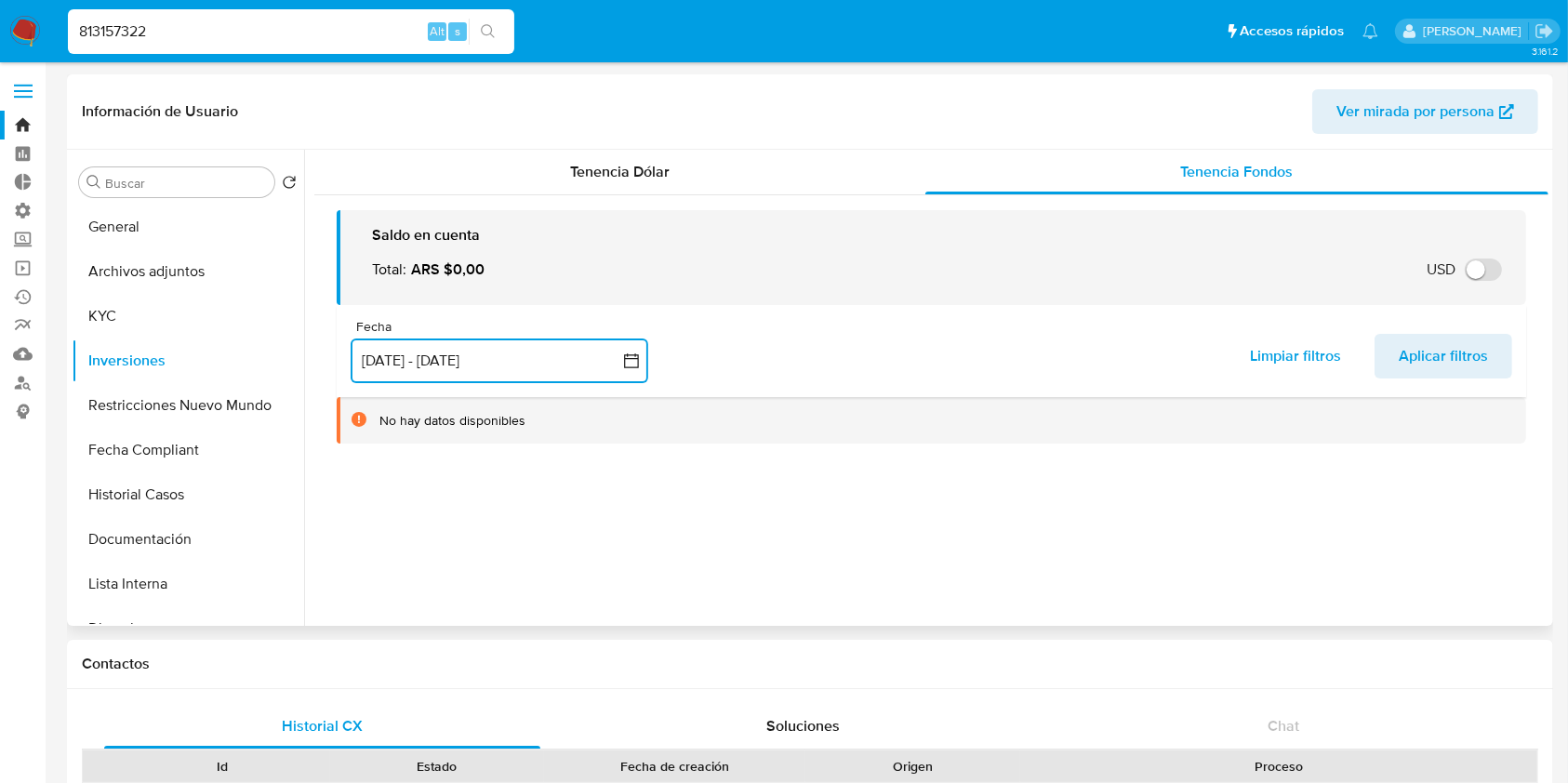
scroll to position [0, 0]
click at [1461, 359] on span "Aplicar filtros" at bounding box center [1443, 355] width 89 height 41
click at [271, 34] on input "813157322" at bounding box center [291, 32] width 447 height 25
paste input "2105038597"
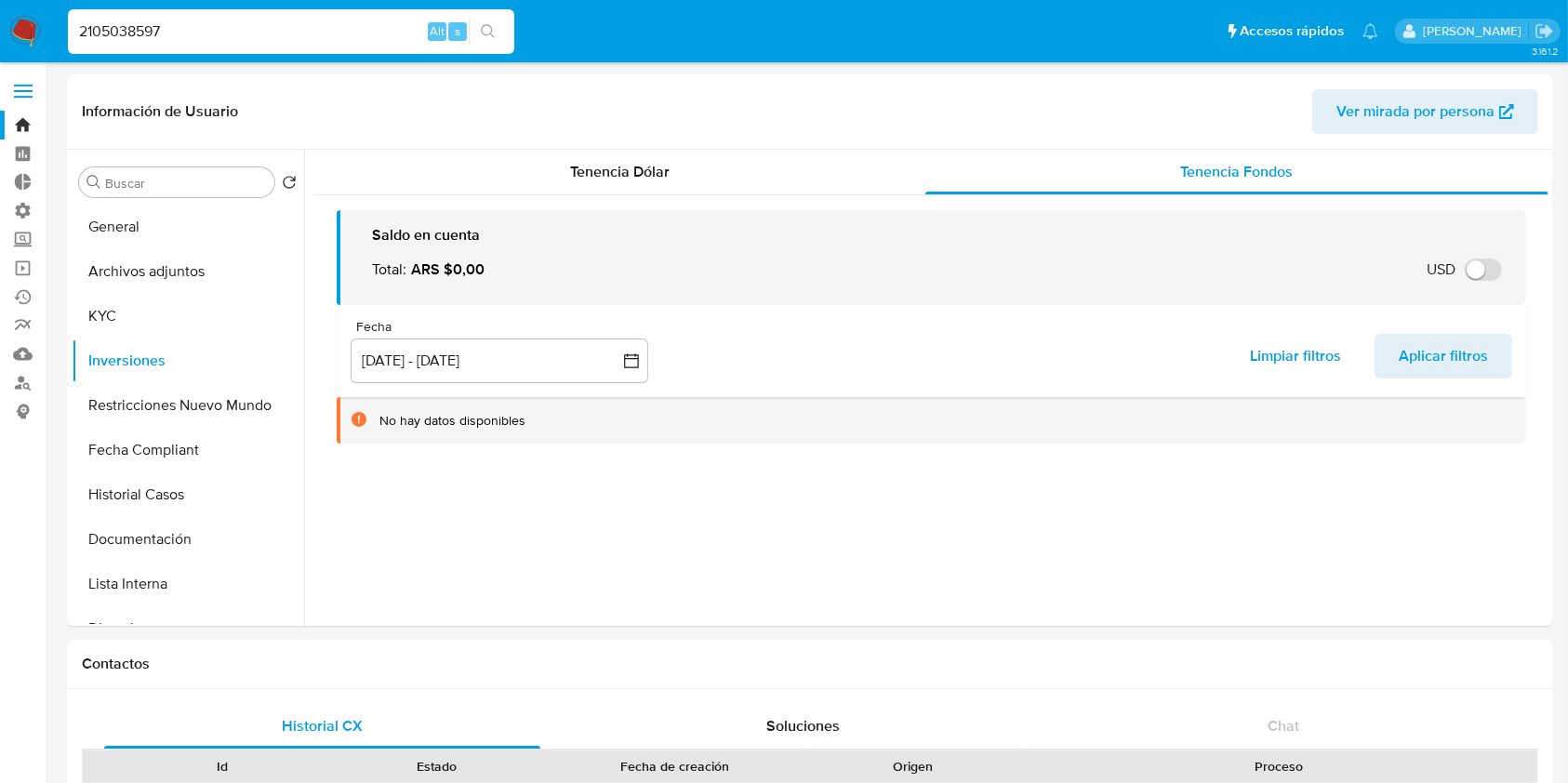
type input "2105038597"
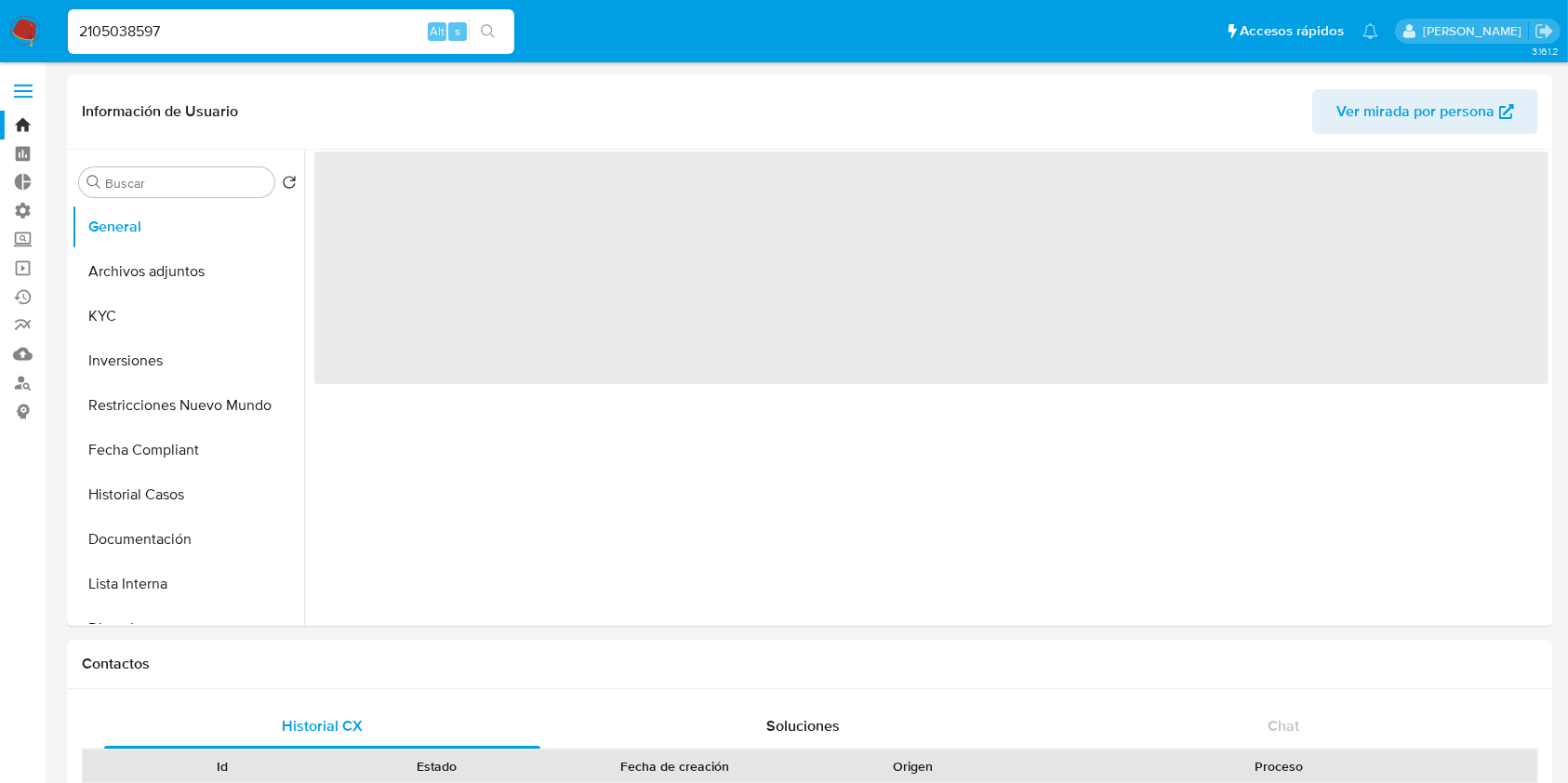
select select "10"
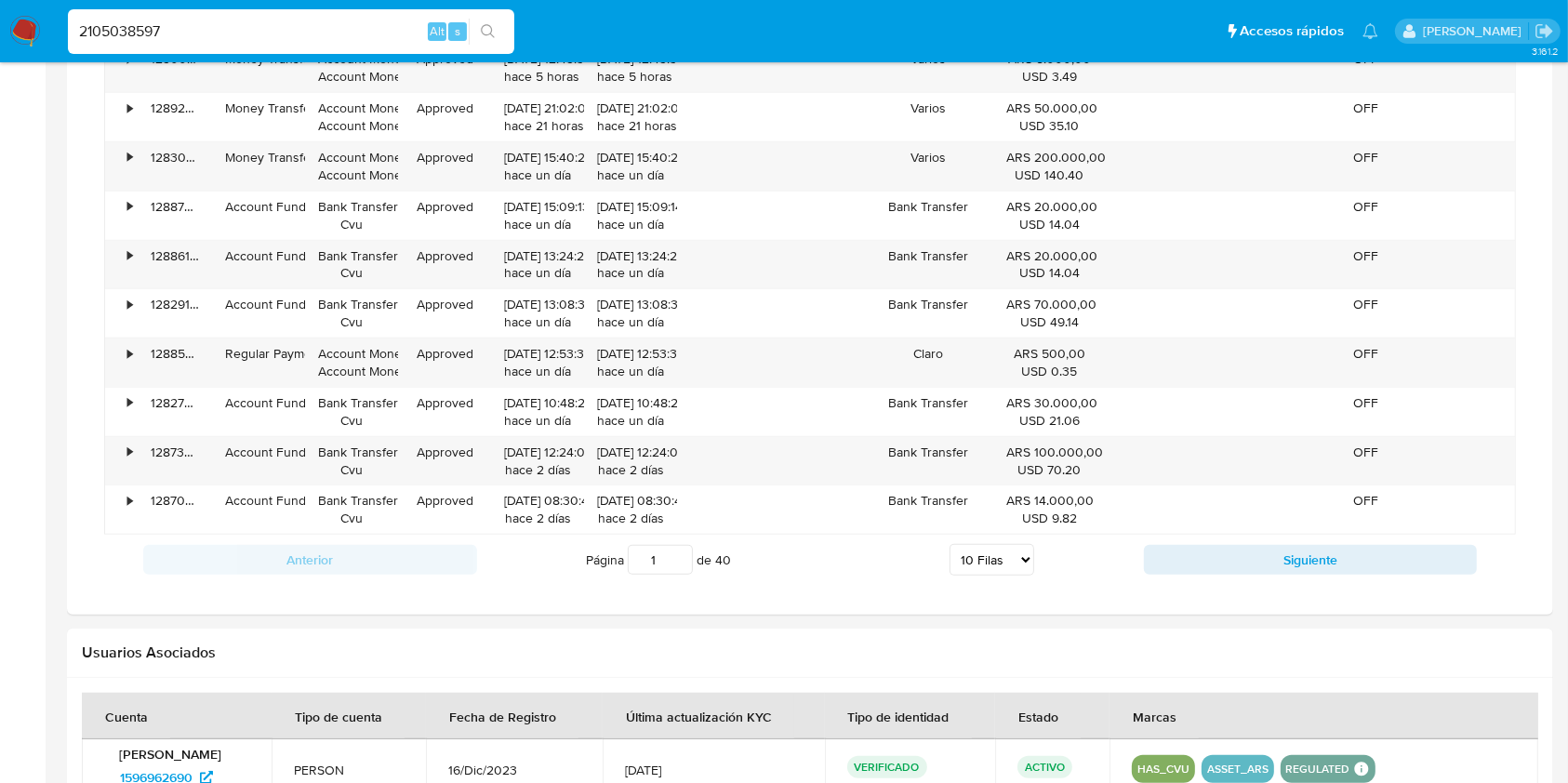
scroll to position [1696, 0]
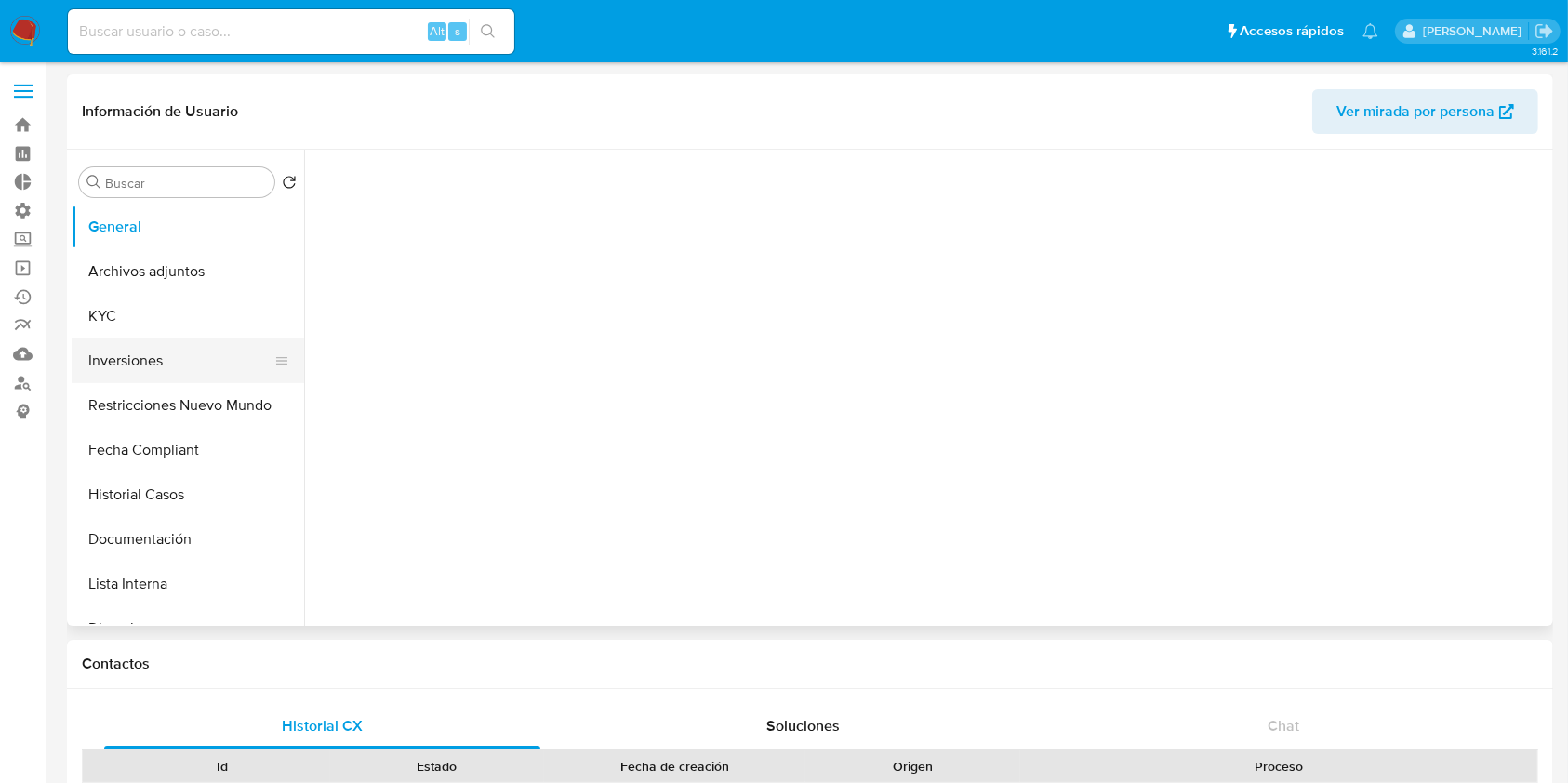
click at [155, 369] on button "Inversiones" at bounding box center [181, 360] width 218 height 45
select select "10"
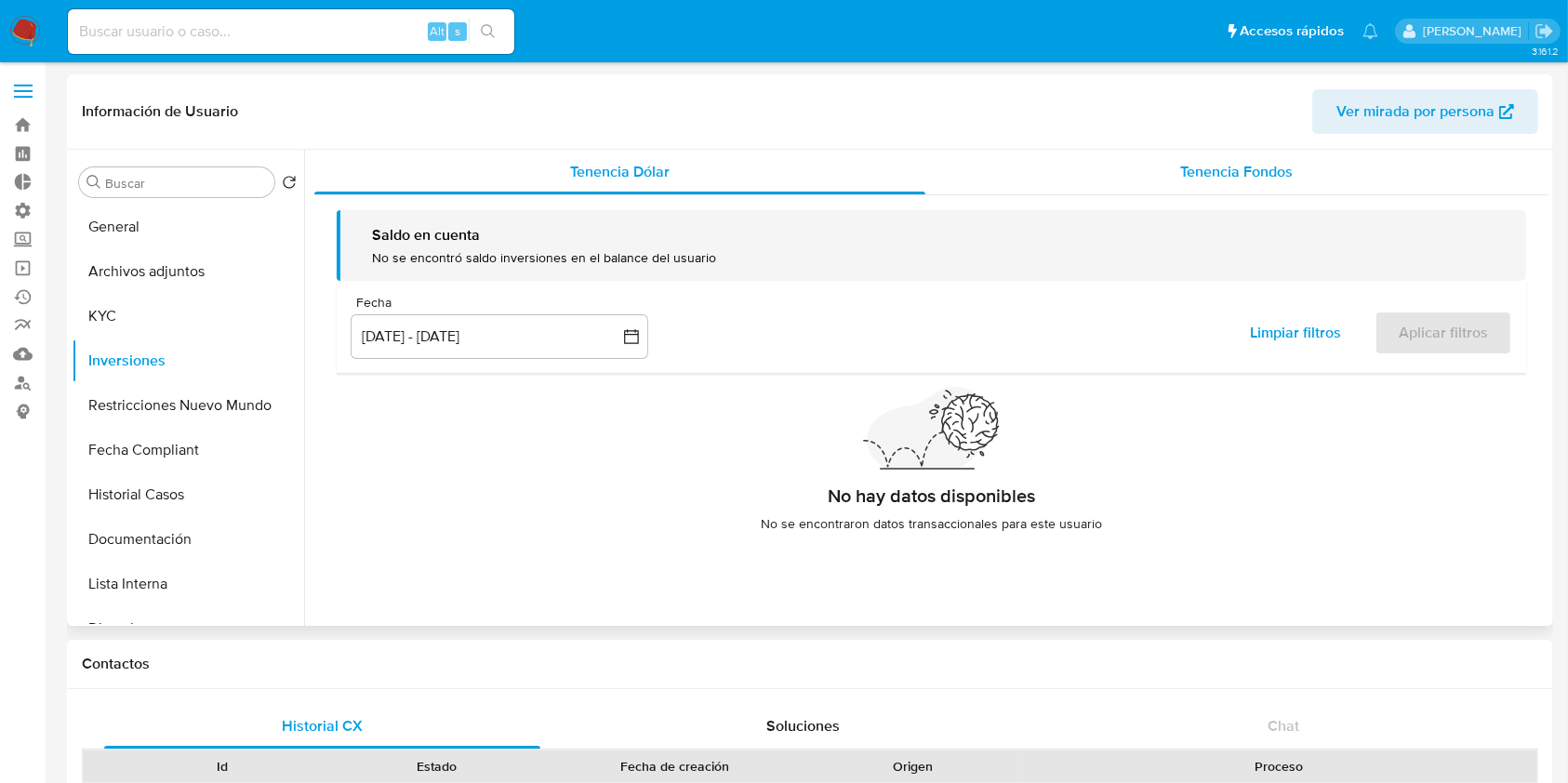
click at [1348, 174] on div "Tenencia Fondos" at bounding box center [1237, 172] width 624 height 45
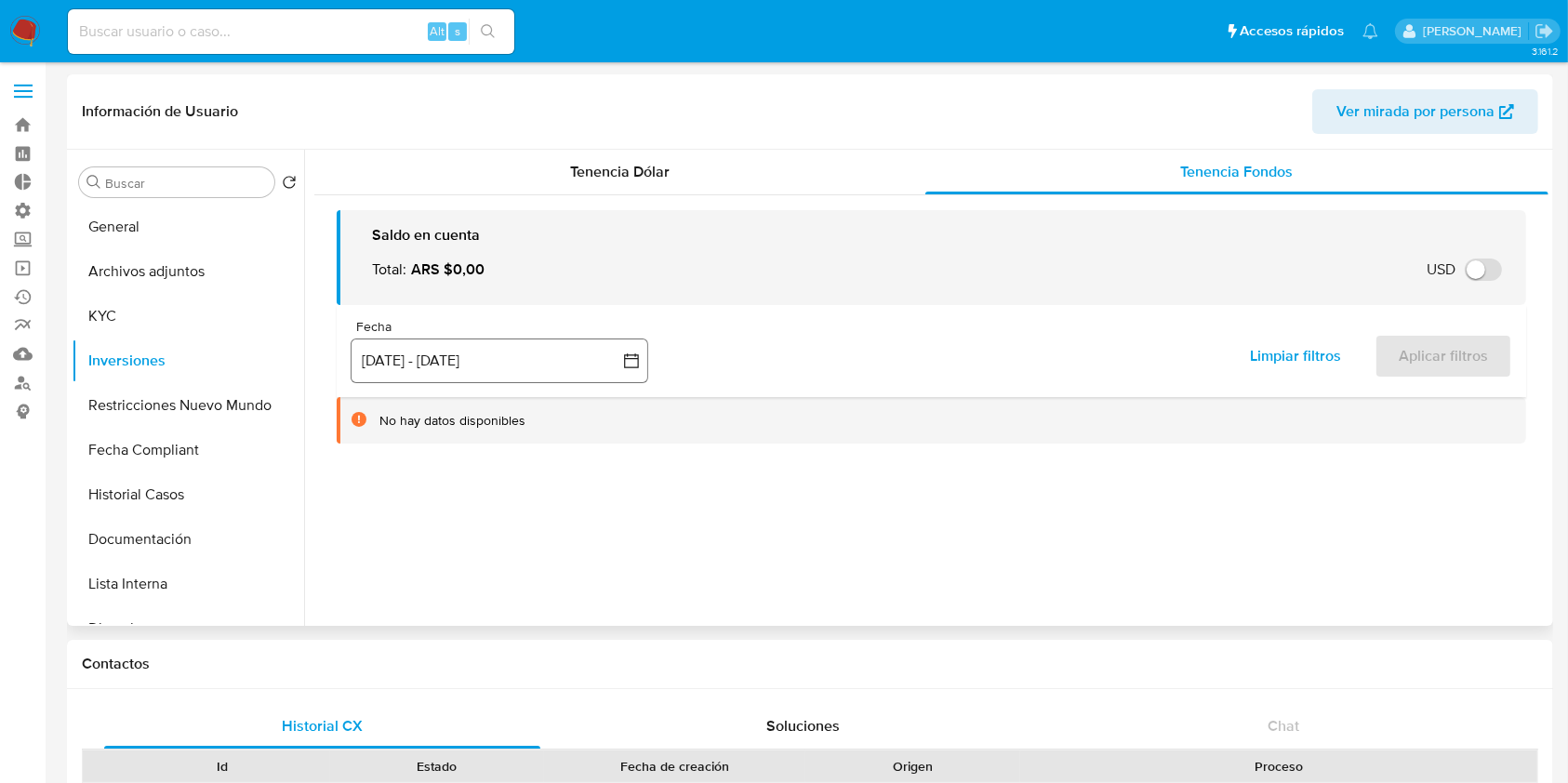
click at [386, 361] on button "[DATE] - [DATE]" at bounding box center [500, 360] width 298 height 45
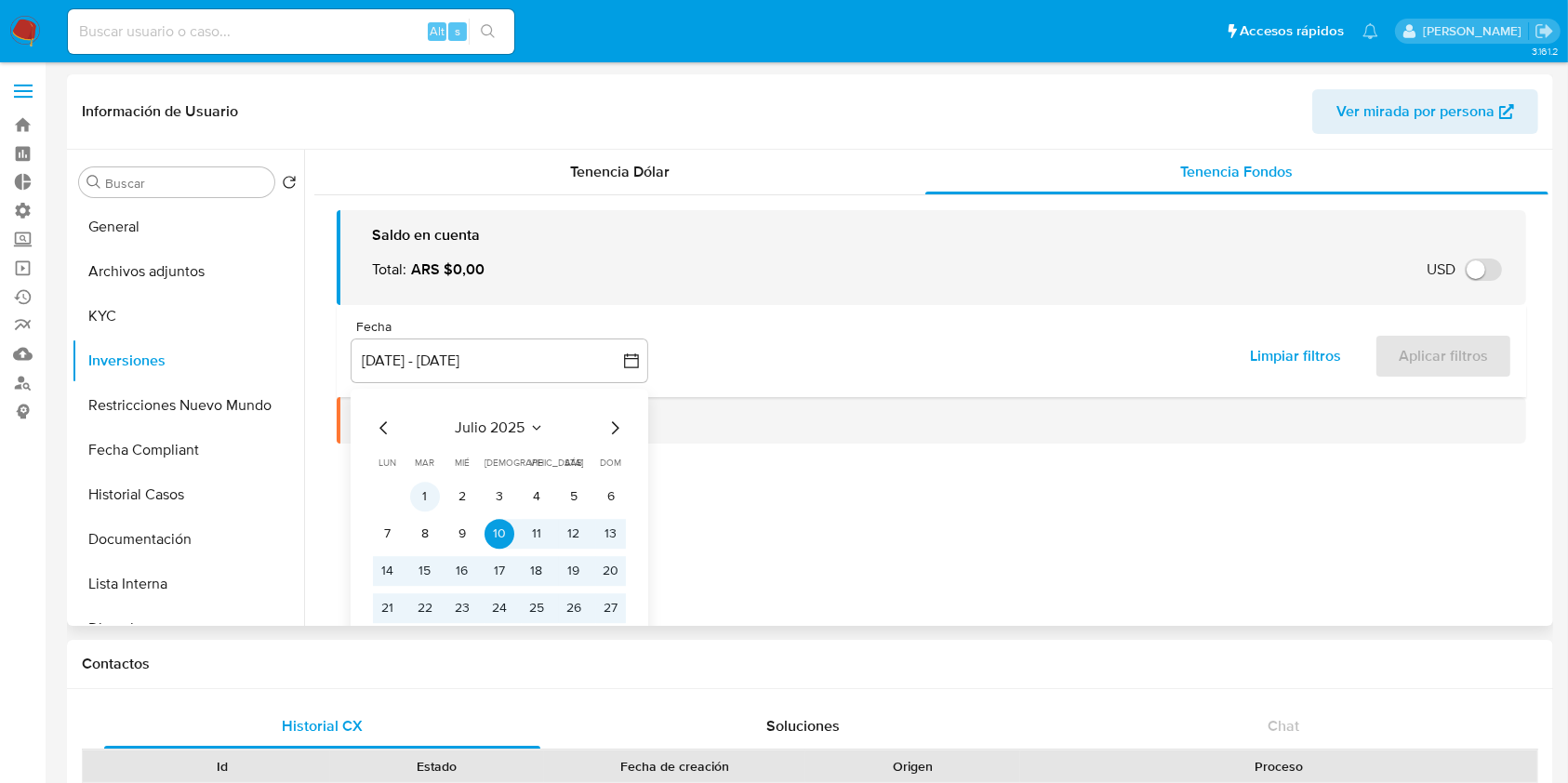
click at [421, 496] on button "1" at bounding box center [425, 496] width 29 height 29
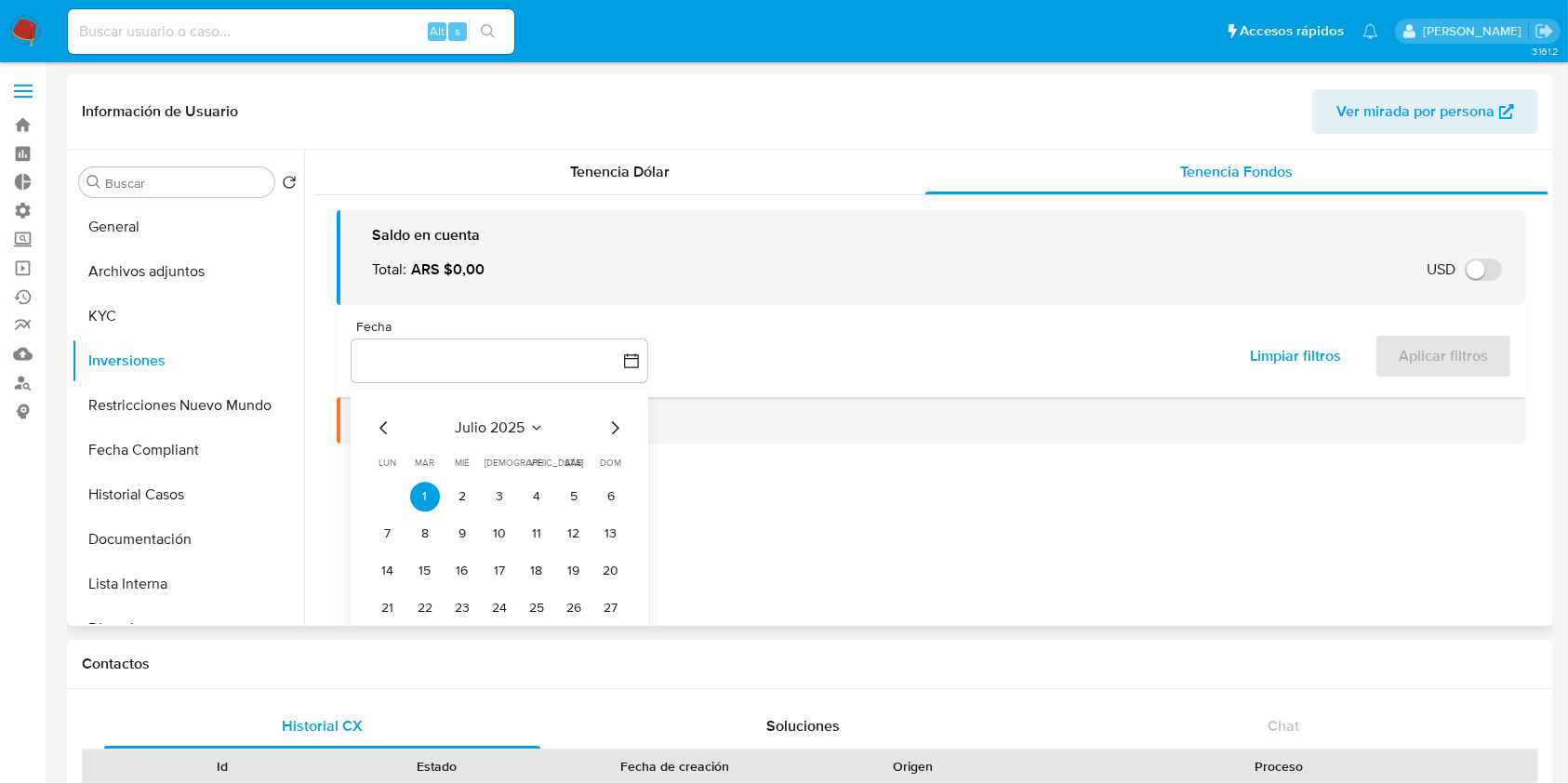
click at [618, 431] on icon "Mes siguiente" at bounding box center [615, 428] width 23 height 23
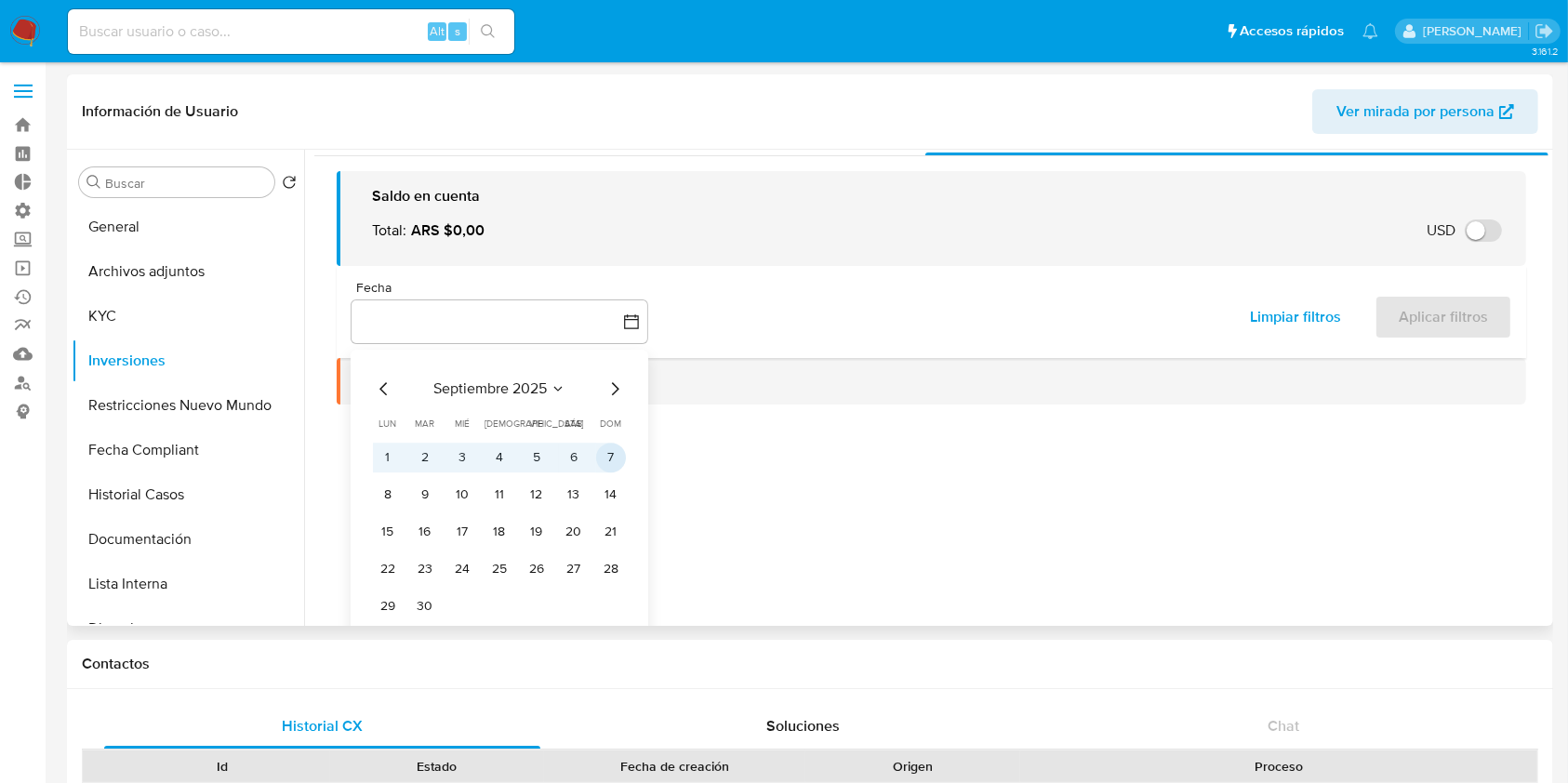
scroll to position [56, 0]
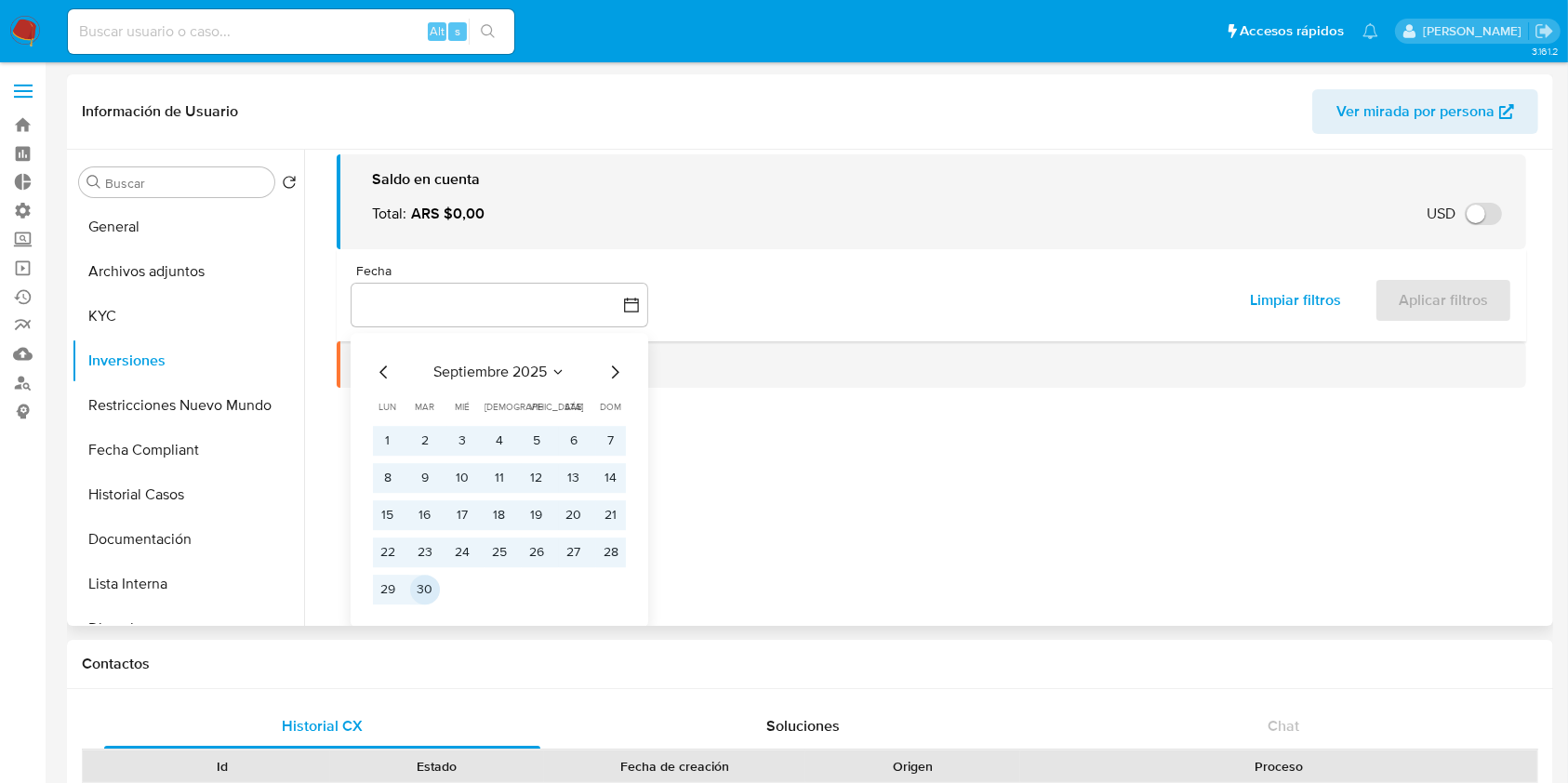
drag, startPoint x: 424, startPoint y: 597, endPoint x: 447, endPoint y: 588, distance: 24.7
click at [424, 595] on button "30" at bounding box center [425, 589] width 29 height 29
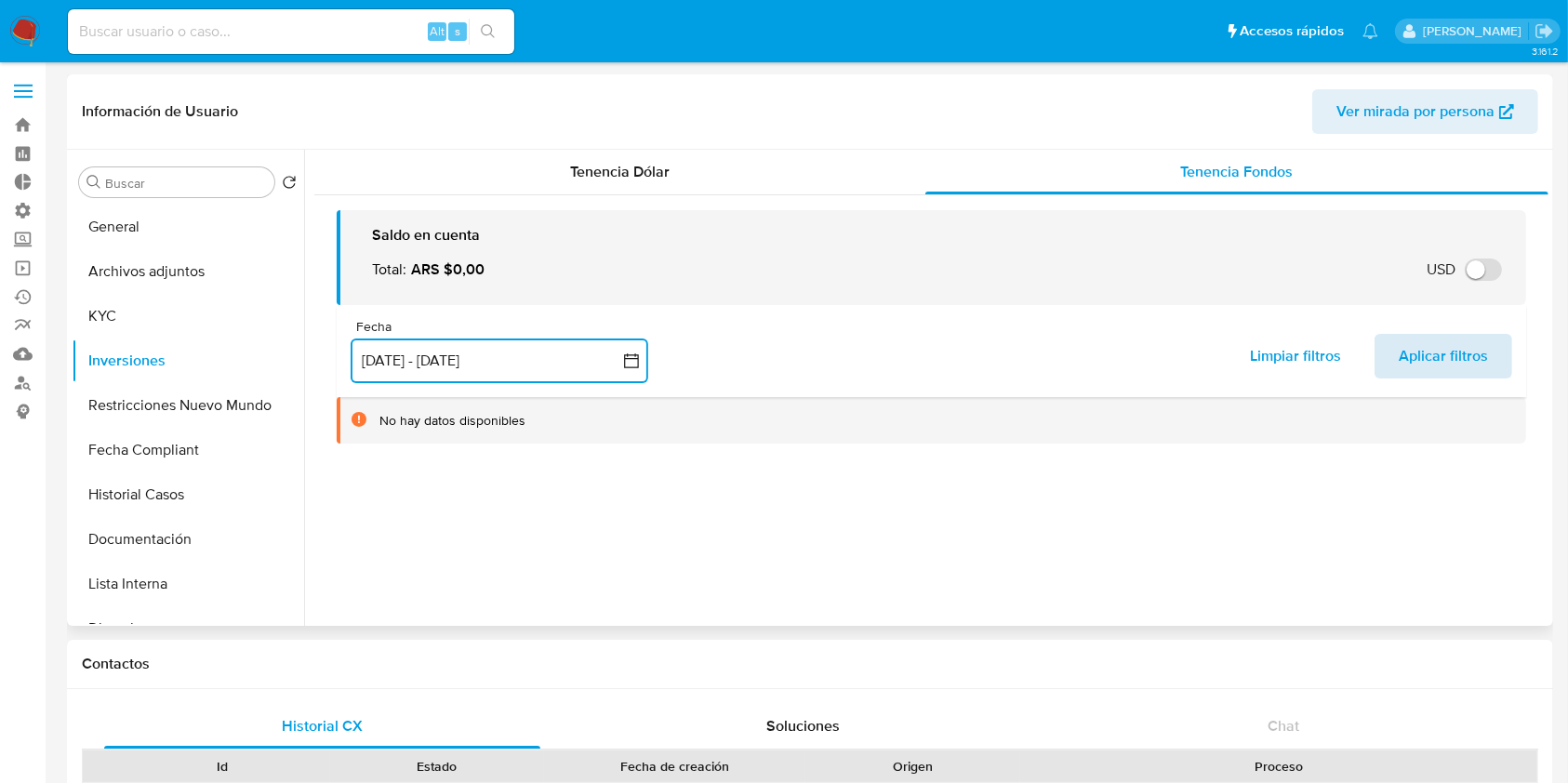
click at [1462, 361] on span "Aplicar filtros" at bounding box center [1443, 355] width 89 height 41
click at [203, 21] on input at bounding box center [291, 32] width 447 height 25
paste input "813157322"
type input "813157322"
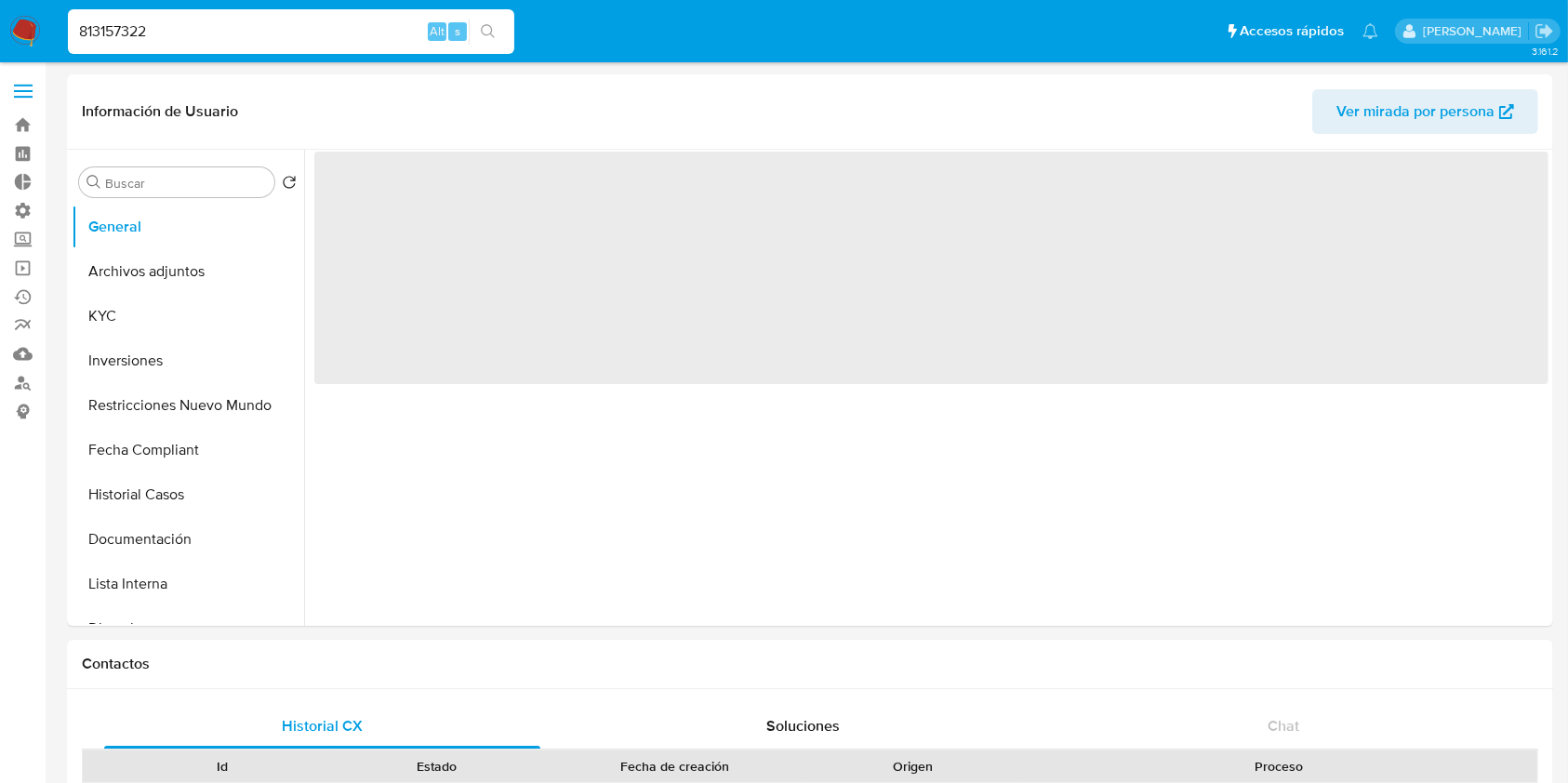
select select "10"
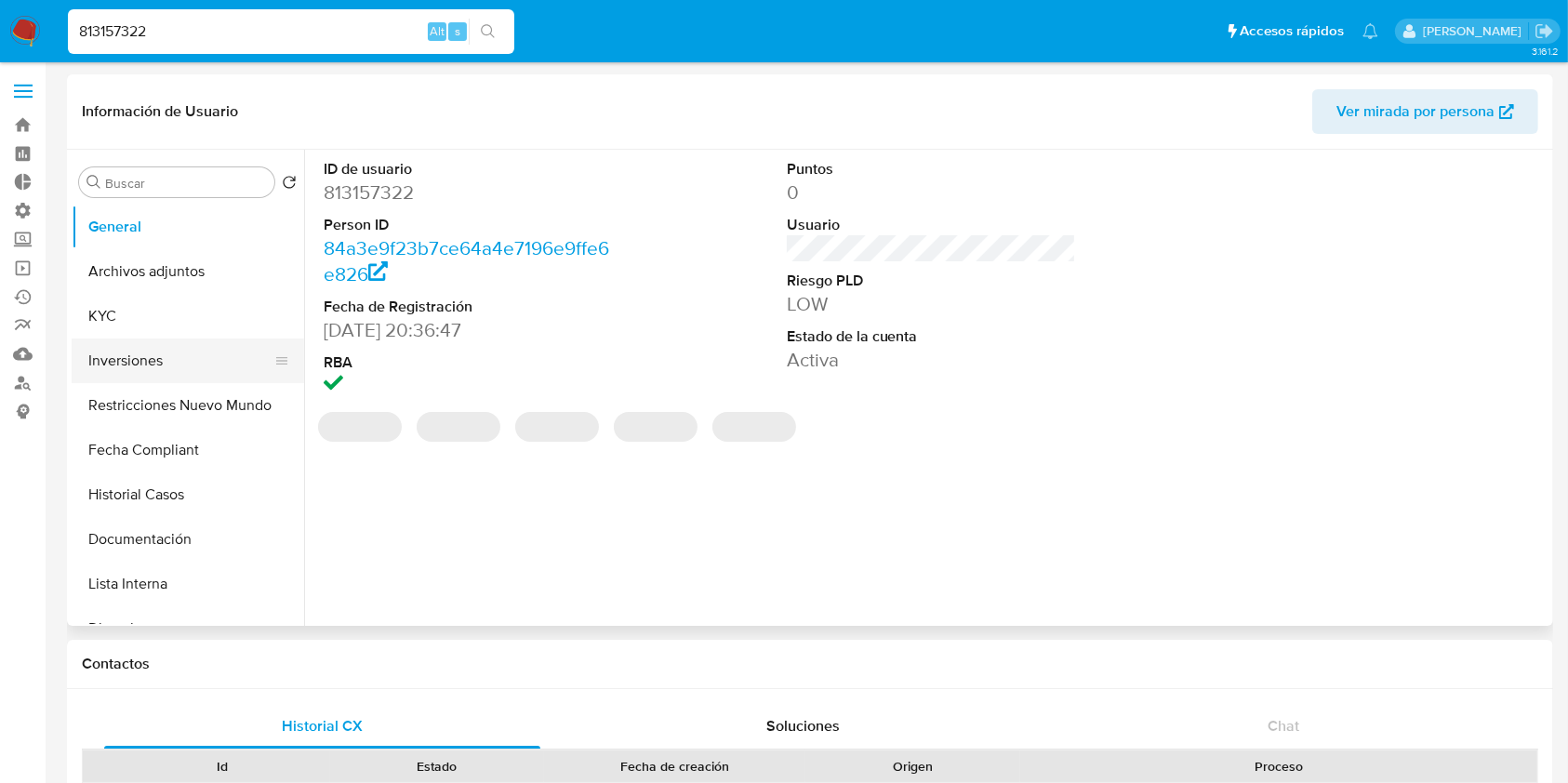
click at [154, 356] on button "Inversiones" at bounding box center [181, 360] width 218 height 45
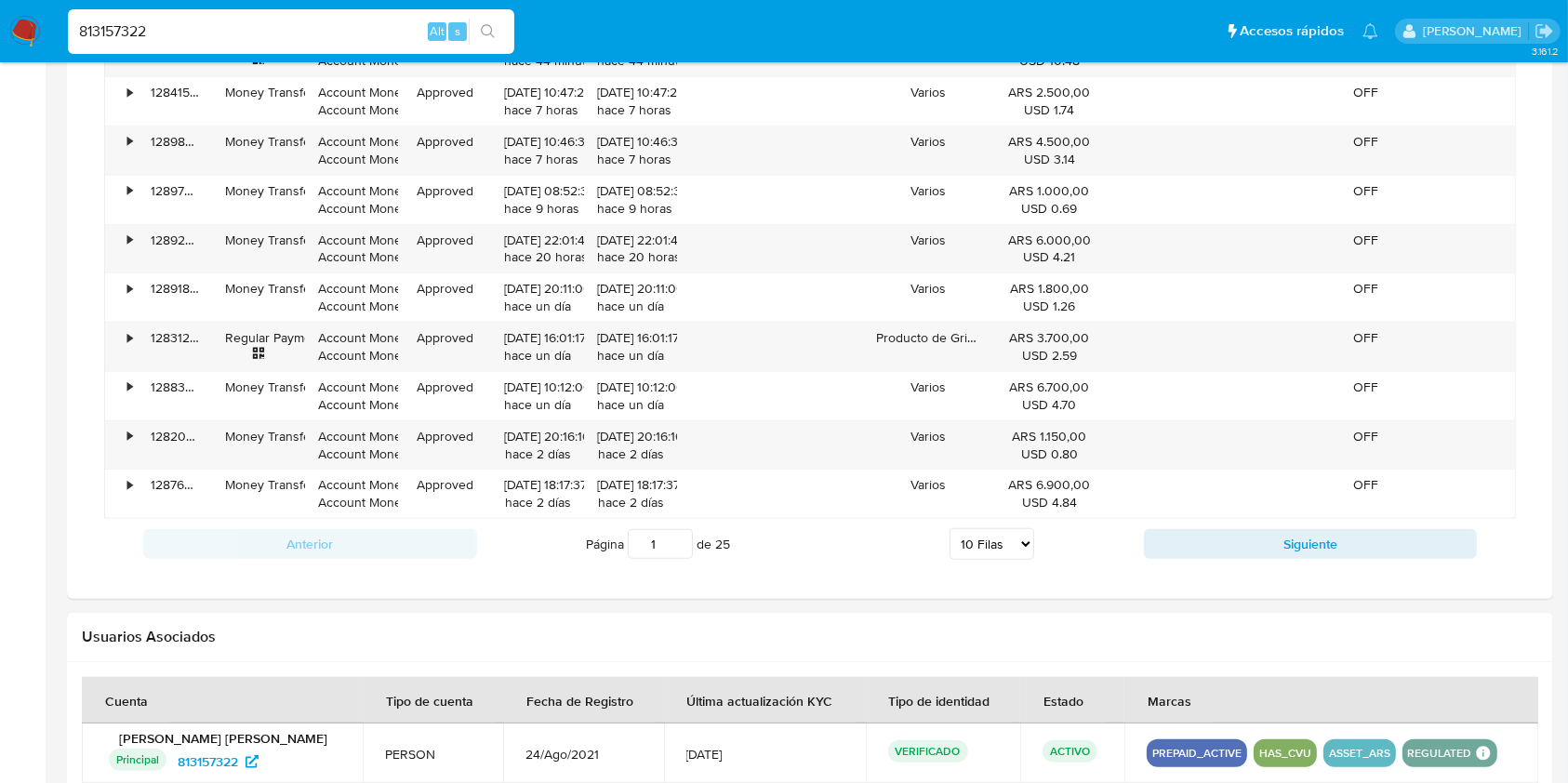
scroll to position [1636, 0]
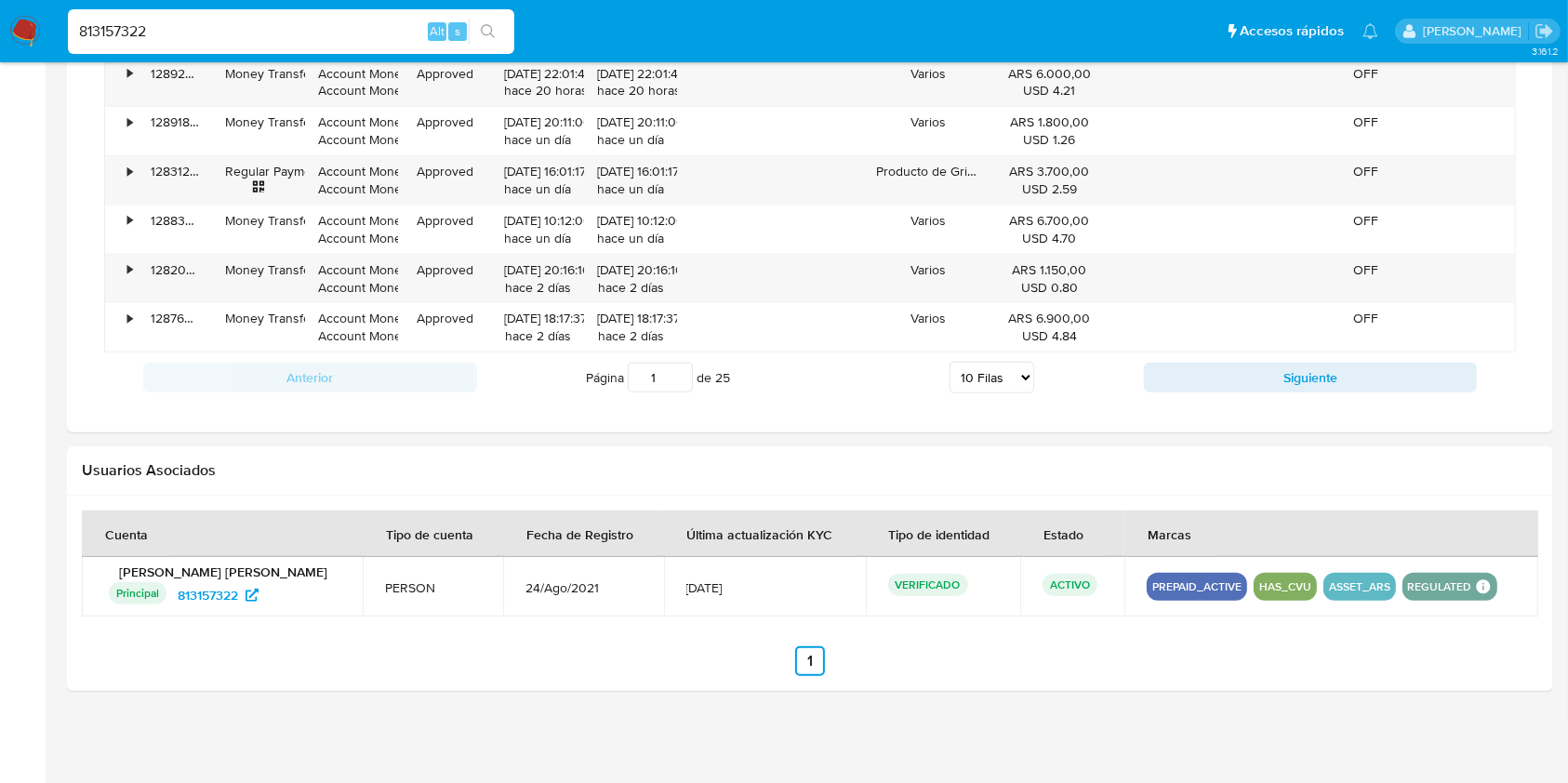
click at [261, 38] on input "813157322" at bounding box center [291, 32] width 447 height 25
paste input "1494653326"
type input "1494653326"
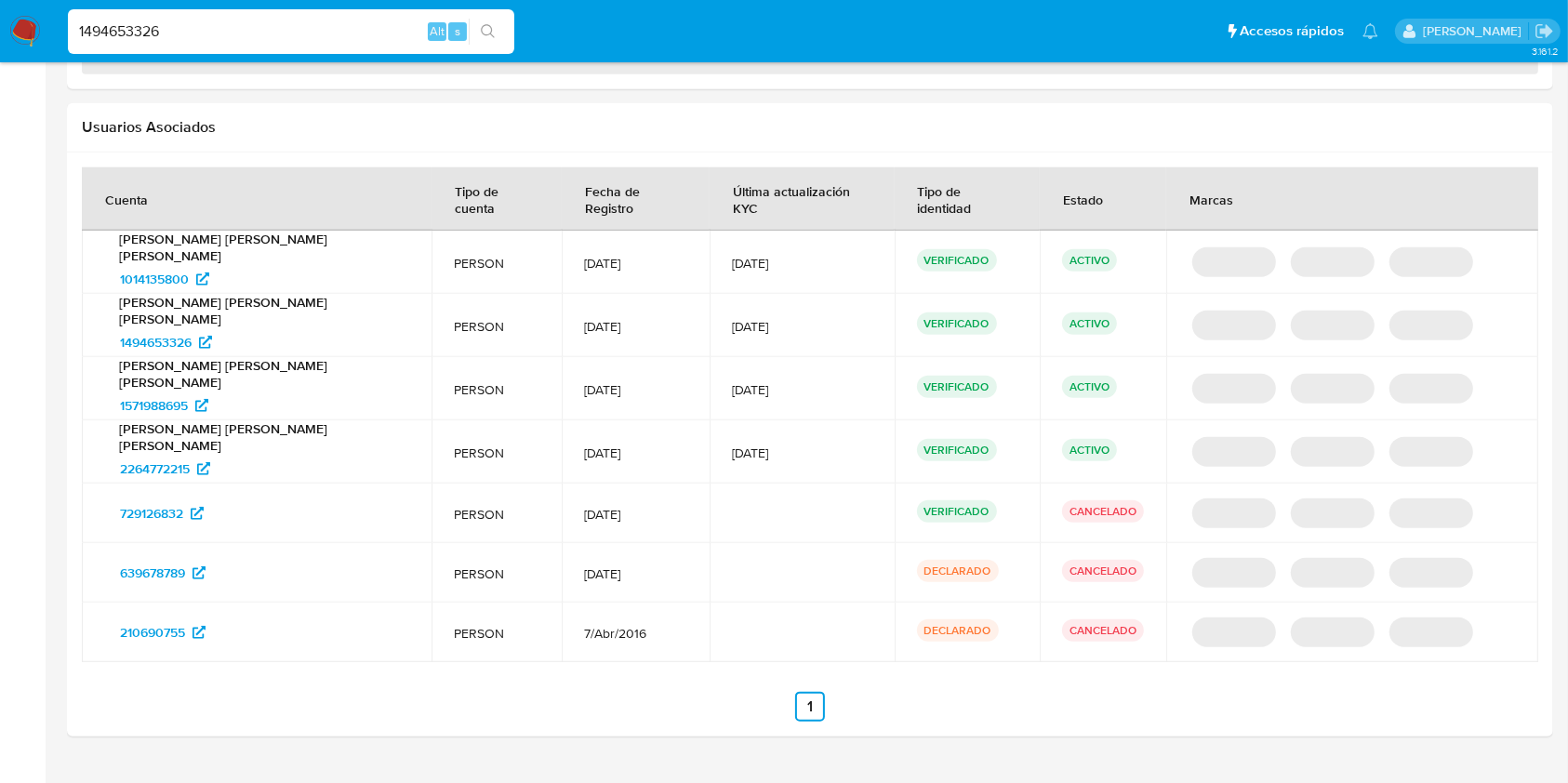
scroll to position [1781, 0]
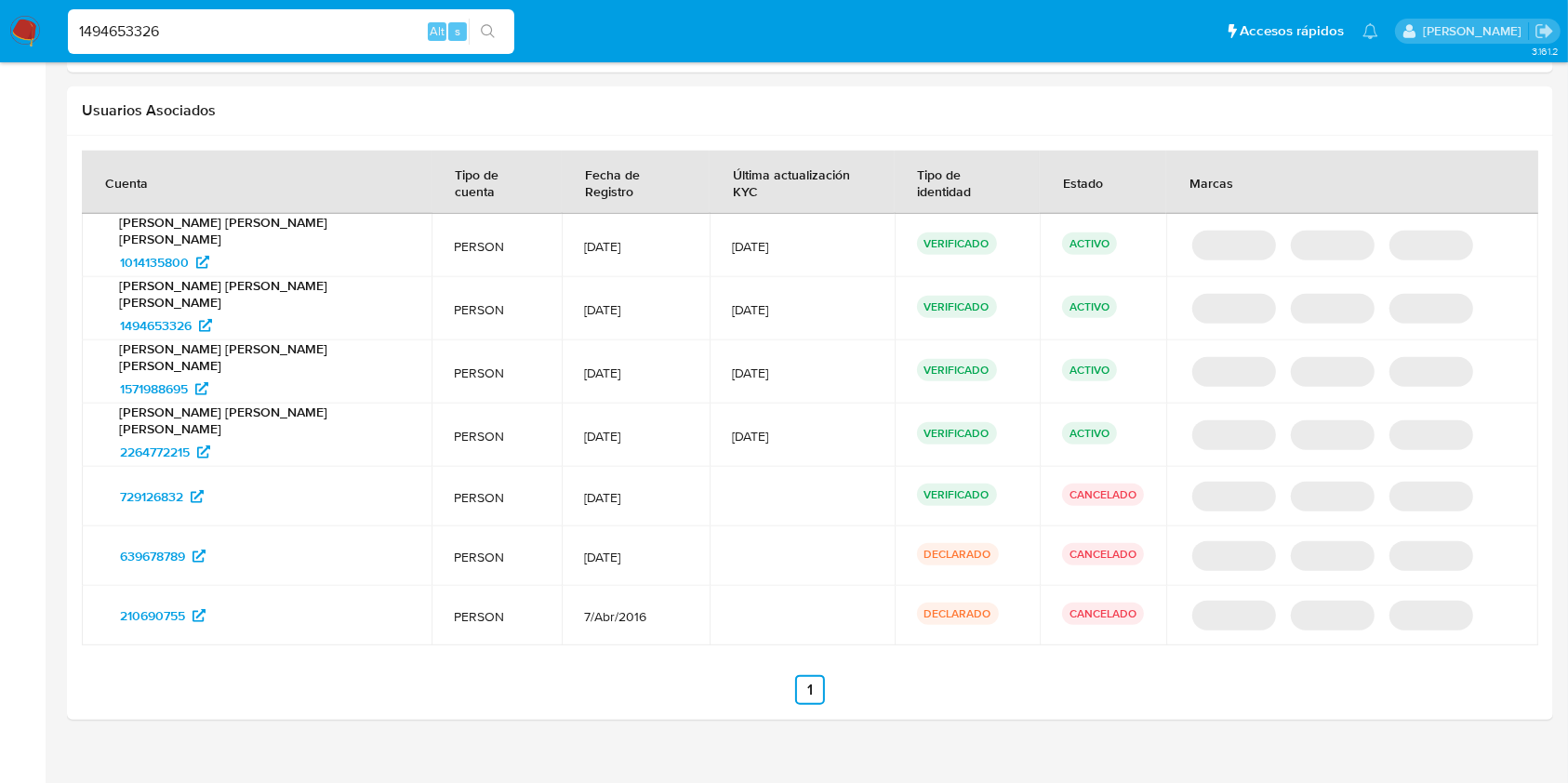
select select "10"
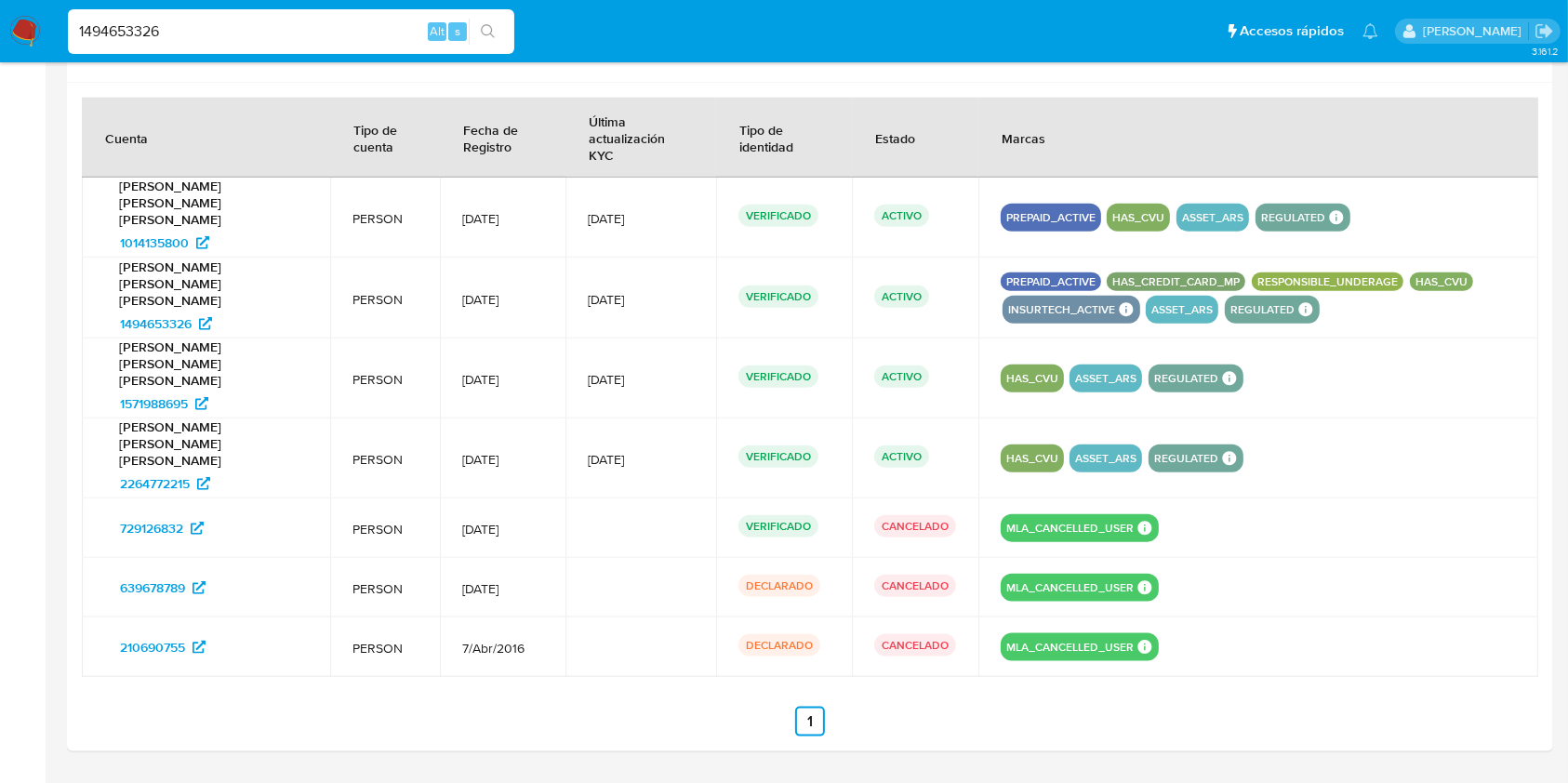
scroll to position [2042, 0]
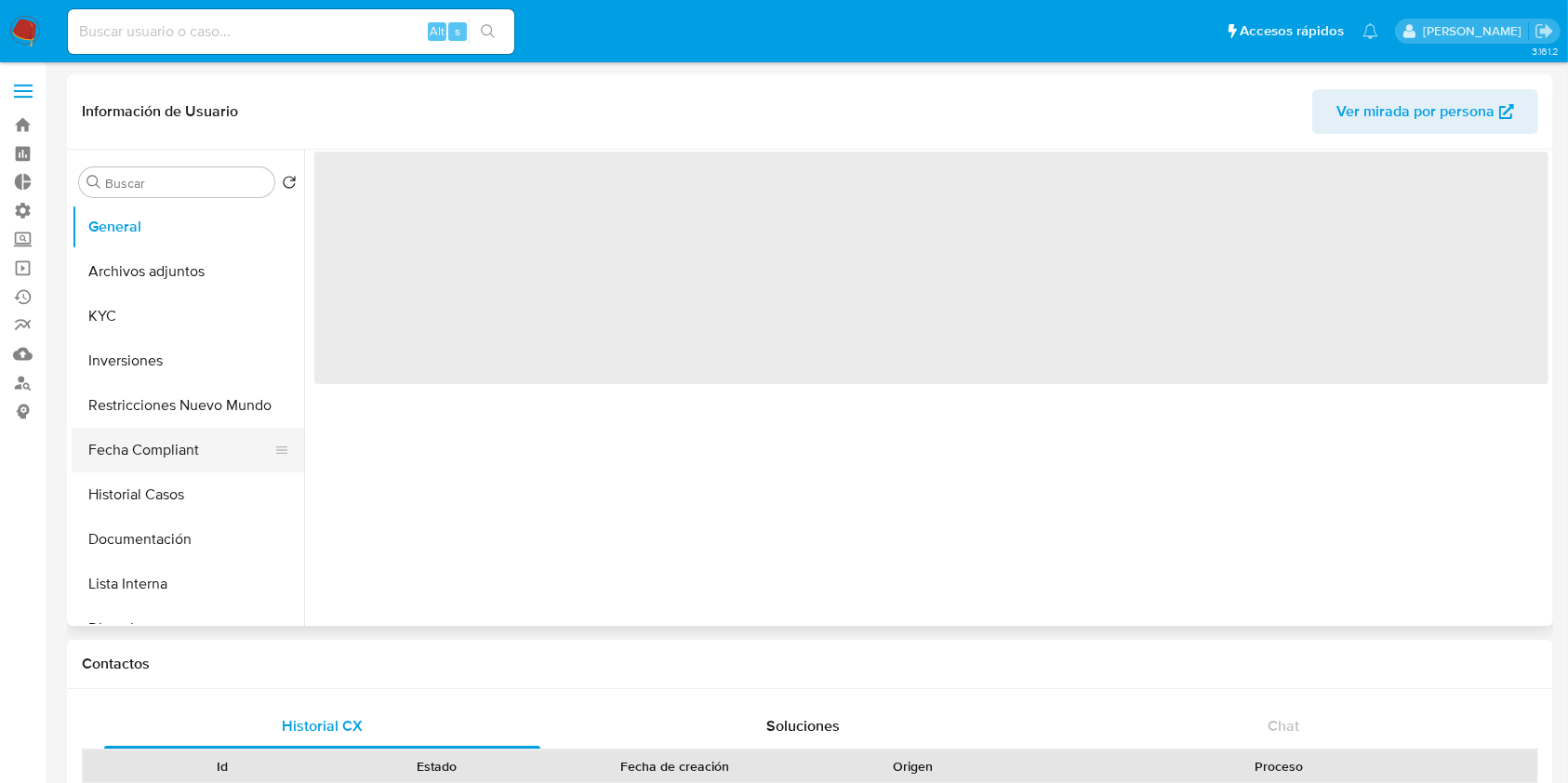
select select "10"
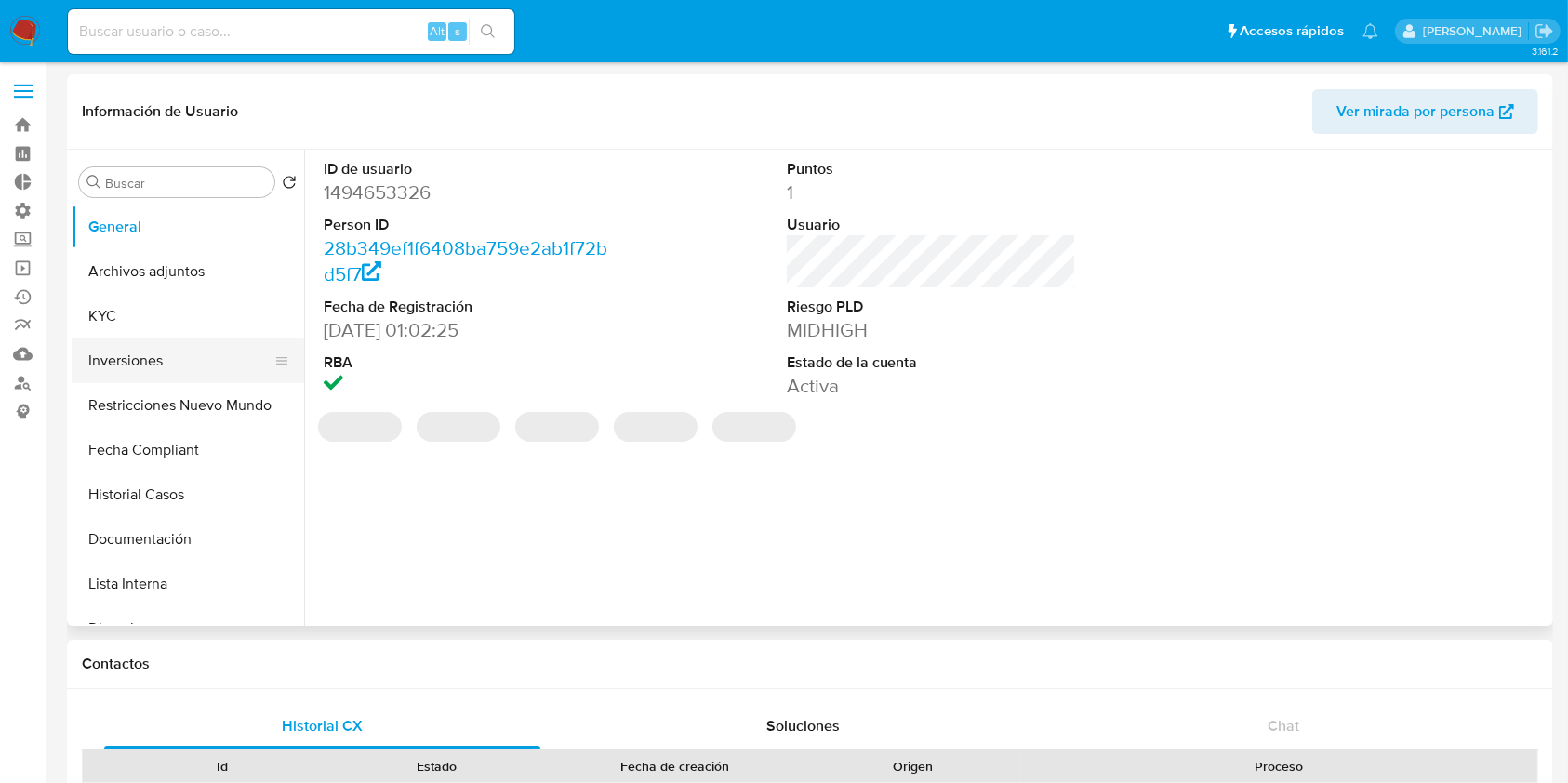
click at [158, 359] on button "Inversiones" at bounding box center [181, 360] width 218 height 45
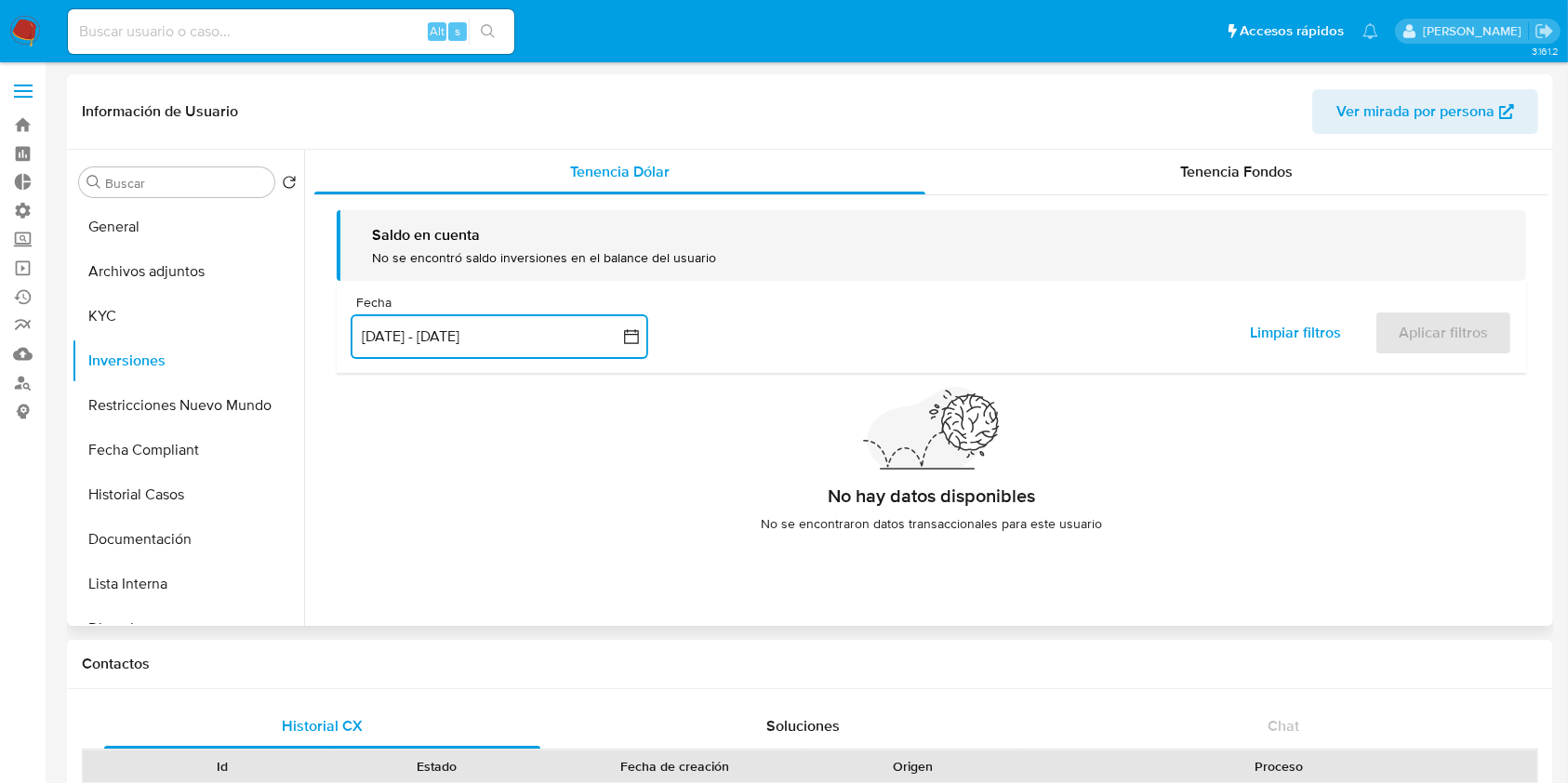
click at [483, 337] on button "[DATE] - [DATE]" at bounding box center [500, 337] width 298 height 45
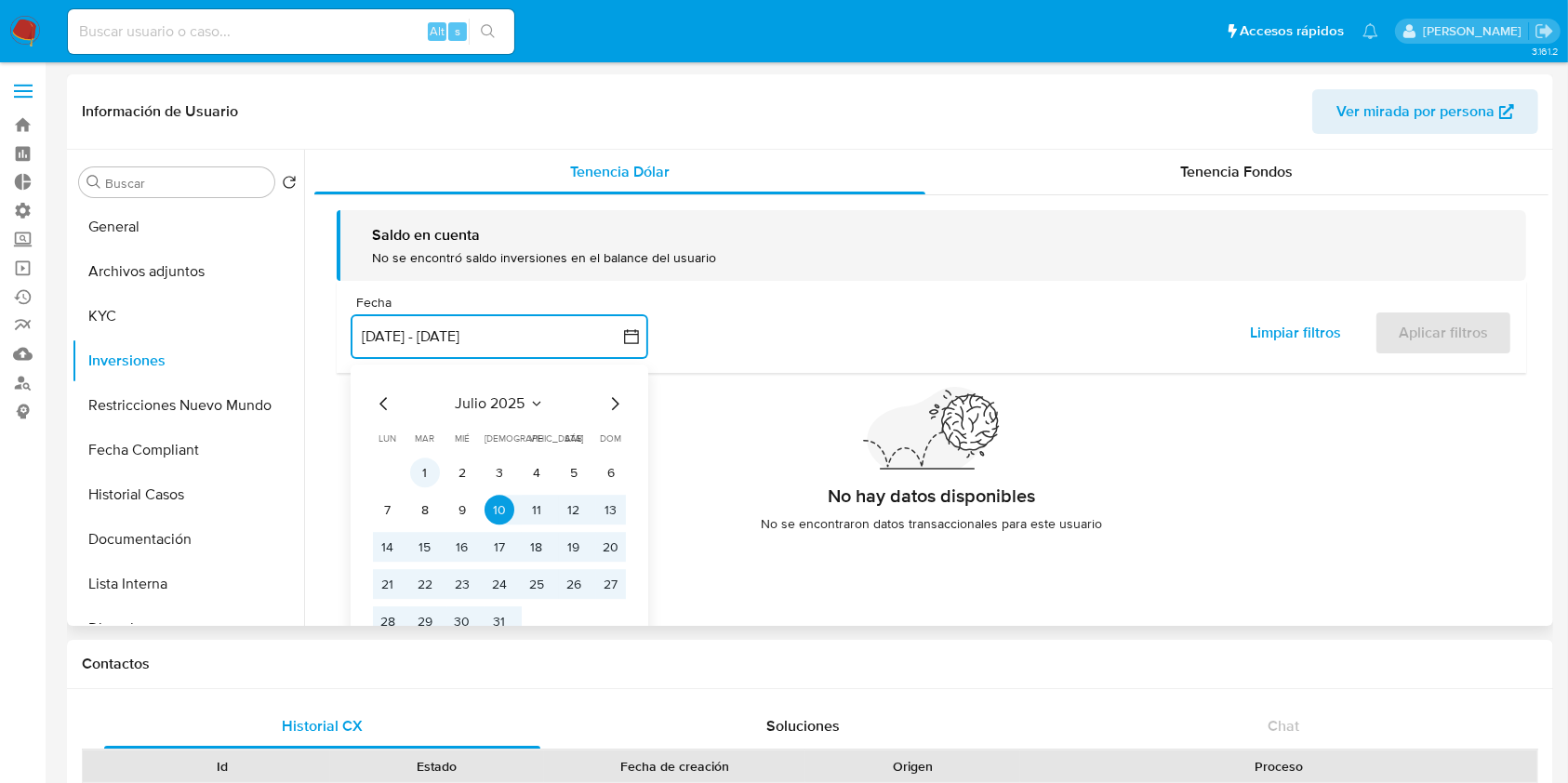
click at [427, 470] on button "1" at bounding box center [425, 473] width 29 height 29
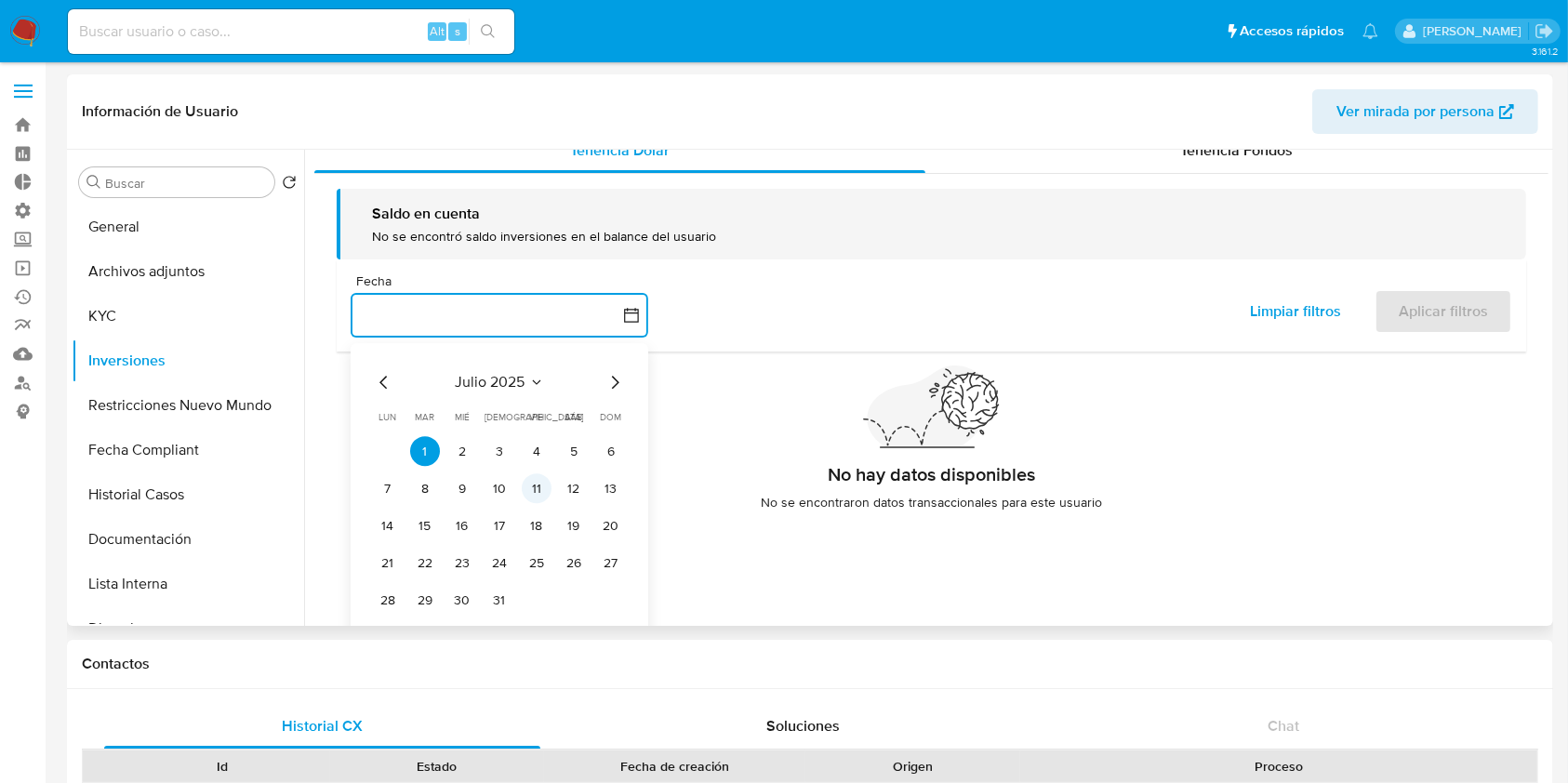
scroll to position [32, 0]
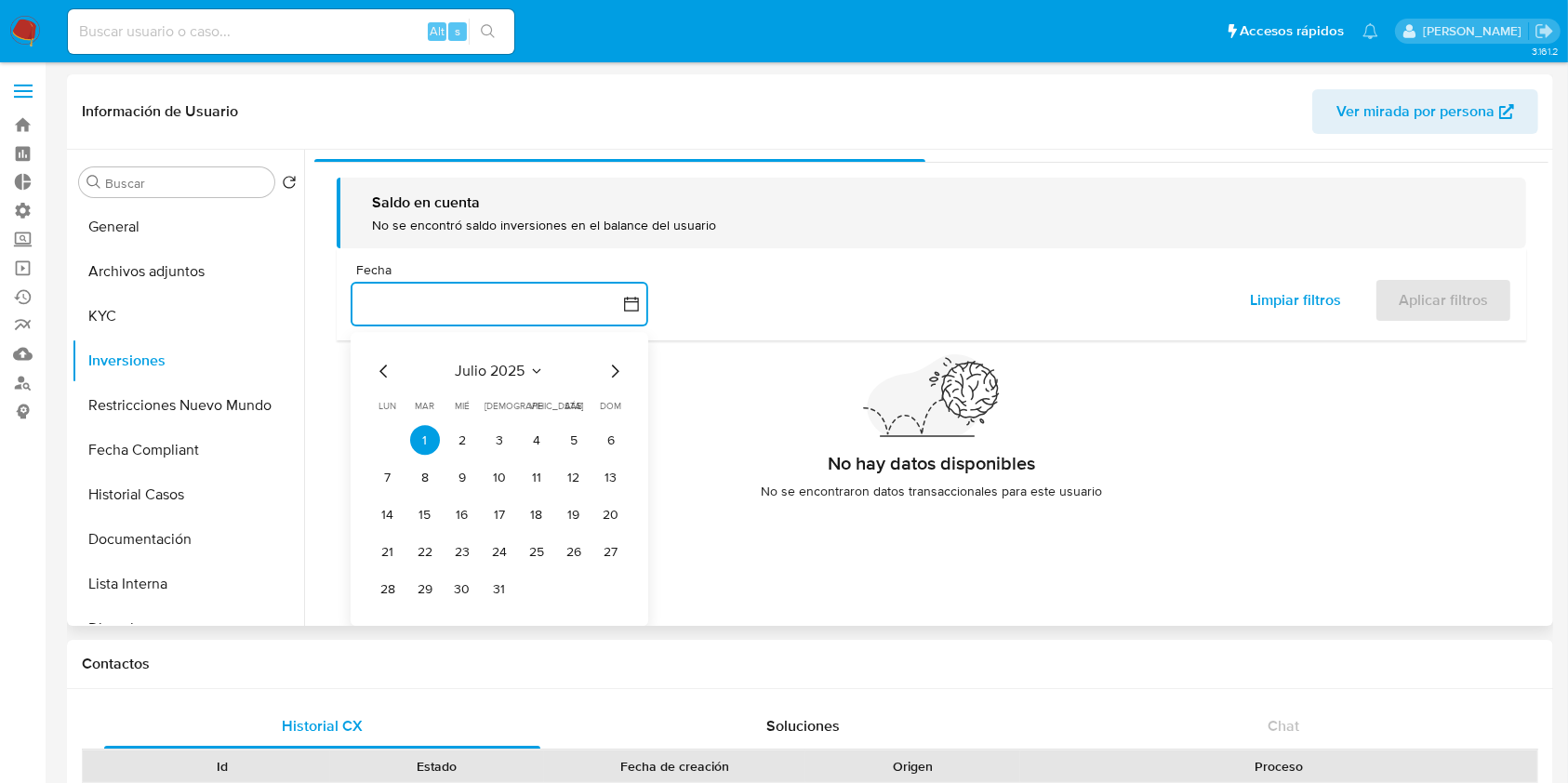
click at [616, 364] on icon "Mes siguiente" at bounding box center [615, 373] width 23 height 23
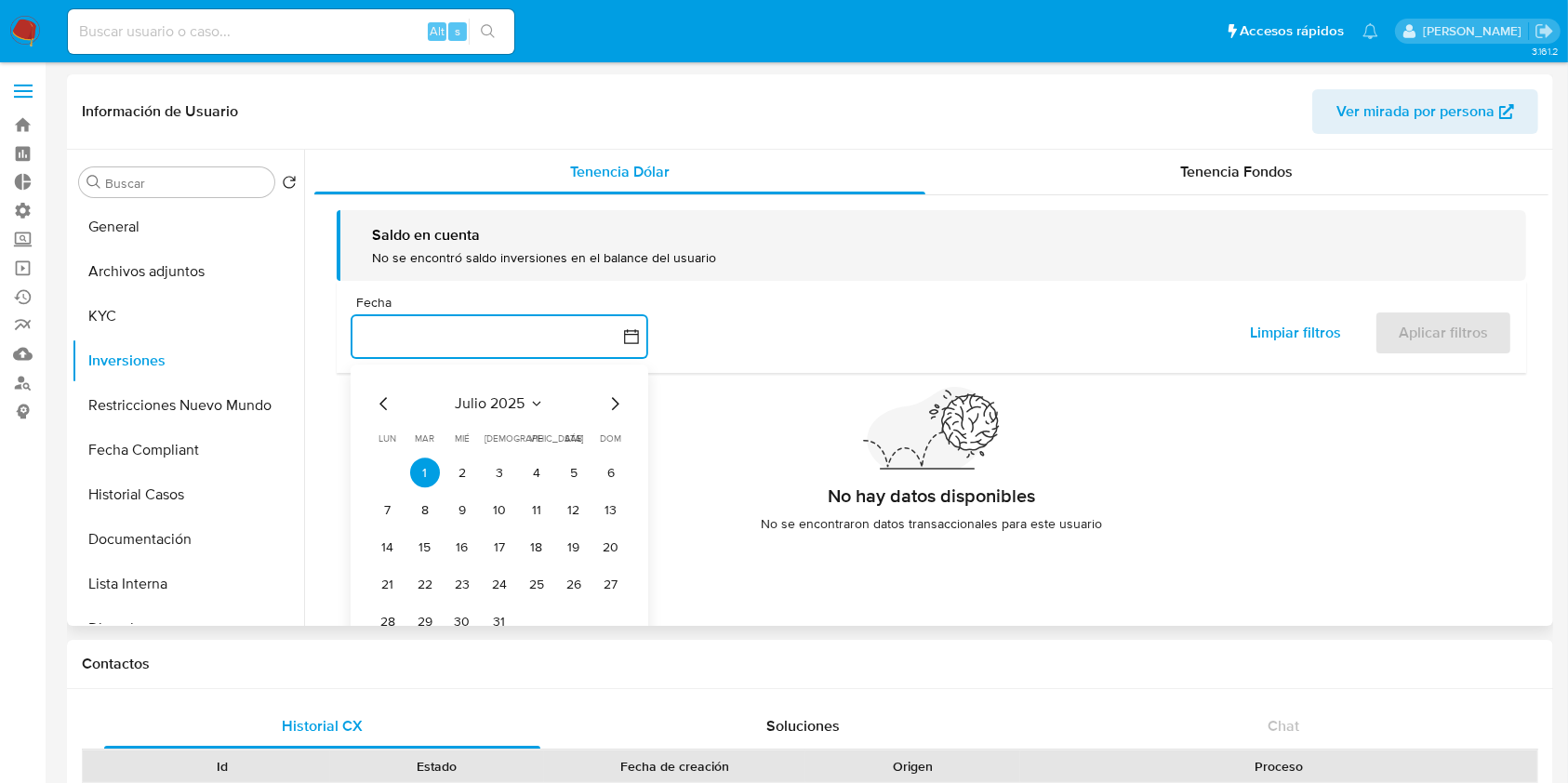
click at [616, 365] on div "[PERSON_NAME] 2025 [PERSON_NAME] 2025 lun lunes mar martes mié miércoles jue ju…" at bounding box center [500, 512] width 298 height 294
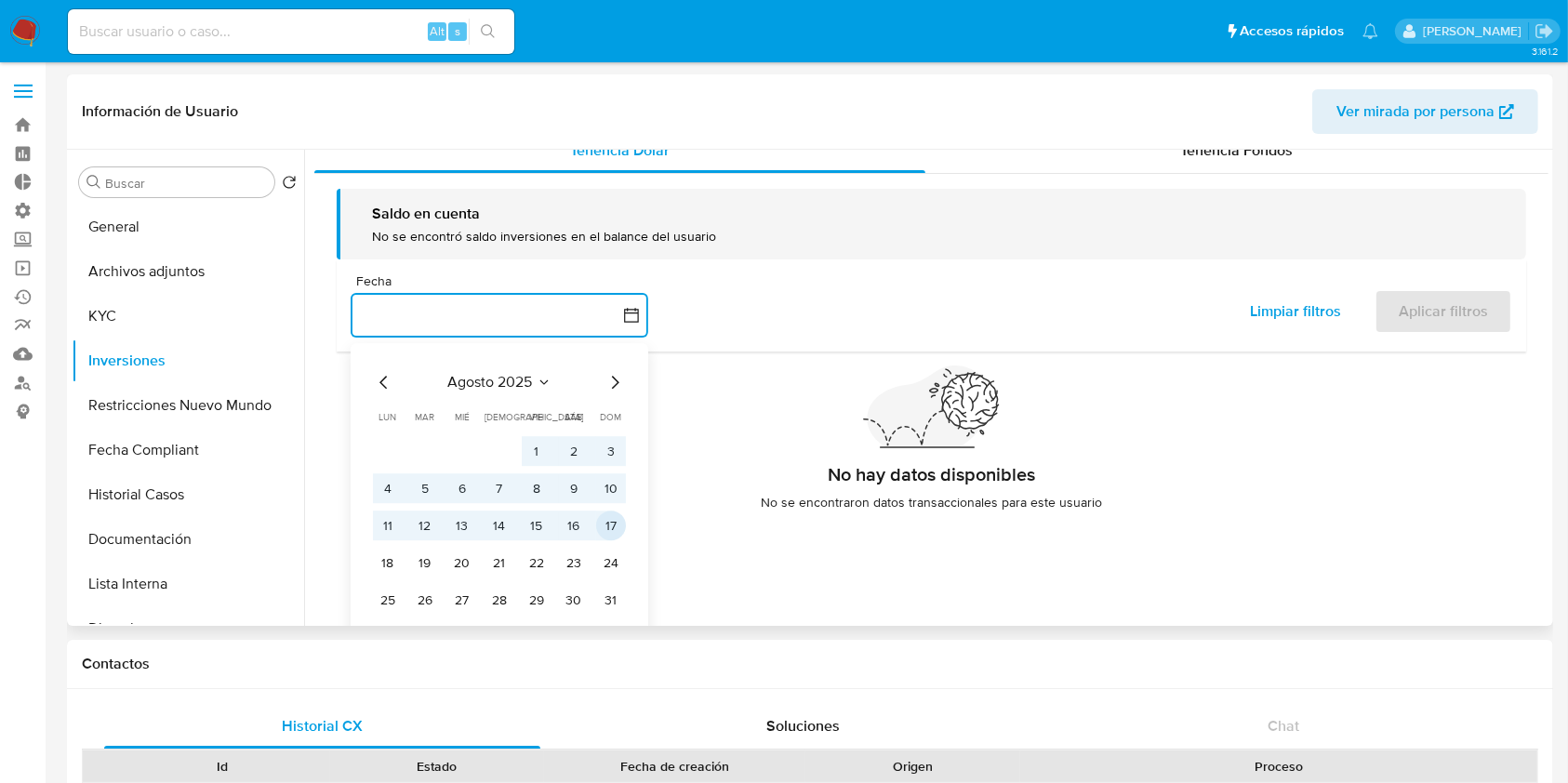
scroll to position [32, 0]
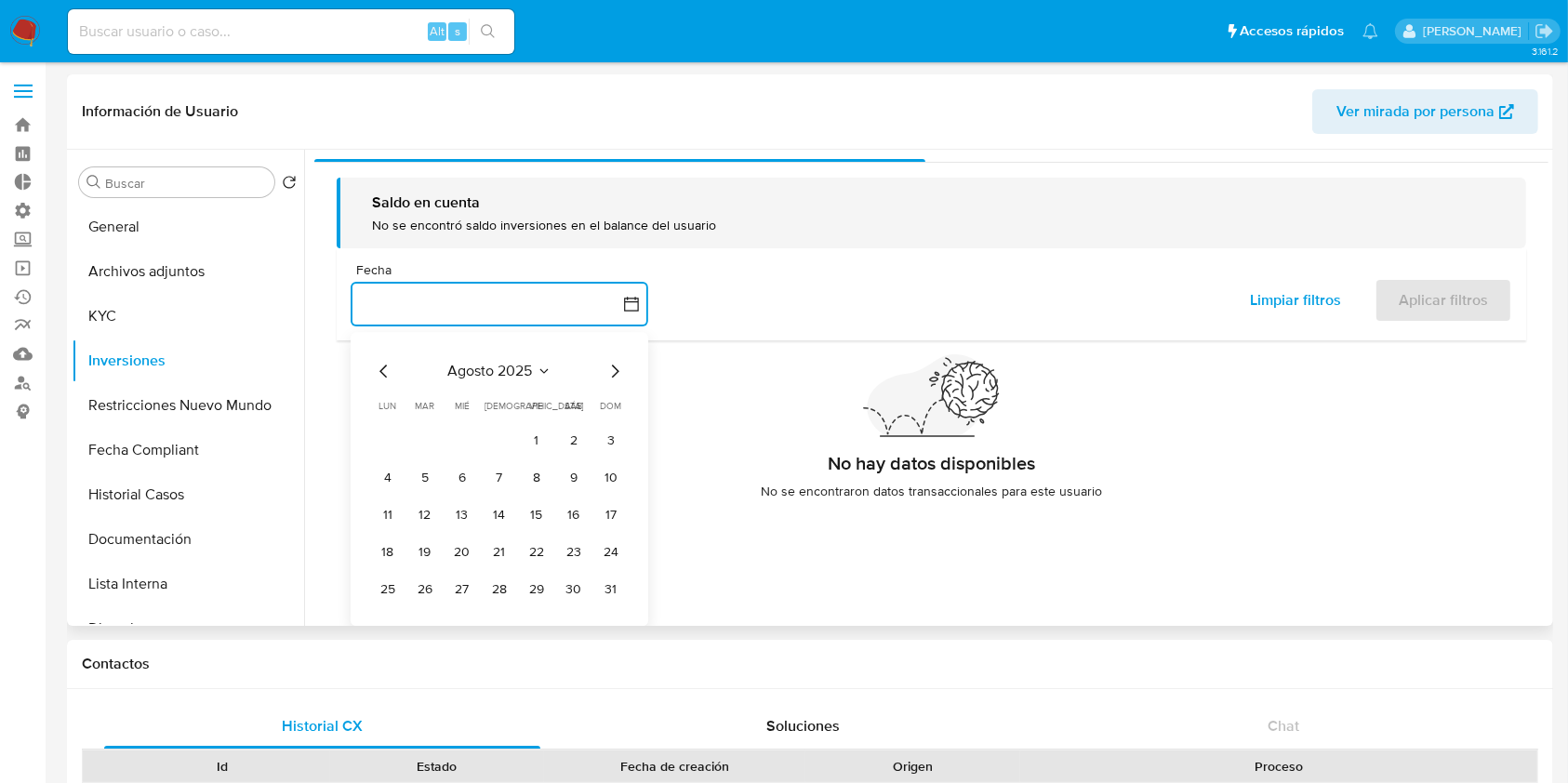
click at [614, 372] on icon "Mes siguiente" at bounding box center [615, 373] width 23 height 23
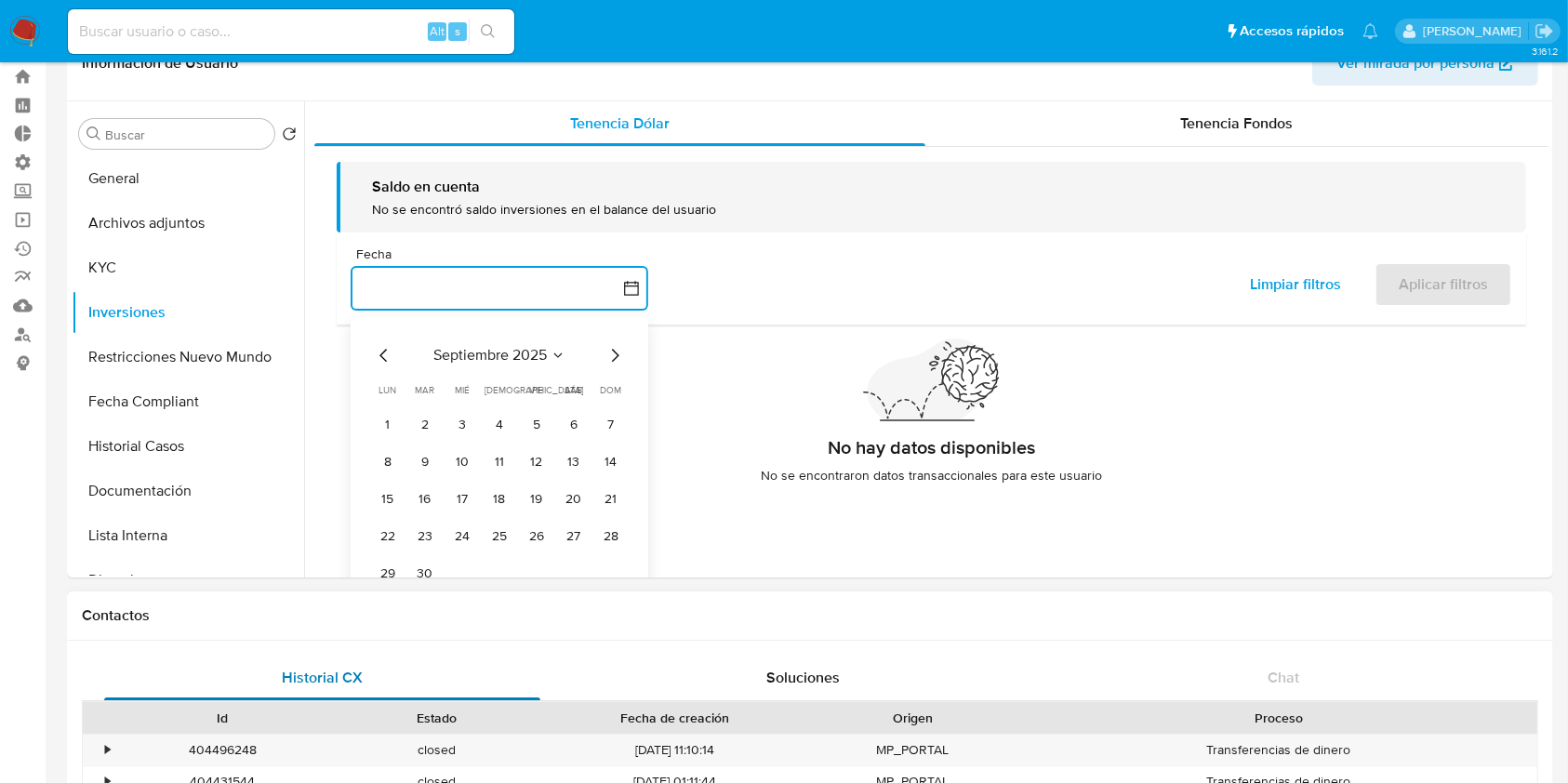
scroll to position [123, 0]
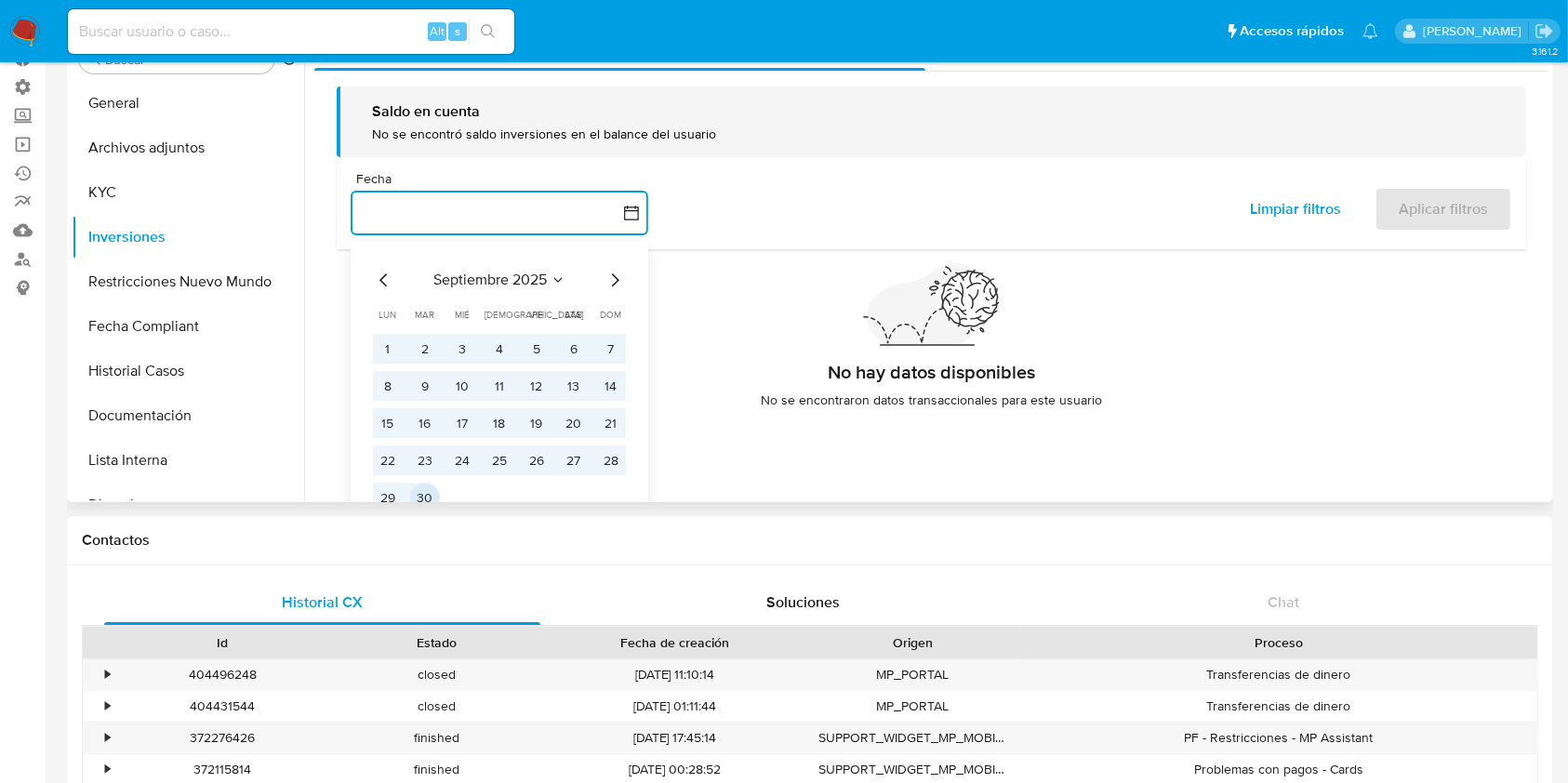
click at [422, 499] on button "30" at bounding box center [425, 498] width 29 height 29
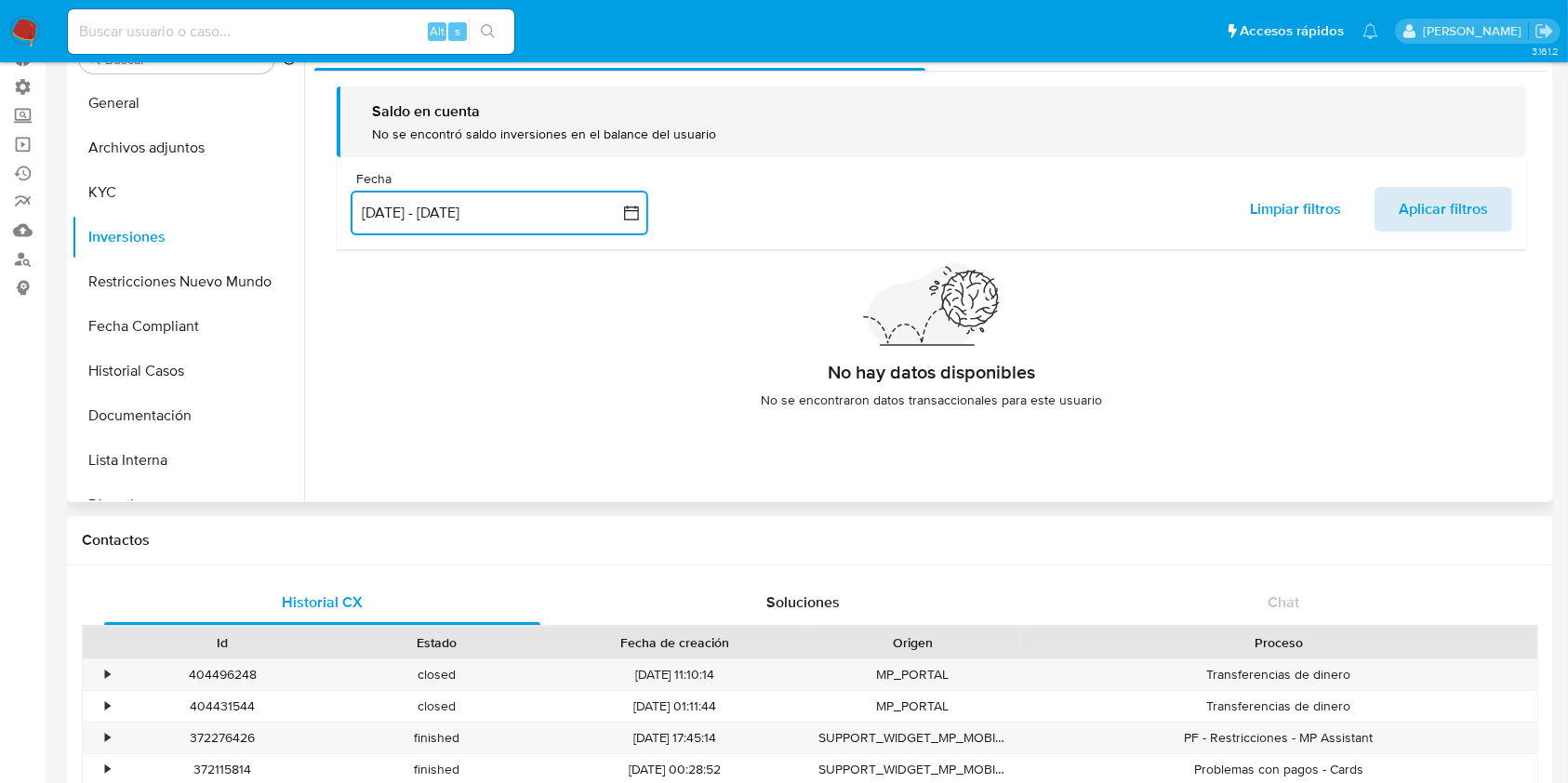
click at [1435, 208] on span "Aplicar filtros" at bounding box center [1443, 209] width 89 height 41
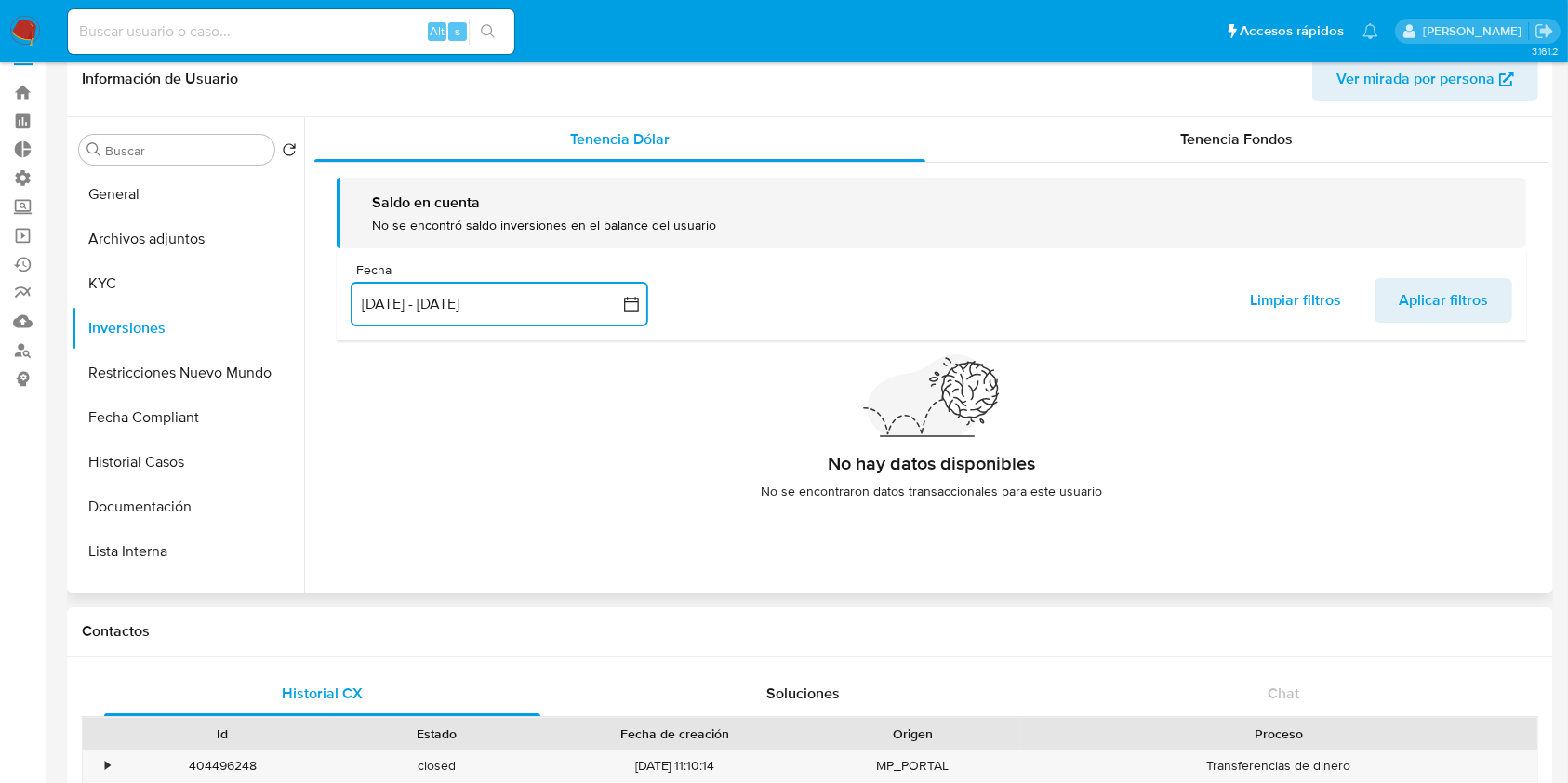
scroll to position [0, 0]
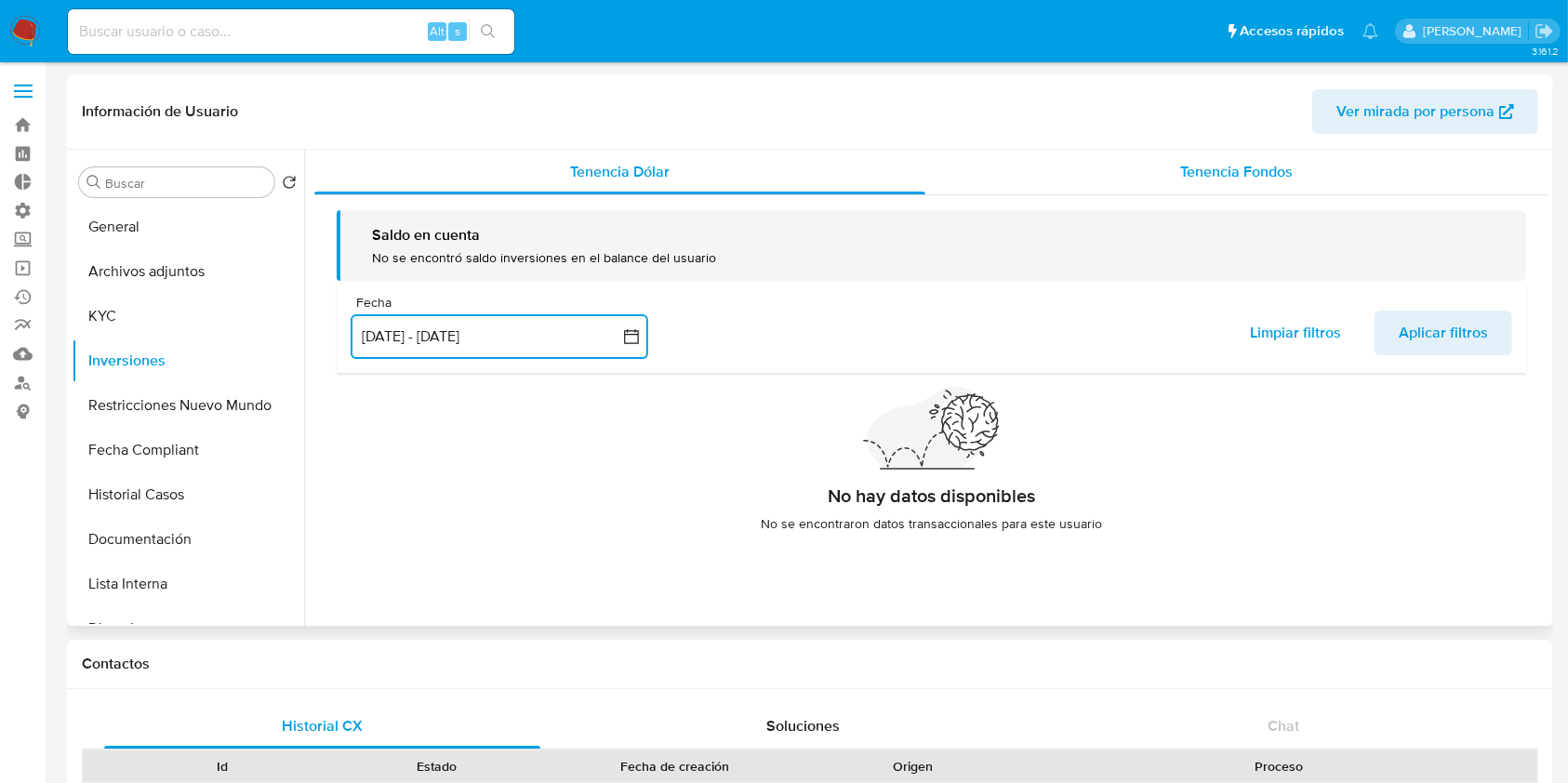
click at [1210, 173] on span "Tenencia Fondos" at bounding box center [1236, 172] width 113 height 22
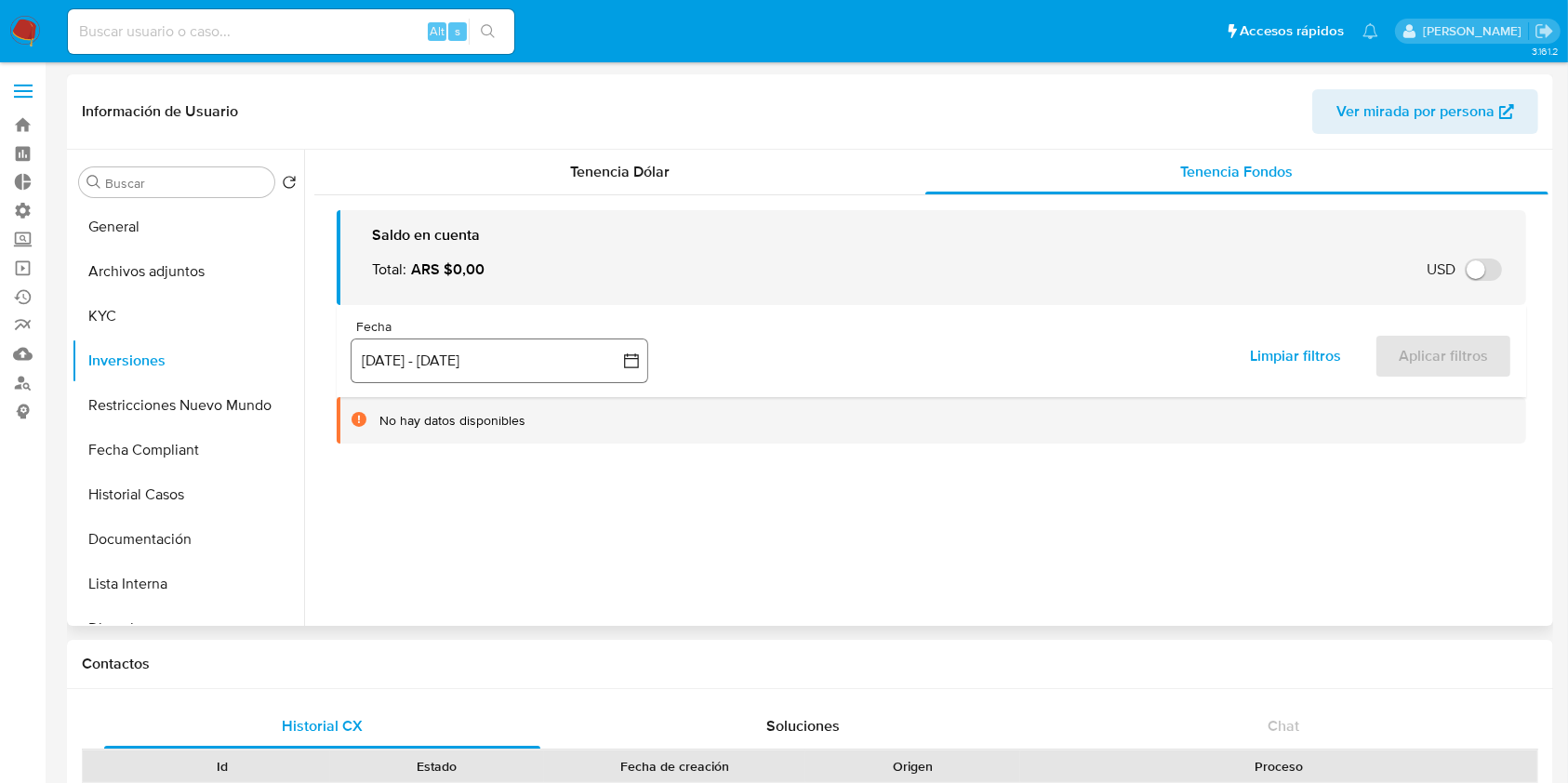
click at [458, 375] on button "[DATE] - [DATE]" at bounding box center [500, 360] width 298 height 45
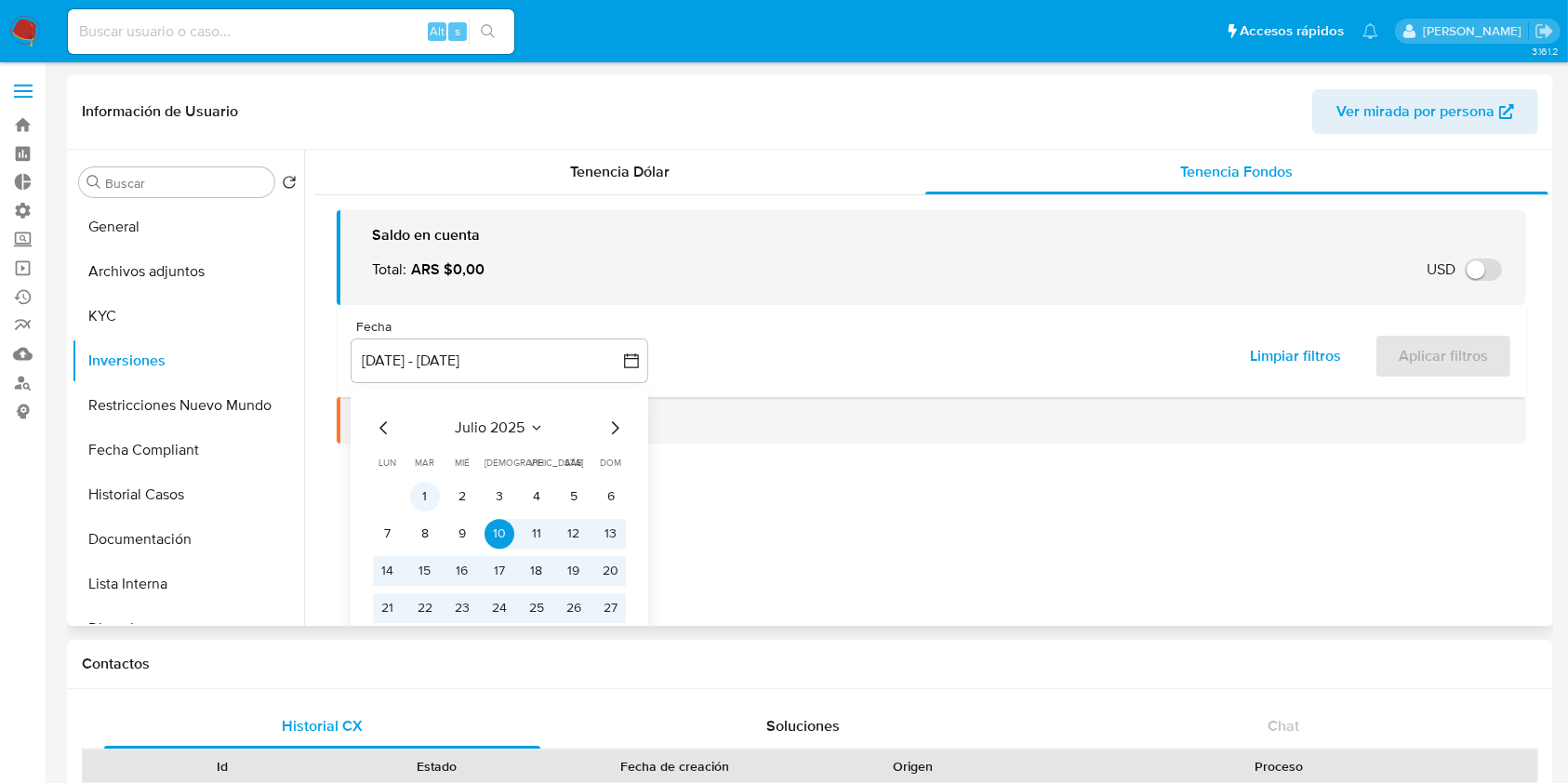
click at [425, 493] on button "1" at bounding box center [425, 496] width 29 height 29
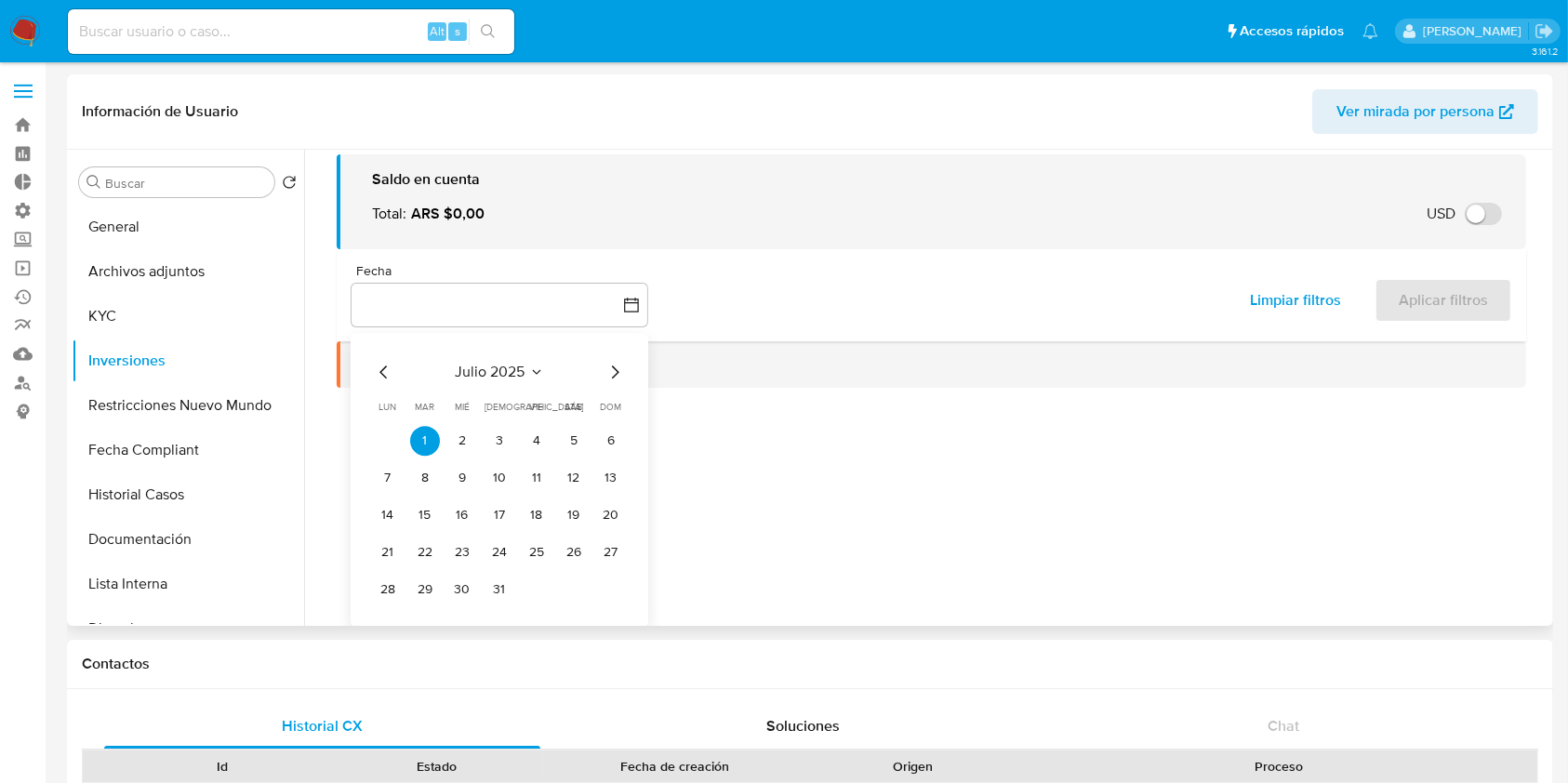
click at [616, 371] on icon "Mes siguiente" at bounding box center [615, 373] width 23 height 23
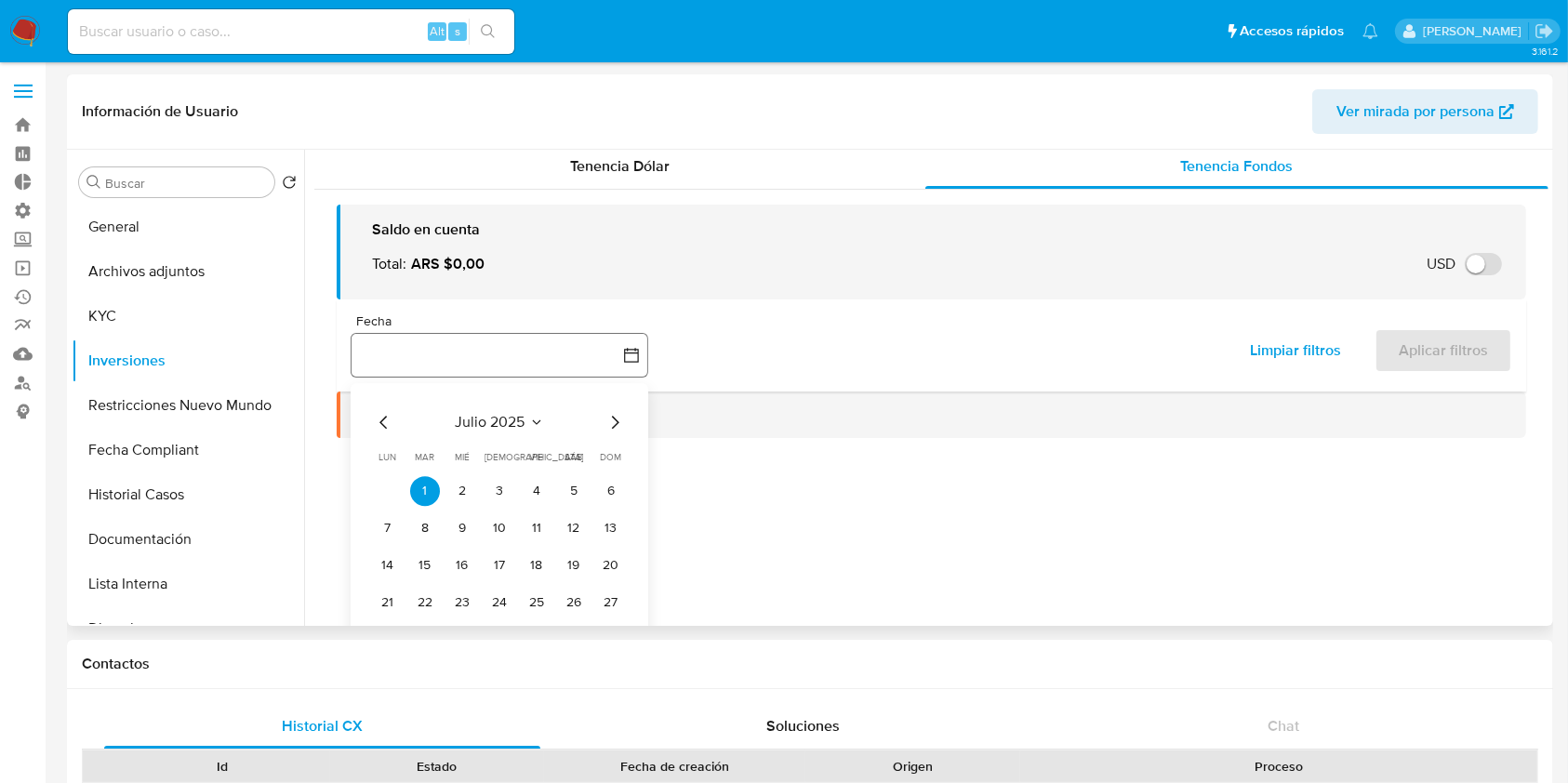
click at [616, 371] on button "button" at bounding box center [500, 355] width 298 height 45
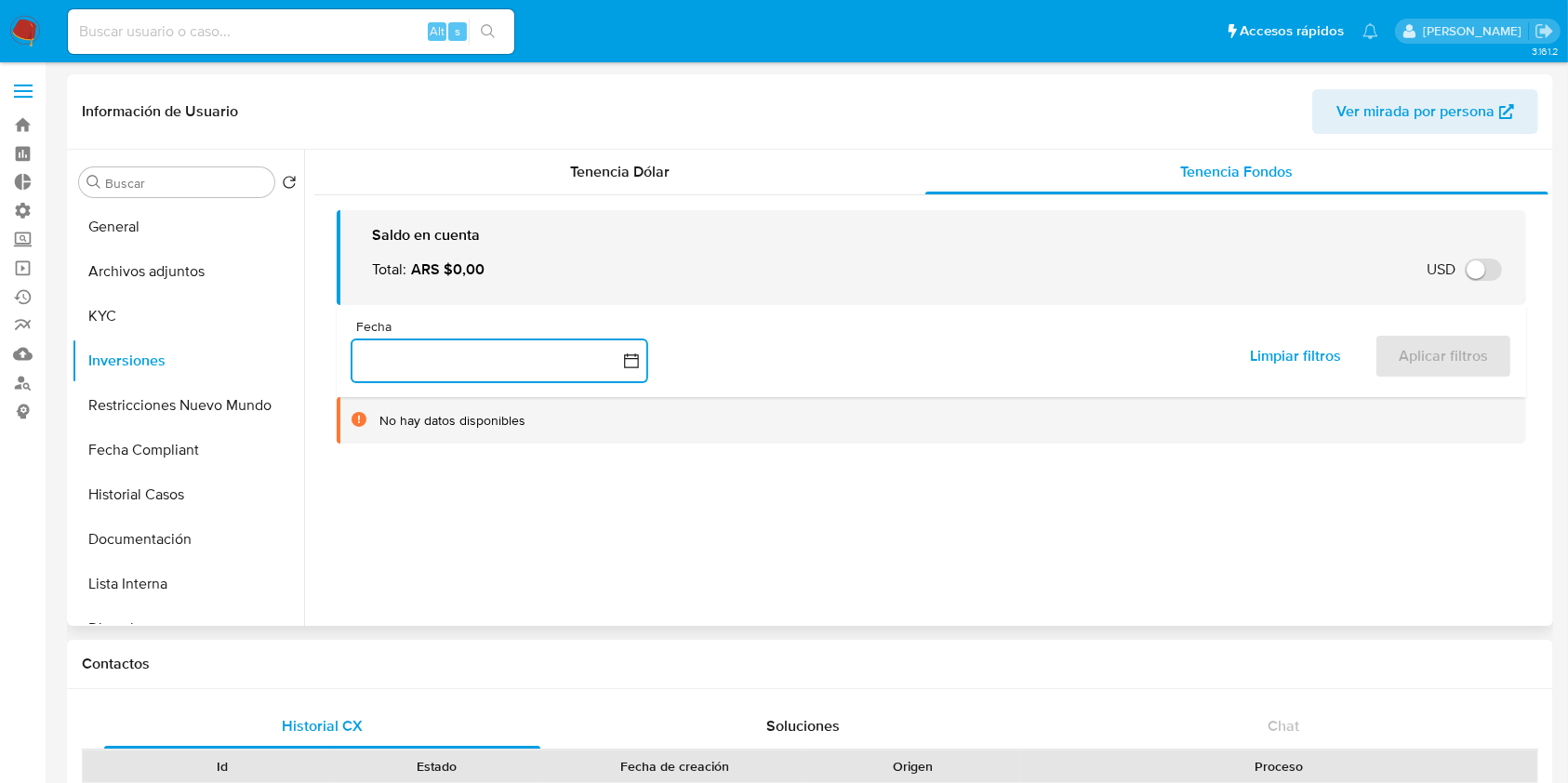
scroll to position [0, 0]
click at [603, 361] on button "button" at bounding box center [500, 360] width 298 height 45
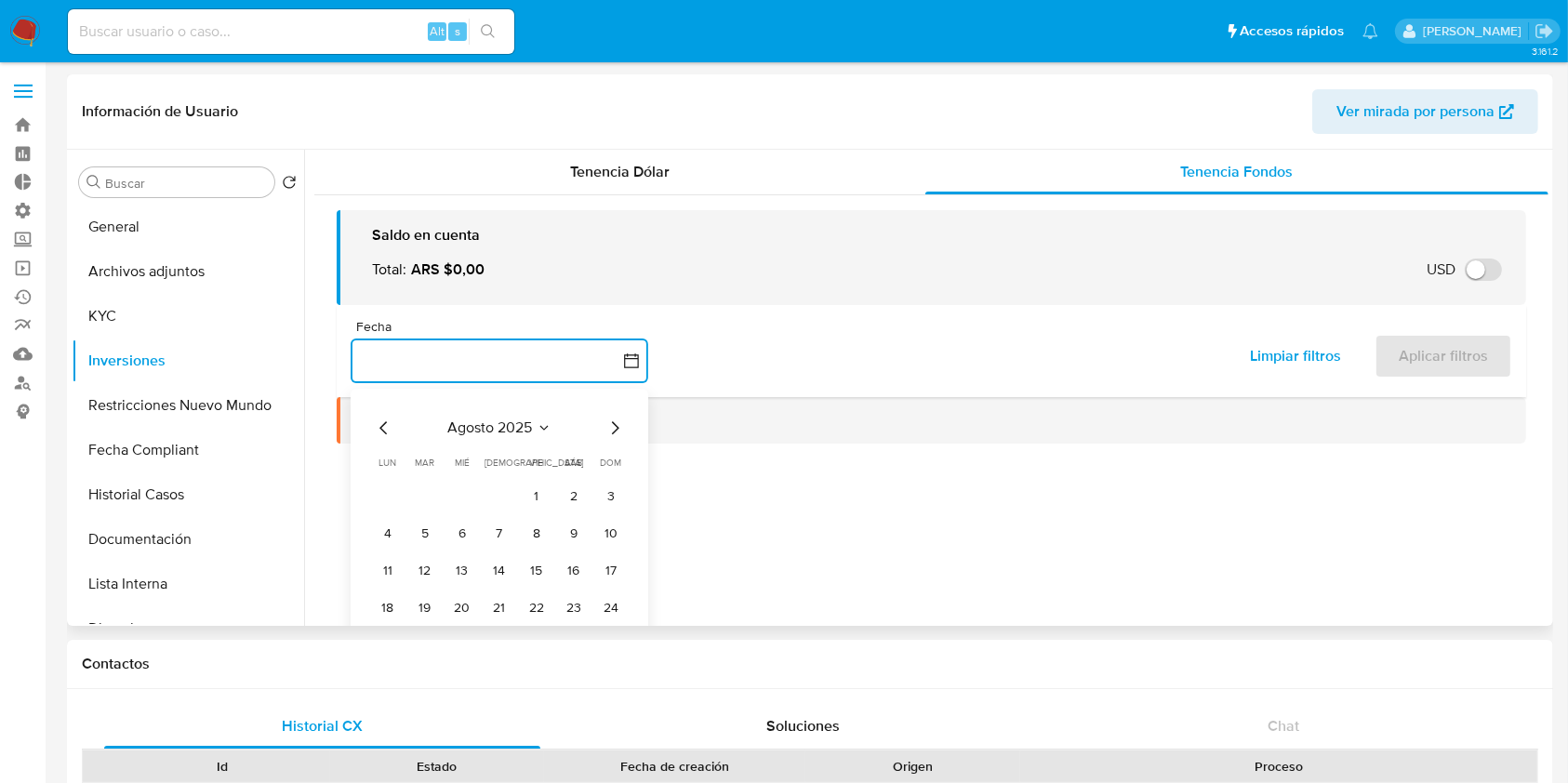
click at [391, 429] on icon "Mes anterior" at bounding box center [384, 428] width 23 height 23
click at [431, 501] on button "1" at bounding box center [425, 496] width 29 height 29
click at [620, 426] on icon "Mes siguiente" at bounding box center [615, 428] width 23 height 23
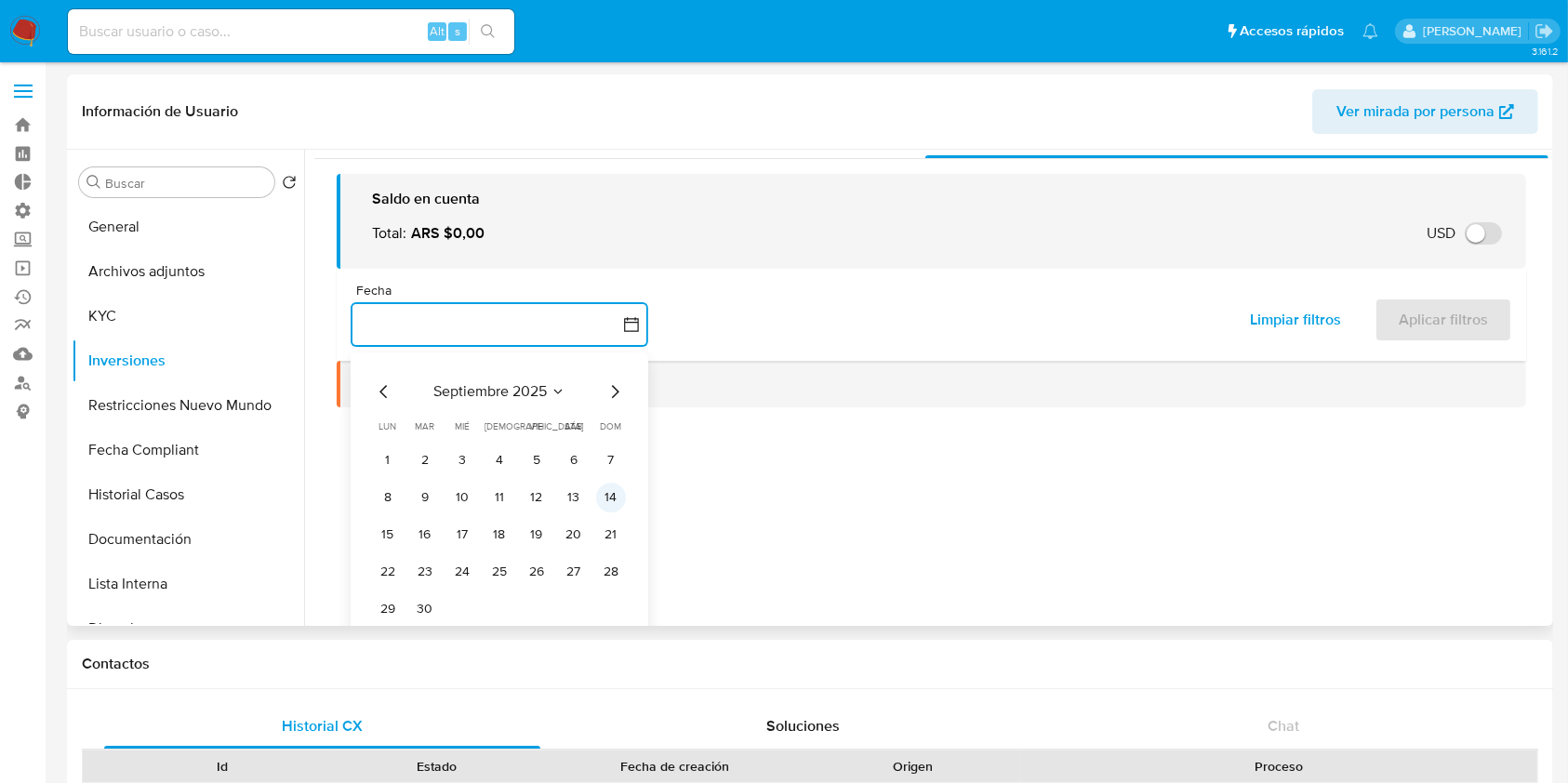
scroll to position [56, 0]
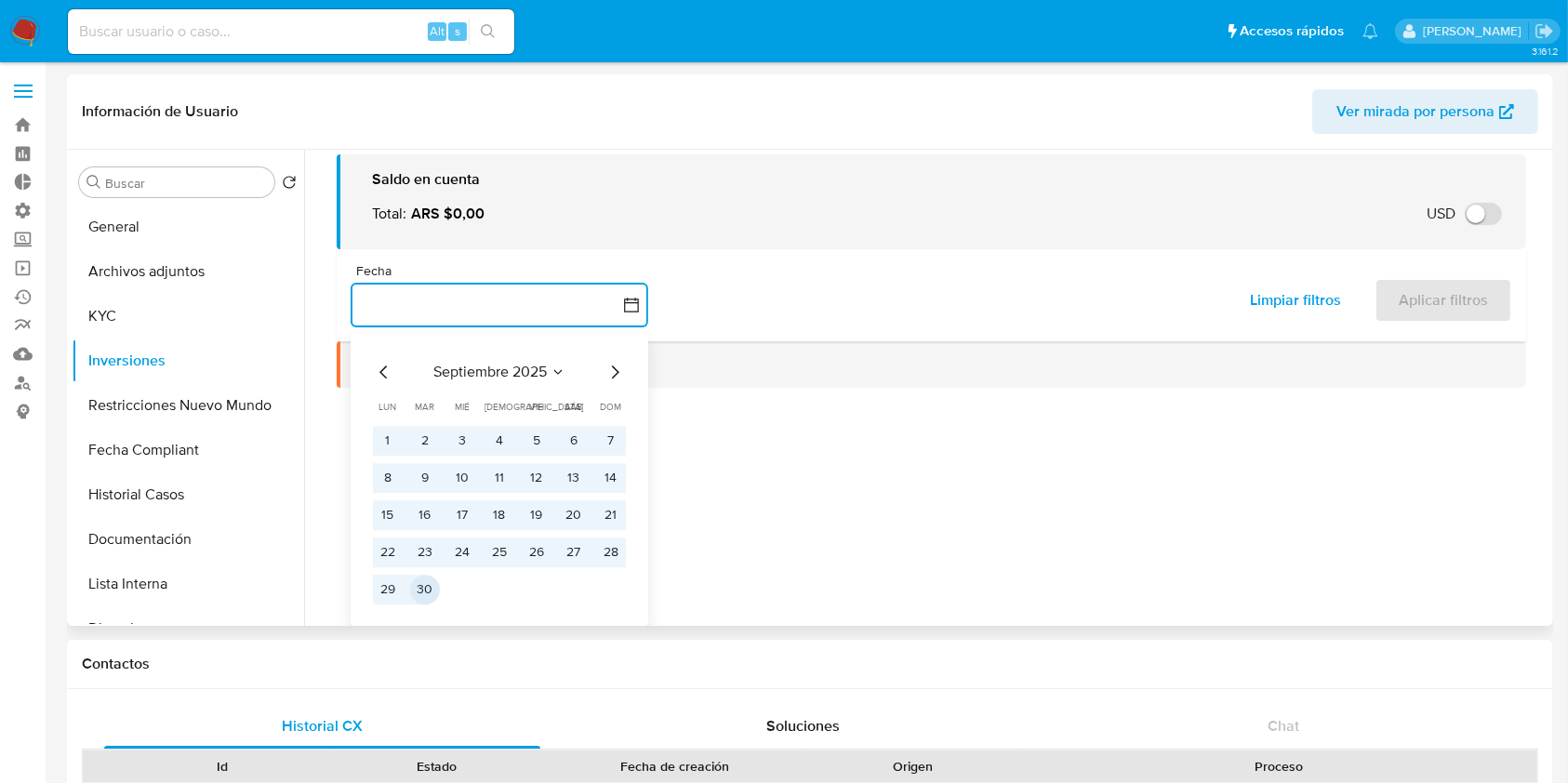
click at [428, 576] on button "30" at bounding box center [425, 589] width 29 height 29
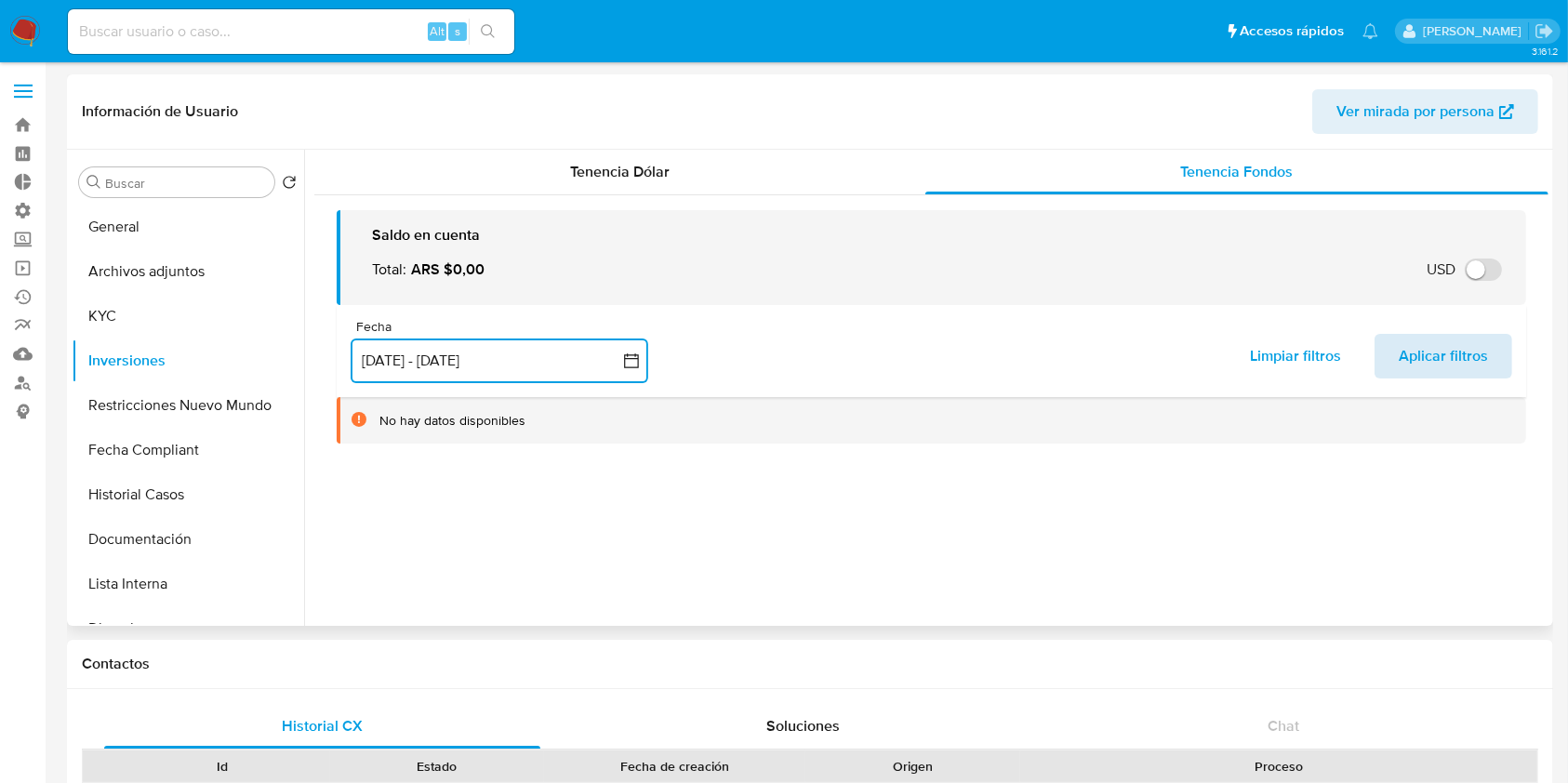
click at [1443, 370] on span "Aplicar filtros" at bounding box center [1443, 355] width 89 height 41
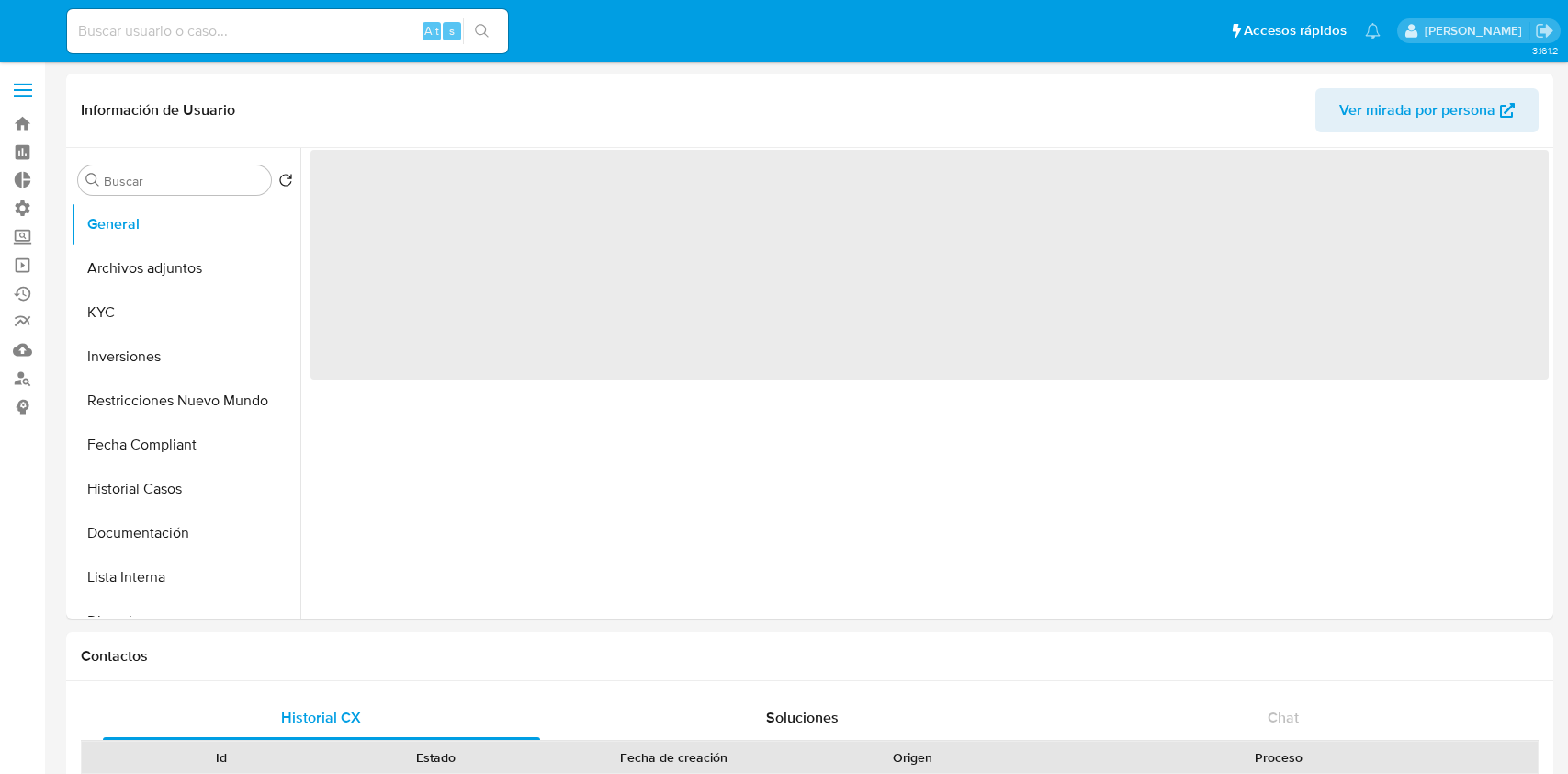
select select "10"
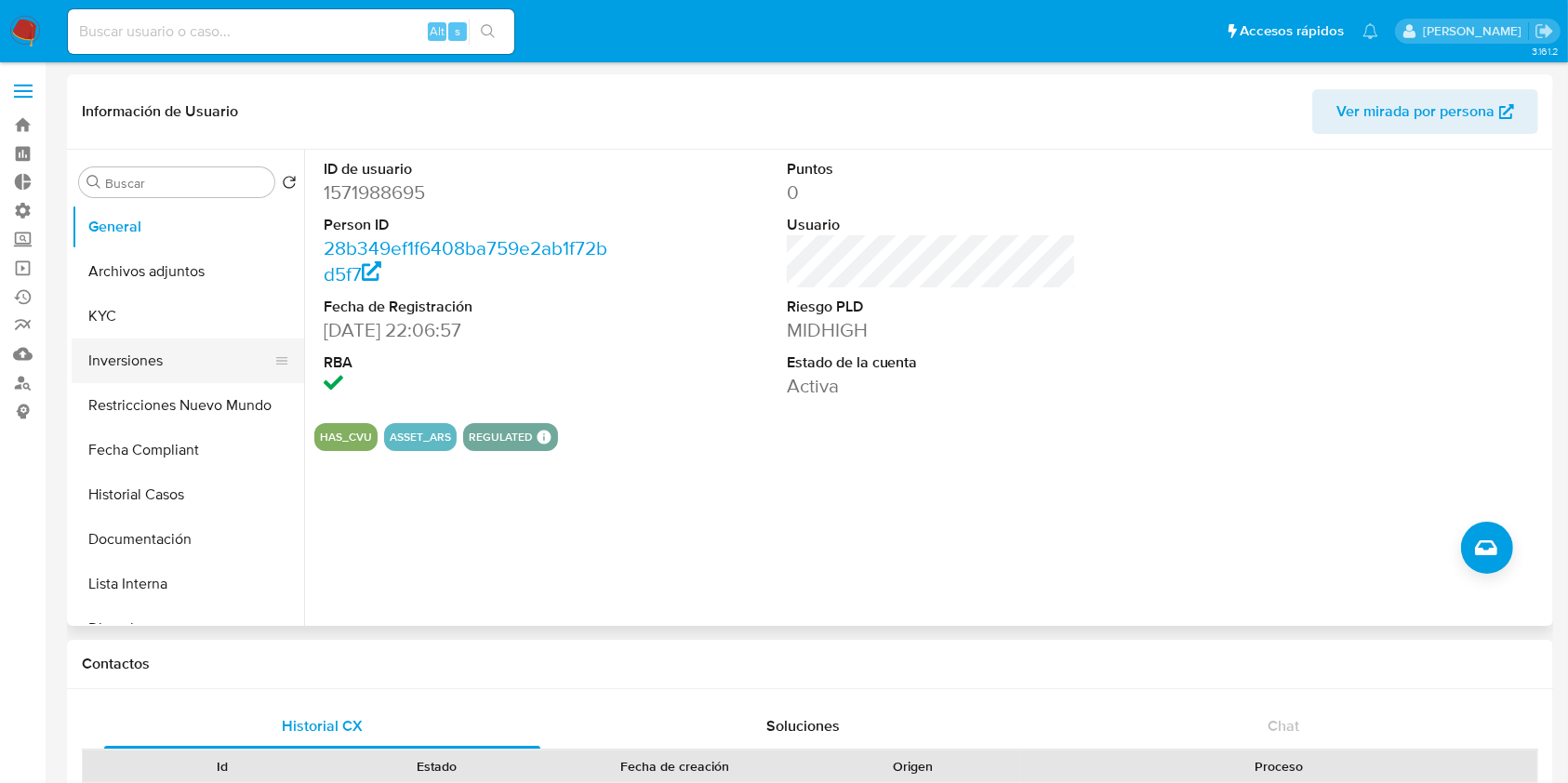
click at [184, 354] on button "Inversiones" at bounding box center [181, 360] width 218 height 45
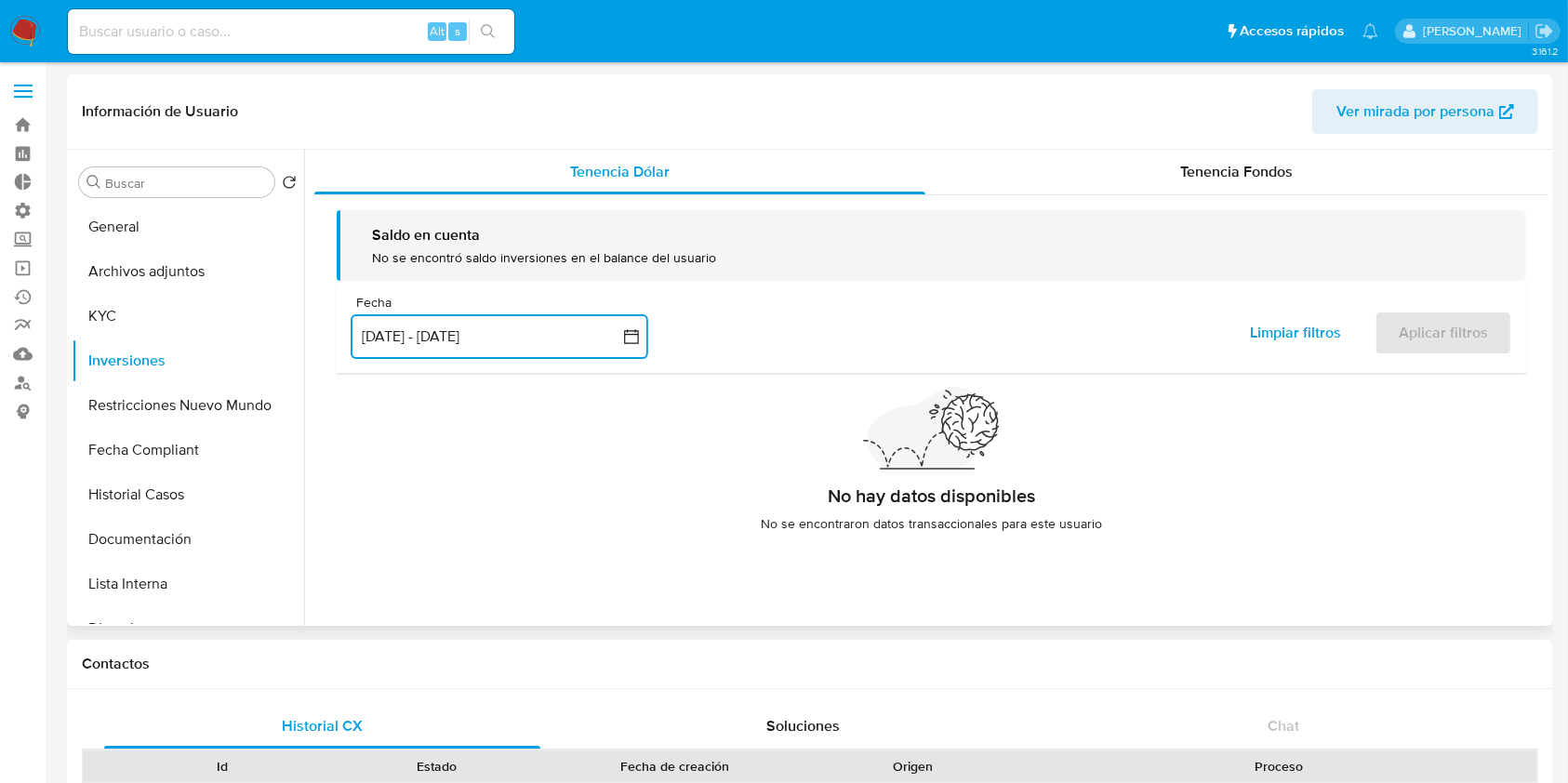
click at [503, 335] on button "[DATE] - [DATE]" at bounding box center [500, 337] width 298 height 45
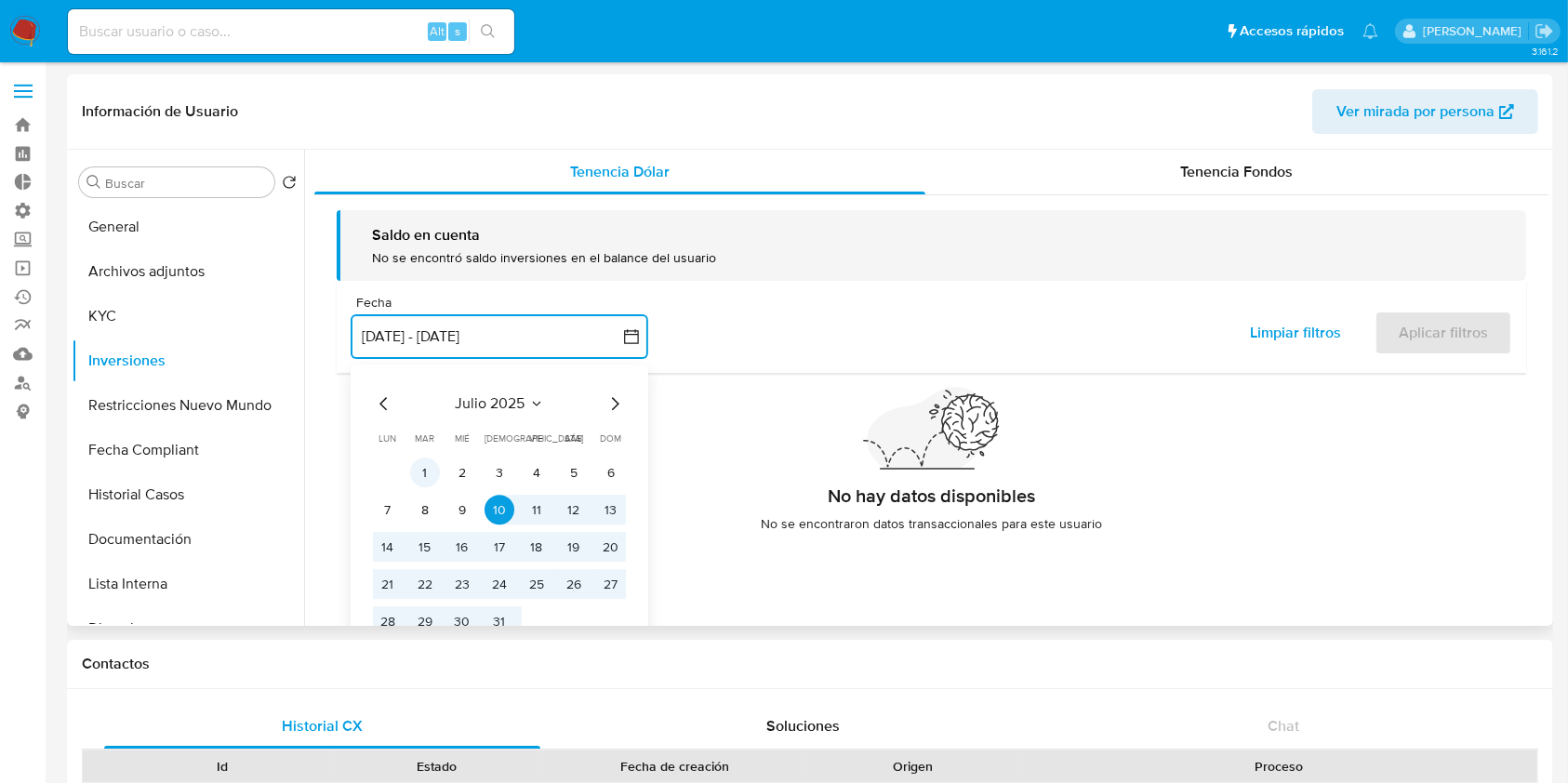
click at [430, 461] on button "1" at bounding box center [425, 473] width 29 height 29
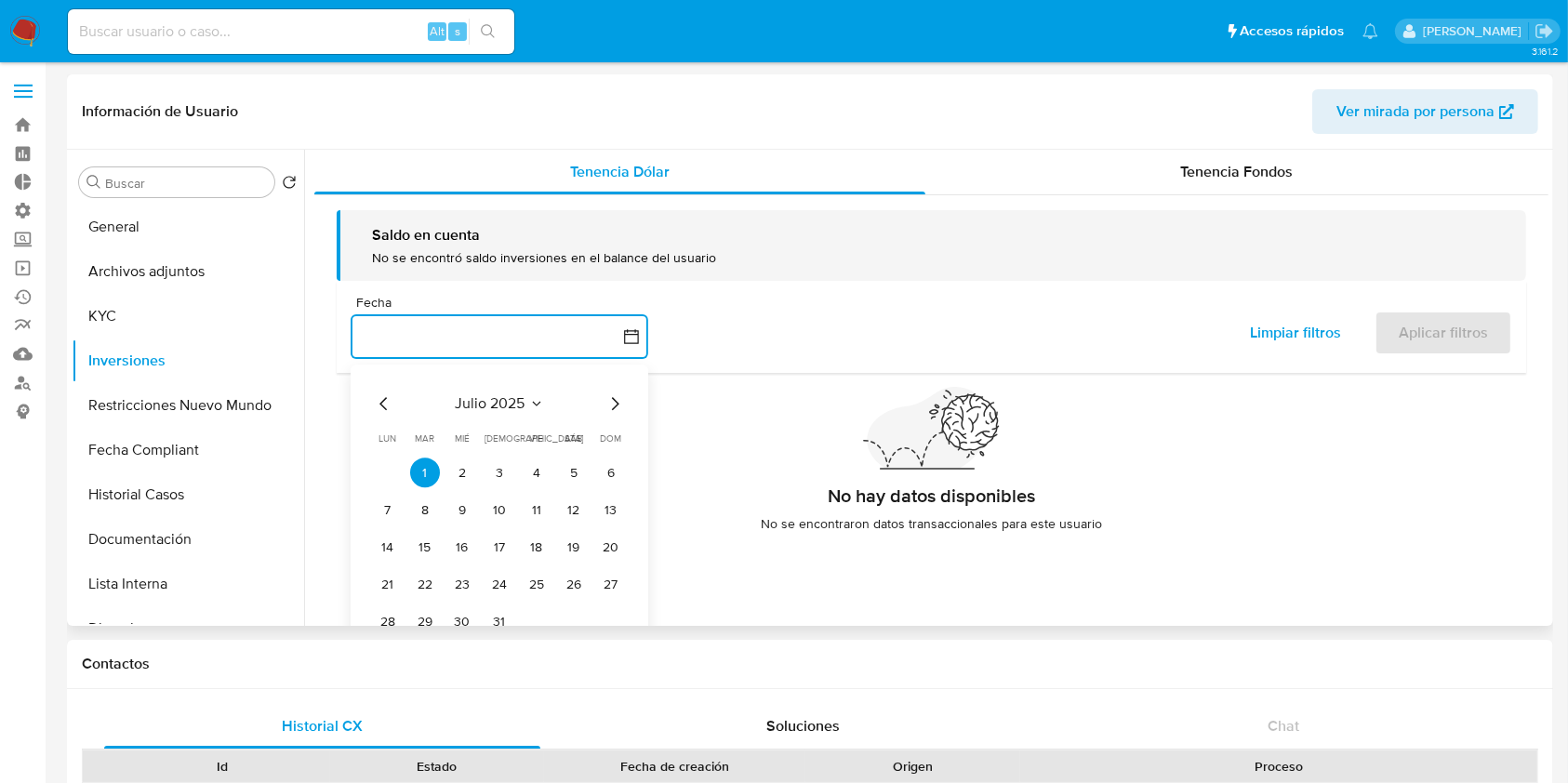
drag, startPoint x: 635, startPoint y: 398, endPoint x: 626, endPoint y: 404, distance: 10.8
click at [632, 399] on div "julio 2025 julio 2025 lun lunes mar martes mié miércoles jue jueves vie viernes…" at bounding box center [500, 512] width 298 height 294
click at [625, 404] on div "julio 2025 julio 2025 lun lunes mar martes mié miércoles jue jueves vie viernes…" at bounding box center [500, 512] width 298 height 294
click at [614, 405] on icon "Mes siguiente" at bounding box center [615, 405] width 23 height 23
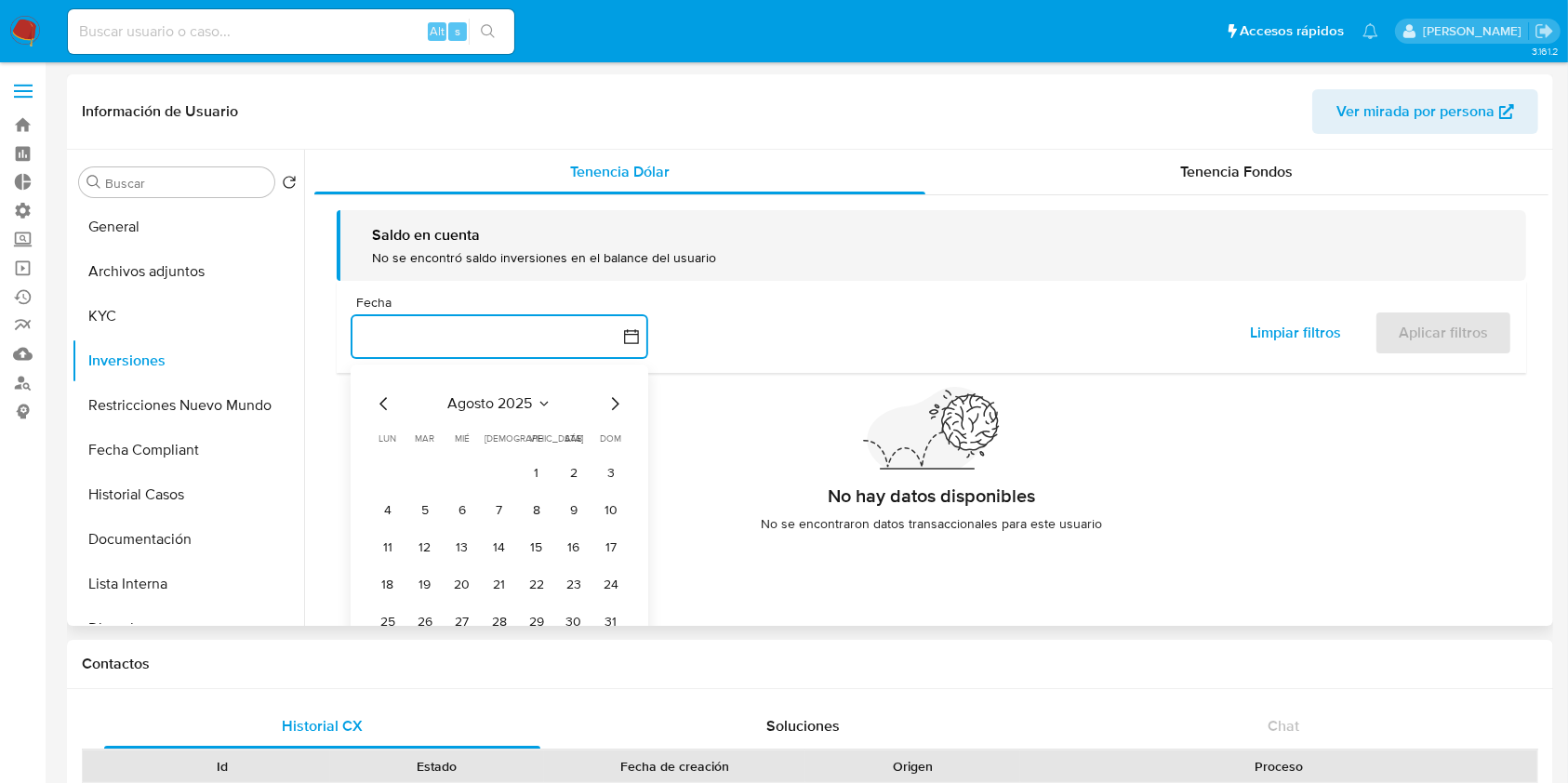
click at [614, 405] on icon "Mes siguiente" at bounding box center [615, 405] width 23 height 23
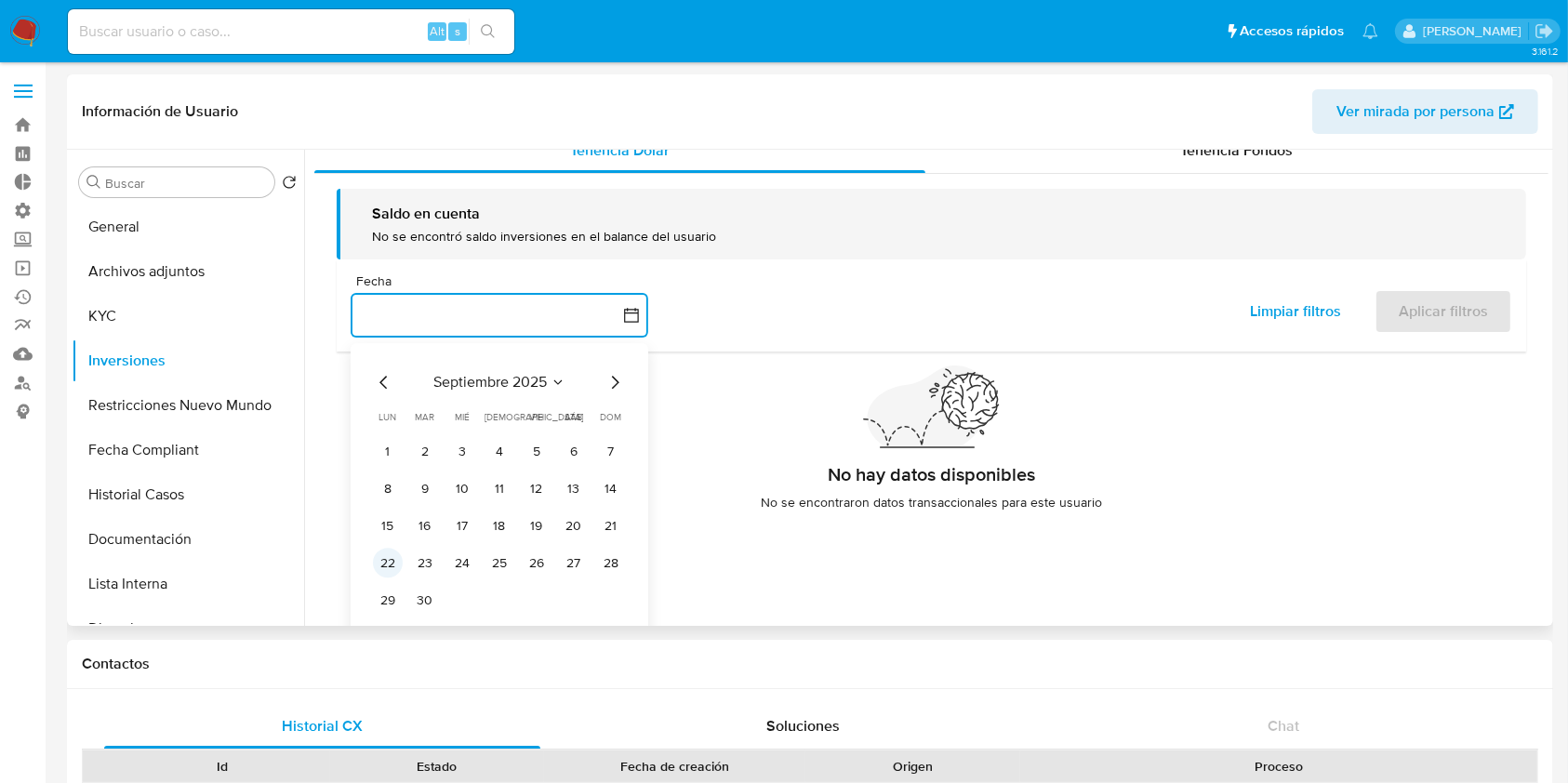
scroll to position [32, 0]
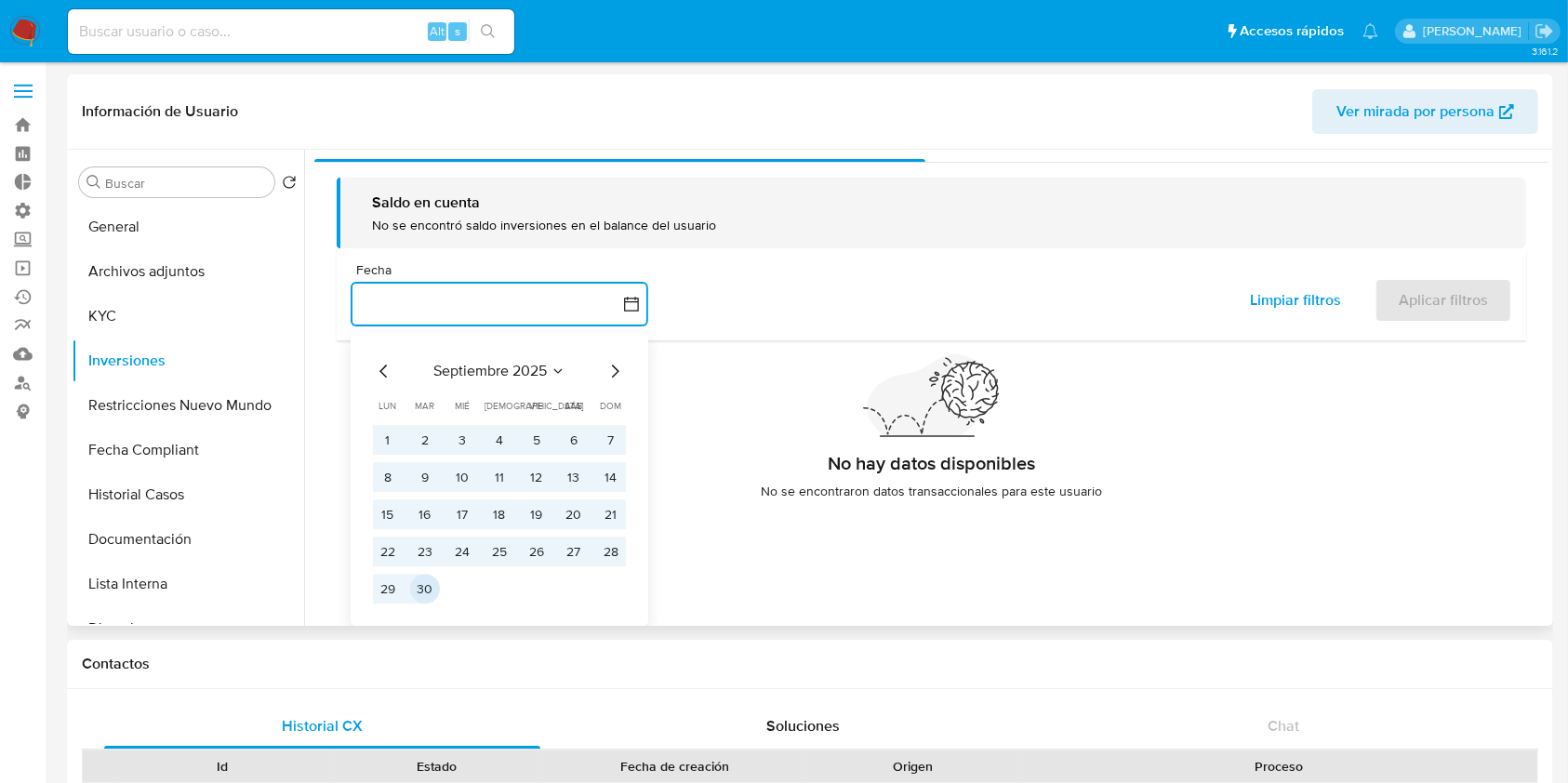
click at [430, 581] on button "30" at bounding box center [425, 589] width 29 height 29
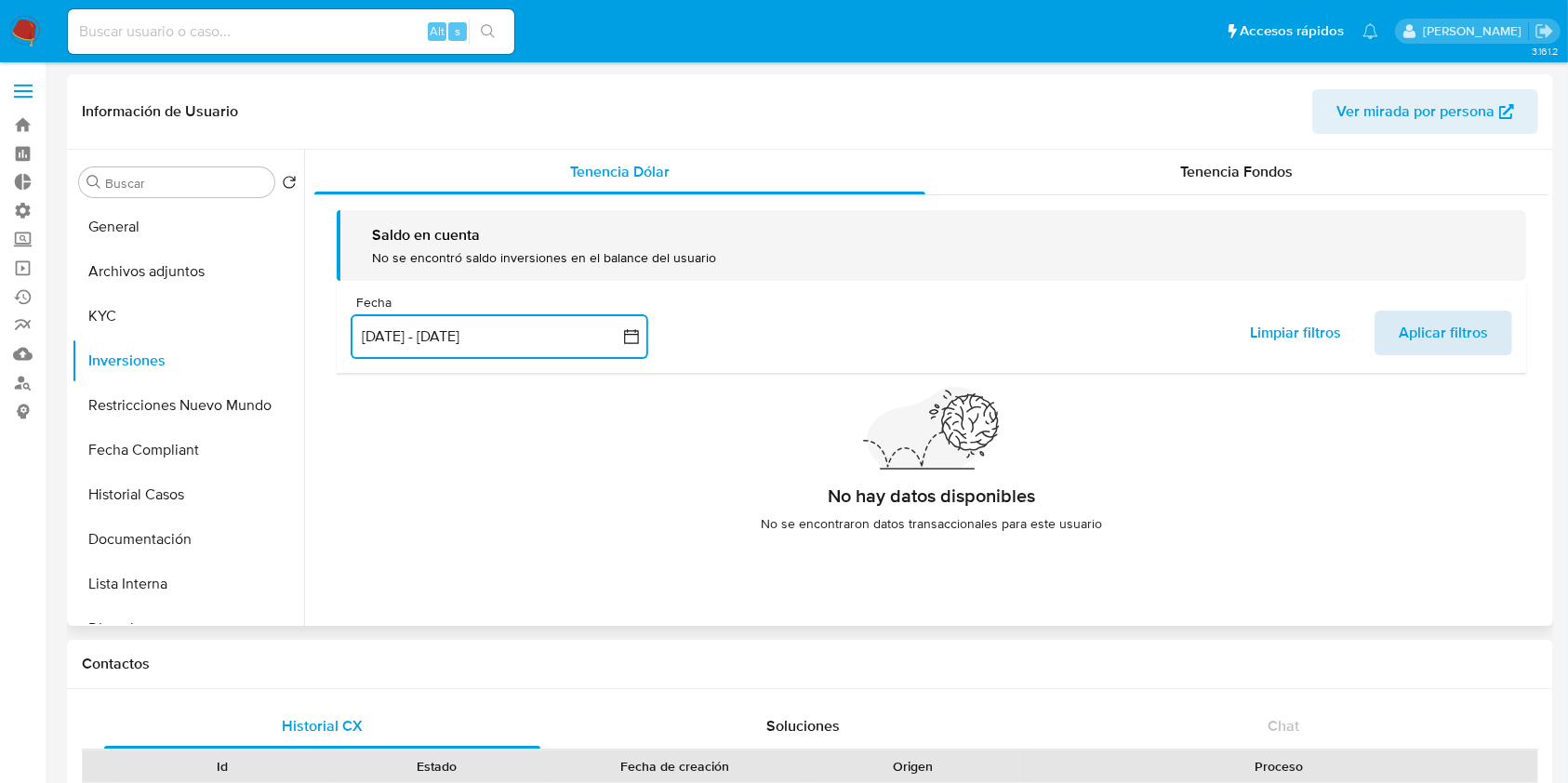
click at [1405, 320] on span "Aplicar filtros" at bounding box center [1443, 333] width 89 height 41
click at [1240, 170] on span "Tenencia Fondos" at bounding box center [1236, 172] width 113 height 22
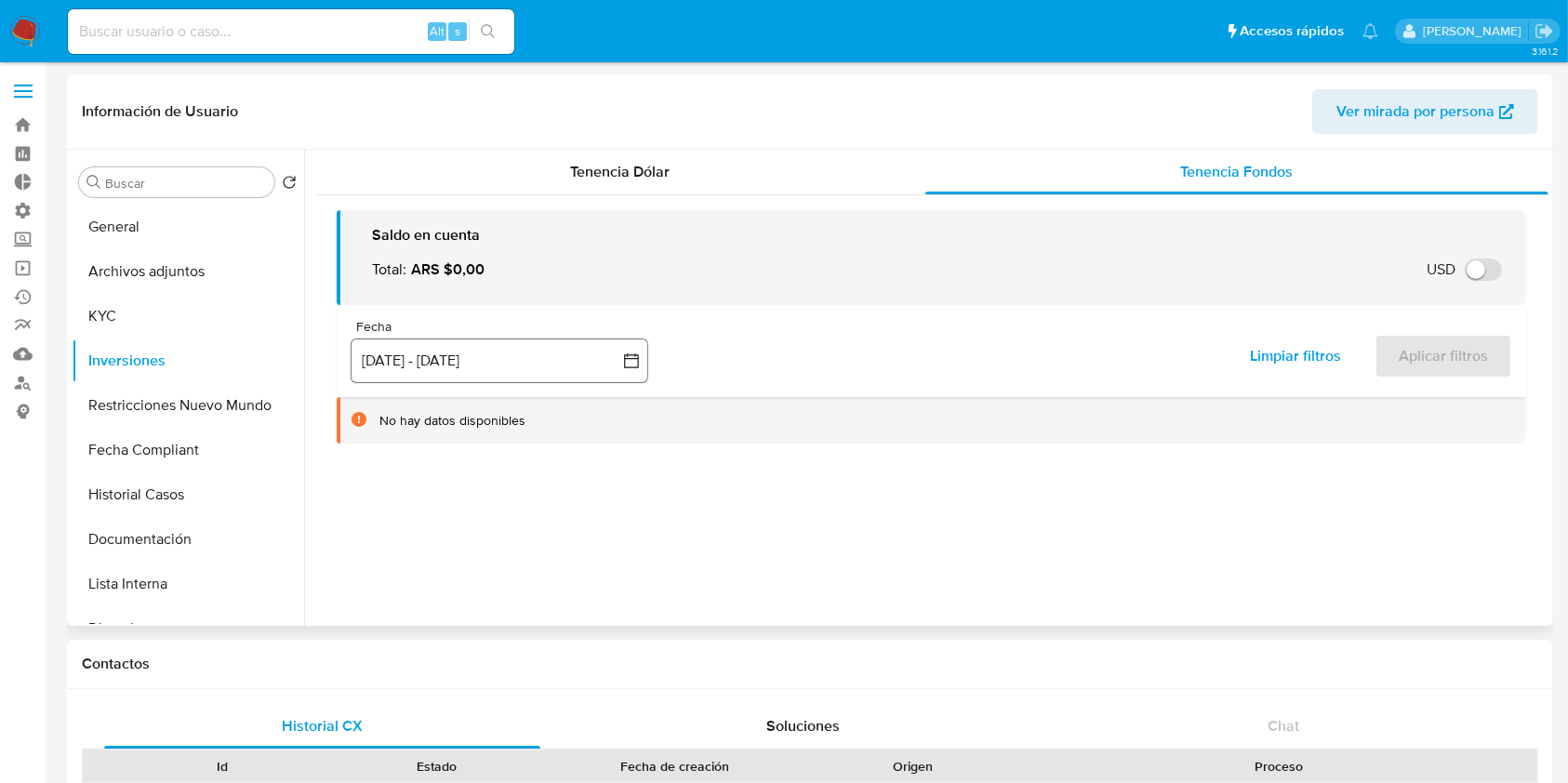
click at [461, 380] on button "[DATE] - [DATE]" at bounding box center [500, 360] width 298 height 45
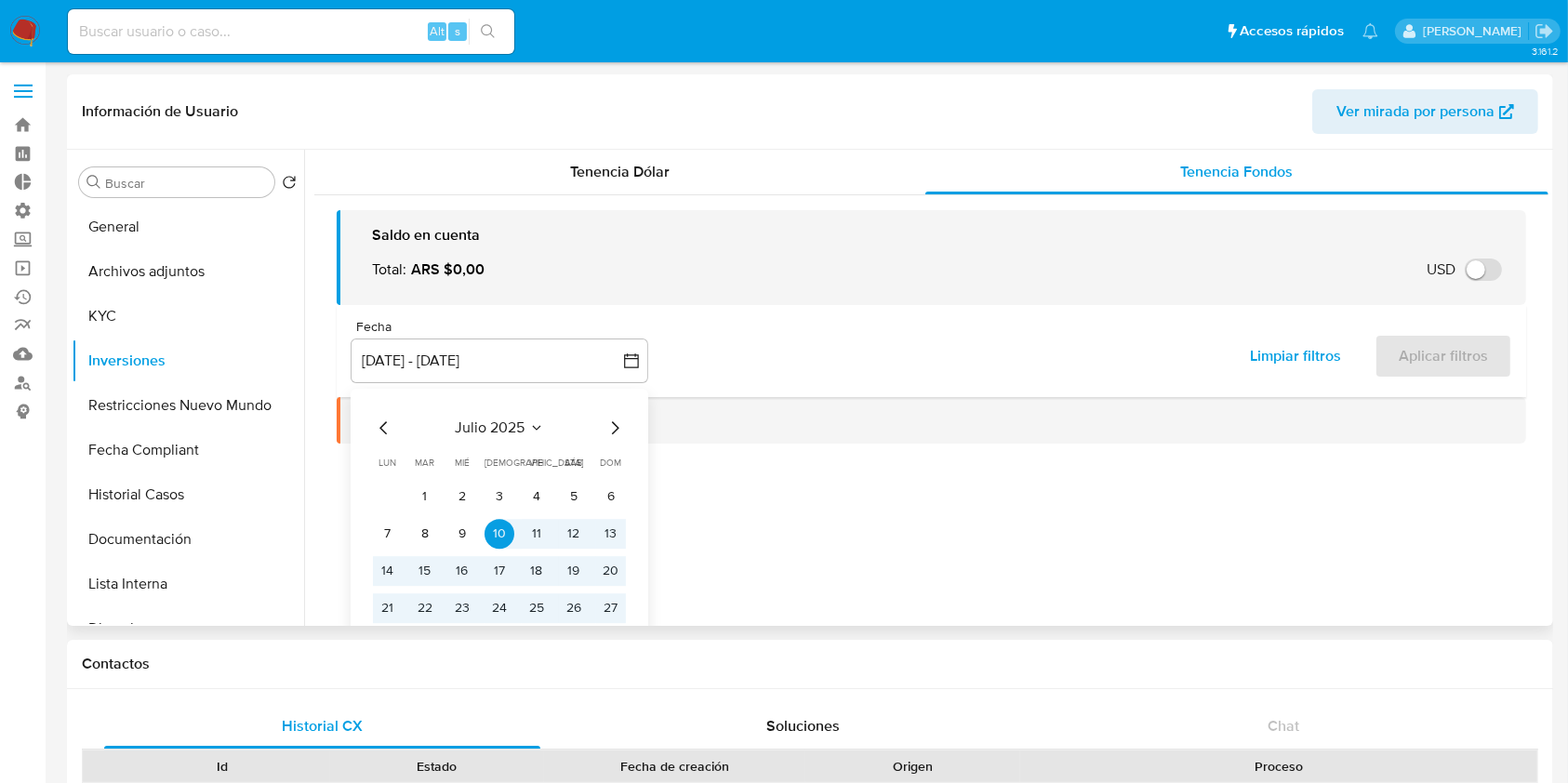
drag, startPoint x: 417, startPoint y: 488, endPoint x: 476, endPoint y: 472, distance: 61.1
click at [420, 489] on button "1" at bounding box center [425, 496] width 29 height 29
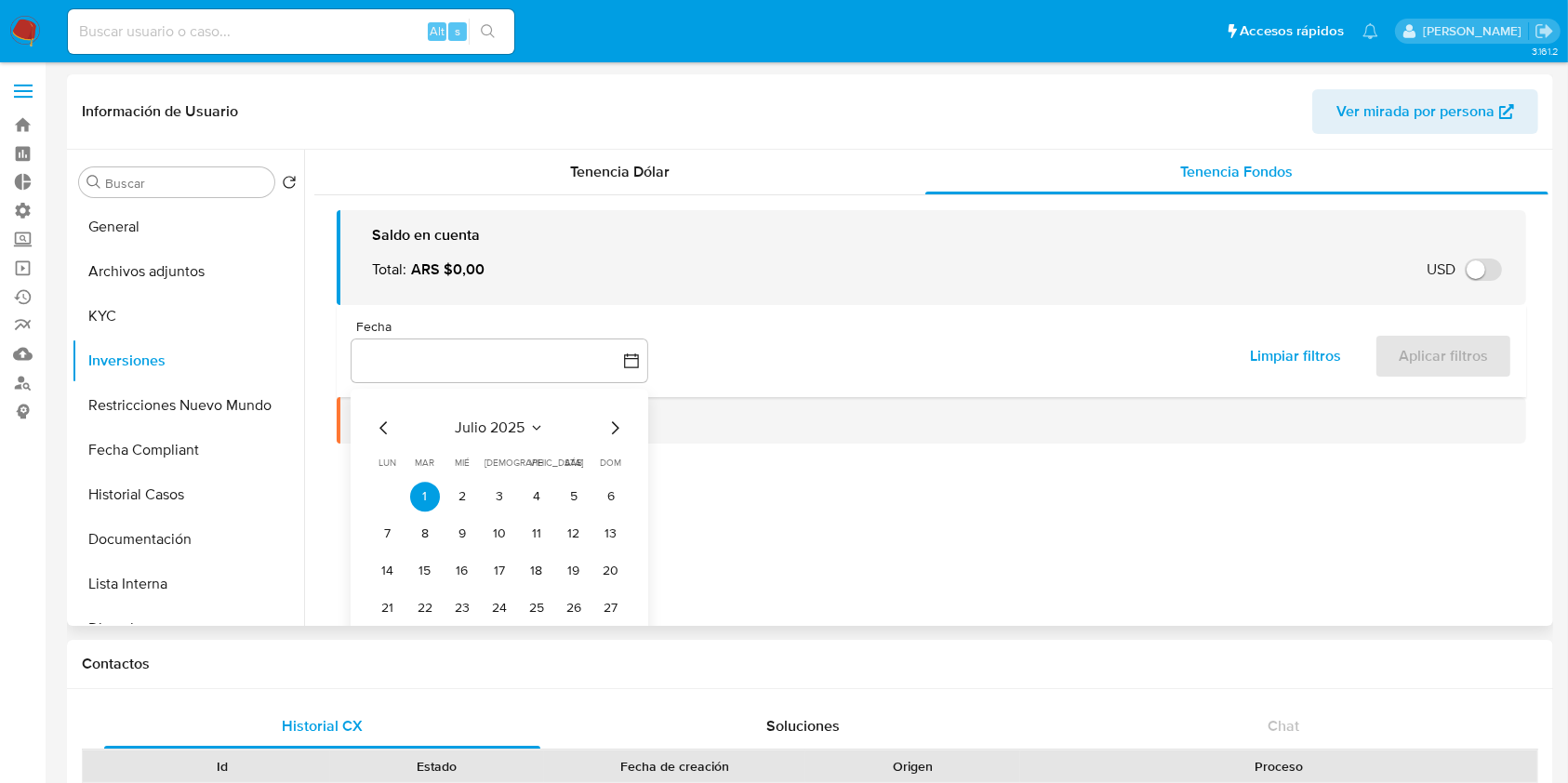
click at [614, 426] on div "julio 2025 julio 2025 lun lunes mar martes mié miércoles jue jueves vie viernes…" at bounding box center [500, 536] width 298 height 294
click at [614, 426] on icon "Mes siguiente" at bounding box center [615, 428] width 23 height 23
drag, startPoint x: 421, startPoint y: 532, endPoint x: 1115, endPoint y: 355, distance: 716.2
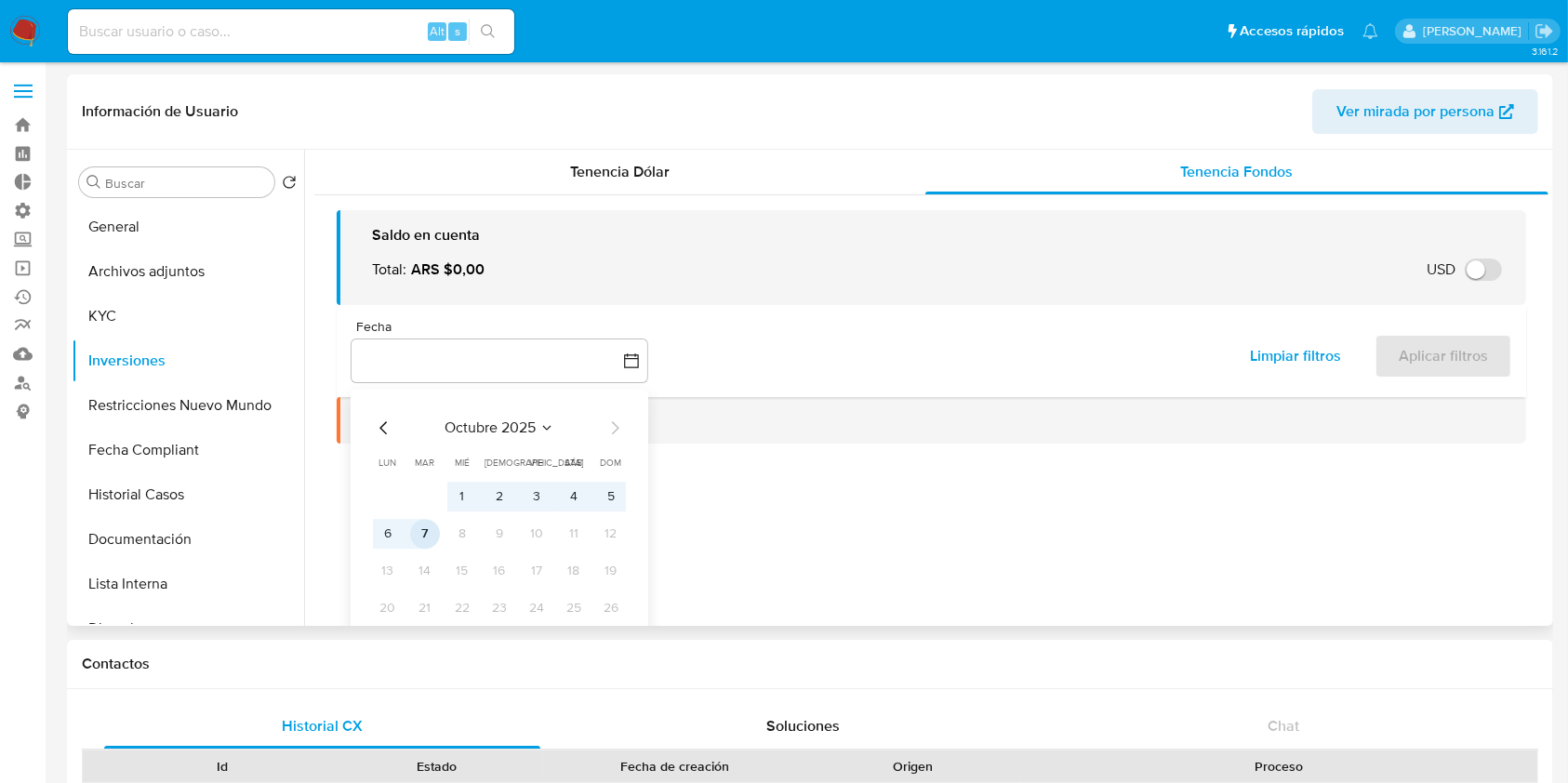
click at [422, 531] on button "7" at bounding box center [425, 533] width 29 height 29
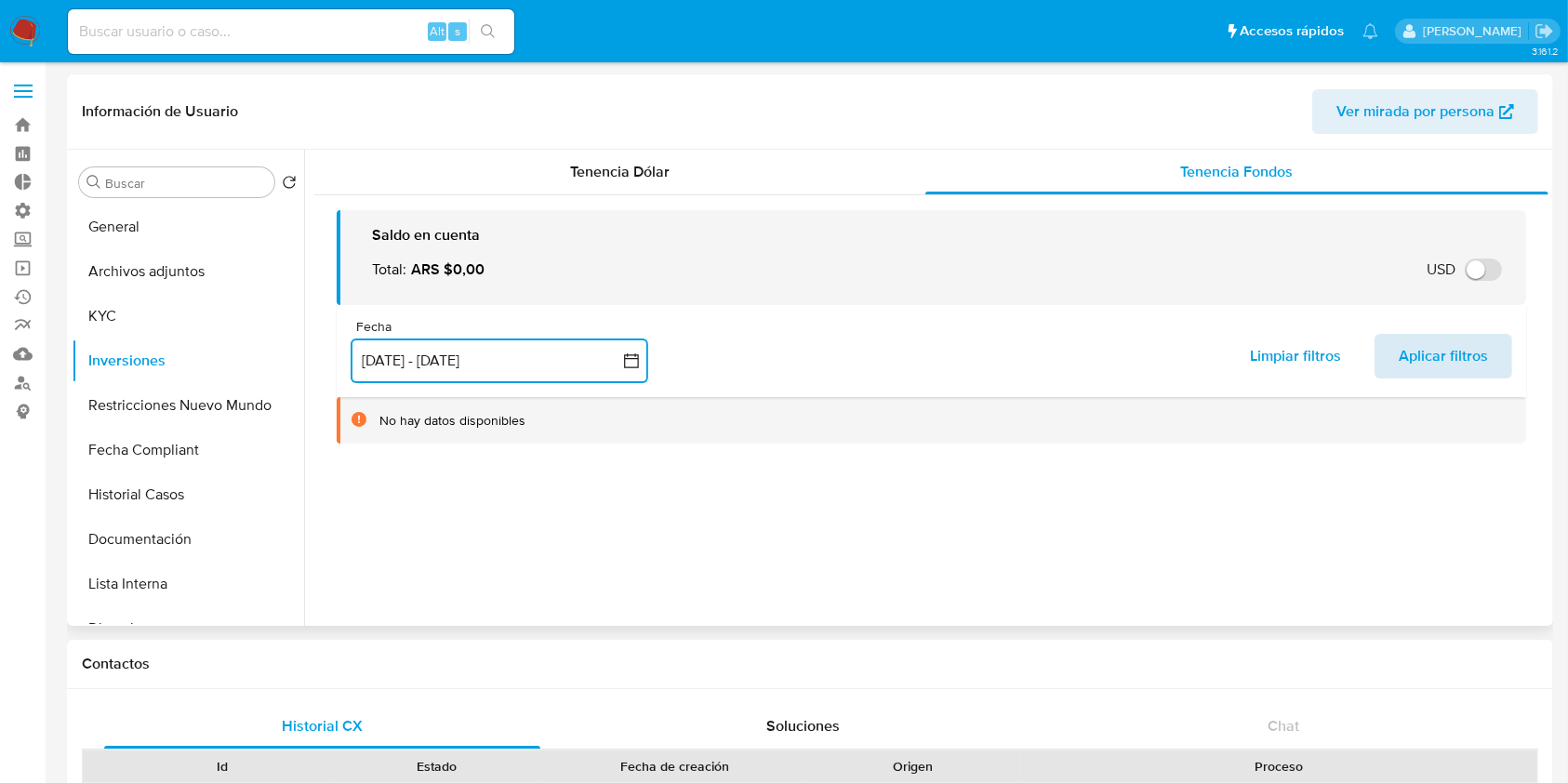
click at [1421, 343] on span "Aplicar filtros" at bounding box center [1443, 355] width 89 height 41
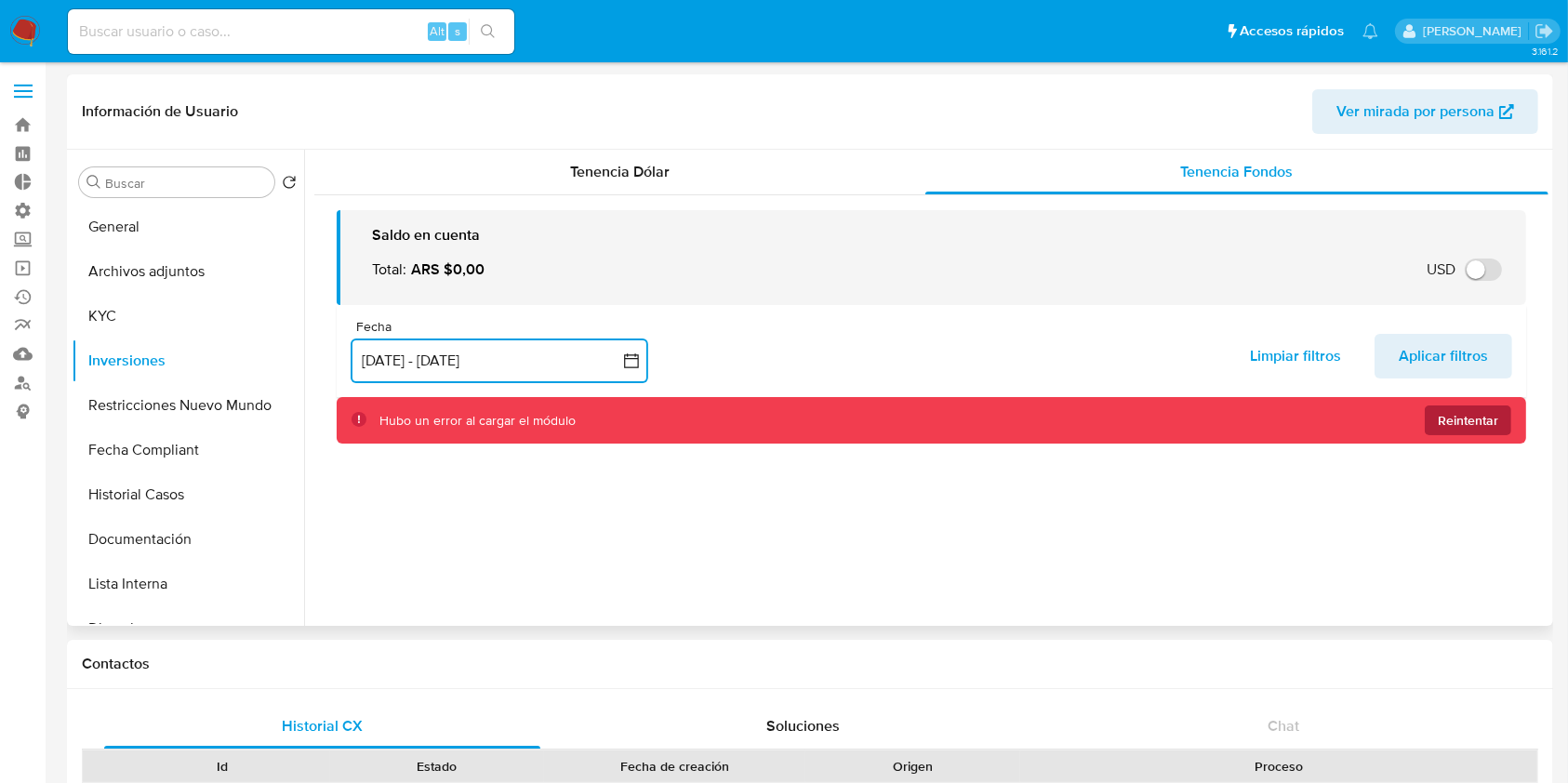
click at [1498, 413] on button "Reintentar" at bounding box center [1468, 420] width 86 height 29
click at [1474, 420] on span "Reintentar" at bounding box center [1468, 420] width 61 height 29
click at [1468, 408] on span "Reintentar" at bounding box center [1468, 420] width 61 height 29
click at [268, 30] on input at bounding box center [291, 32] width 447 height 25
paste input "1357274876"
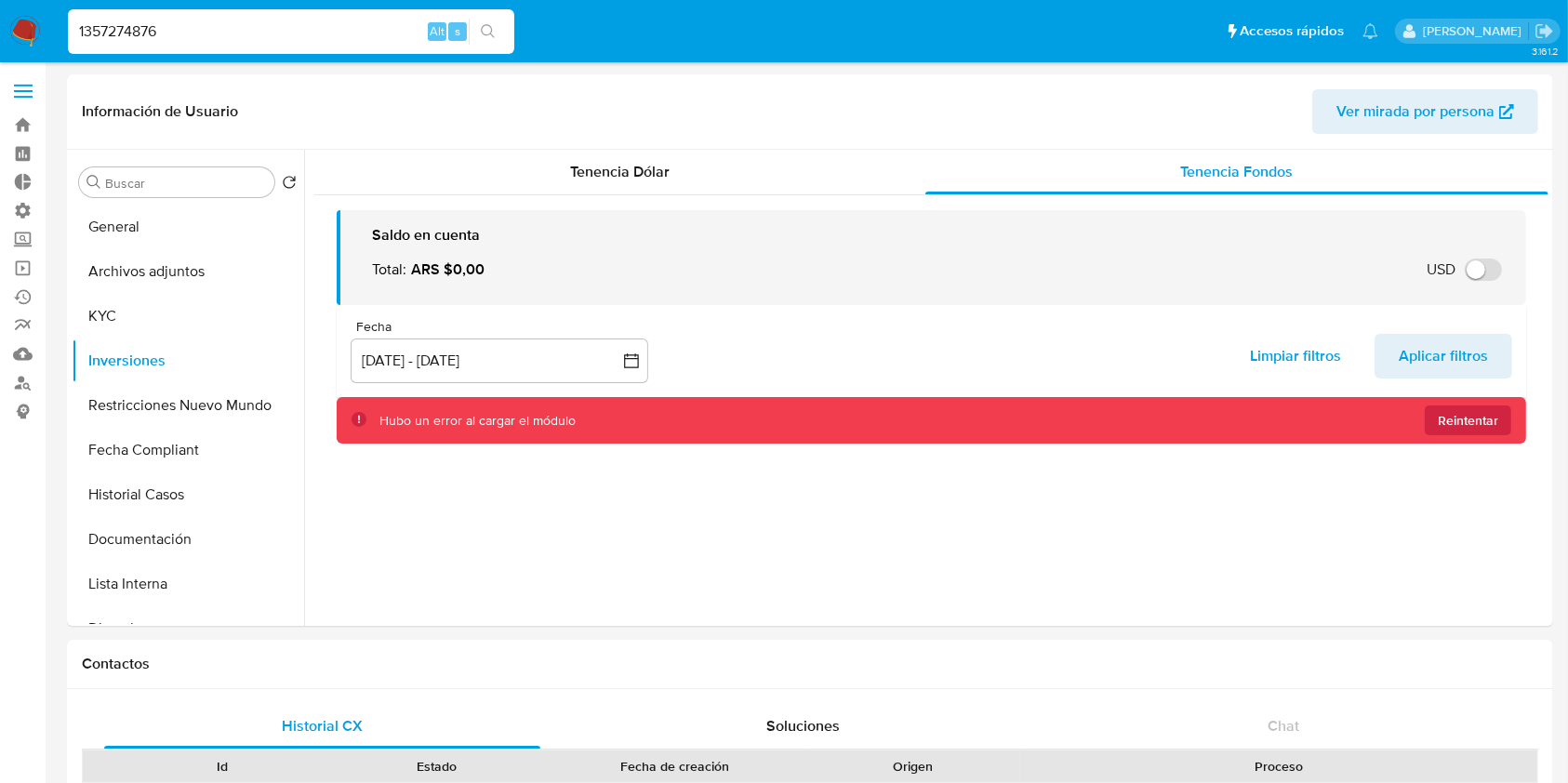
type input "1357274876"
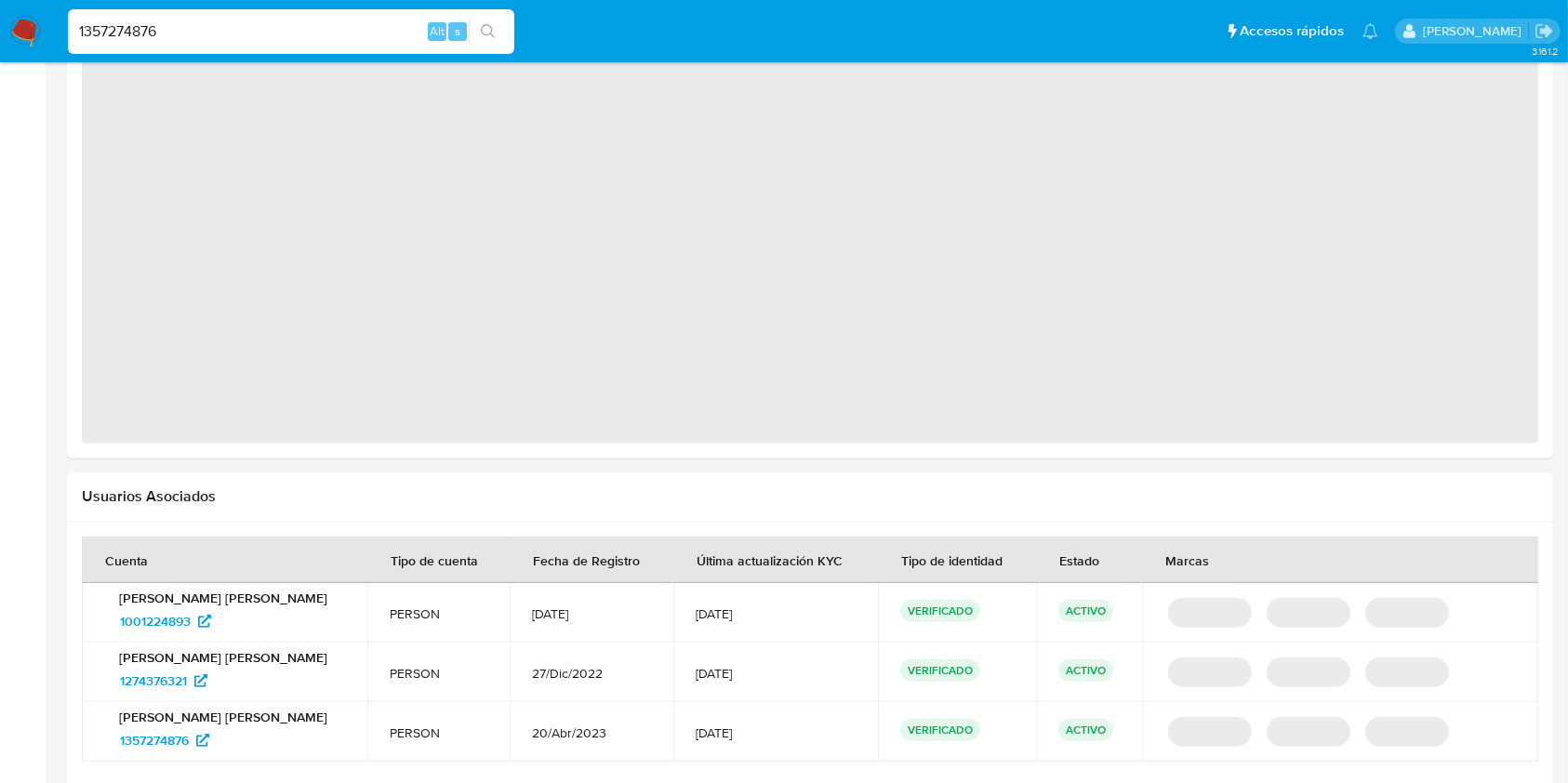
scroll to position [1543, 0]
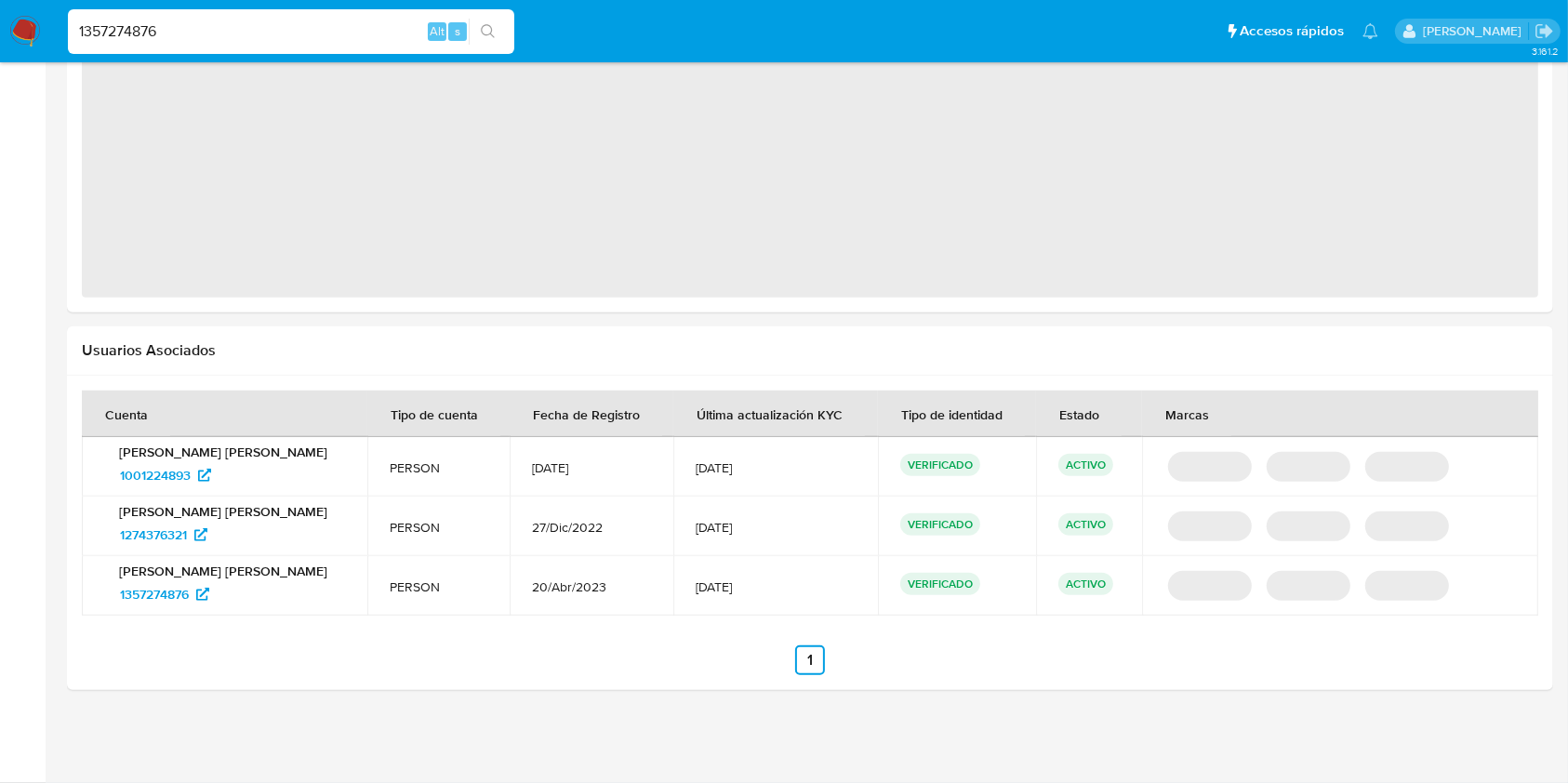
select select "10"
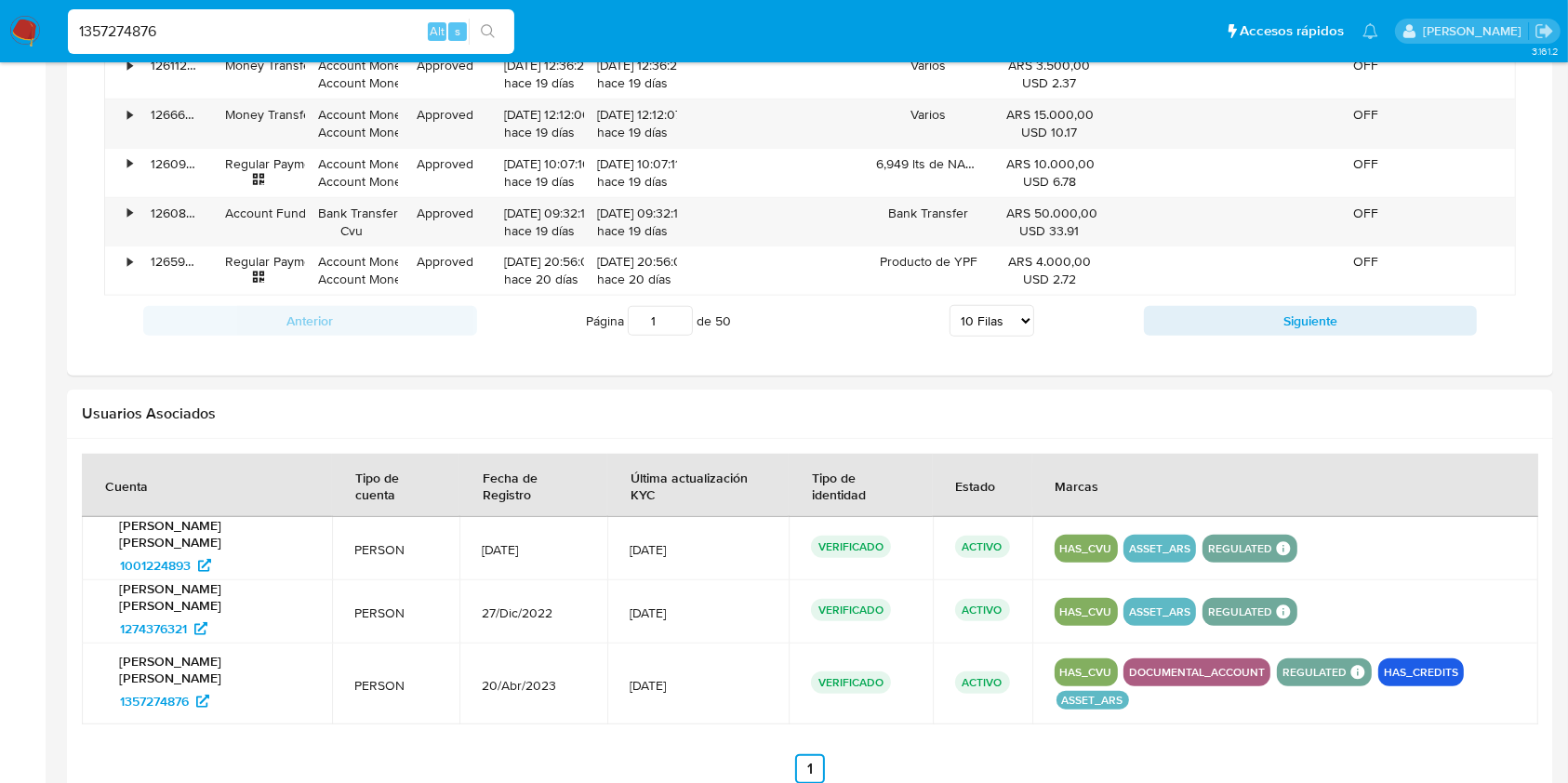
scroll to position [1800, 0]
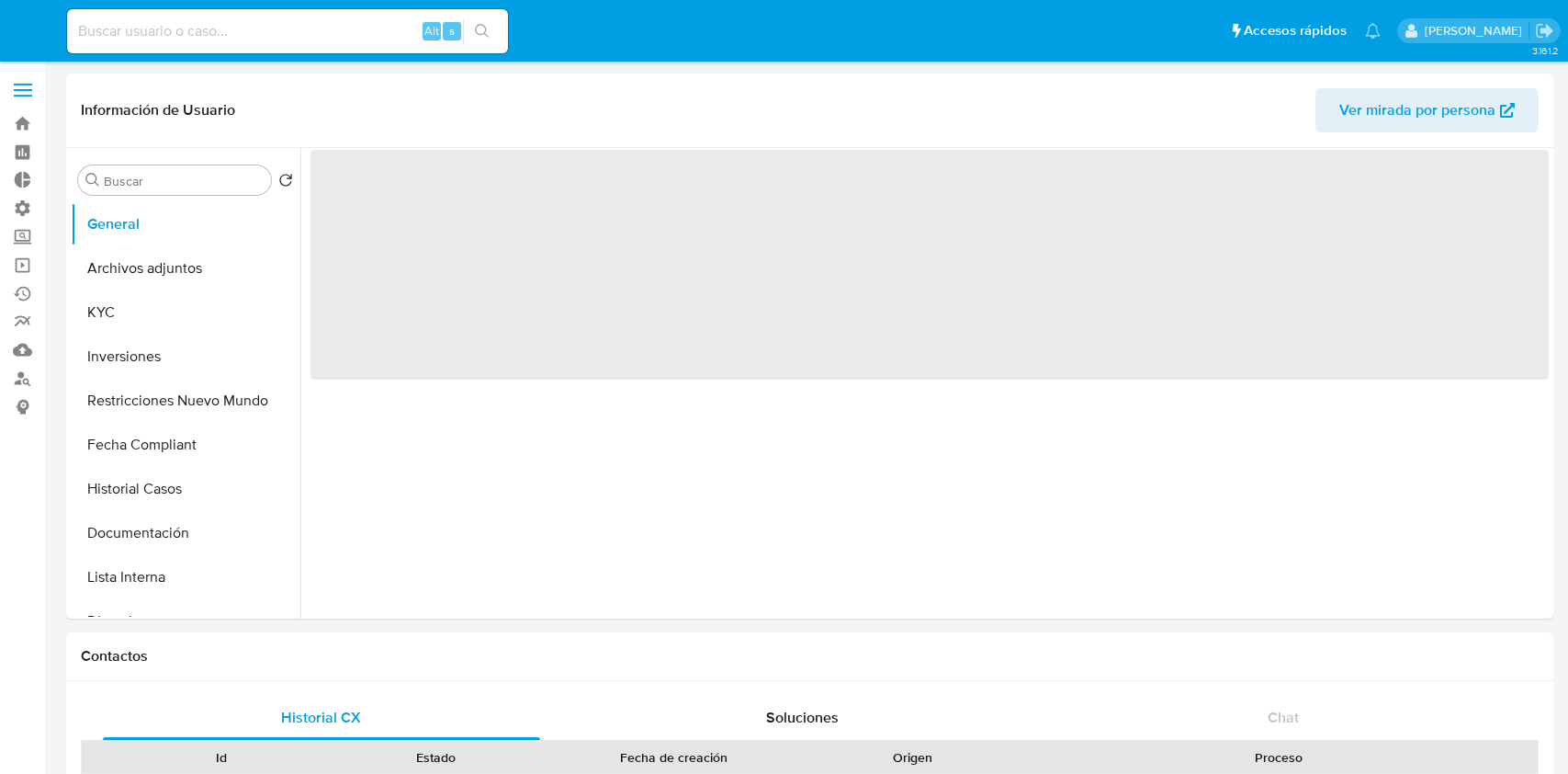
select select "10"
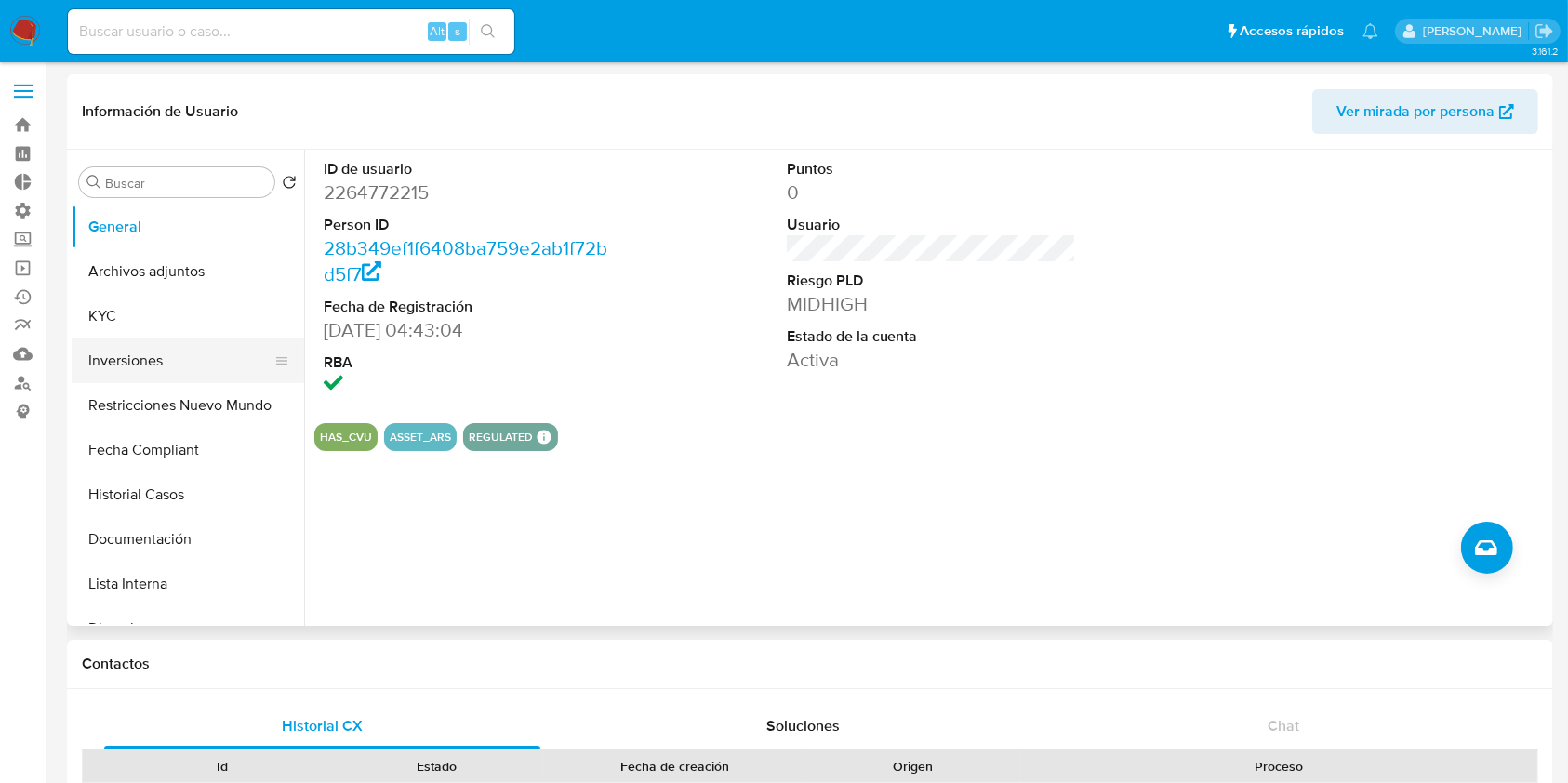
click at [178, 370] on button "Inversiones" at bounding box center [181, 360] width 218 height 45
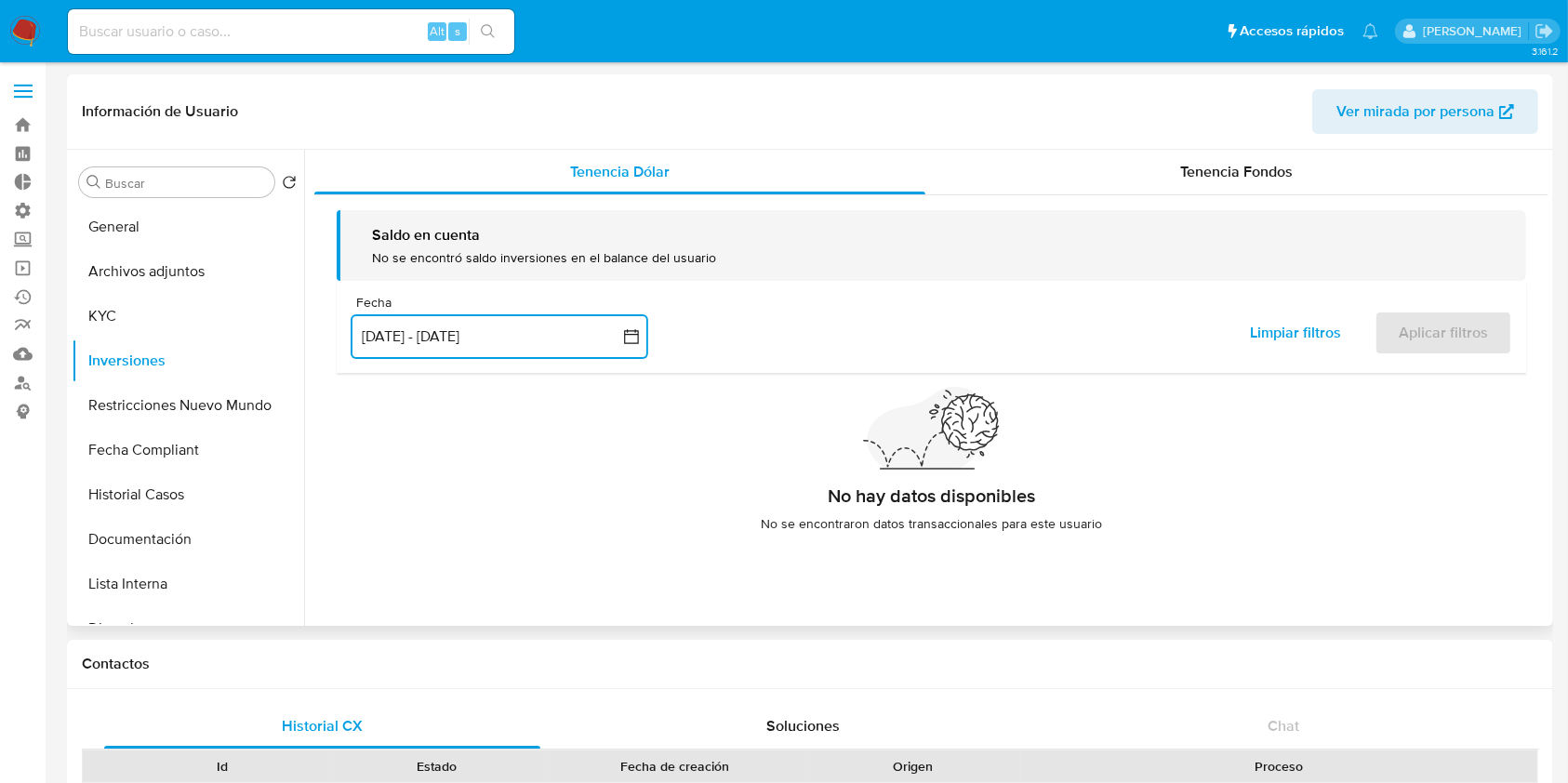
click at [510, 343] on button "[DATE] - [DATE]" at bounding box center [500, 337] width 298 height 45
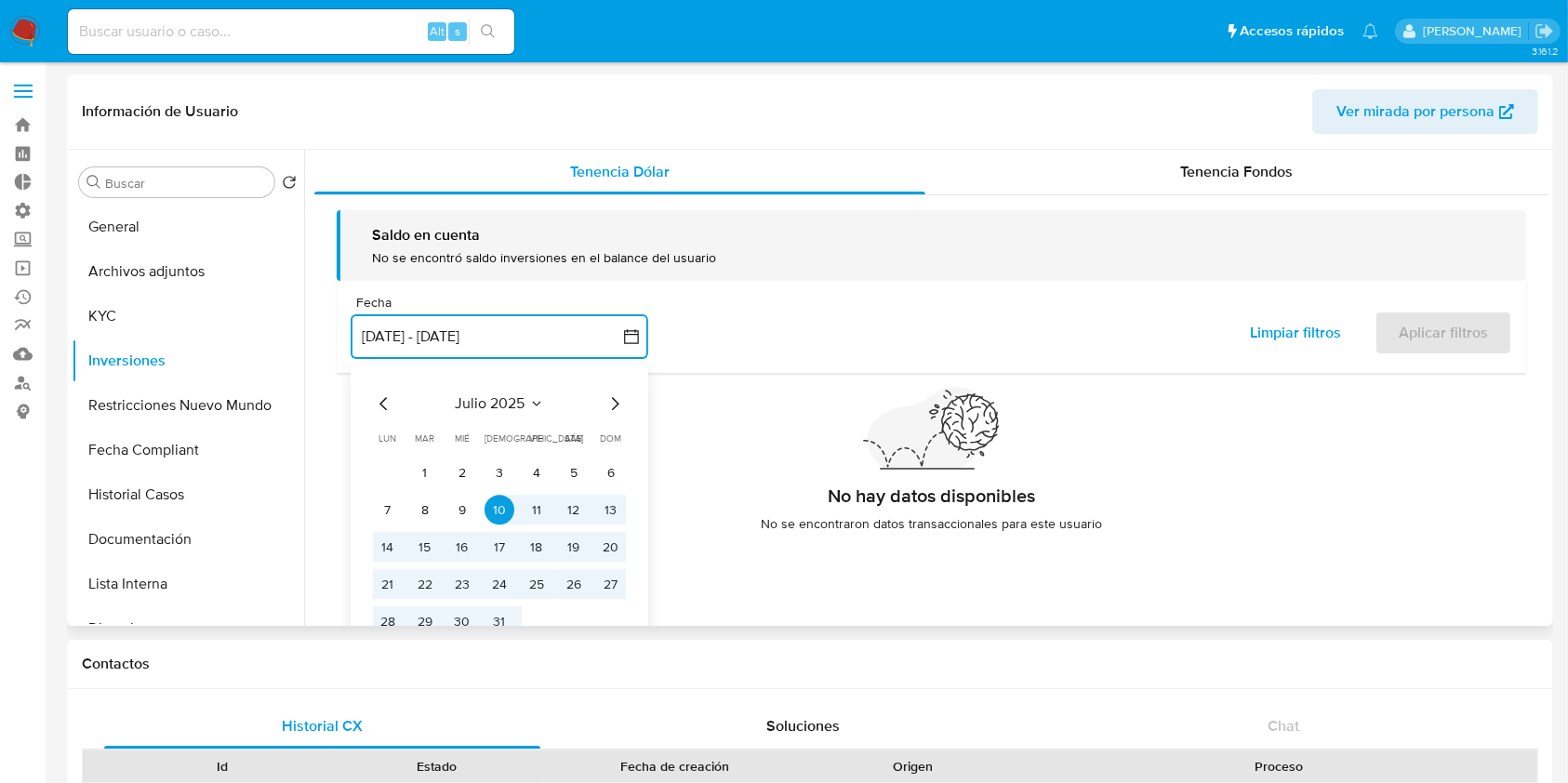
click at [424, 455] on table "lun lunes mar martes mié miércoles jue jueves vie viernes sáb sábado dom doming…" at bounding box center [499, 535] width 253 height 205
click at [417, 463] on button "1" at bounding box center [425, 473] width 29 height 29
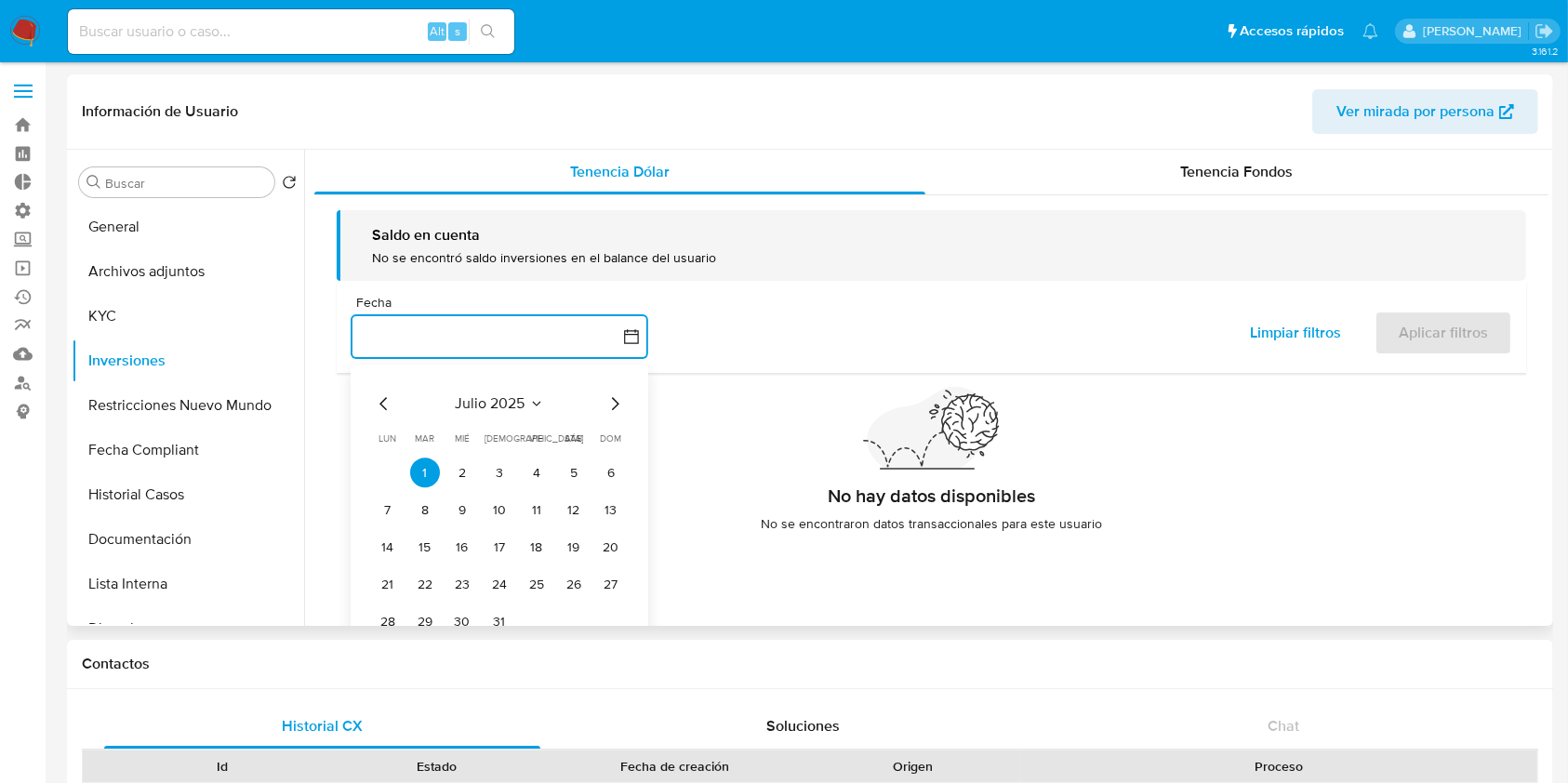
click at [618, 398] on icon "Mes siguiente" at bounding box center [615, 405] width 23 height 23
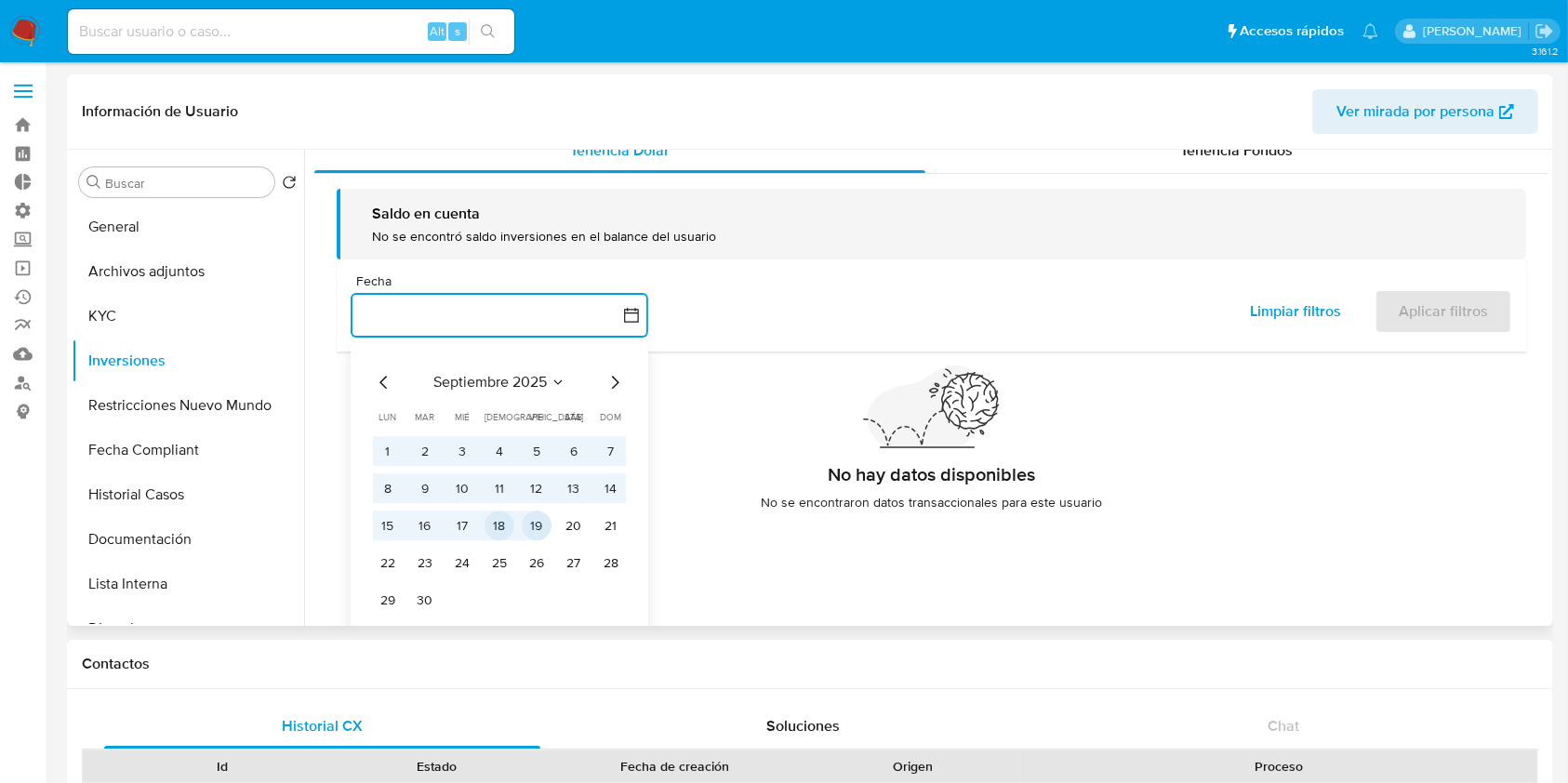
scroll to position [32, 0]
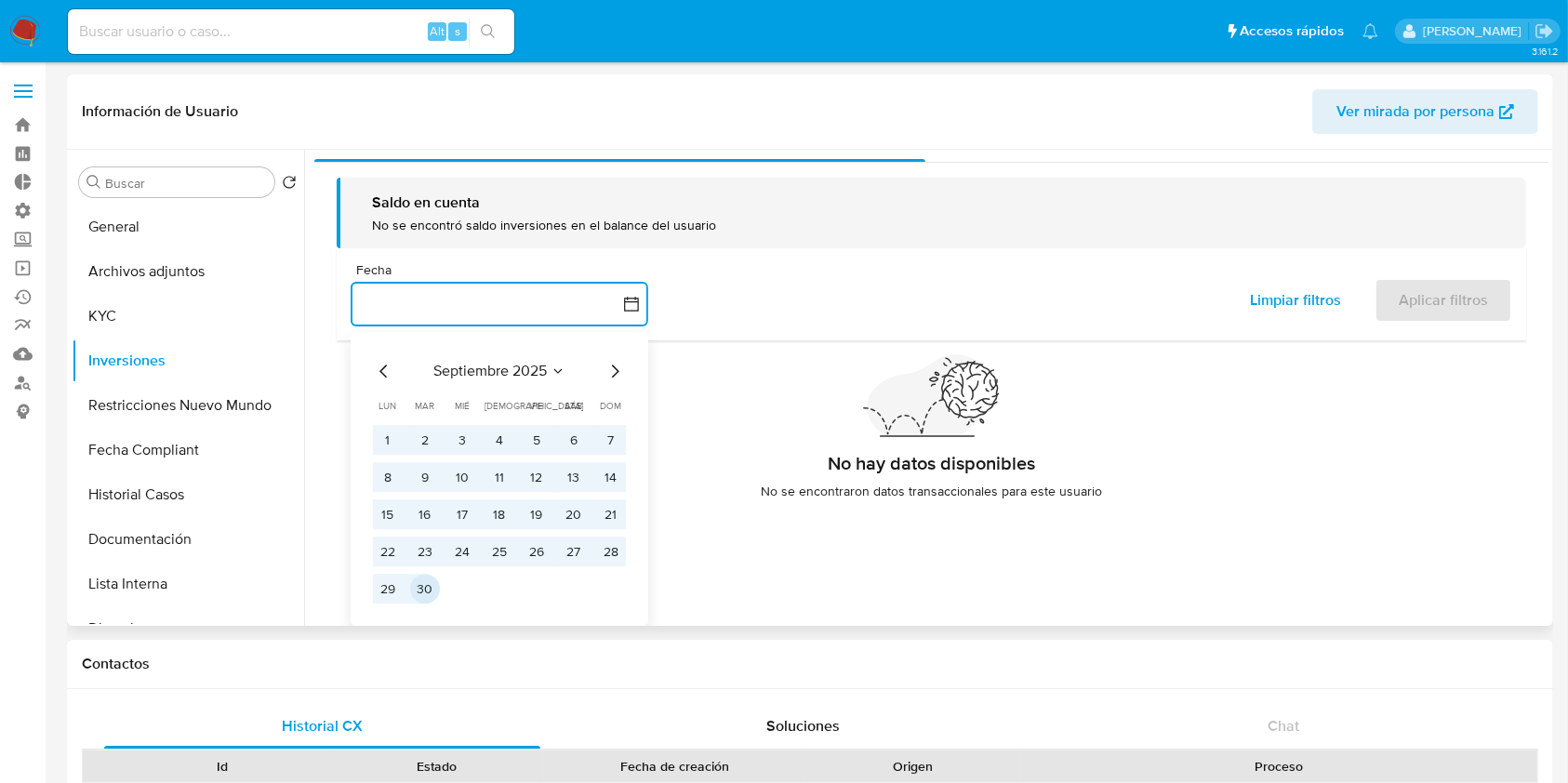
click at [433, 581] on button "30" at bounding box center [425, 589] width 29 height 29
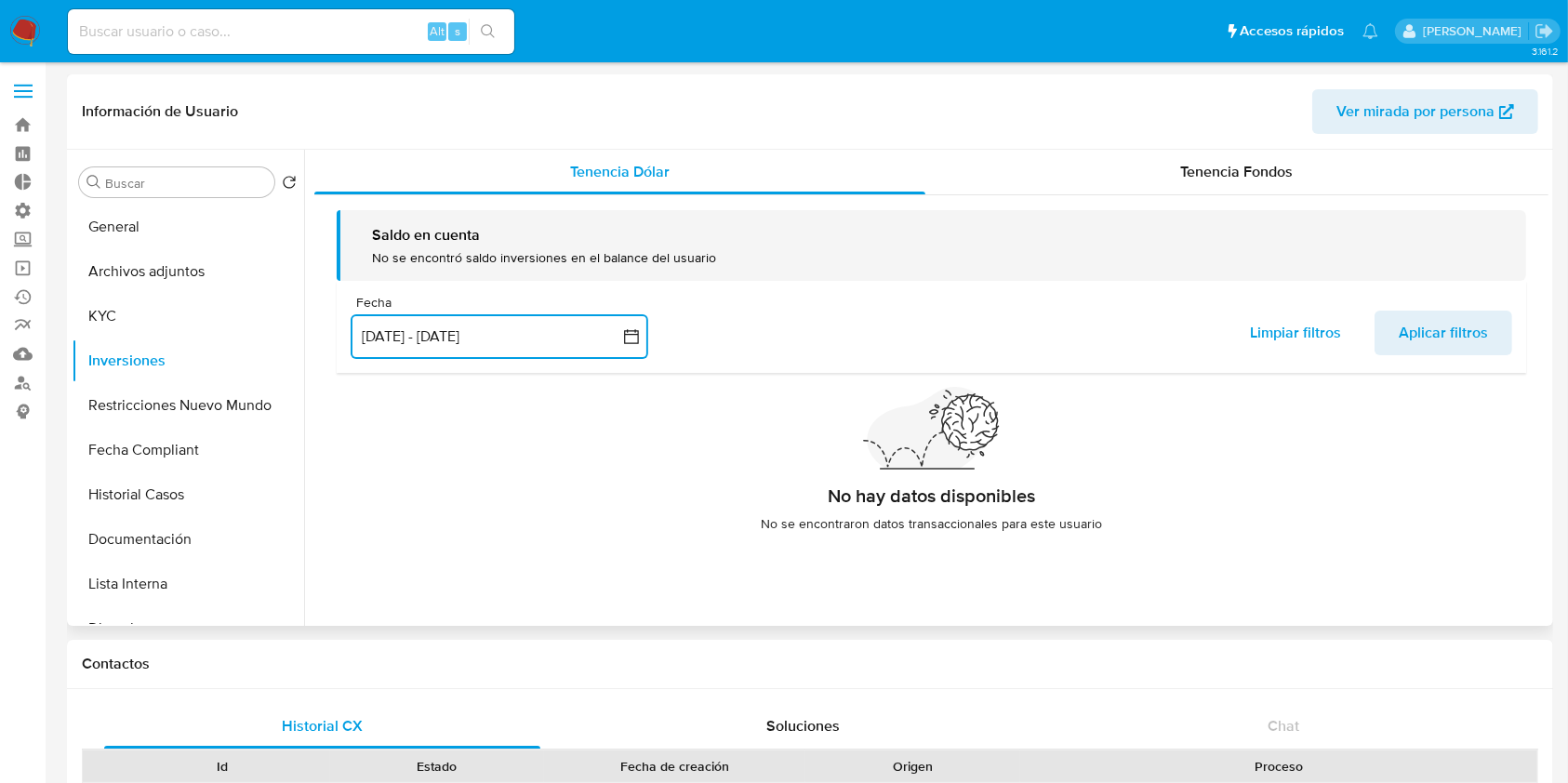
scroll to position [0, 0]
click at [1420, 338] on span "Aplicar filtros" at bounding box center [1443, 333] width 89 height 41
click at [1299, 165] on div "Tenencia Fondos" at bounding box center [1237, 172] width 624 height 45
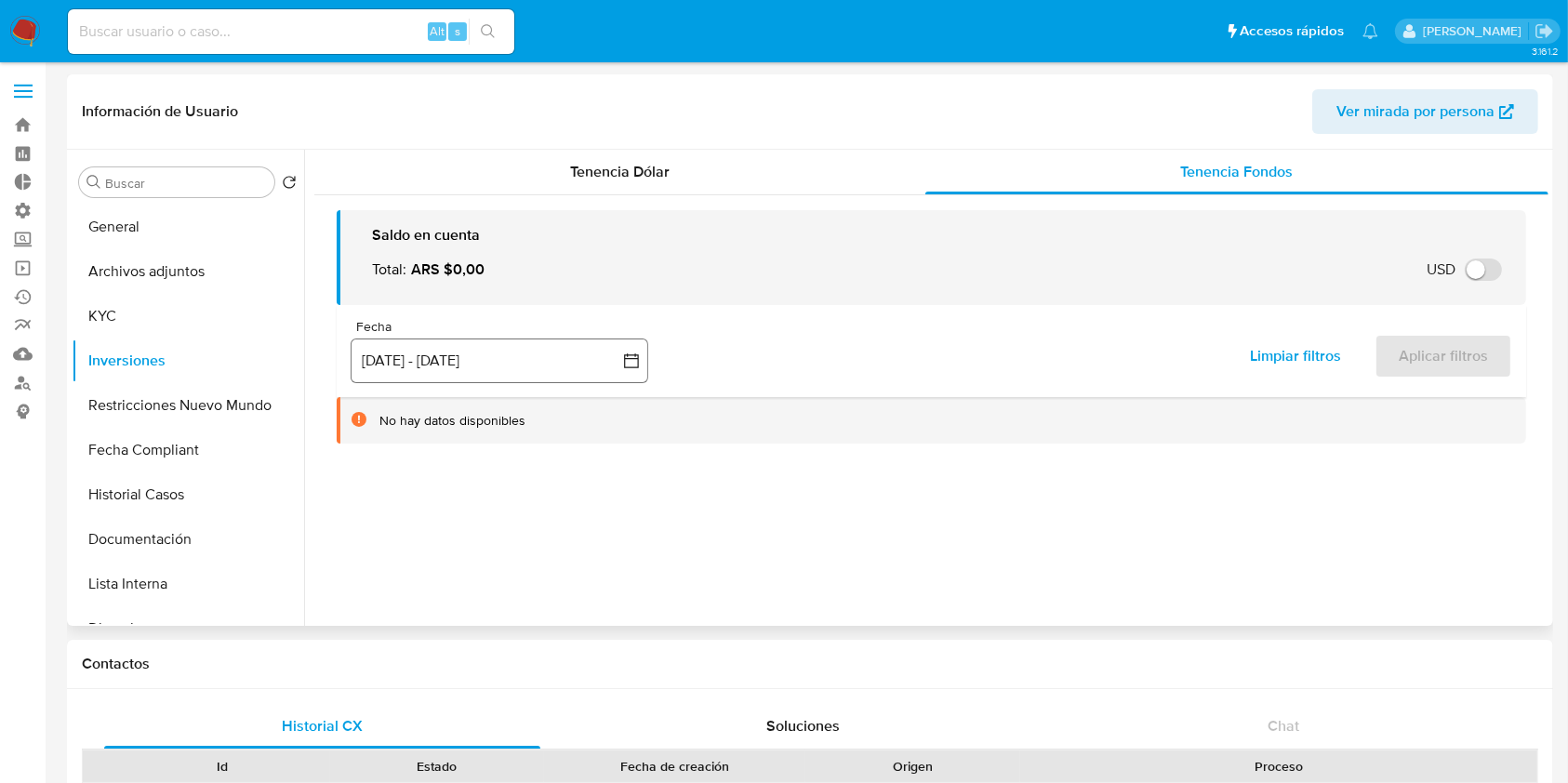
click at [407, 366] on button "[DATE] - [DATE]" at bounding box center [500, 360] width 298 height 45
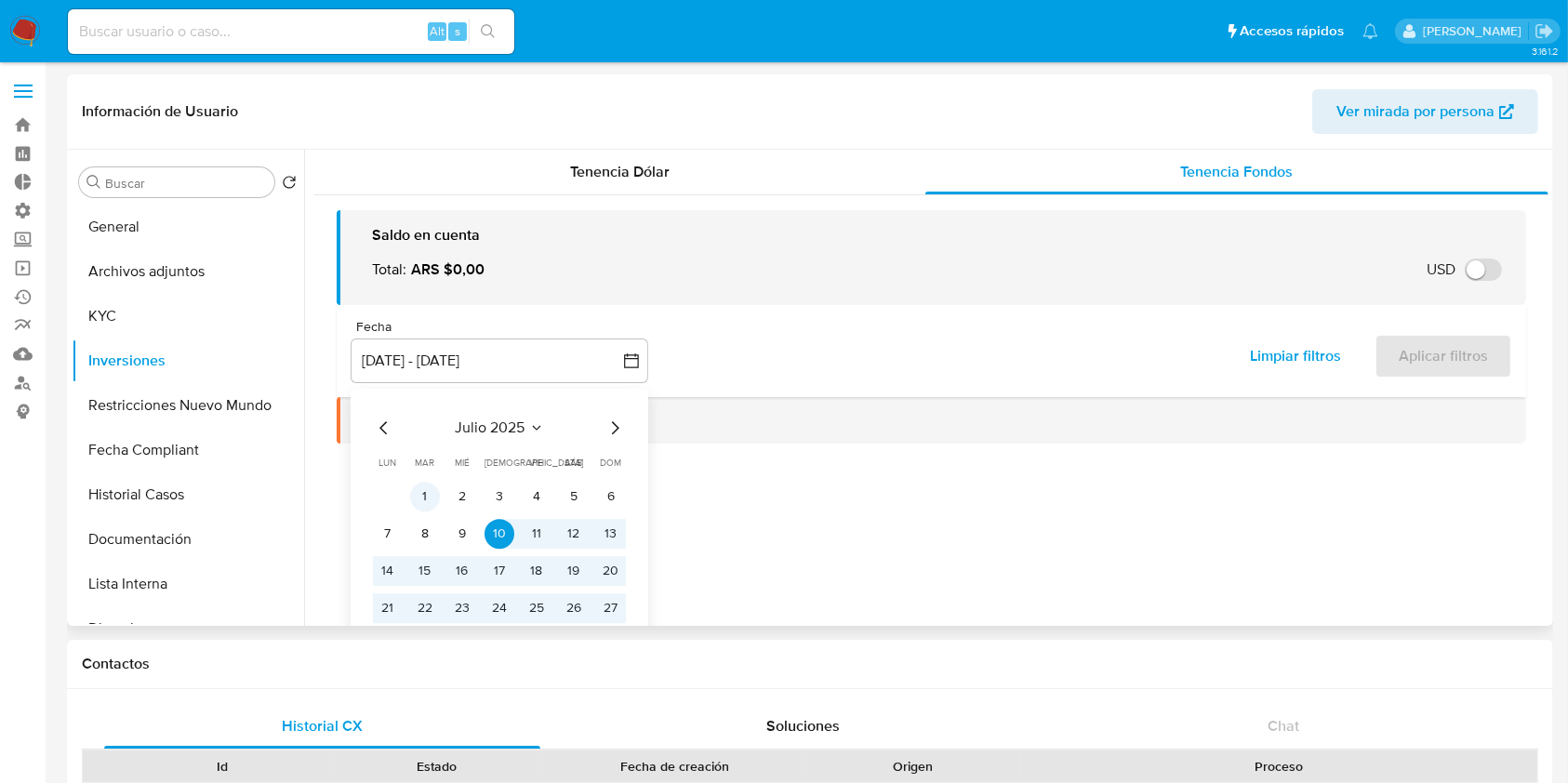
click at [429, 502] on button "1" at bounding box center [425, 496] width 29 height 29
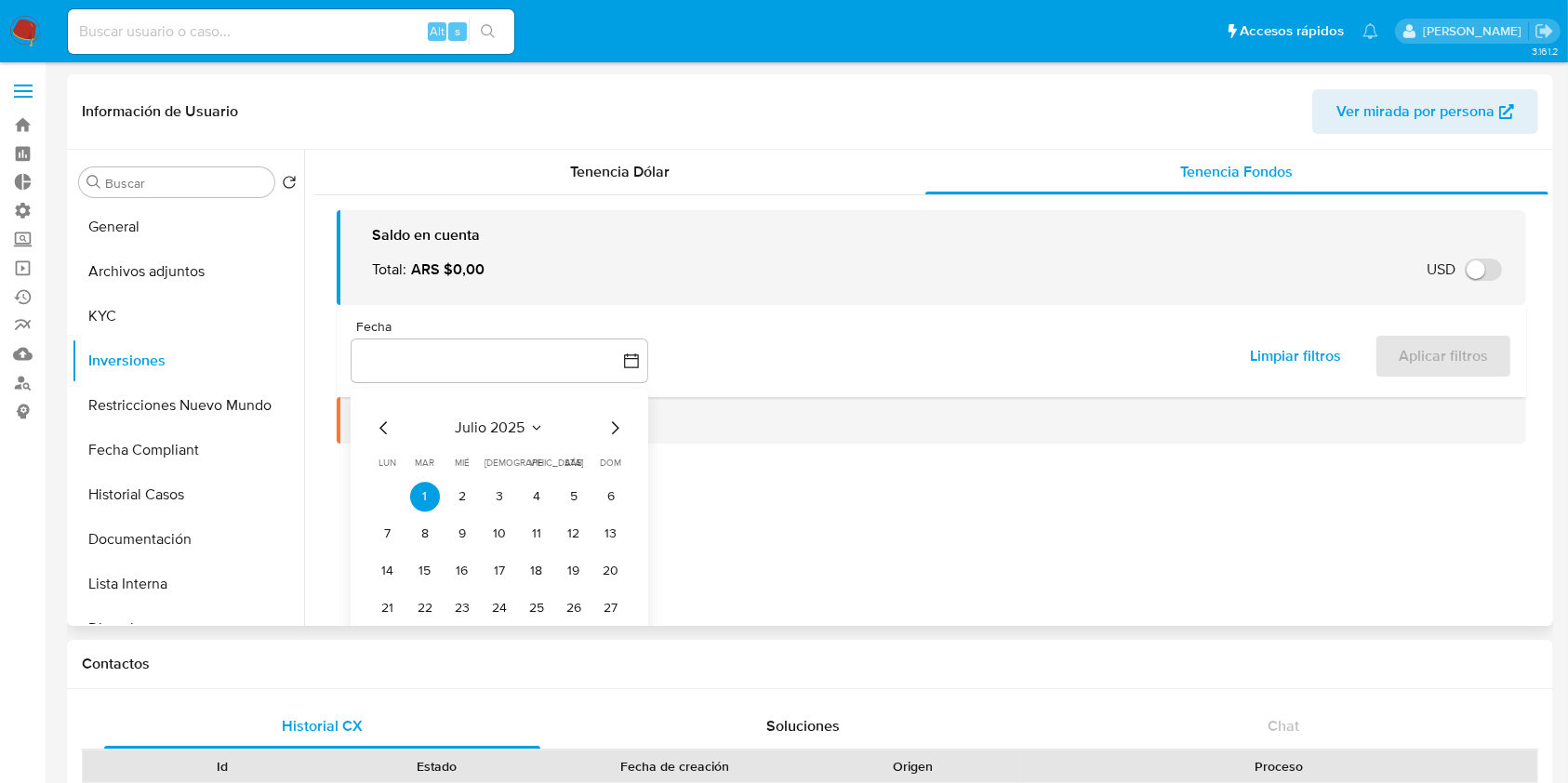
click at [625, 430] on icon "Mes siguiente" at bounding box center [615, 428] width 23 height 23
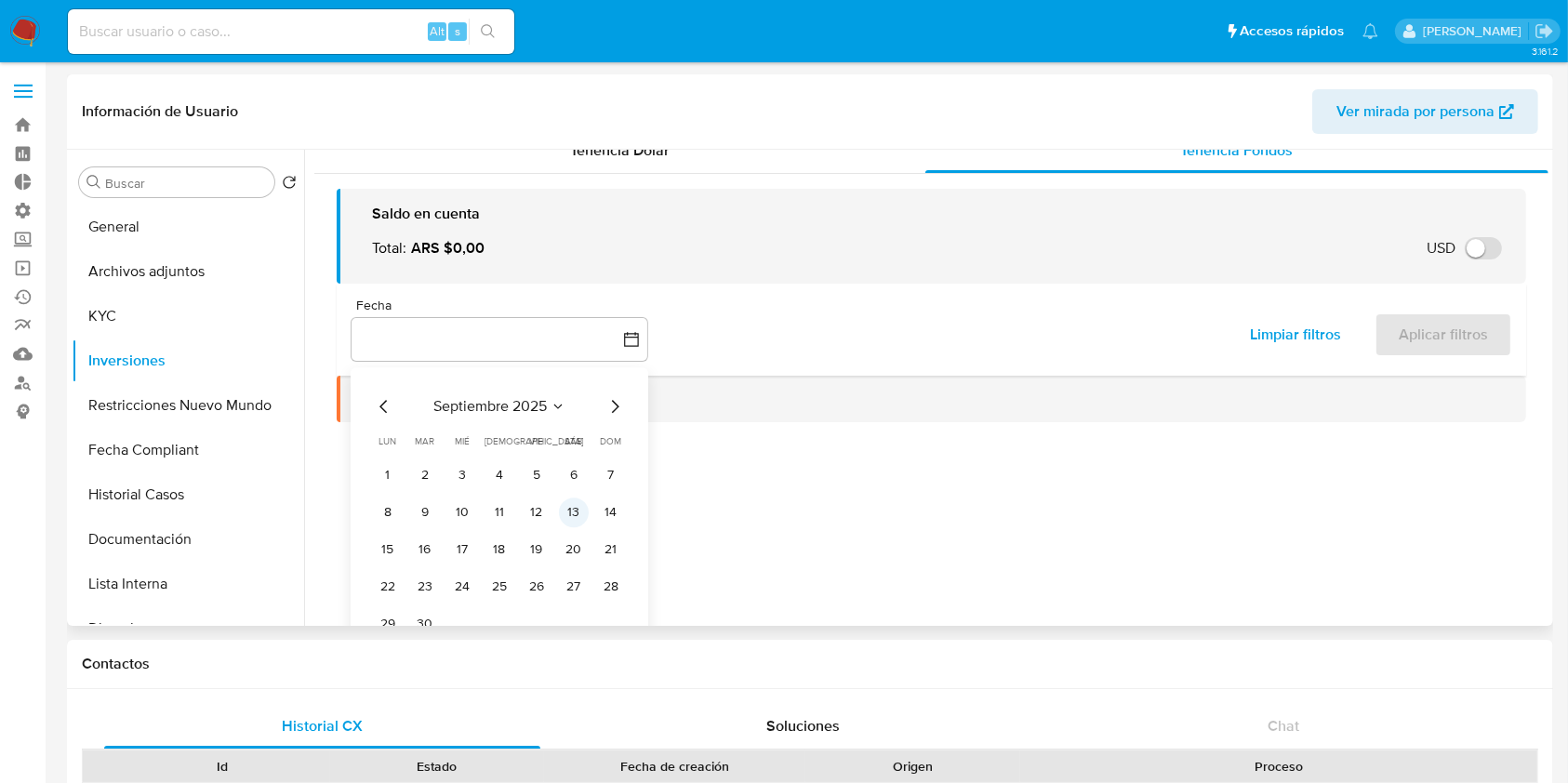
scroll to position [56, 0]
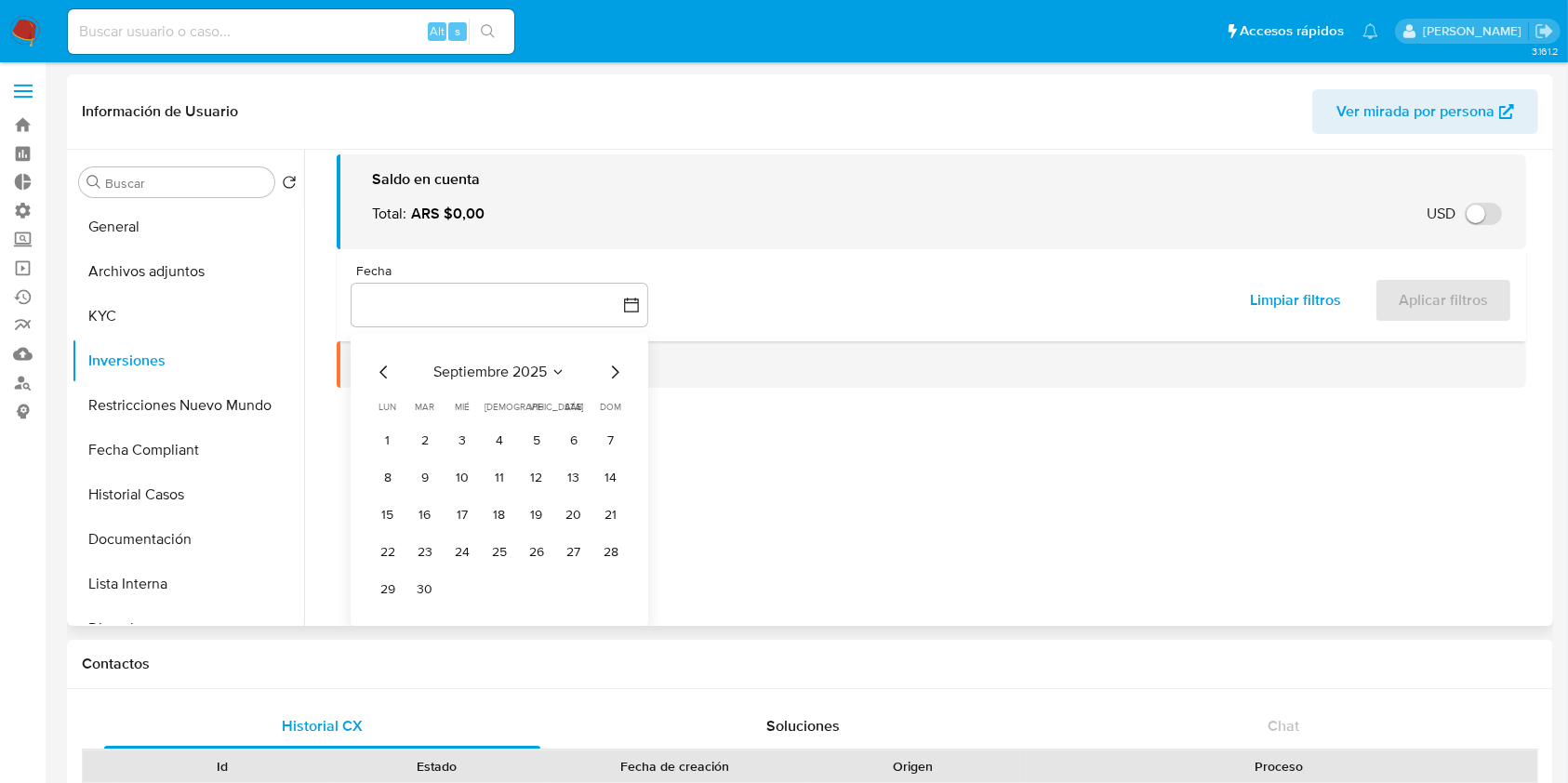
click at [415, 606] on div "septiembre 2025 septiembre 2025 lun lunes mar martes mié miércoles jue jueves v…" at bounding box center [500, 480] width 298 height 294
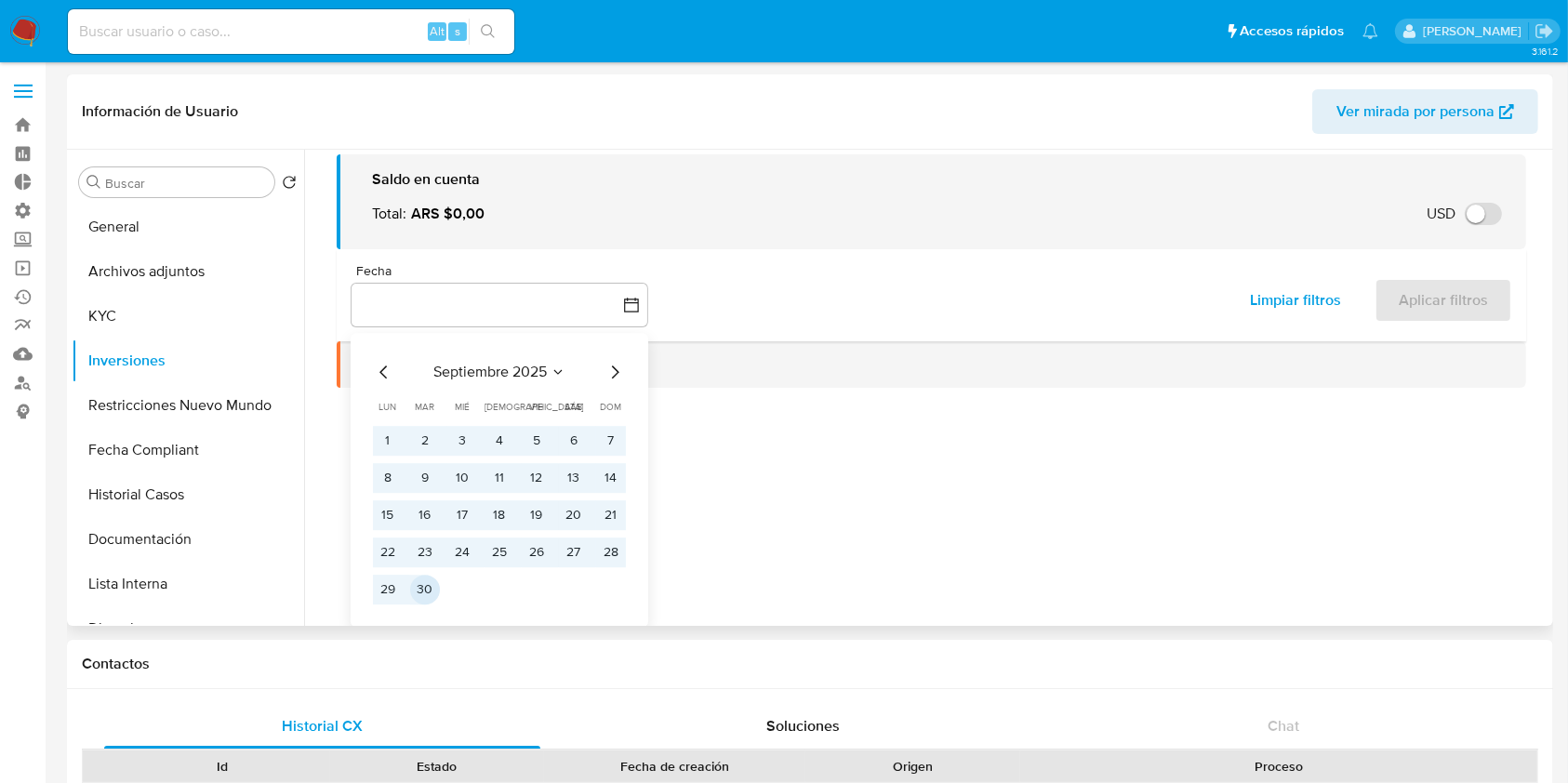
click at [431, 592] on button "30" at bounding box center [425, 589] width 29 height 29
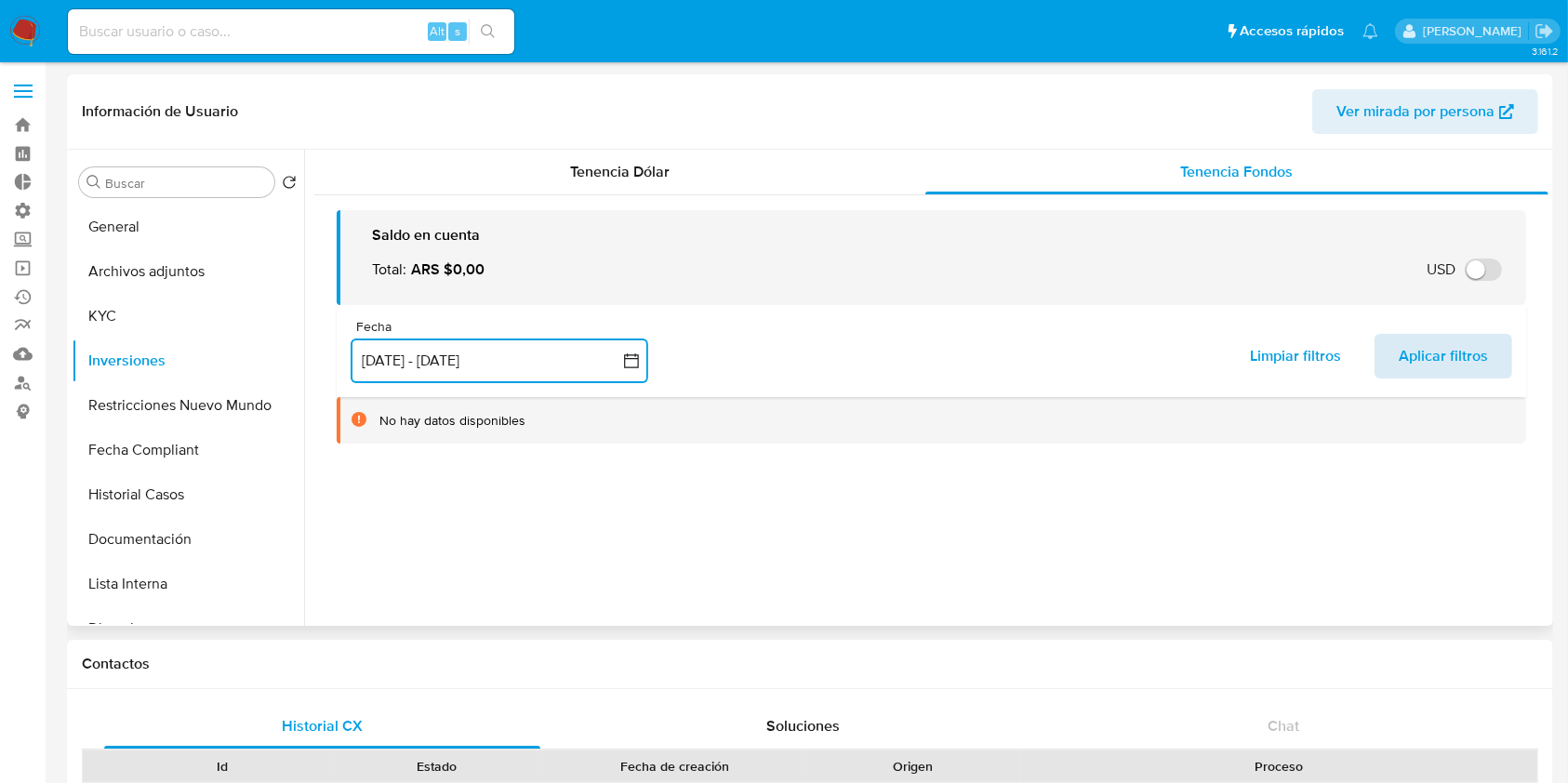
click at [1427, 351] on span "Aplicar filtros" at bounding box center [1443, 355] width 89 height 41
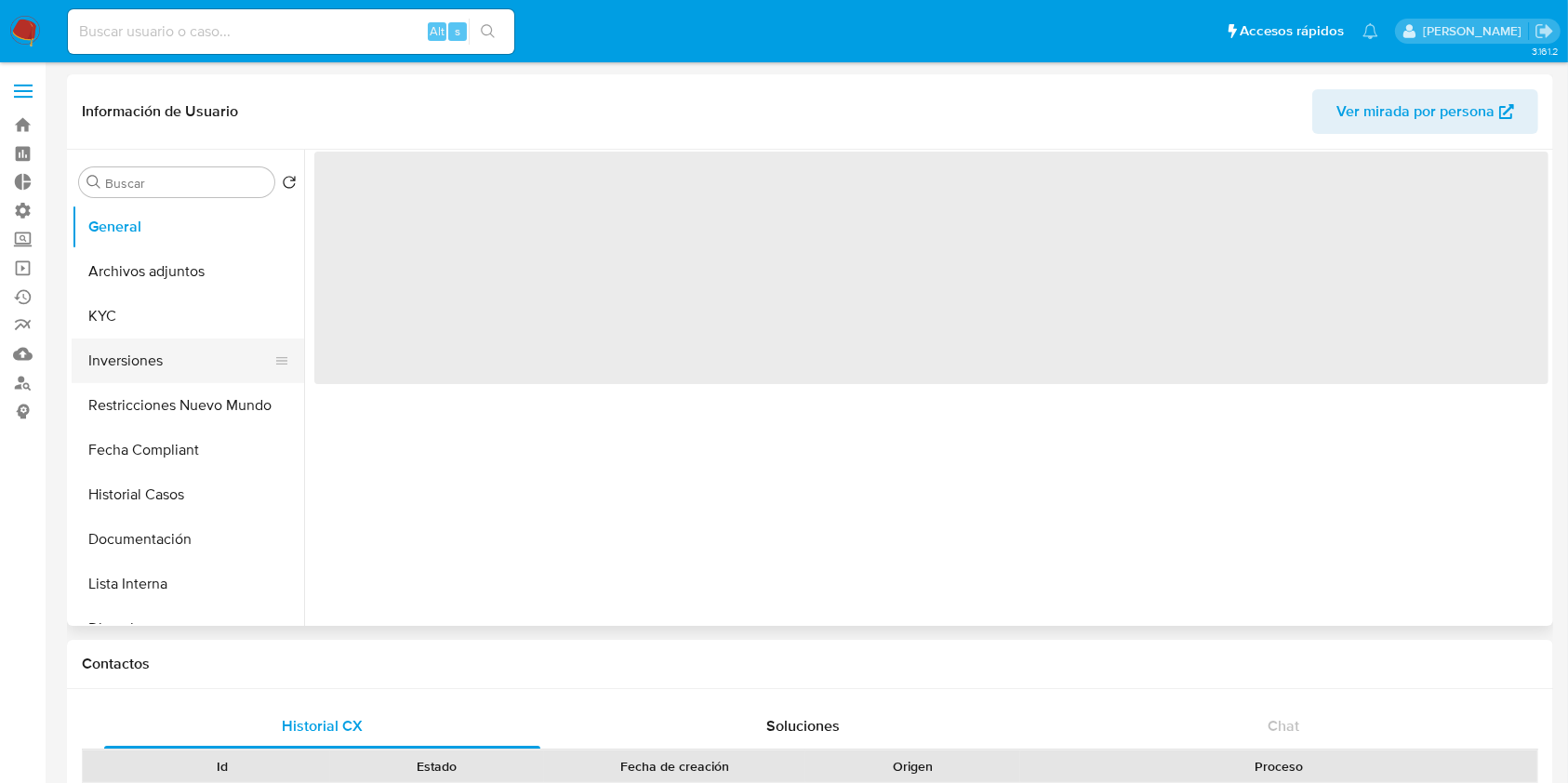
click at [135, 358] on button "Inversiones" at bounding box center [181, 360] width 218 height 45
select select "10"
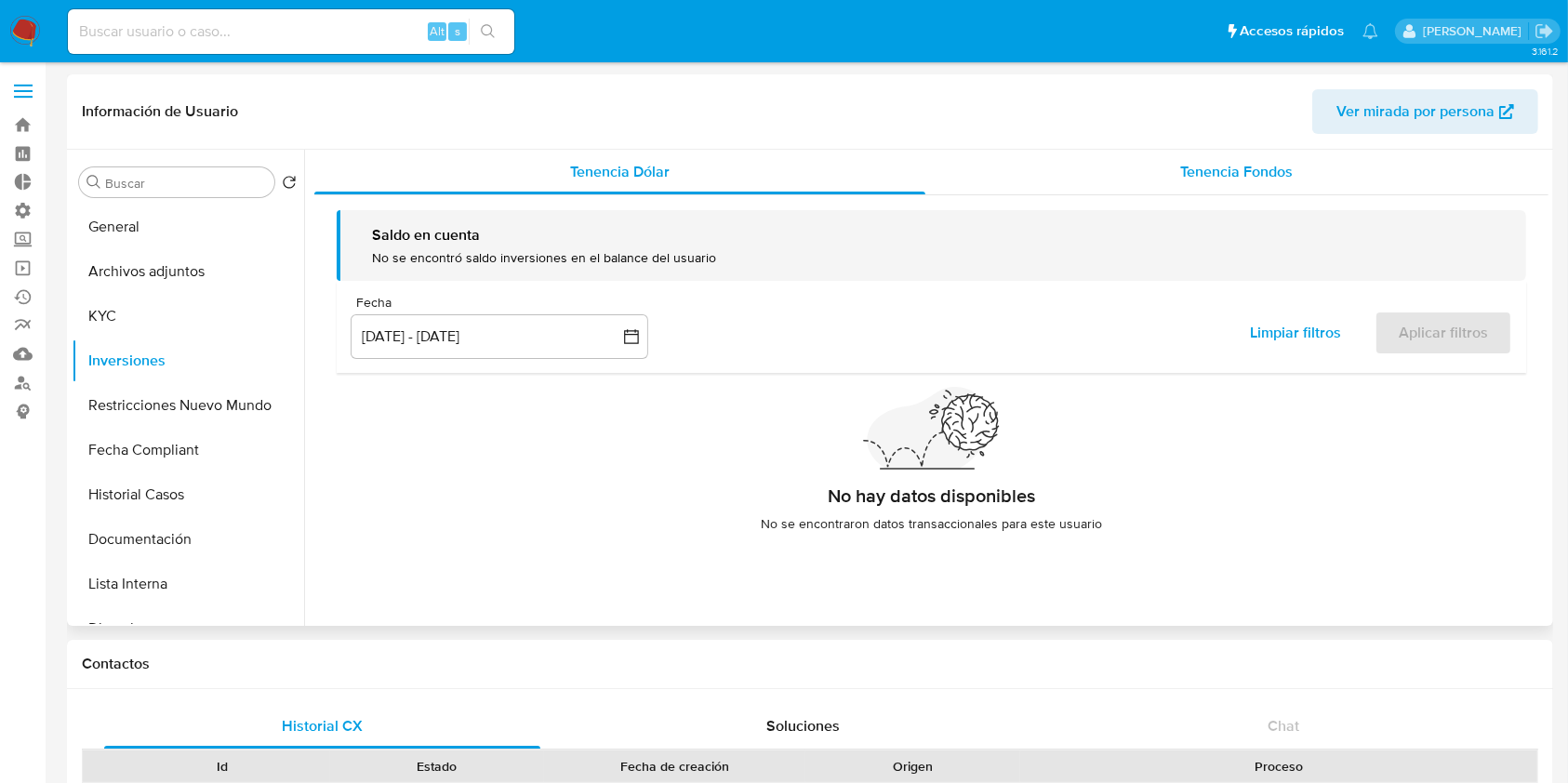
click at [1244, 173] on span "Tenencia Fondos" at bounding box center [1236, 172] width 113 height 22
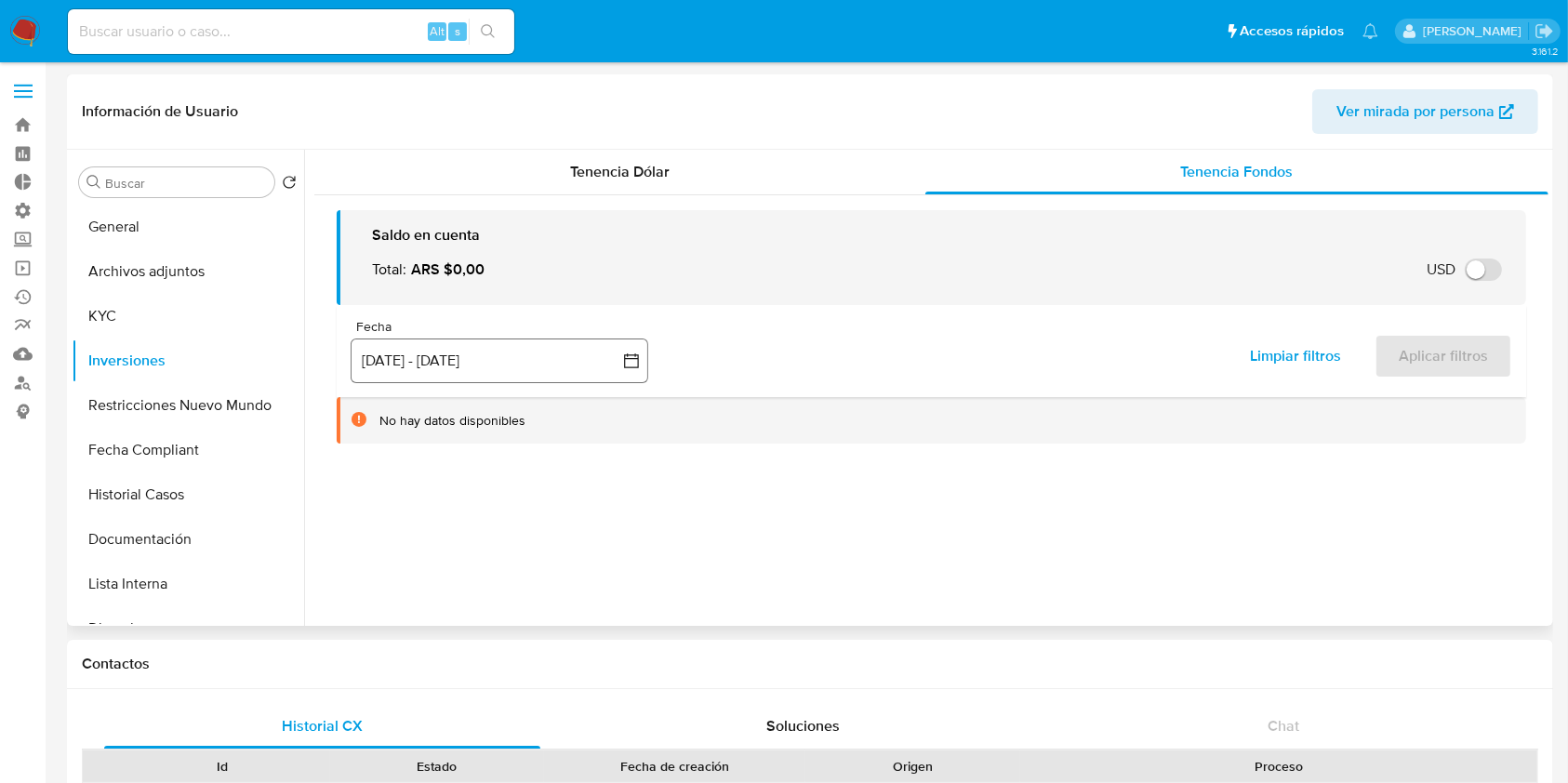
click at [553, 369] on button "[DATE] - [DATE]" at bounding box center [500, 360] width 298 height 45
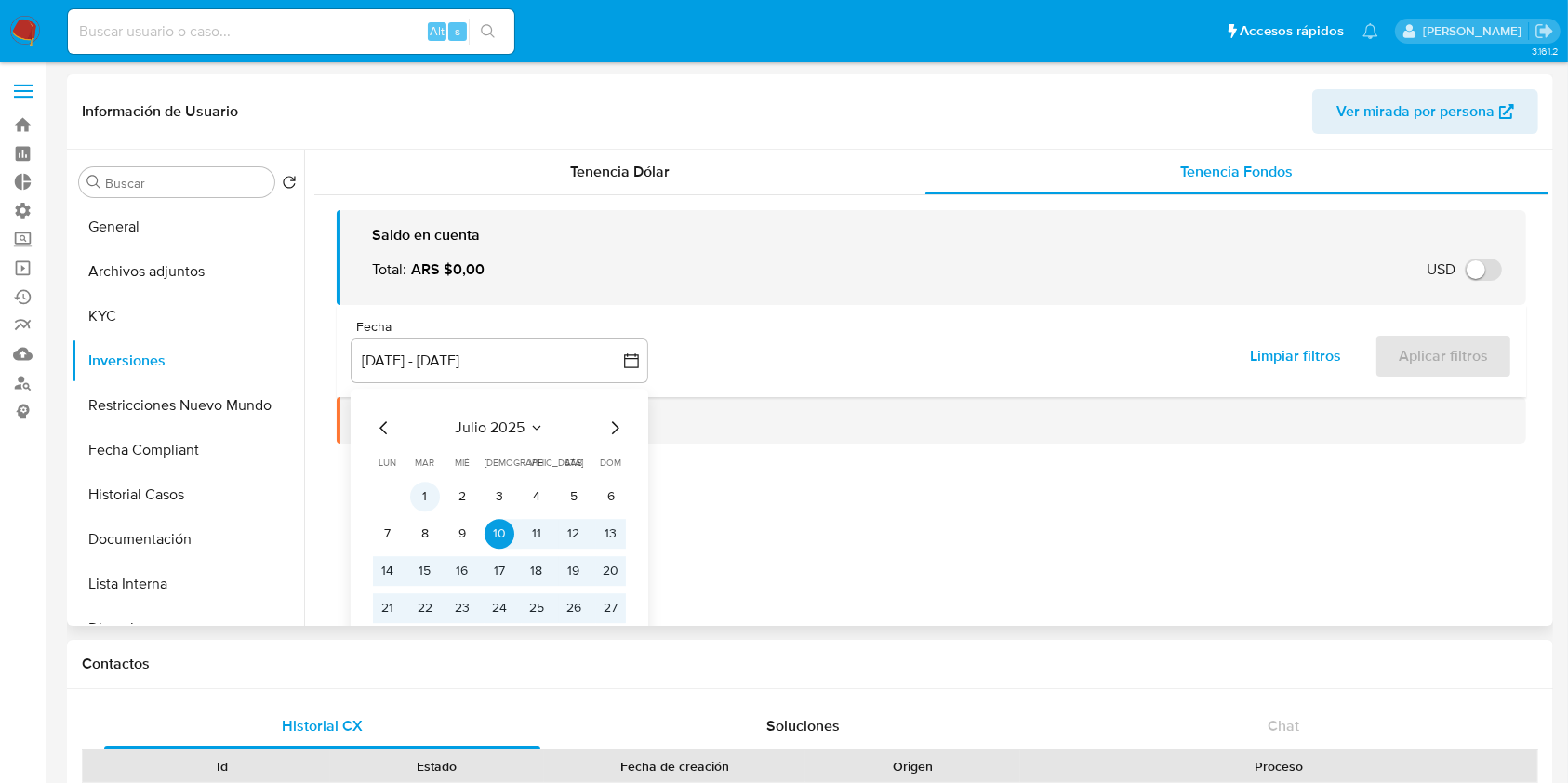
click at [435, 496] on button "1" at bounding box center [425, 496] width 29 height 29
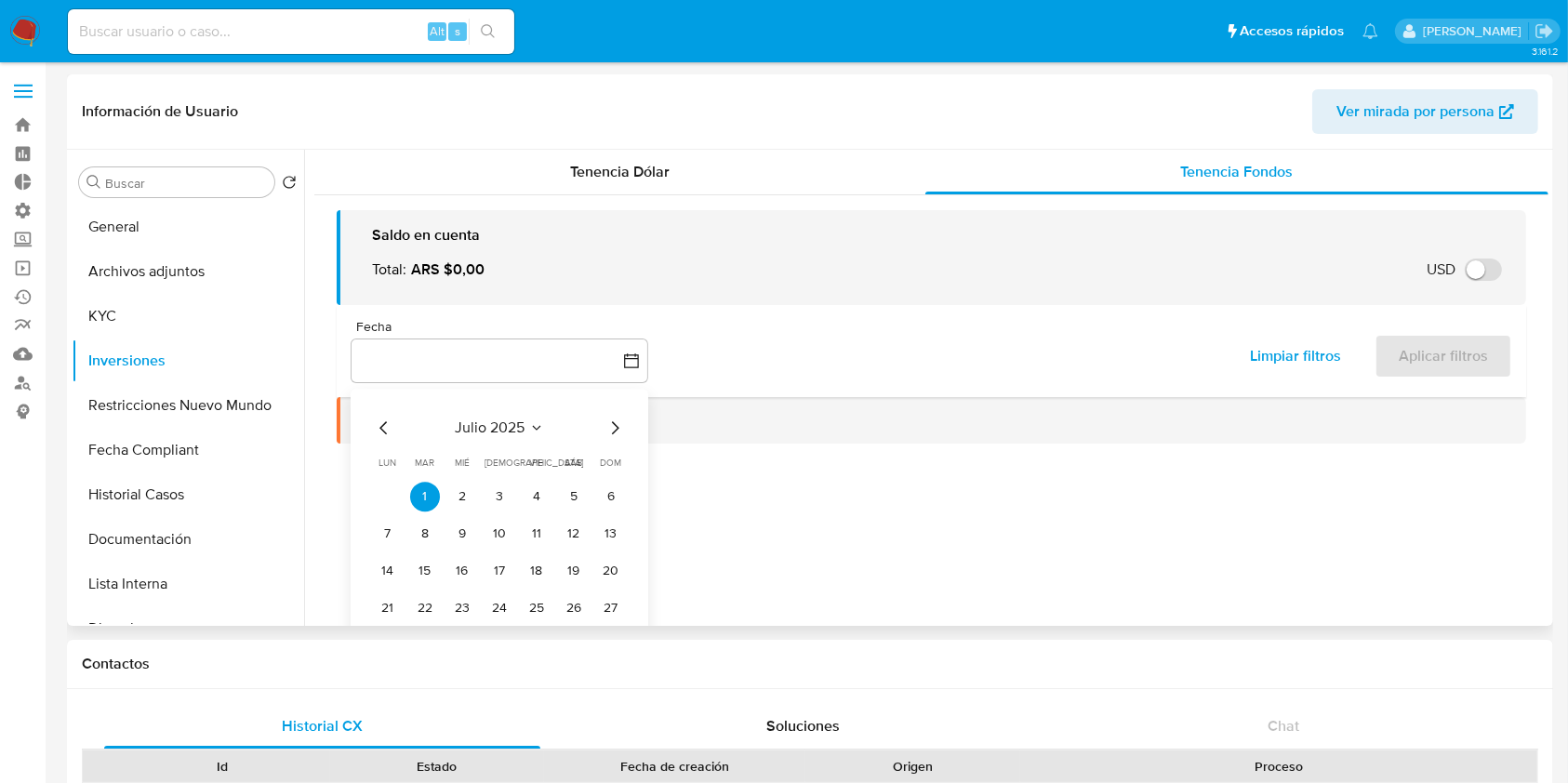
click at [617, 416] on icon "Mes siguiente" at bounding box center [615, 428] width 23 height 23
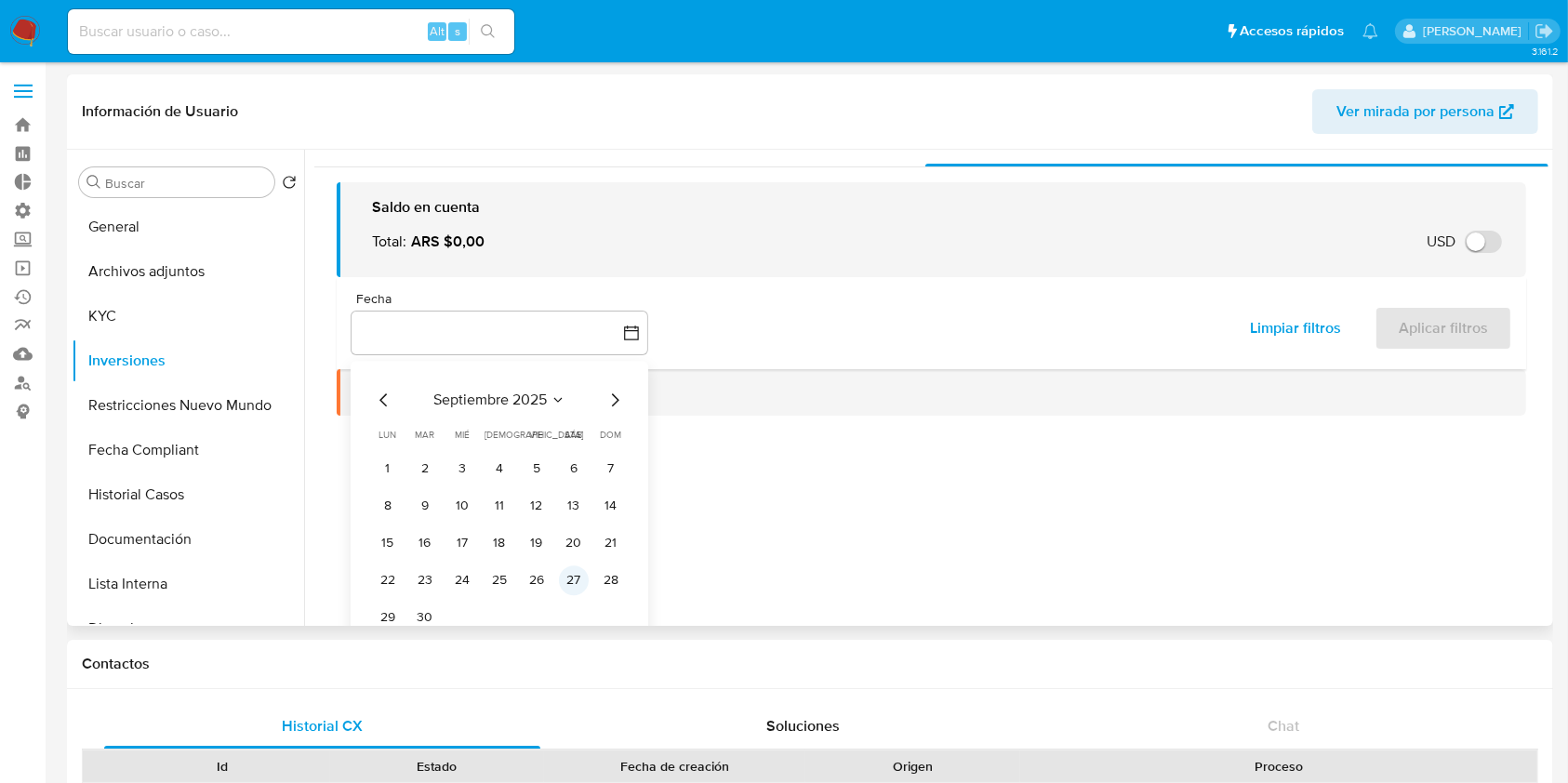
scroll to position [56, 0]
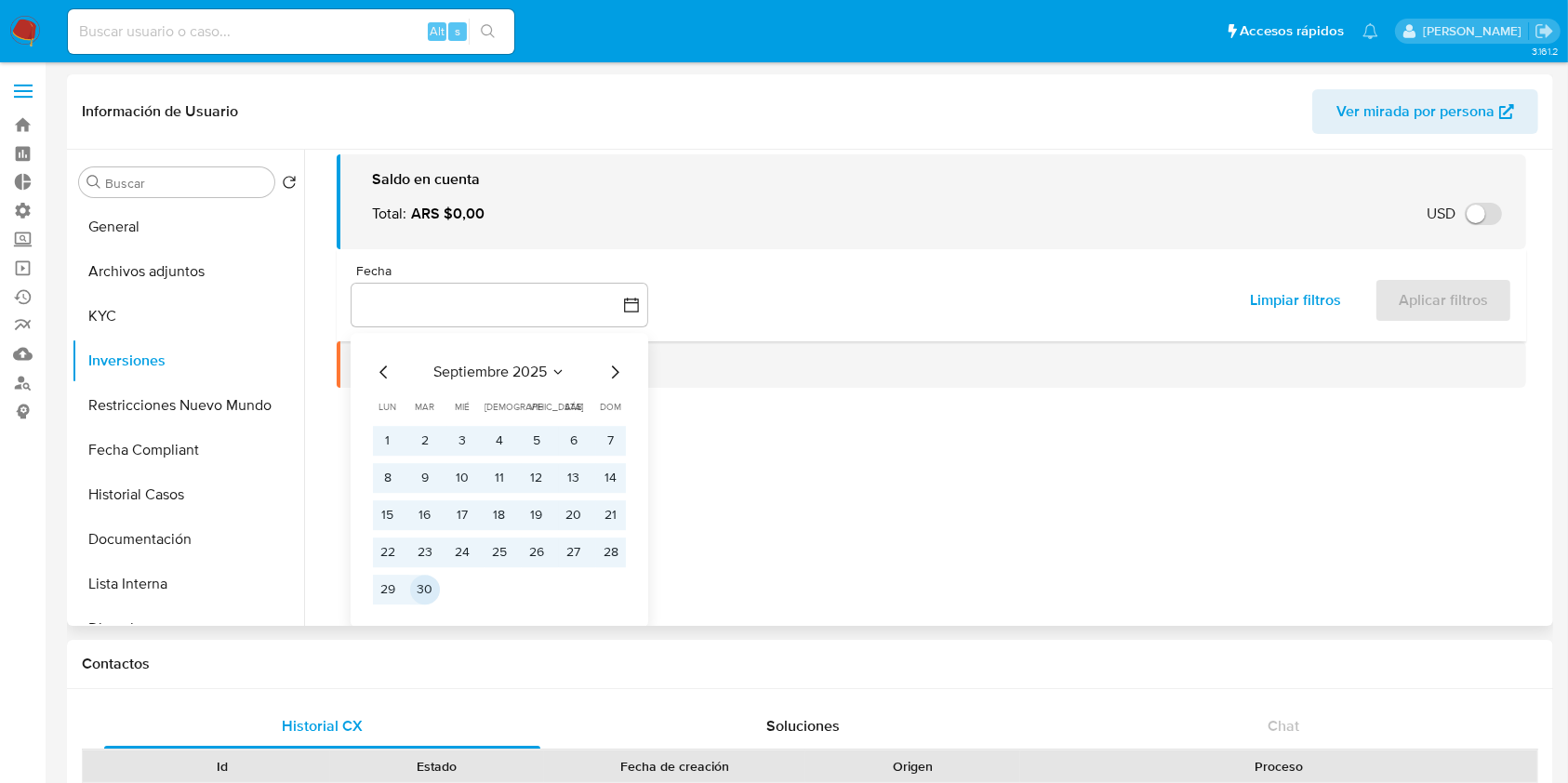
click at [415, 597] on button "30" at bounding box center [425, 589] width 29 height 29
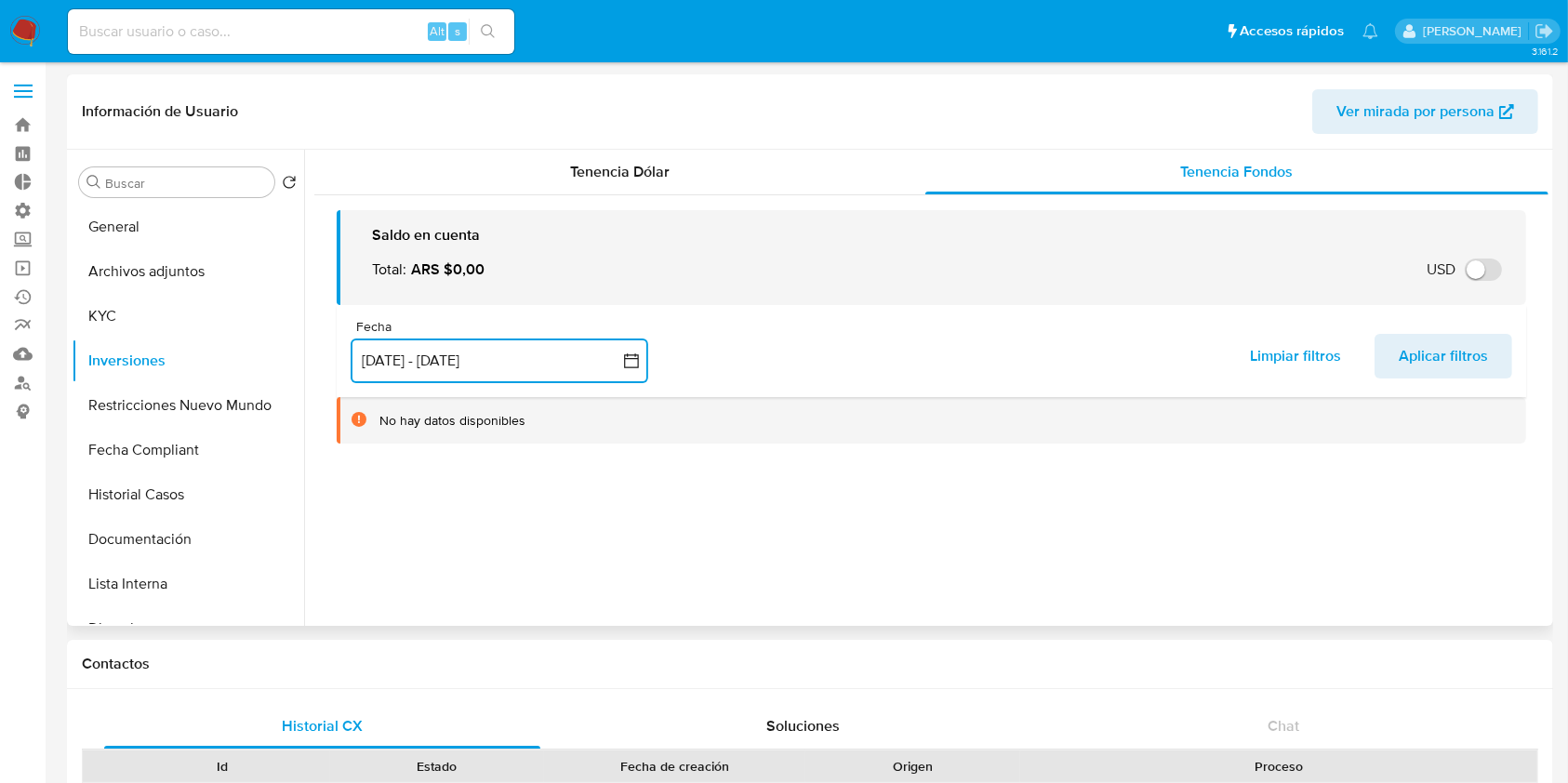
scroll to position [0, 0]
click at [1411, 338] on span "Aplicar filtros" at bounding box center [1443, 355] width 89 height 41
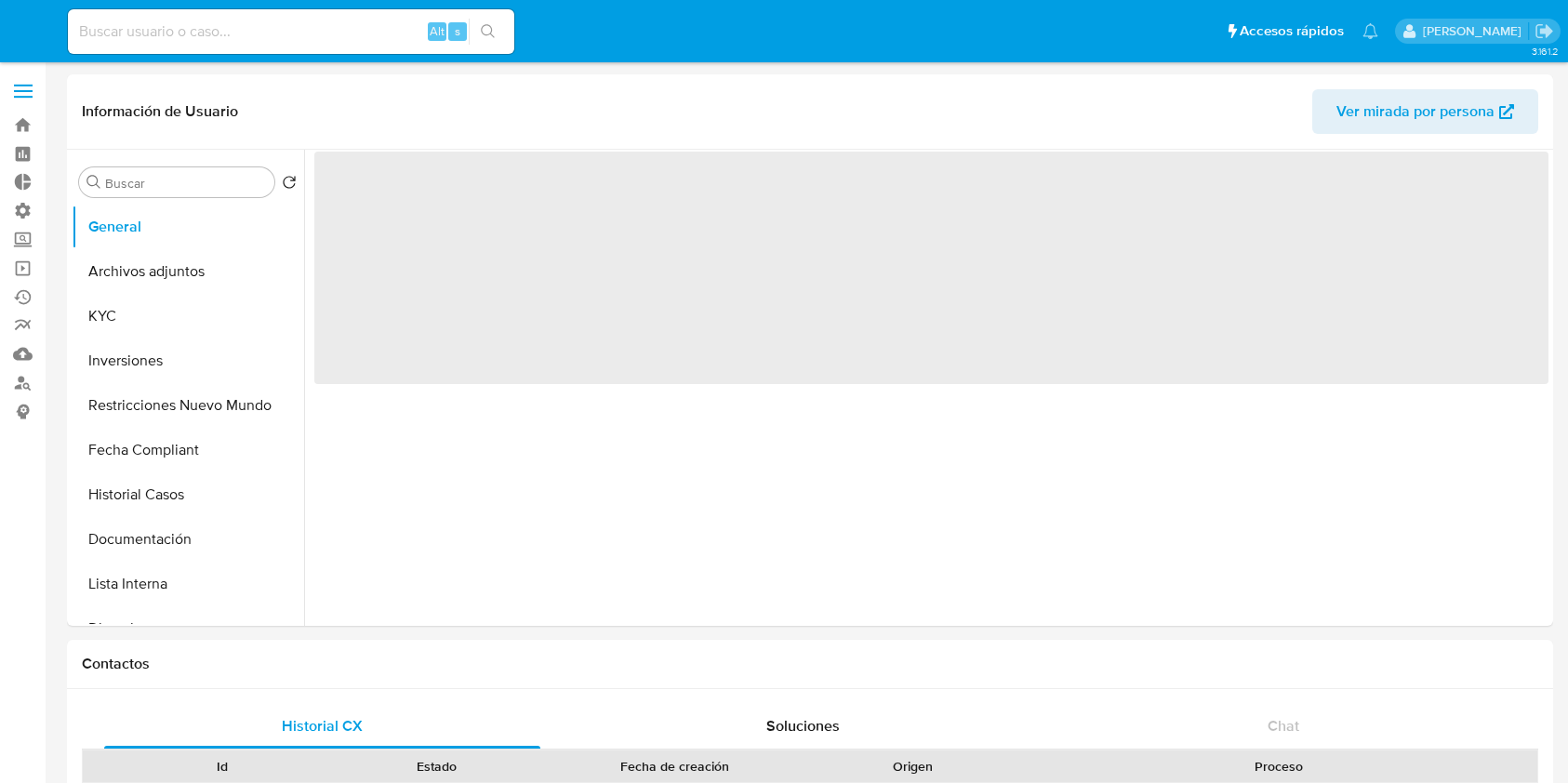
select select "10"
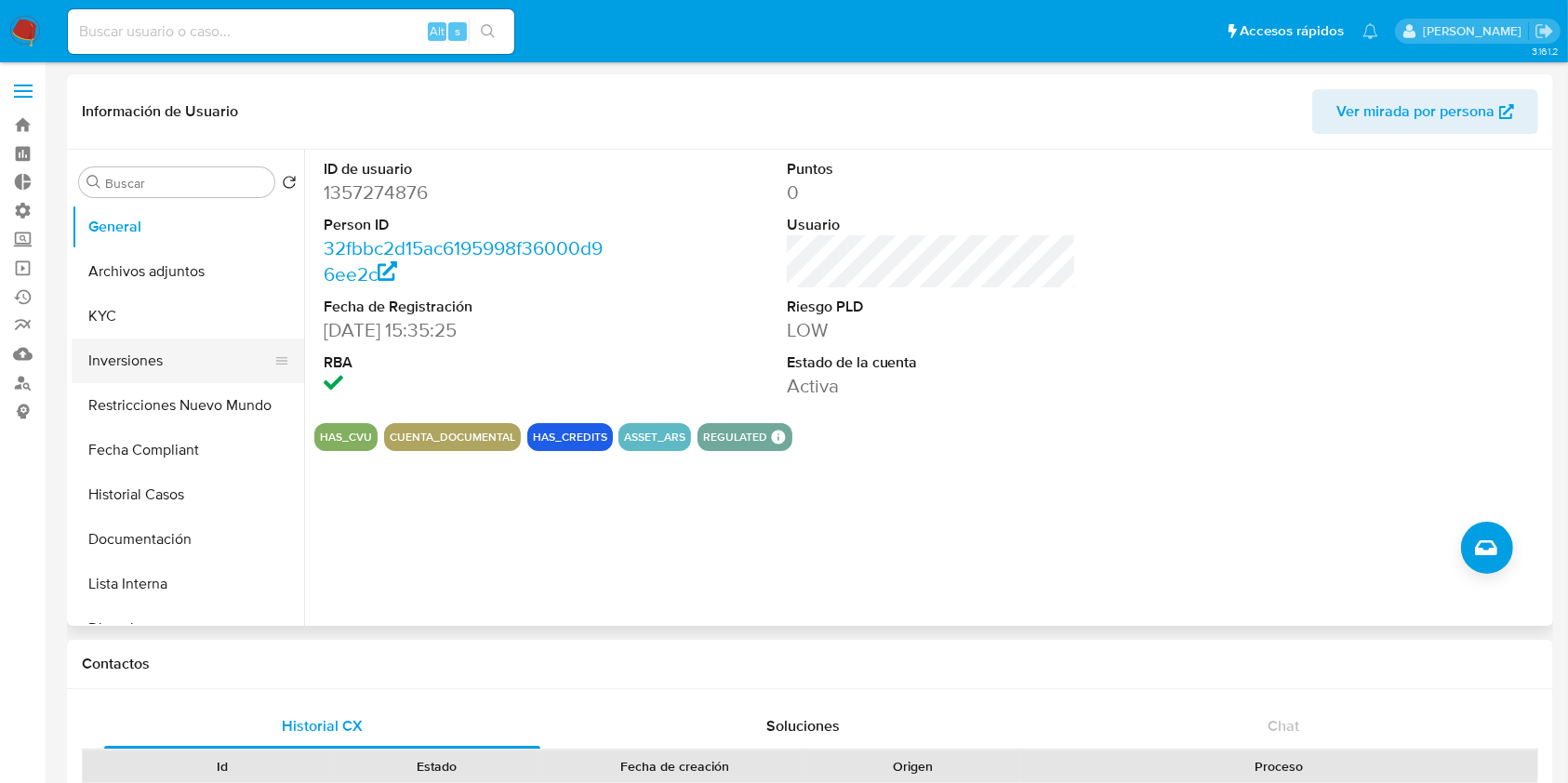
click at [158, 369] on button "Inversiones" at bounding box center [181, 360] width 218 height 45
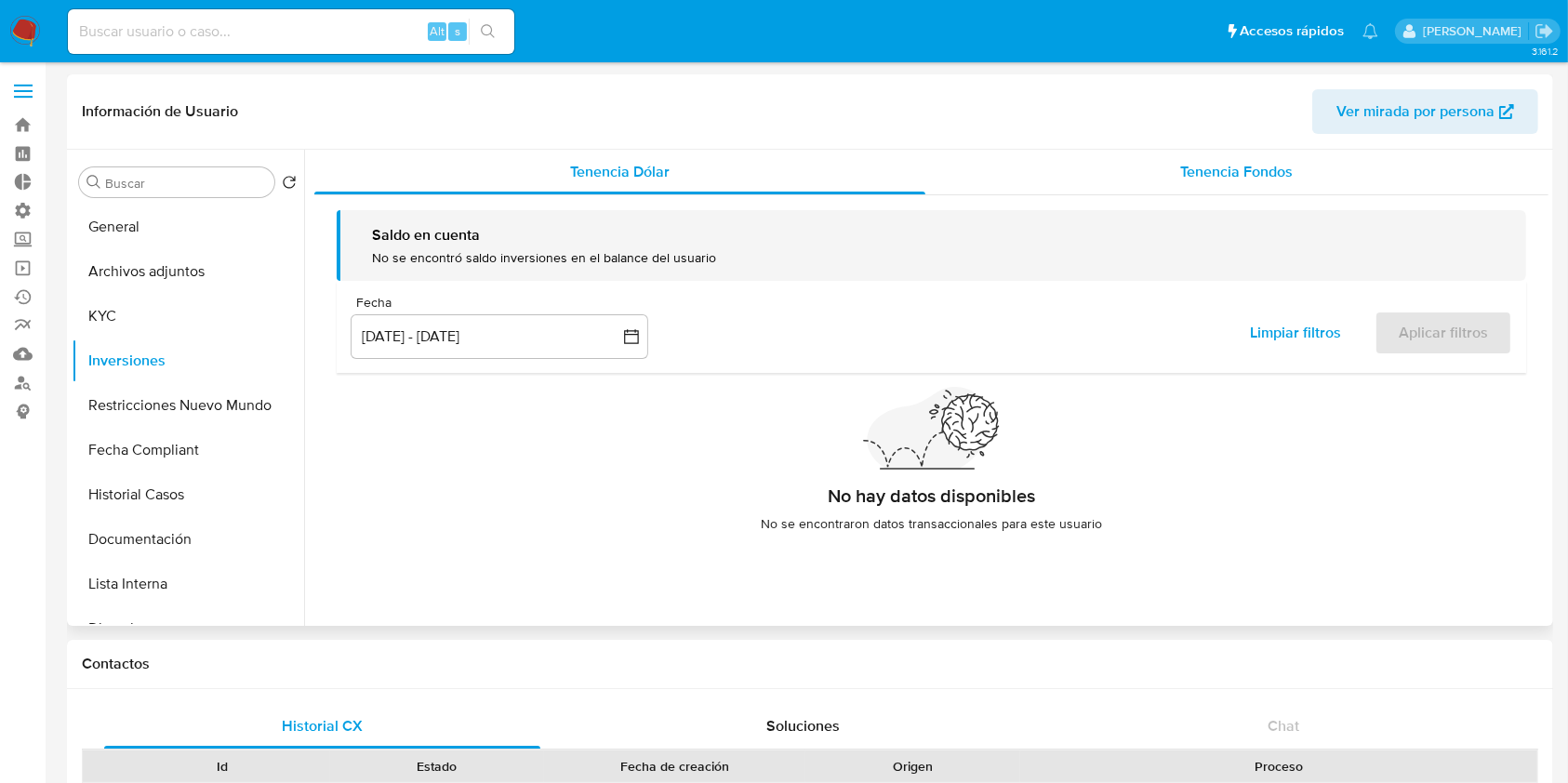
click at [1322, 174] on div "Tenencia Fondos" at bounding box center [1237, 172] width 624 height 45
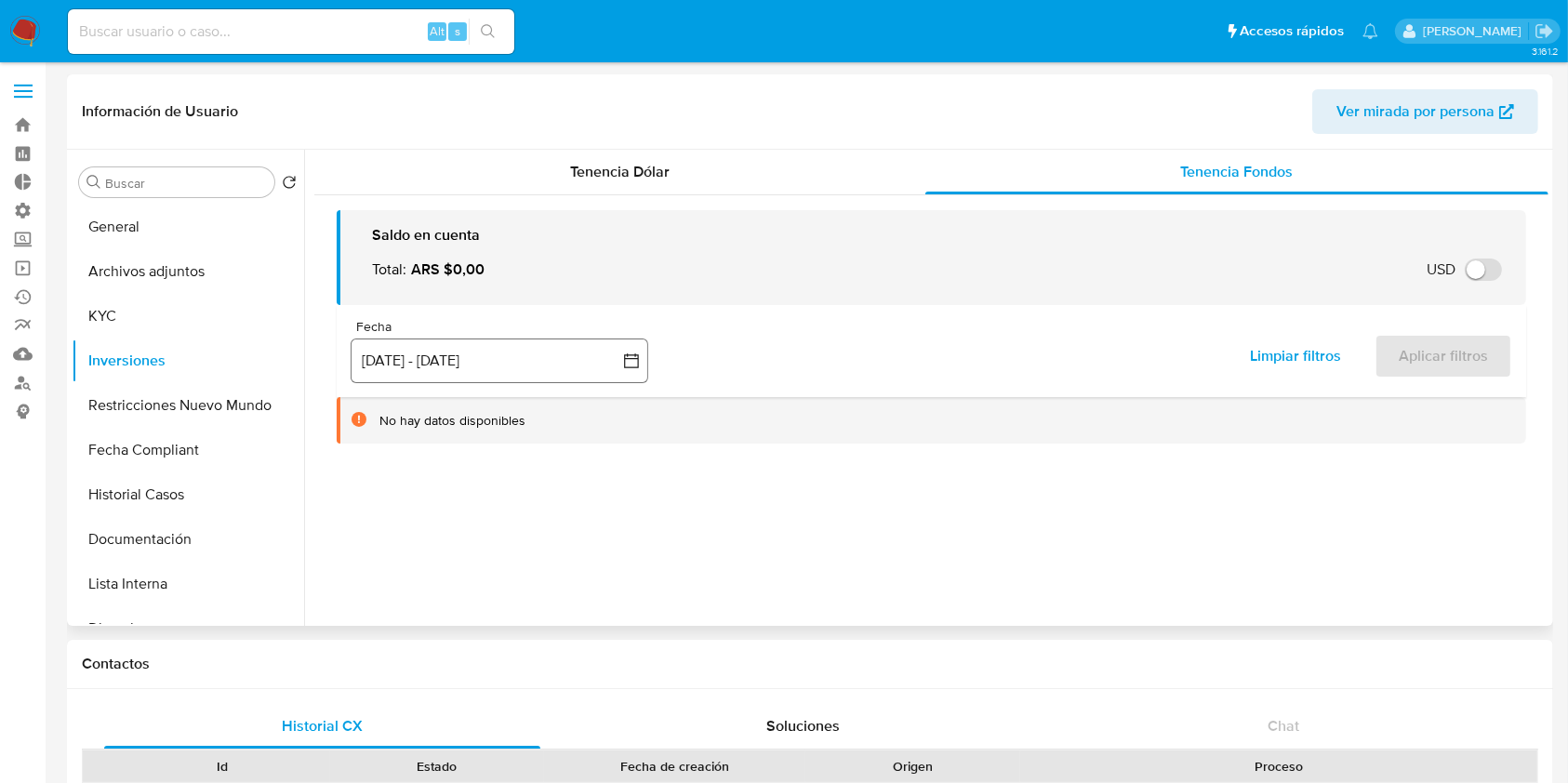
click at [399, 355] on button "[DATE] - [DATE]" at bounding box center [500, 360] width 298 height 45
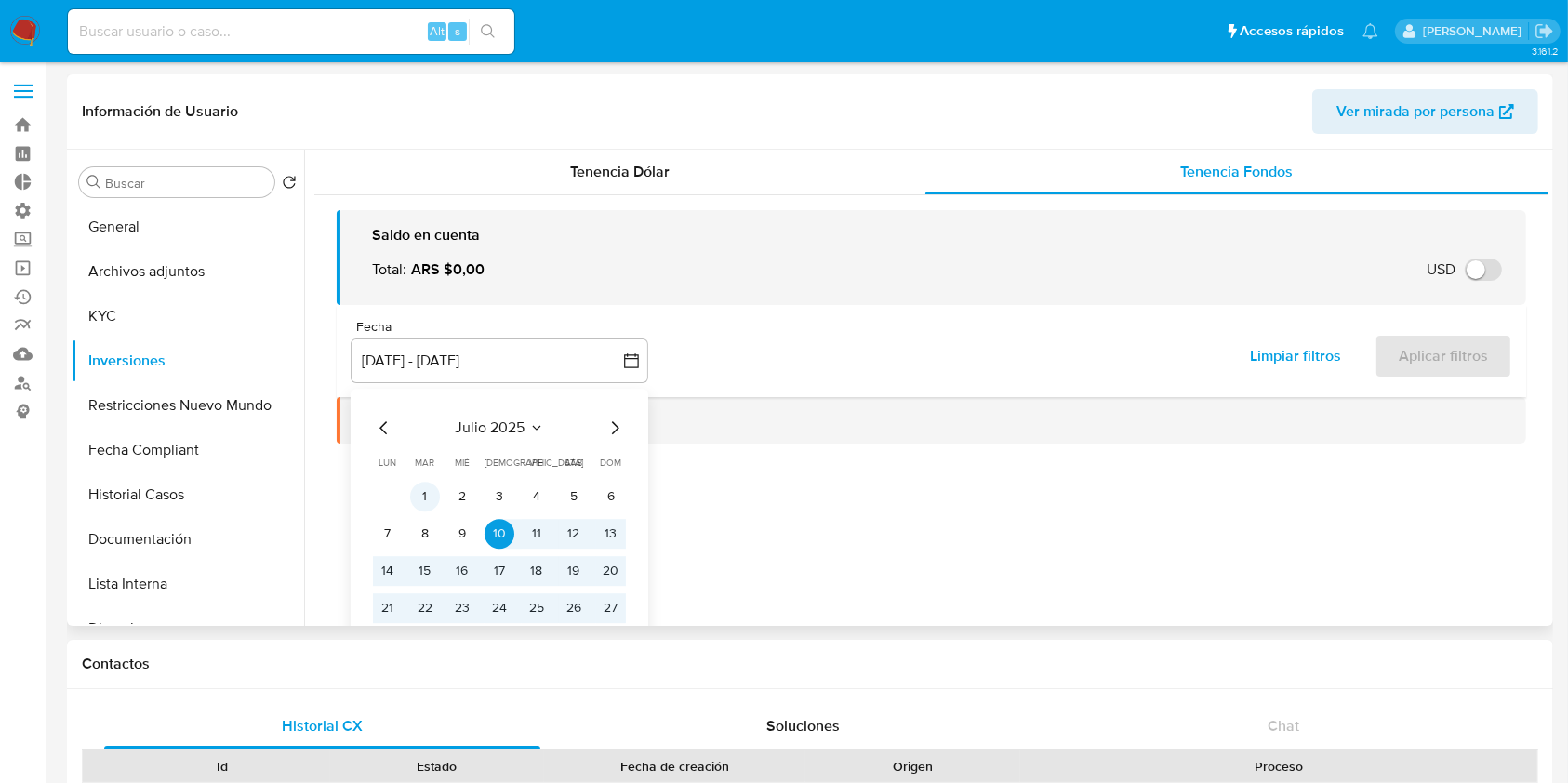
click at [424, 490] on button "1" at bounding box center [425, 496] width 29 height 29
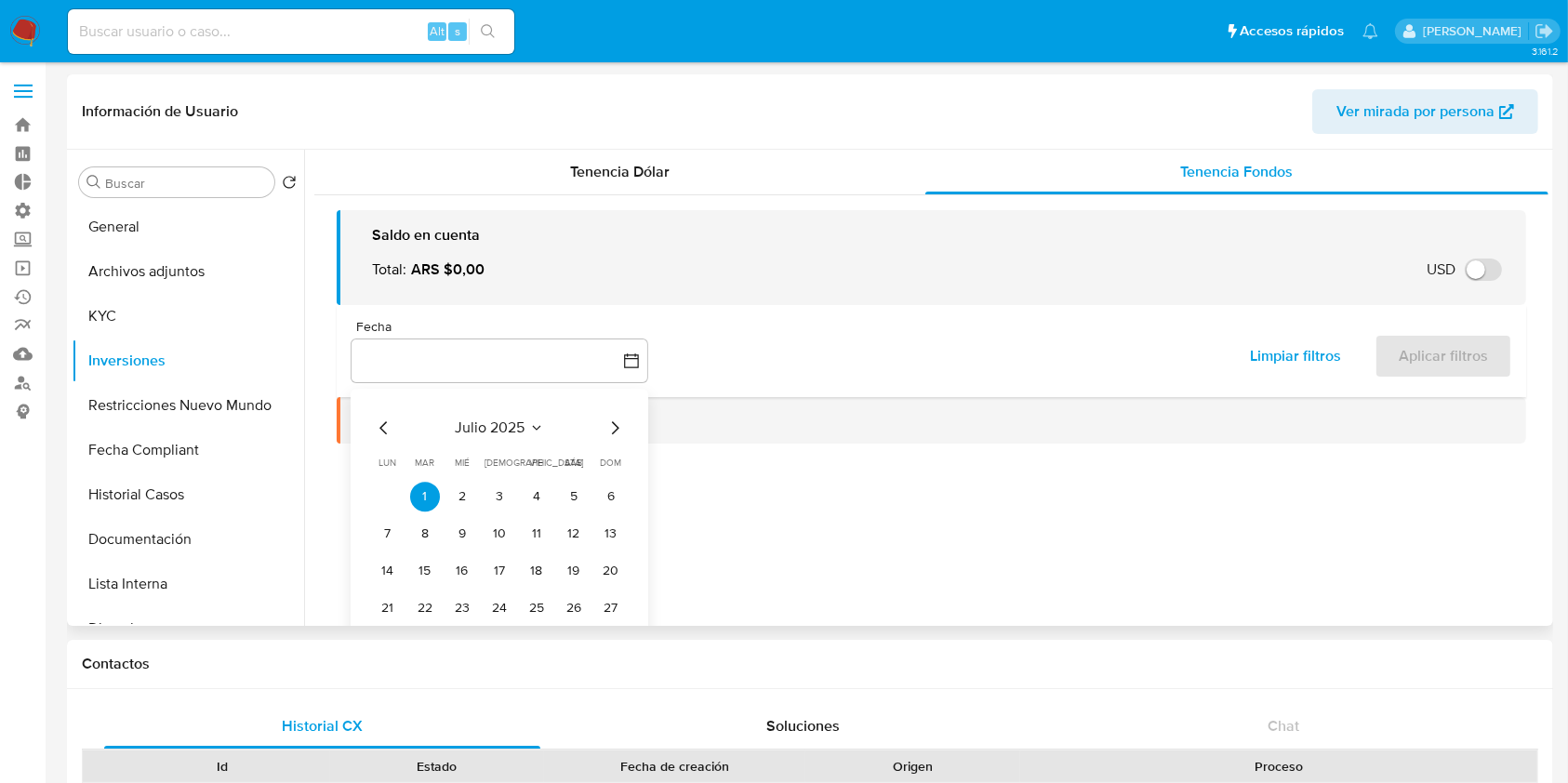
click at [617, 423] on icon "Mes siguiente" at bounding box center [615, 428] width 23 height 23
click at [432, 539] on button "7" at bounding box center [425, 533] width 29 height 29
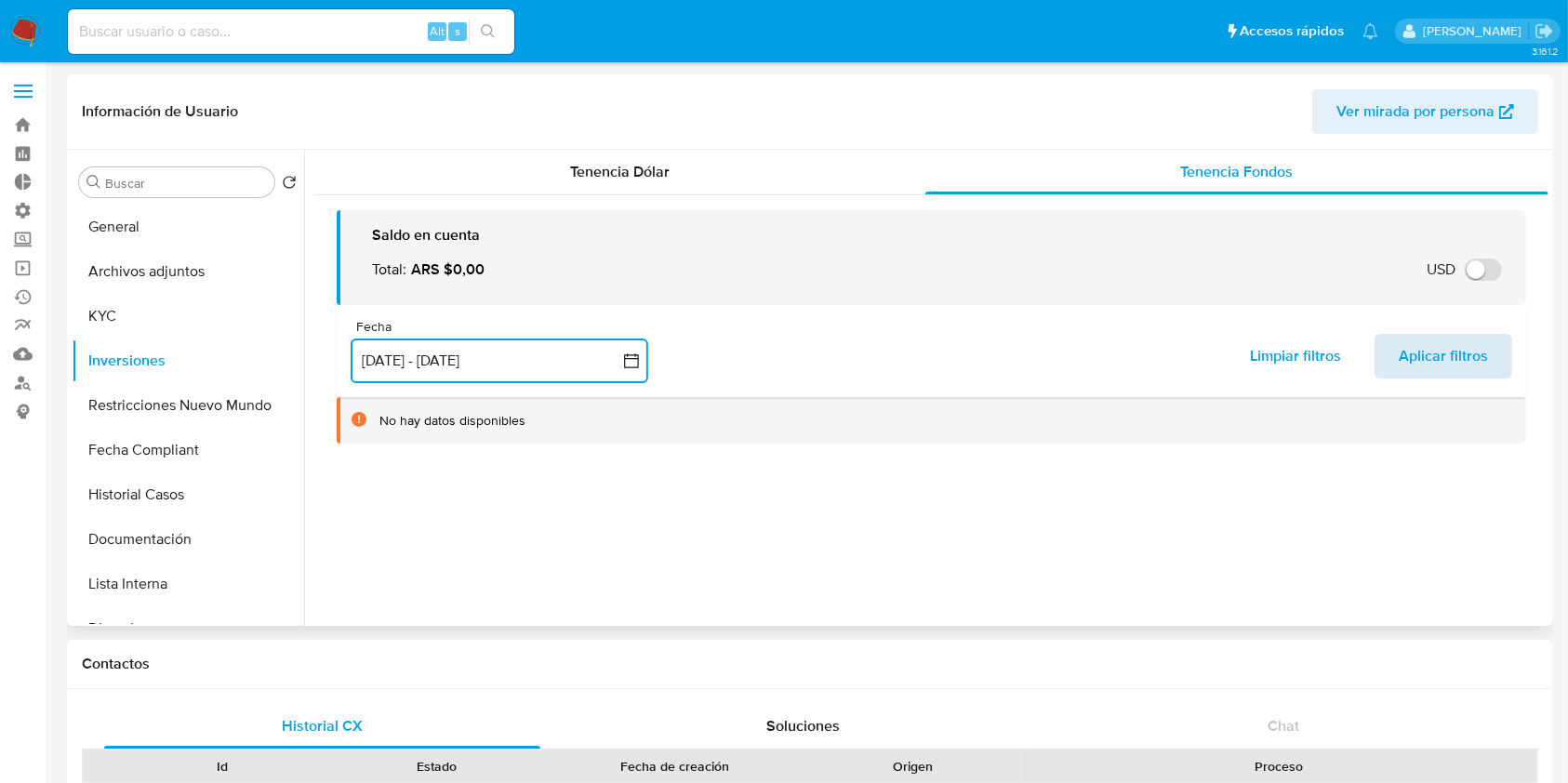
click at [1454, 355] on span "Aplicar filtros" at bounding box center [1443, 355] width 89 height 41
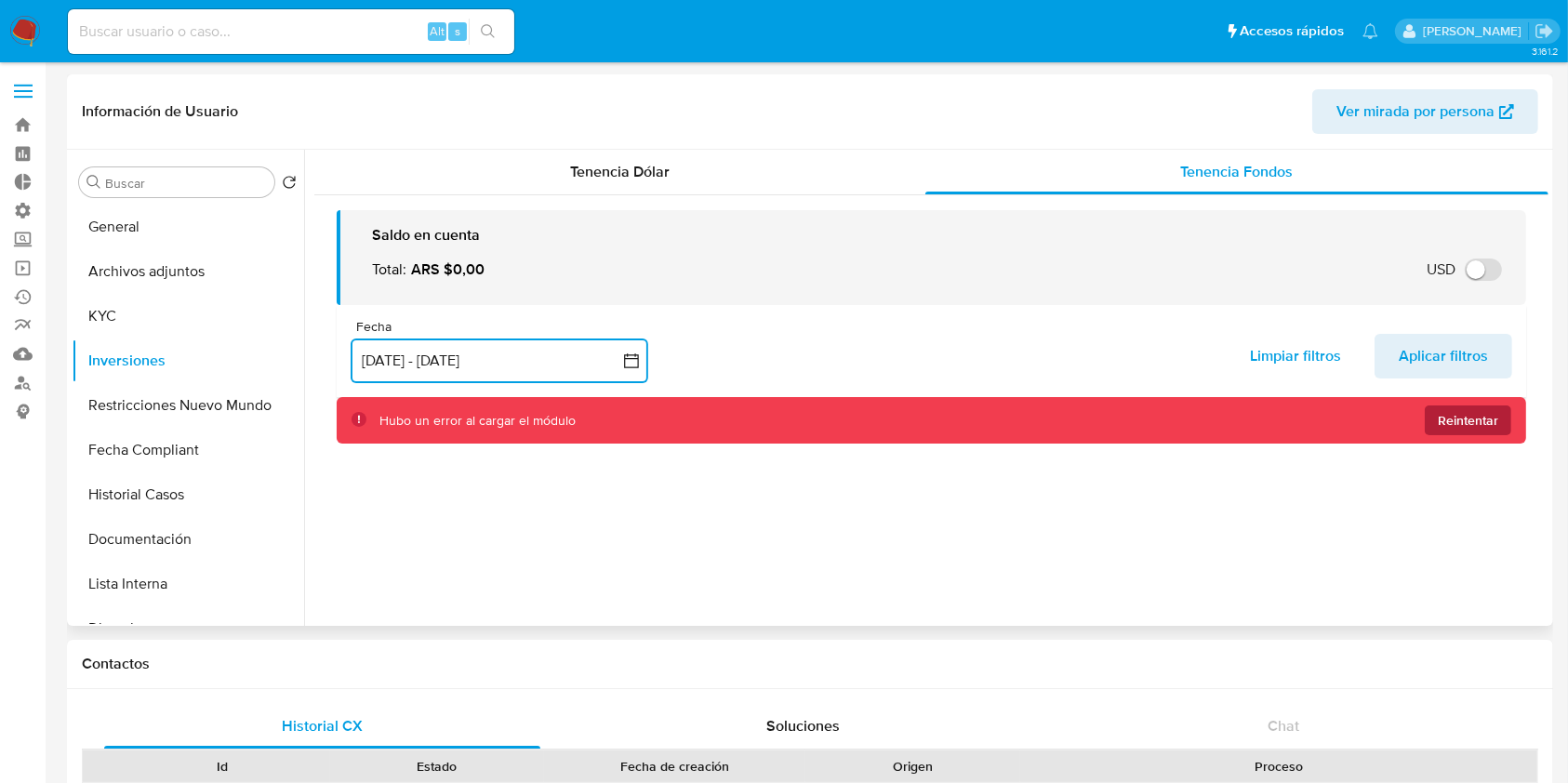
click at [1449, 422] on span "Reintentar" at bounding box center [1468, 420] width 61 height 29
click at [246, 29] on input at bounding box center [291, 32] width 447 height 25
paste input "1147814569"
type input "1147814569"
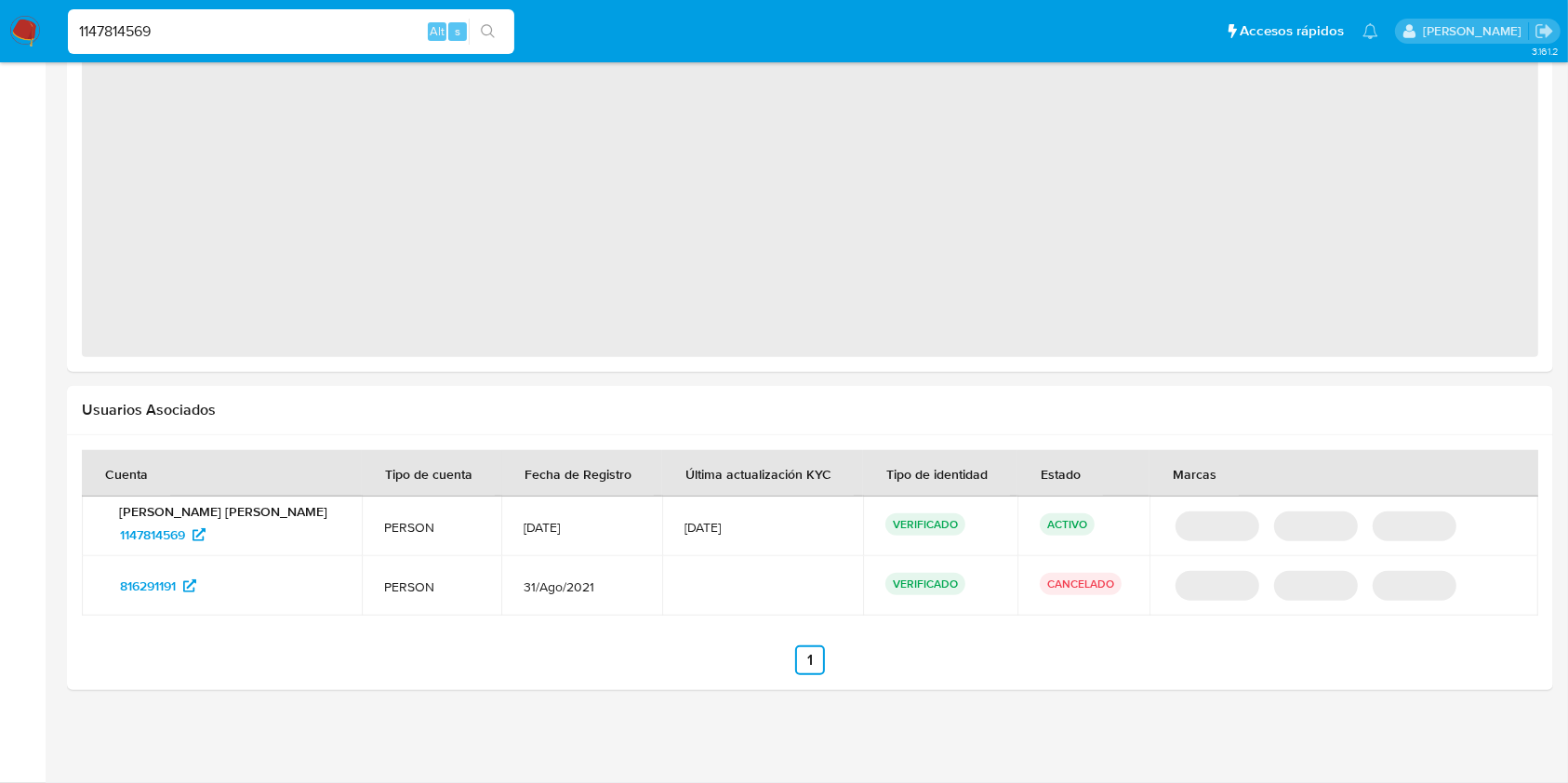
select select "10"
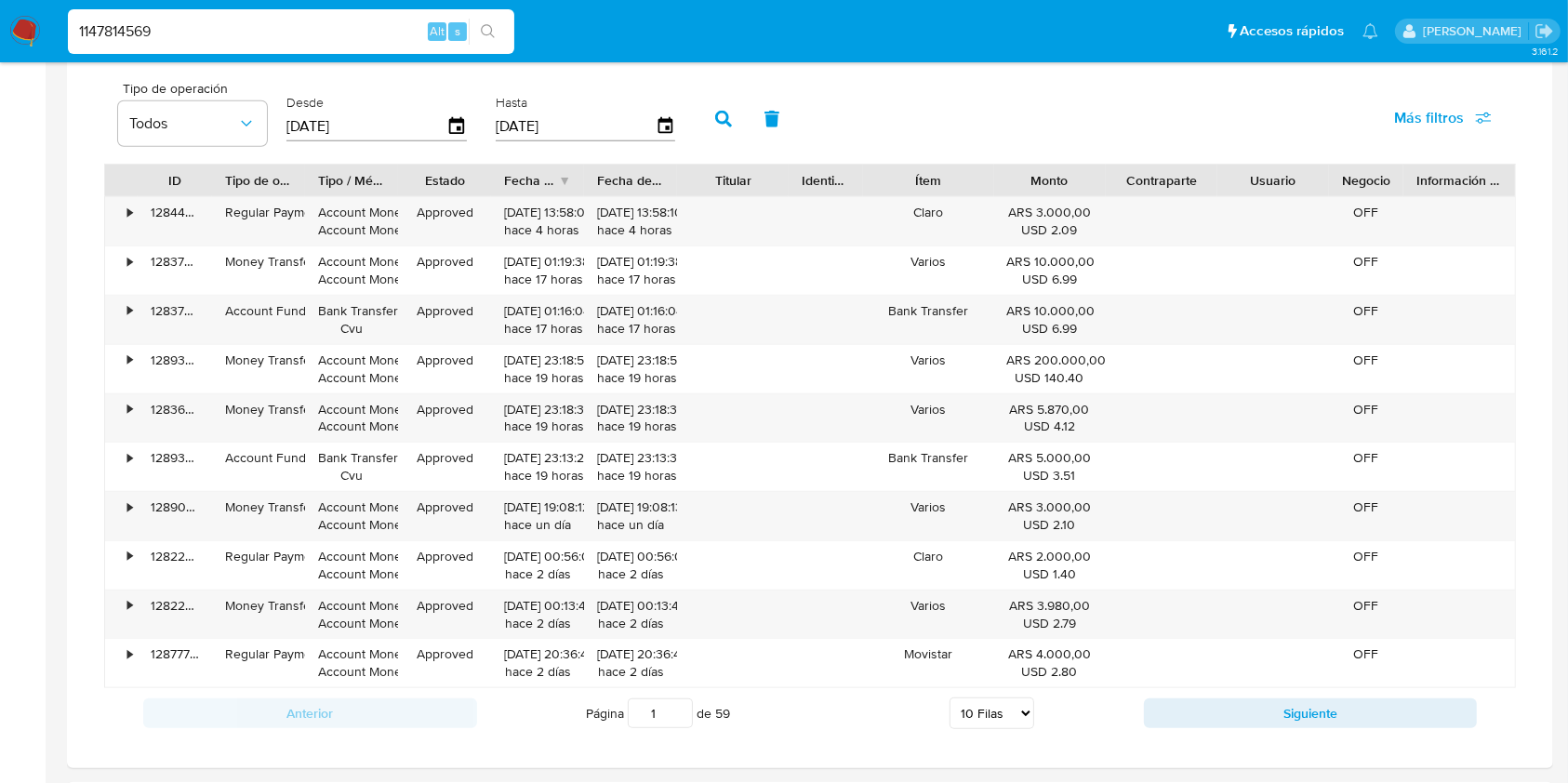
scroll to position [952, 0]
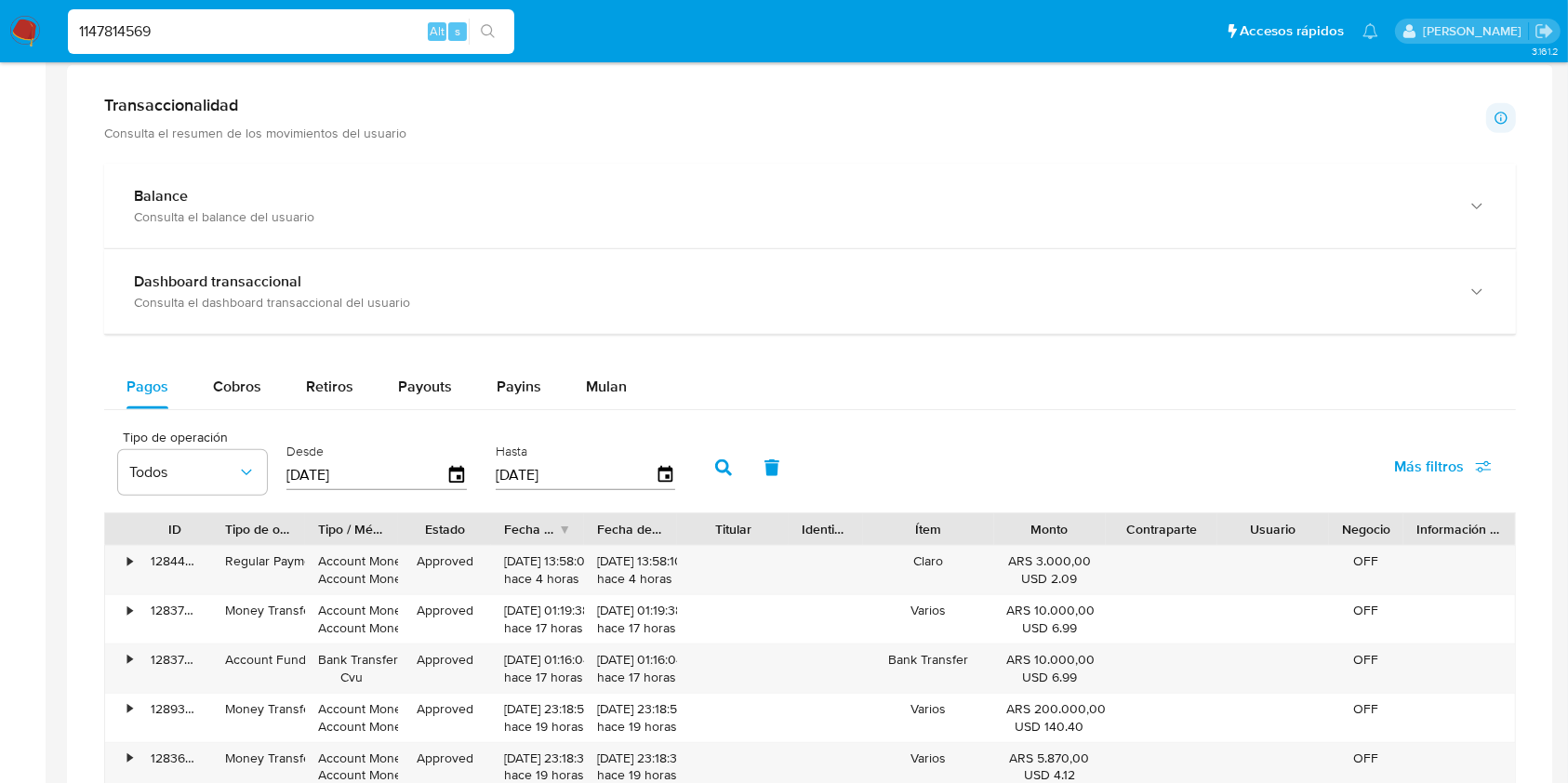
click at [301, 42] on input "1147814569" at bounding box center [291, 32] width 447 height 25
paste input "08395714"
type input "1108395714"
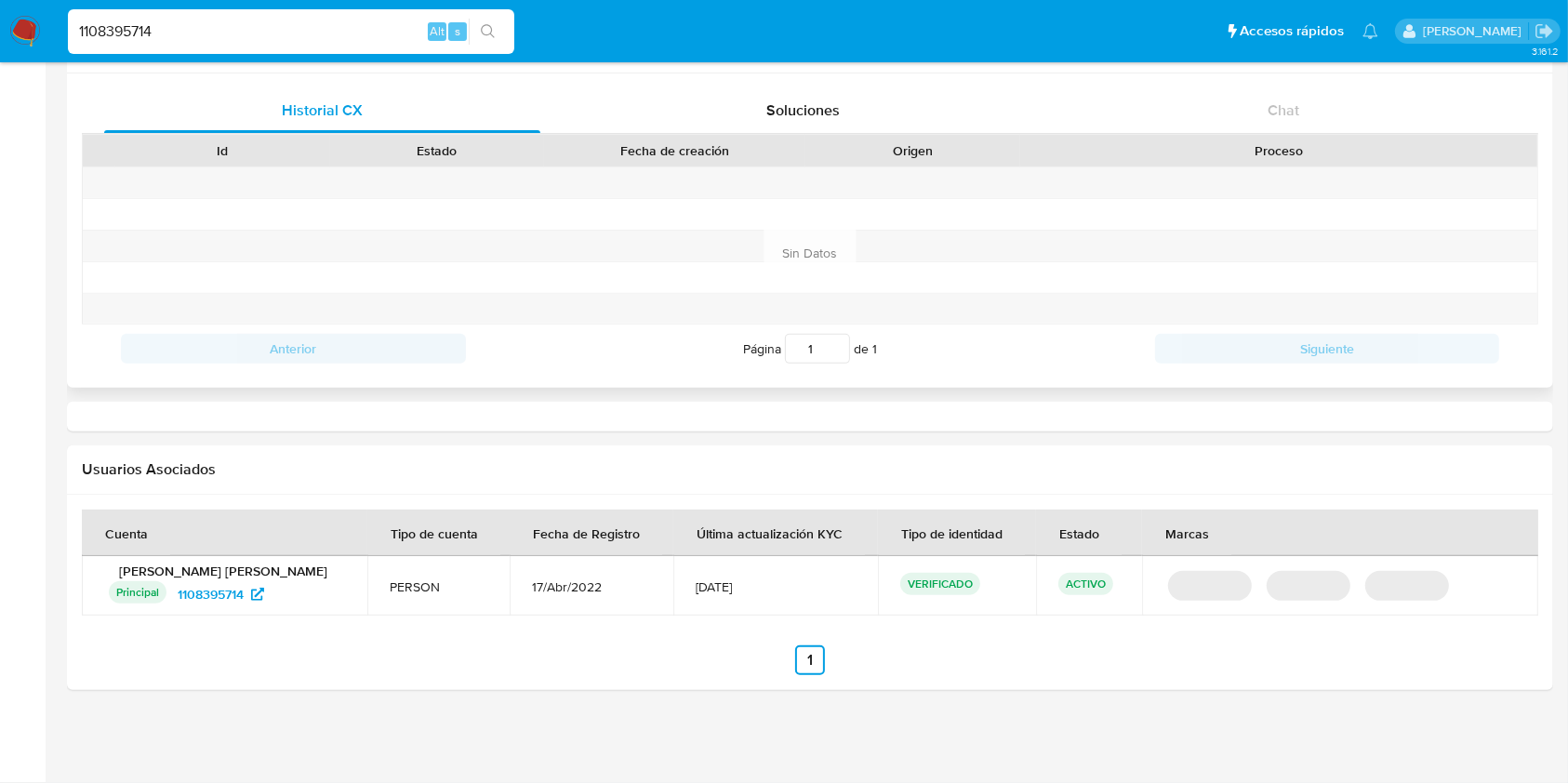
select select "10"
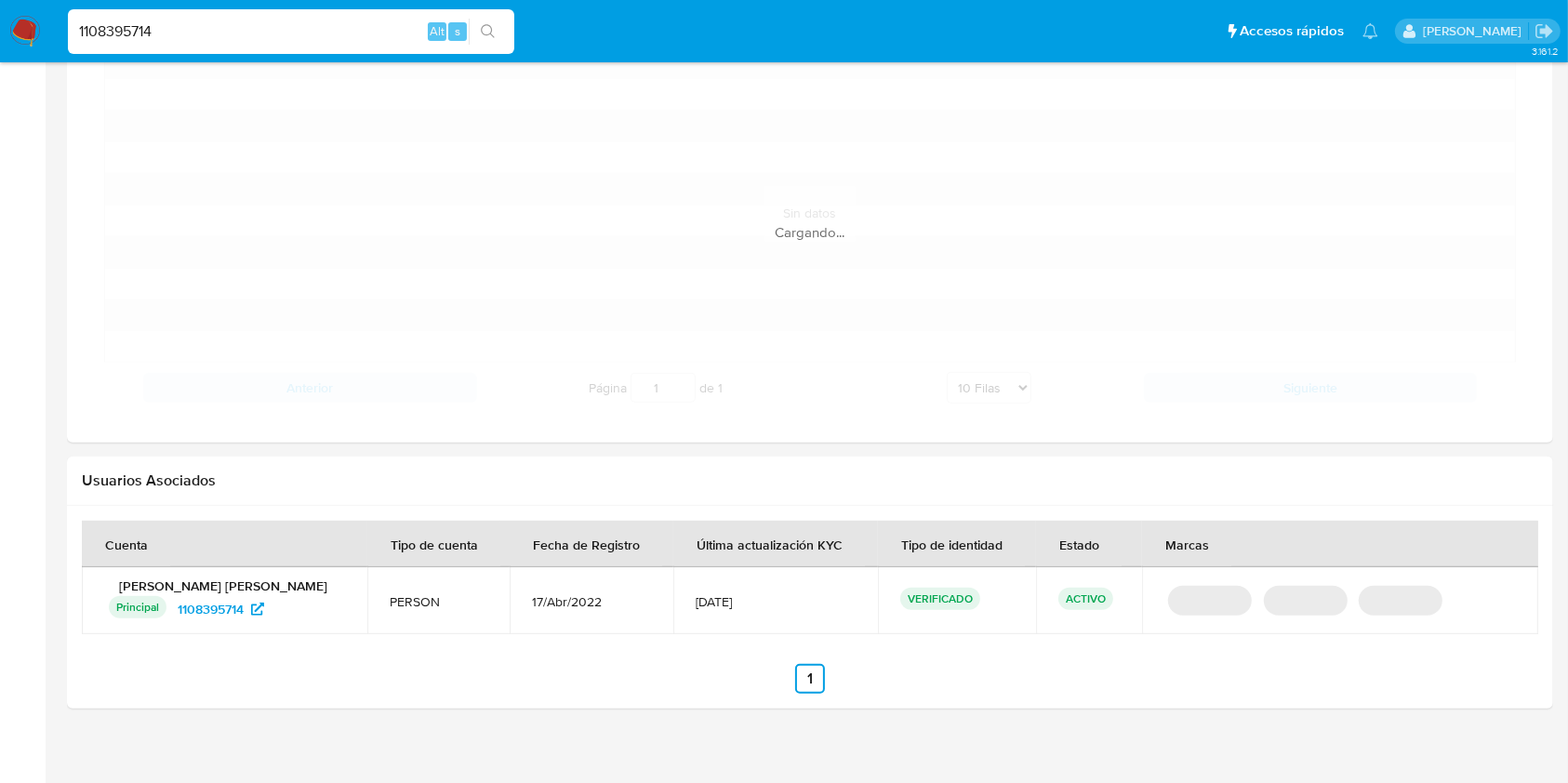
scroll to position [1467, 0]
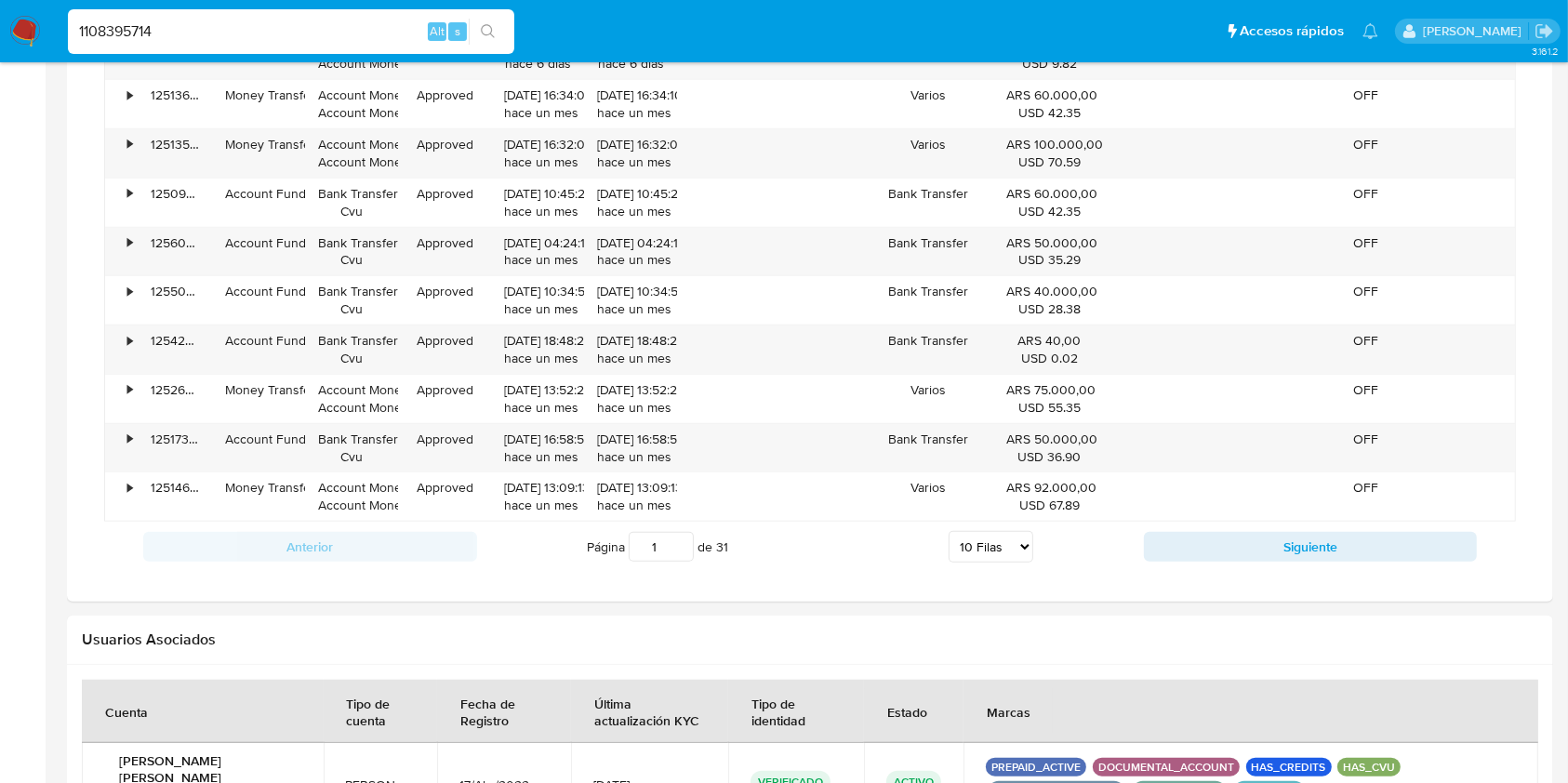
drag, startPoint x: 166, startPoint y: 27, endPoint x: 51, endPoint y: 30, distance: 115.0
click at [0, 39] on nav "Pausado Ver notificaciones 1108395714 Alt s Accesos rápidos Presiona las siguie…" at bounding box center [784, 31] width 1568 height 63
paste input "381443336"
type input "381443336"
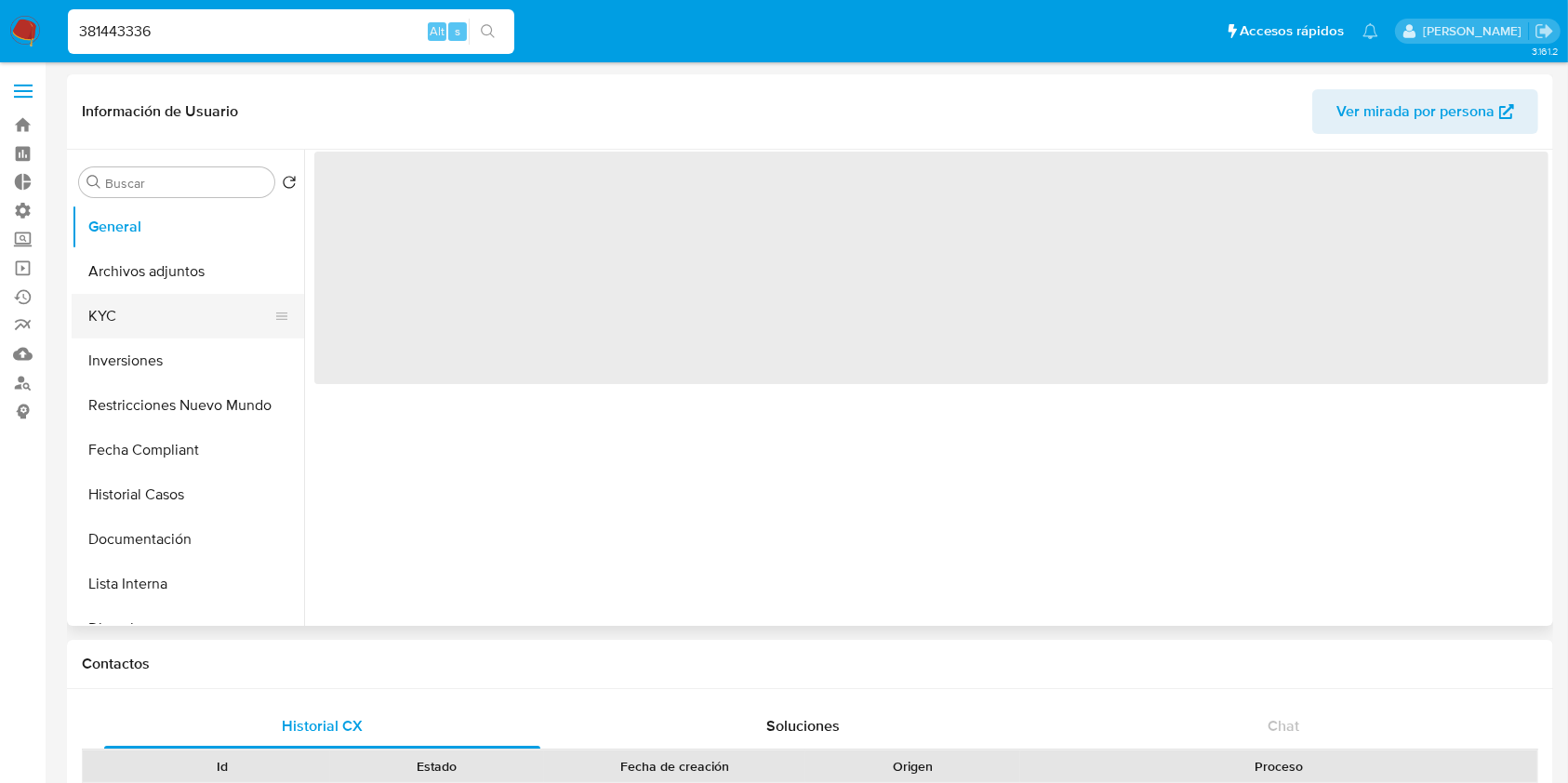
select select "10"
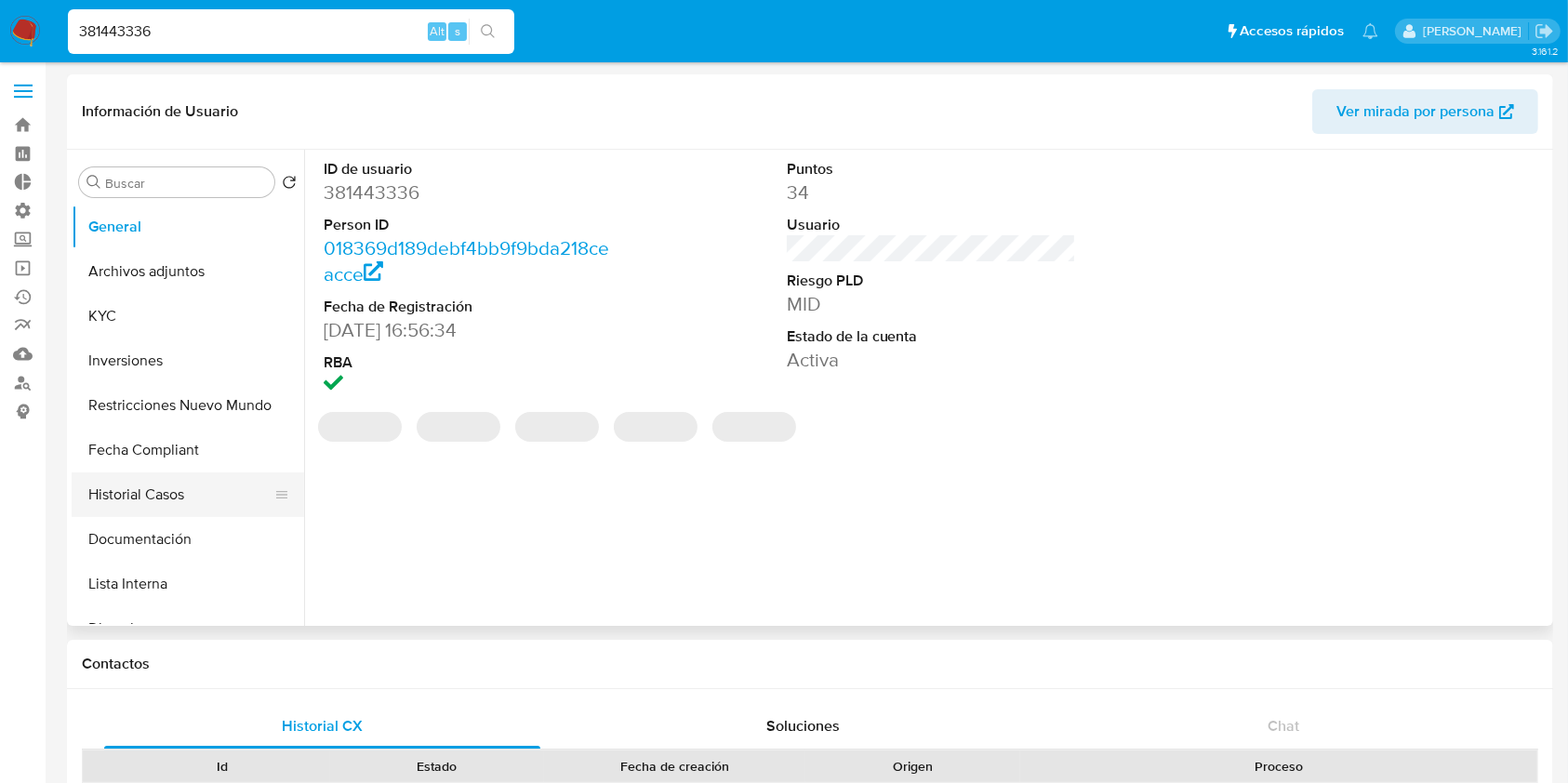
click at [181, 499] on button "Historial Casos" at bounding box center [181, 494] width 218 height 45
